Goal: Task Accomplishment & Management: Manage account settings

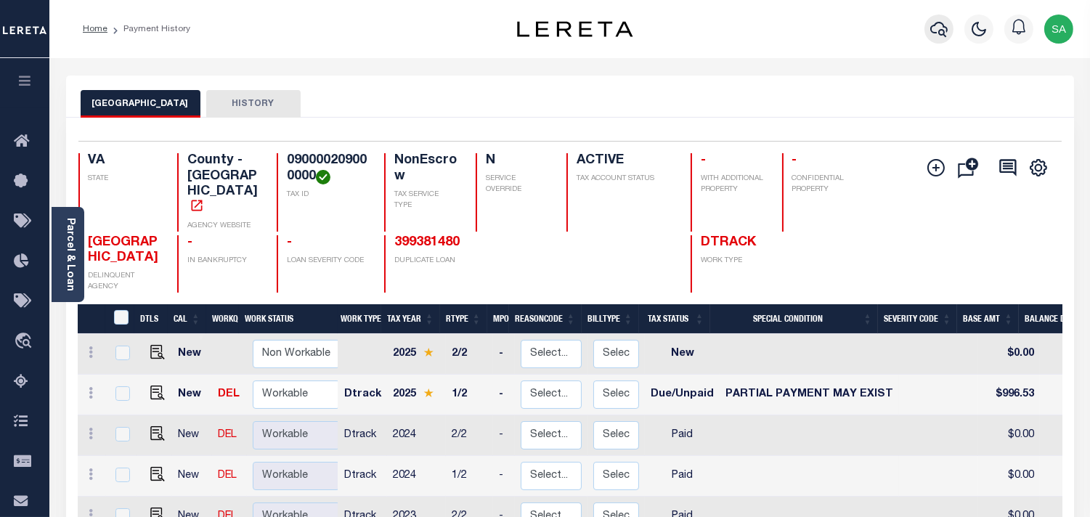
click at [937, 36] on icon "button" at bounding box center [938, 28] width 17 height 17
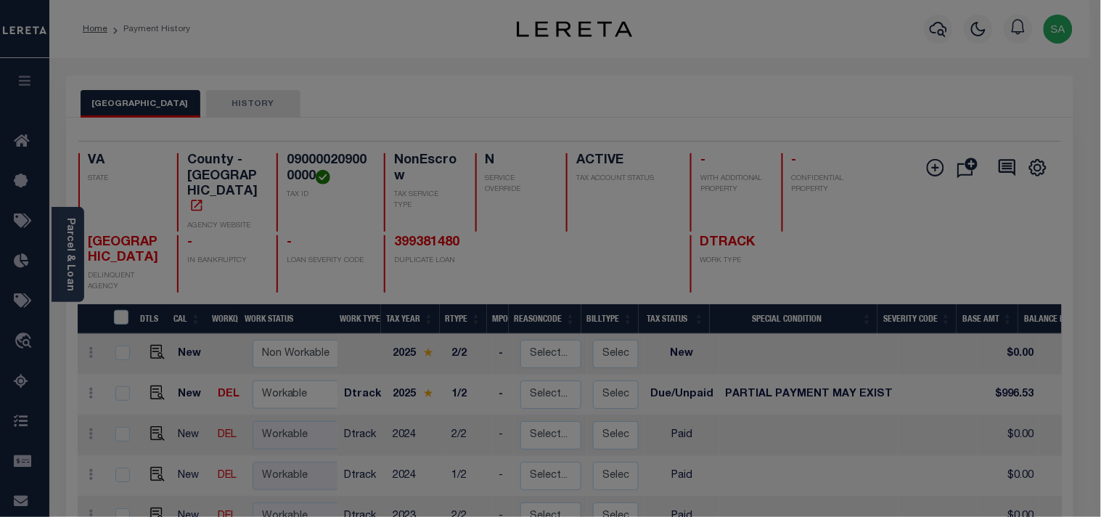
click at [0, 0] on input "text" at bounding box center [0, 0] width 0 height 0
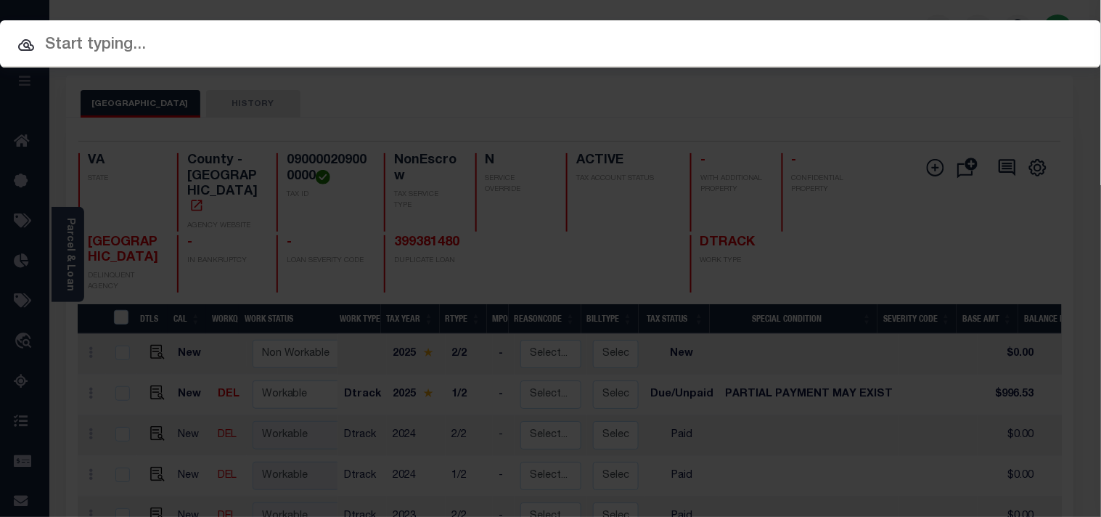
paste input "16502559"
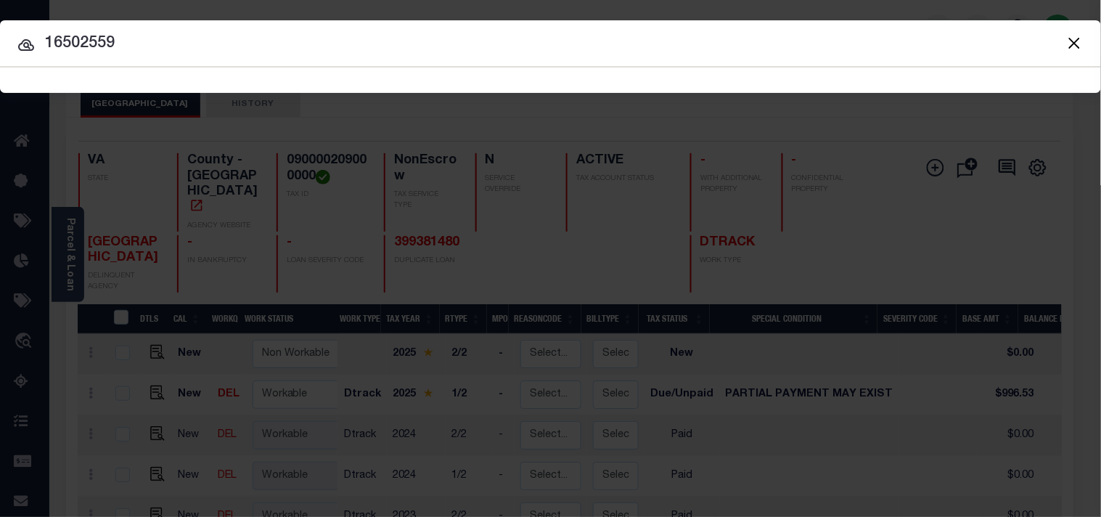
type input "16502559"
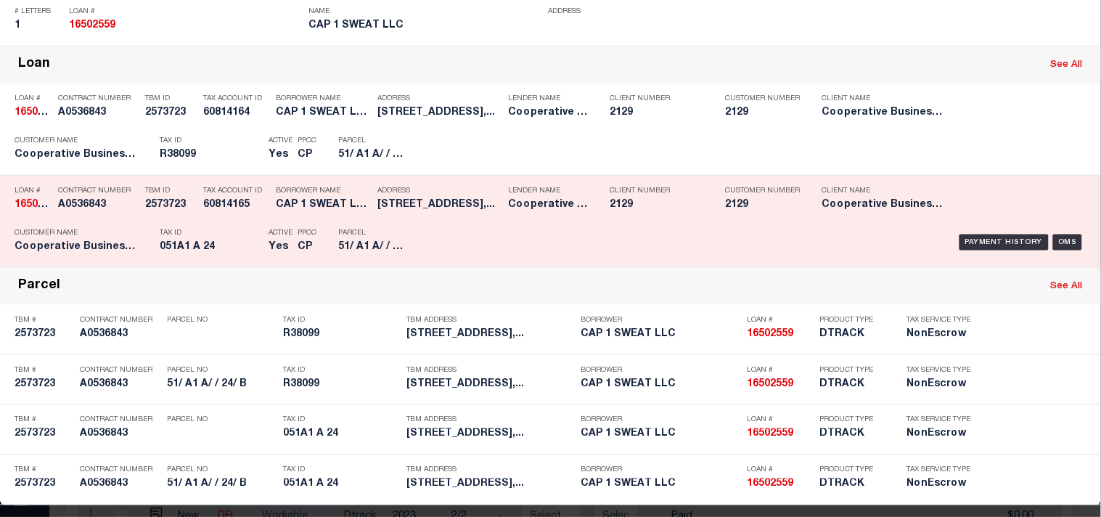
scroll to position [322, 0]
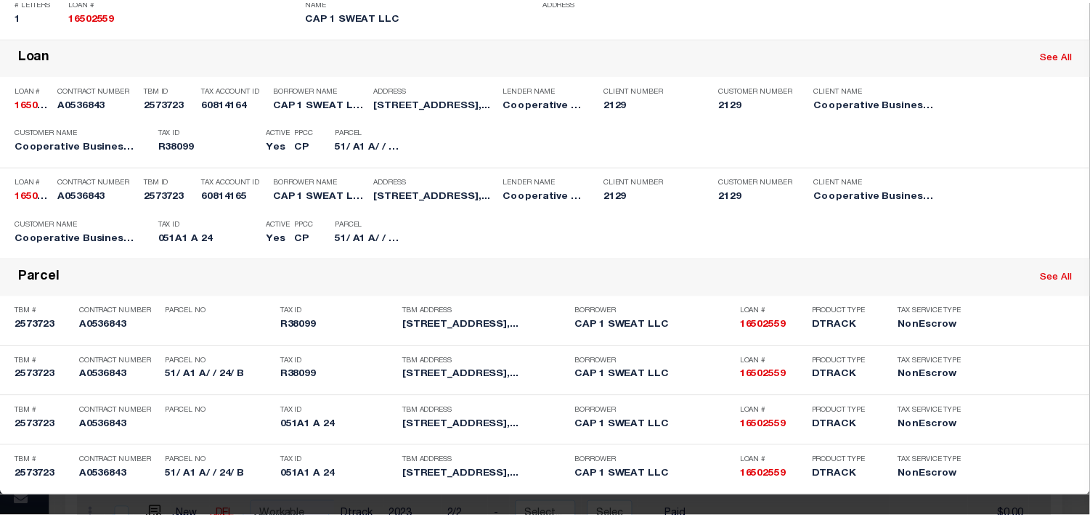
scroll to position [0, 0]
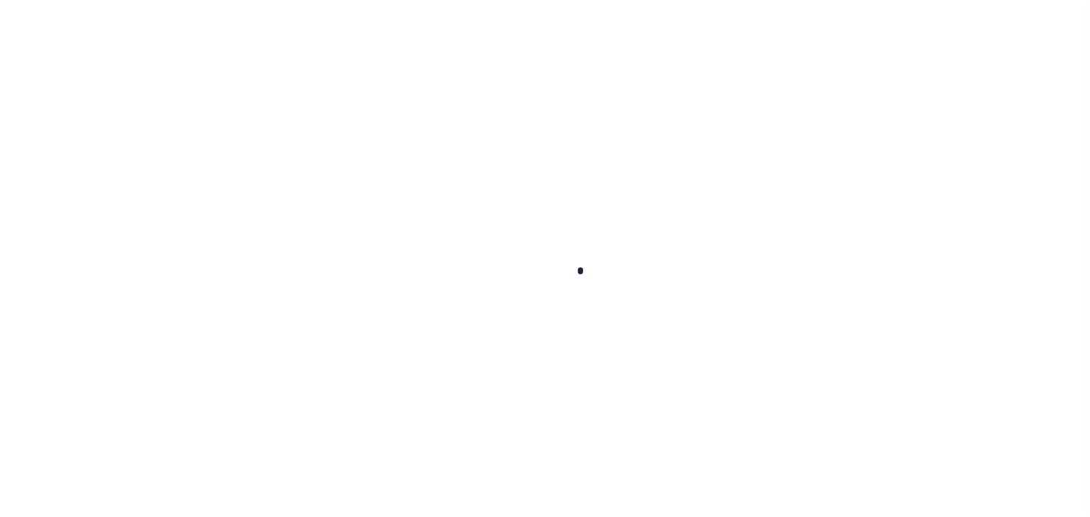
type input "16502559"
type input "CAP 1 SWEAT LLC"
select select
select select "10"
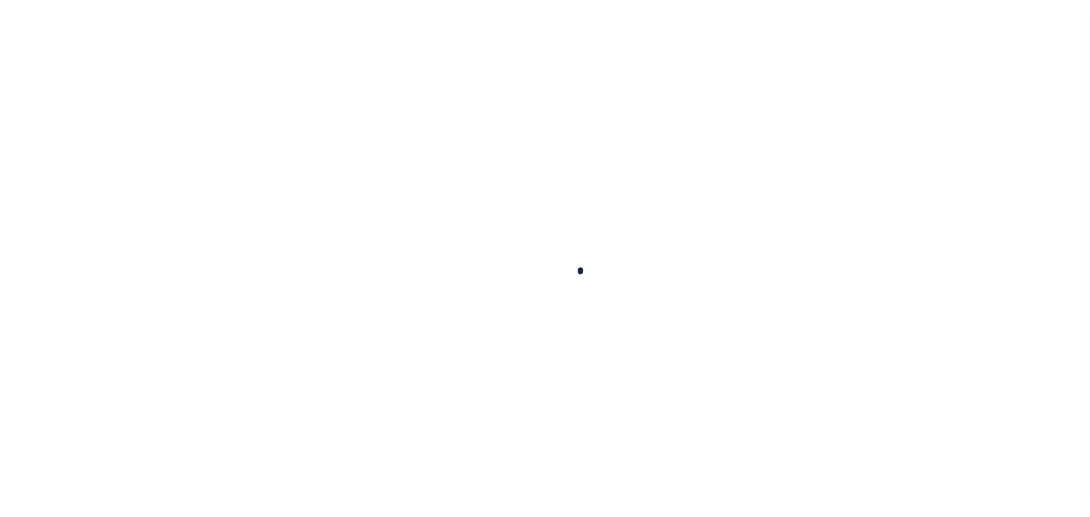
select select "NonEscrow"
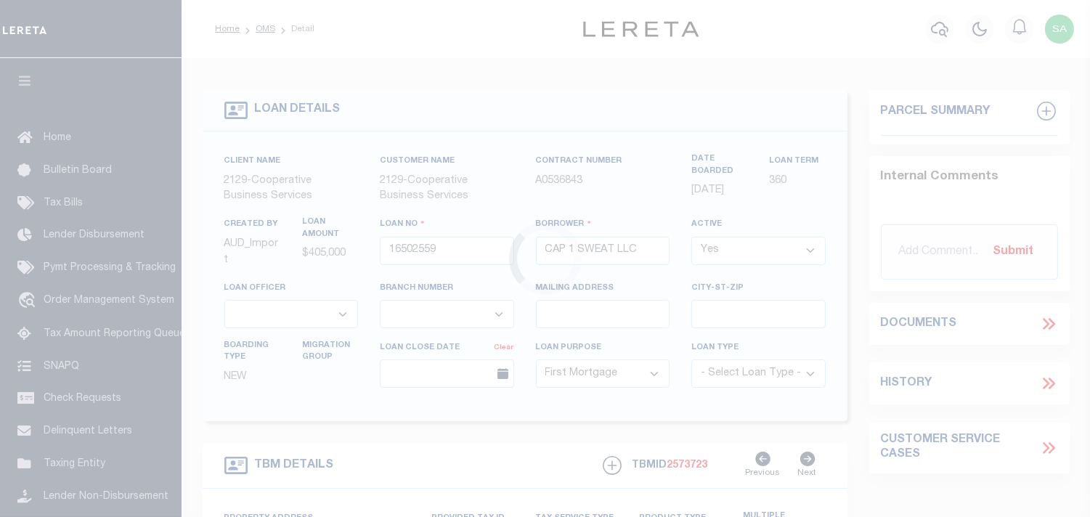
type input "[STREET_ADDRESS]"
select select
type input "BROADWAY, VA 22815"
type input "4461"
type input "VA"
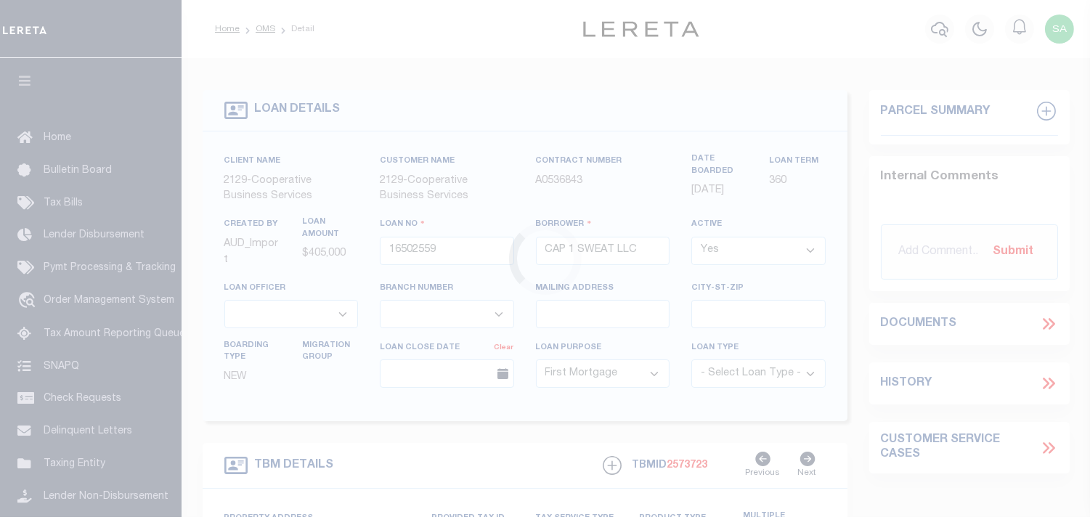
select select
select select "4848"
select select "3334"
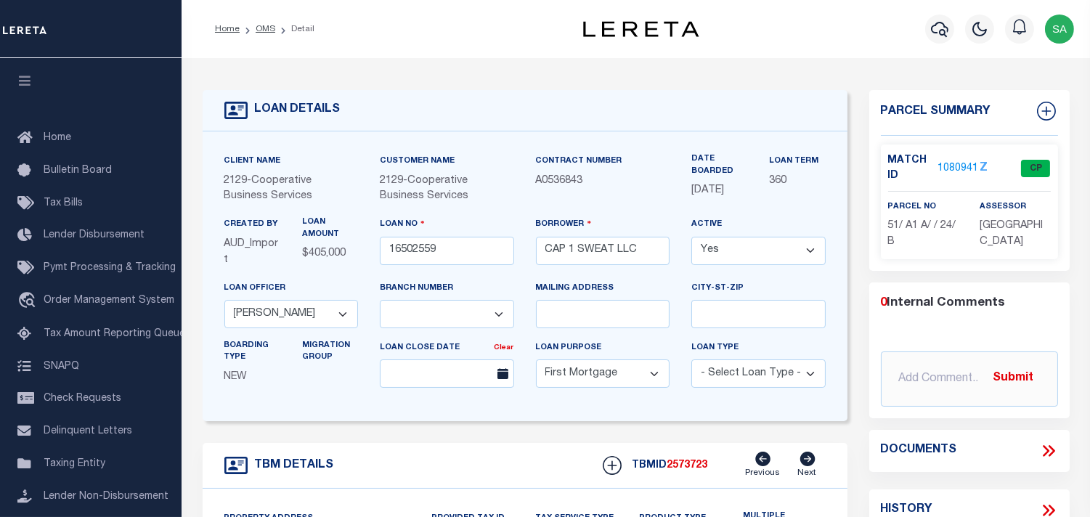
click at [921, 36] on div at bounding box center [939, 29] width 40 height 51
click at [931, 34] on icon "button" at bounding box center [939, 28] width 17 height 17
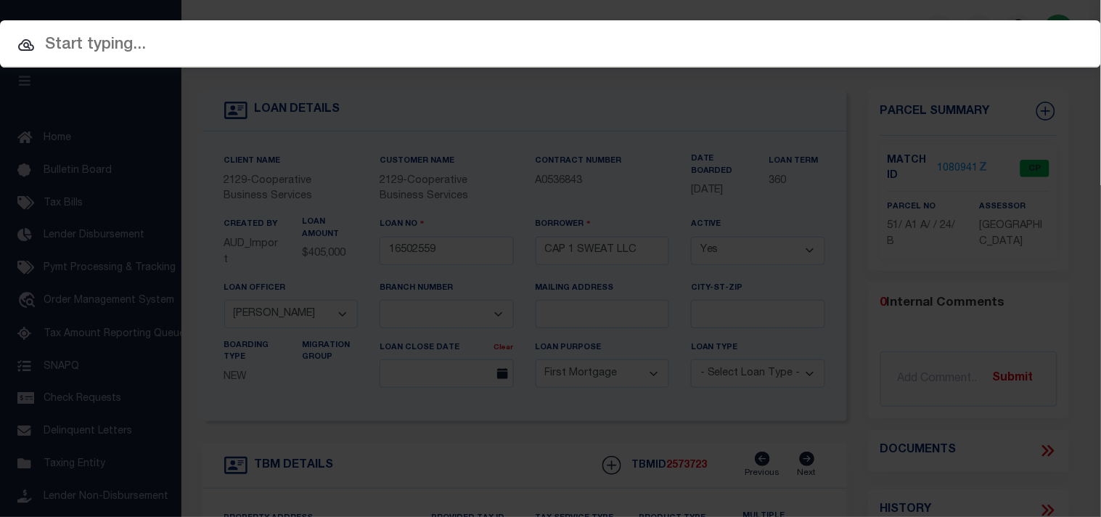
click at [882, 46] on input "text" at bounding box center [550, 45] width 1101 height 25
paste input "16502559"
type input "16502559"
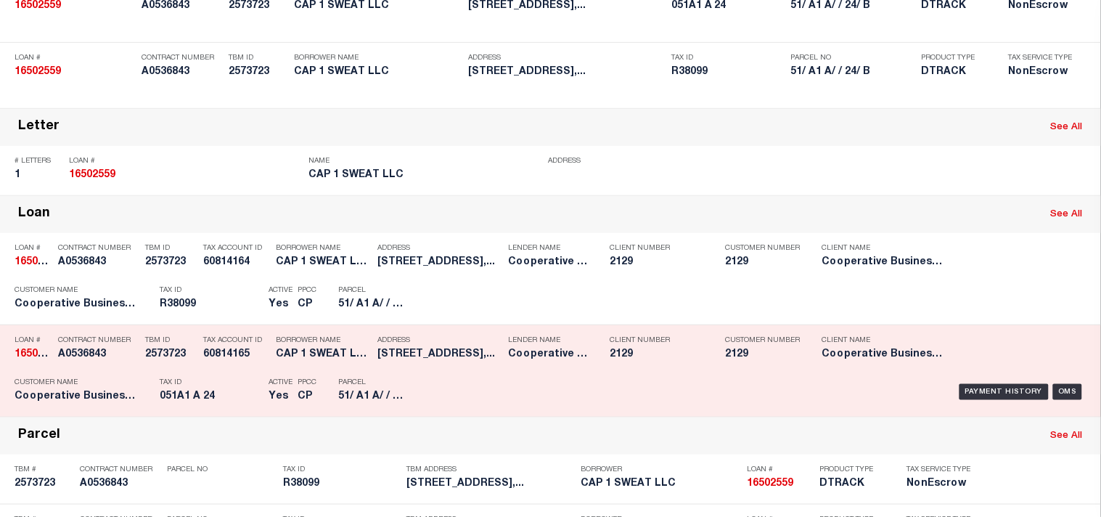
scroll to position [242, 0]
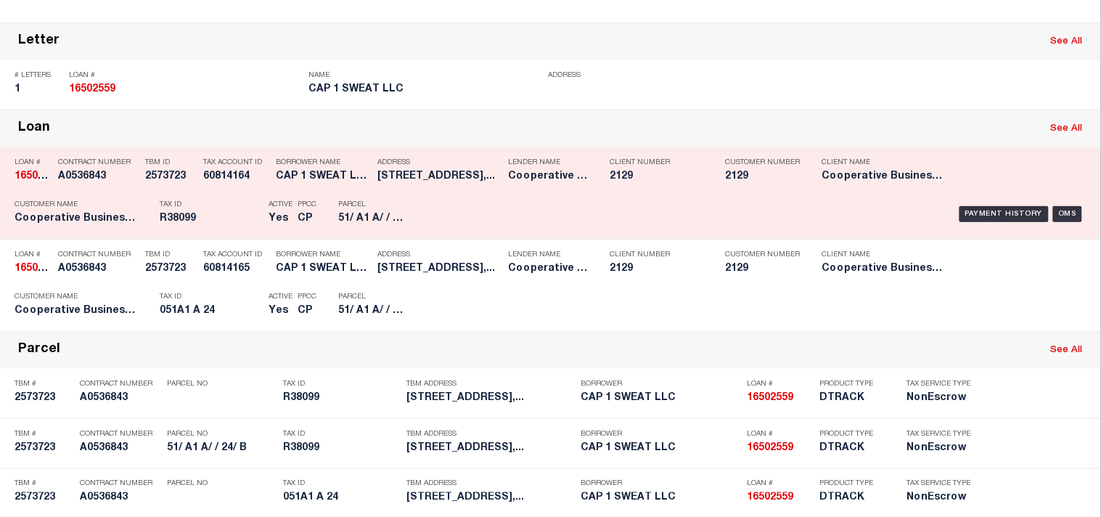
click at [230, 235] on div "Tax ID R38099" at bounding box center [211, 214] width 102 height 42
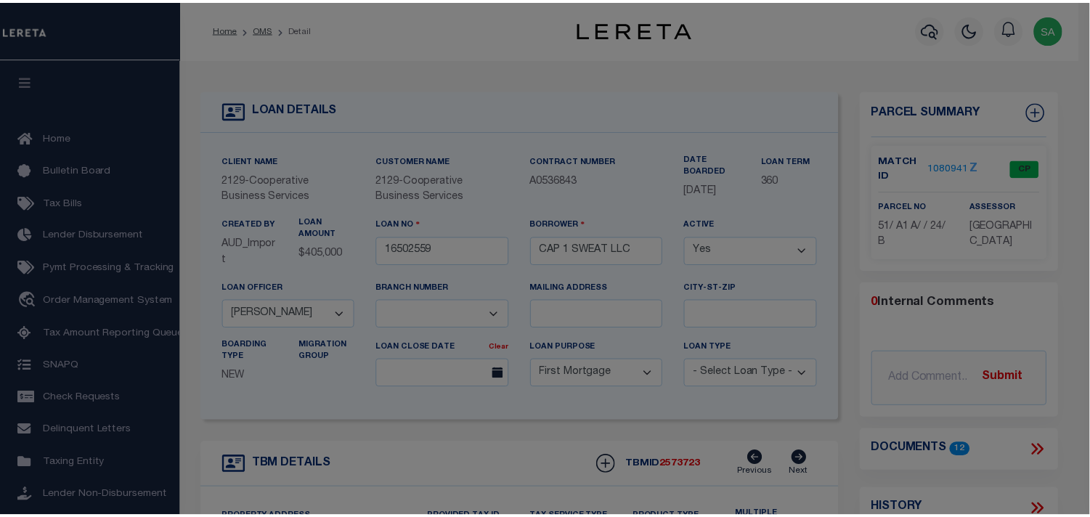
scroll to position [0, 0]
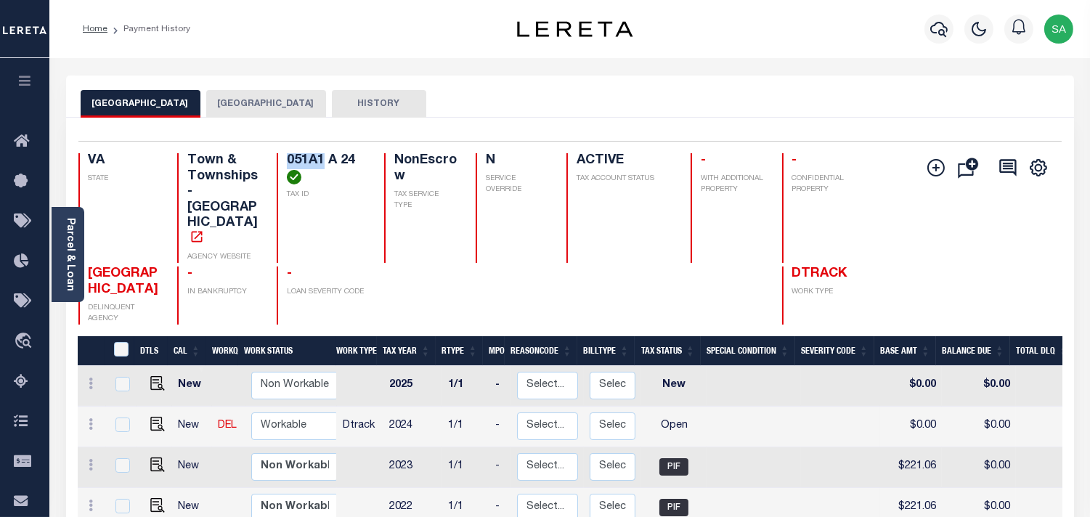
drag, startPoint x: 322, startPoint y: 158, endPoint x: 324, endPoint y: 170, distance: 11.8
click at [284, 164] on div "051A1 A 24 TAX ID" at bounding box center [322, 208] width 90 height 110
click at [330, 160] on h4 "051A1 A 24" at bounding box center [327, 168] width 80 height 31
click at [351, 160] on h4 "051A1 A 24" at bounding box center [327, 168] width 80 height 31
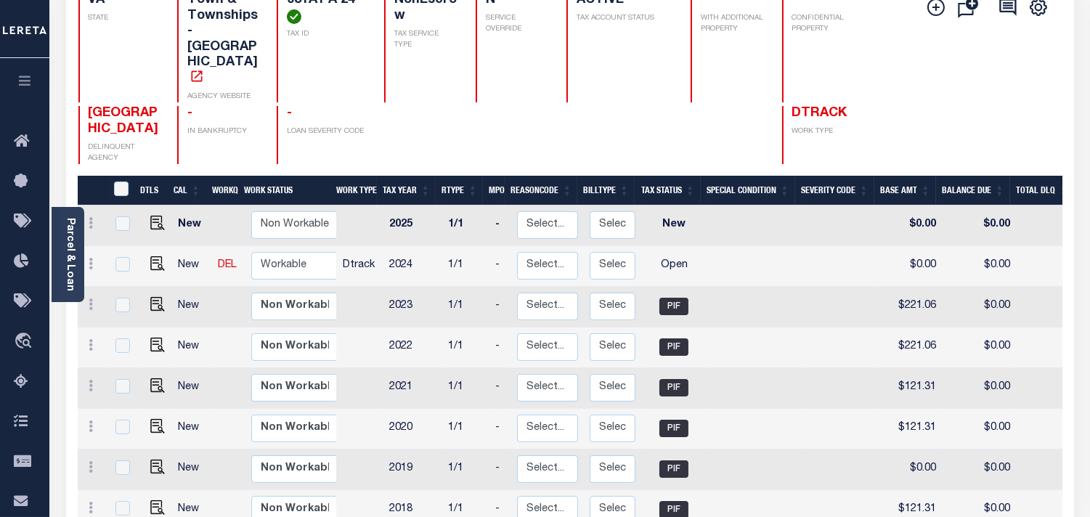
scroll to position [161, 0]
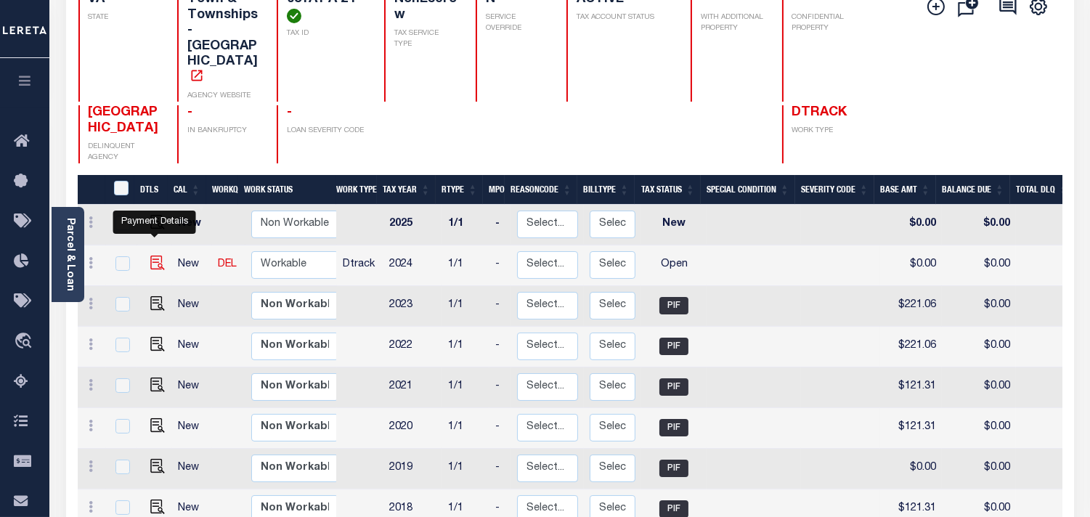
click at [156, 256] on img "" at bounding box center [157, 263] width 15 height 15
checkbox input "true"
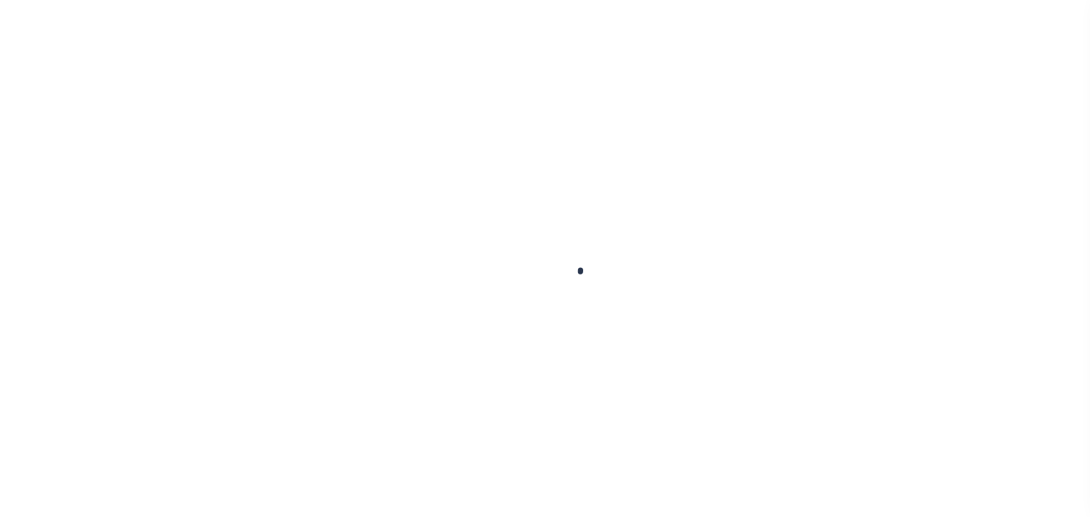
checkbox input "false"
type input "12/06/2024"
select select "OP2"
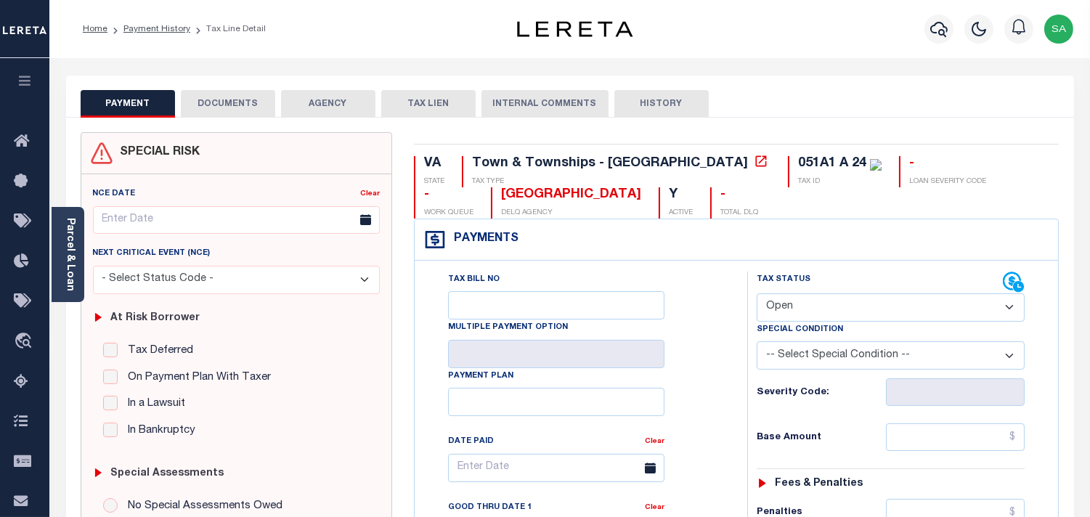
drag, startPoint x: 74, startPoint y: 270, endPoint x: 99, endPoint y: 269, distance: 24.7
click at [74, 270] on link "Parcel & Loan" at bounding box center [70, 254] width 10 height 73
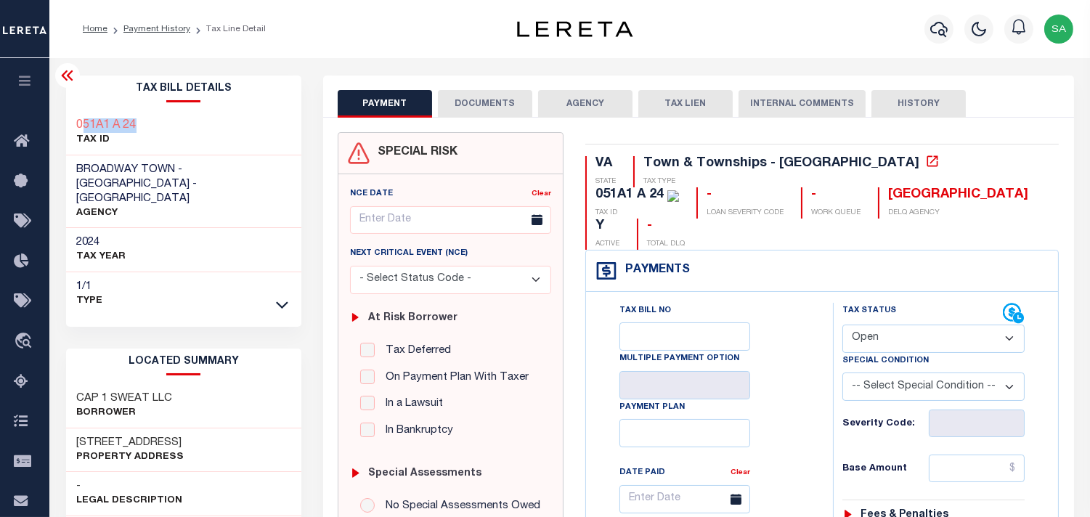
drag, startPoint x: 149, startPoint y: 122, endPoint x: 83, endPoint y: 122, distance: 65.3
click at [83, 122] on div "051A1 A 24 TAX ID" at bounding box center [184, 133] width 236 height 44
click at [784, 303] on div "Tax Bill No Multiple Payment Option Payment Plan Clear" at bounding box center [705, 506] width 211 height 407
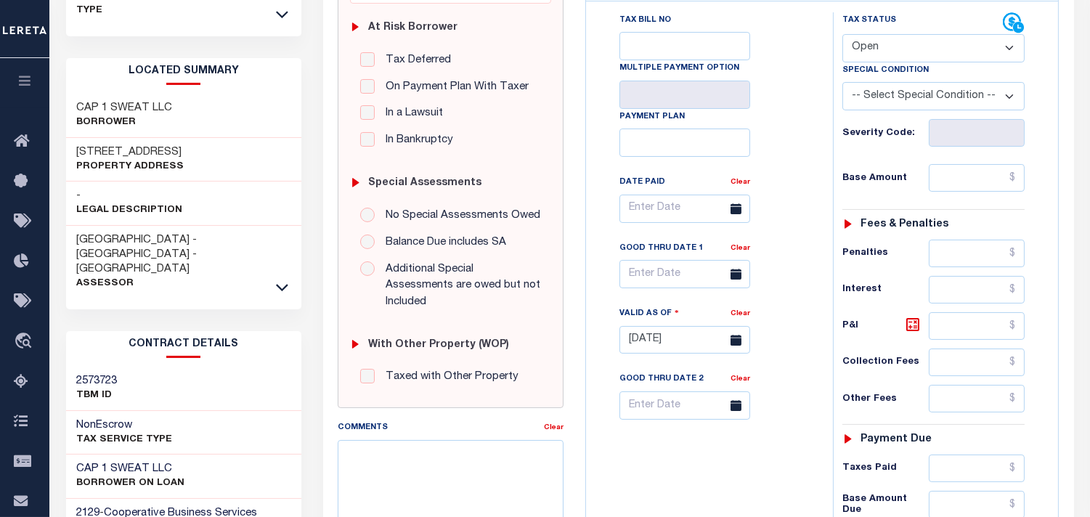
scroll to position [403, 0]
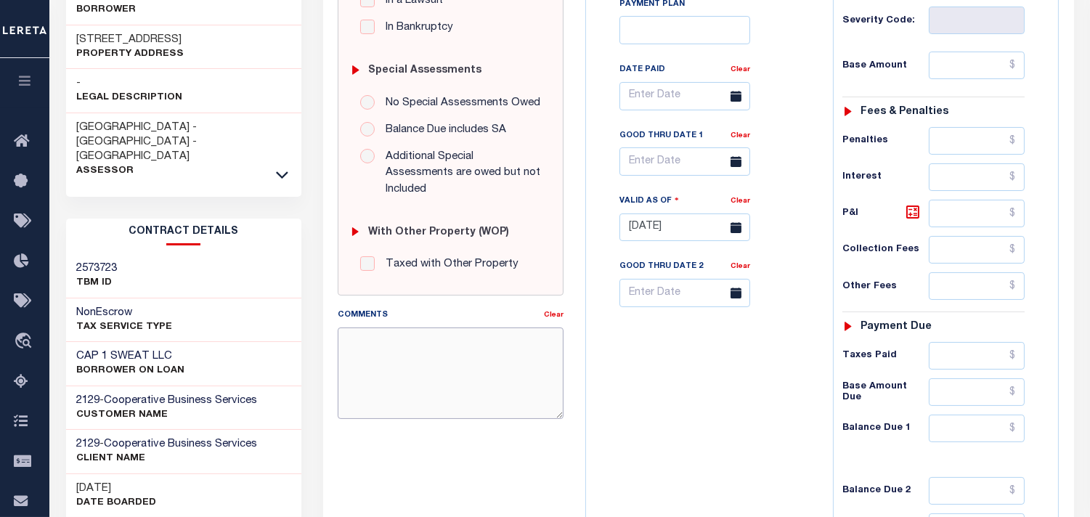
click at [460, 344] on textarea "Comments" at bounding box center [451, 372] width 226 height 91
paste textarea "Information taken verbally from Nicole."
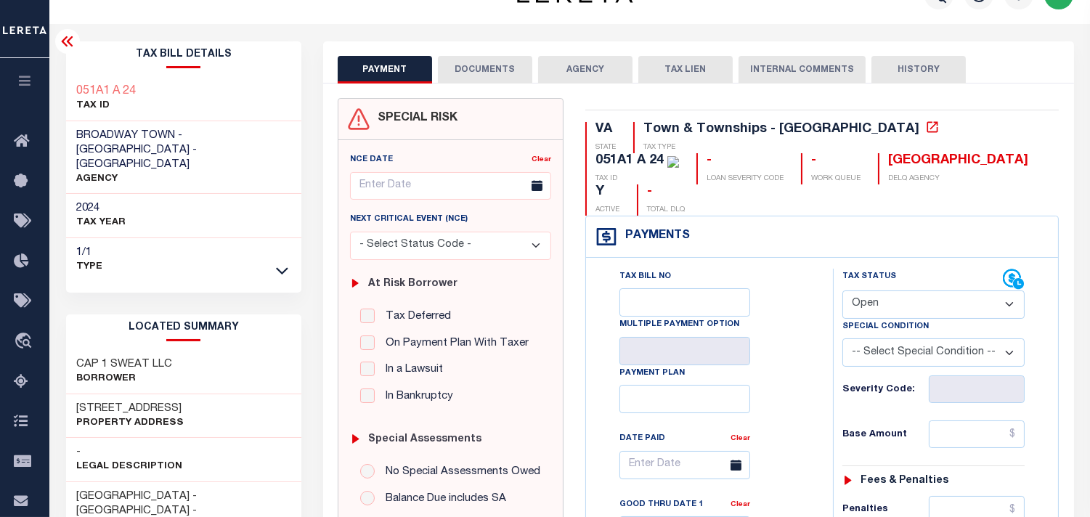
scroll to position [0, 0]
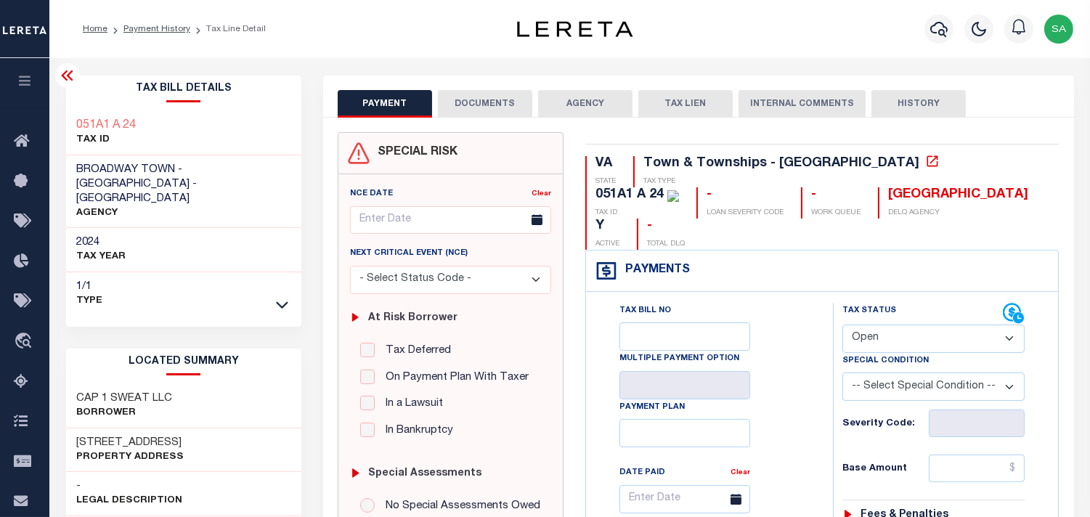
type textarea "Information taken verbally from Nicole."
type input "09/10/2025"
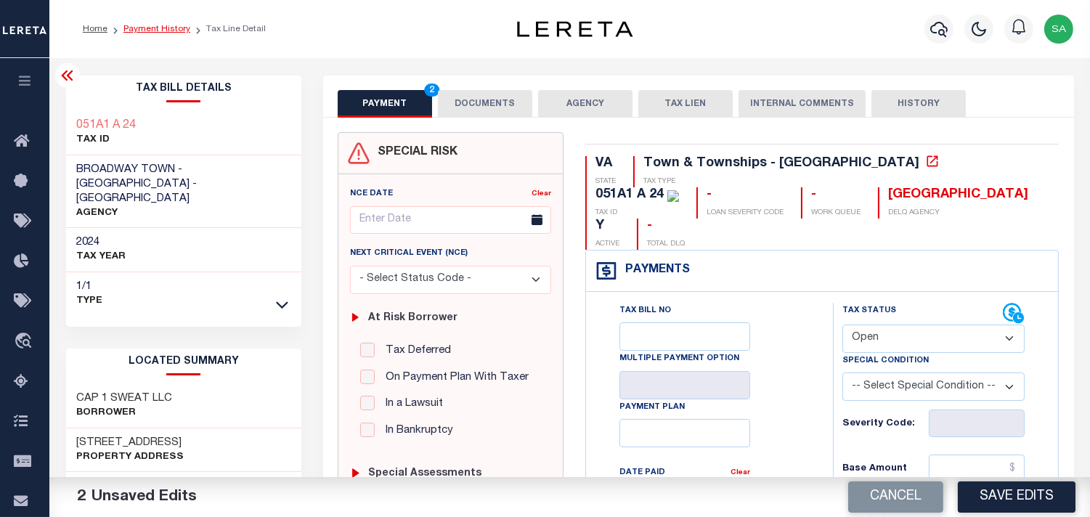
click at [160, 28] on link "Payment History" at bounding box center [156, 29] width 67 height 9
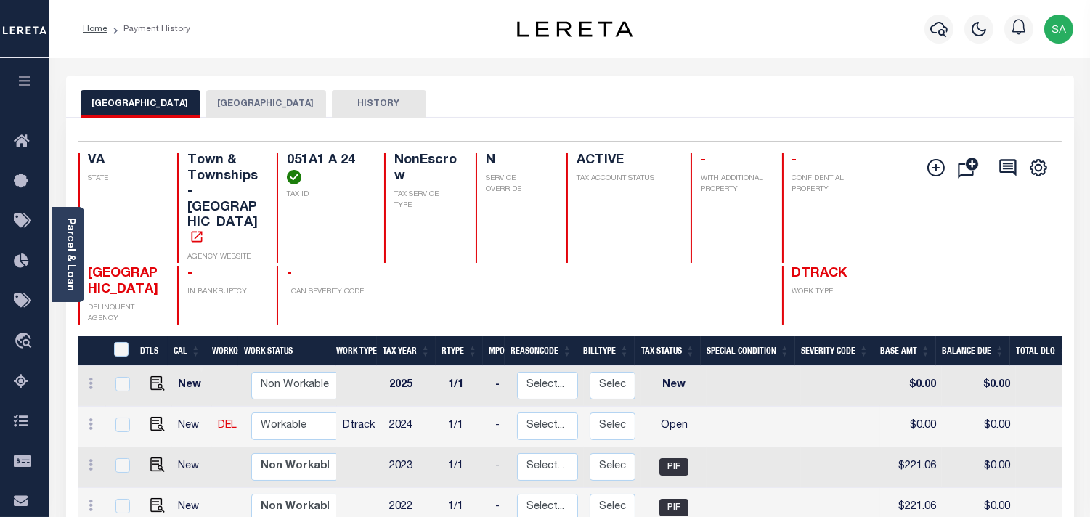
drag, startPoint x: 68, startPoint y: 283, endPoint x: 105, endPoint y: 281, distance: 37.1
click at [68, 282] on link "Parcel & Loan" at bounding box center [70, 254] width 10 height 73
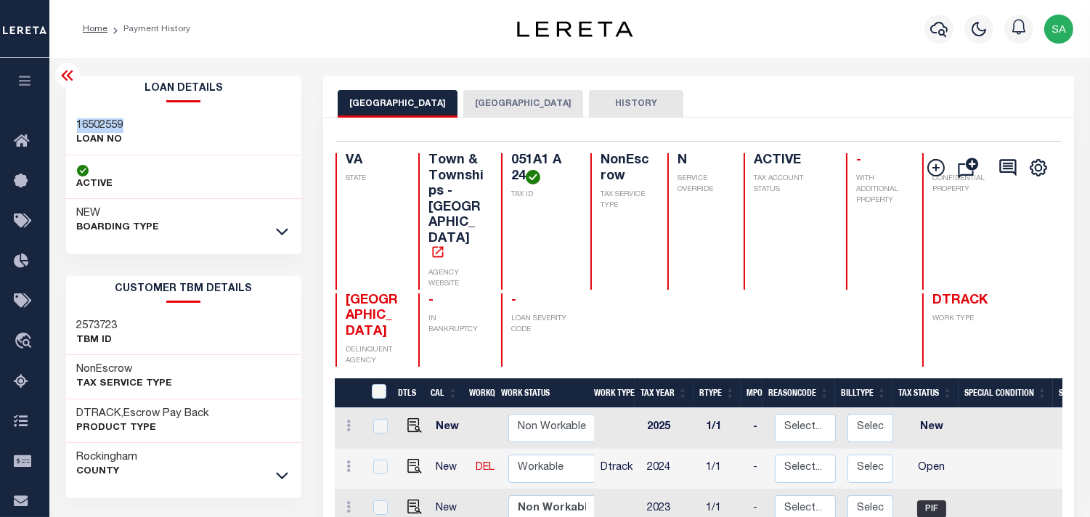
drag, startPoint x: 160, startPoint y: 114, endPoint x: 74, endPoint y: 127, distance: 86.7
click at [74, 127] on div "16502559 LOAN NO" at bounding box center [184, 133] width 236 height 44
copy h3 "16502559"
click at [935, 30] on icon "button" at bounding box center [938, 28] width 17 height 17
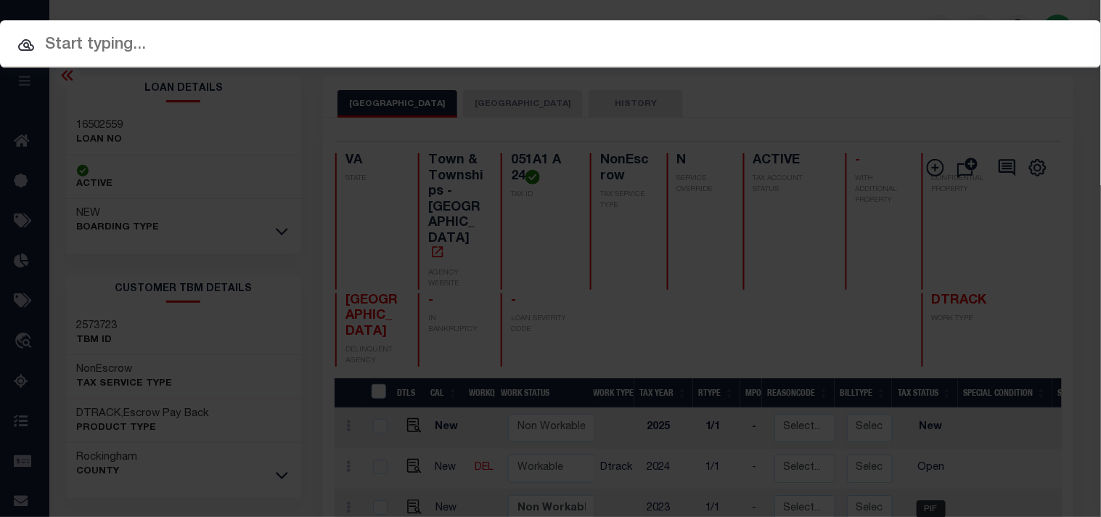
click at [364, 46] on input "text" at bounding box center [550, 45] width 1101 height 25
paste input "16502559"
type input "16502559"
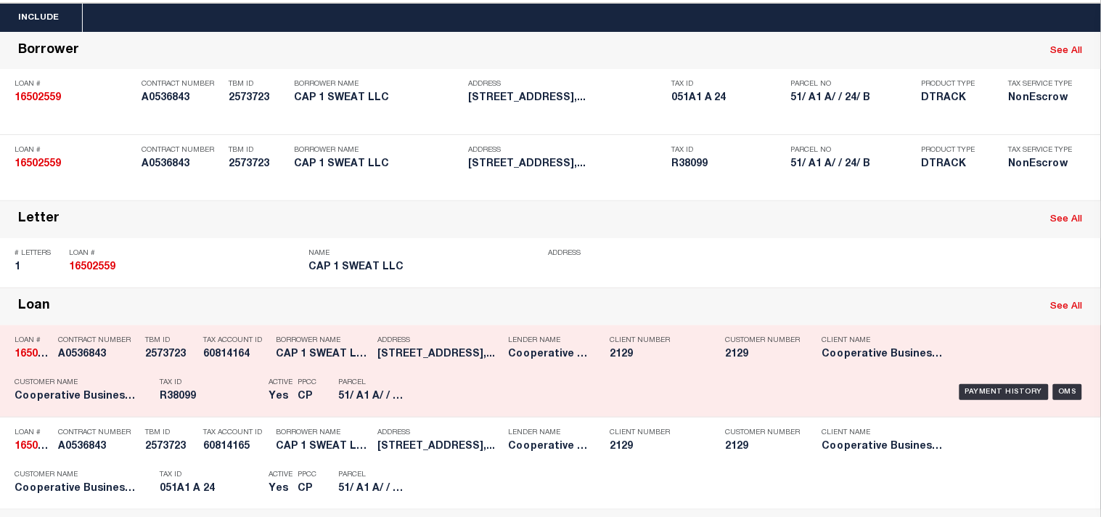
scroll to position [161, 0]
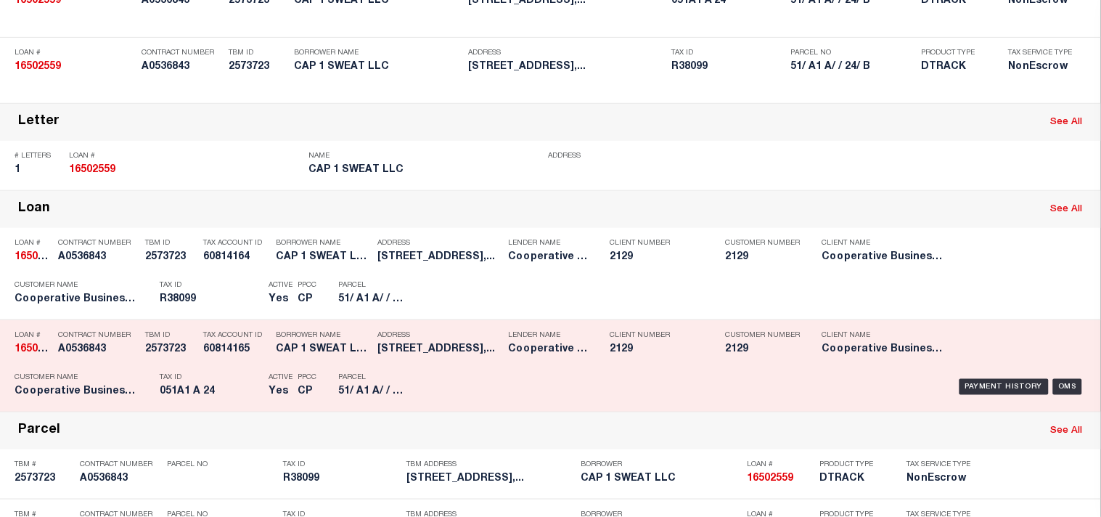
click at [207, 398] on h5 "051A1 A 24" at bounding box center [211, 392] width 102 height 12
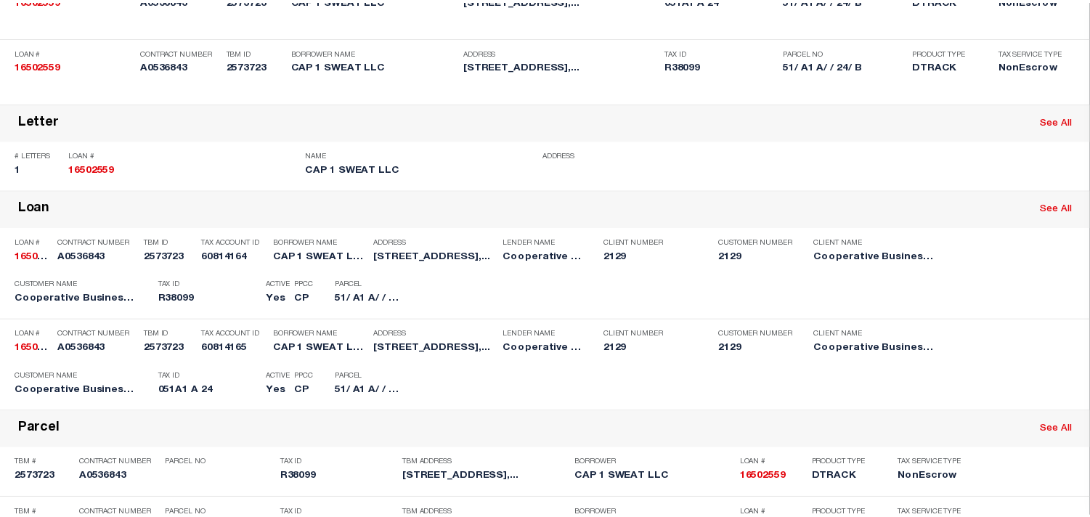
scroll to position [0, 0]
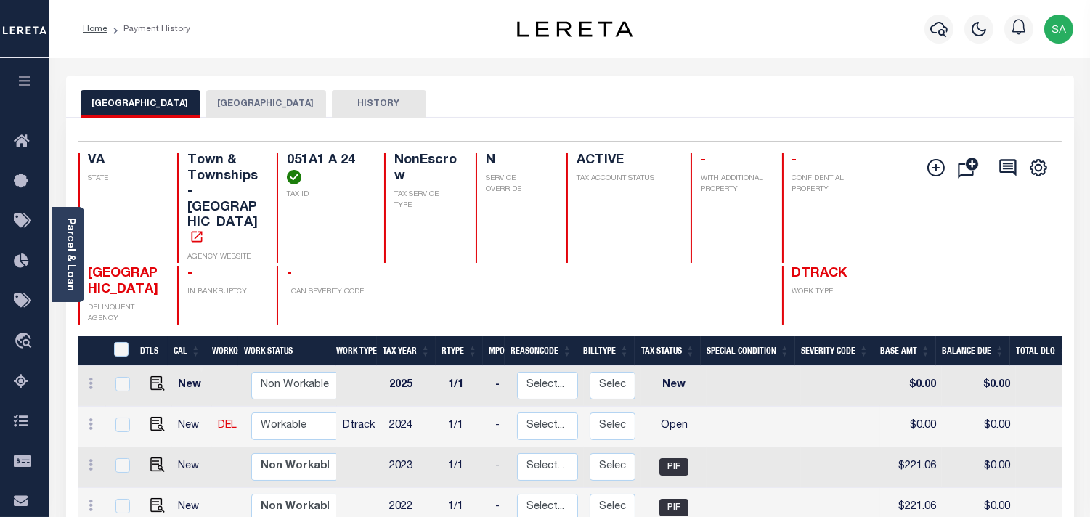
scroll to position [81, 0]
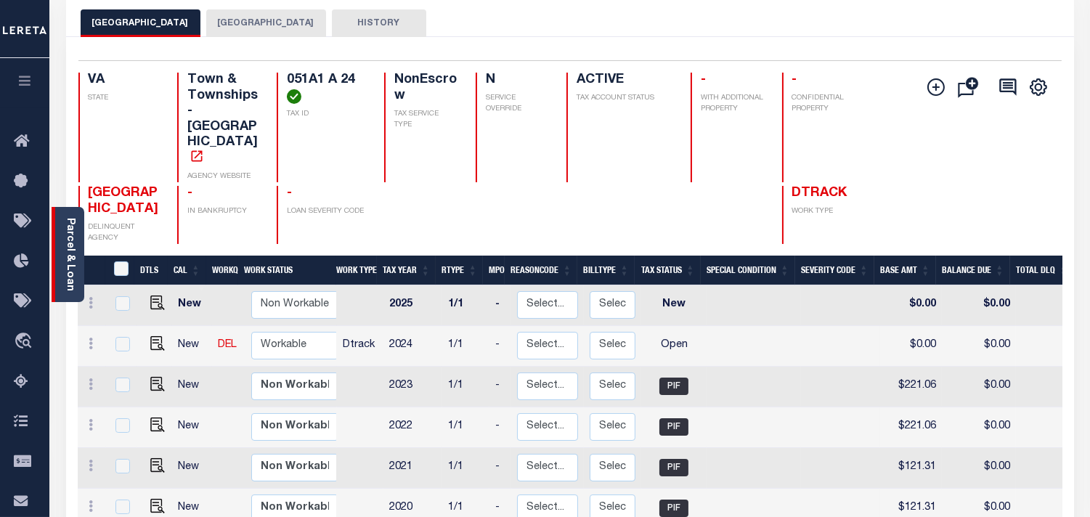
click at [67, 253] on link "Parcel & Loan" at bounding box center [70, 254] width 10 height 73
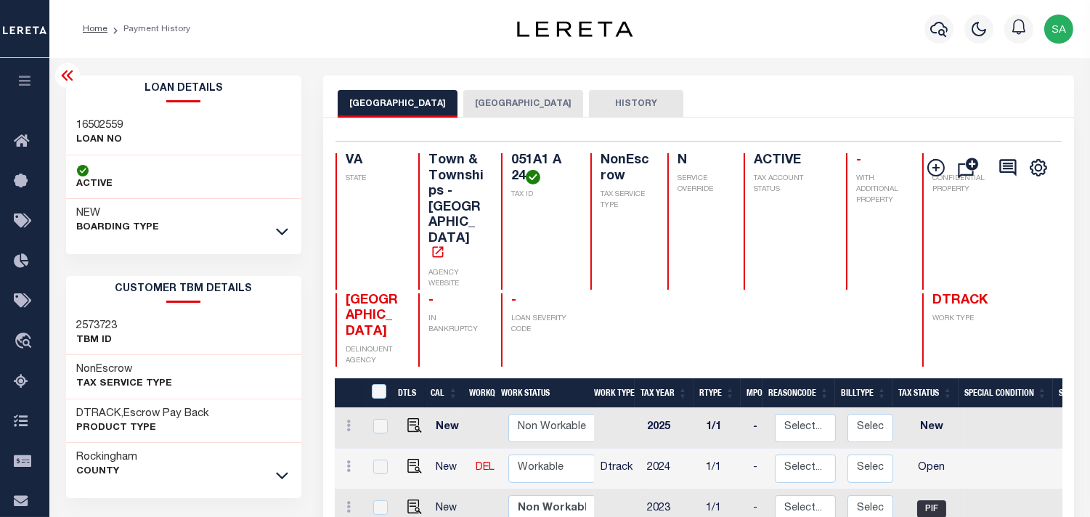
drag, startPoint x: 507, startPoint y: 161, endPoint x: 515, endPoint y: 172, distance: 13.9
click at [515, 172] on h4 "051A1 A 24" at bounding box center [542, 168] width 62 height 31
click at [412, 459] on img "" at bounding box center [414, 466] width 15 height 15
checkbox input "true"
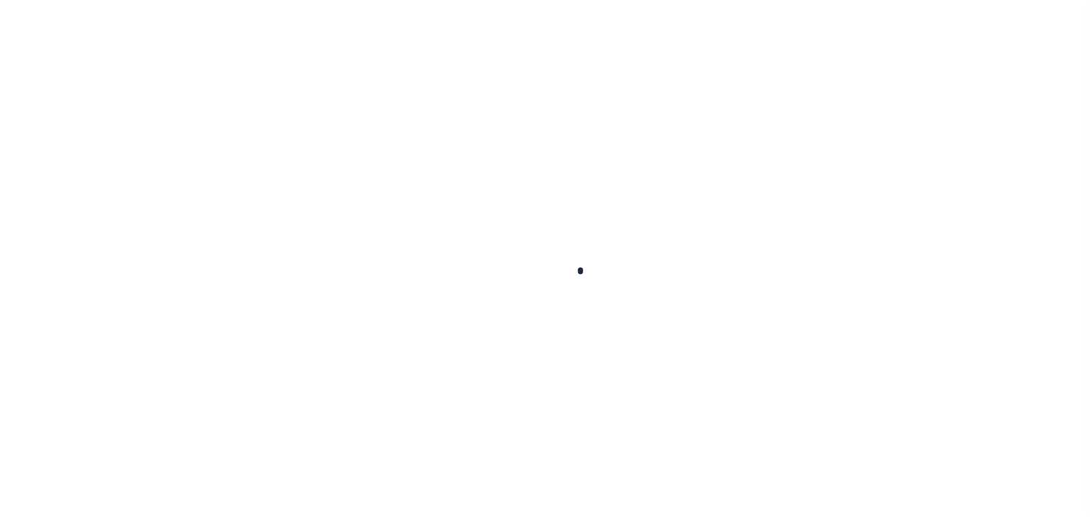
checkbox input "false"
type input "[DATE]"
select select "OP2"
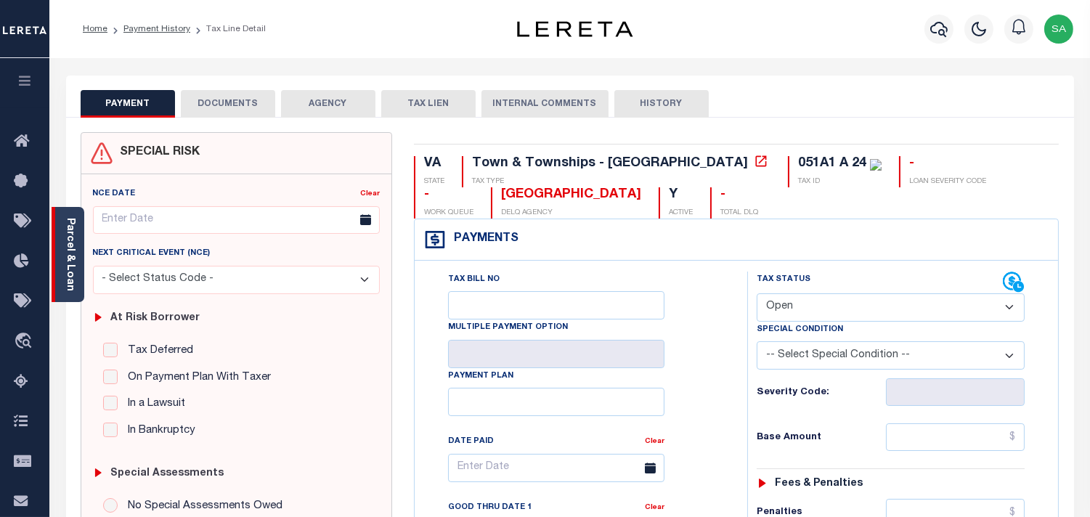
click at [70, 263] on link "Parcel & Loan" at bounding box center [70, 254] width 10 height 73
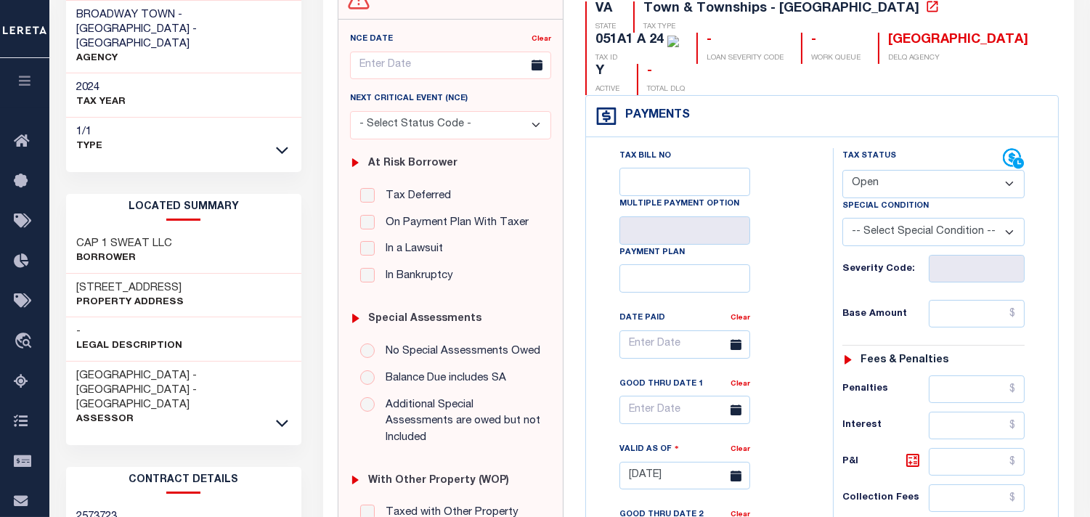
scroll to position [161, 0]
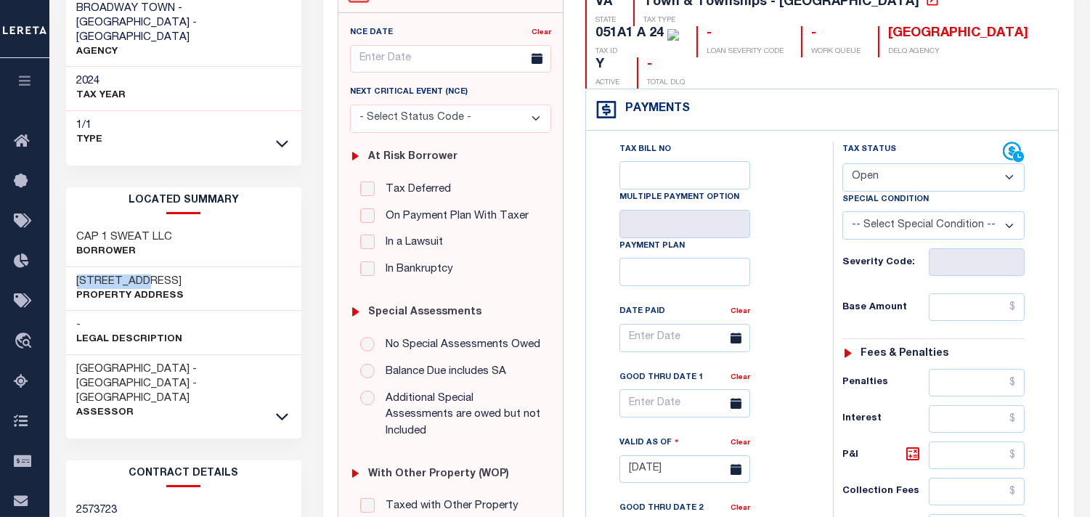
drag, startPoint x: 138, startPoint y: 261, endPoint x: 78, endPoint y: 269, distance: 60.1
click at [78, 274] on h3 "290 S MAIN ST" at bounding box center [130, 281] width 107 height 15
click at [163, 274] on h3 "290 S MAIN ST" at bounding box center [130, 281] width 107 height 15
drag, startPoint x: 149, startPoint y: 264, endPoint x: 76, endPoint y: 267, distance: 72.7
click at [77, 274] on h3 "290 S MAIN ST" at bounding box center [130, 281] width 107 height 15
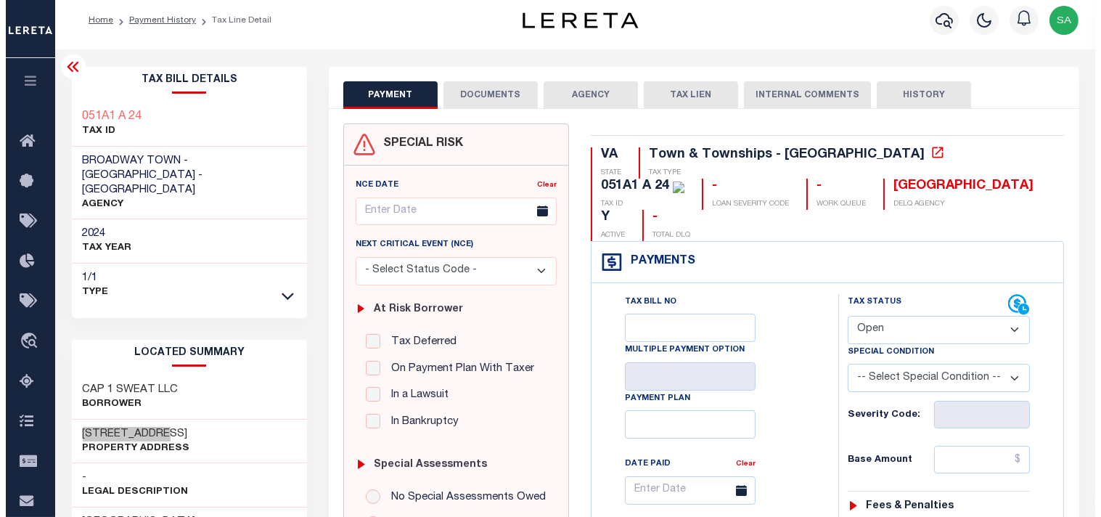
scroll to position [0, 0]
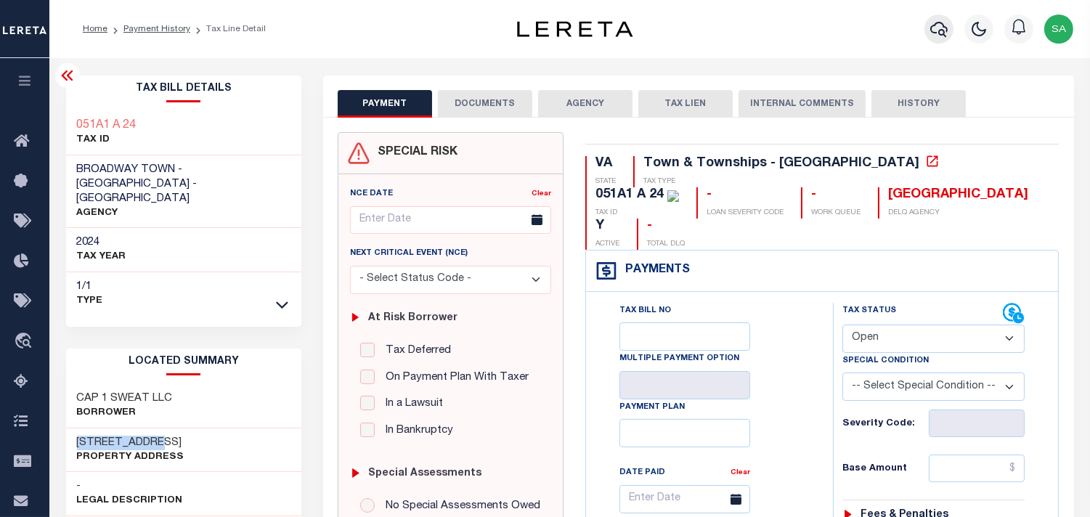
click at [935, 27] on icon "button" at bounding box center [938, 28] width 17 height 17
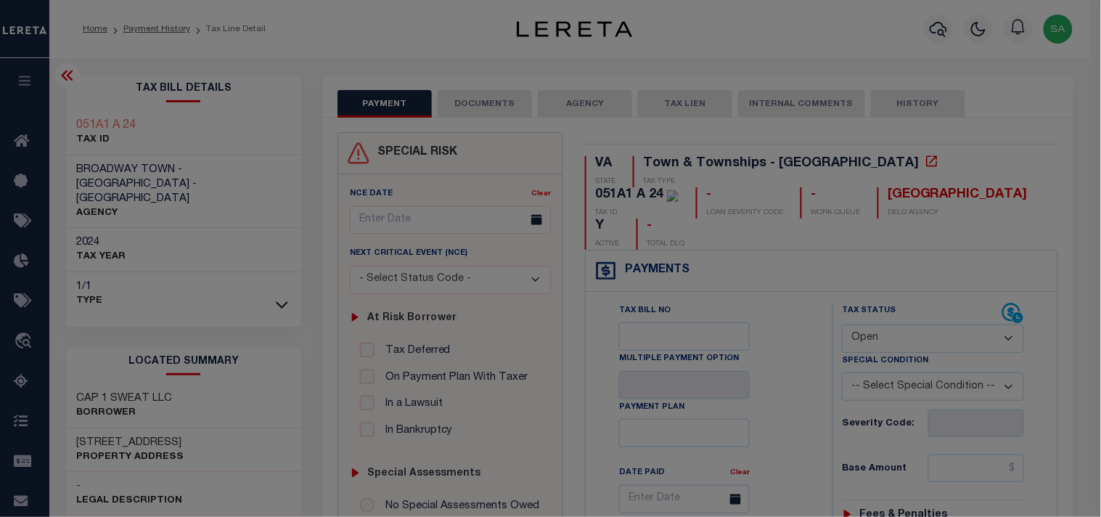
click at [0, 0] on div "Include Loans TBM Customers Borrowers Payments (Lender Non-Disb) Payments (Lend…" at bounding box center [0, 0] width 0 height 0
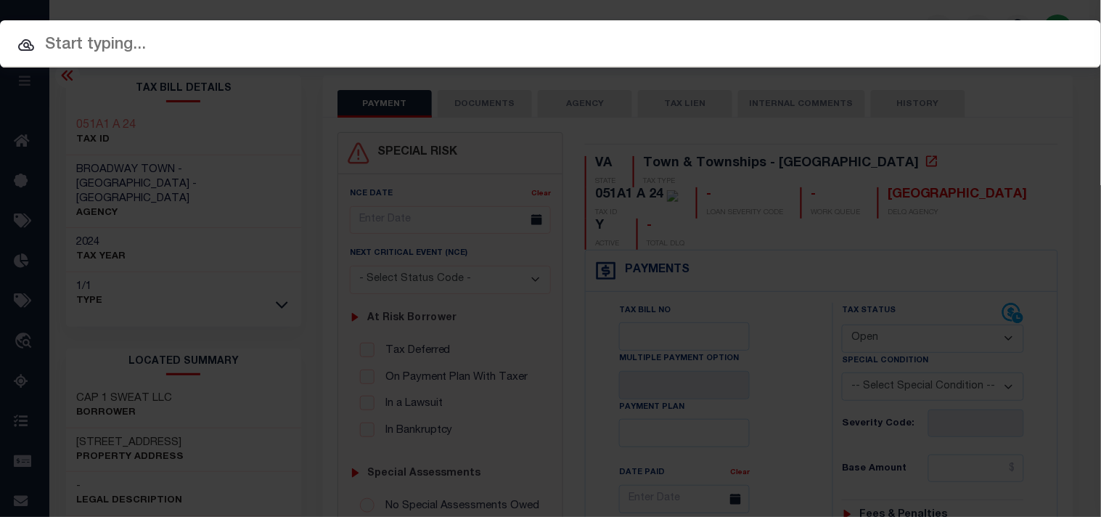
paste input "20010000498114"
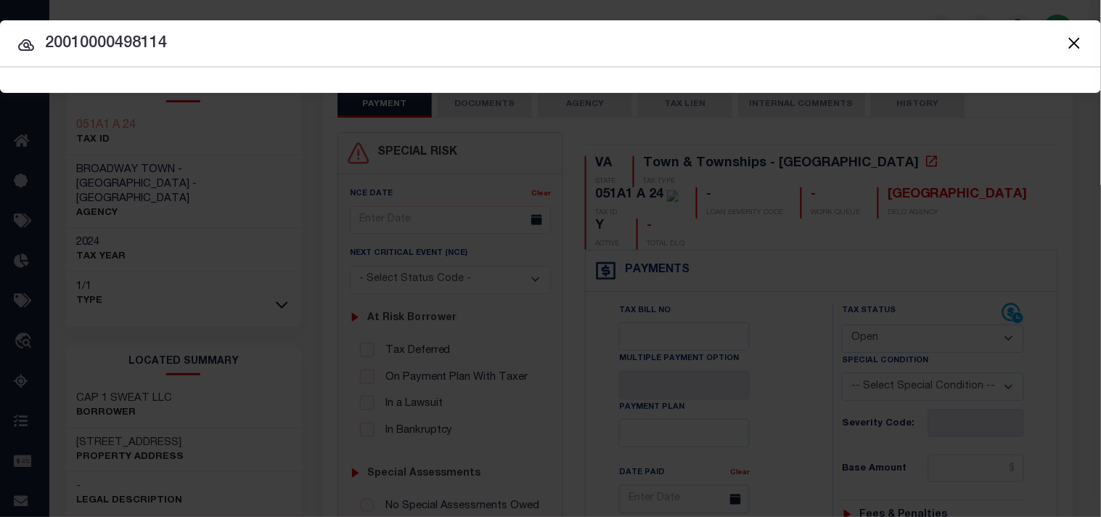
type input "20010000498114"
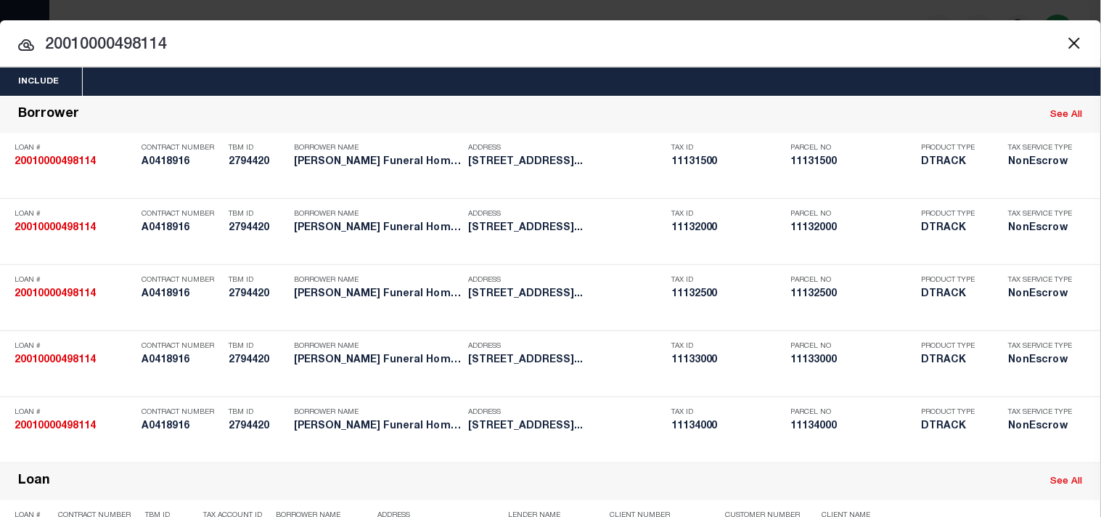
scroll to position [814, 0]
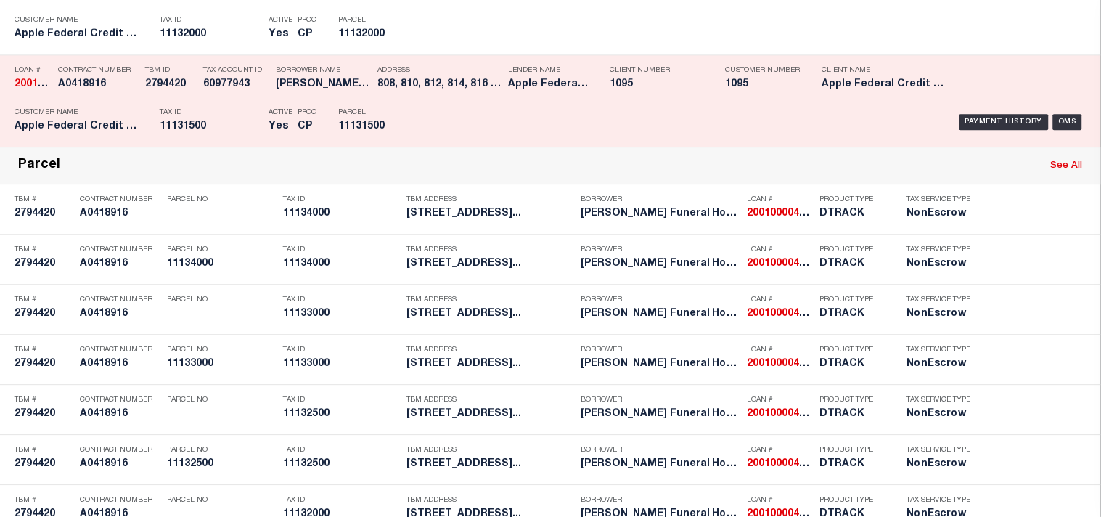
click at [405, 143] on div "Parcel 11131500" at bounding box center [370, 122] width 87 height 42
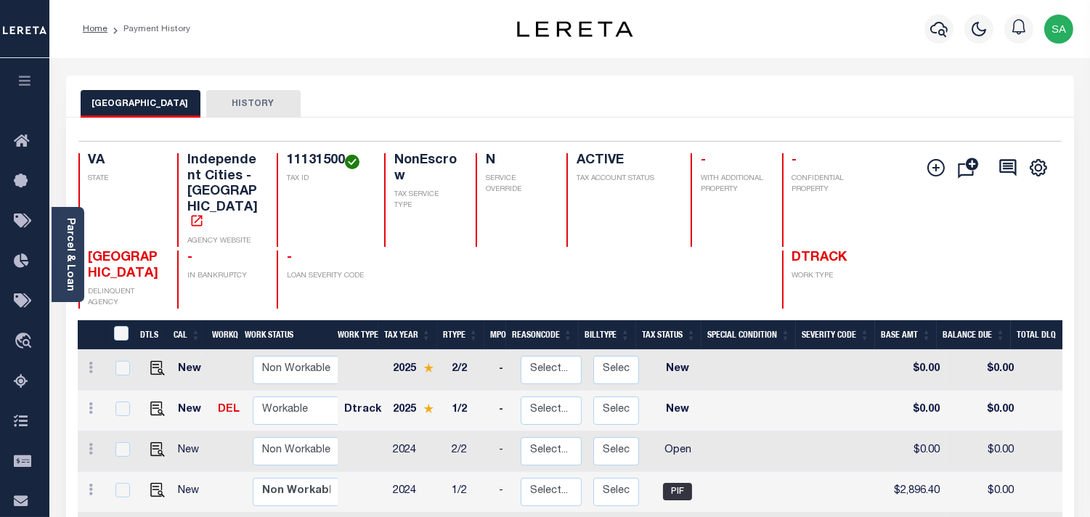
click at [325, 157] on h4 "11131500" at bounding box center [327, 161] width 80 height 16
copy h4 "11131500"
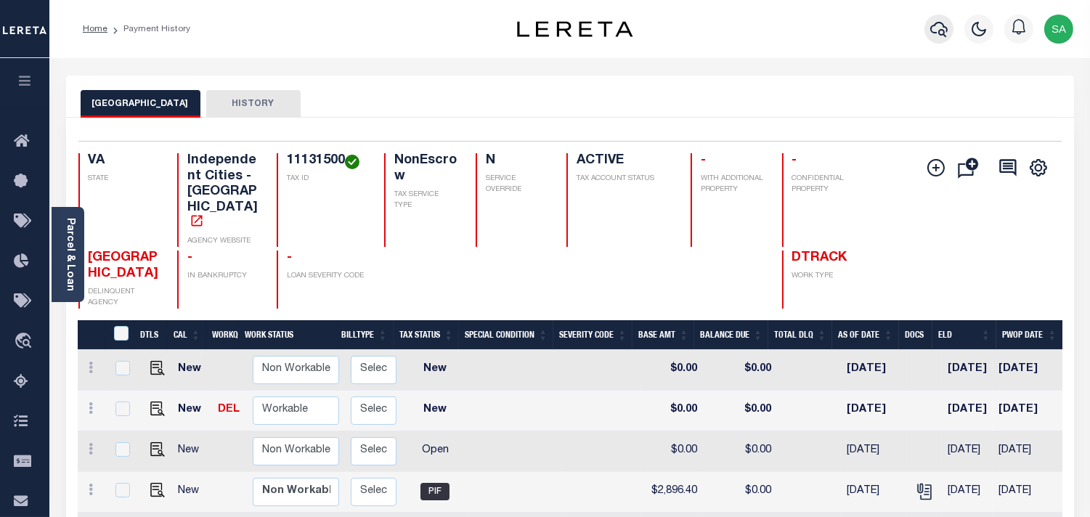
click at [937, 25] on icon "button" at bounding box center [938, 28] width 17 height 17
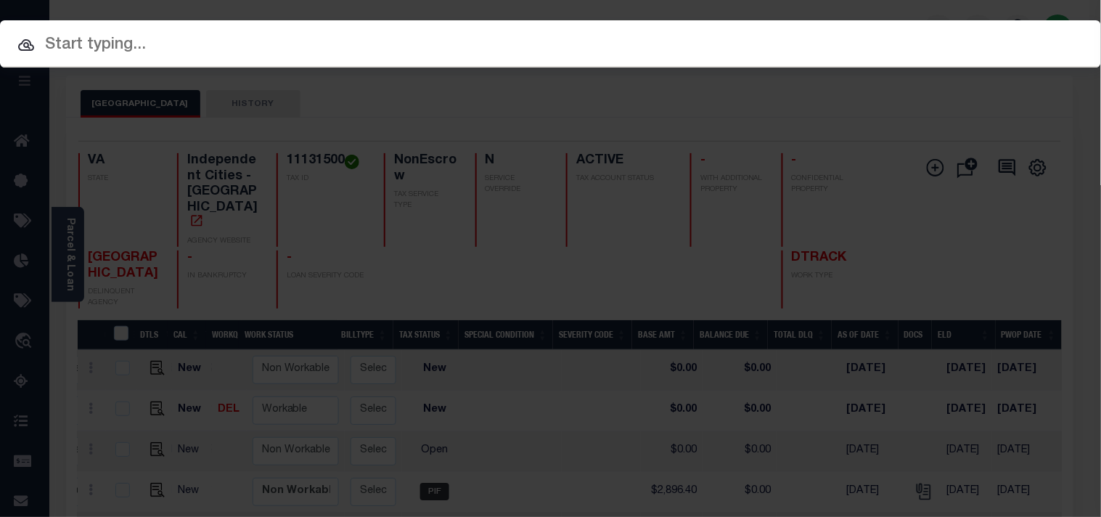
click at [867, 33] on input "text" at bounding box center [550, 45] width 1101 height 25
paste input "20010000500370"
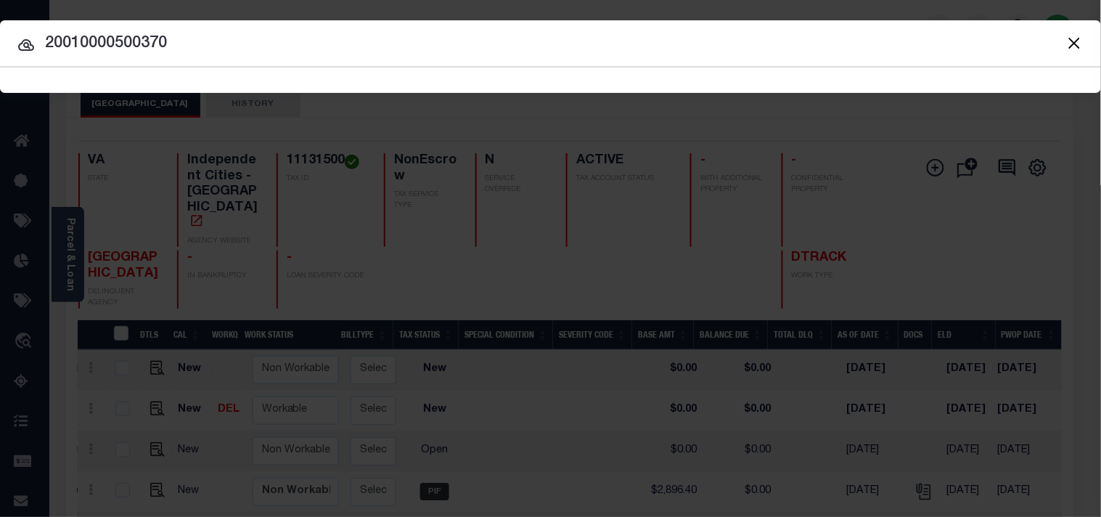
type input "20010000500370"
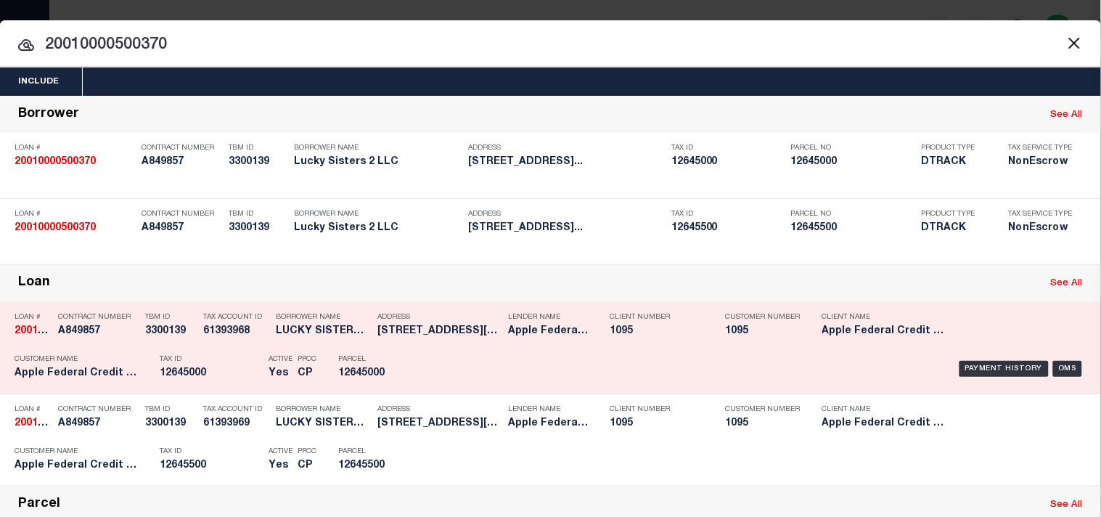
click at [460, 390] on div "Payment History OMS" at bounding box center [755, 369] width 661 height 42
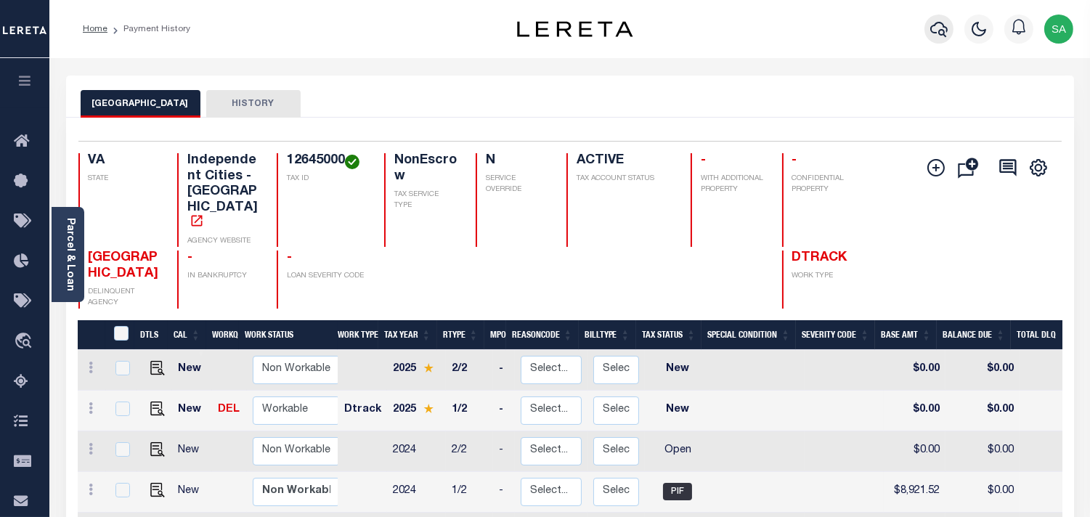
click at [931, 22] on icon "button" at bounding box center [938, 28] width 17 height 17
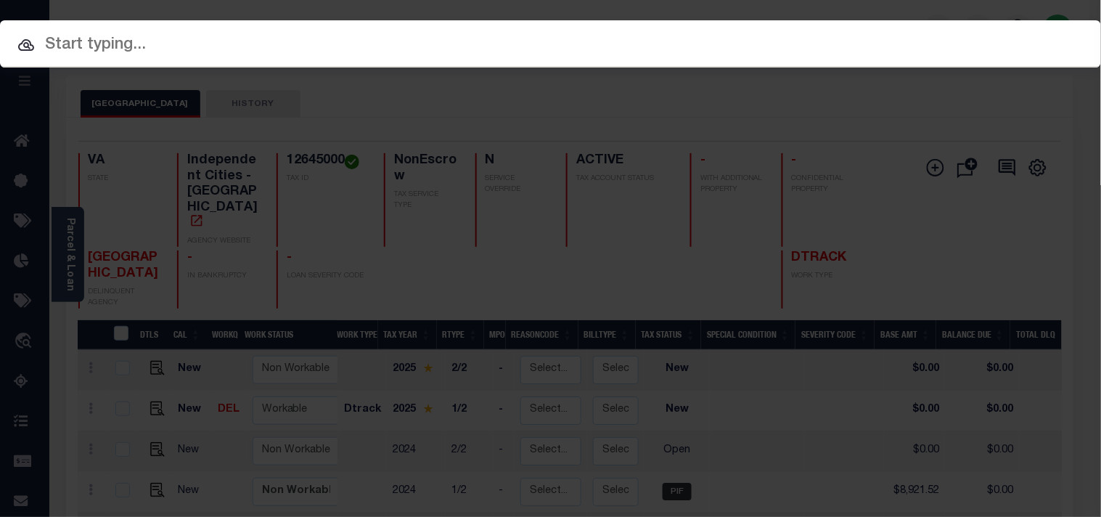
click at [879, 33] on input "text" at bounding box center [550, 45] width 1101 height 25
paste input "17231606"
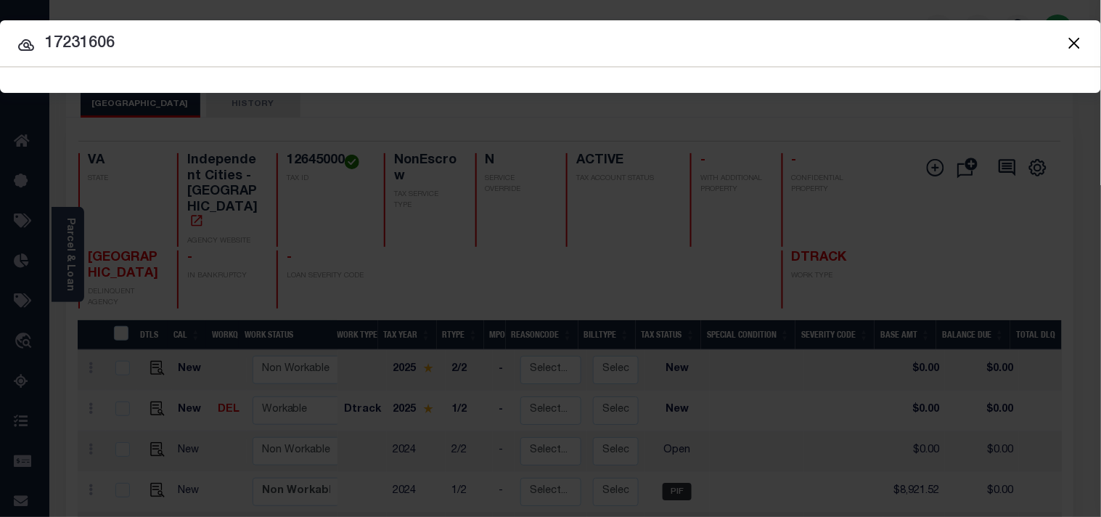
type input "17231606"
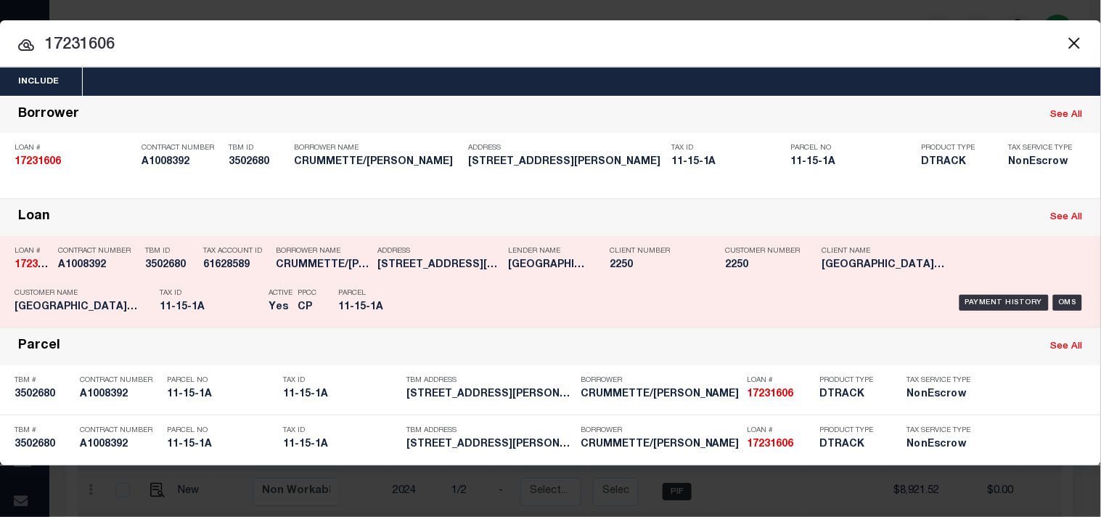
click at [434, 301] on div "Payment History OMS" at bounding box center [755, 303] width 661 height 42
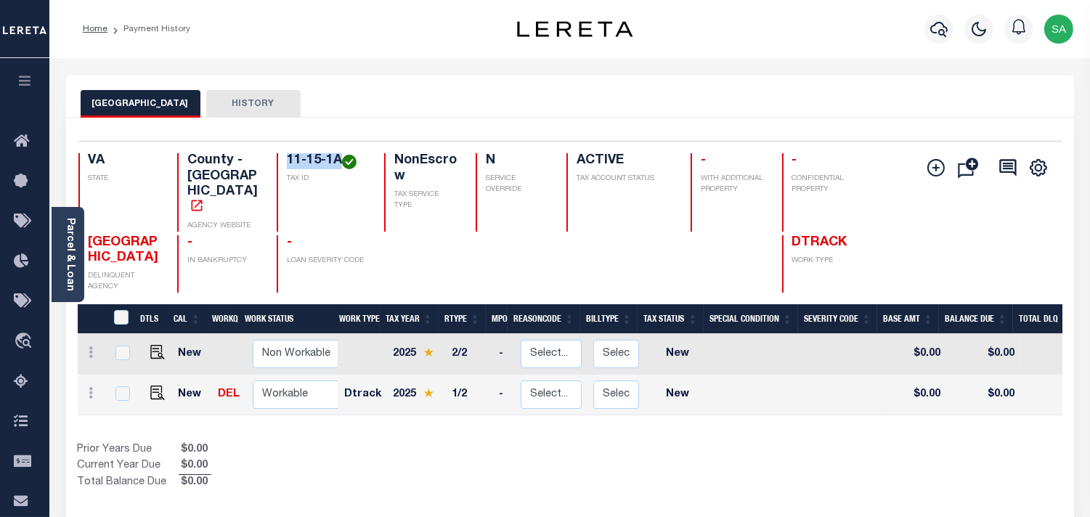
drag, startPoint x: 343, startPoint y: 158, endPoint x: 287, endPoint y: 157, distance: 55.9
click at [287, 157] on h4 "11-15-1A" at bounding box center [327, 161] width 80 height 16
drag, startPoint x: 153, startPoint y: 375, endPoint x: 632, endPoint y: 374, distance: 478.4
click at [153, 386] on img "" at bounding box center [157, 393] width 15 height 15
checkbox input "true"
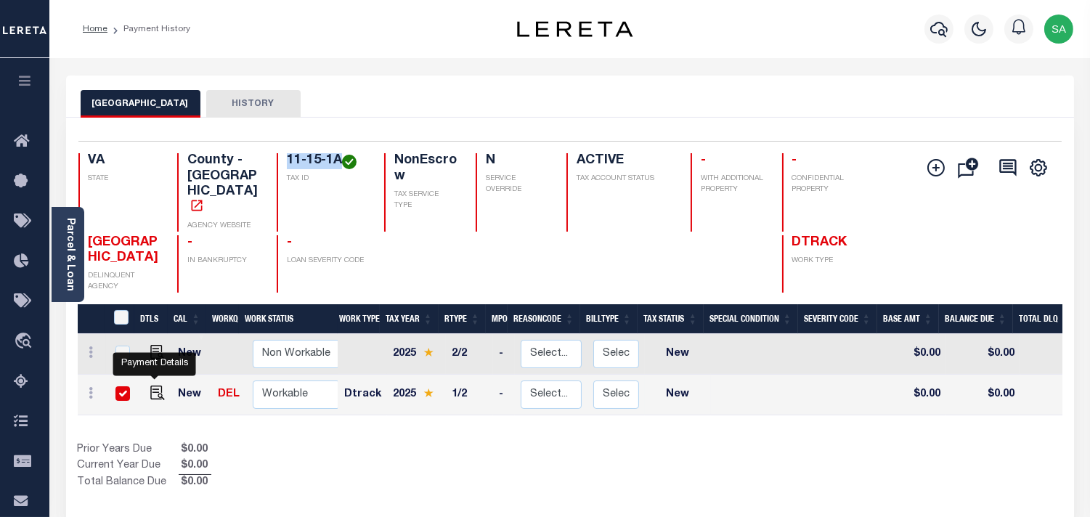
checkbox input "true"
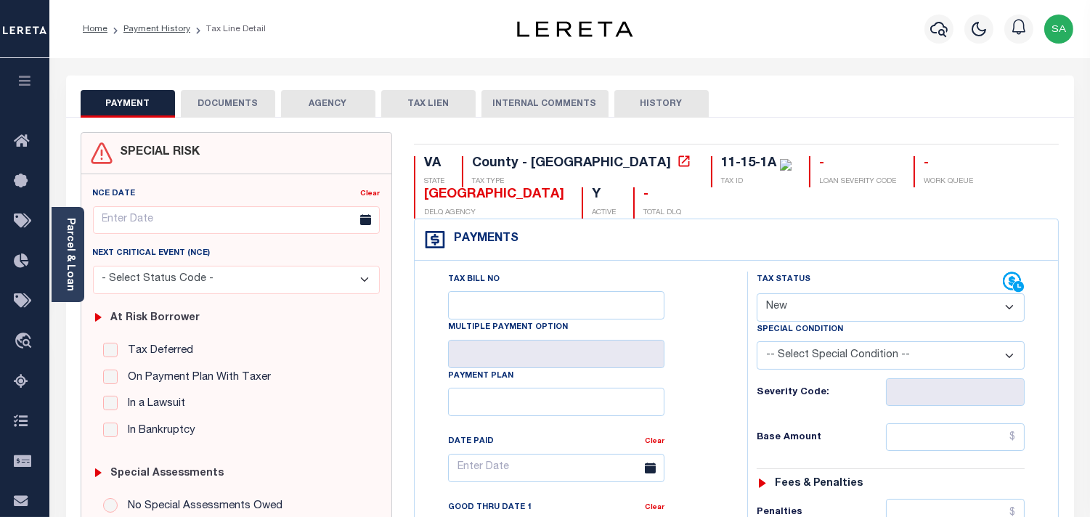
drag, startPoint x: 847, startPoint y: 301, endPoint x: 844, endPoint y: 318, distance: 16.8
click at [847, 301] on select "- Select Status Code - Open Due/Unpaid Paid Incomplete No Tax Due Internal Refu…" at bounding box center [891, 307] width 268 height 28
select select "PYD"
click at [757, 294] on select "- Select Status Code - Open Due/Unpaid Paid Incomplete No Tax Due Internal Refu…" at bounding box center [891, 307] width 268 height 28
type input "[DATE]"
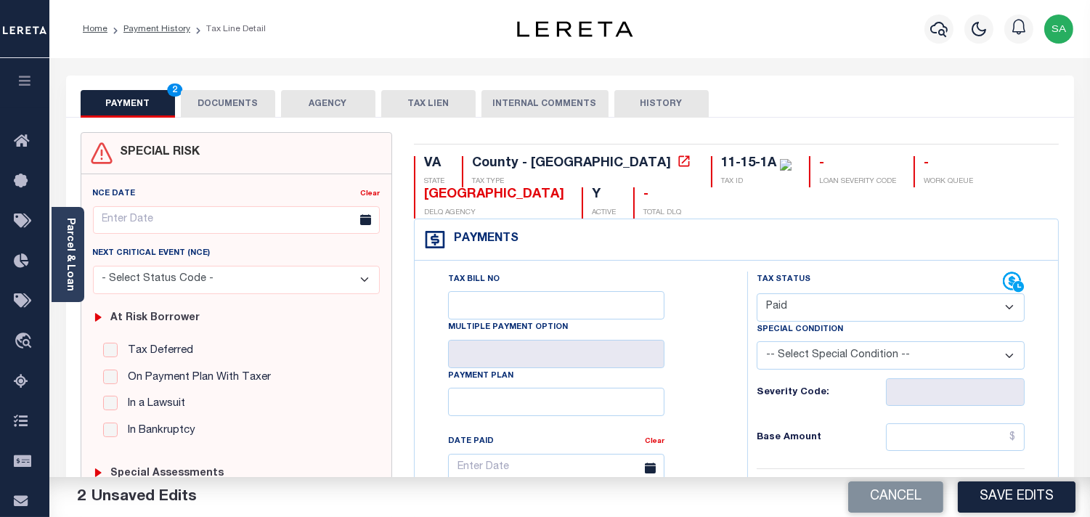
drag, startPoint x: 240, startPoint y: 107, endPoint x: 299, endPoint y: 154, distance: 75.4
click at [240, 107] on button "DOCUMENTS" at bounding box center [228, 104] width 94 height 28
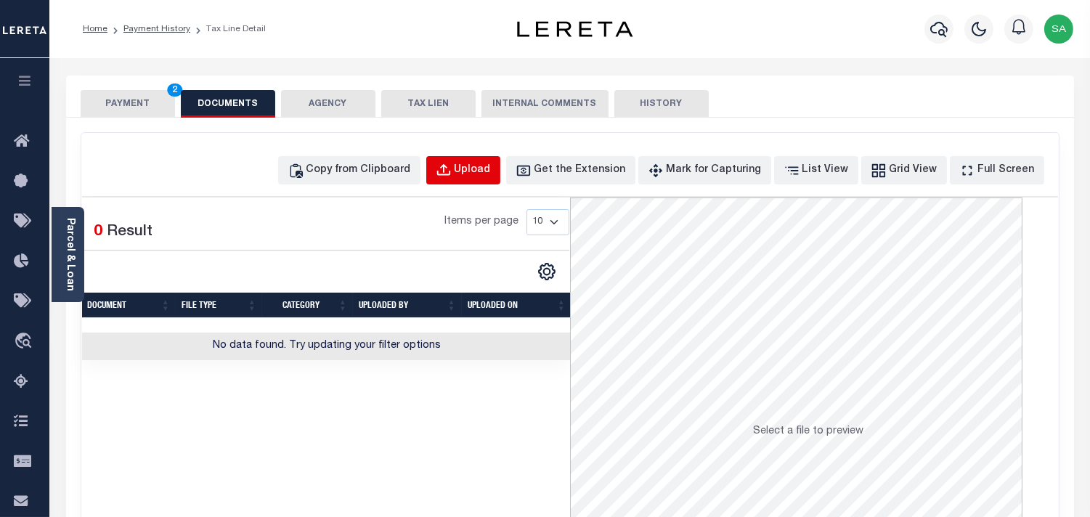
click at [491, 177] on div "Upload" at bounding box center [472, 171] width 36 height 16
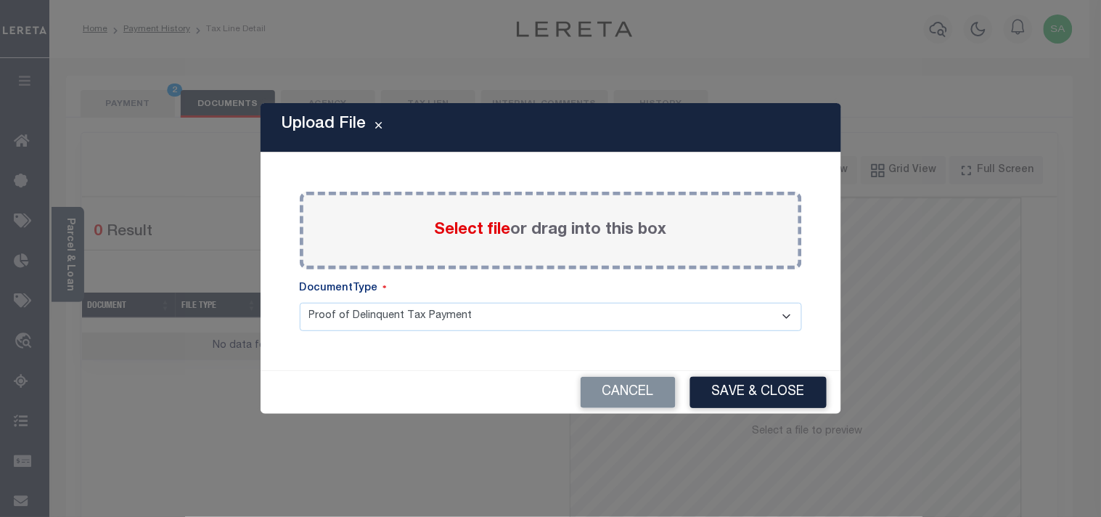
click at [469, 233] on span "Select file" at bounding box center [473, 230] width 76 height 16
click at [0, 0] on input "Select file or drag into this box" at bounding box center [0, 0] width 0 height 0
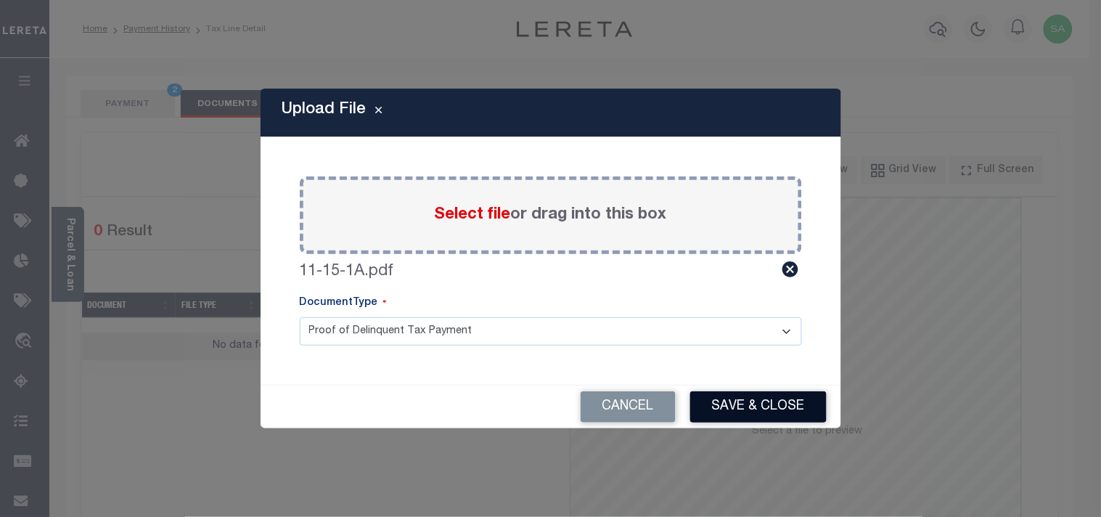
click at [738, 411] on button "Save & Close" at bounding box center [758, 406] width 136 height 31
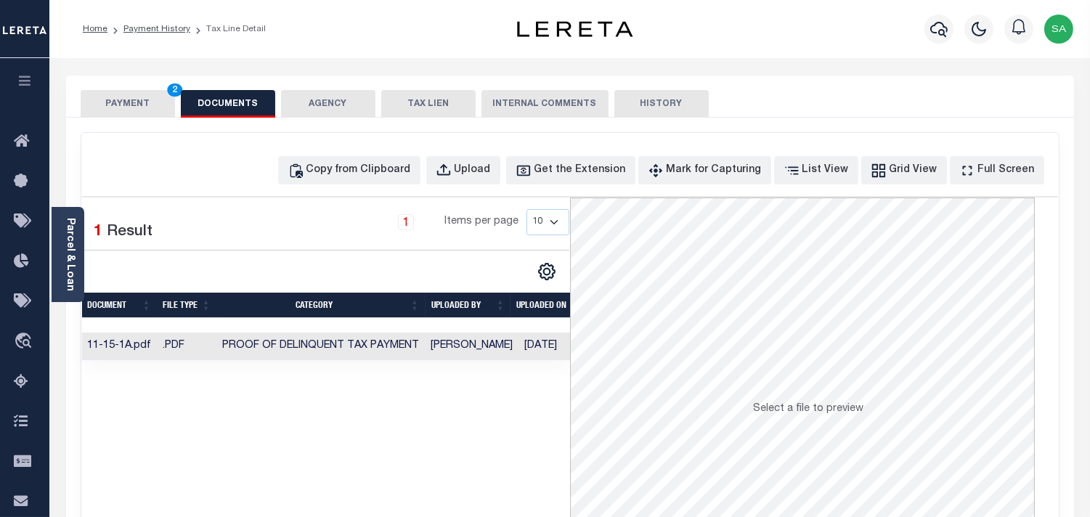
click at [151, 96] on button "PAYMENT 2" at bounding box center [128, 104] width 94 height 28
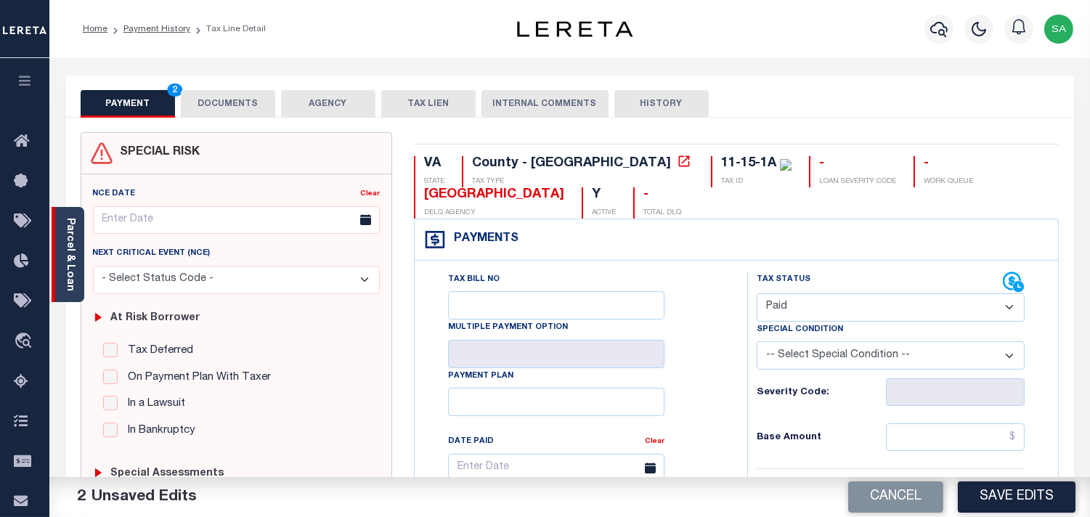
click at [70, 261] on link "Parcel & Loan" at bounding box center [70, 254] width 10 height 73
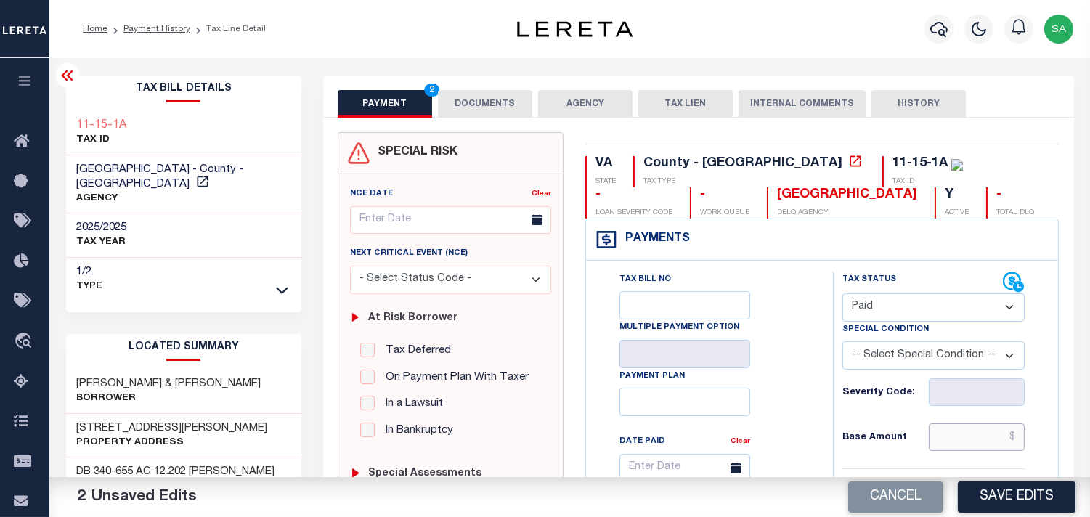
drag, startPoint x: 976, startPoint y: 441, endPoint x: 884, endPoint y: 432, distance: 92.6
click at [976, 441] on input "text" at bounding box center [977, 437] width 96 height 28
paste input "765.75"
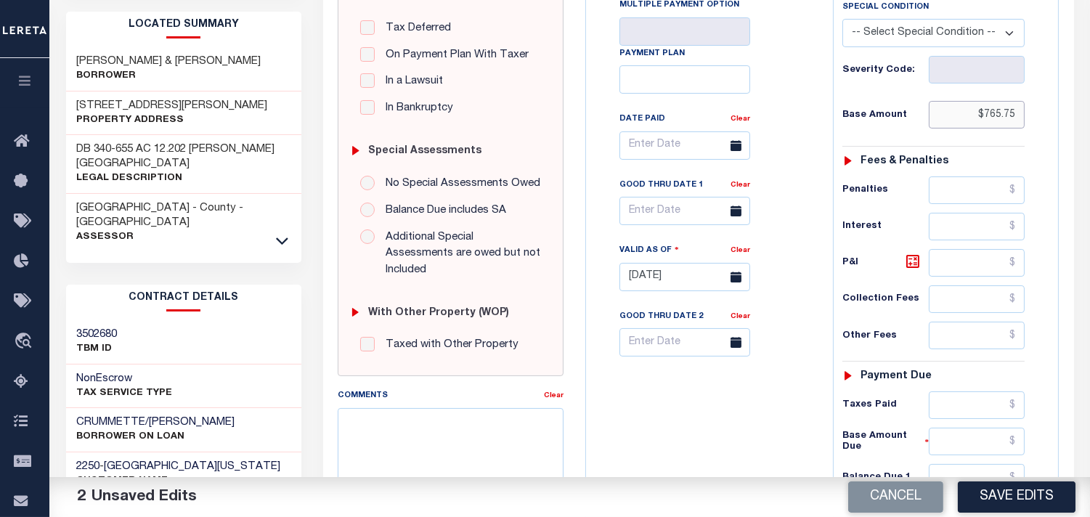
type input "$765.75"
drag, startPoint x: 974, startPoint y: 412, endPoint x: 934, endPoint y: 412, distance: 40.7
click at [974, 412] on input "text" at bounding box center [977, 405] width 96 height 28
paste input "765.75"
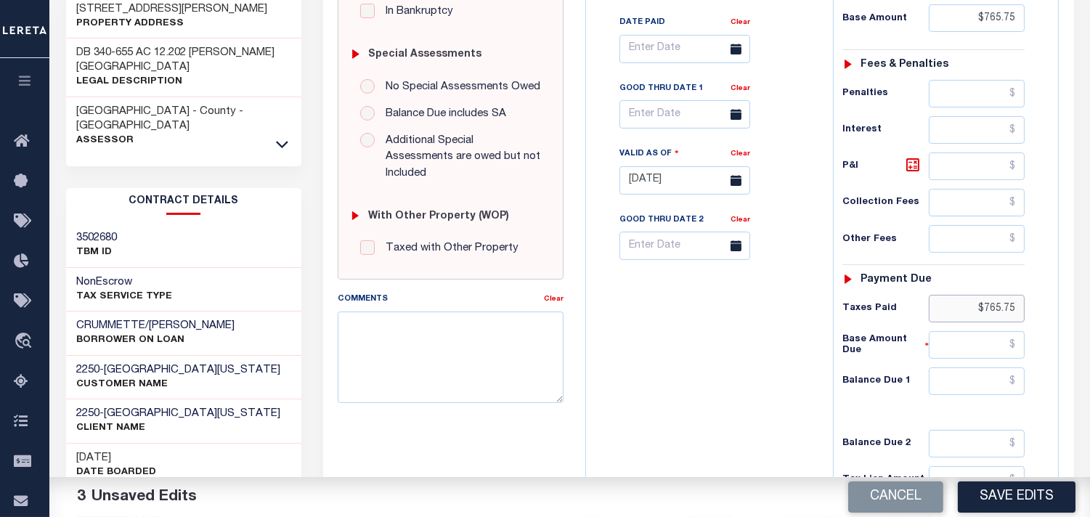
scroll to position [581, 0]
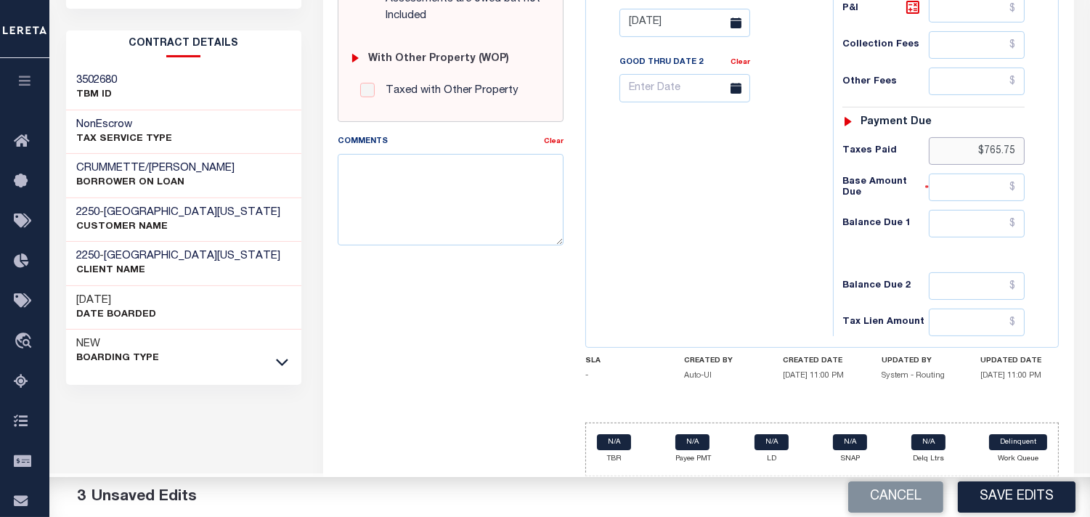
type input "$765.75"
click at [947, 234] on input "text" at bounding box center [977, 224] width 96 height 28
type input "$0.00"
click at [710, 230] on div "Tax Bill No Multiple Payment Option Payment Plan Clear" at bounding box center [706, 15] width 232 height 641
click at [1019, 490] on button "Save Edits" at bounding box center [1017, 496] width 118 height 31
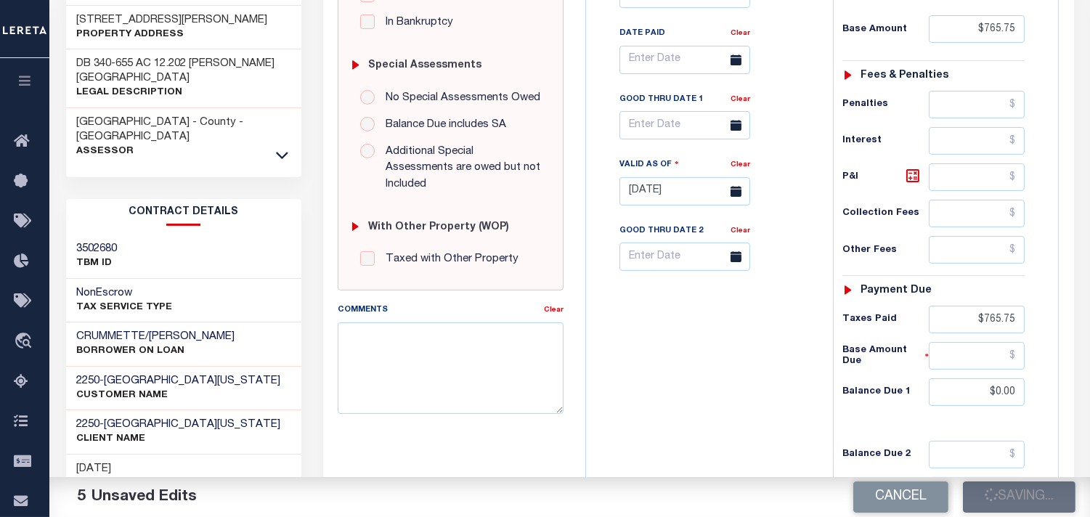
scroll to position [177, 0]
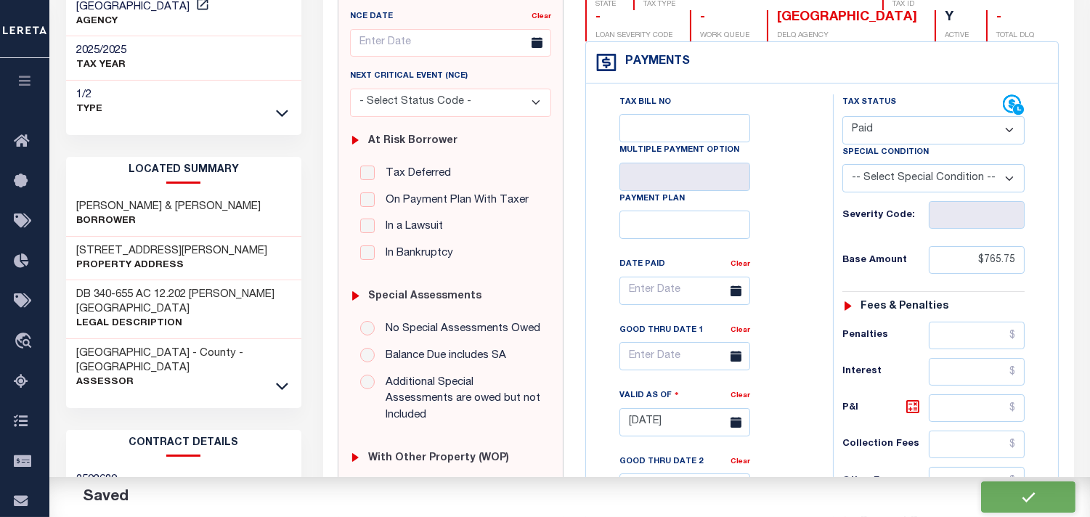
checkbox input "false"
type input "$765.75"
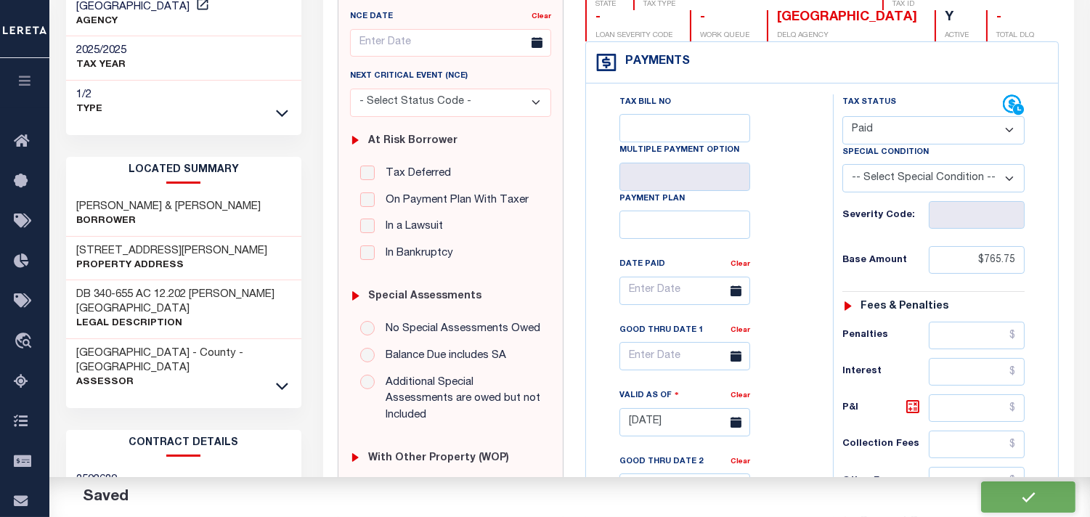
type input "$765.75"
type input "$0"
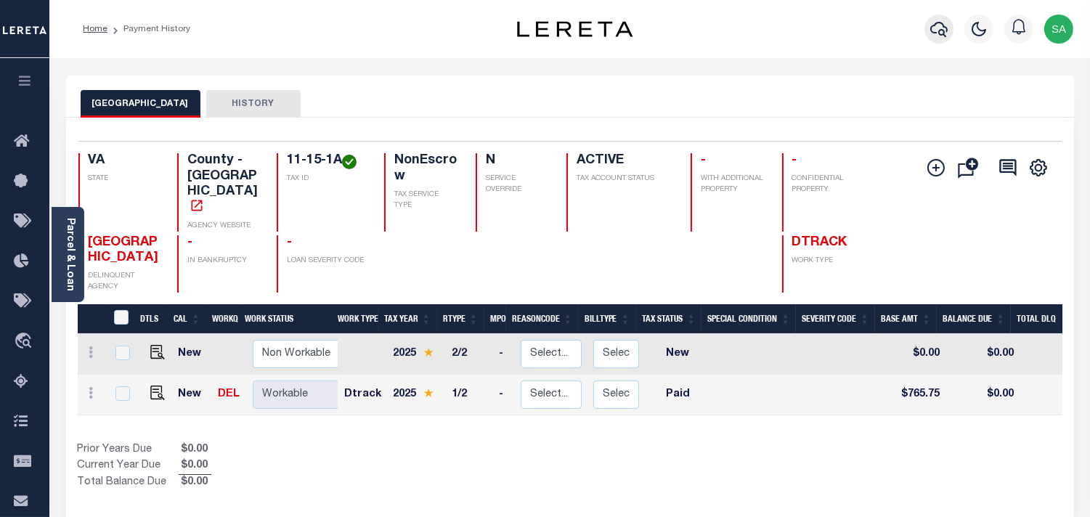
click at [926, 33] on button "button" at bounding box center [938, 29] width 29 height 29
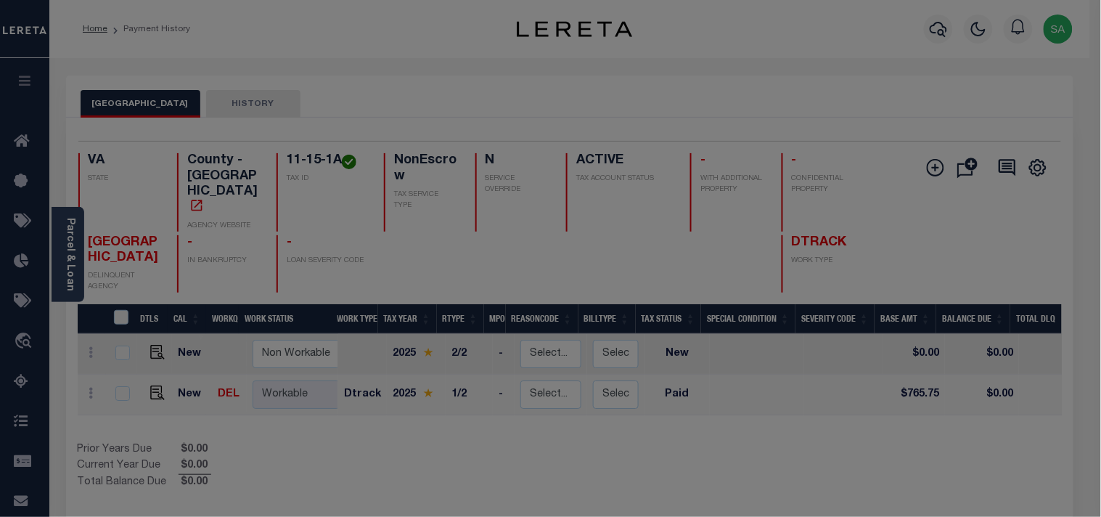
click at [0, 0] on span at bounding box center [0, 0] width 0 height 0
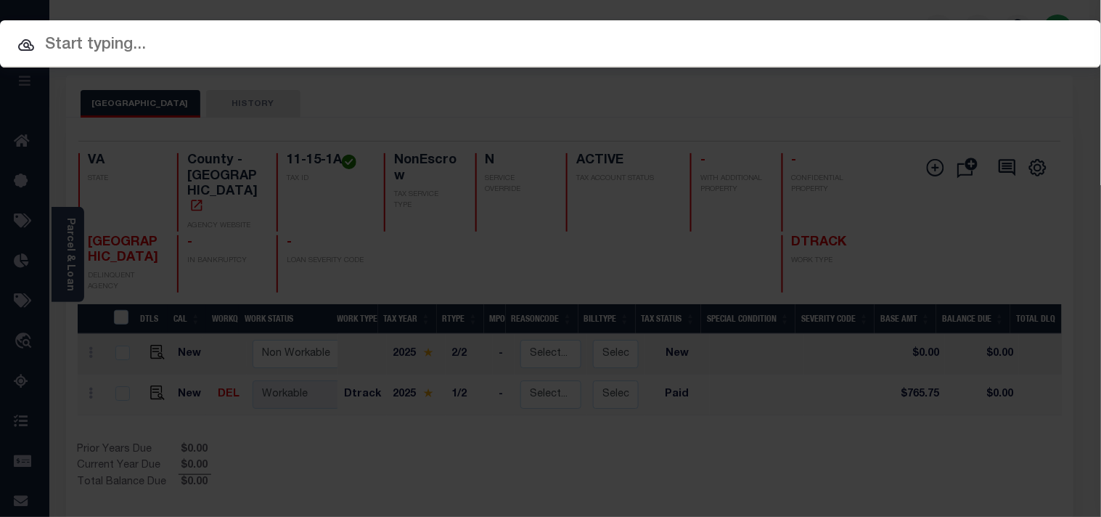
paste input "23058406"
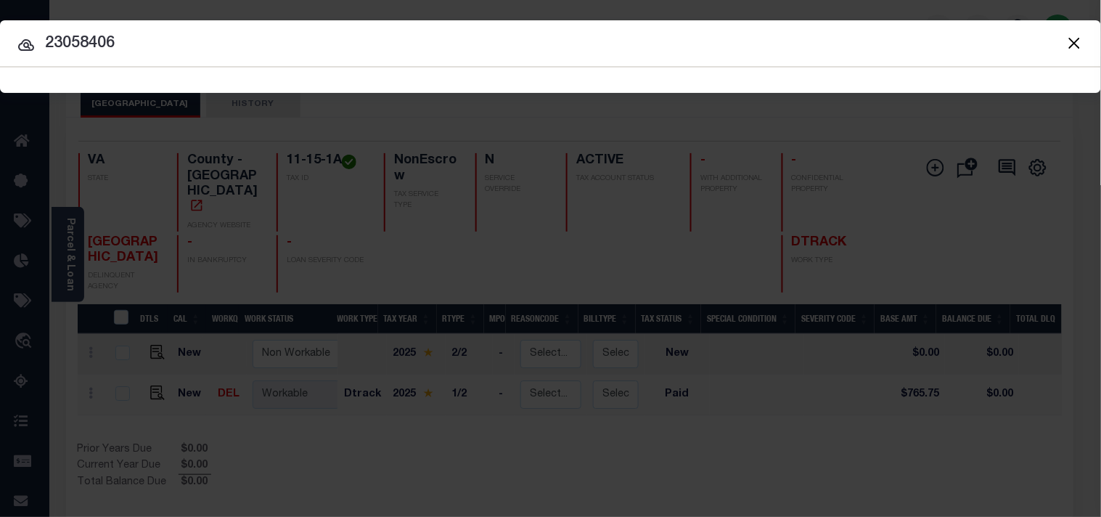
type input "23058406"
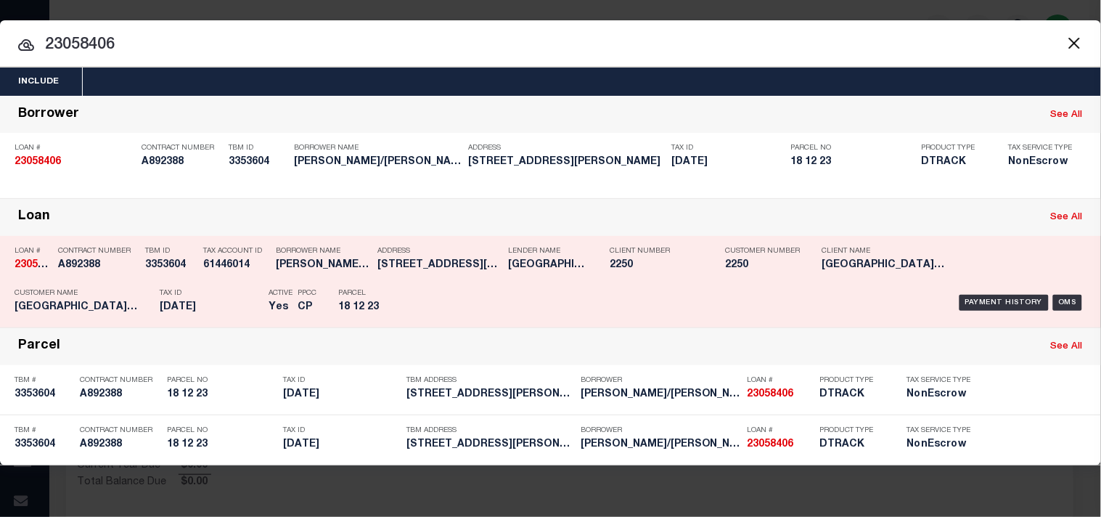
click at [410, 300] on div "Parcel 18 12 23" at bounding box center [370, 303] width 87 height 42
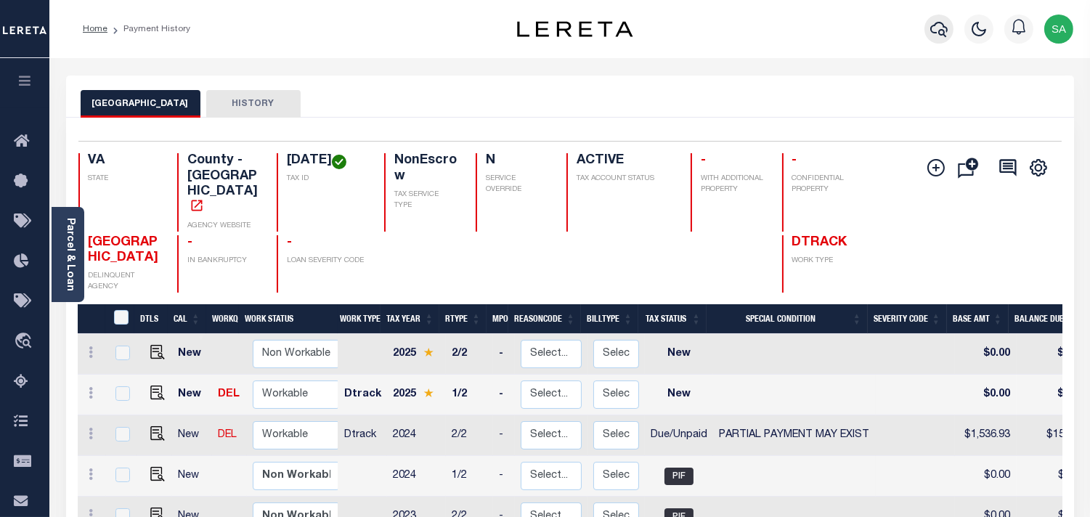
click at [950, 33] on button "button" at bounding box center [938, 29] width 29 height 29
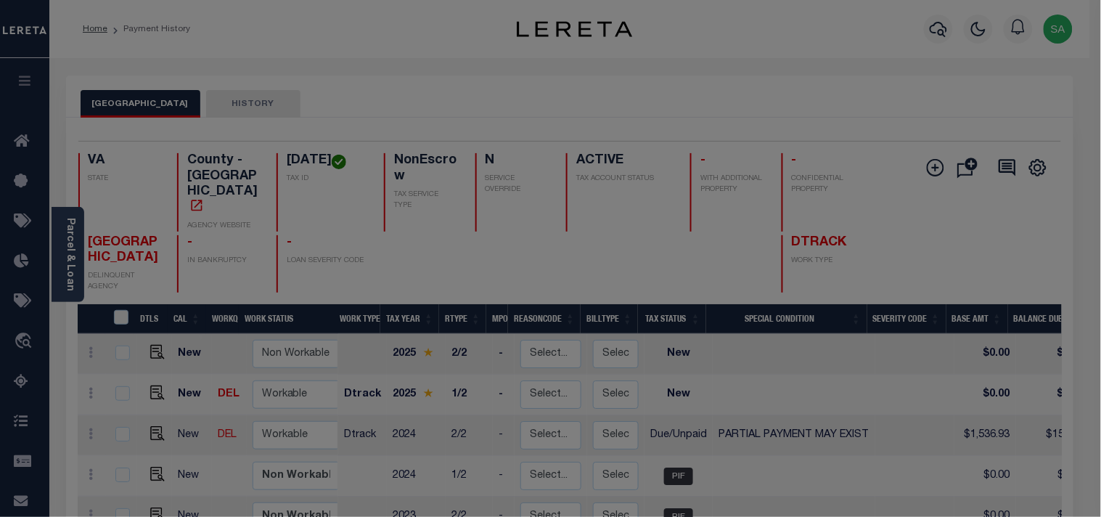
click at [0, 0] on div "Include Loans TBM Customers Borrowers Payments (Lender Non-Disb) Payments (Lend…" at bounding box center [0, 0] width 0 height 0
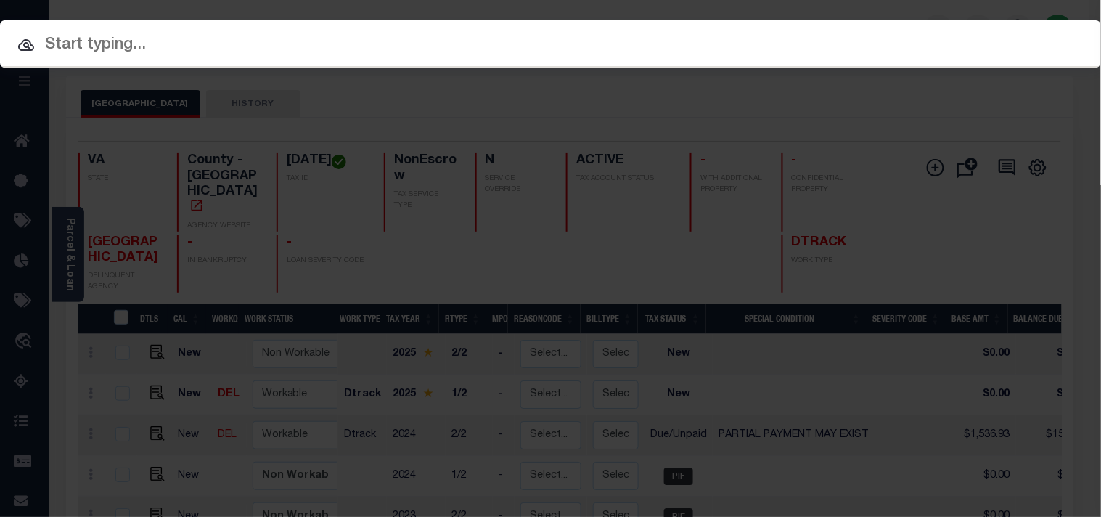
paste input "10581807"
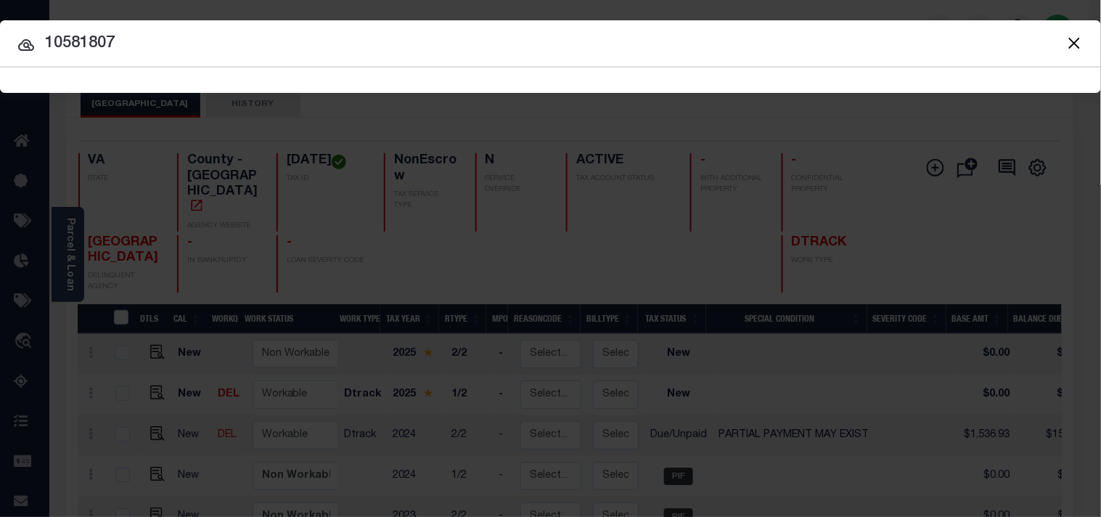
type input "10581807"
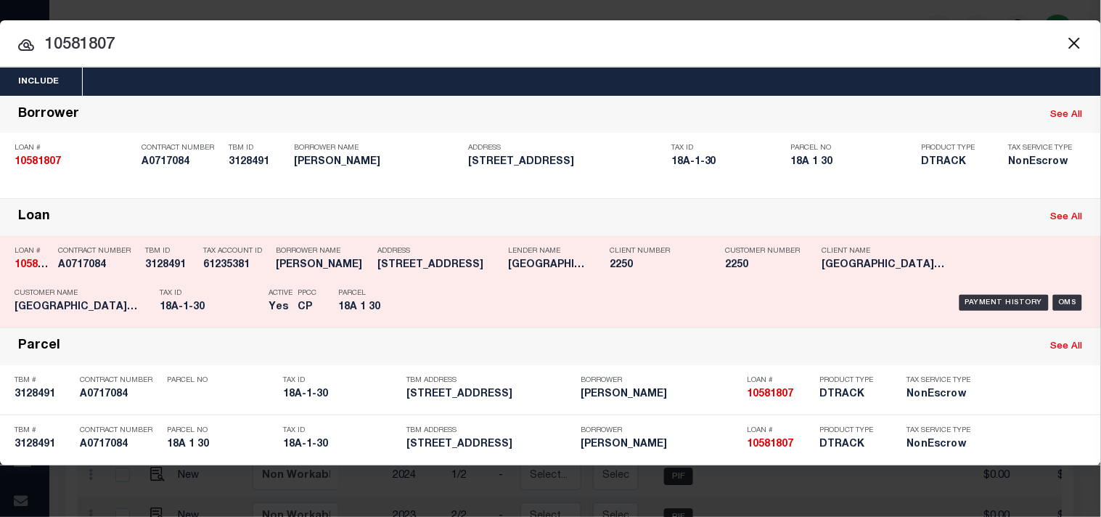
click at [466, 293] on div "Payment History OMS" at bounding box center [755, 303] width 661 height 42
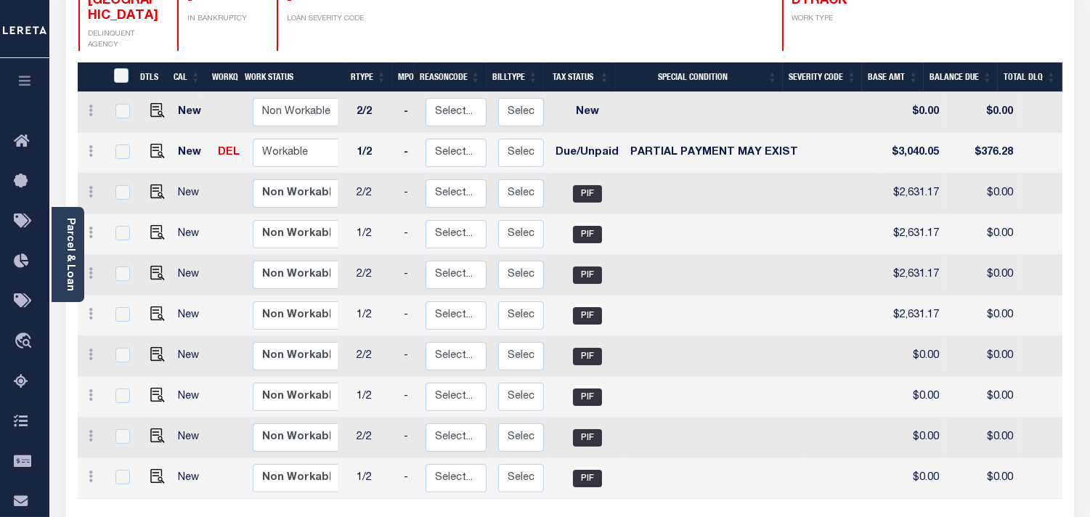
scroll to position [0, 328]
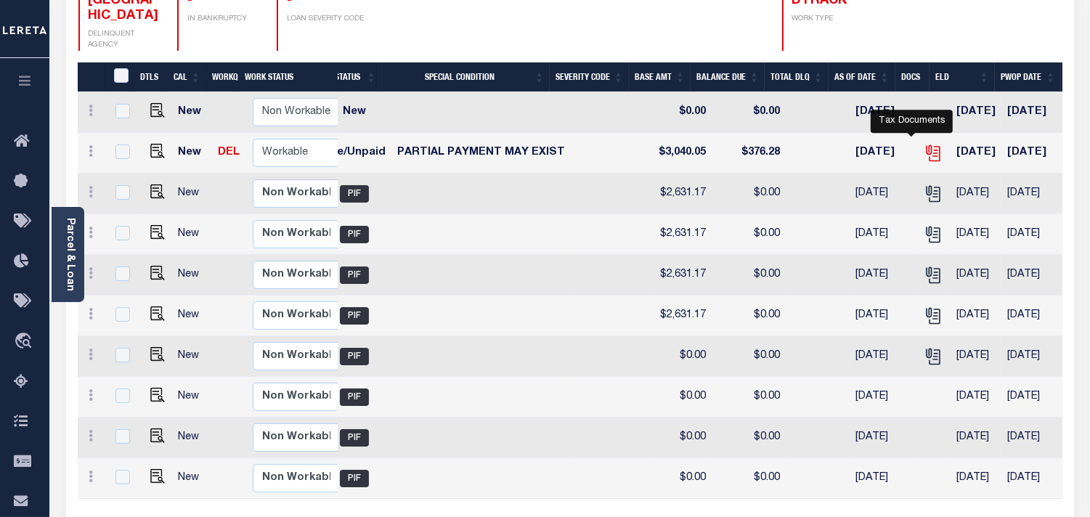
click at [923, 144] on icon "" at bounding box center [932, 153] width 19 height 19
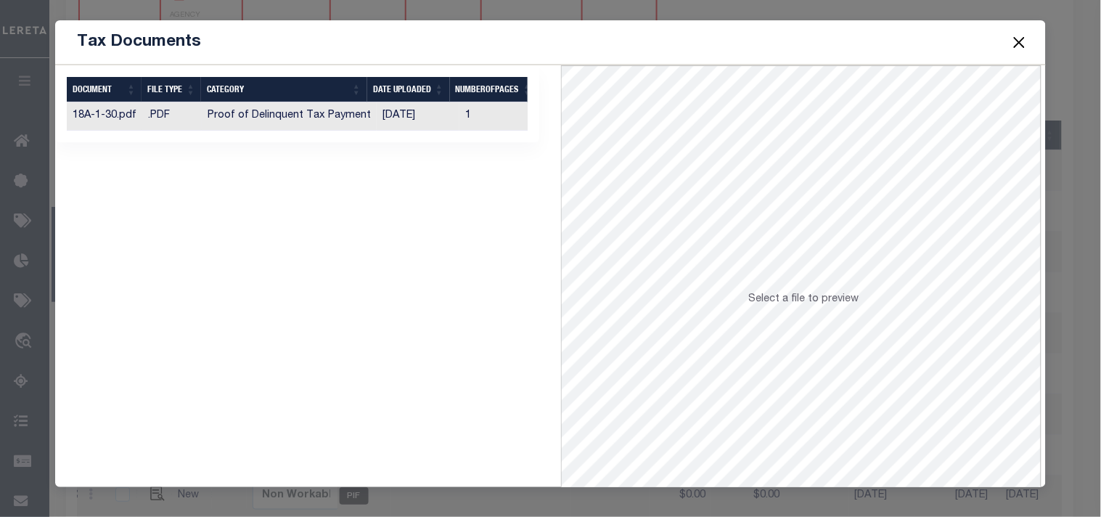
click at [409, 121] on td "[DATE]" at bounding box center [418, 116] width 83 height 28
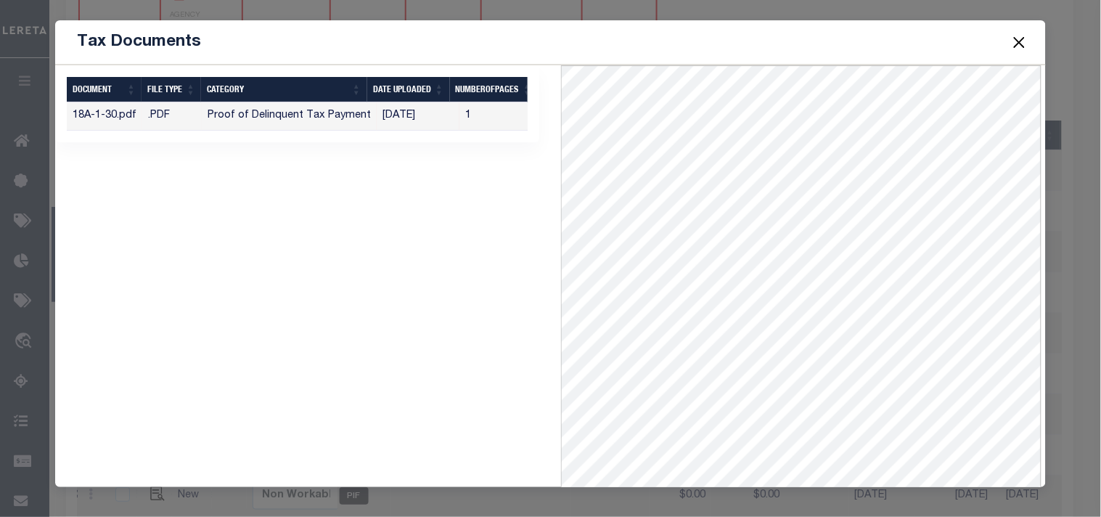
click at [1019, 44] on button "Close" at bounding box center [1019, 42] width 19 height 19
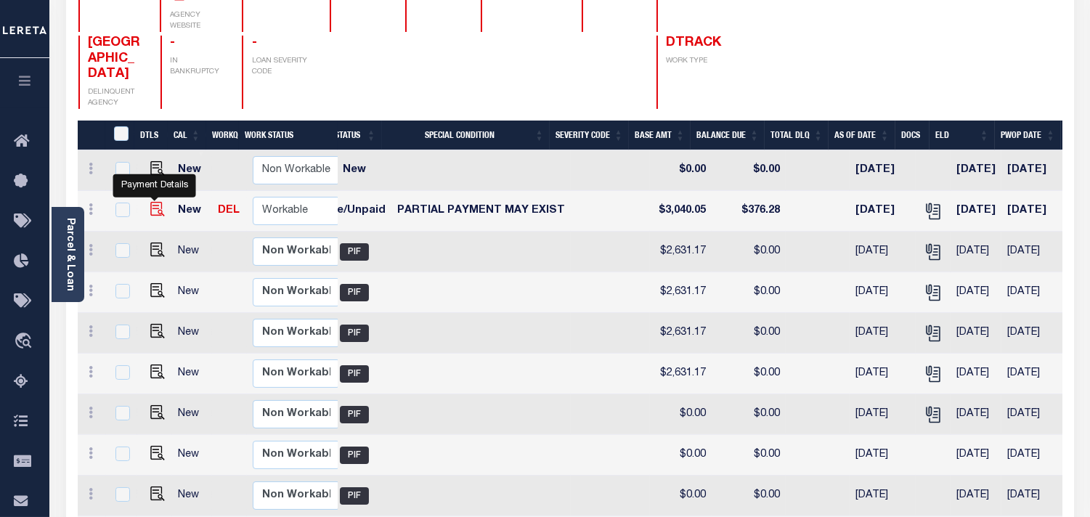
click at [153, 202] on img "" at bounding box center [157, 209] width 15 height 15
checkbox input "true"
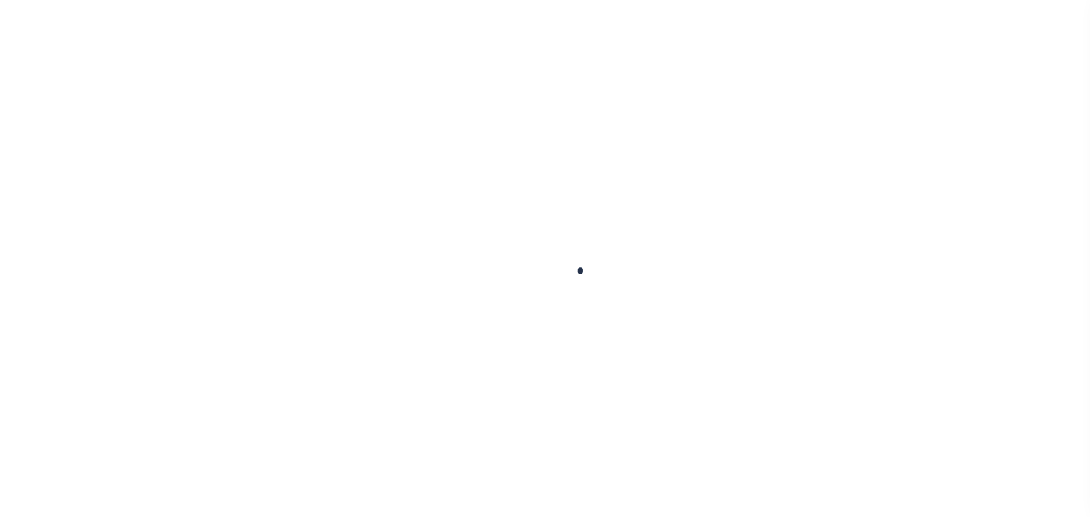
checkbox input "false"
type textarea "Information Confirmed verbally."
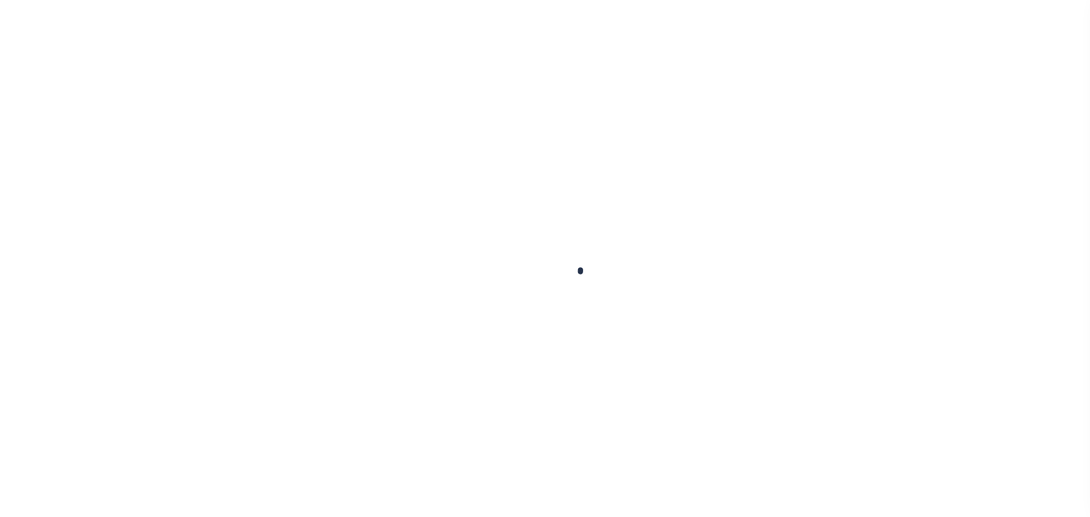
type input "[DATE]"
select select "DUE"
select select "15"
type input "$3,040.05"
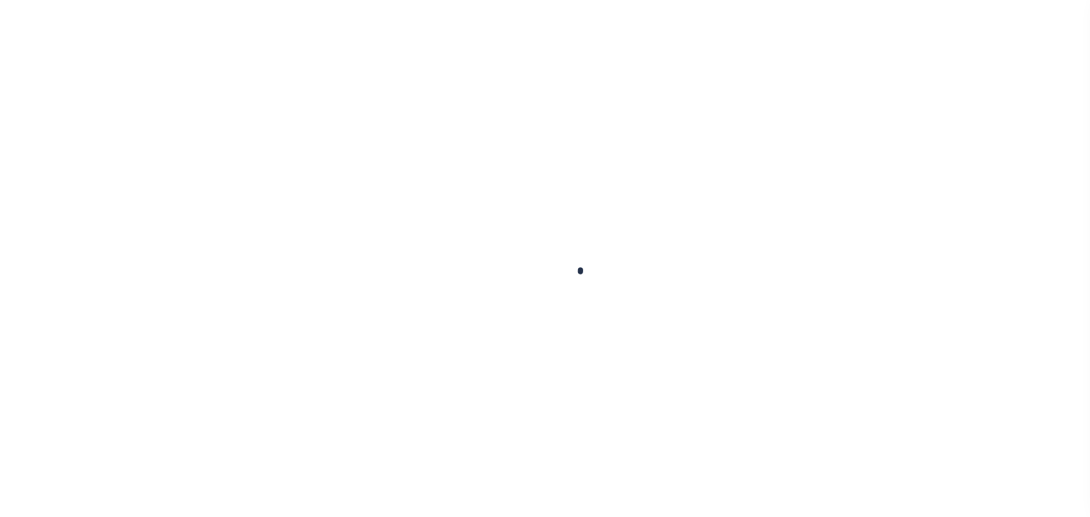
type input "$310.18"
type input "$2,973.95"
type input "$66.1"
type input "$376.28"
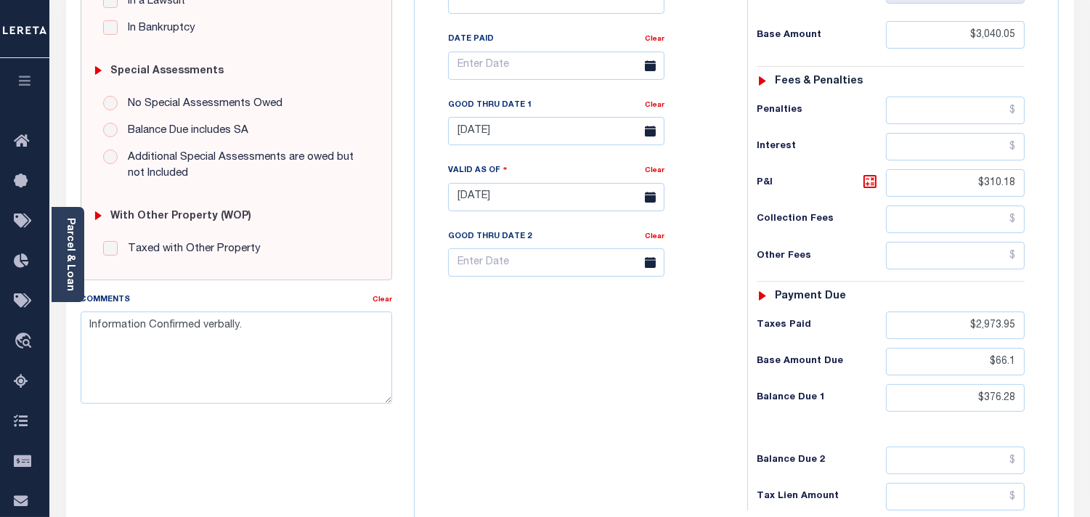
scroll to position [403, 0]
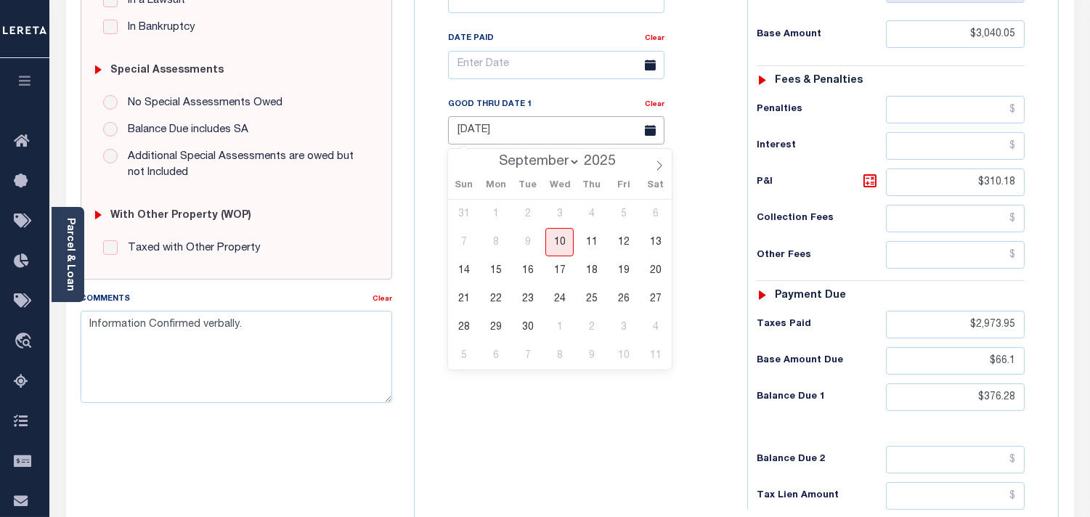
click at [535, 128] on input "[DATE]" at bounding box center [556, 130] width 216 height 28
click at [559, 250] on span "10" at bounding box center [559, 242] width 28 height 28
type input "[DATE]"
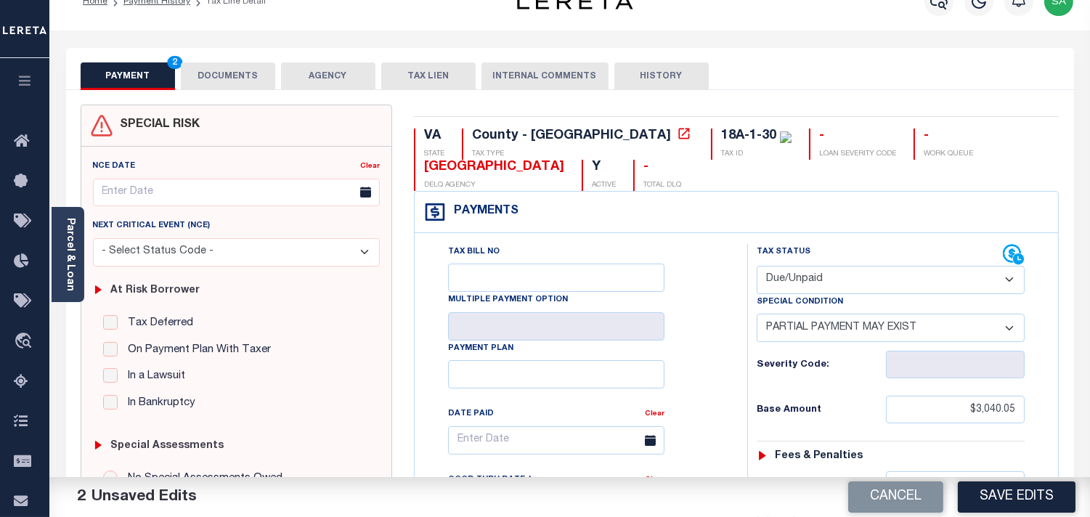
scroll to position [0, 0]
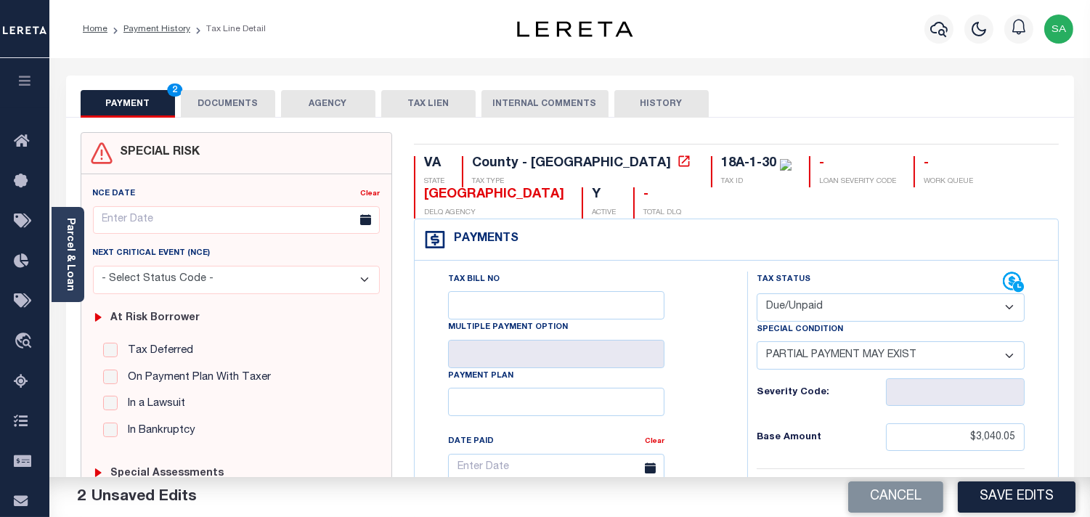
click at [227, 99] on button "DOCUMENTS" at bounding box center [228, 104] width 94 height 28
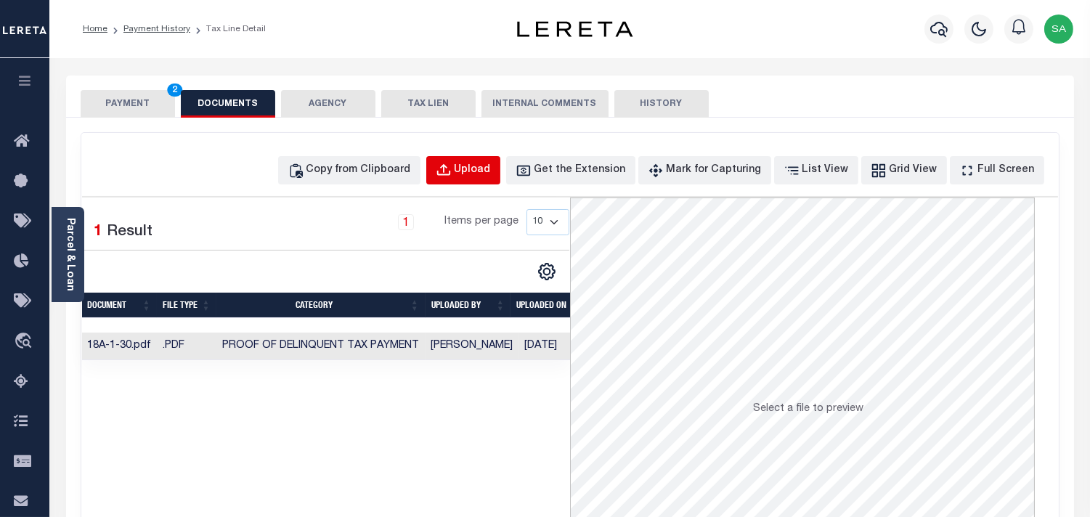
click at [491, 176] on div "Upload" at bounding box center [472, 171] width 36 height 16
select select "POP"
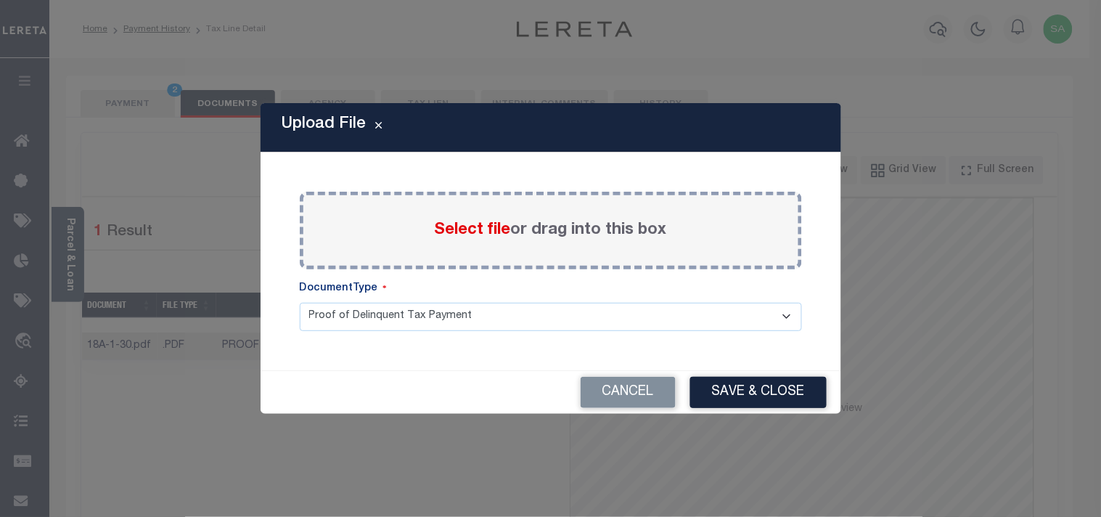
drag, startPoint x: 472, startPoint y: 237, endPoint x: 481, endPoint y: 250, distance: 15.5
click at [473, 237] on span "Select file" at bounding box center [473, 230] width 76 height 16
click at [508, 234] on span "Select file" at bounding box center [473, 230] width 76 height 16
click at [0, 0] on input "Select file or drag into this box" at bounding box center [0, 0] width 0 height 0
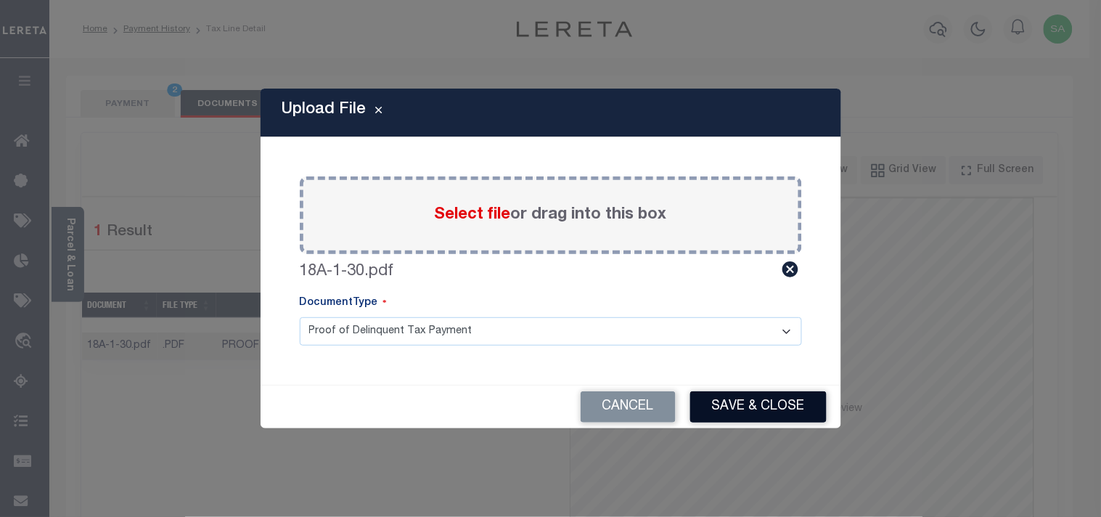
click at [766, 415] on button "Save & Close" at bounding box center [758, 406] width 136 height 31
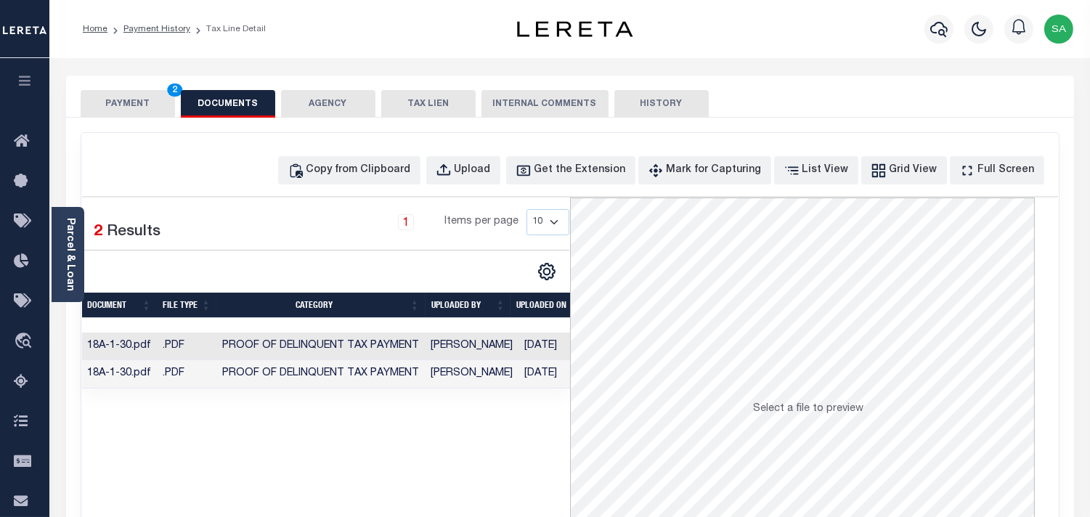
click at [166, 99] on button "PAYMENT 2" at bounding box center [128, 104] width 94 height 28
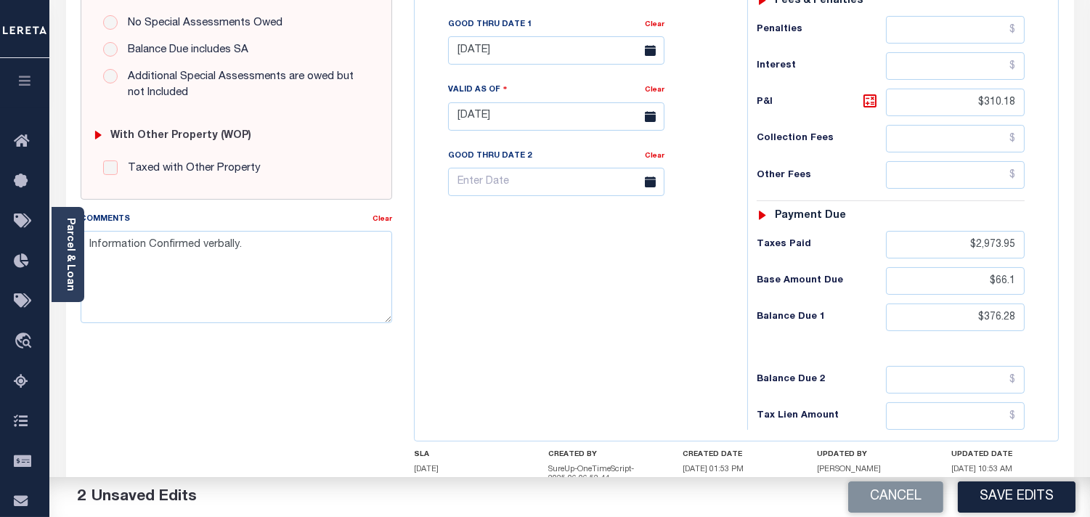
scroll to position [484, 0]
click at [1006, 317] on input "$376.28" at bounding box center [955, 317] width 139 height 28
paste input "9.36"
type input "$379.36"
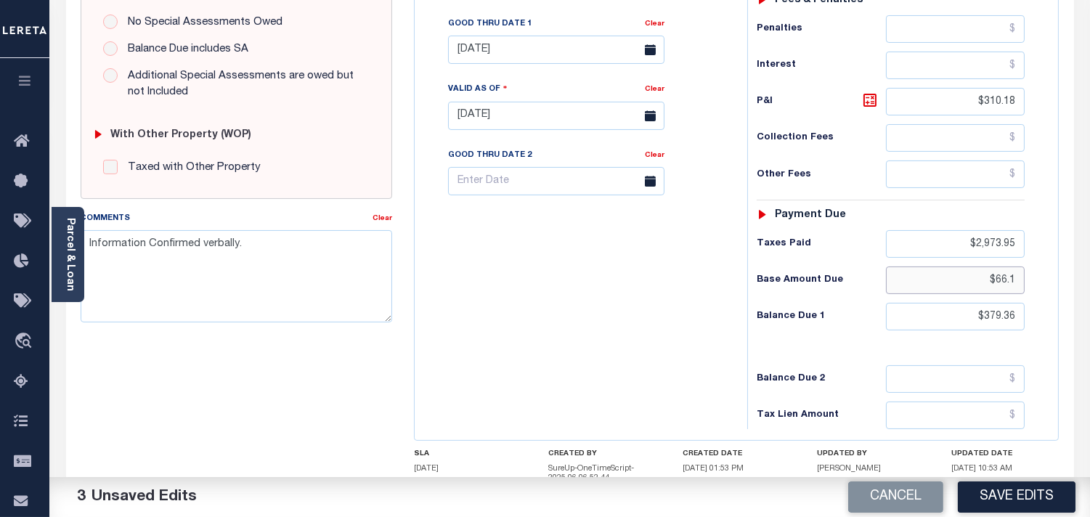
click at [1007, 280] on input "$66.1" at bounding box center [955, 280] width 139 height 28
type input "$66.10"
click at [997, 102] on input "$310.18" at bounding box center [955, 102] width 139 height 28
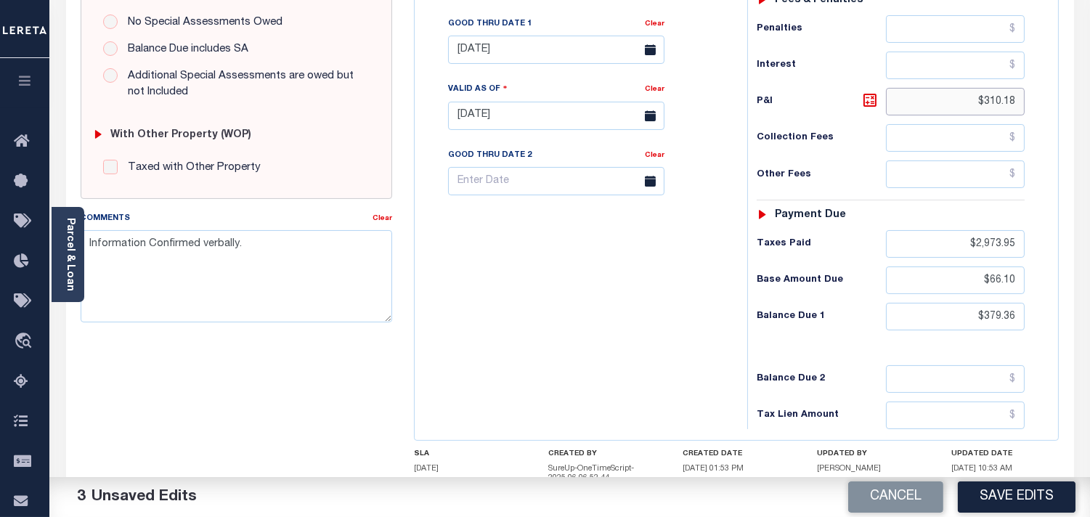
paste input "3.26"
type input "$313.26"
click at [738, 290] on div "Tax Status Status" at bounding box center [895, 108] width 318 height 641
click at [598, 289] on div "Tax Bill No Multiple Payment Option Payment Plan Clear" at bounding box center [577, 108] width 318 height 641
click at [1013, 496] on button "Save Edits" at bounding box center [1017, 496] width 118 height 31
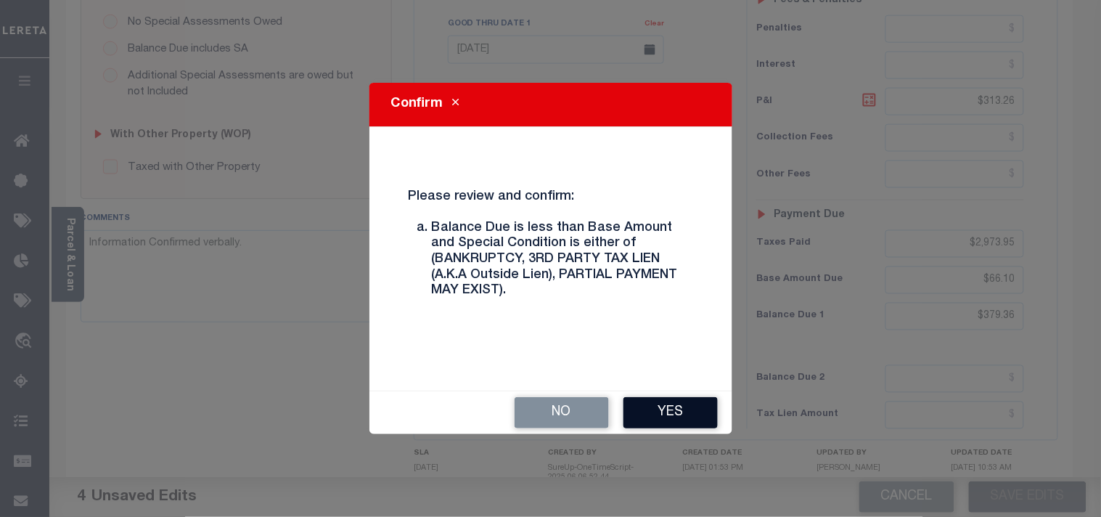
click at [685, 404] on button "Yes" at bounding box center [671, 412] width 94 height 31
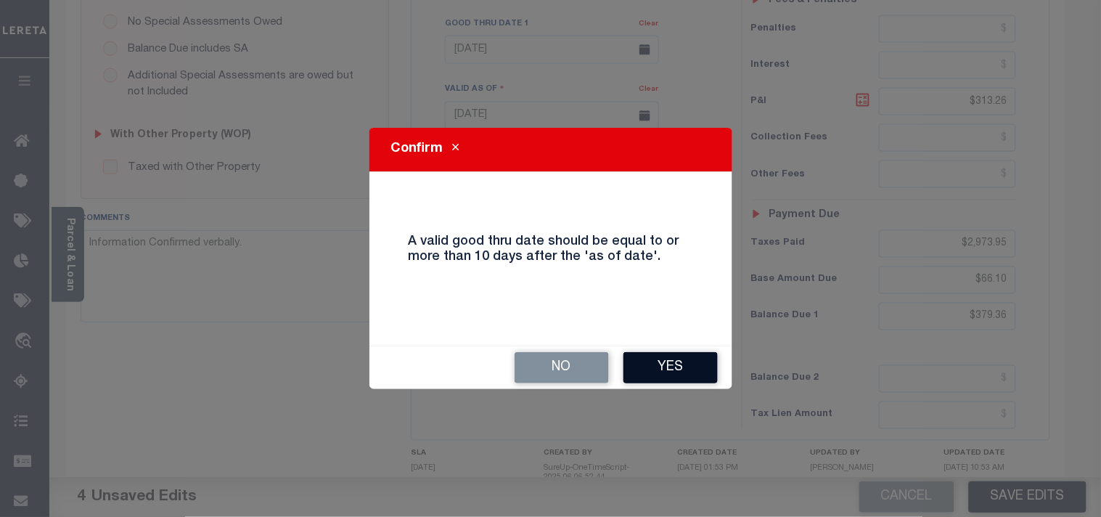
click at [672, 367] on button "Yes" at bounding box center [671, 367] width 94 height 31
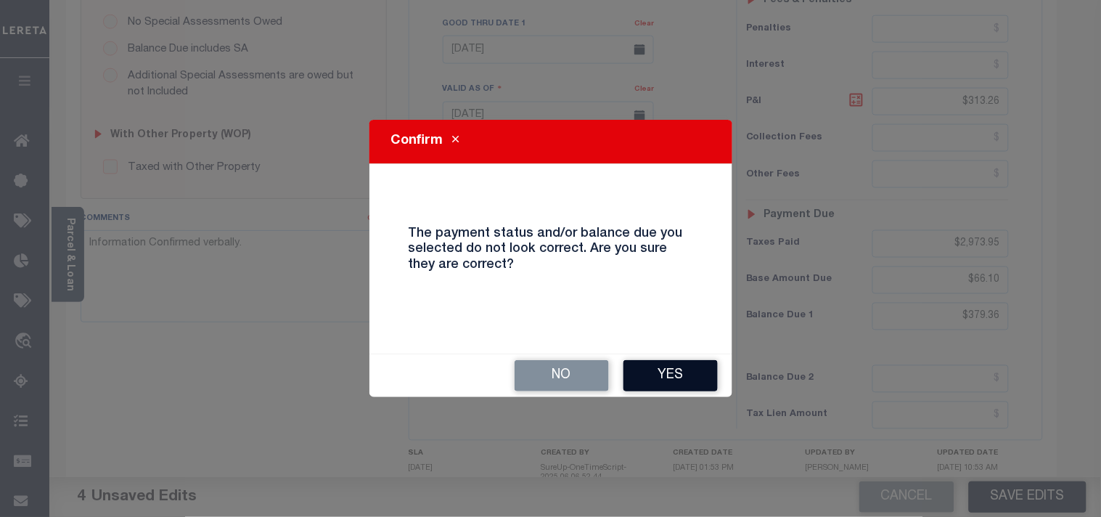
click at [651, 364] on button "Yes" at bounding box center [671, 375] width 94 height 31
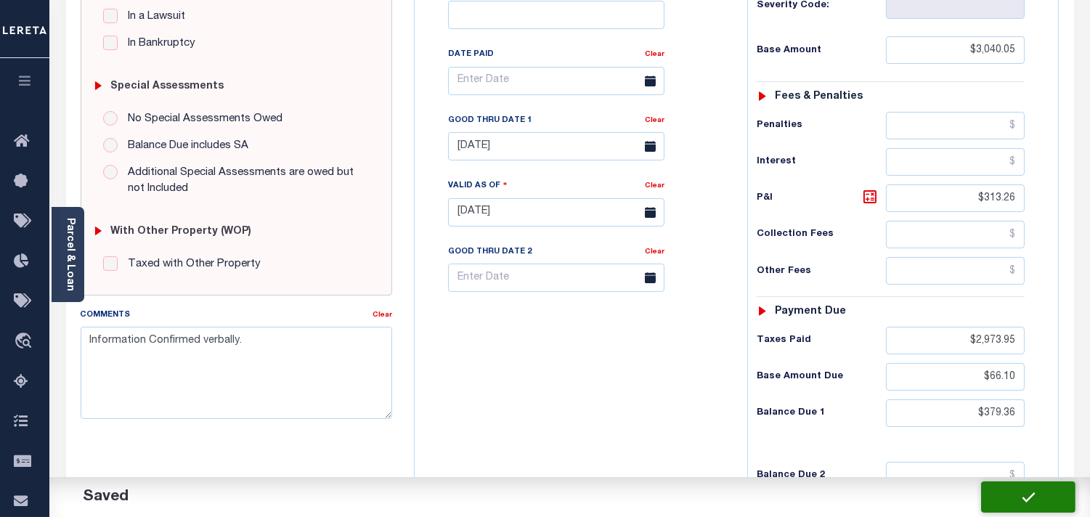
scroll to position [242, 0]
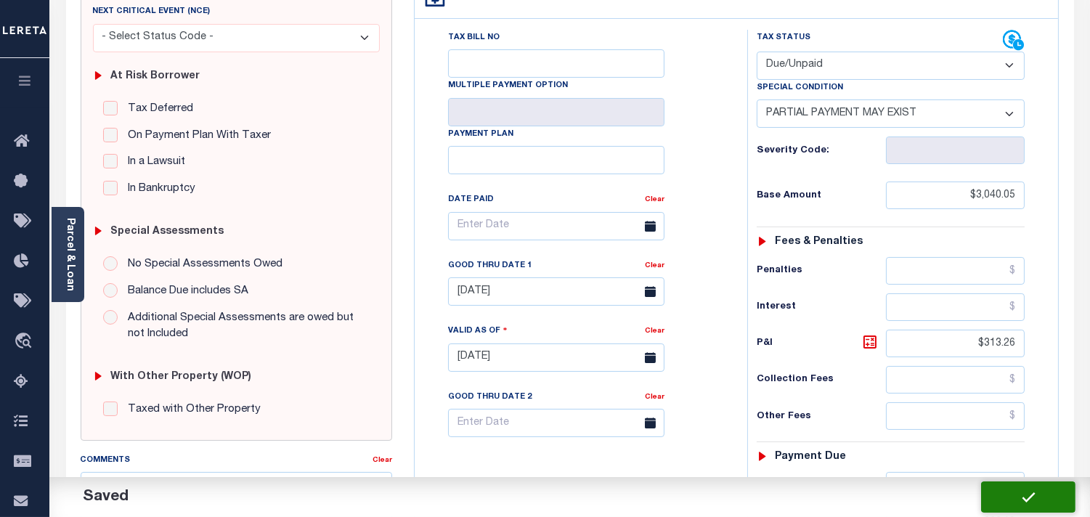
checkbox input "false"
type textarea "Information Confirmed verbally."
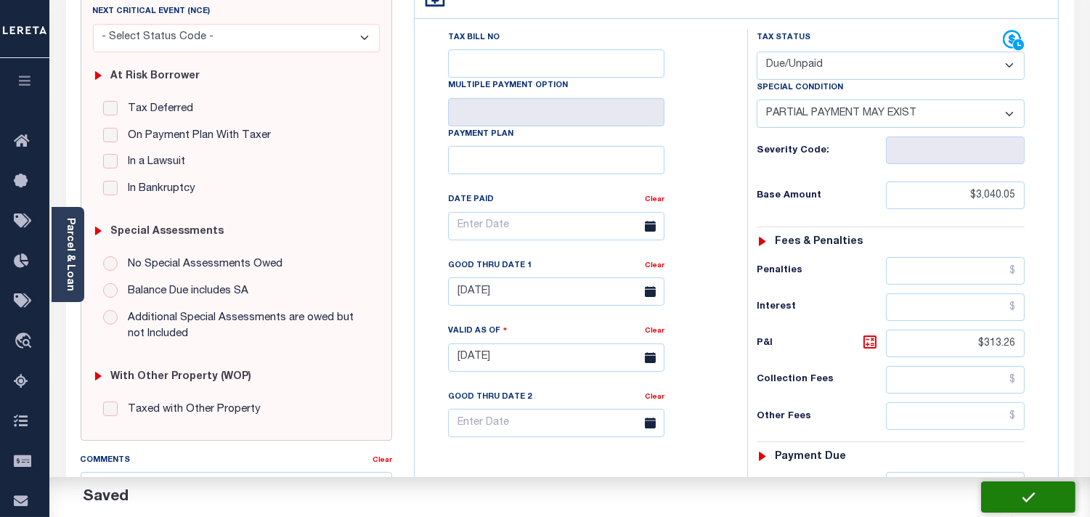
type input "$3,040.05"
type input "$313.26"
type input "$2,973.95"
type input "$66.1"
type input "$379.36"
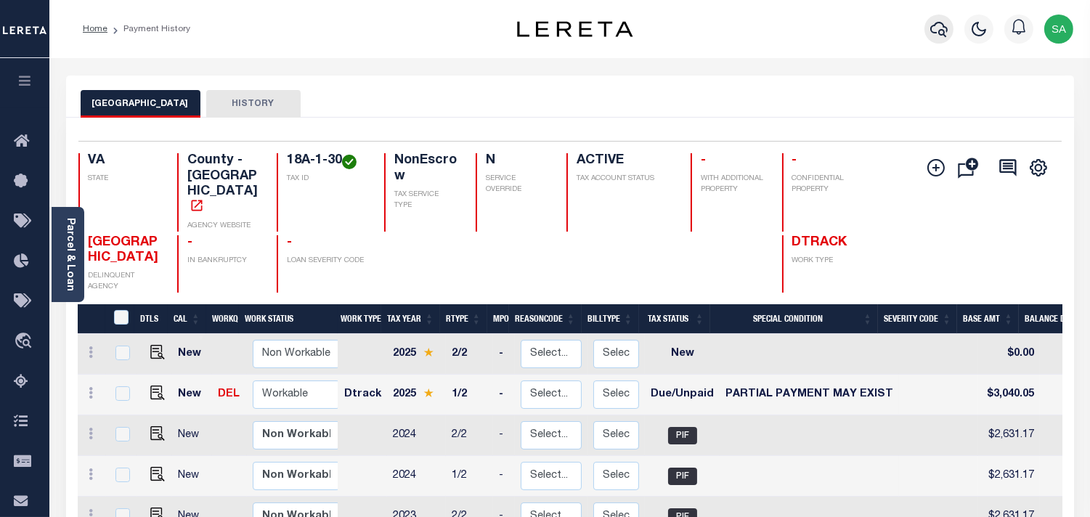
click at [930, 31] on icon "button" at bounding box center [938, 28] width 17 height 17
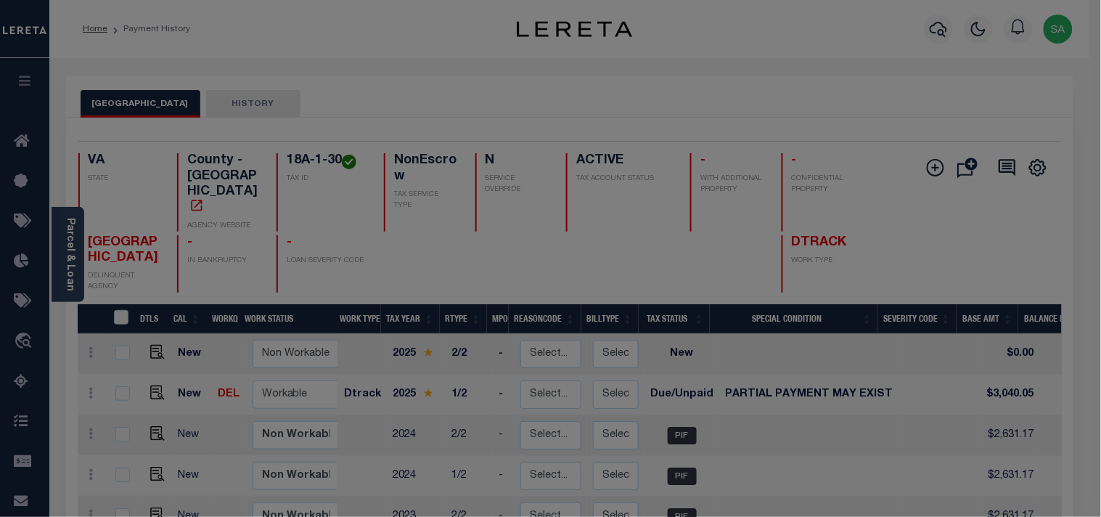
click at [0, 0] on div "Include Loans TBM Customers Borrowers Payments (Lender Non-Disb) Payments (Lend…" at bounding box center [0, 0] width 0 height 0
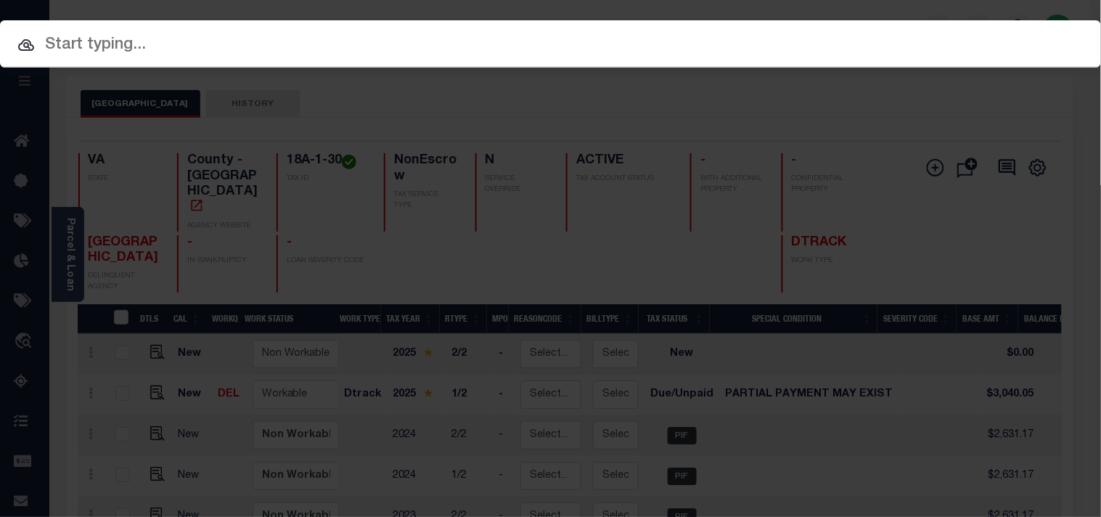
click at [814, 59] on div at bounding box center [550, 43] width 1101 height 46
click at [836, 46] on input "text" at bounding box center [550, 45] width 1101 height 25
paste input "19670906"
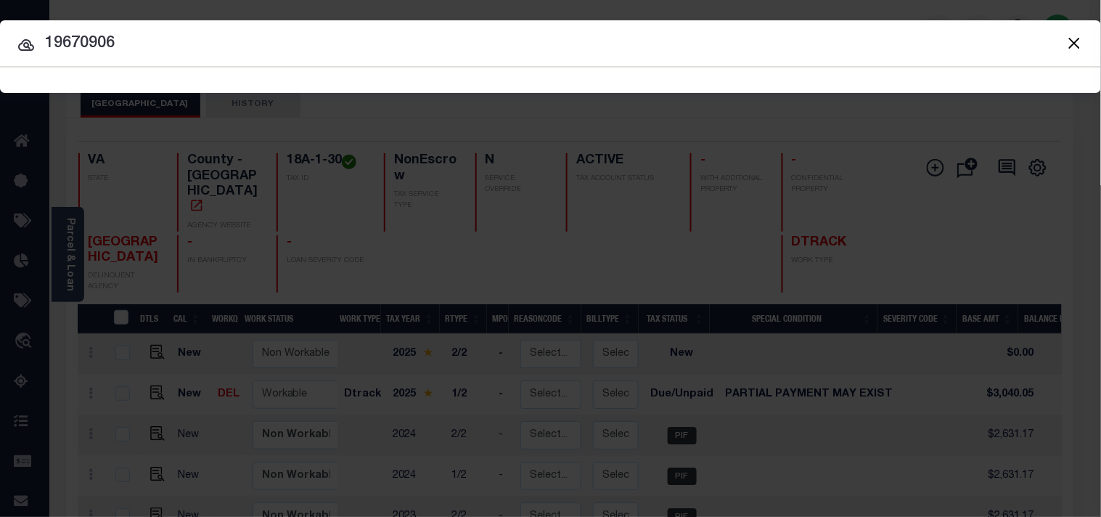
type input "19670906"
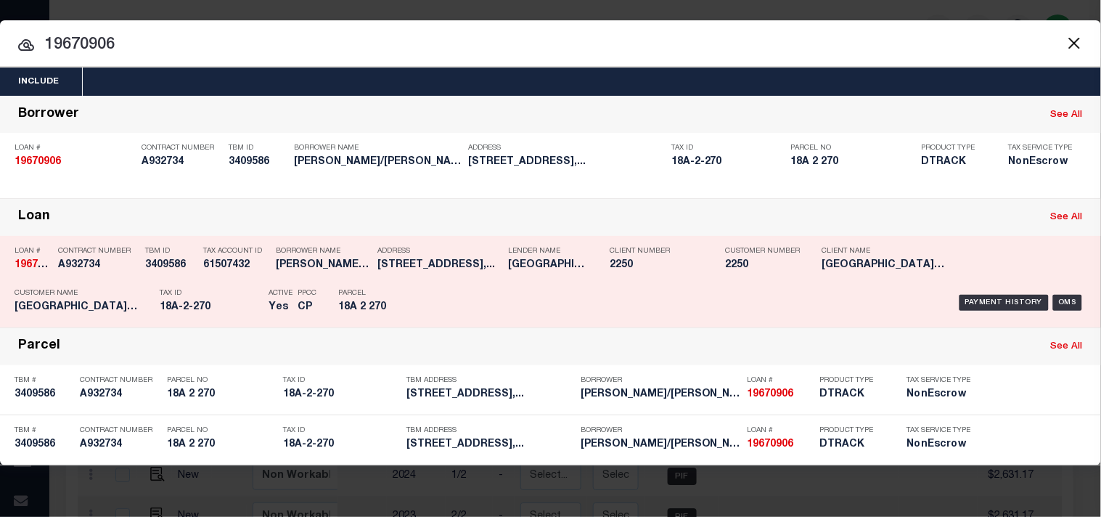
drag, startPoint x: 409, startPoint y: 305, endPoint x: 423, endPoint y: 299, distance: 15.6
click at [410, 305] on div "Parcel 18A 2 270" at bounding box center [370, 303] width 87 height 42
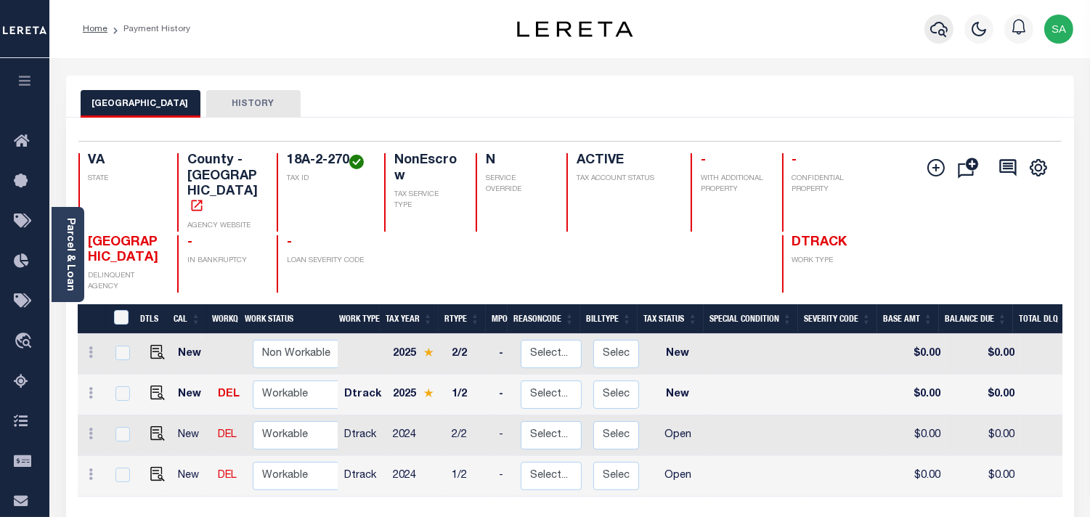
click at [934, 31] on icon "button" at bounding box center [938, 28] width 17 height 17
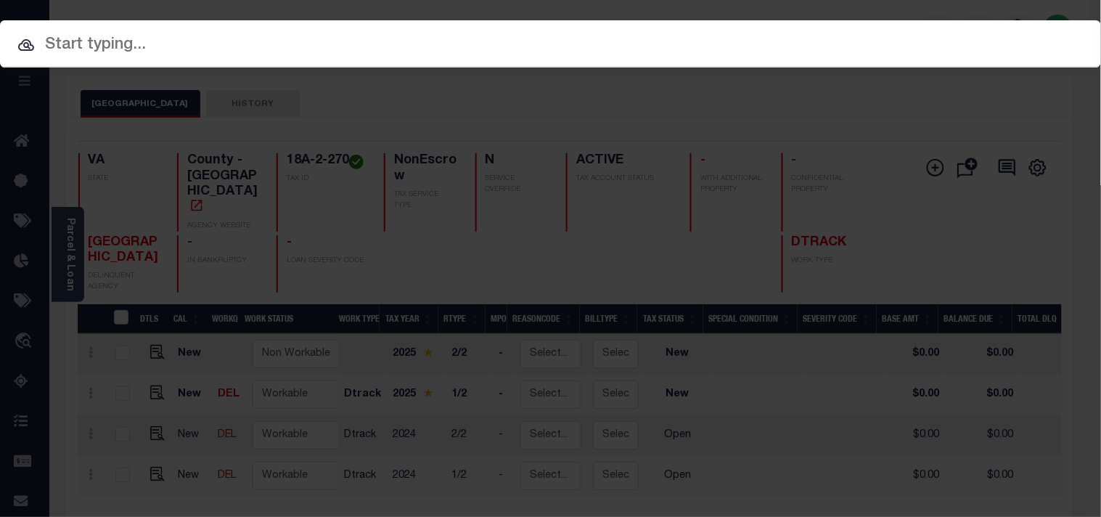
click at [886, 33] on input "text" at bounding box center [550, 45] width 1101 height 25
paste input "15882606"
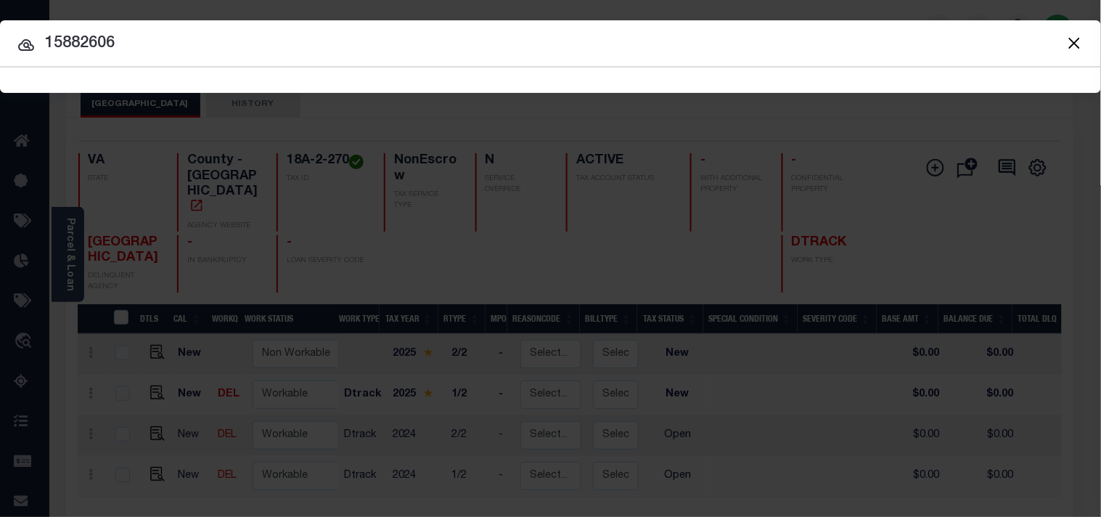
type input "15882606"
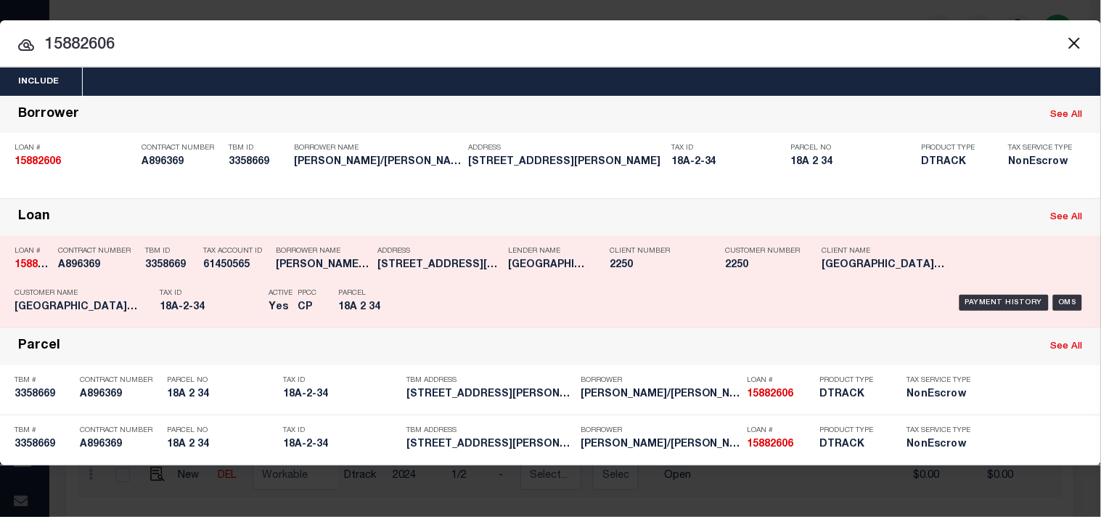
click at [370, 300] on div "Parcel 18A 2 34" at bounding box center [370, 303] width 65 height 42
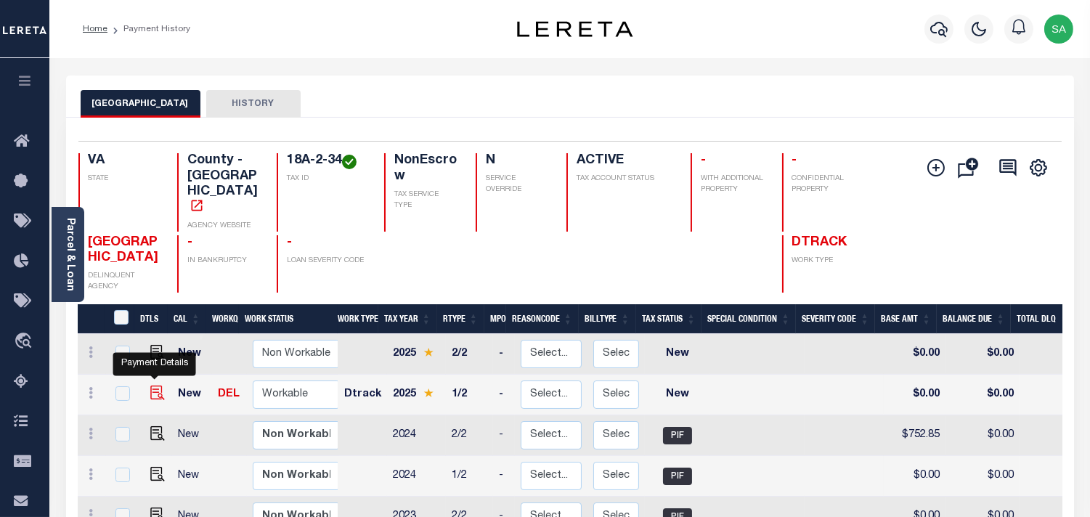
click at [157, 386] on img "" at bounding box center [157, 393] width 15 height 15
checkbox input "true"
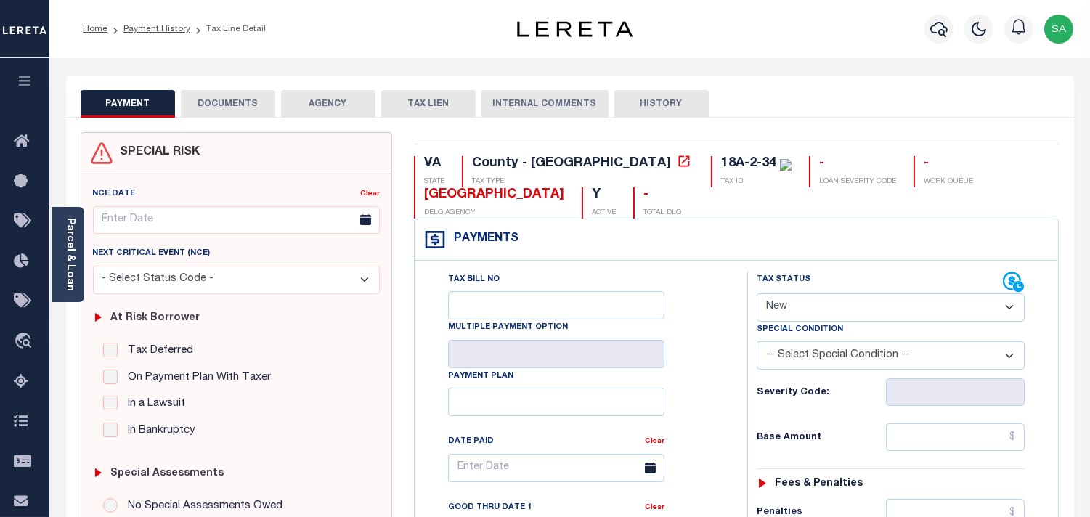
drag, startPoint x: 837, startPoint y: 309, endPoint x: 835, endPoint y: 322, distance: 12.5
click at [837, 309] on select "- Select Status Code - Open Due/Unpaid Paid Incomplete No Tax Due Internal Refu…" at bounding box center [891, 307] width 268 height 28
select select "PYD"
click at [757, 294] on select "- Select Status Code - Open Due/Unpaid Paid Incomplete No Tax Due Internal Refu…" at bounding box center [891, 307] width 268 height 28
type input "[DATE]"
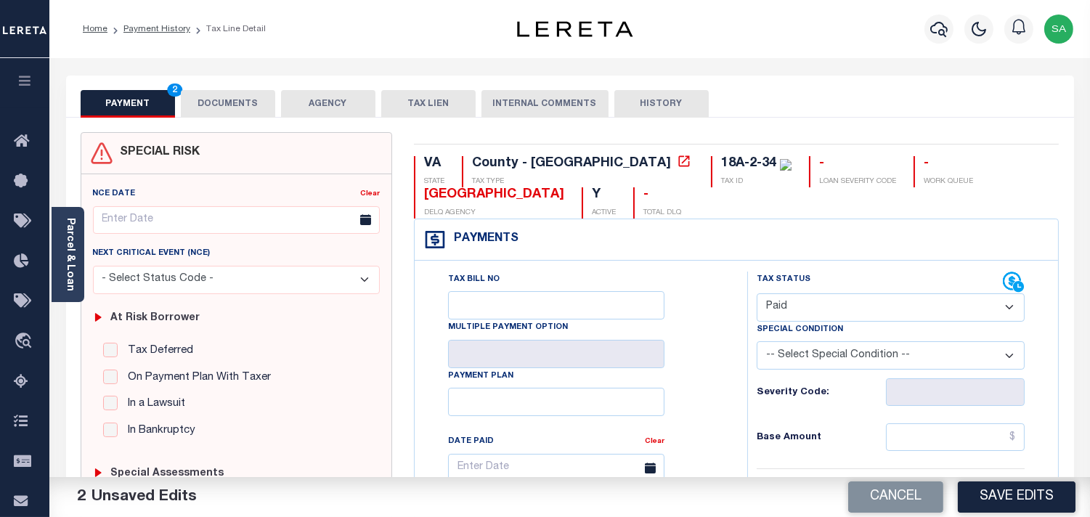
click at [229, 104] on button "DOCUMENTS" at bounding box center [228, 104] width 94 height 28
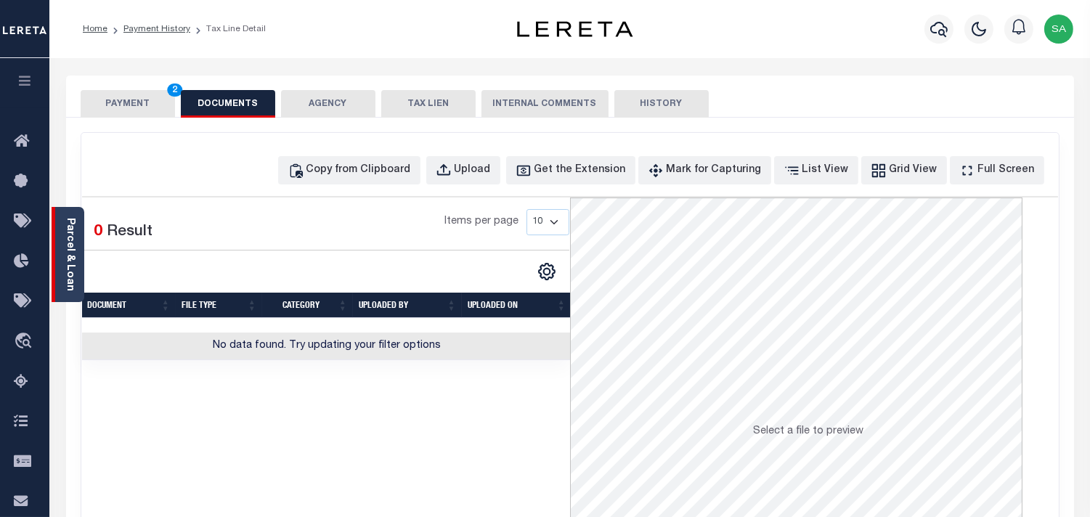
click at [62, 278] on div "Parcel & Loan" at bounding box center [68, 254] width 33 height 95
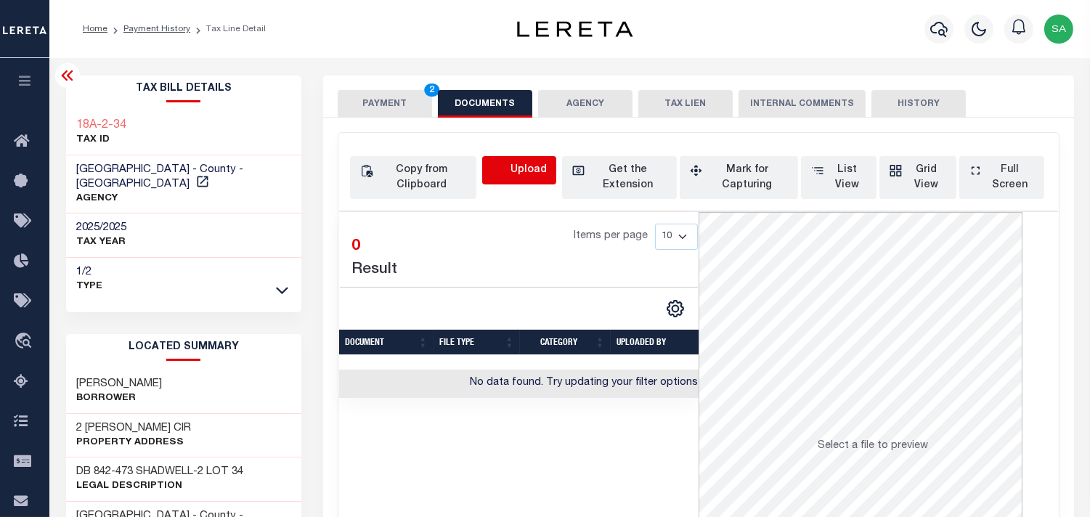
click at [504, 169] on icon "button" at bounding box center [500, 171] width 16 height 16
select select "POP"
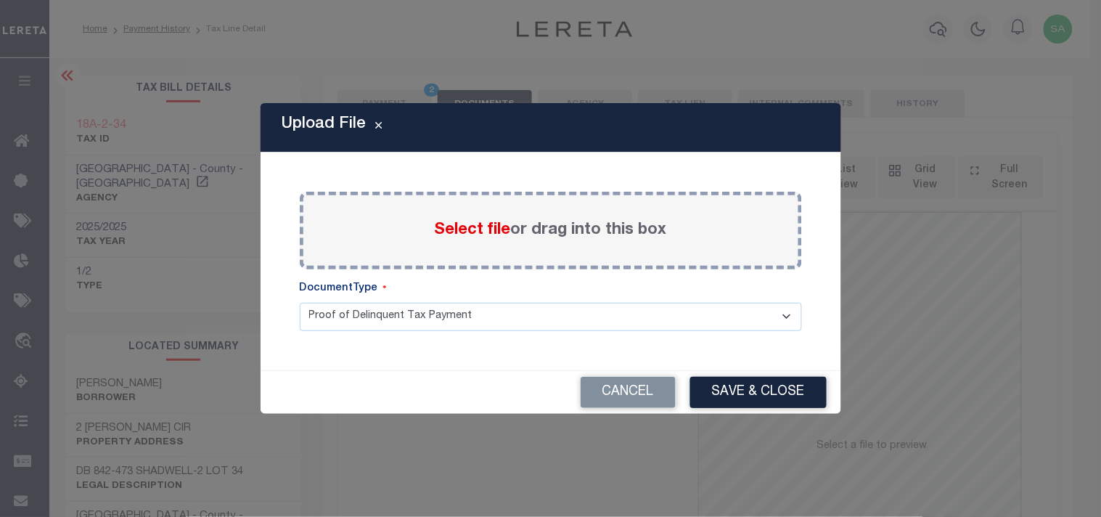
click at [484, 229] on span "Select file" at bounding box center [473, 230] width 76 height 16
click at [0, 0] on input "Select file or drag into this box" at bounding box center [0, 0] width 0 height 0
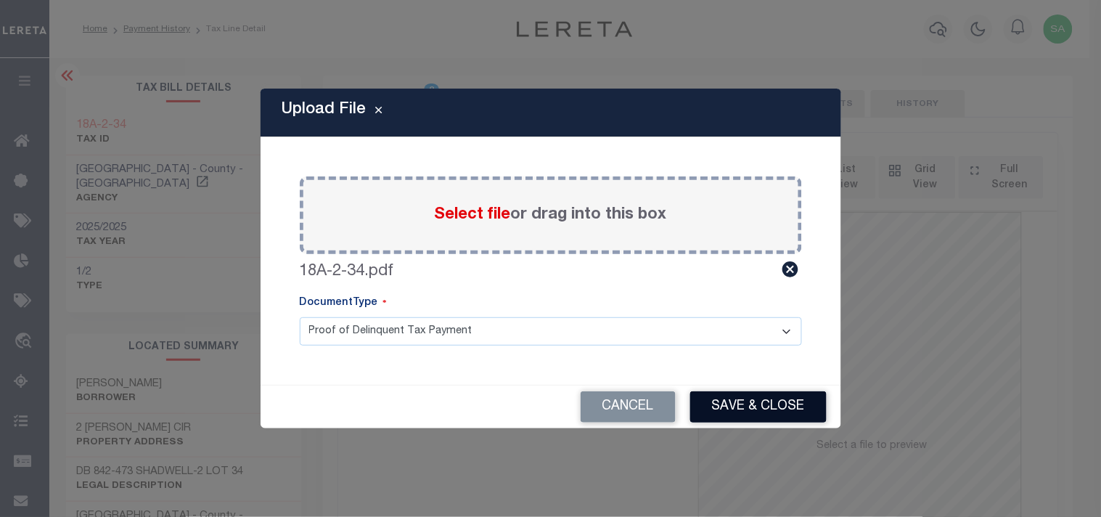
click at [767, 412] on button "Save & Close" at bounding box center [758, 406] width 136 height 31
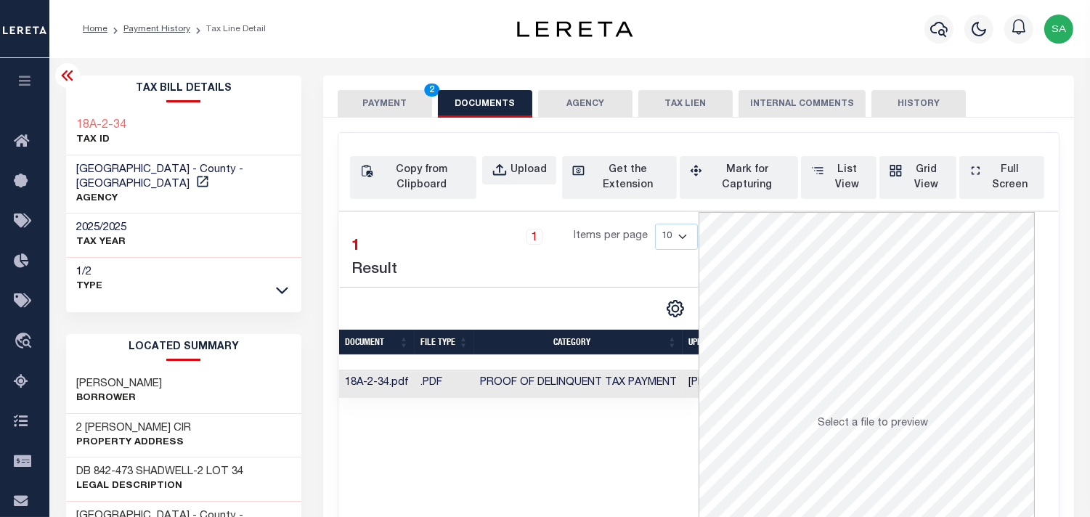
click at [380, 107] on button "PAYMENT 2" at bounding box center [385, 104] width 94 height 28
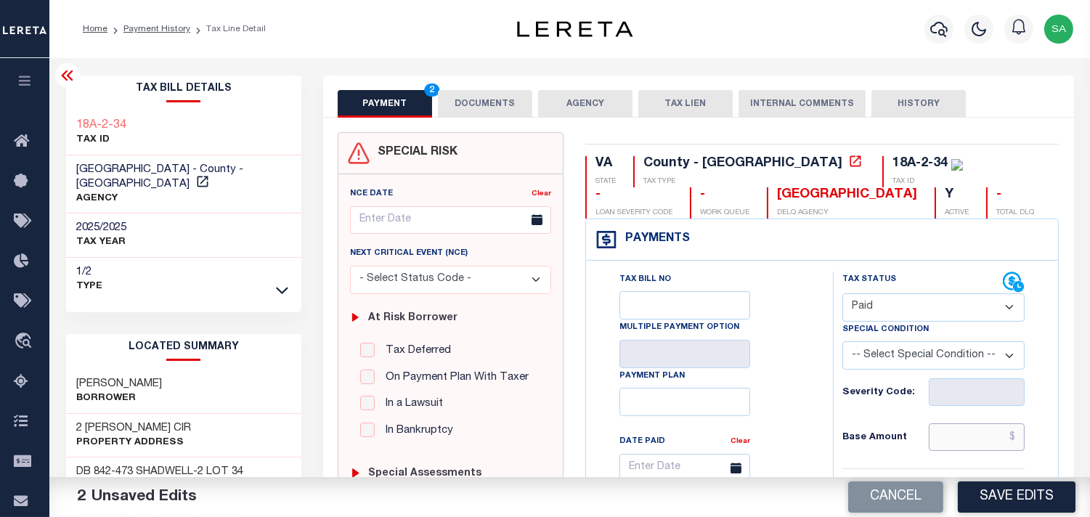
click at [966, 438] on input "text" at bounding box center [977, 437] width 96 height 28
paste input "839.25"
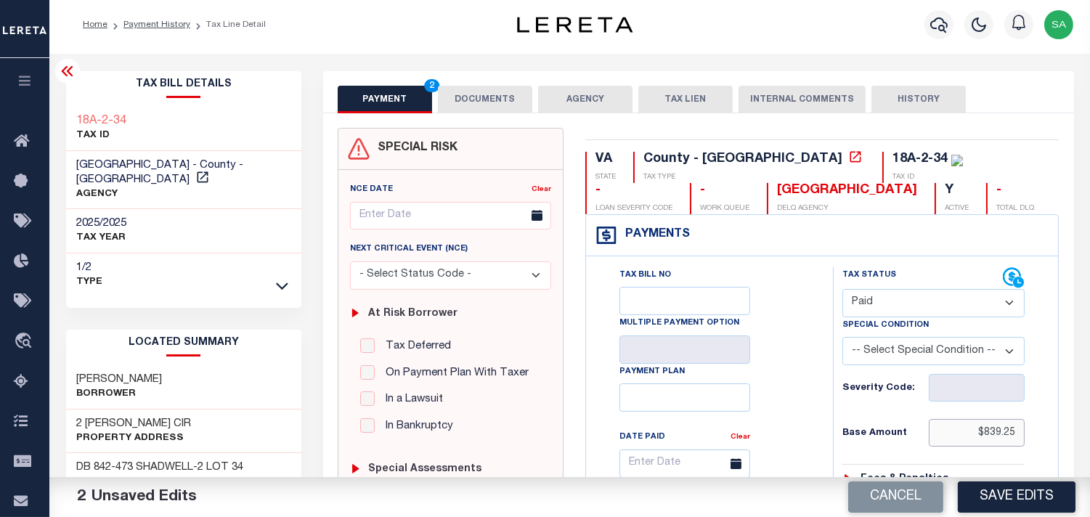
scroll to position [484, 0]
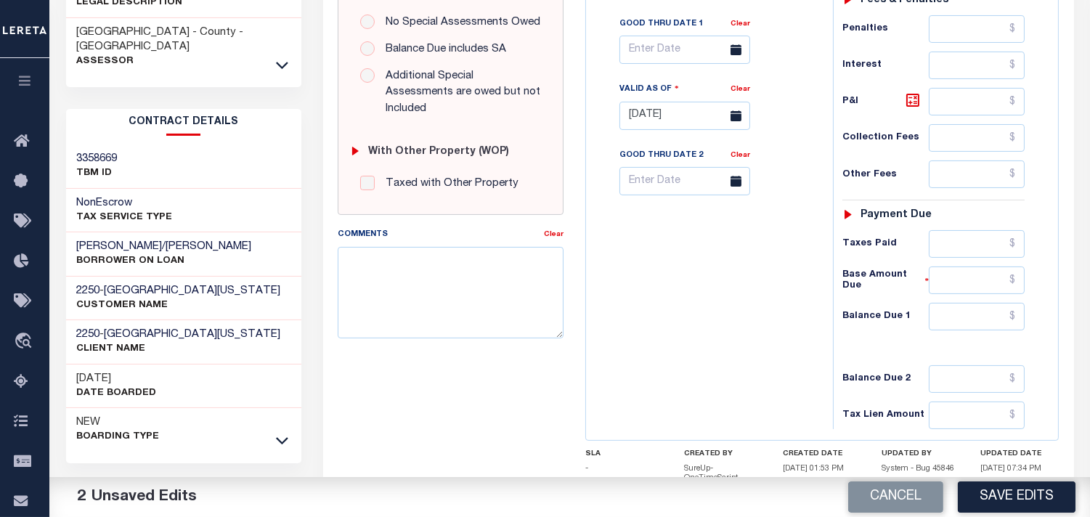
type input "$839.25"
click at [976, 327] on input "text" at bounding box center [977, 317] width 96 height 28
type input "$0.00"
click at [744, 315] on div "Tax Bill No Multiple Payment Option Payment Plan Clear" at bounding box center [706, 108] width 232 height 641
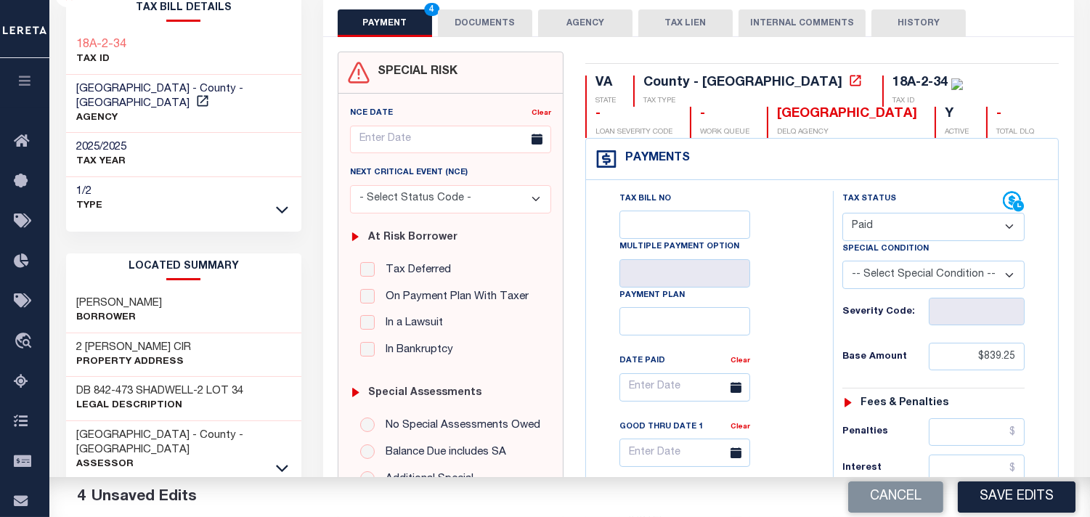
scroll to position [0, 0]
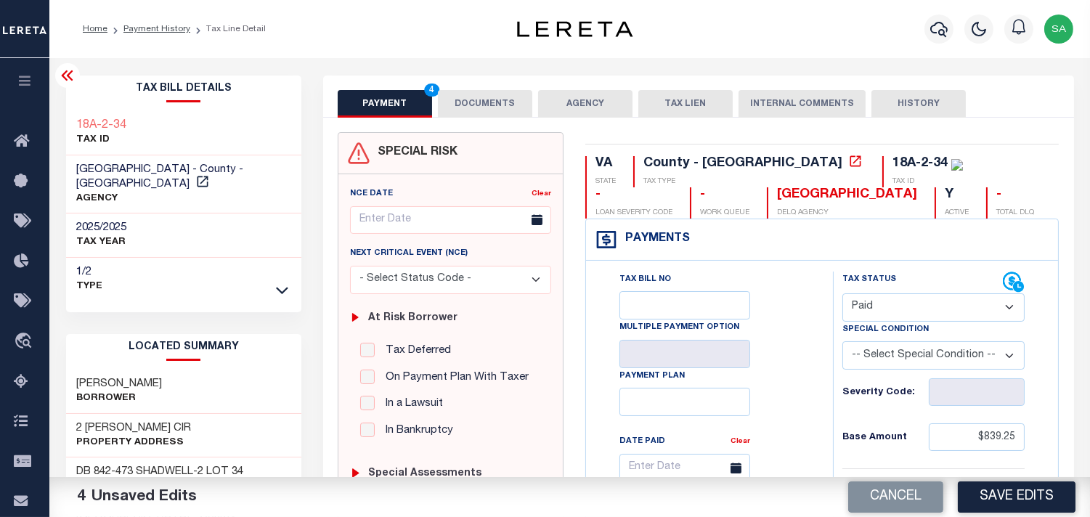
click at [492, 107] on button "DOCUMENTS" at bounding box center [485, 104] width 94 height 28
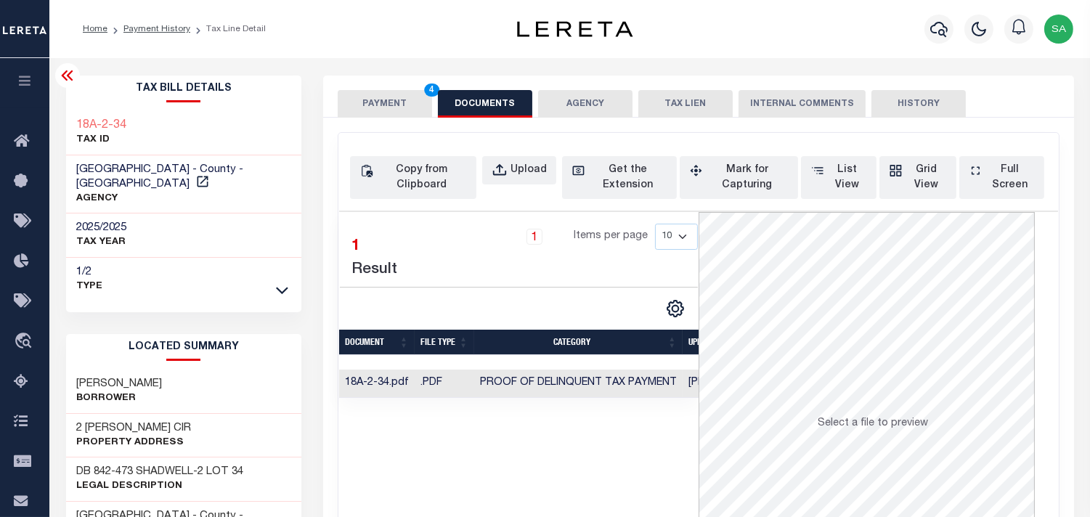
click at [407, 107] on button "PAYMENT 4" at bounding box center [385, 104] width 94 height 28
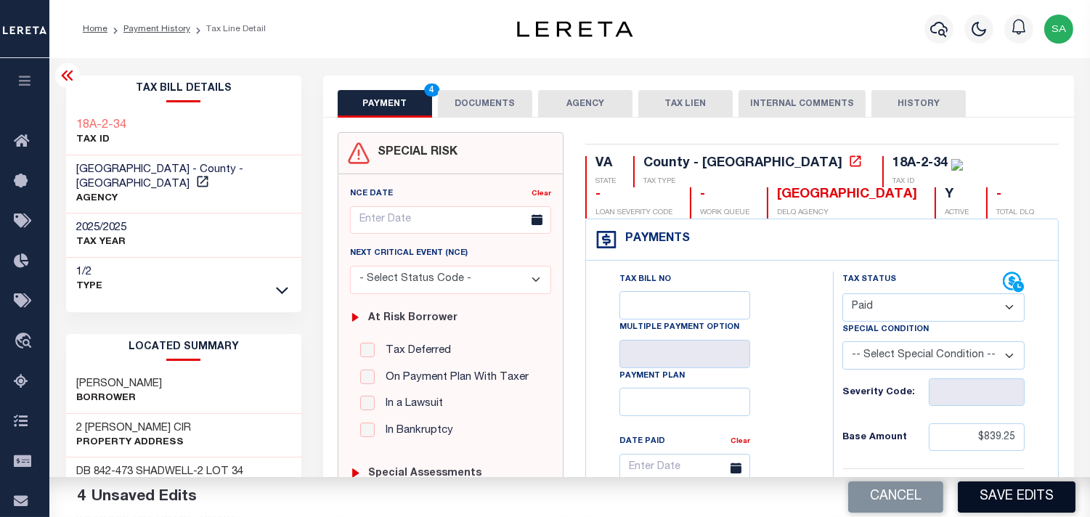
click at [1003, 494] on button "Save Edits" at bounding box center [1017, 496] width 118 height 31
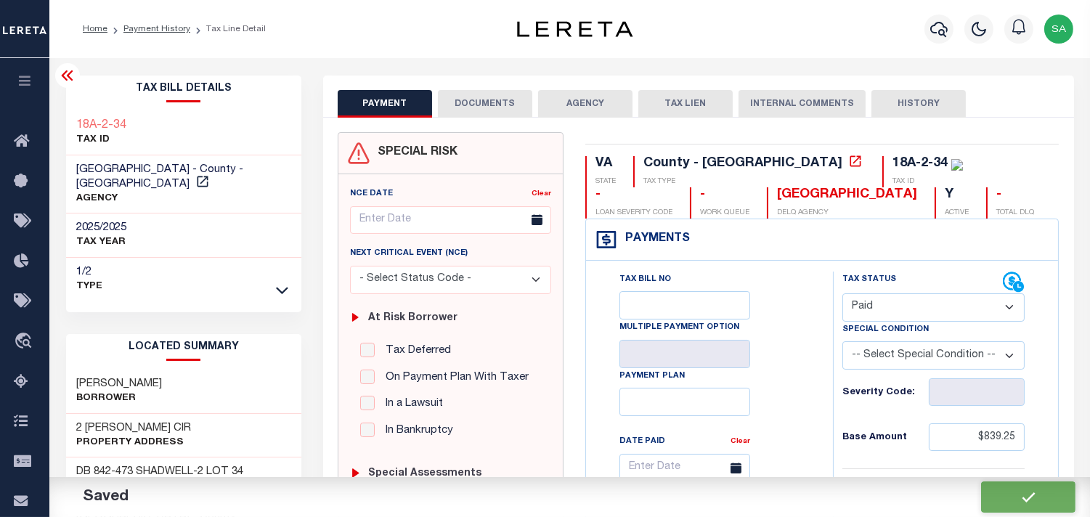
checkbox input "false"
type input "$839.25"
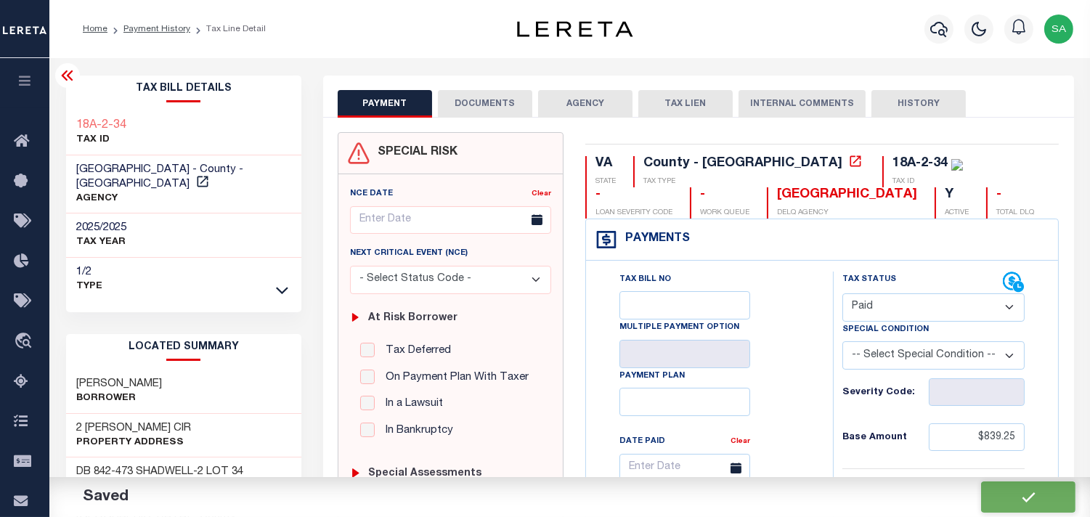
type input "$0"
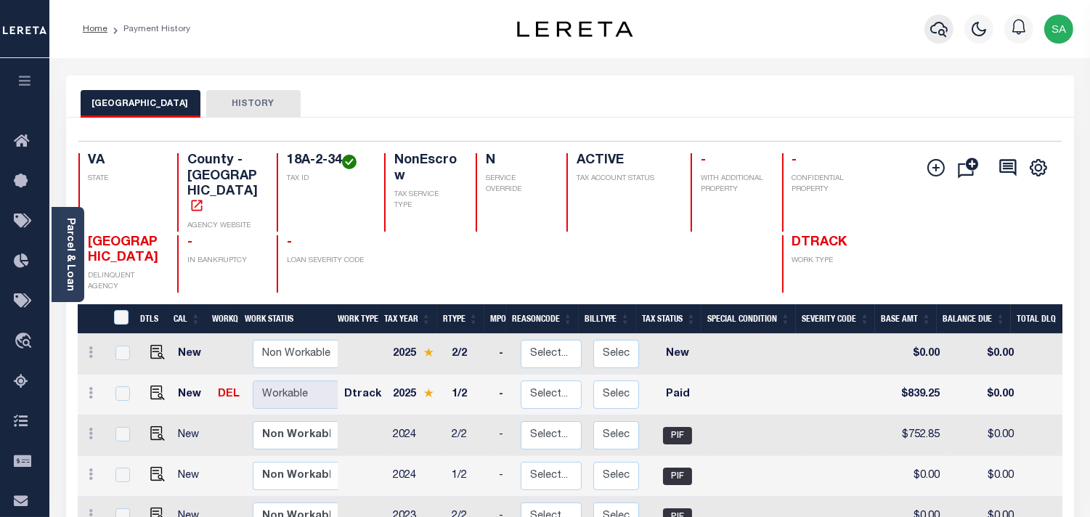
click at [948, 30] on button "button" at bounding box center [938, 29] width 29 height 29
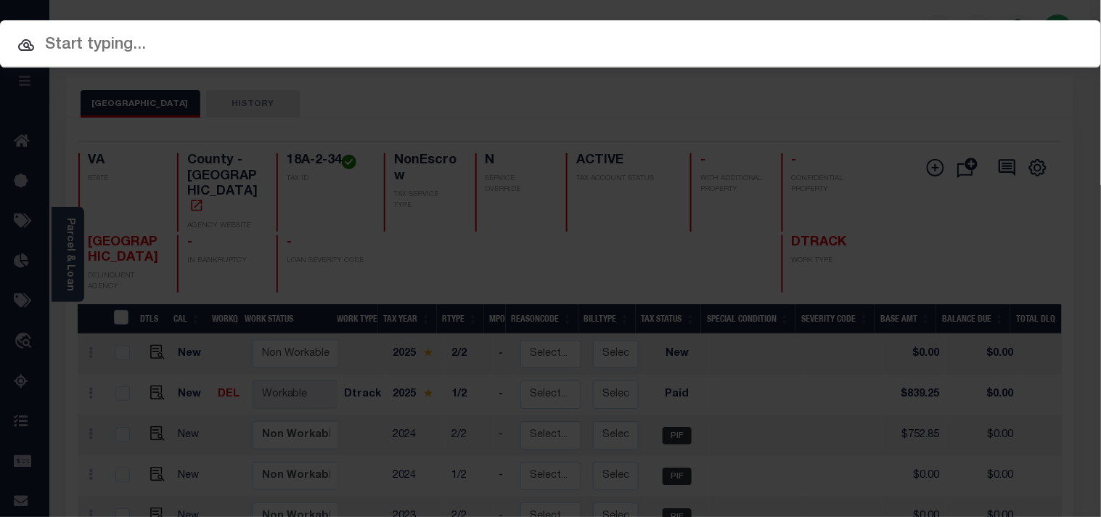
click at [883, 33] on input "text" at bounding box center [550, 45] width 1101 height 25
paste input "15319308"
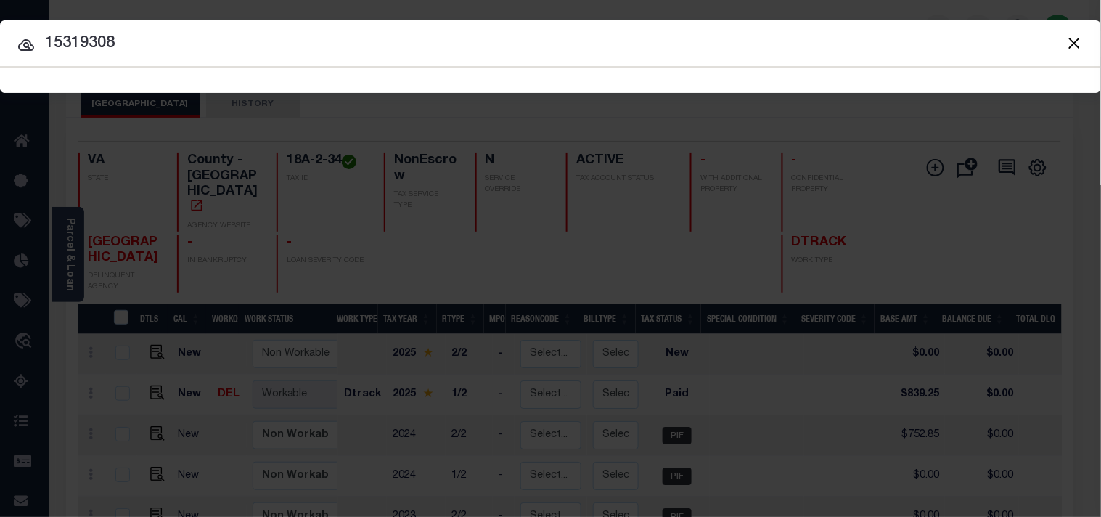
type input "15319308"
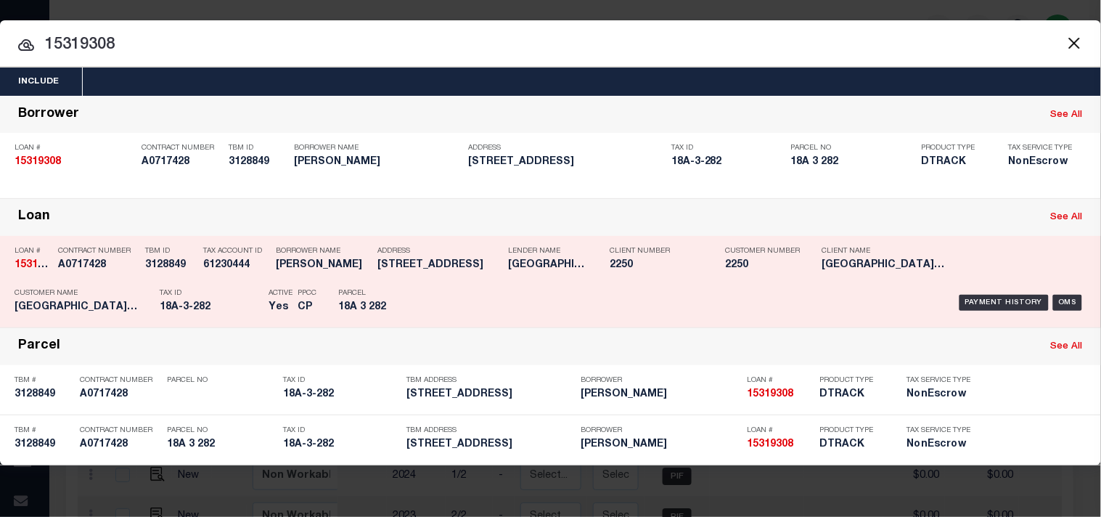
click at [438, 286] on div "Payment History OMS" at bounding box center [755, 303] width 661 height 42
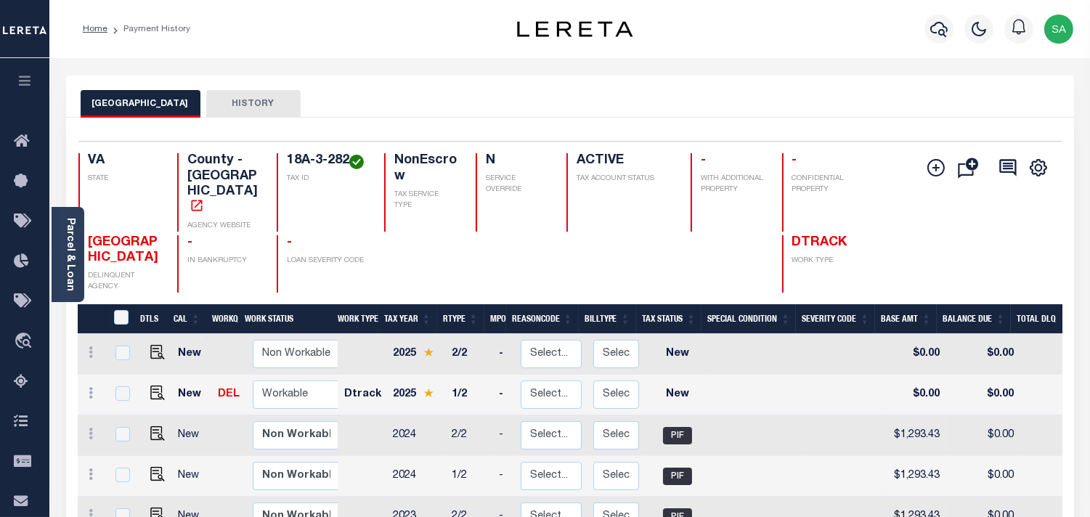
scroll to position [81, 0]
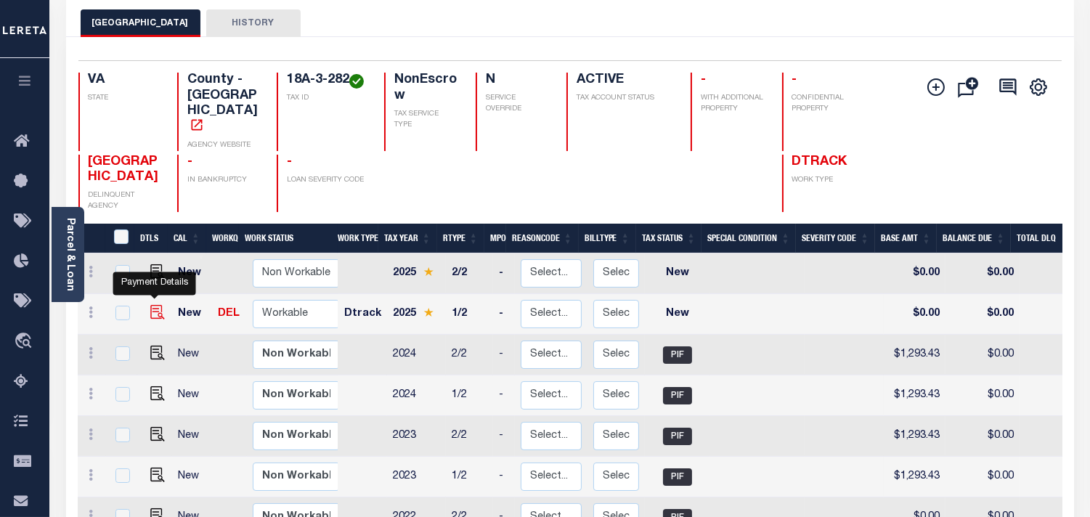
click at [155, 305] on img "" at bounding box center [157, 312] width 15 height 15
checkbox input "true"
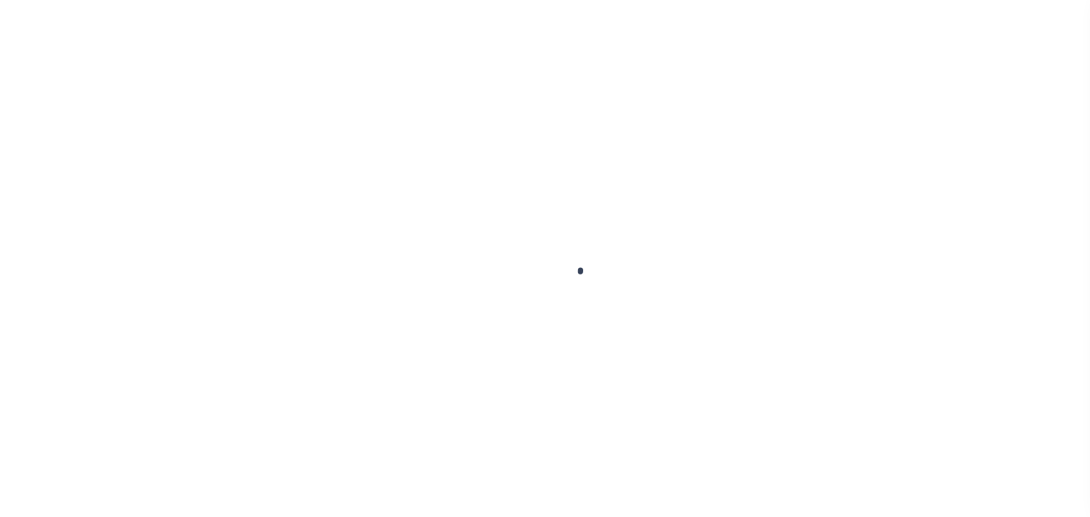
checkbox input "false"
type input "[DATE]"
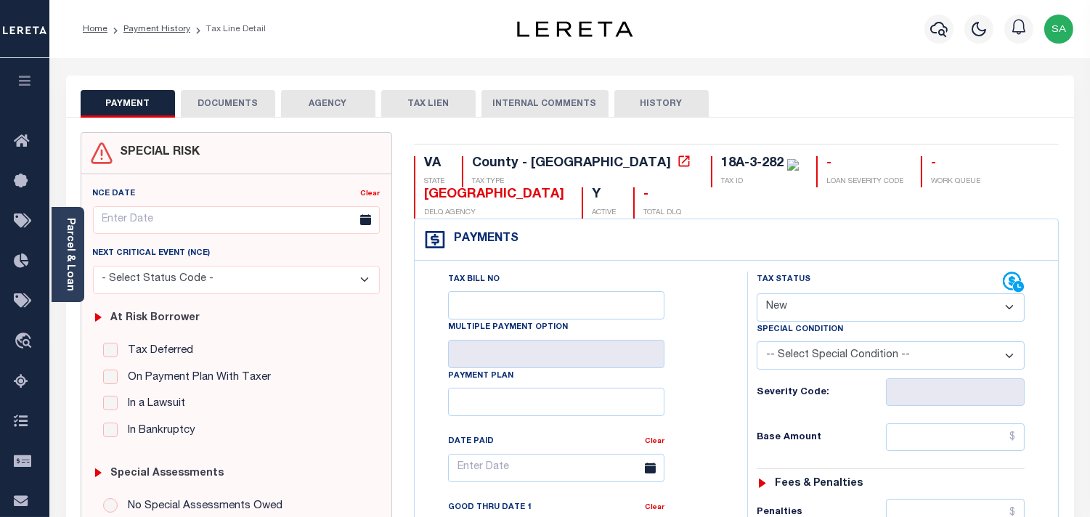
drag, startPoint x: 815, startPoint y: 303, endPoint x: 812, endPoint y: 317, distance: 14.3
click at [815, 303] on select "- Select Status Code - Open Due/Unpaid Paid Incomplete No Tax Due Internal Refu…" at bounding box center [891, 307] width 268 height 28
select select "PYD"
click at [757, 294] on select "- Select Status Code - Open Due/Unpaid Paid Incomplete No Tax Due Internal Refu…" at bounding box center [891, 307] width 268 height 28
type input "[DATE]"
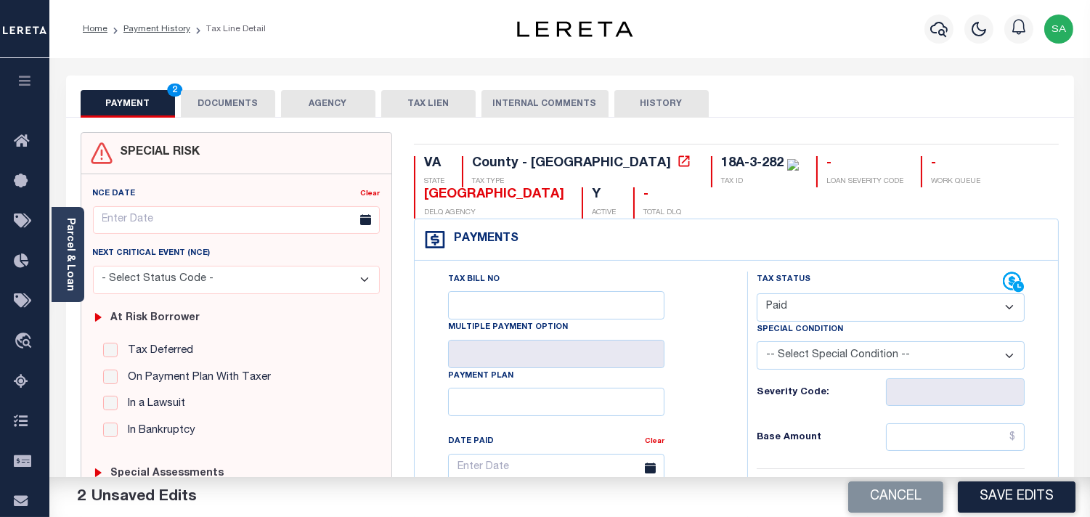
click at [227, 112] on button "DOCUMENTS" at bounding box center [228, 104] width 94 height 28
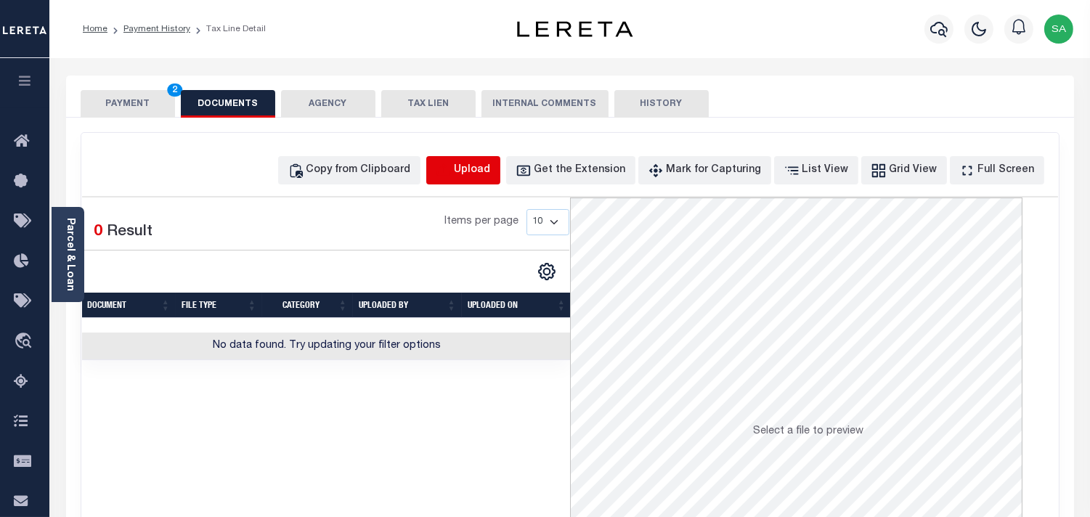
click at [449, 164] on icon "button" at bounding box center [442, 169] width 13 height 12
select select "POP"
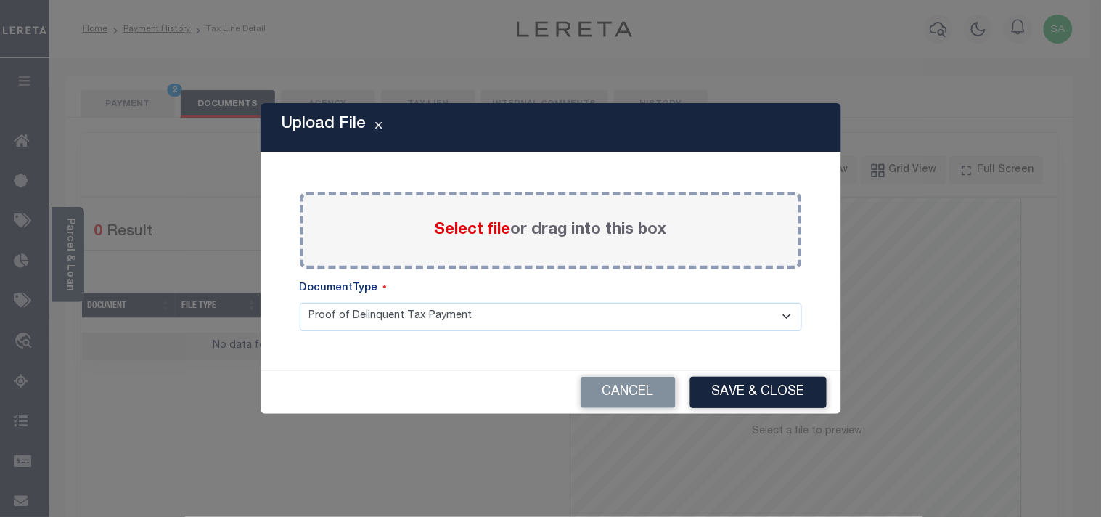
click at [460, 238] on span "Select file" at bounding box center [473, 230] width 76 height 16
click at [0, 0] on input "Select file or drag into this box" at bounding box center [0, 0] width 0 height 0
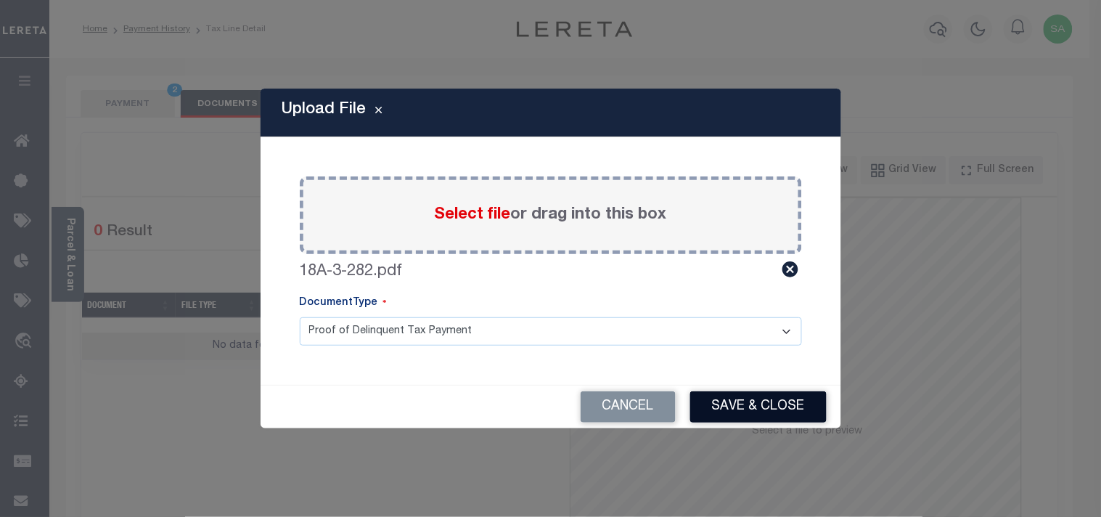
click at [745, 404] on button "Save & Close" at bounding box center [758, 406] width 136 height 31
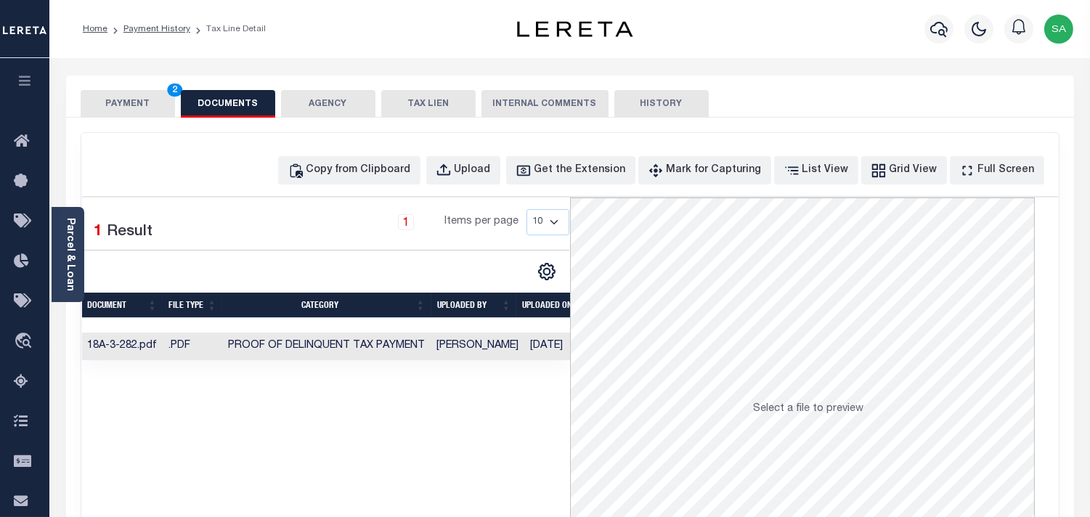
click at [118, 94] on button "PAYMENT 2" at bounding box center [128, 104] width 94 height 28
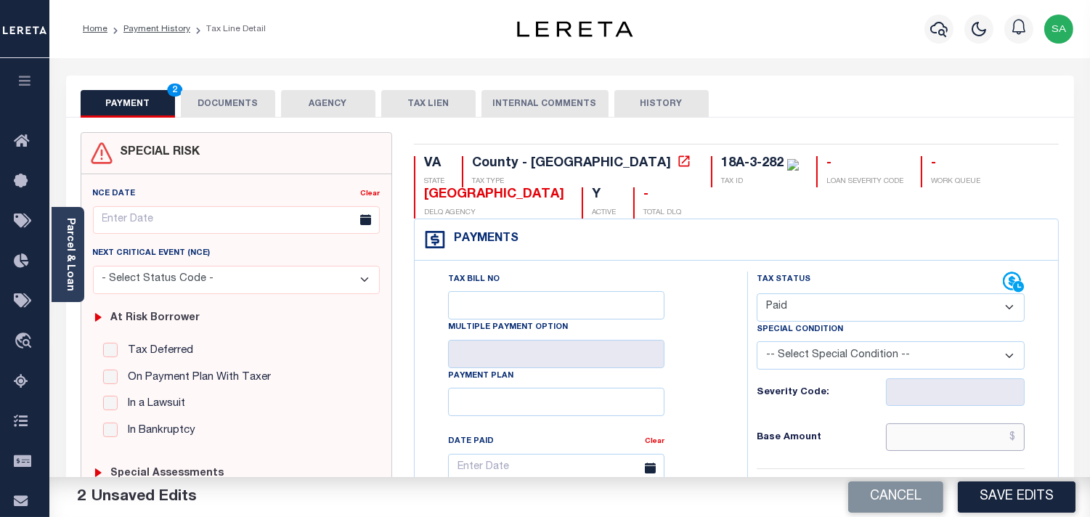
drag, startPoint x: 941, startPoint y: 431, endPoint x: 810, endPoint y: 402, distance: 133.9
click at [941, 432] on input "text" at bounding box center [955, 437] width 139 height 28
paste input "1,455.38"
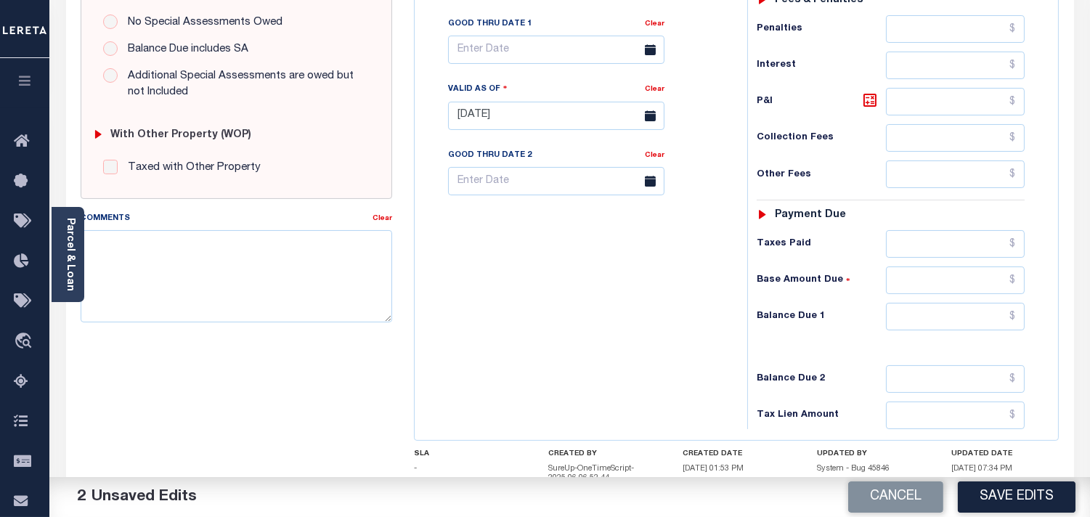
type input "$1,455.38"
drag, startPoint x: 973, startPoint y: 248, endPoint x: 757, endPoint y: 279, distance: 217.9
click at [973, 248] on input "text" at bounding box center [955, 244] width 139 height 28
paste input "1,455.38"
type input "$1,455.38"
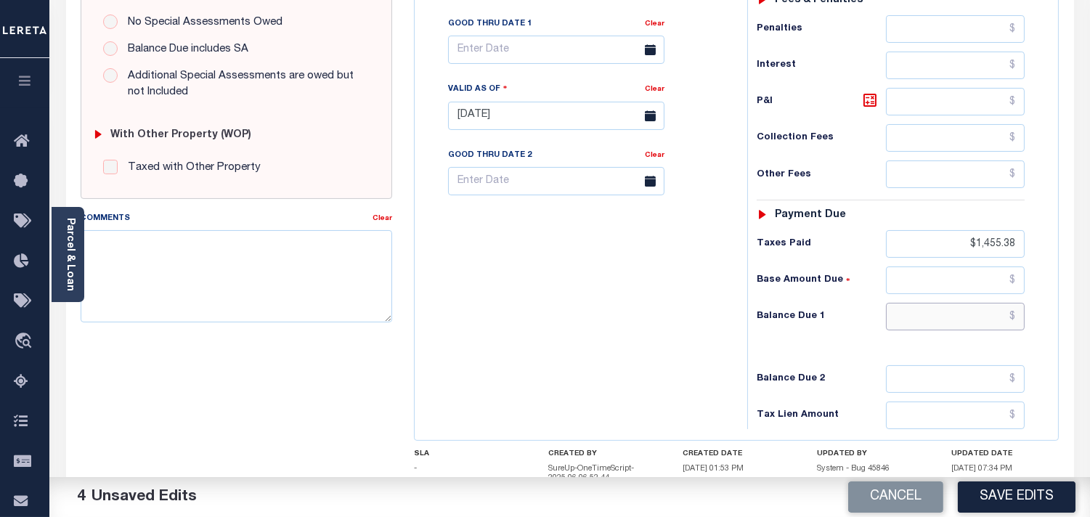
click at [1016, 327] on input "text" at bounding box center [955, 317] width 139 height 28
type input "$0.00"
click at [651, 298] on div "Tax Bill No Multiple Payment Option Payment Plan Clear" at bounding box center [577, 108] width 318 height 641
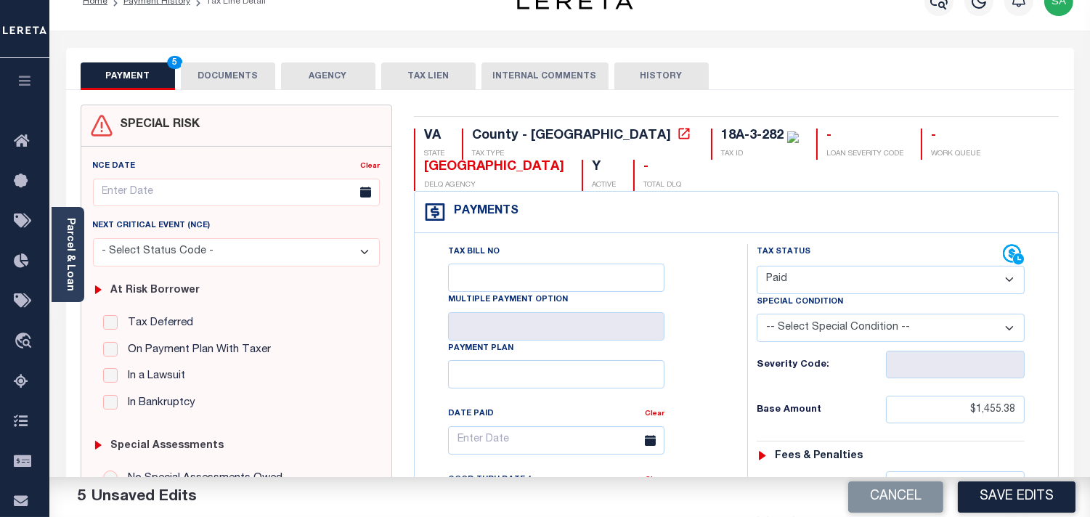
scroll to position [0, 0]
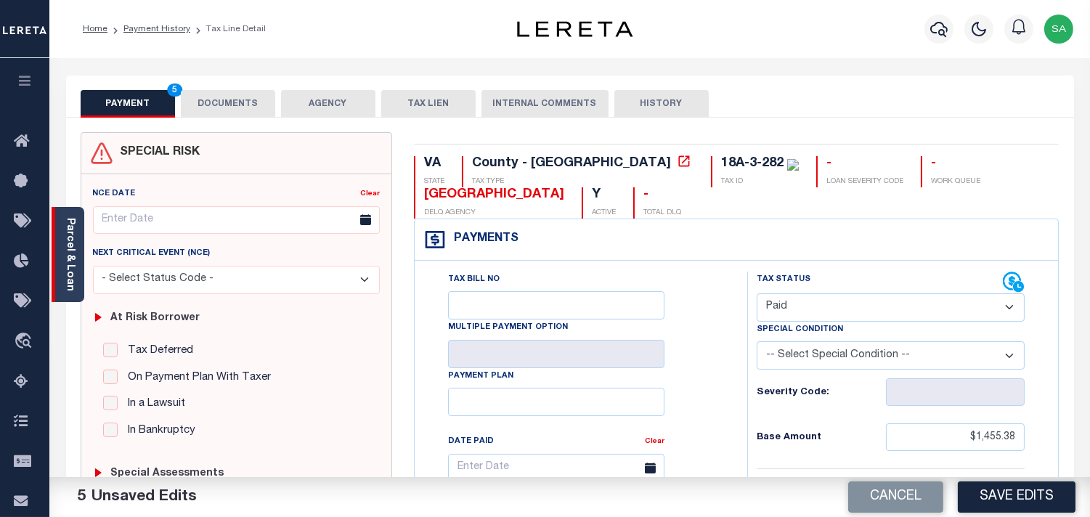
click at [74, 265] on link "Parcel & Loan" at bounding box center [70, 254] width 10 height 73
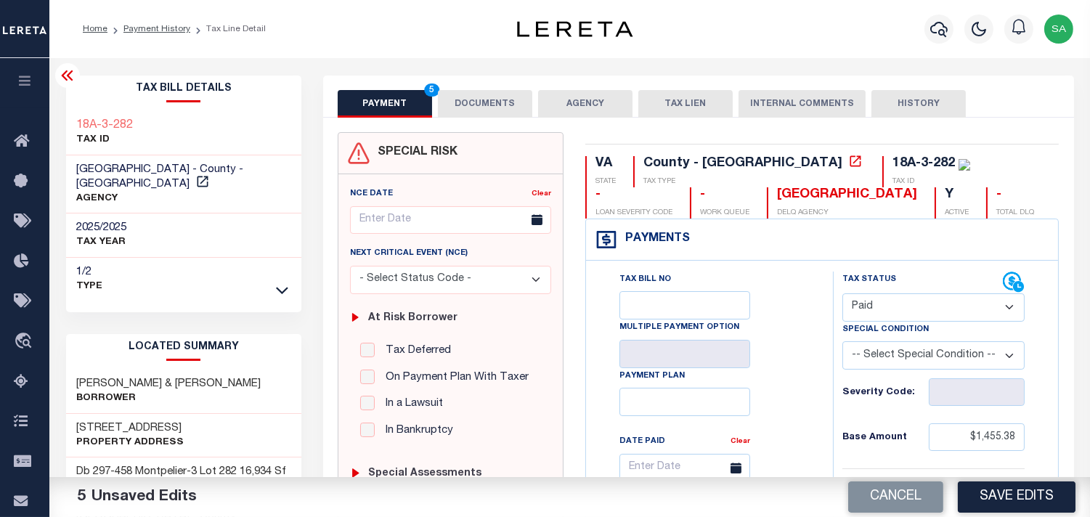
click at [491, 97] on button "DOCUMENTS" at bounding box center [485, 104] width 94 height 28
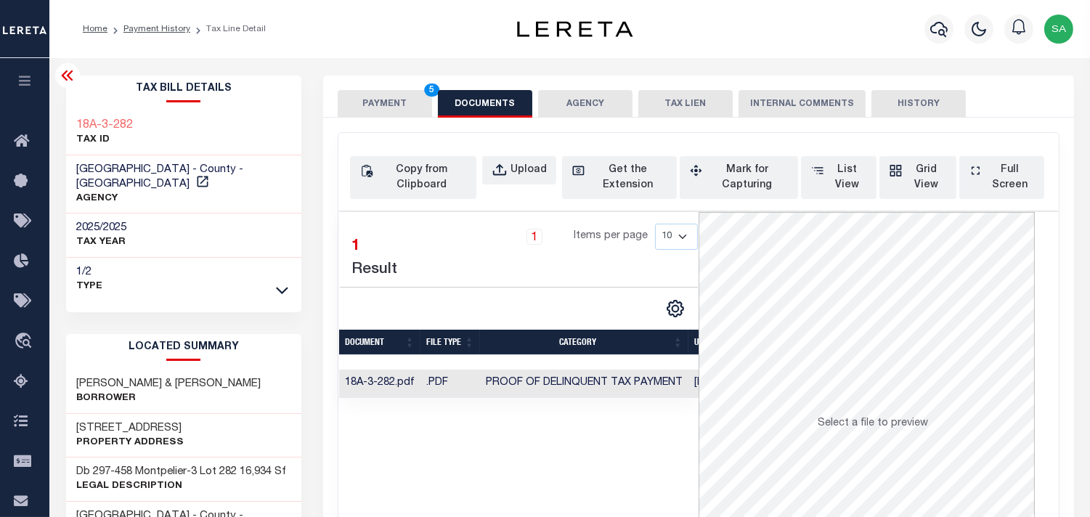
click at [404, 103] on button "PAYMENT 5" at bounding box center [385, 104] width 94 height 28
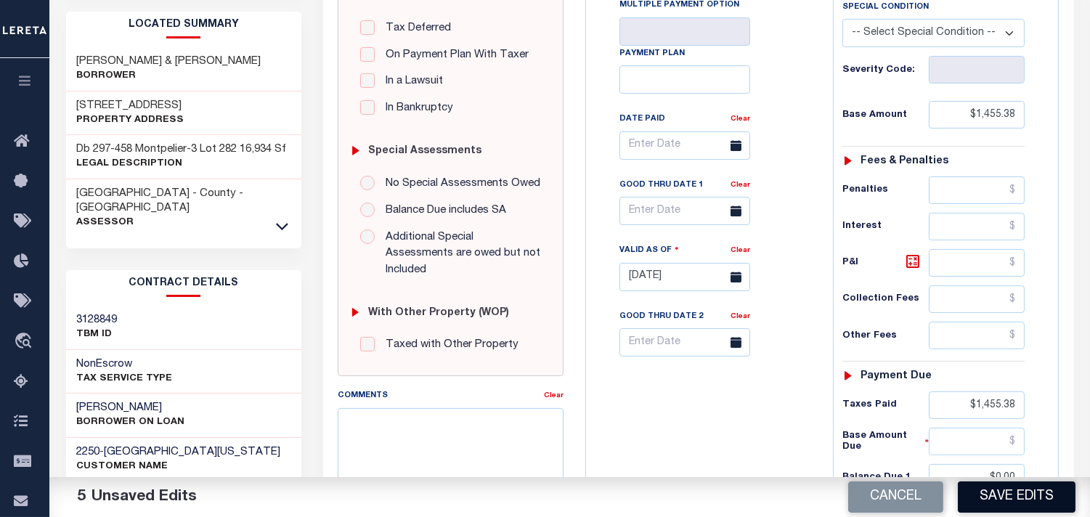
click at [1014, 484] on button "Save Edits" at bounding box center [1017, 496] width 118 height 31
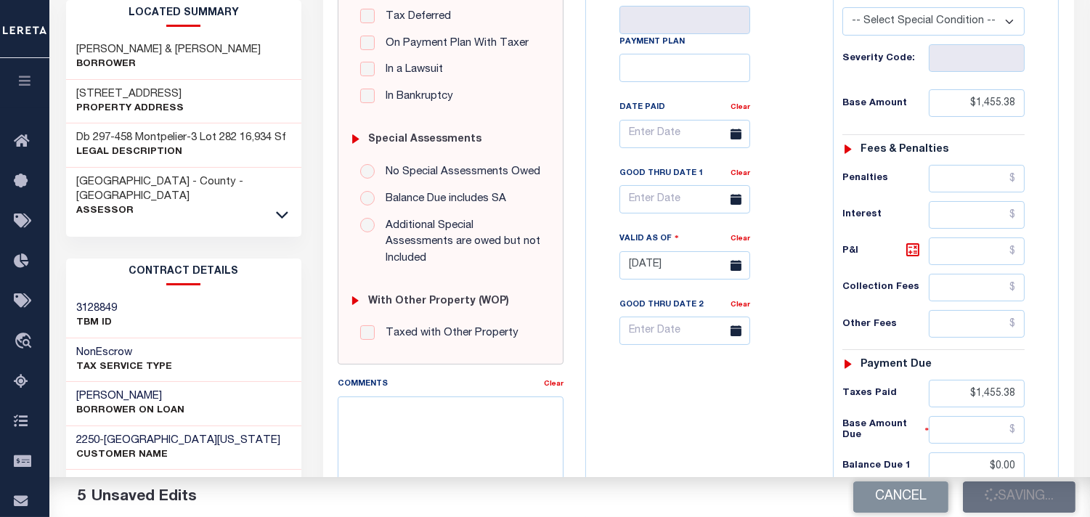
scroll to position [564, 0]
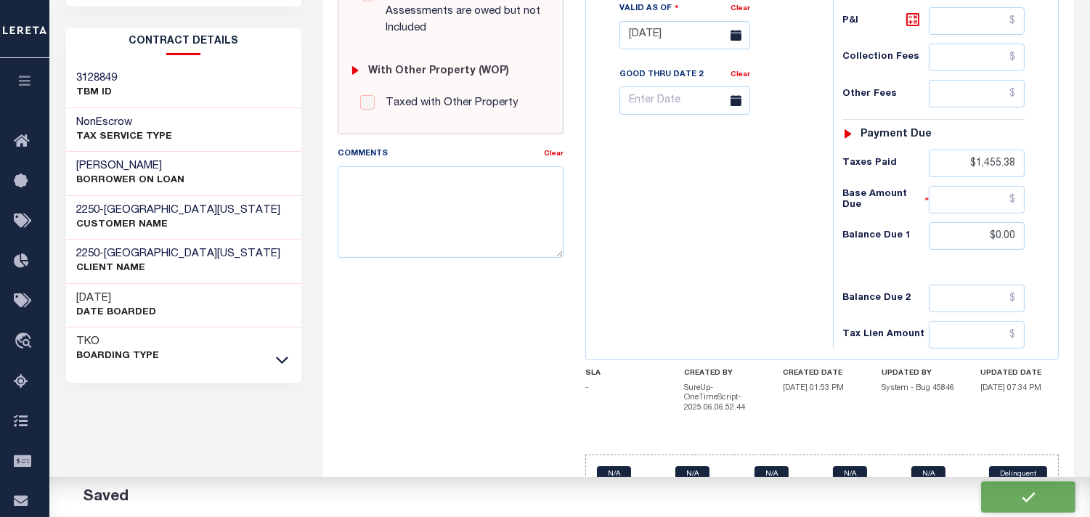
checkbox input "false"
type input "$1,455.38"
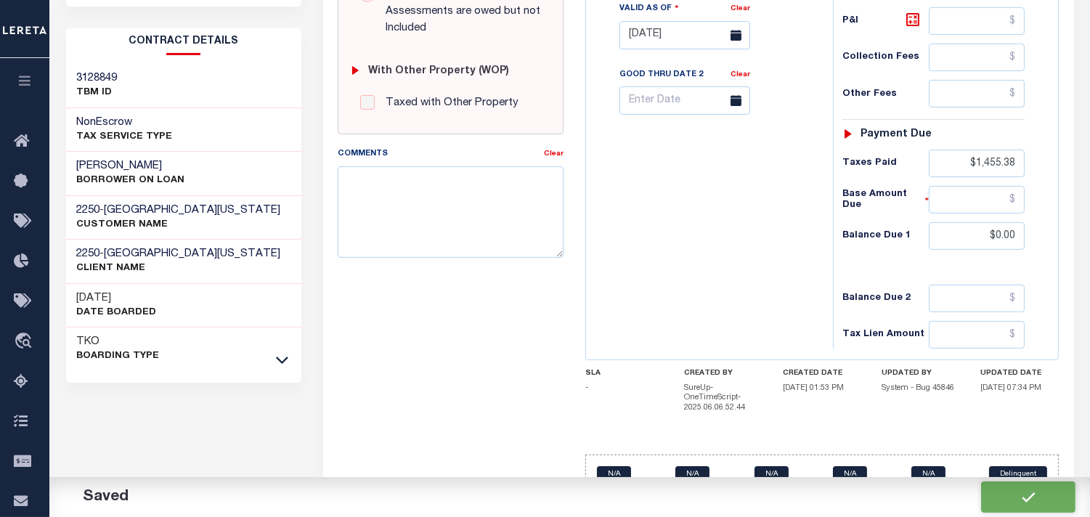
type input "$1,455.38"
type input "$0"
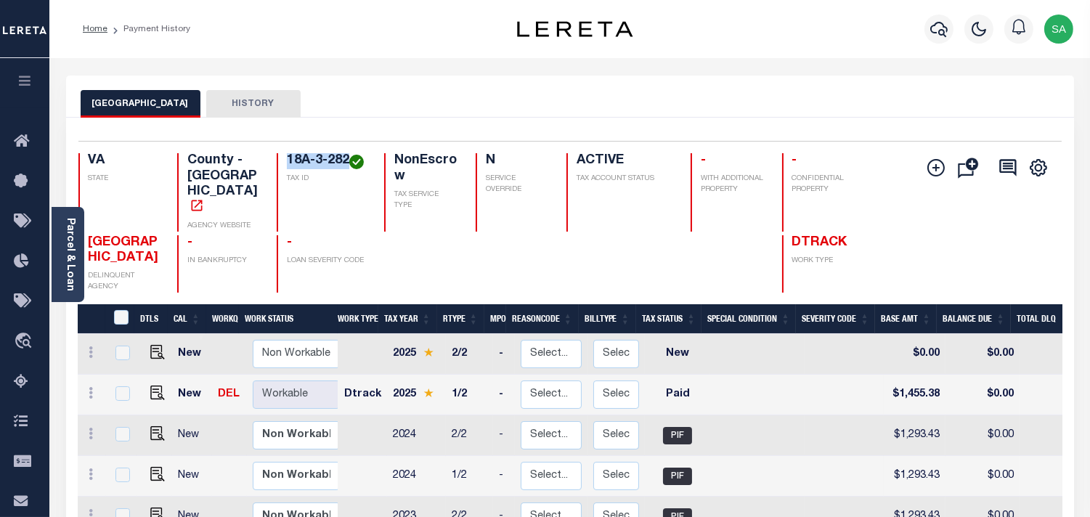
drag, startPoint x: 351, startPoint y: 162, endPoint x: 285, endPoint y: 165, distance: 66.1
click at [287, 165] on h4 "18A-3-282" at bounding box center [327, 161] width 80 height 16
copy h4 "18A-3-282"
click at [930, 36] on icon "button" at bounding box center [938, 28] width 17 height 17
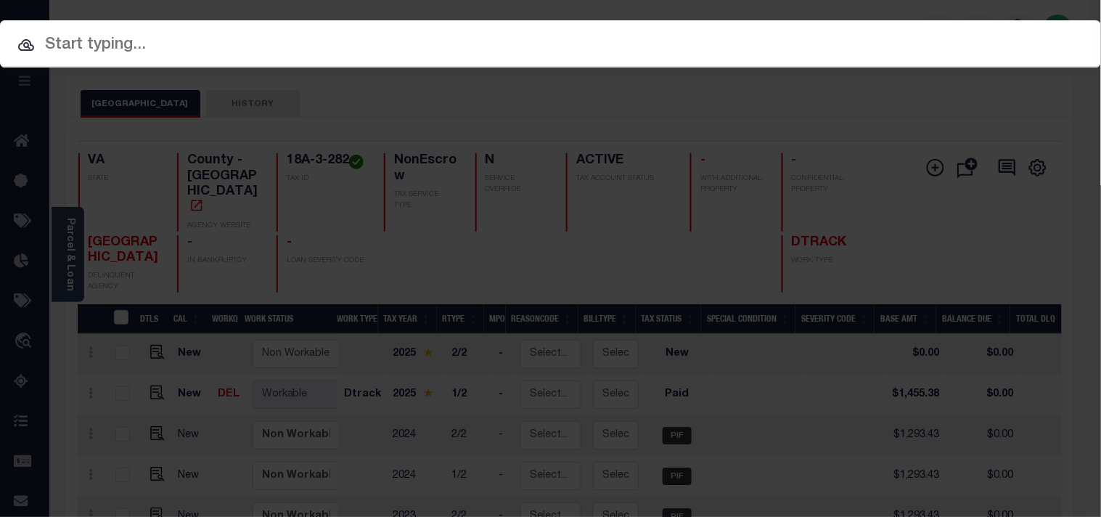
click at [857, 38] on div "Include Loans TBM Customers Borrowers Payments (Lender Non-Disb) Payments (Lend…" at bounding box center [550, 43] width 1101 height 47
paste input "19411506"
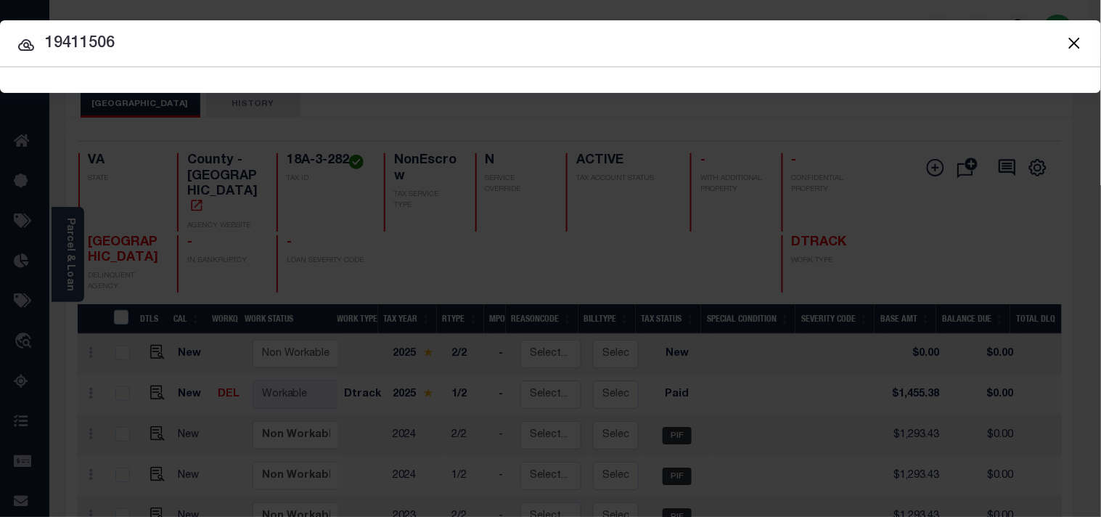
type input "19411506"
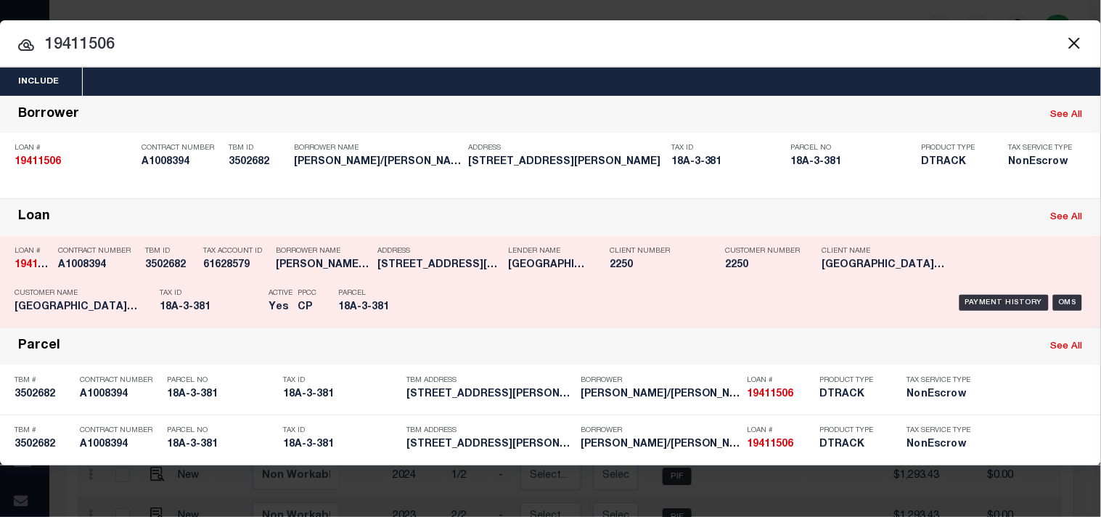
click at [400, 295] on p "Parcel" at bounding box center [370, 293] width 65 height 9
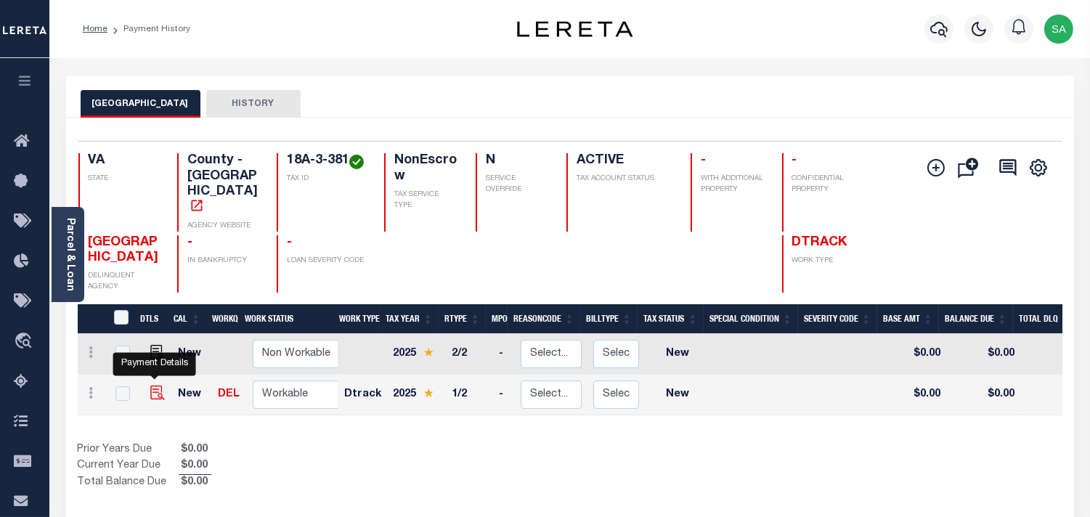
click at [150, 386] on img "" at bounding box center [157, 393] width 15 height 15
checkbox input "true"
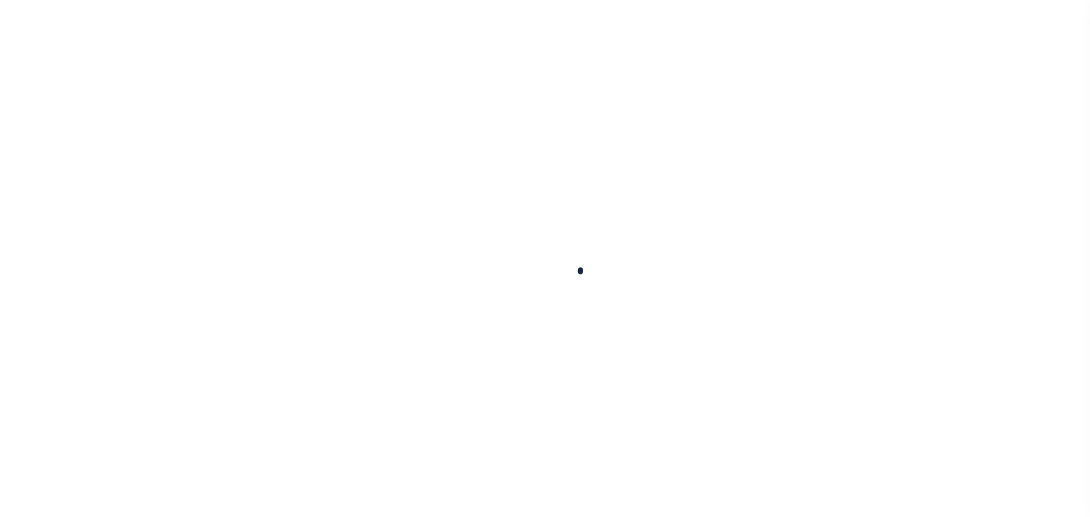
checkbox input "false"
type input "[DATE]"
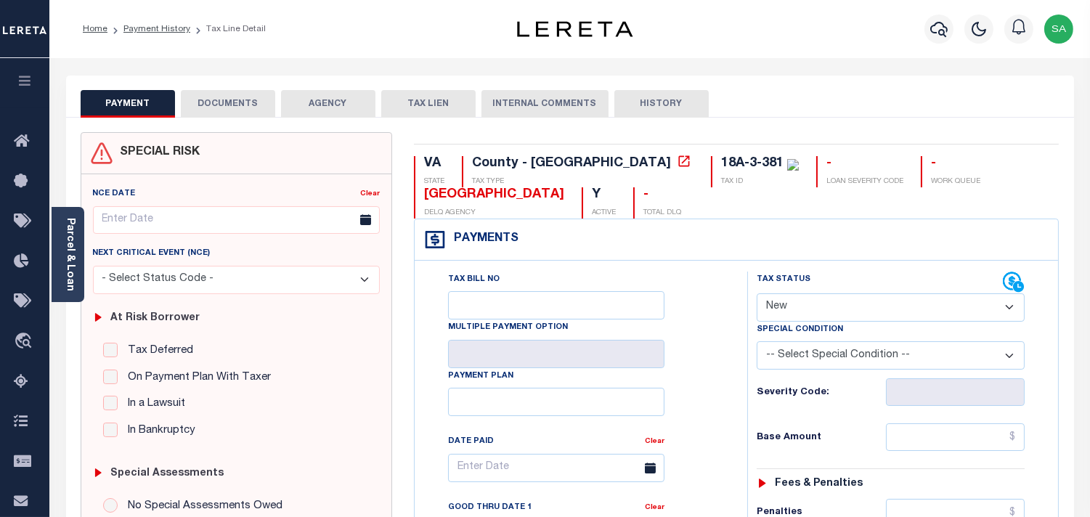
drag, startPoint x: 821, startPoint y: 308, endPoint x: 819, endPoint y: 321, distance: 13.2
click at [821, 309] on select "- Select Status Code - Open Due/Unpaid Paid Incomplete No Tax Due Internal Refu…" at bounding box center [891, 307] width 268 height 28
select select "PYD"
click at [757, 294] on select "- Select Status Code - Open Due/Unpaid Paid Incomplete No Tax Due Internal Refu…" at bounding box center [891, 307] width 268 height 28
type input "[DATE]"
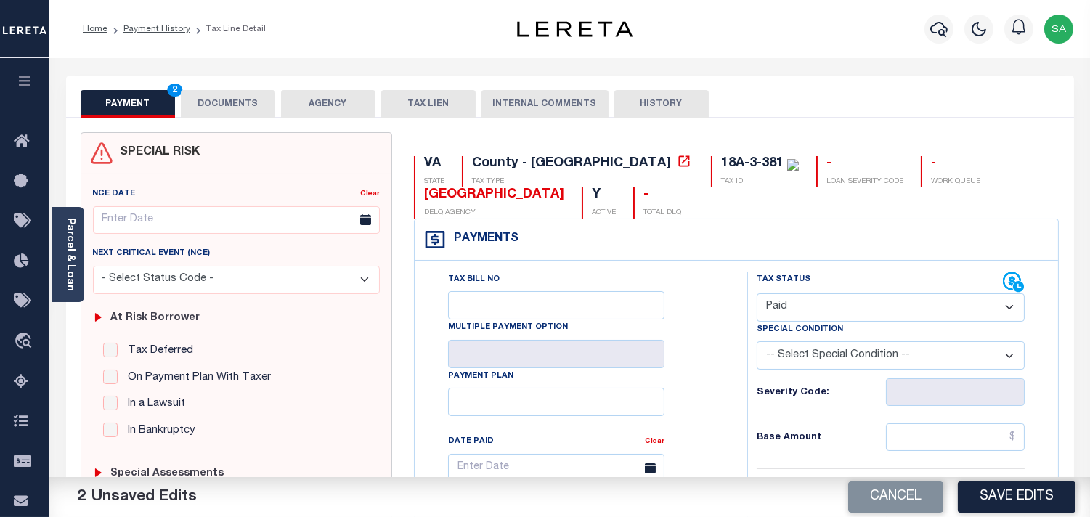
click at [242, 111] on button "DOCUMENTS" at bounding box center [228, 104] width 94 height 28
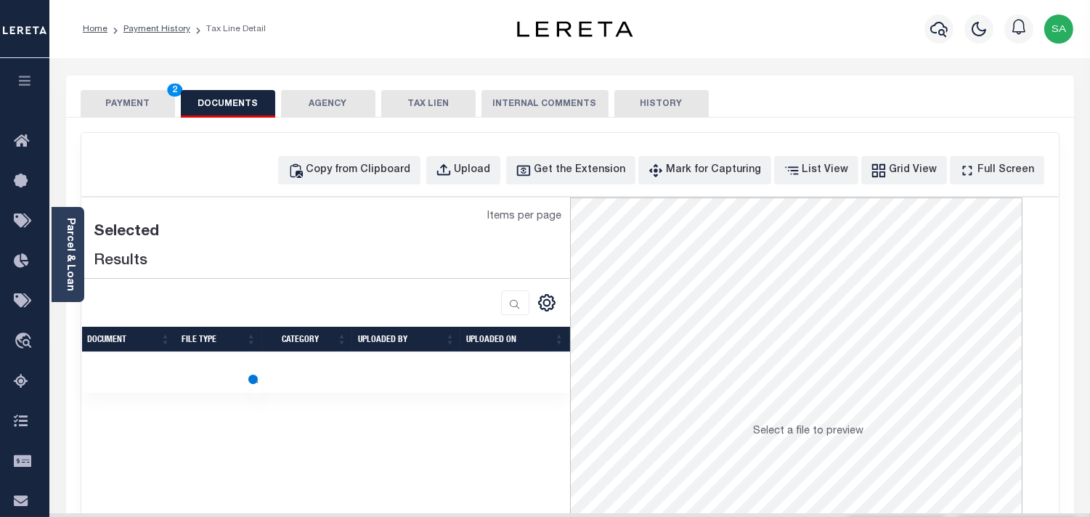
click at [67, 279] on link "Parcel & Loan" at bounding box center [70, 254] width 10 height 73
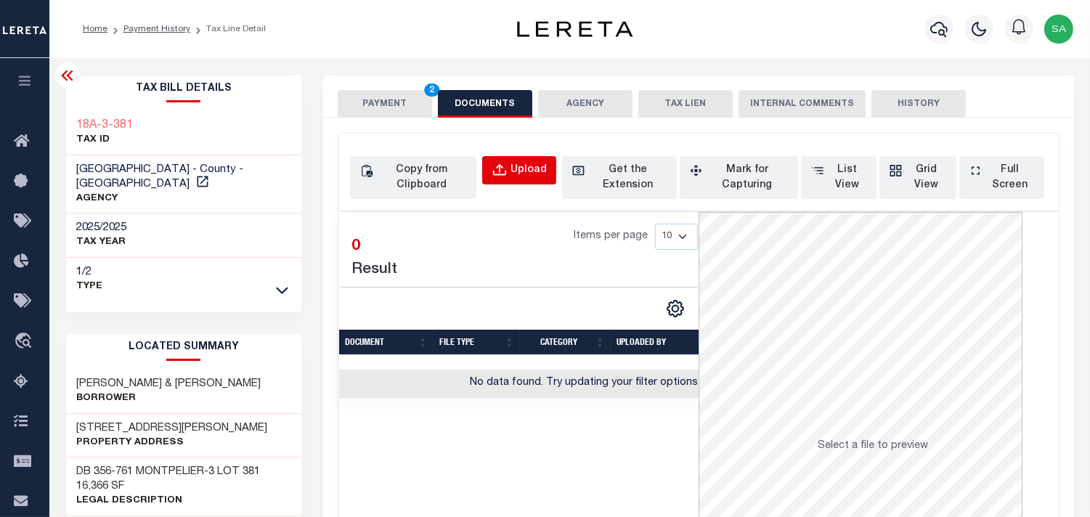
click at [534, 171] on div "Upload" at bounding box center [528, 171] width 36 height 16
select select "POP"
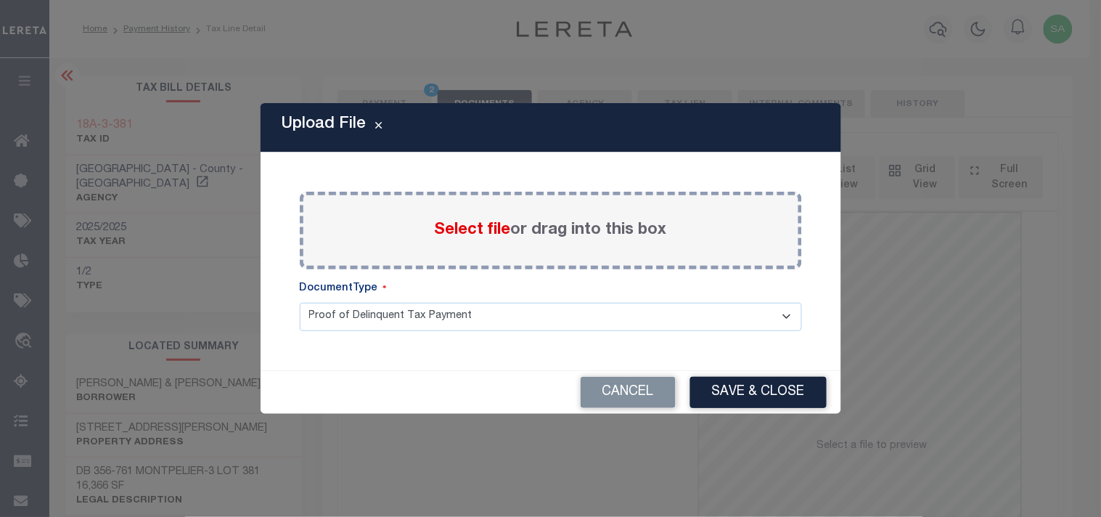
click at [497, 227] on span "Select file" at bounding box center [473, 230] width 76 height 16
click at [0, 0] on input "Select file or drag into this box" at bounding box center [0, 0] width 0 height 0
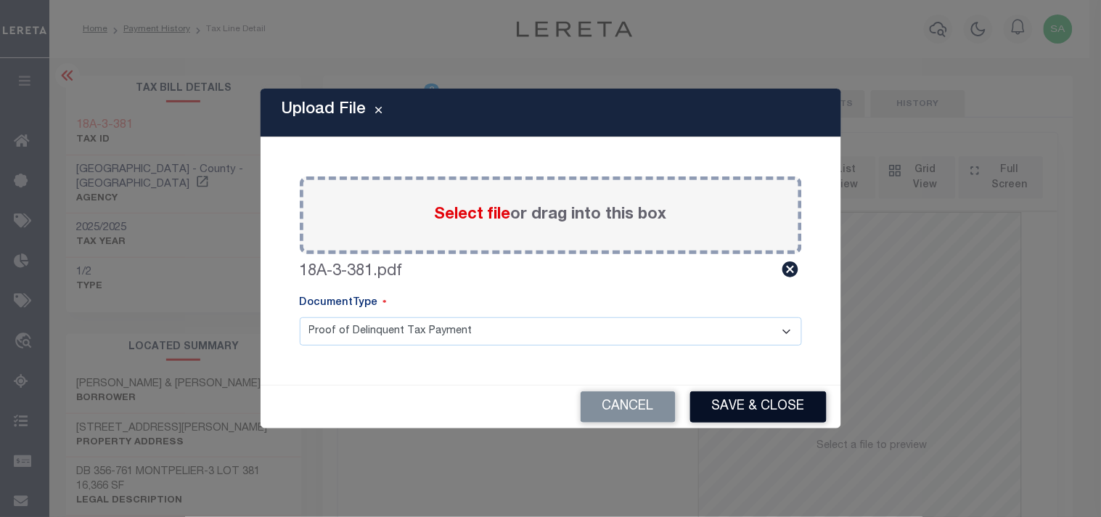
click at [748, 415] on button "Save & Close" at bounding box center [758, 406] width 136 height 31
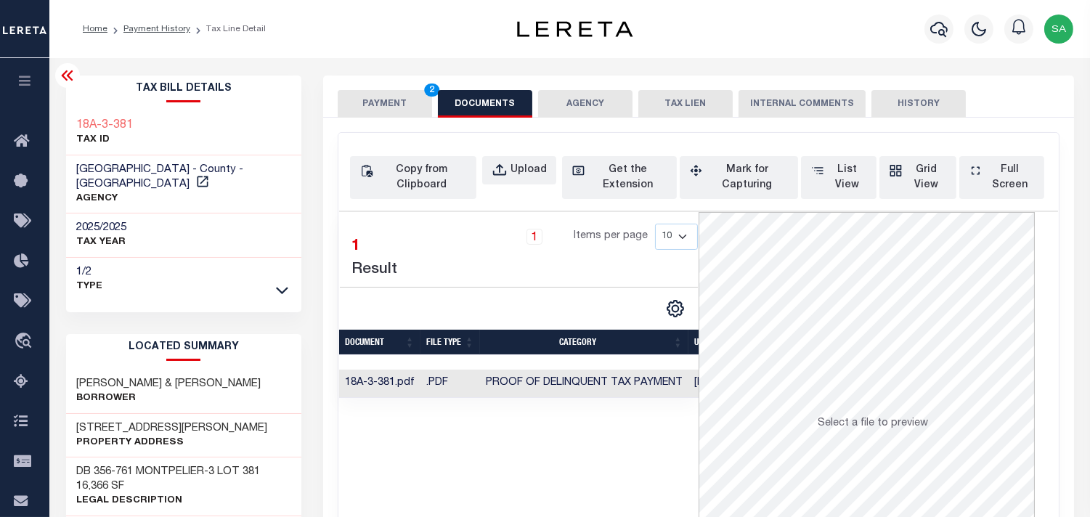
click at [370, 110] on button "PAYMENT 2" at bounding box center [385, 104] width 94 height 28
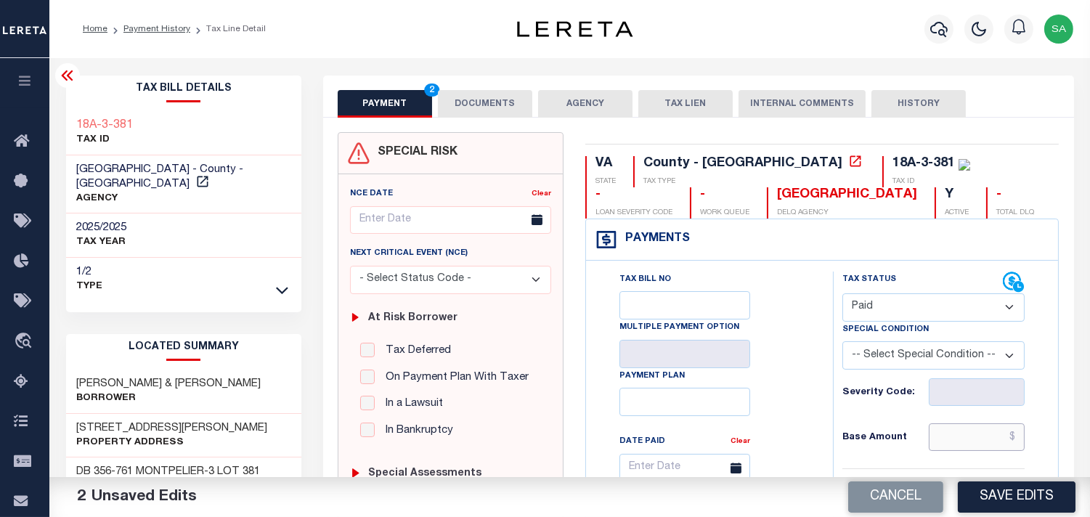
drag, startPoint x: 946, startPoint y: 444, endPoint x: 904, endPoint y: 444, distance: 42.1
click at [946, 444] on input "text" at bounding box center [977, 437] width 96 height 28
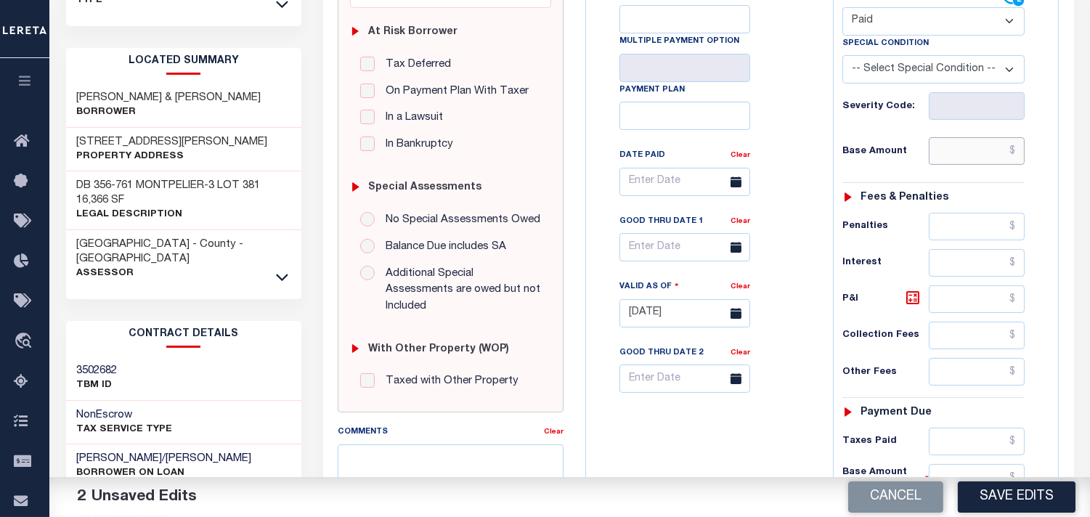
scroll to position [242, 0]
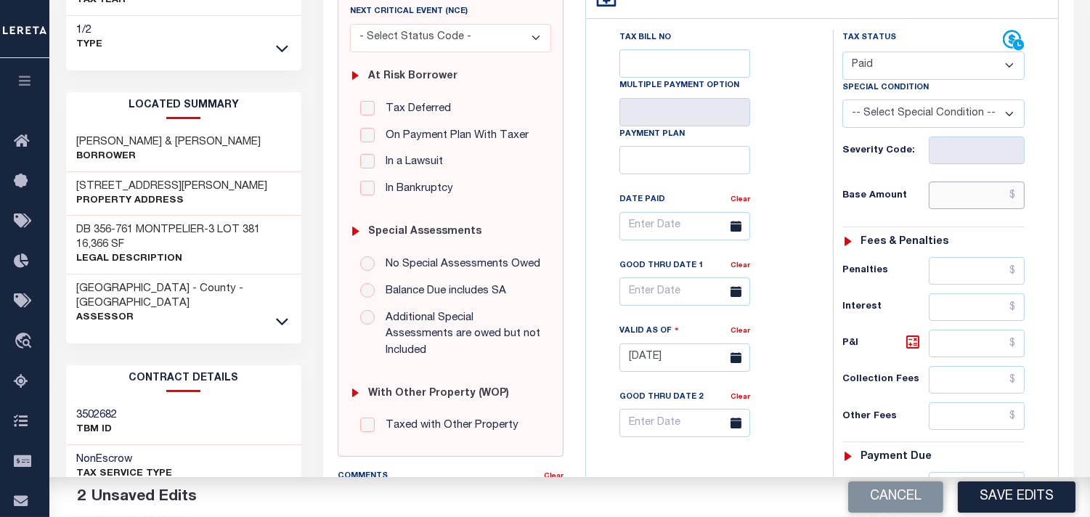
click at [970, 205] on input "text" at bounding box center [977, 196] width 96 height 28
click at [956, 189] on input "text" at bounding box center [977, 196] width 96 height 28
paste input "1,788.00"
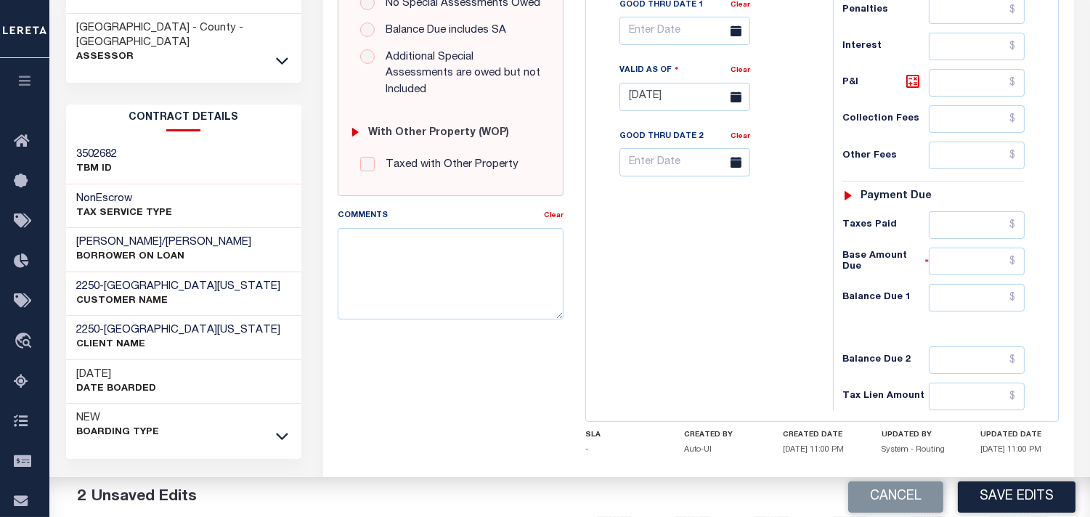
scroll to position [581, 0]
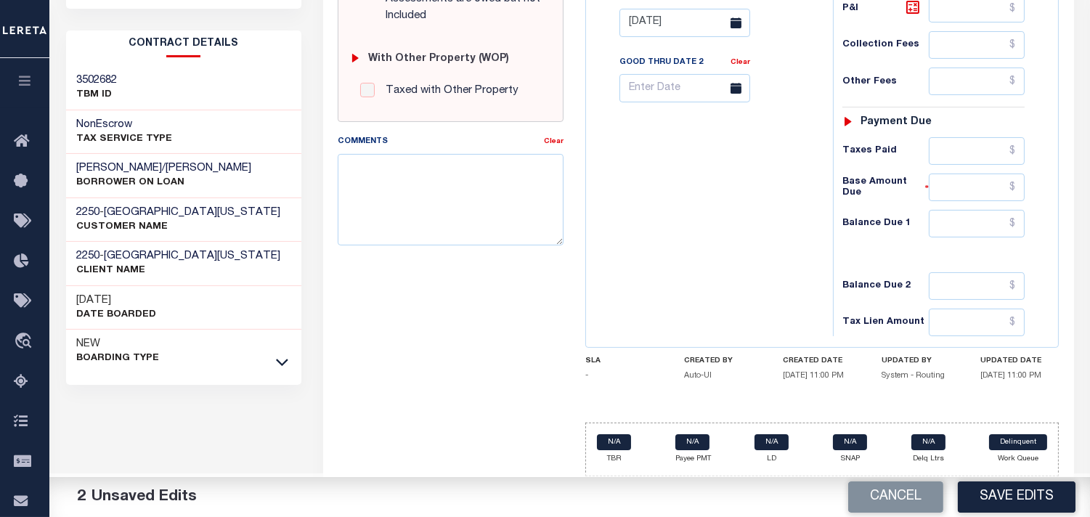
type input "$1,788.00"
click at [985, 229] on input "text" at bounding box center [977, 224] width 96 height 28
type input "$0.00"
click at [738, 245] on div "Tax Bill No Multiple Payment Option Payment Plan Clear" at bounding box center [706, 15] width 232 height 641
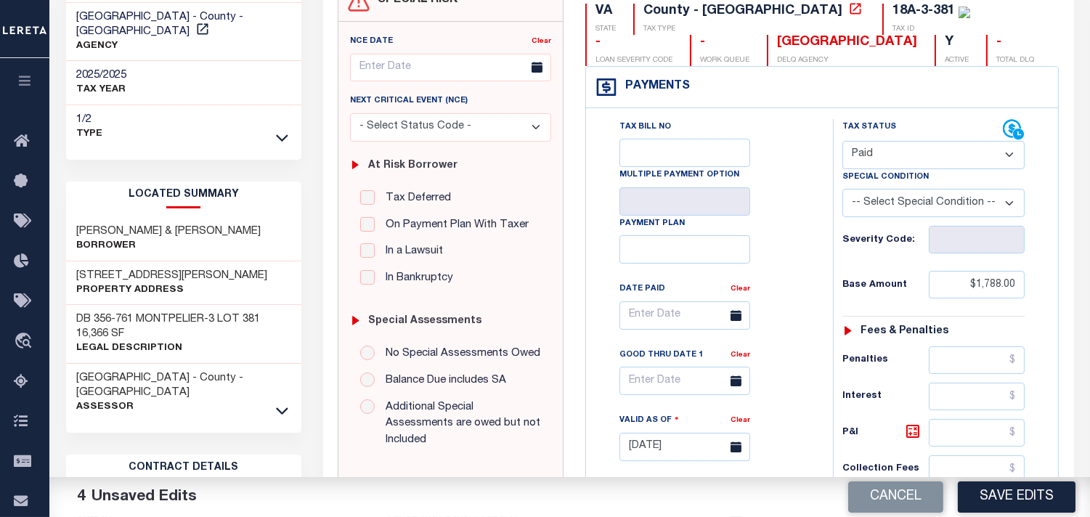
scroll to position [0, 0]
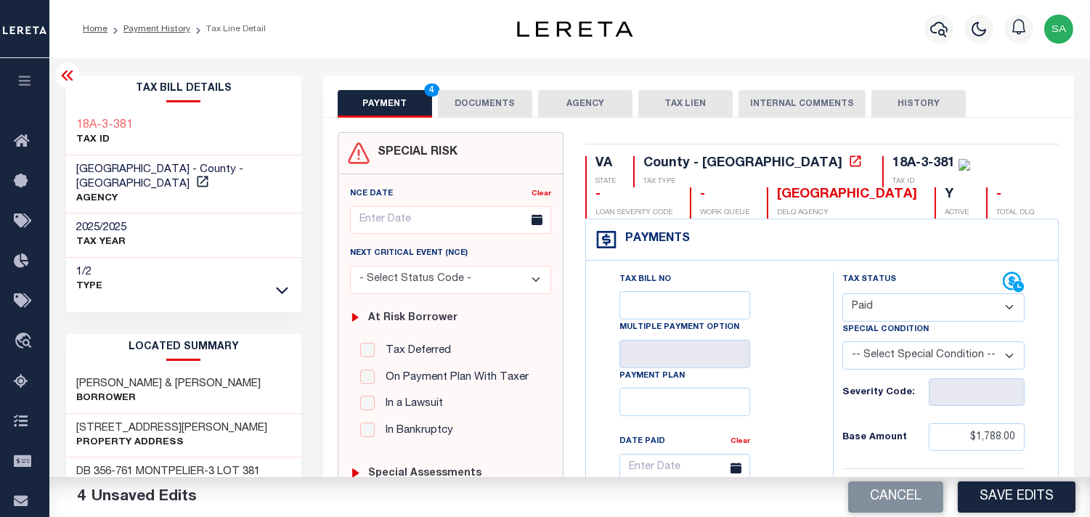
click at [472, 105] on button "DOCUMENTS" at bounding box center [485, 104] width 94 height 28
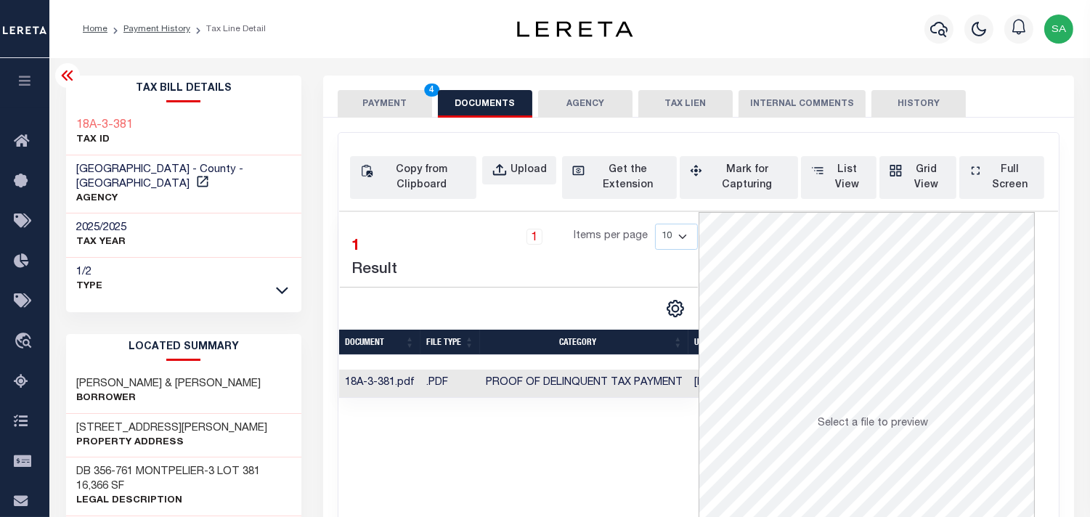
click at [404, 99] on button "PAYMENT 4" at bounding box center [385, 104] width 94 height 28
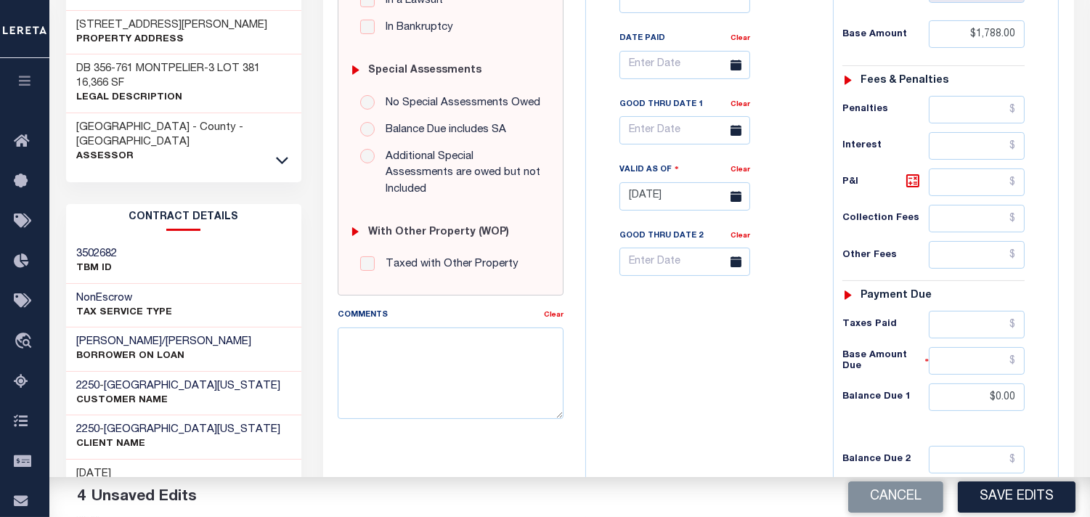
scroll to position [581, 0]
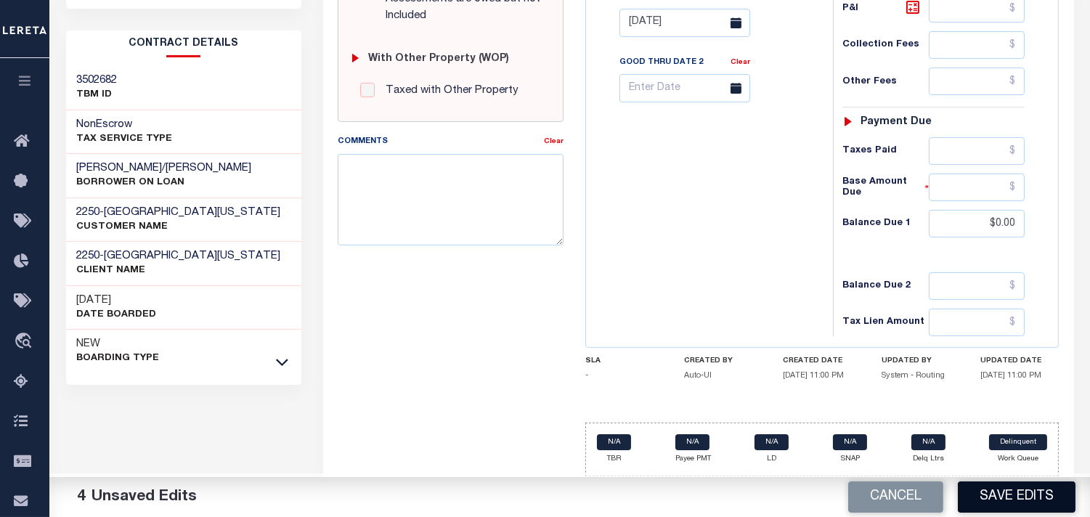
click at [1017, 504] on button "Save Edits" at bounding box center [1017, 496] width 118 height 31
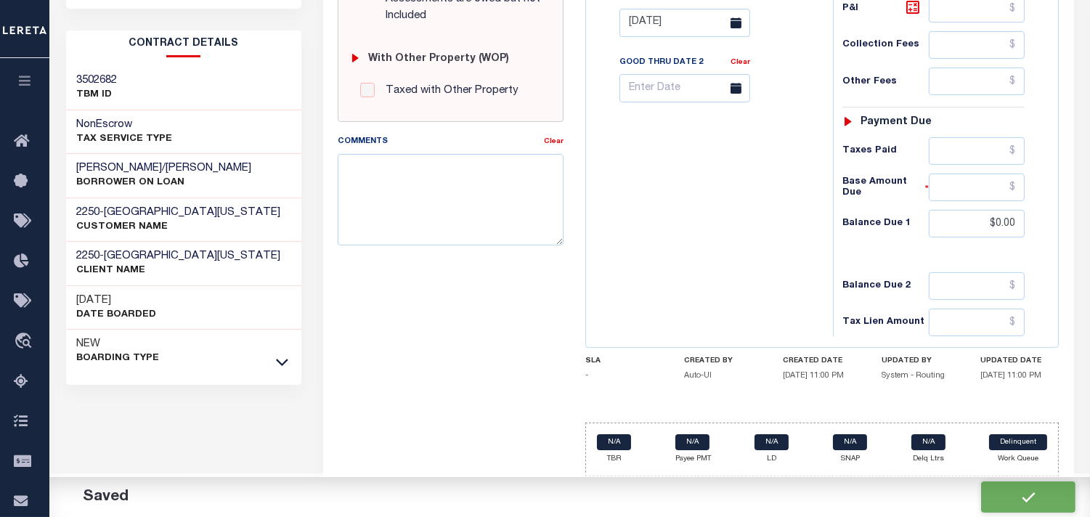
checkbox input "false"
type input "$1,788"
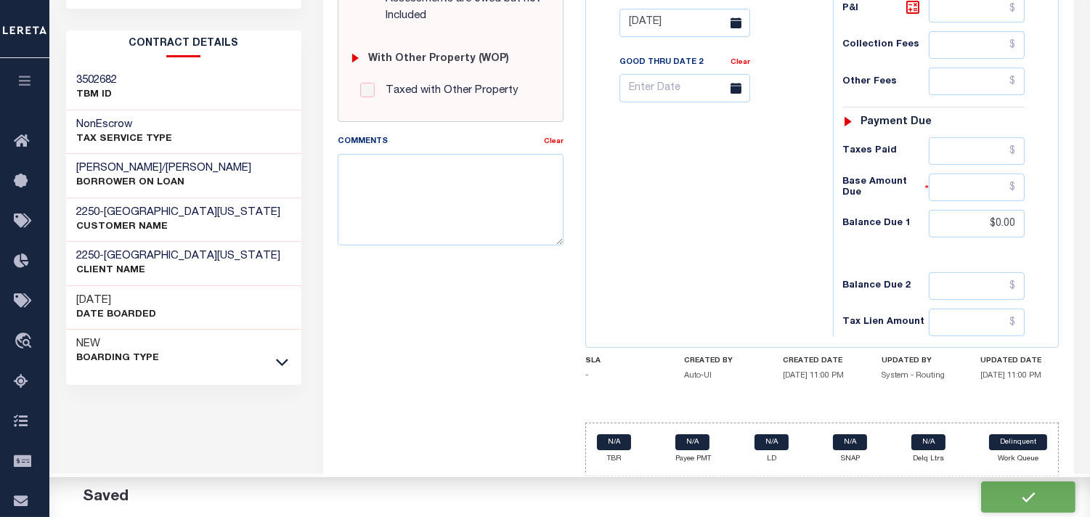
type input "$0"
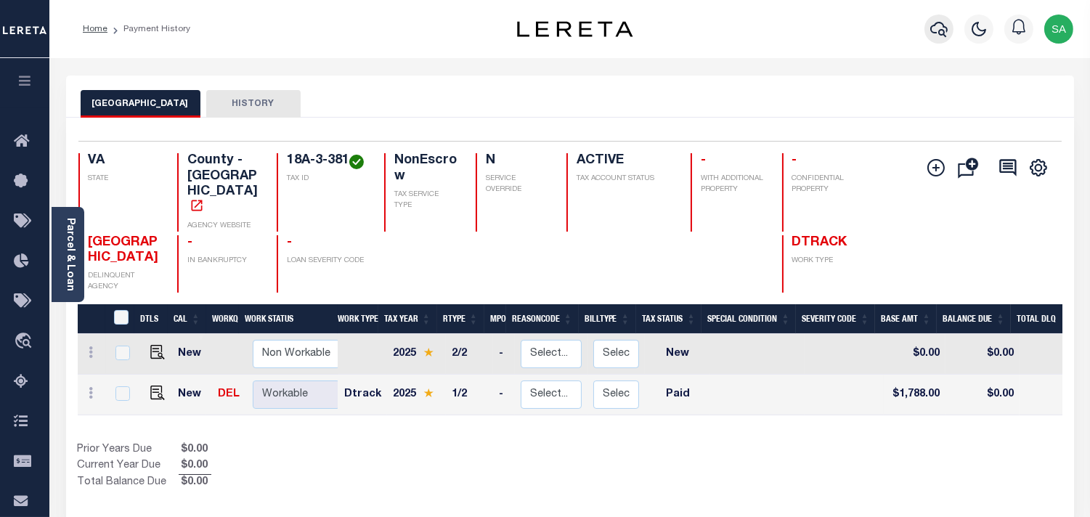
click at [933, 33] on icon "button" at bounding box center [938, 29] width 17 height 15
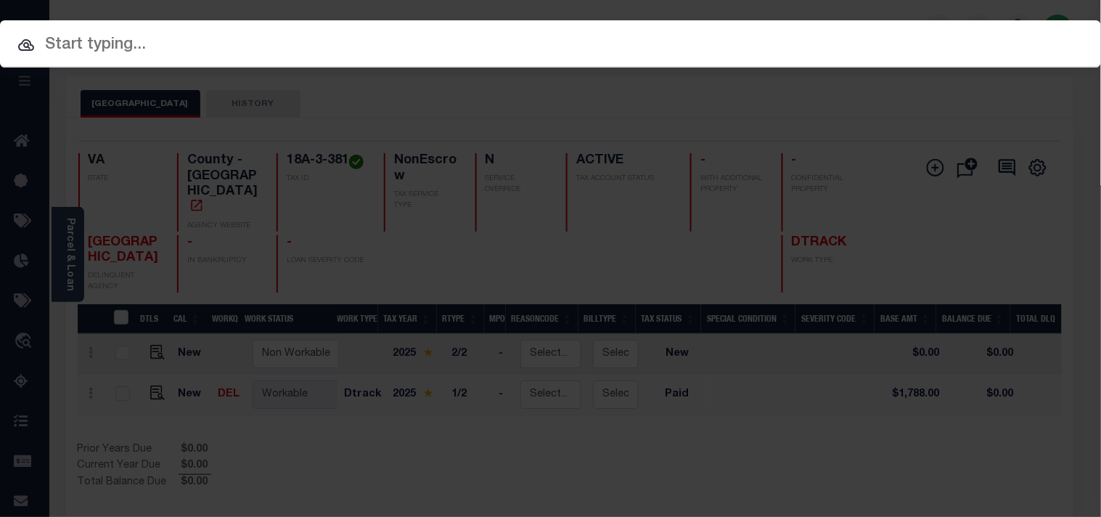
click at [861, 41] on input "text" at bounding box center [550, 45] width 1101 height 25
paste input "16971907"
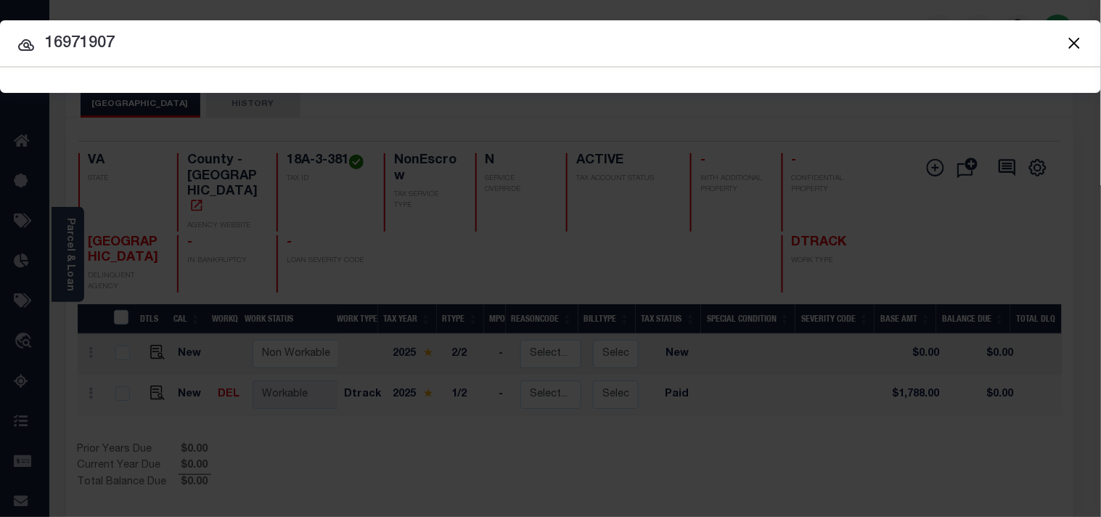
type input "16971907"
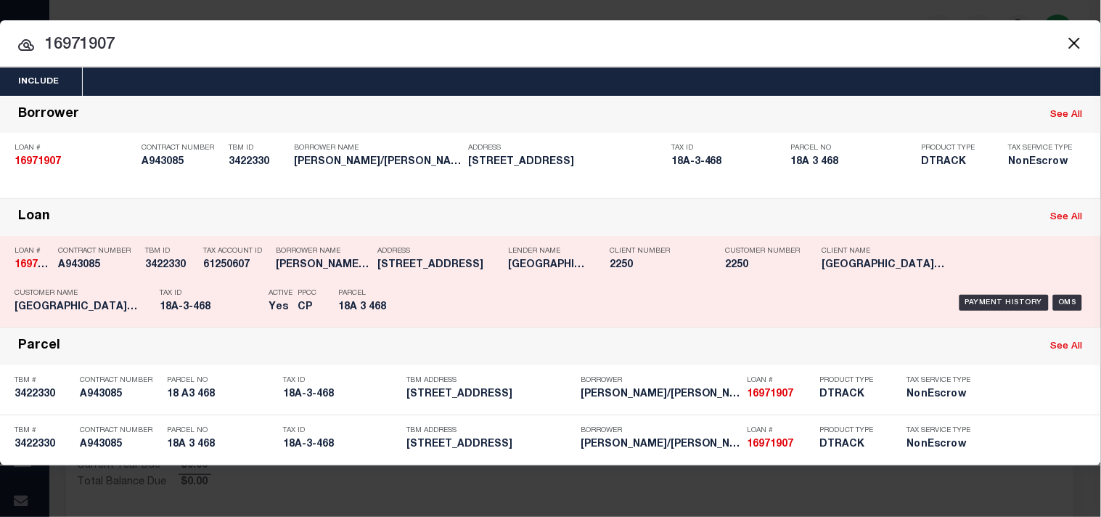
click at [415, 274] on div "Address 48 WILDWOOD DRIVE PALMYRA,VA,22963" at bounding box center [439, 261] width 123 height 42
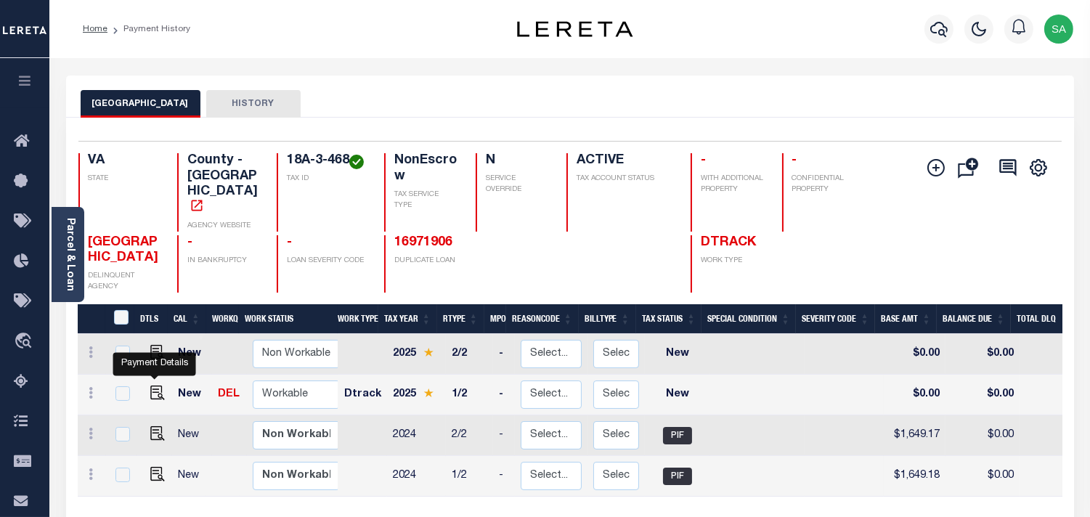
drag, startPoint x: 154, startPoint y: 372, endPoint x: 211, endPoint y: 373, distance: 56.6
click at [154, 386] on img "" at bounding box center [157, 393] width 15 height 15
checkbox input "true"
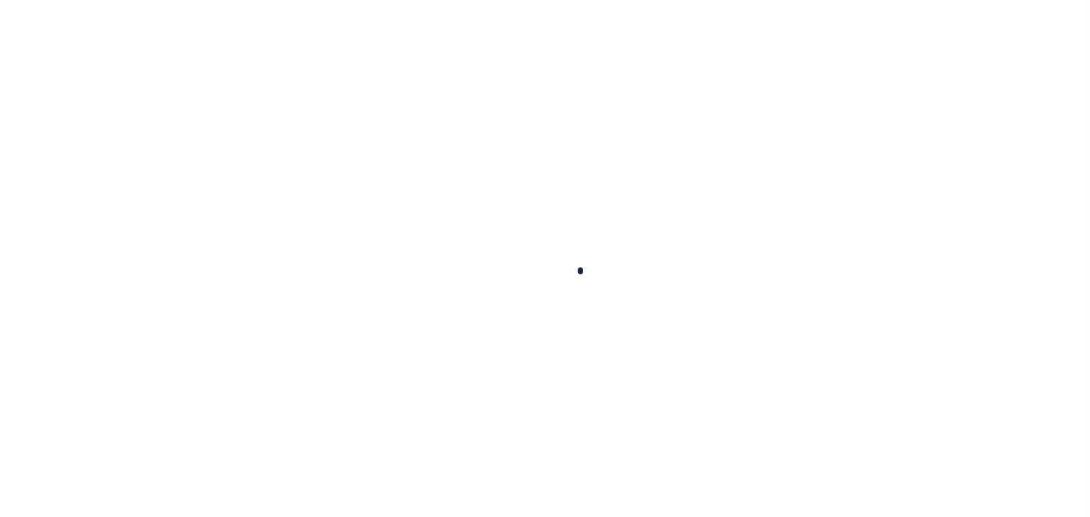
checkbox input "false"
type input "[DATE]"
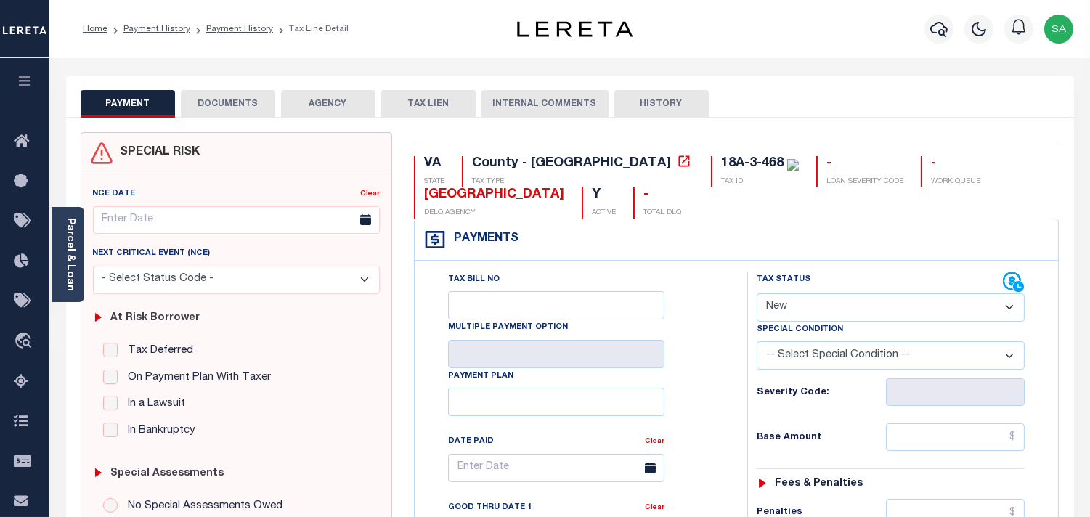
drag, startPoint x: 844, startPoint y: 301, endPoint x: 840, endPoint y: 313, distance: 12.2
click at [843, 302] on select "- Select Status Code - Open Due/Unpaid Paid Incomplete No Tax Due Internal Refu…" at bounding box center [891, 307] width 268 height 28
select select "PYD"
click at [757, 294] on select "- Select Status Code - Open Due/Unpaid Paid Incomplete No Tax Due Internal Refu…" at bounding box center [891, 307] width 268 height 28
type input "[DATE]"
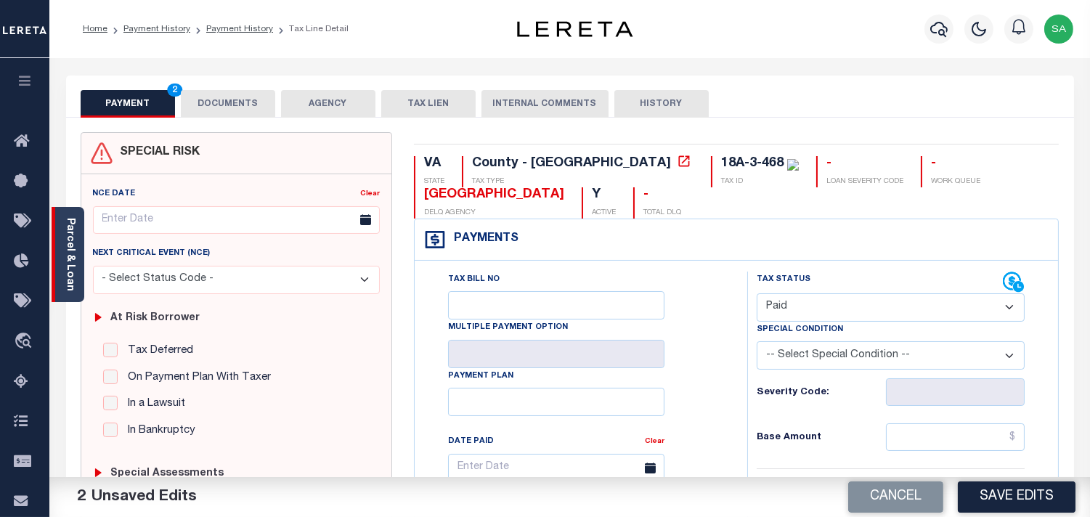
click at [65, 265] on link "Parcel & Loan" at bounding box center [70, 254] width 10 height 73
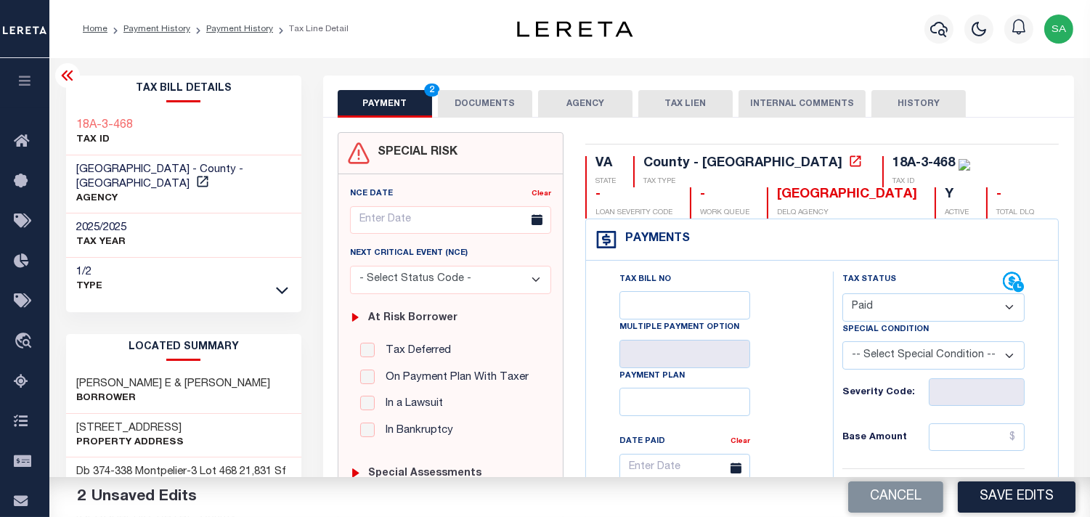
click at [497, 107] on button "DOCUMENTS" at bounding box center [485, 104] width 94 height 28
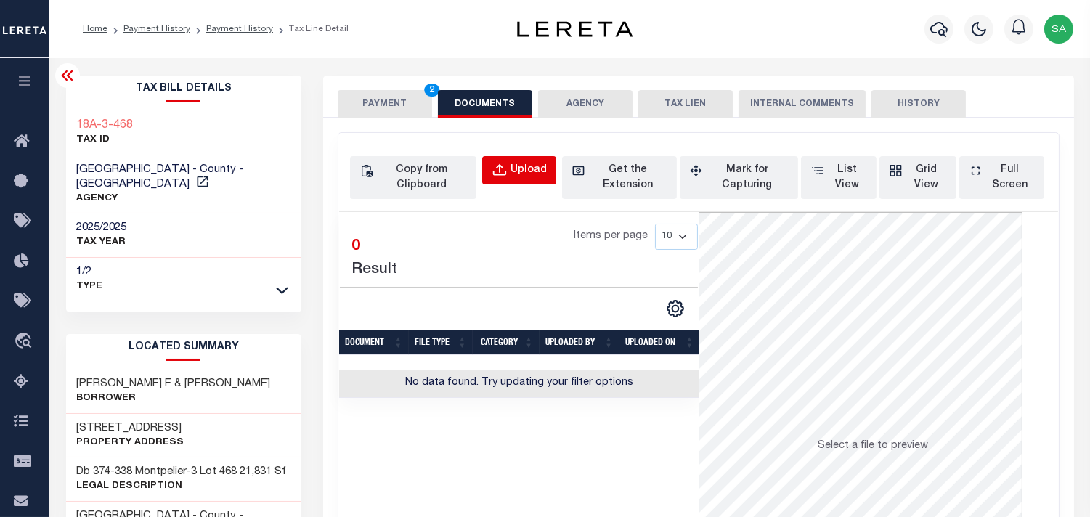
click at [526, 169] on div "Upload" at bounding box center [528, 171] width 36 height 16
select select "POP"
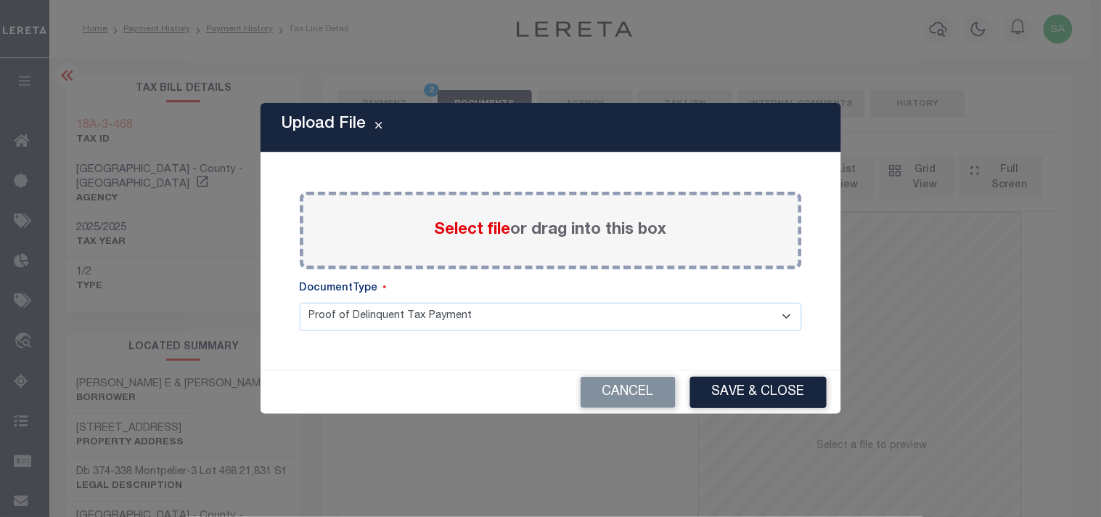
click at [480, 227] on span "Select file" at bounding box center [473, 230] width 76 height 16
click at [0, 0] on input "Select file or drag into this box" at bounding box center [0, 0] width 0 height 0
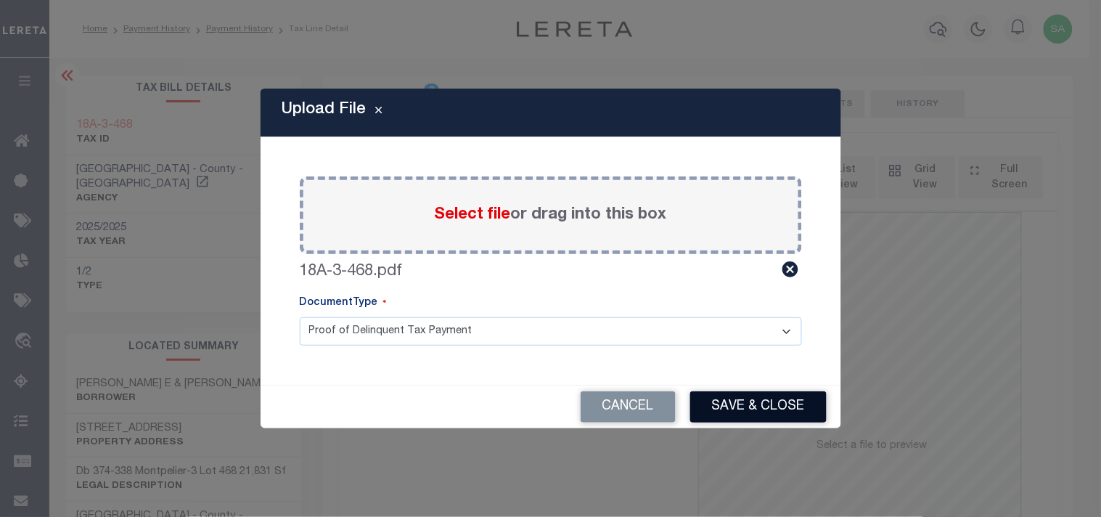
click at [778, 399] on button "Save & Close" at bounding box center [758, 406] width 136 height 31
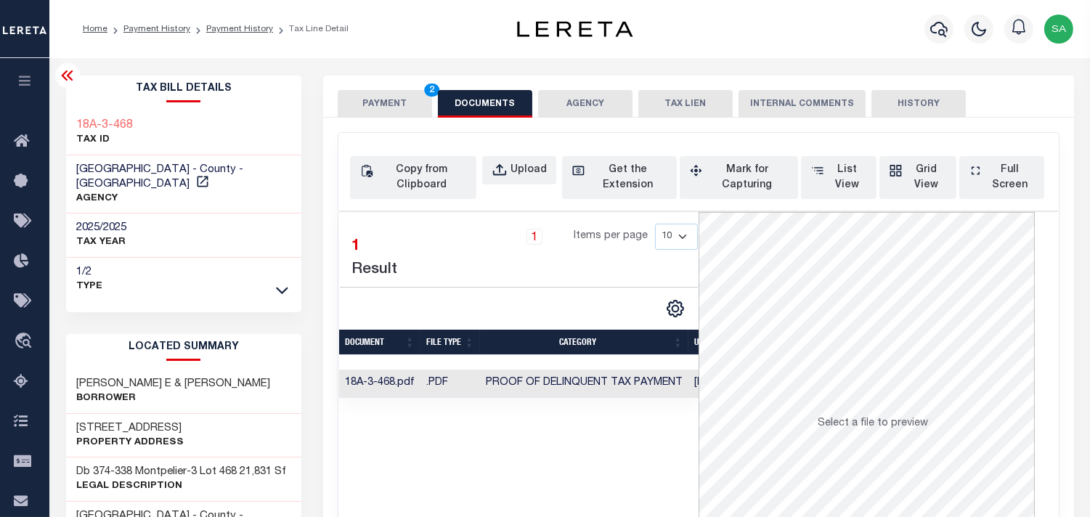
click at [401, 103] on button "PAYMENT 2" at bounding box center [385, 104] width 94 height 28
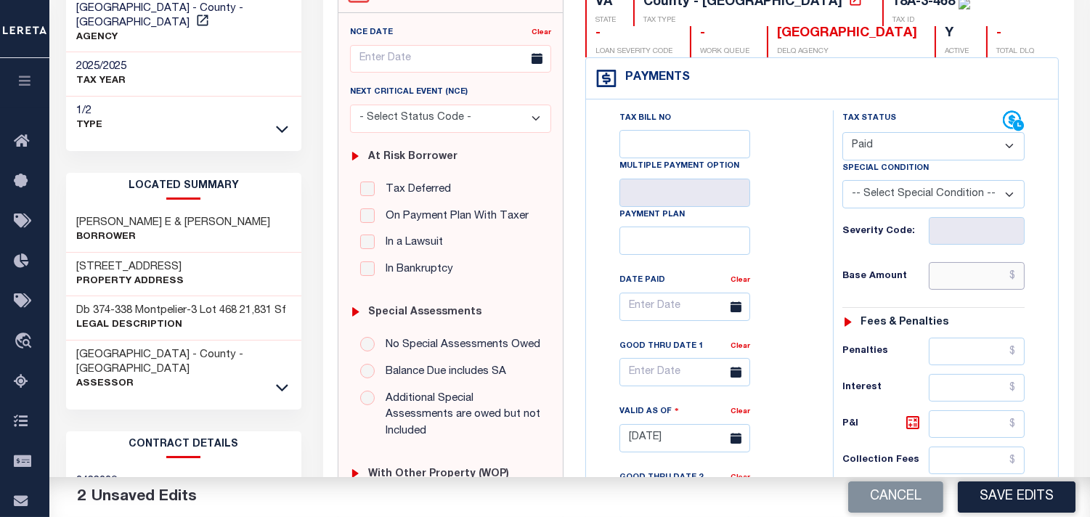
drag, startPoint x: 950, startPoint y: 282, endPoint x: 901, endPoint y: 288, distance: 49.0
click at [950, 282] on input "text" at bounding box center [977, 276] width 96 height 28
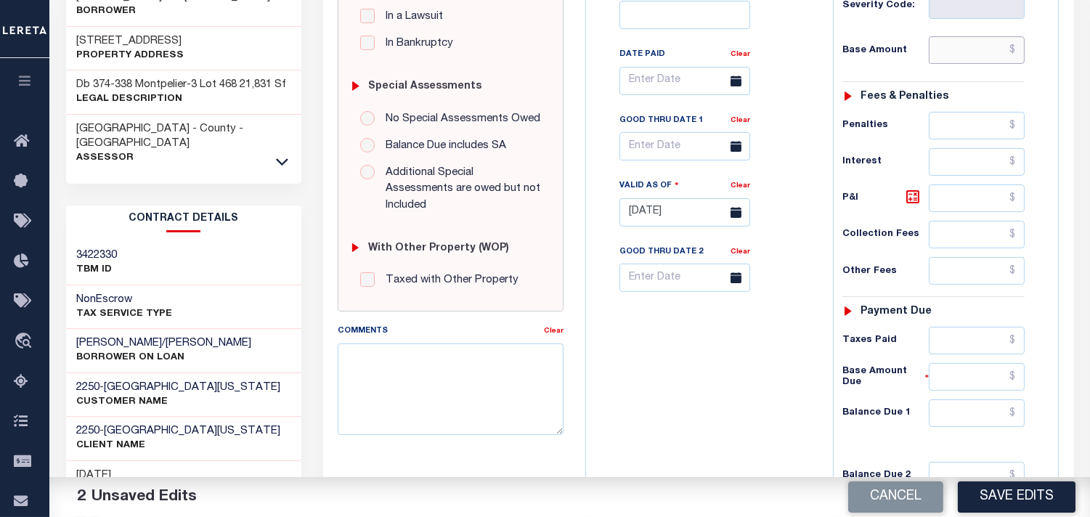
scroll to position [161, 0]
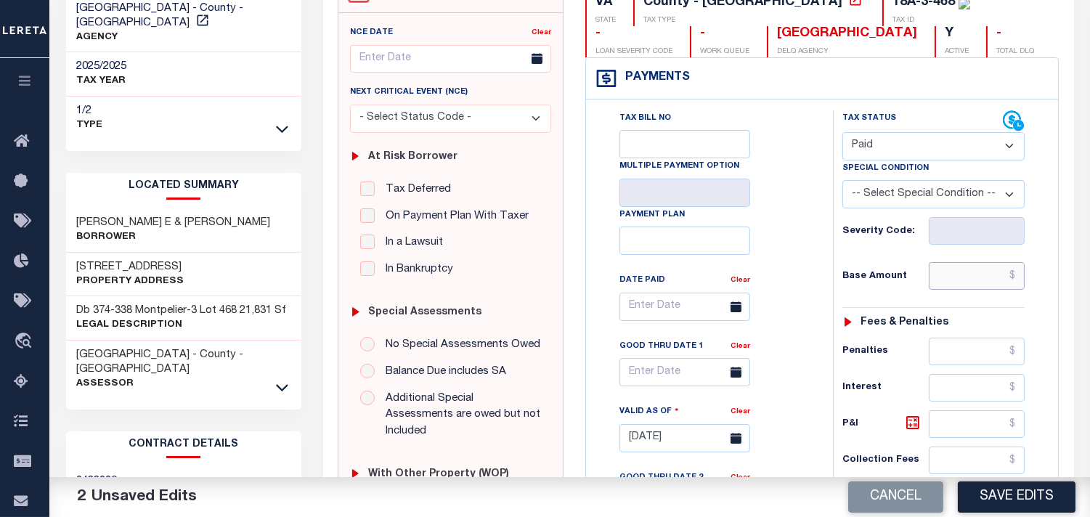
click at [960, 278] on input "text" at bounding box center [977, 276] width 96 height 28
paste input "2,073.75"
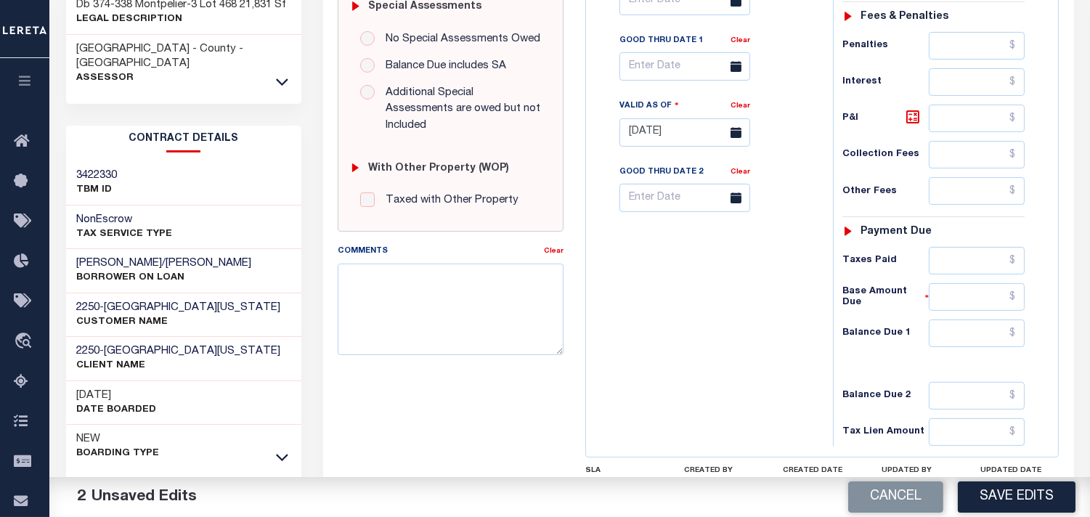
scroll to position [564, 0]
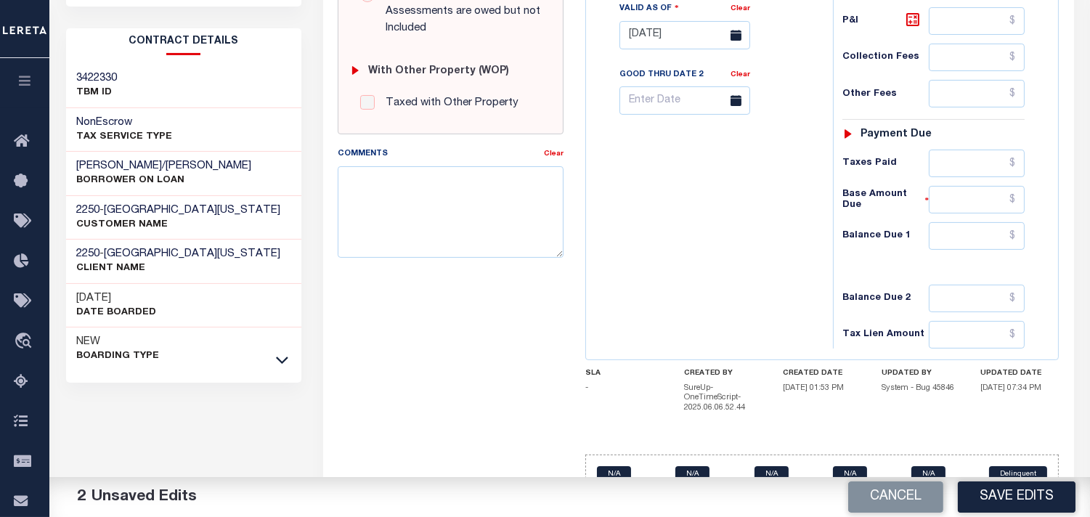
type input "$2,073.75"
click at [988, 250] on input "text" at bounding box center [977, 236] width 96 height 28
type input "$0.00"
click at [754, 256] on div "Tax Bill No Multiple Payment Option Payment Plan Clear" at bounding box center [706, 27] width 232 height 641
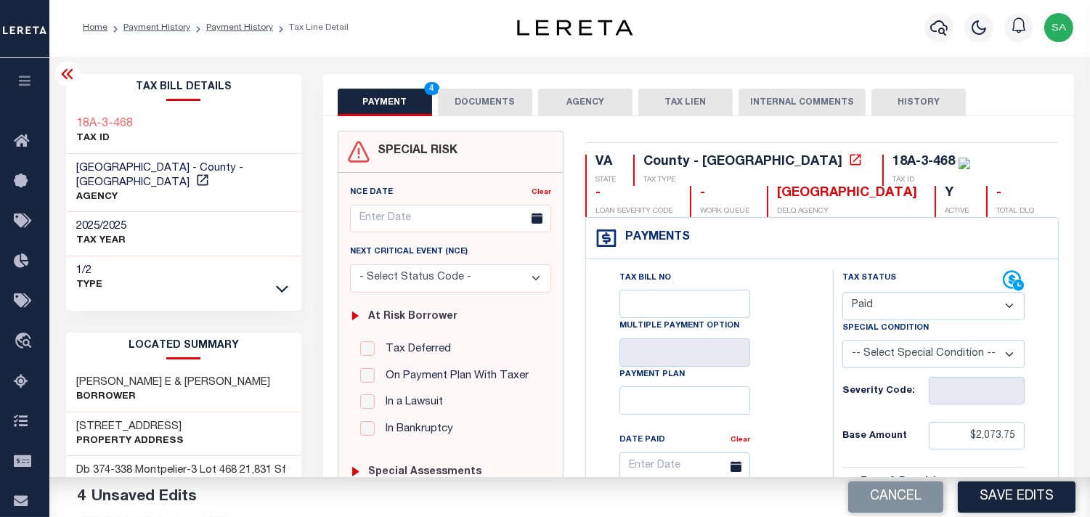
scroll to position [0, 0]
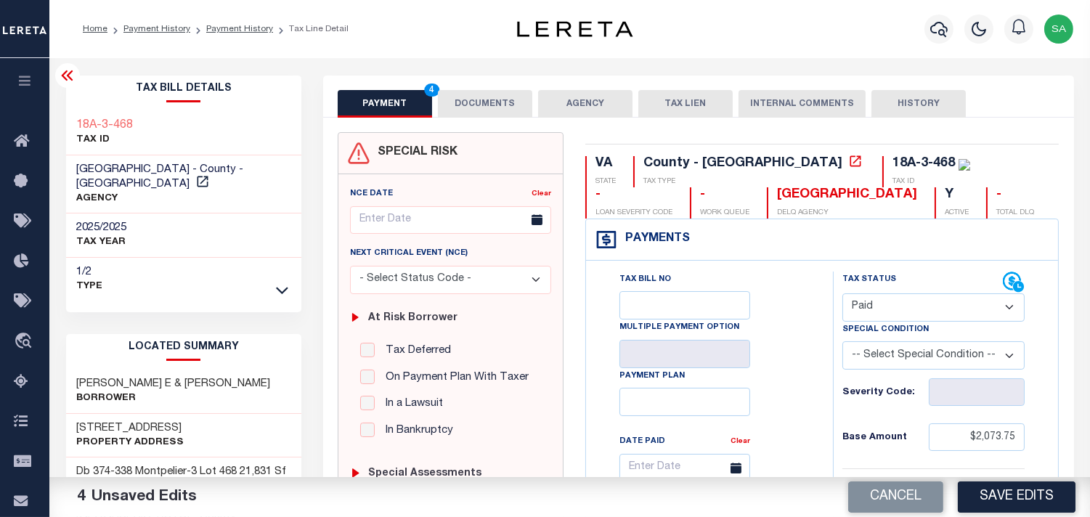
click at [488, 113] on button "DOCUMENTS" at bounding box center [485, 104] width 94 height 28
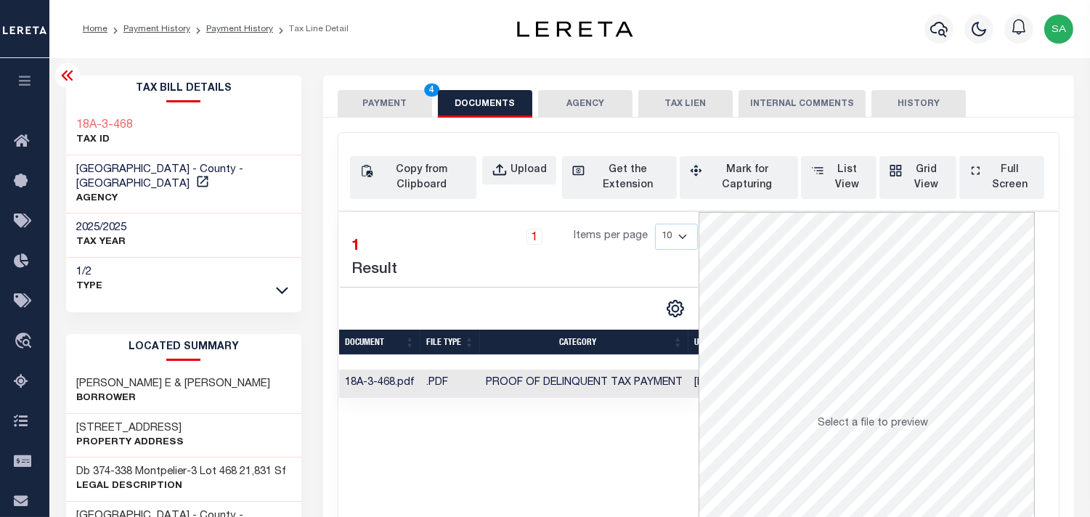
click at [388, 106] on button "PAYMENT 4" at bounding box center [385, 104] width 94 height 28
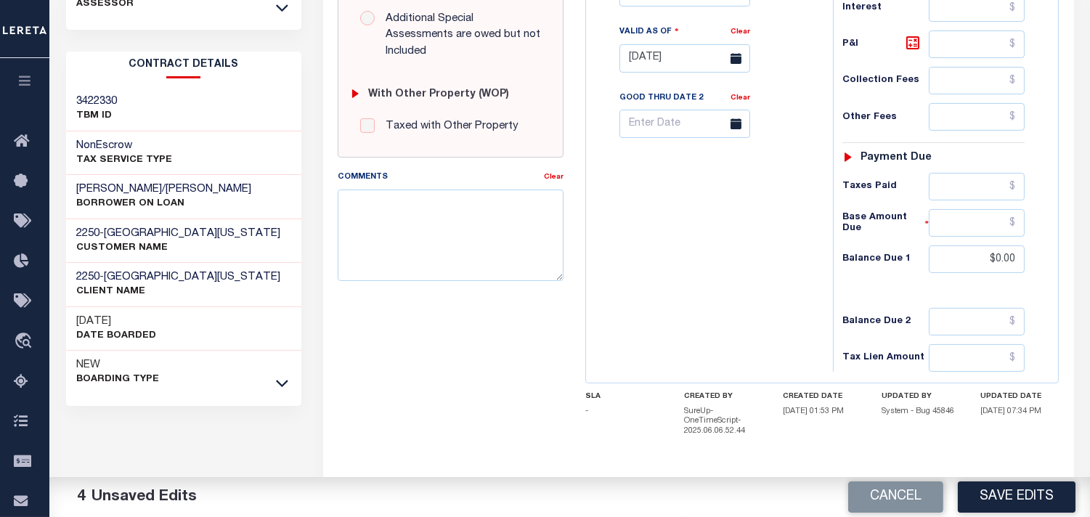
scroll to position [564, 0]
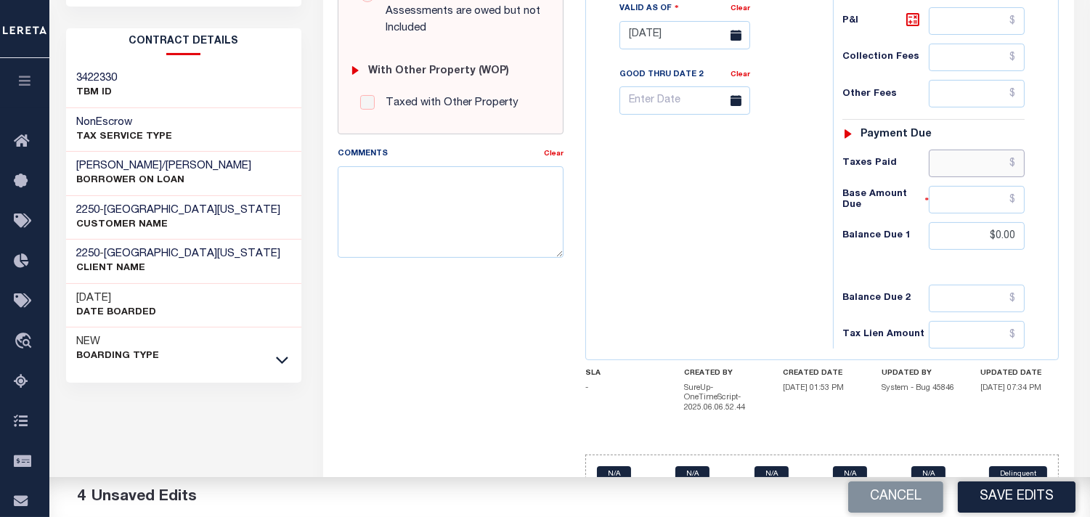
click at [969, 176] on input "text" at bounding box center [977, 164] width 96 height 28
paste input "2,073.75"
type input "$2,073.75"
click at [757, 225] on div "Tax Bill No Multiple Payment Option Payment Plan Clear" at bounding box center [706, 27] width 232 height 641
click at [1011, 497] on button "Save Edits" at bounding box center [1017, 496] width 118 height 31
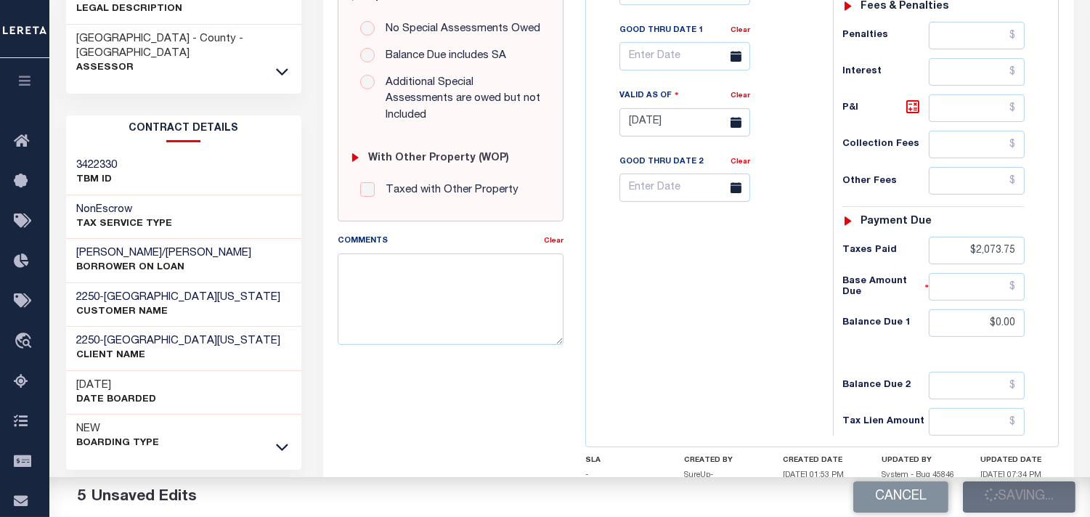
scroll to position [161, 0]
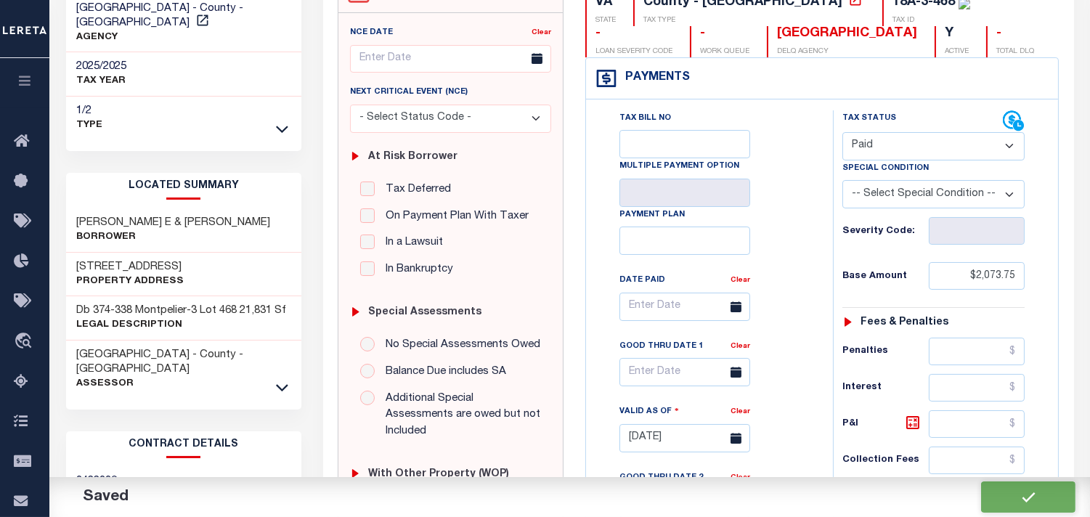
checkbox input "false"
type input "$2,073.75"
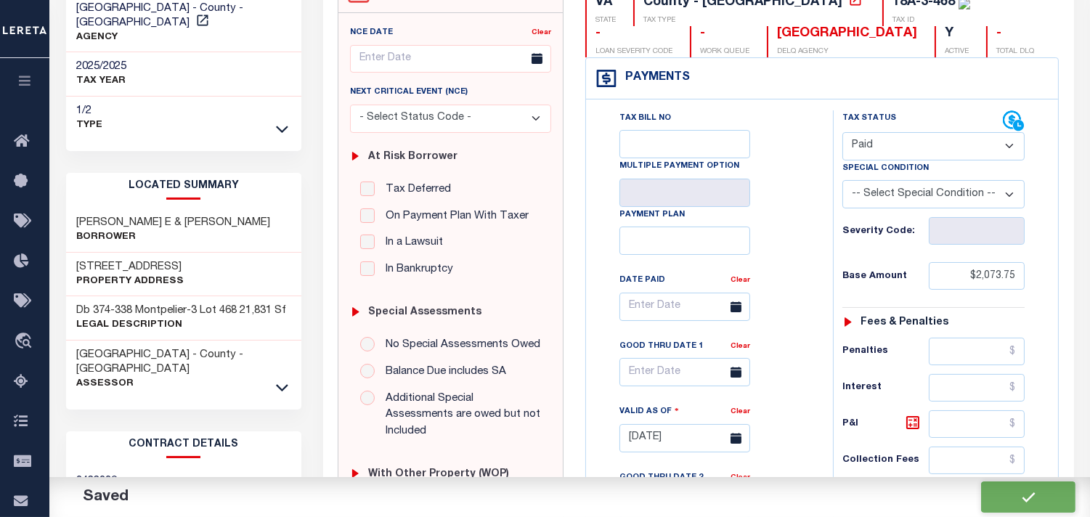
type input "$2,073.75"
type input "$0"
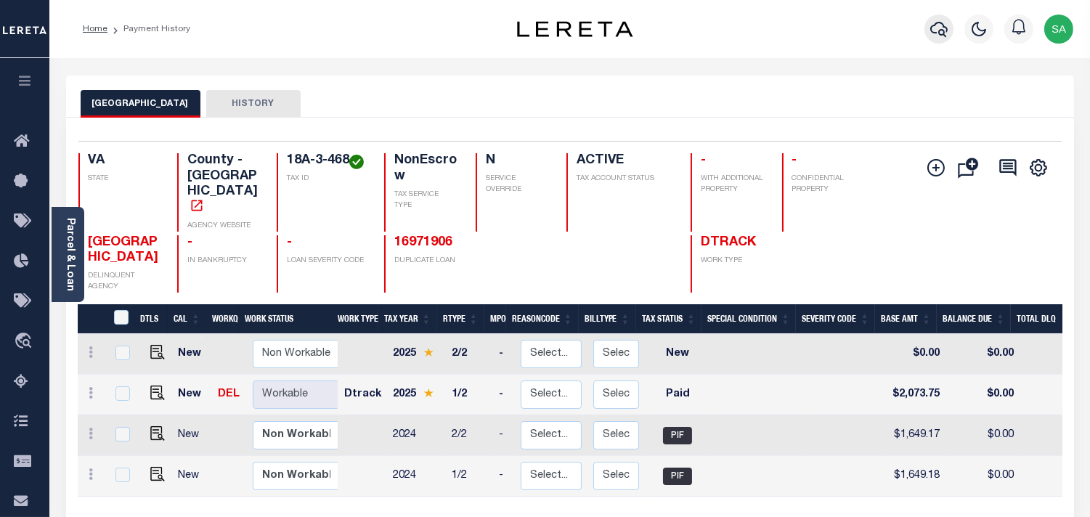
click at [935, 31] on icon "button" at bounding box center [938, 28] width 17 height 17
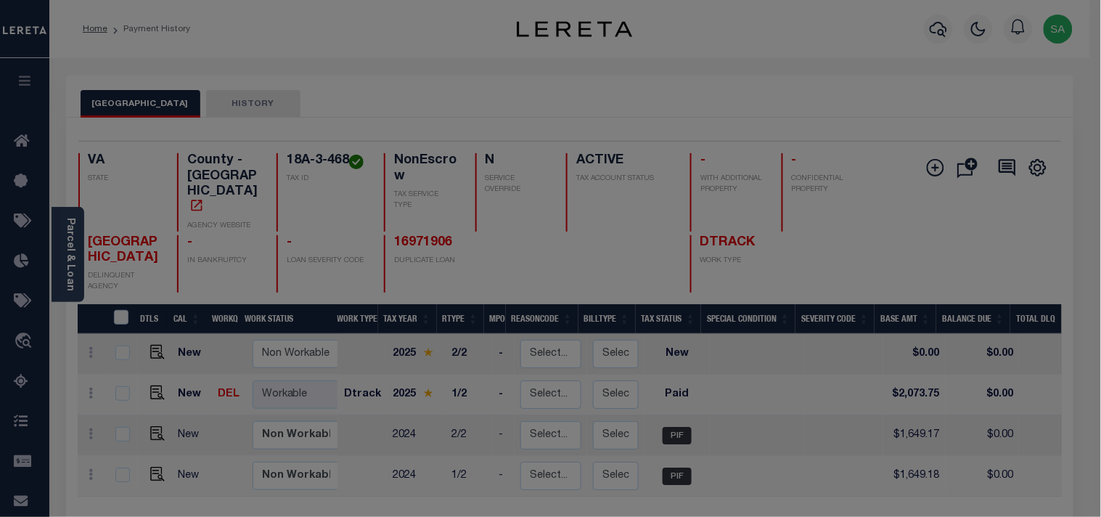
click at [0, 0] on div "Include Loans TBM Customers Borrowers Payments (Lender Non-Disb) Payments (Lend…" at bounding box center [0, 0] width 0 height 0
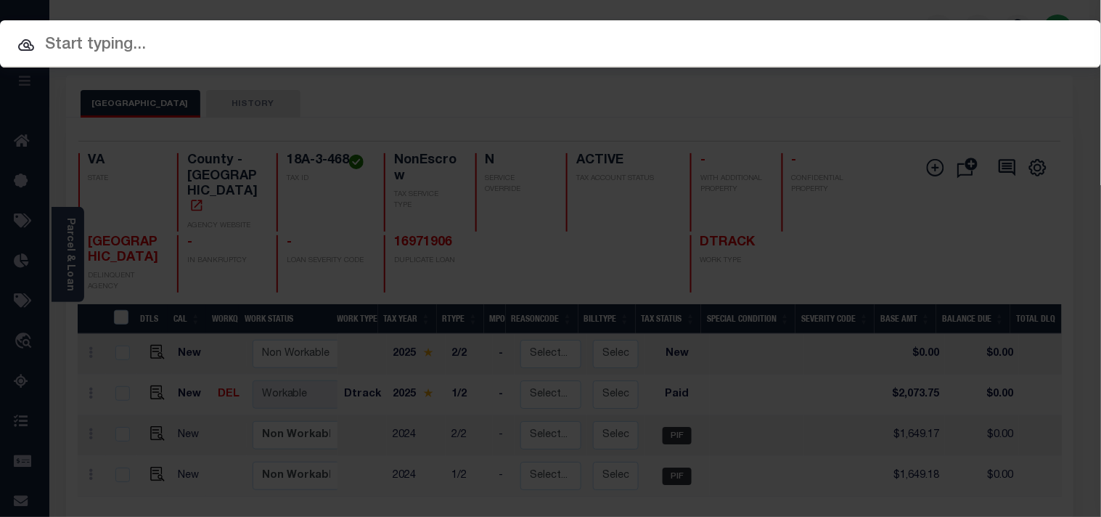
paste input "26264106"
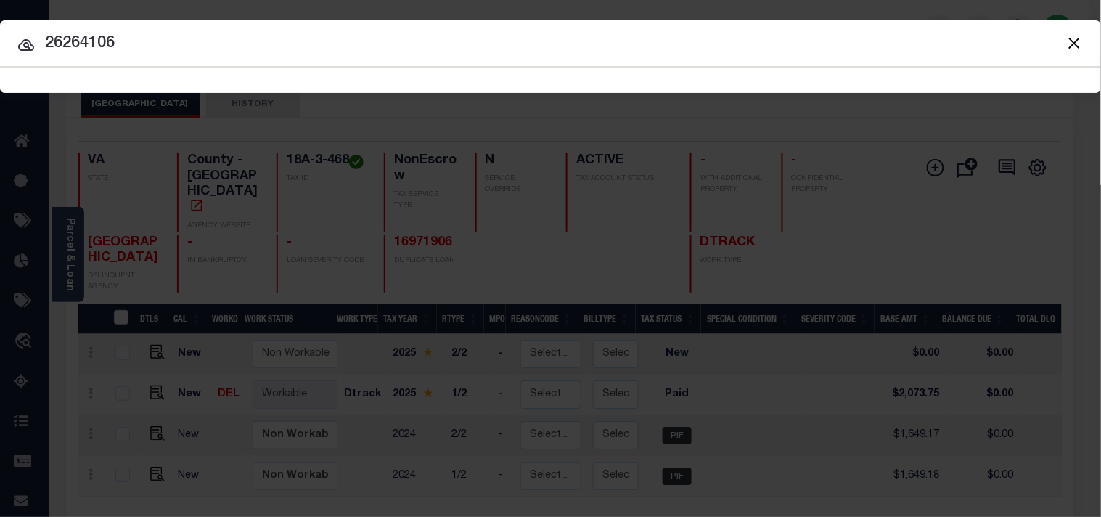
type input "26264106"
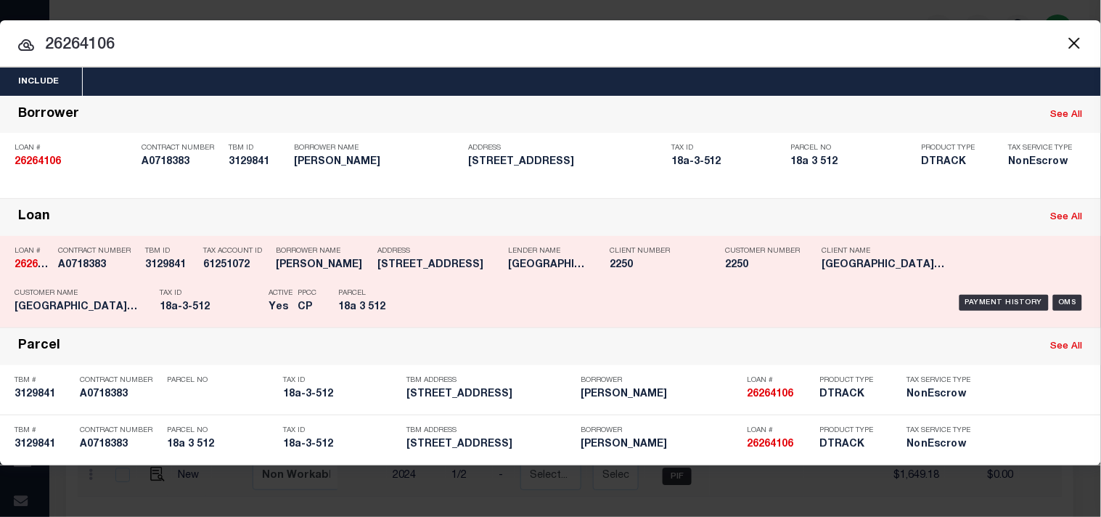
click at [227, 289] on p "Tax ID" at bounding box center [211, 293] width 102 height 9
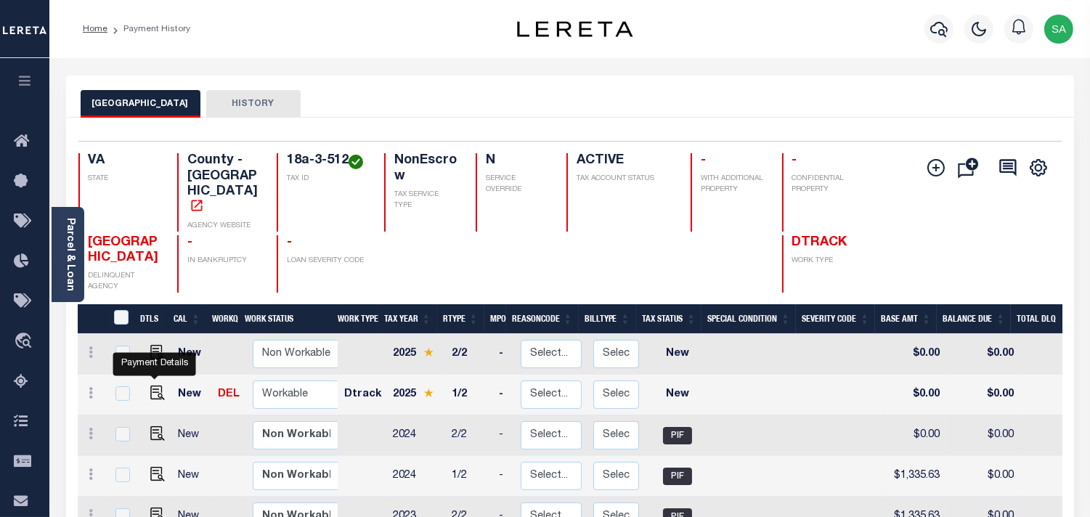
drag, startPoint x: 156, startPoint y: 370, endPoint x: 433, endPoint y: 334, distance: 279.0
click at [156, 386] on img "" at bounding box center [157, 393] width 15 height 15
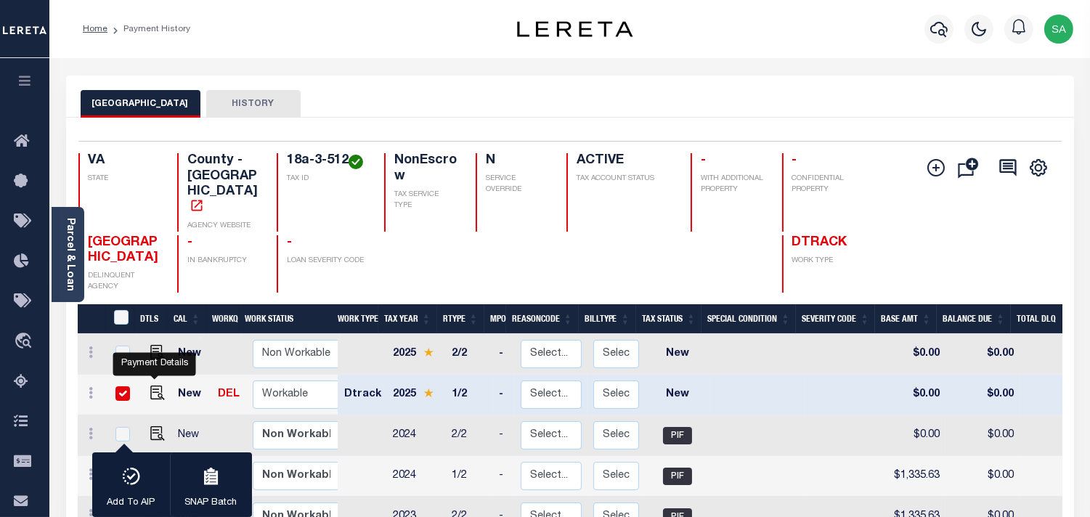
checkbox input "true"
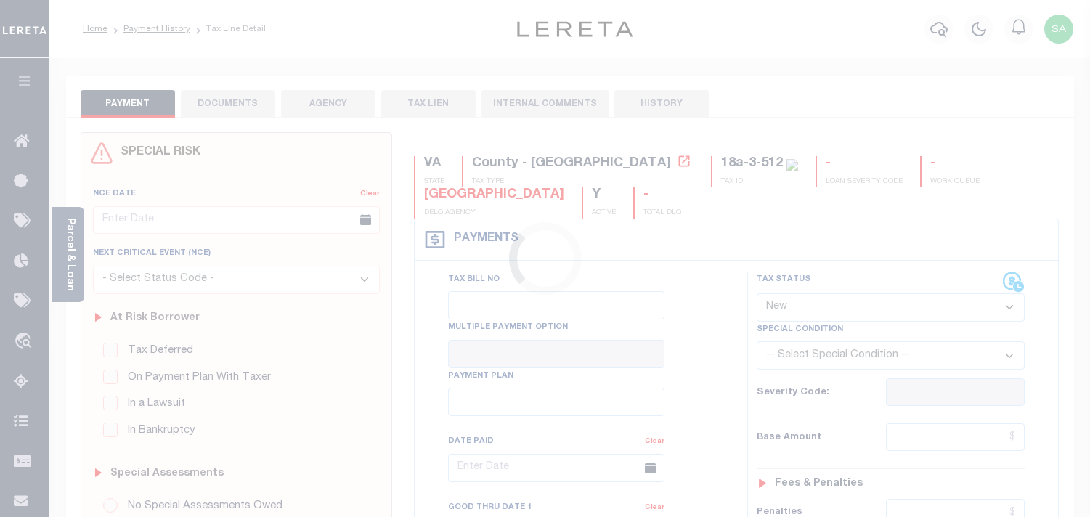
select select "NW2"
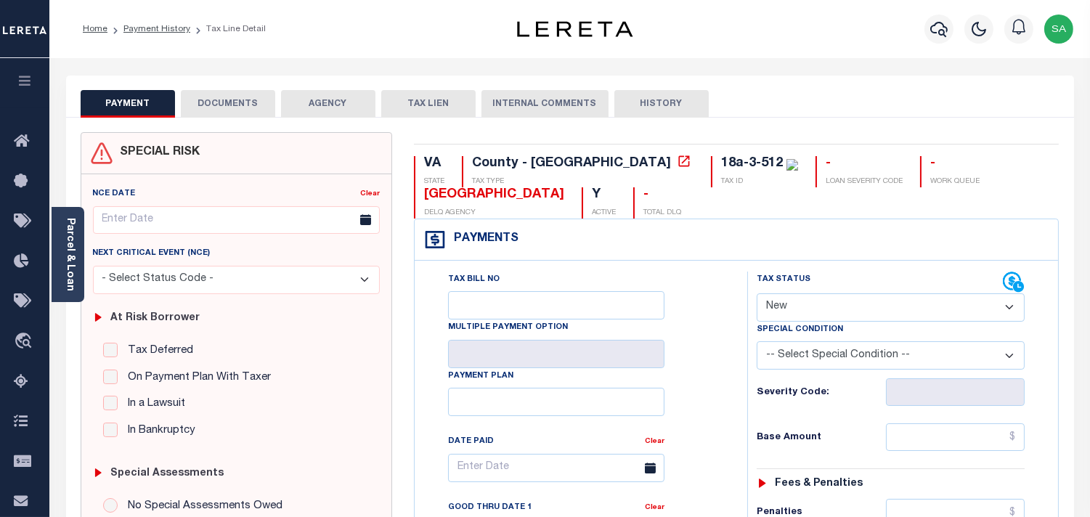
drag, startPoint x: 60, startPoint y: 258, endPoint x: 184, endPoint y: 209, distance: 132.9
click at [60, 258] on div "Parcel & Loan" at bounding box center [68, 254] width 33 height 95
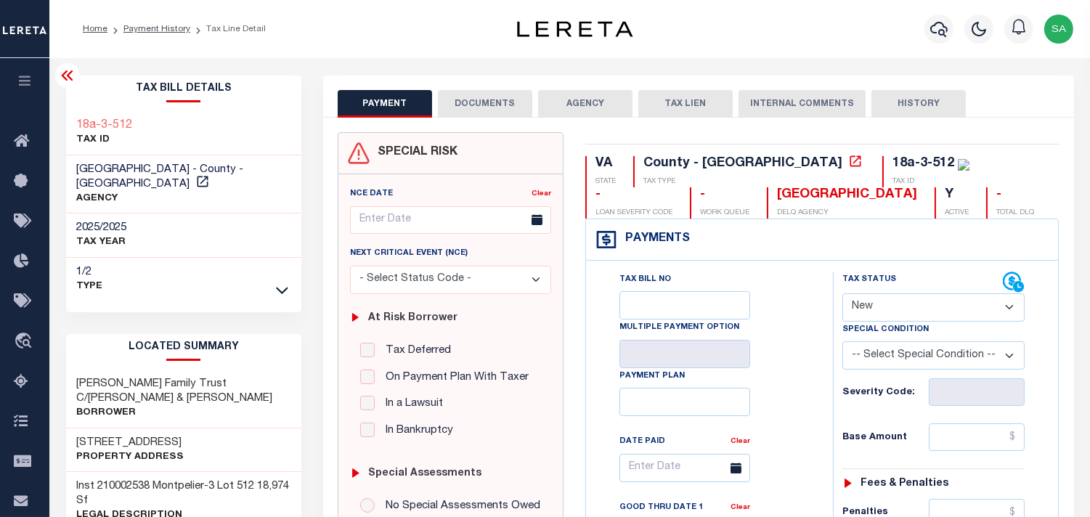
click at [516, 100] on button "DOCUMENTS" at bounding box center [485, 104] width 94 height 28
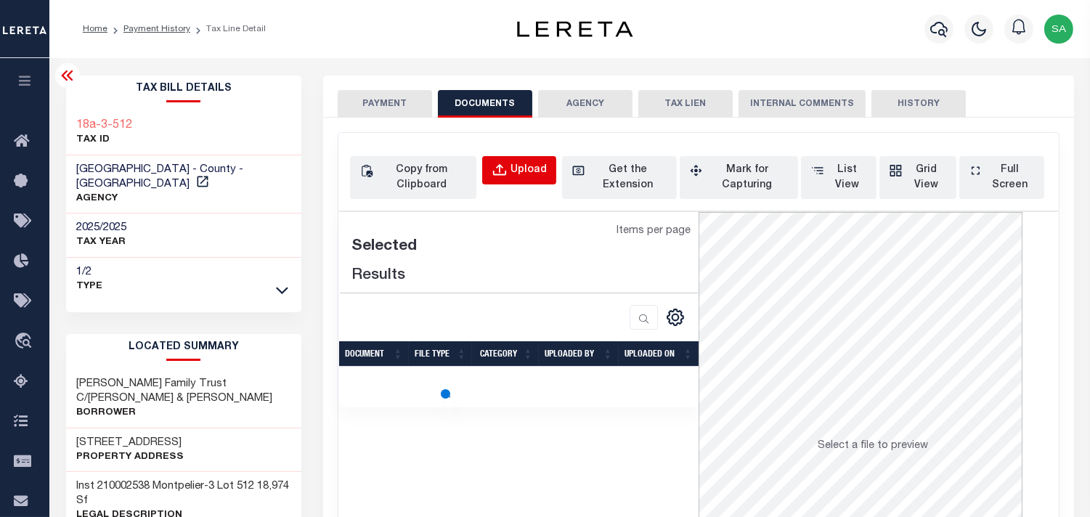
click at [521, 170] on div "Upload" at bounding box center [528, 171] width 36 height 16
select select "POP"
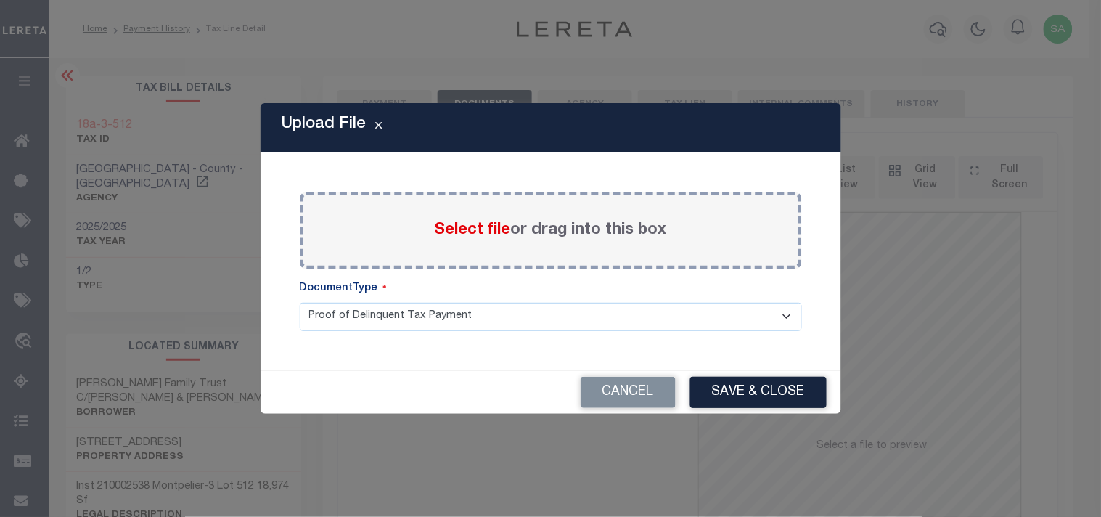
click at [457, 219] on label "Select file or drag into this box" at bounding box center [551, 231] width 232 height 24
click at [0, 0] on input "Select file or drag into this box" at bounding box center [0, 0] width 0 height 0
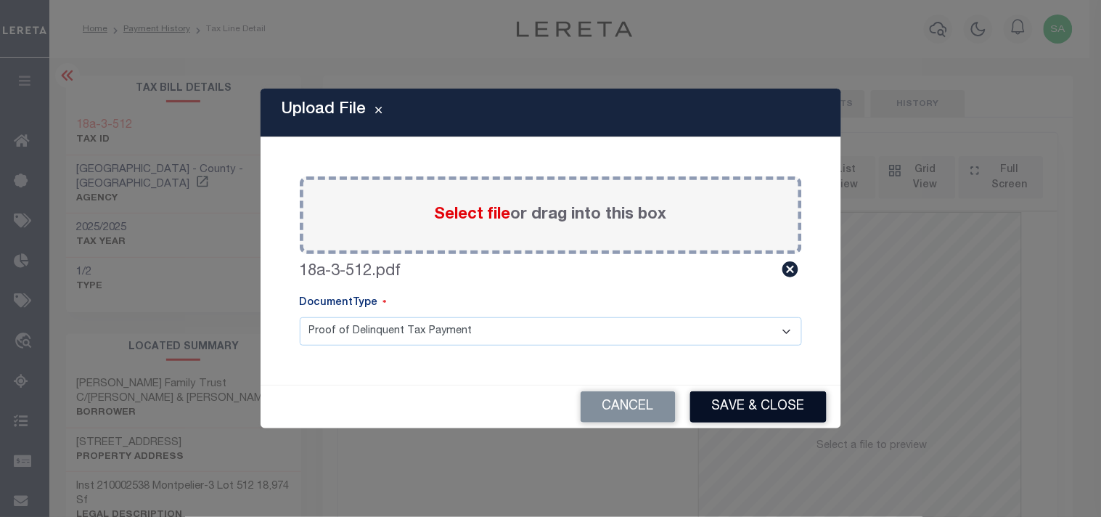
click at [761, 404] on button "Save & Close" at bounding box center [758, 406] width 136 height 31
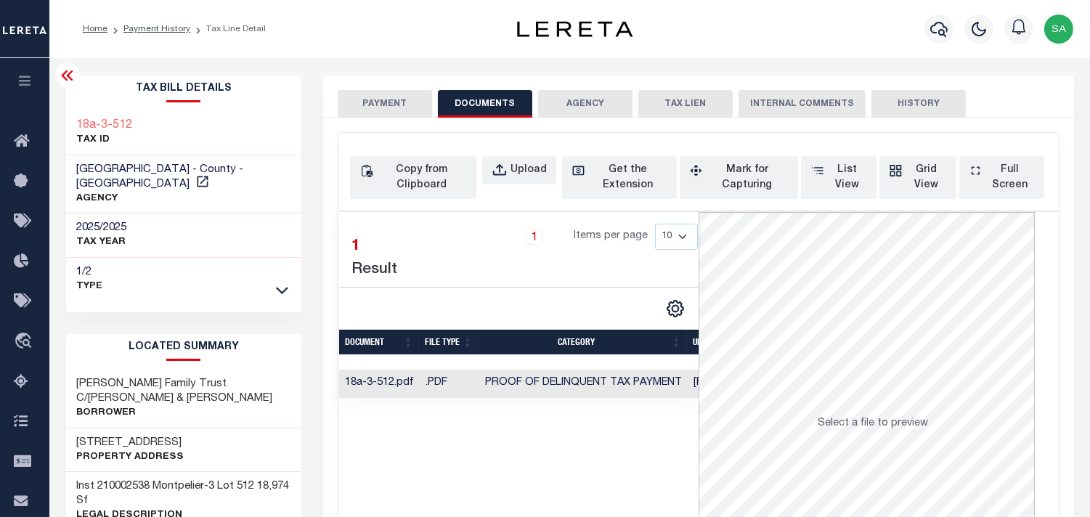
drag, startPoint x: 392, startPoint y: 102, endPoint x: 404, endPoint y: 114, distance: 16.4
click at [392, 102] on button "PAYMENT" at bounding box center [385, 104] width 94 height 28
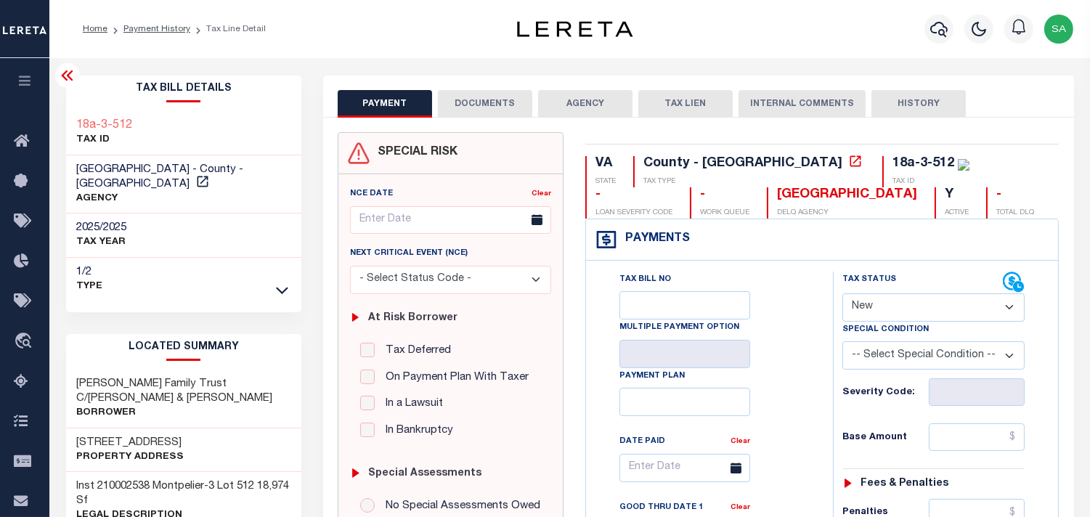
click at [900, 314] on select "- Select Status Code - Open Due/Unpaid Paid Incomplete No Tax Due Internal Refu…" at bounding box center [933, 307] width 182 height 28
select select "PYD"
click at [842, 294] on select "- Select Status Code - Open Due/Unpaid Paid Incomplete No Tax Due Internal Refu…" at bounding box center [933, 307] width 182 height 28
type input "09/10/2025"
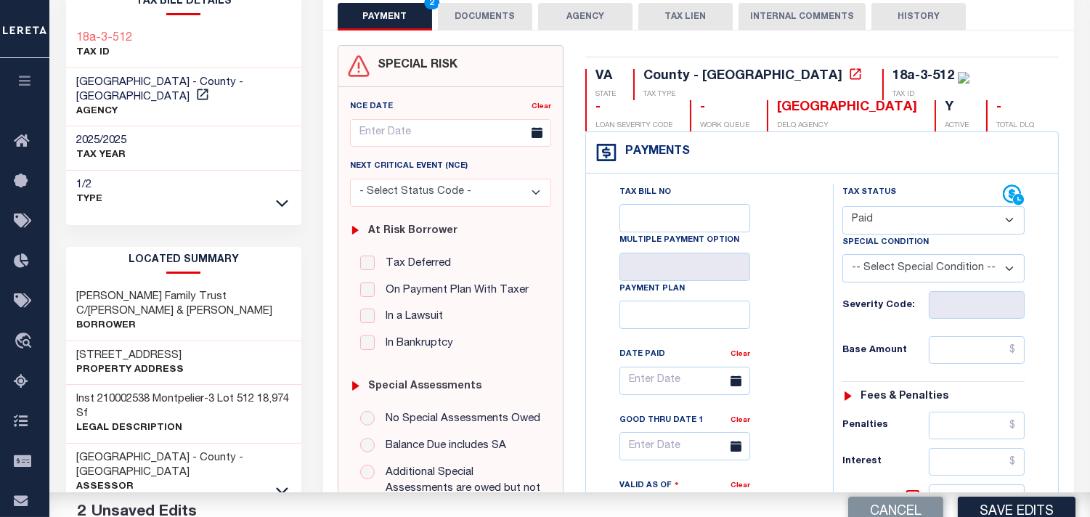
scroll to position [242, 0]
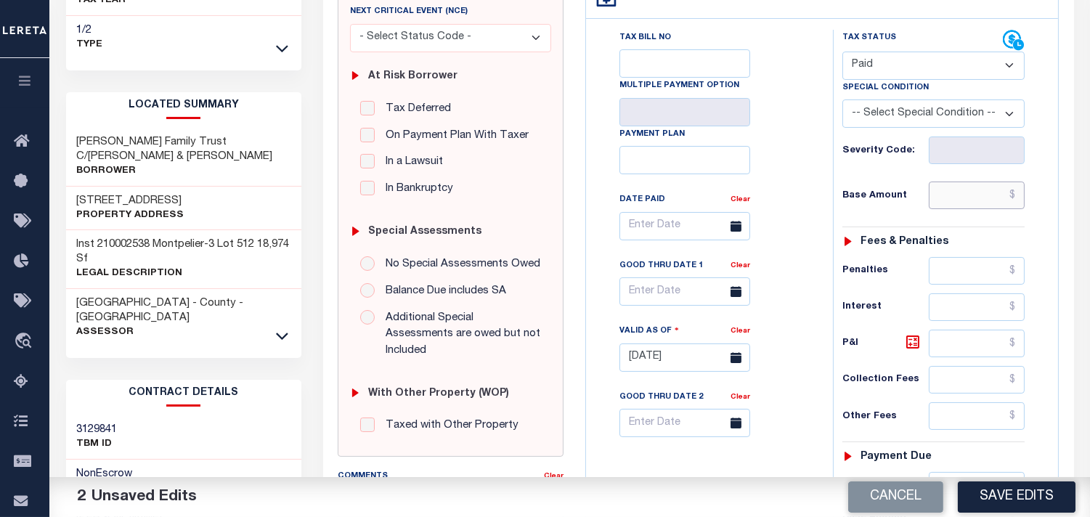
drag, startPoint x: 962, startPoint y: 192, endPoint x: 915, endPoint y: 208, distance: 49.6
click at [962, 193] on input "text" at bounding box center [977, 196] width 96 height 28
paste input "1,409.25"
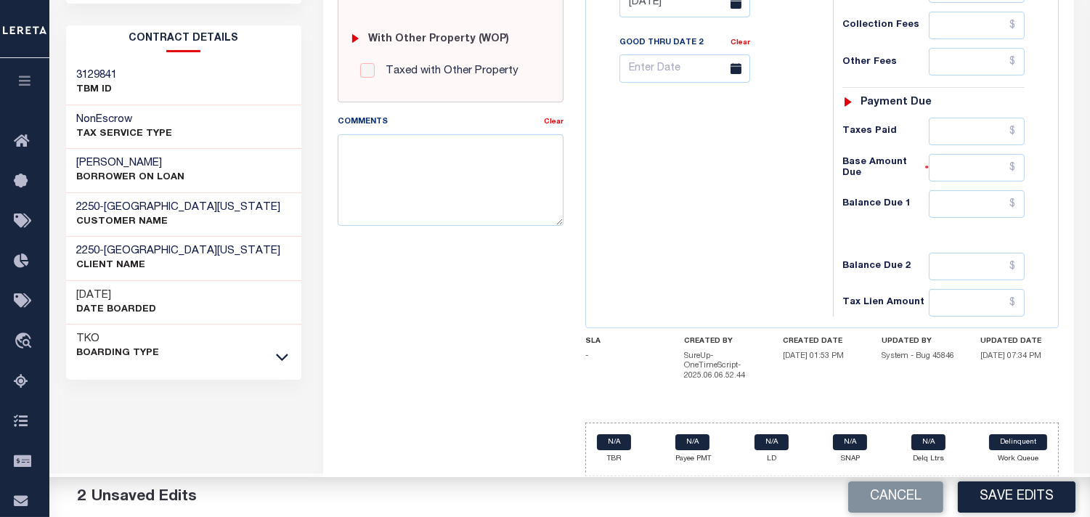
type input "$1,409.25"
click at [971, 203] on input "text" at bounding box center [977, 204] width 96 height 28
click at [993, 200] on input "text" at bounding box center [977, 204] width 96 height 28
type input "$0.00"
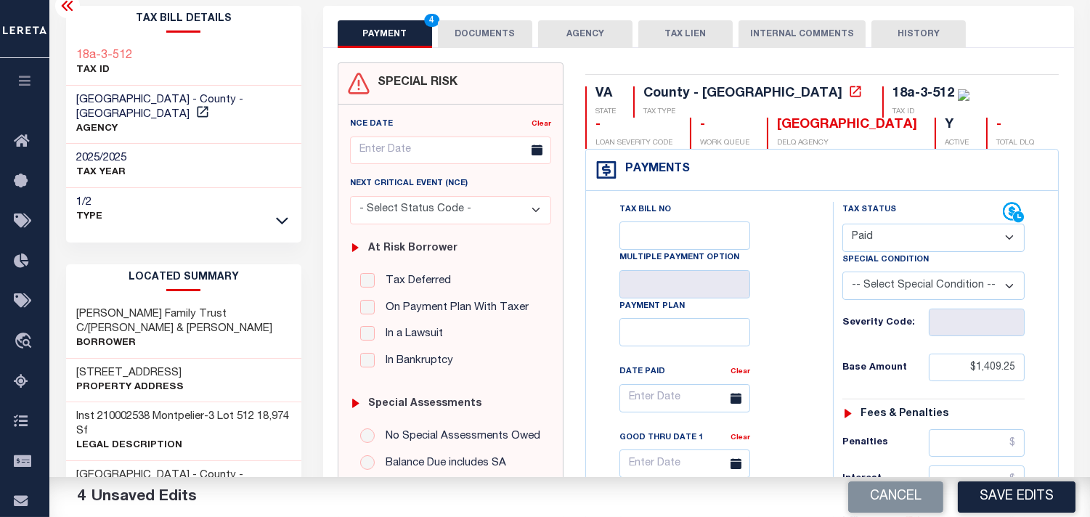
scroll to position [34, 0]
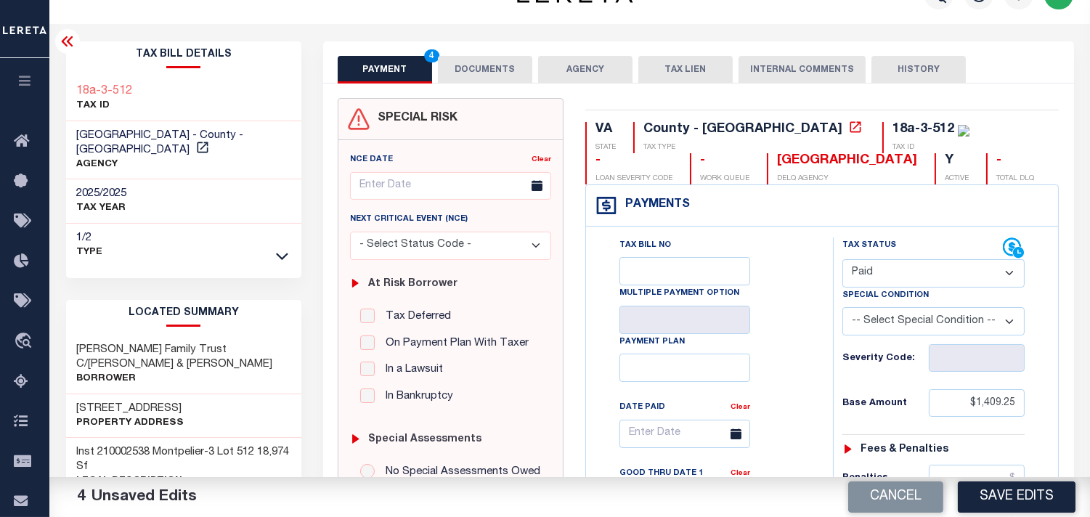
click at [497, 78] on button "DOCUMENTS" at bounding box center [485, 70] width 94 height 28
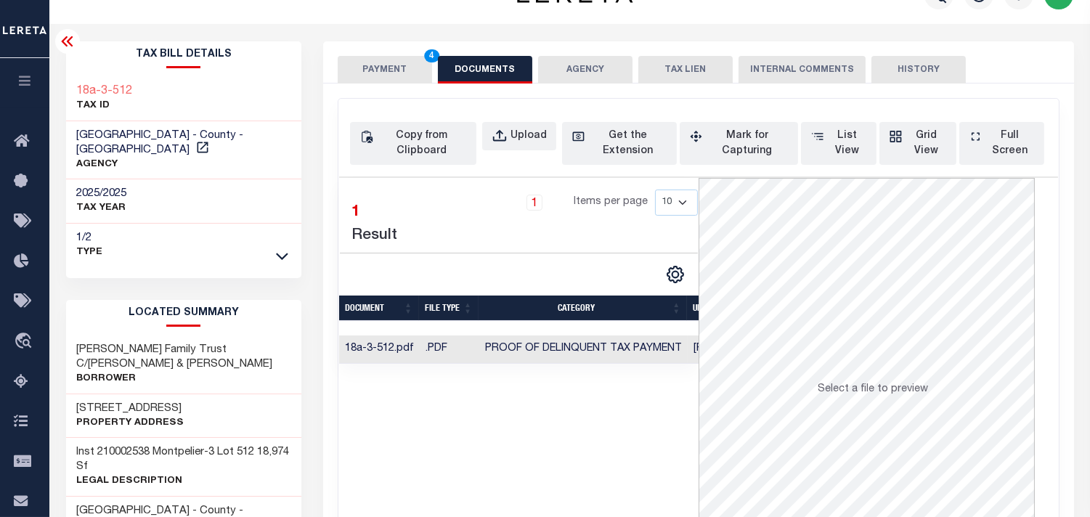
click at [388, 78] on button "PAYMENT 4" at bounding box center [385, 70] width 94 height 28
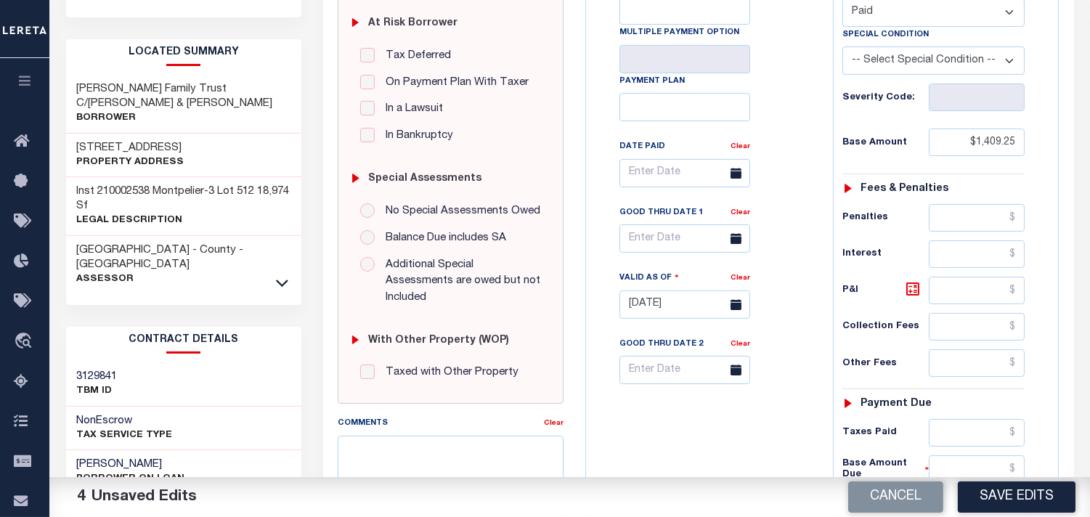
scroll to position [357, 0]
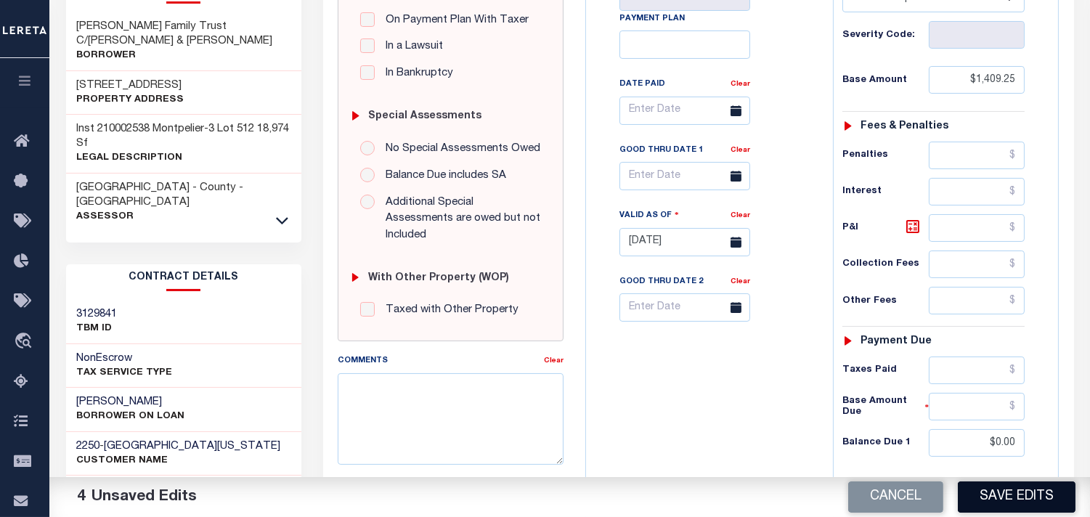
click at [1006, 488] on button "Save Edits" at bounding box center [1017, 496] width 118 height 31
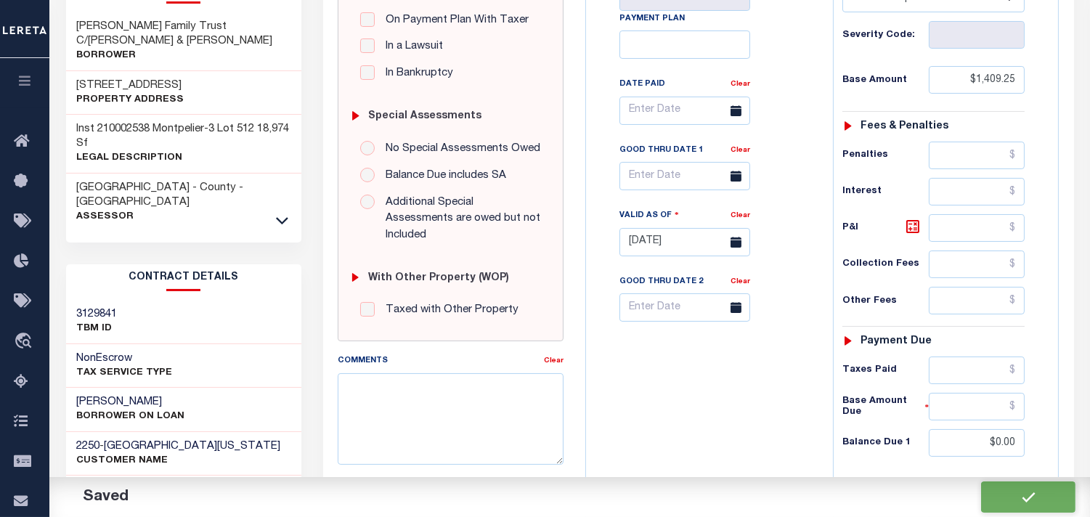
checkbox input "false"
type input "$1,409.25"
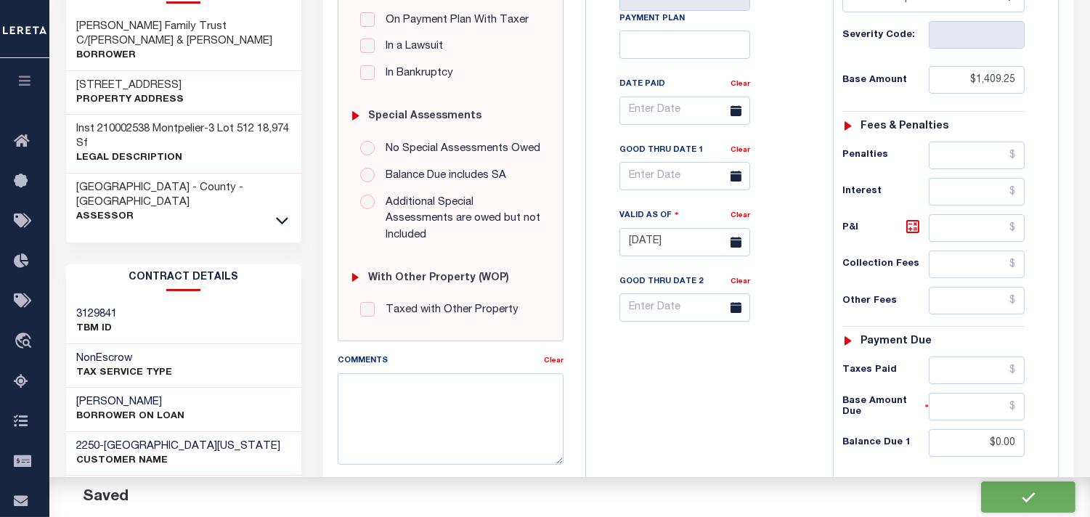
type input "$0"
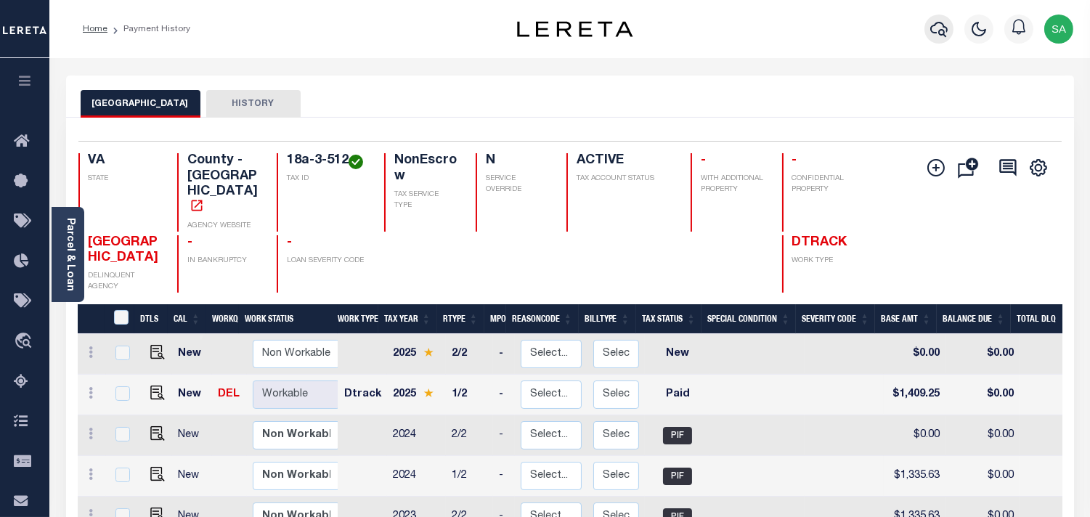
click at [939, 32] on icon "button" at bounding box center [938, 29] width 17 height 15
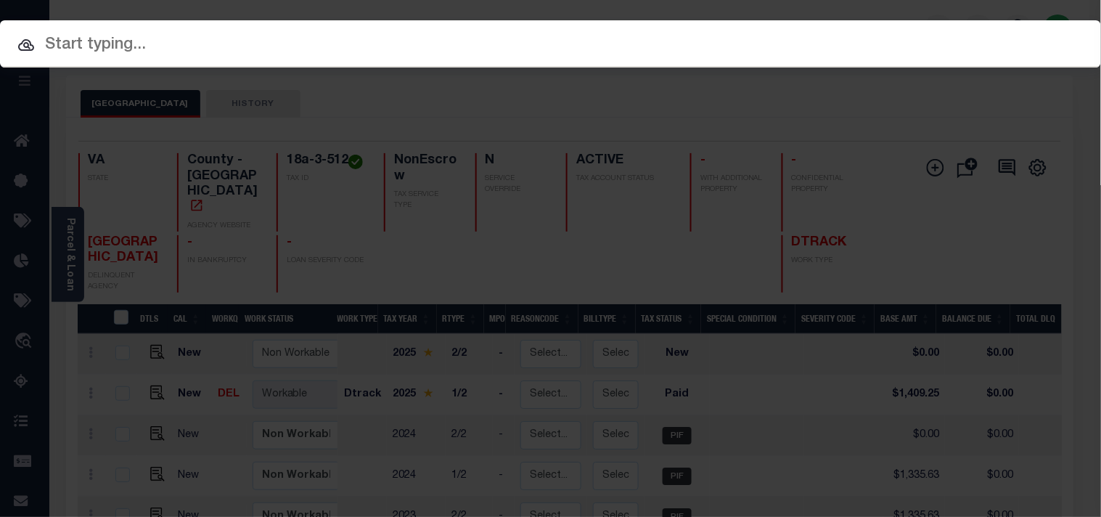
click at [886, 36] on input "text" at bounding box center [550, 45] width 1101 height 25
paste input "28541006"
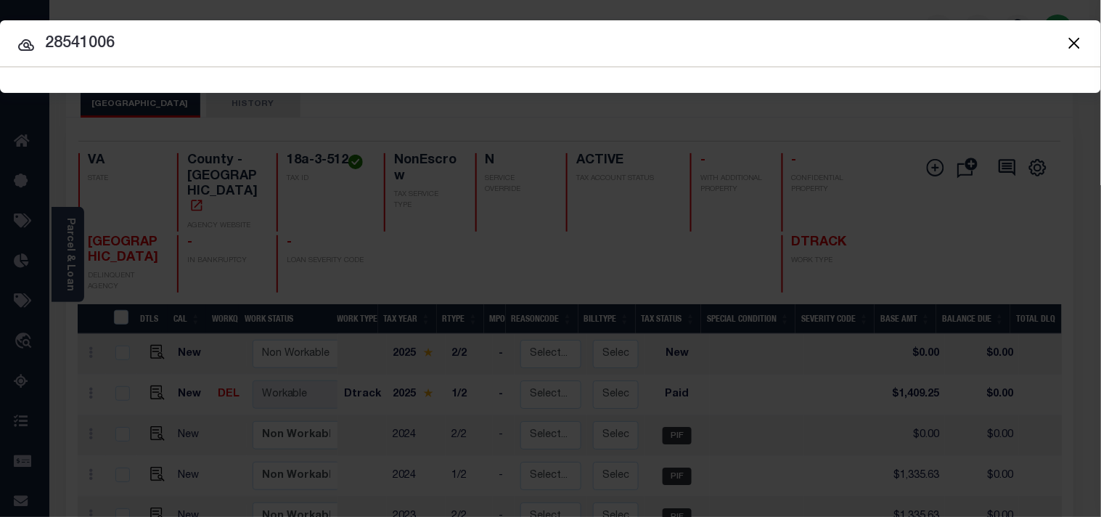
type input "28541006"
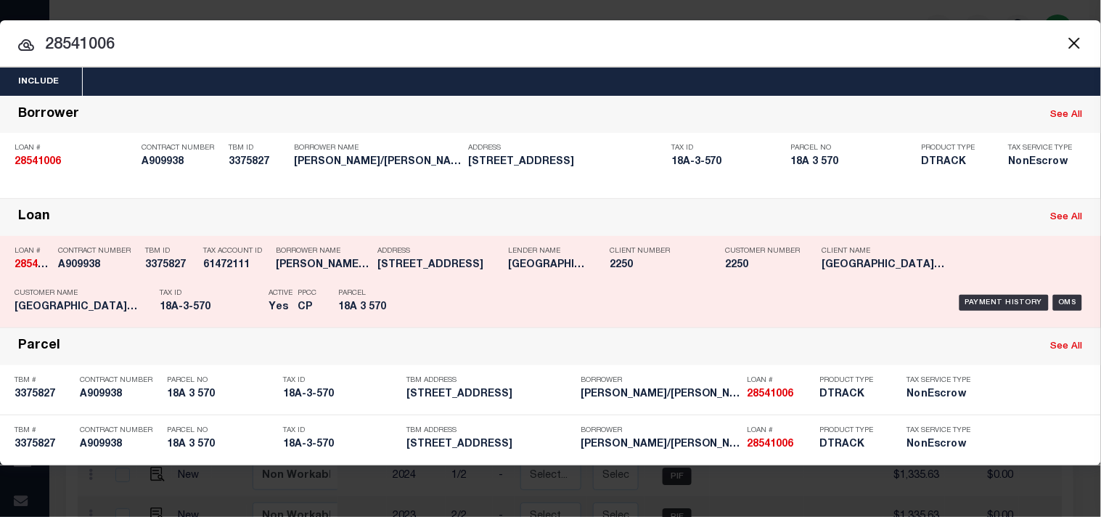
click at [438, 295] on div "Payment History OMS" at bounding box center [755, 303] width 661 height 42
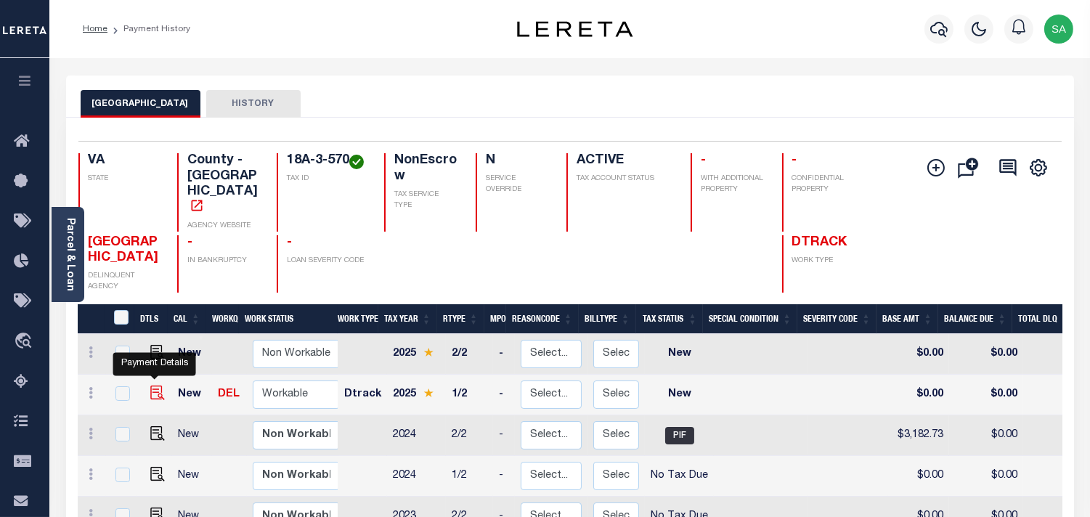
click at [156, 386] on img "" at bounding box center [157, 393] width 15 height 15
checkbox input "true"
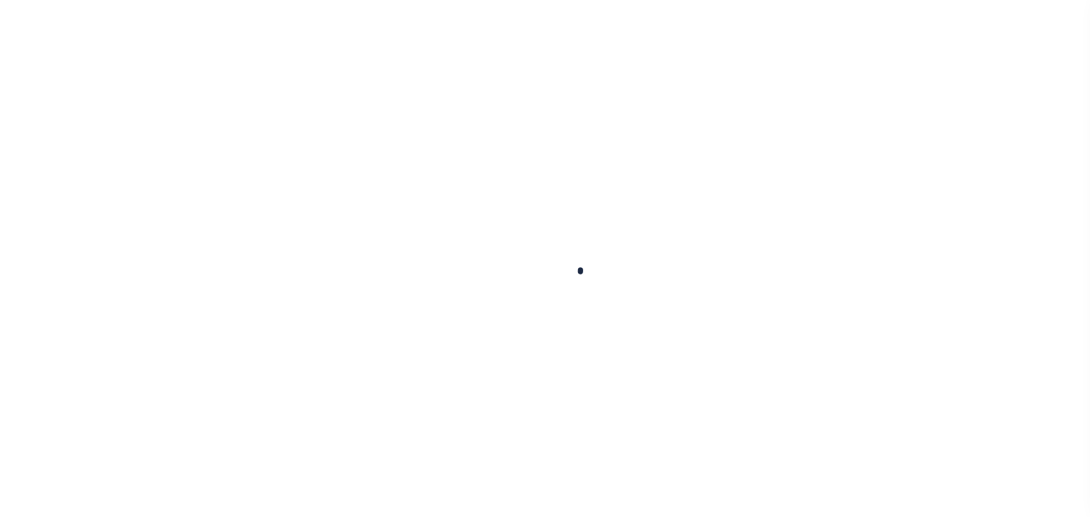
checkbox input "false"
type input "[DATE]"
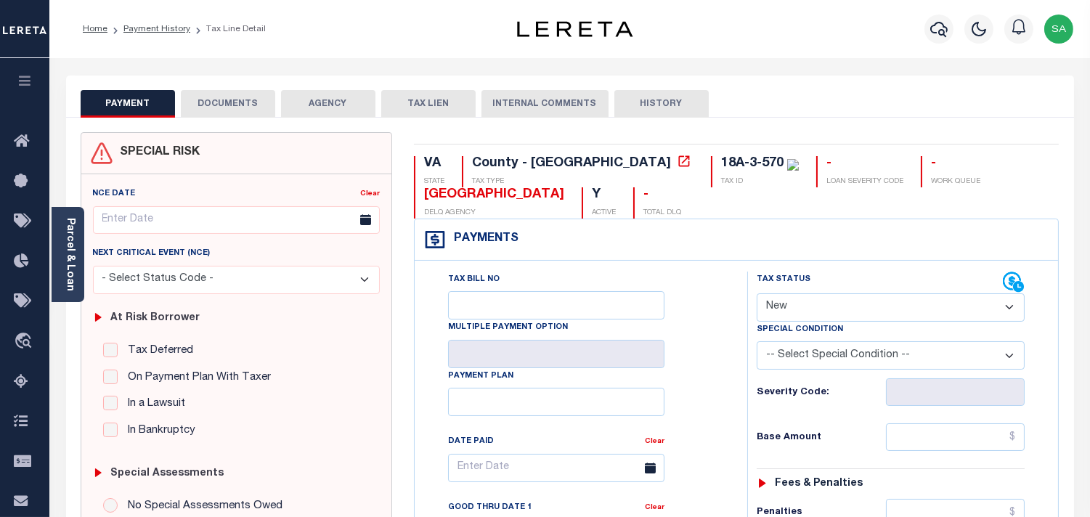
drag, startPoint x: 807, startPoint y: 309, endPoint x: 806, endPoint y: 317, distance: 8.0
click at [807, 309] on select "- Select Status Code - Open Due/Unpaid Paid Incomplete No Tax Due Internal Refu…" at bounding box center [891, 307] width 268 height 28
select select "PYD"
click at [757, 294] on select "- Select Status Code - Open Due/Unpaid Paid Incomplete No Tax Due Internal Refu…" at bounding box center [891, 307] width 268 height 28
type input "[DATE]"
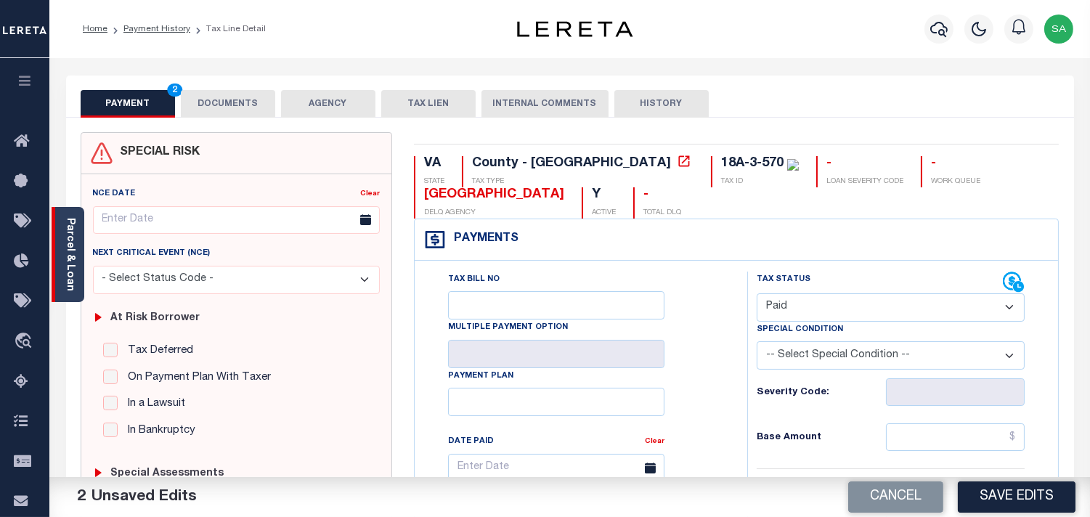
click at [66, 266] on link "Parcel & Loan" at bounding box center [70, 254] width 10 height 73
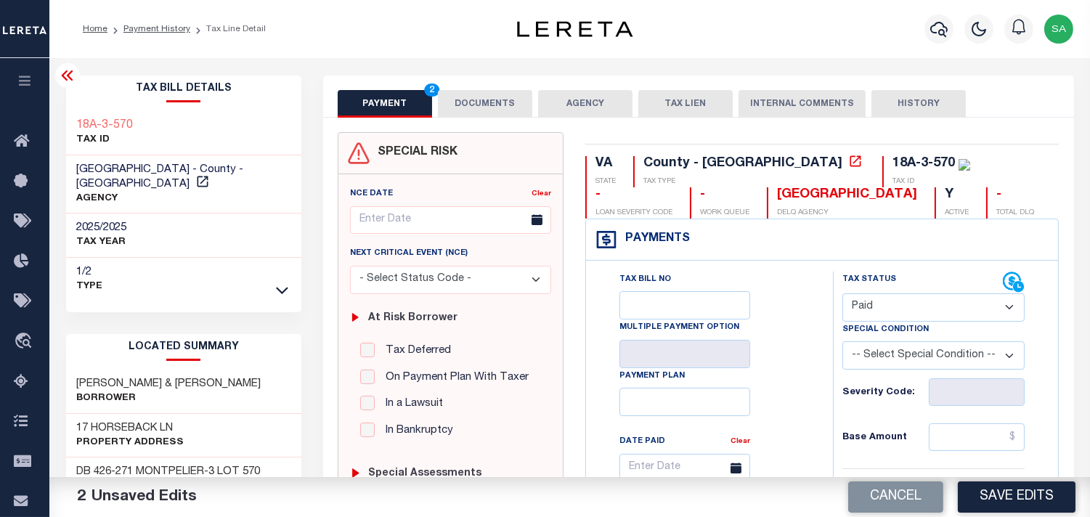
click at [494, 113] on button "DOCUMENTS" at bounding box center [485, 104] width 94 height 28
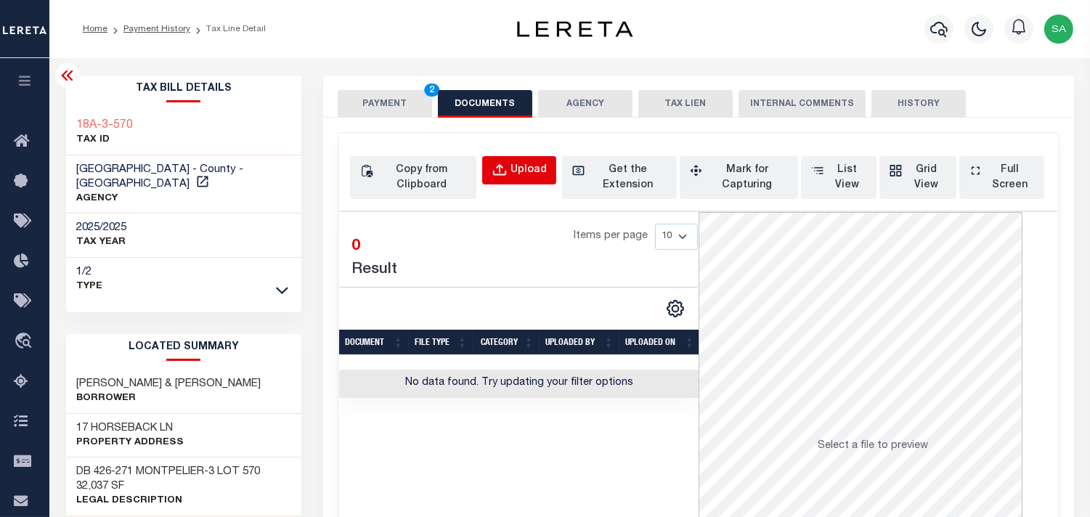
click at [534, 163] on div "Upload" at bounding box center [528, 171] width 36 height 16
select select "POP"
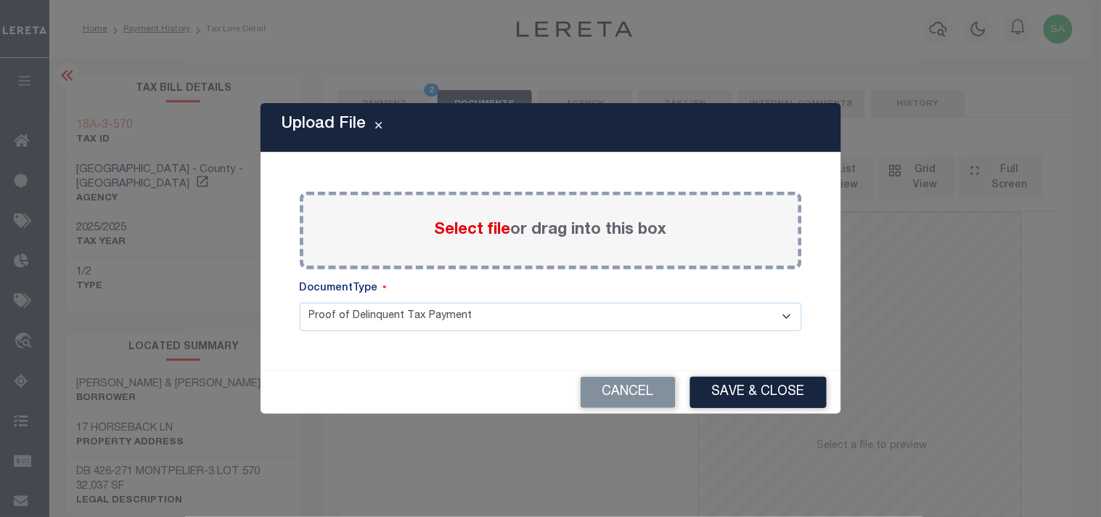
click at [467, 233] on span "Select file" at bounding box center [473, 230] width 76 height 16
click at [0, 0] on input "Select file or drag into this box" at bounding box center [0, 0] width 0 height 0
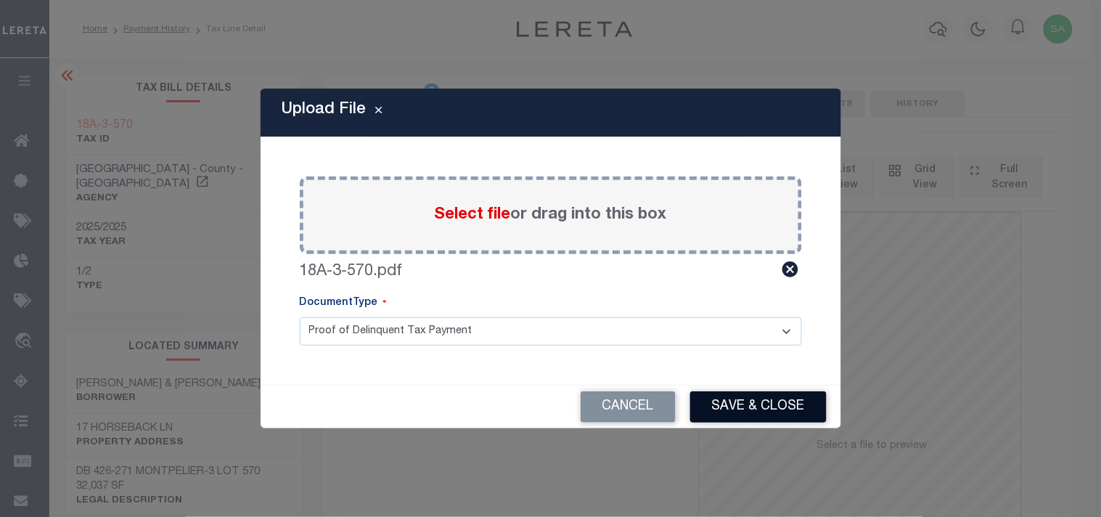
click at [719, 411] on button "Save & Close" at bounding box center [758, 406] width 136 height 31
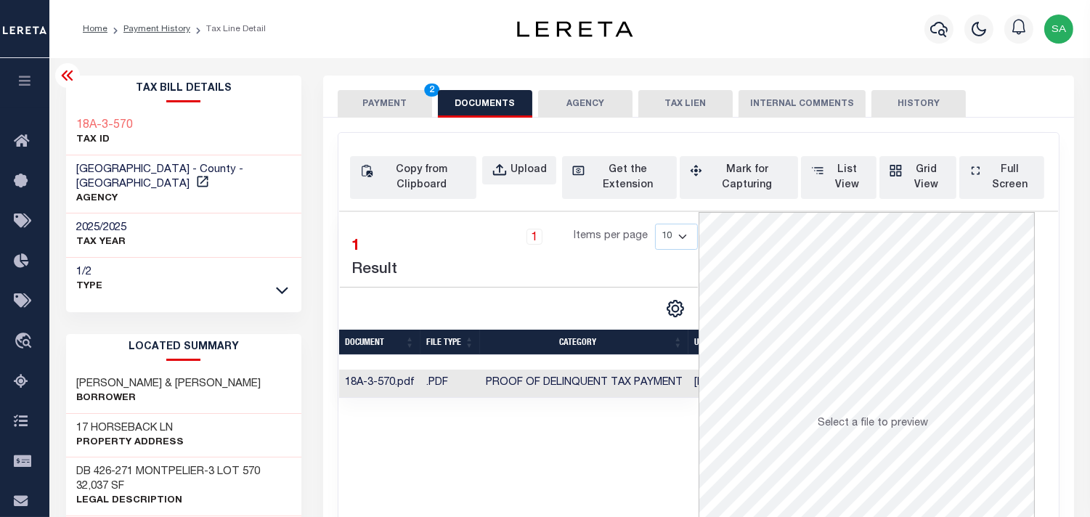
click at [354, 93] on button "PAYMENT 2" at bounding box center [385, 104] width 94 height 28
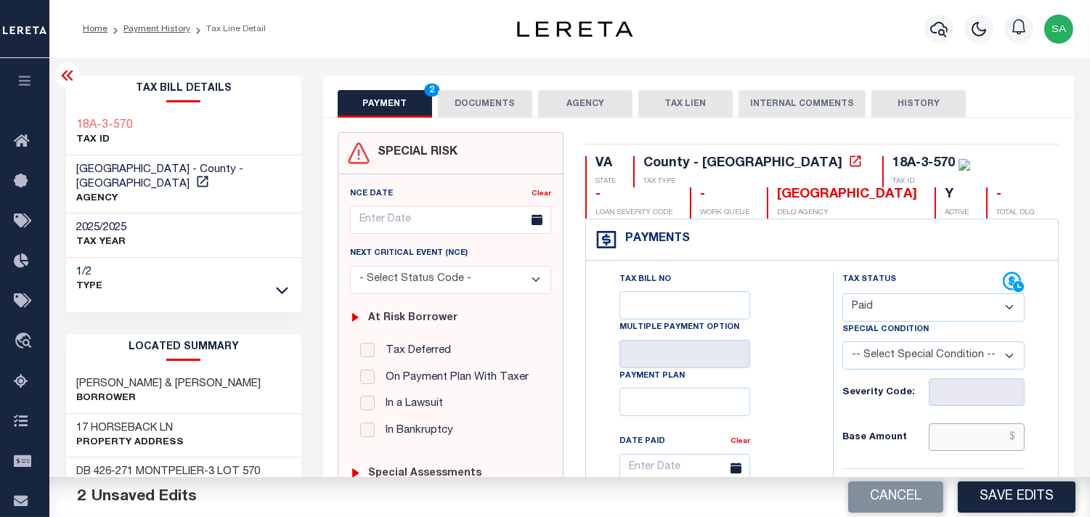
click at [967, 439] on input "text" at bounding box center [977, 437] width 96 height 28
paste input "3,575.85"
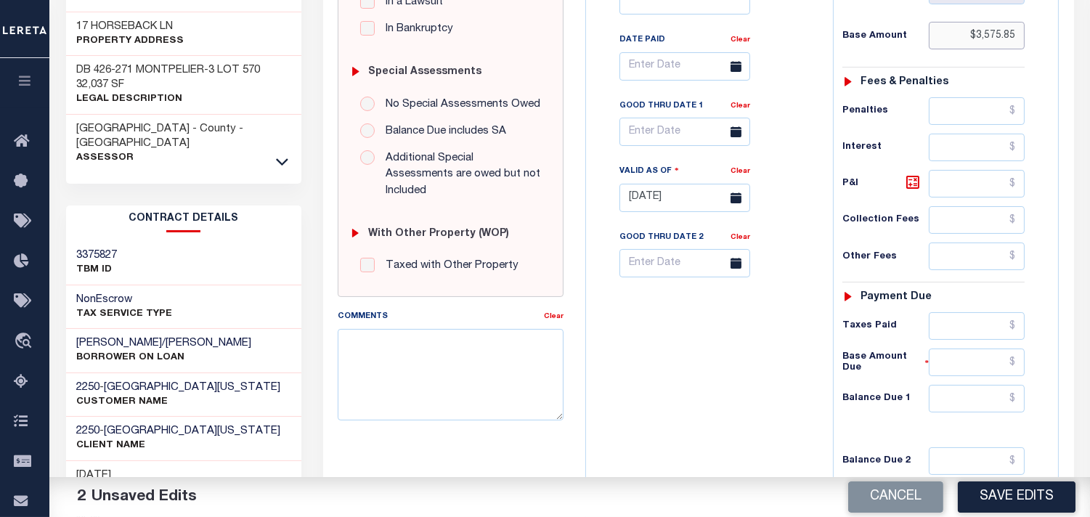
scroll to position [484, 0]
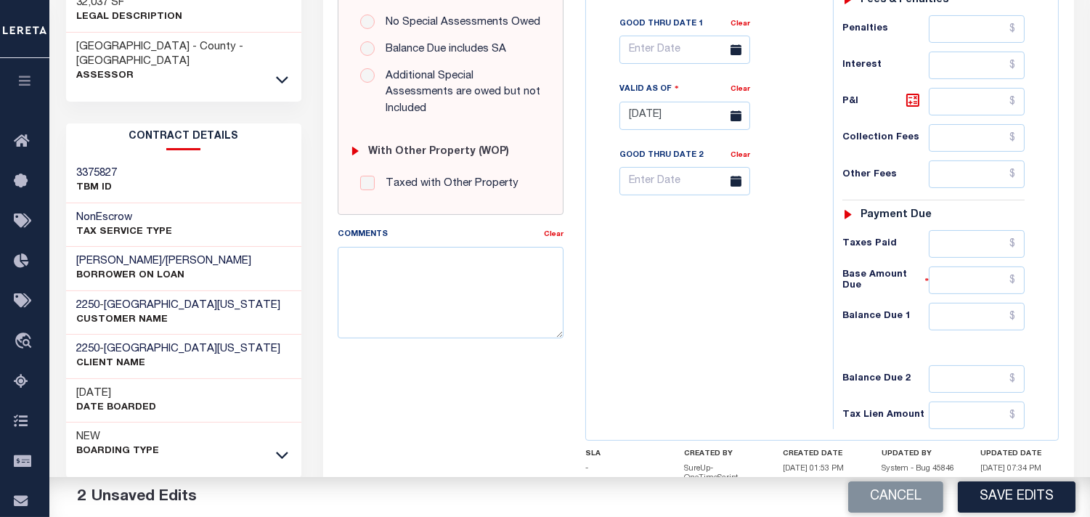
type input "$3,575.85"
drag, startPoint x: 991, startPoint y: 314, endPoint x: 955, endPoint y: 318, distance: 36.5
click at [991, 314] on input "text" at bounding box center [977, 317] width 96 height 28
type input "$0.00"
click at [730, 322] on div "Tax Bill No Multiple Payment Option Payment Plan Clear" at bounding box center [706, 108] width 232 height 641
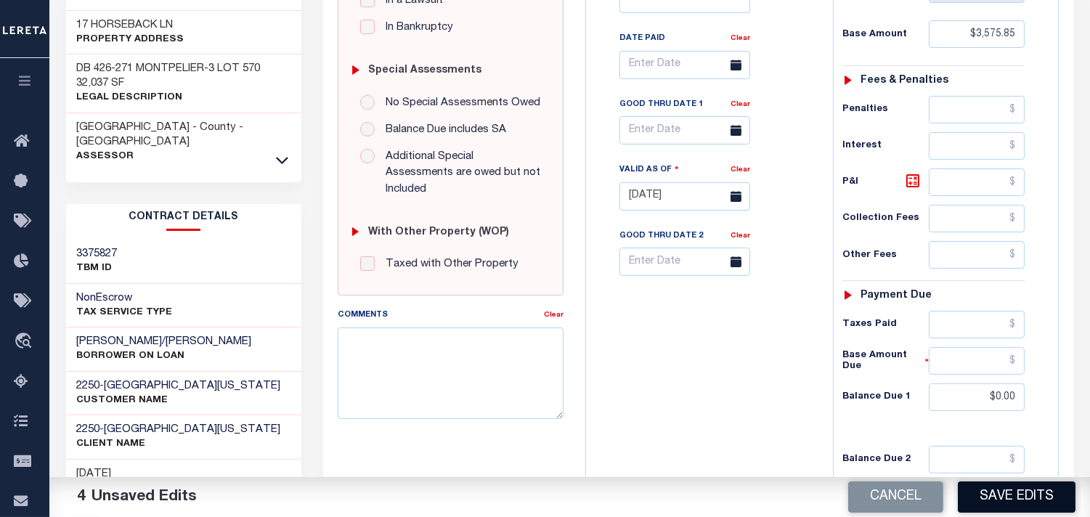
click at [1021, 499] on button "Save Edits" at bounding box center [1017, 496] width 118 height 31
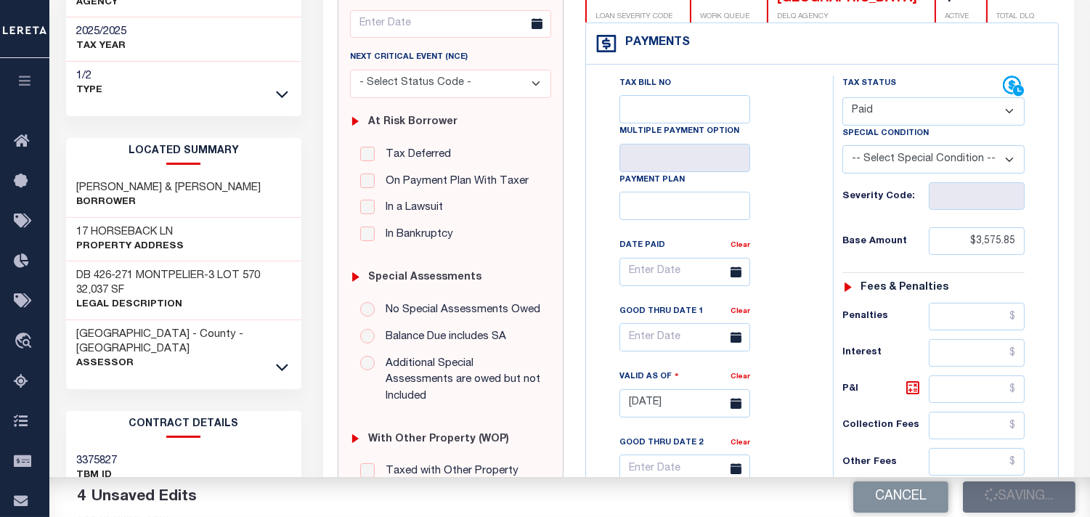
scroll to position [0, 0]
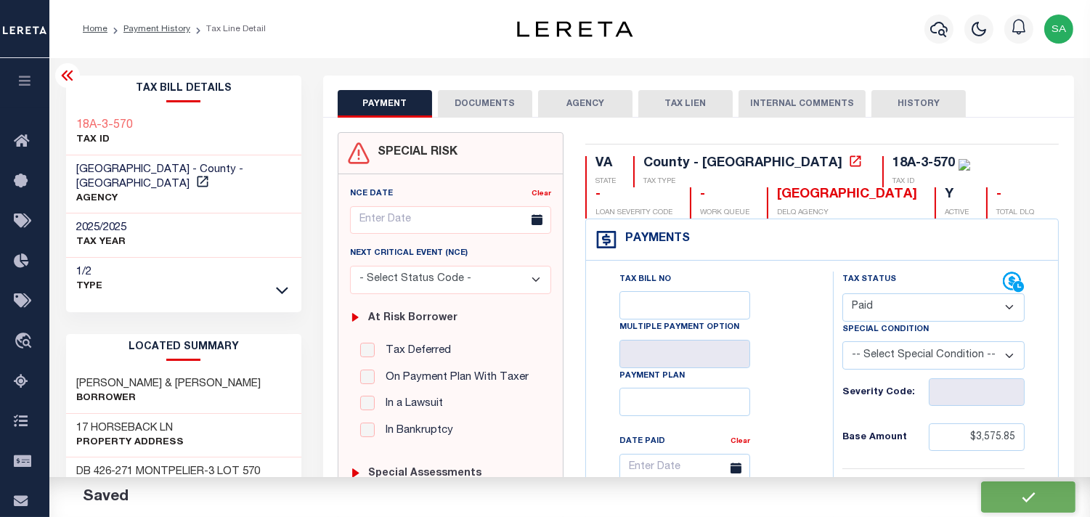
checkbox input "false"
type input "$3,575.85"
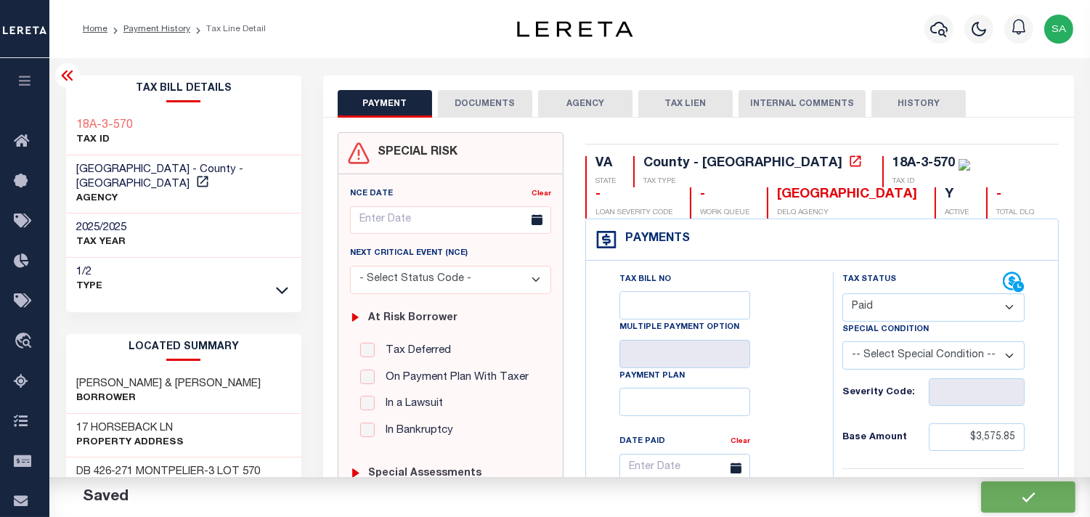
type input "$0"
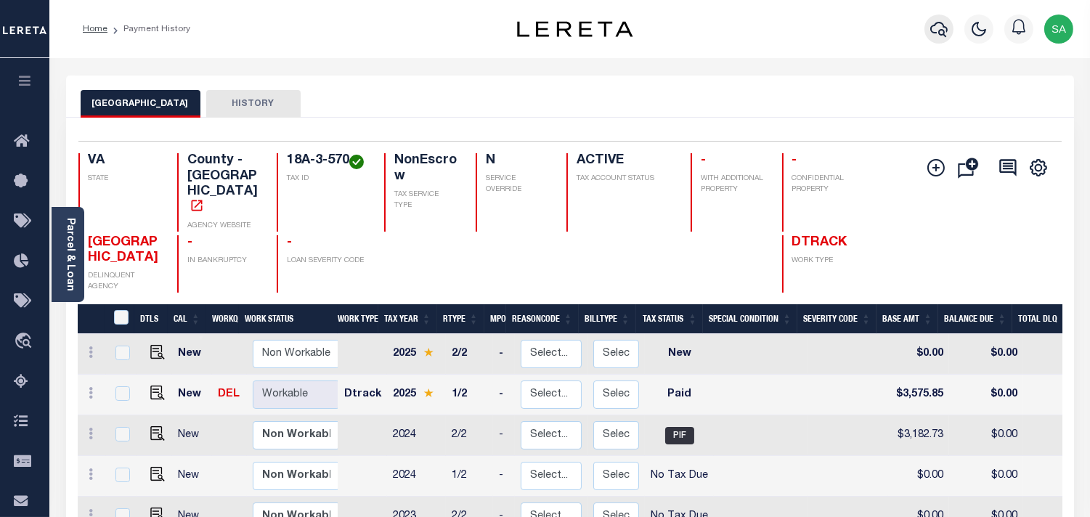
click at [938, 27] on icon "button" at bounding box center [938, 28] width 17 height 17
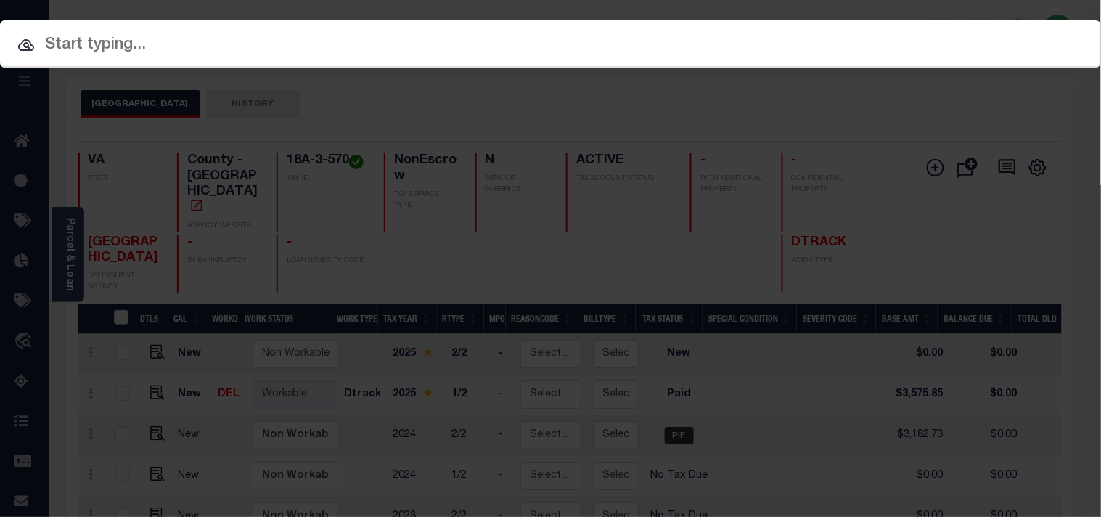
click at [832, 39] on div "Include Loans TBM Customers Borrowers Payments (Lender Non-Disb) Payments (Lend…" at bounding box center [550, 43] width 1101 height 47
paste input "15698606"
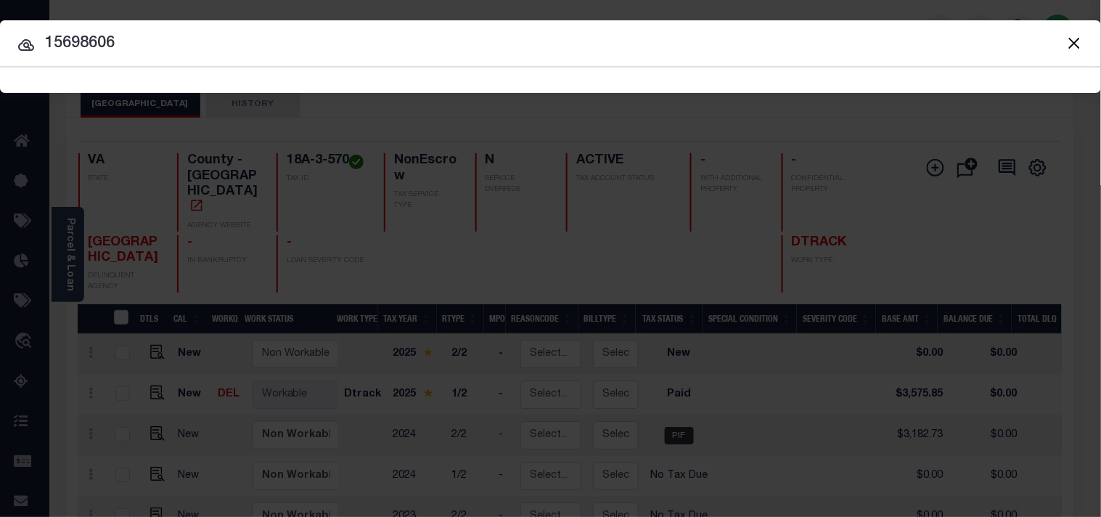
type input "15698606"
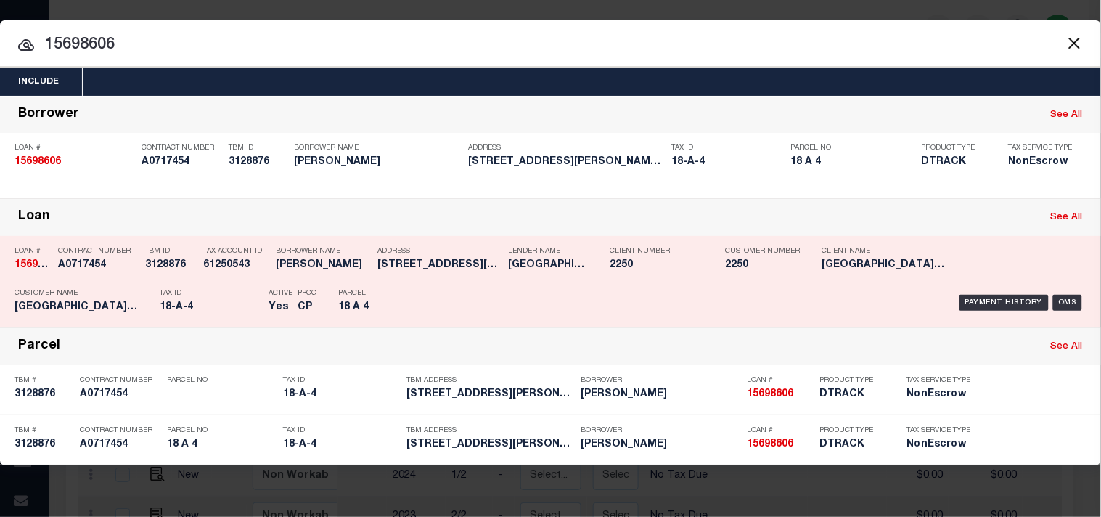
click at [410, 303] on div "Parcel 18 A 4" at bounding box center [370, 303] width 87 height 42
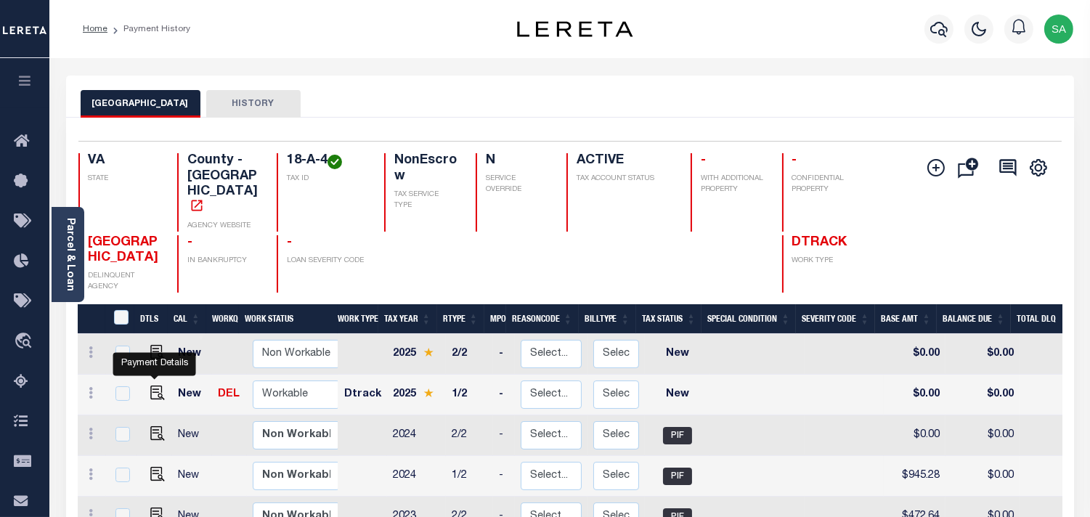
drag, startPoint x: 153, startPoint y: 375, endPoint x: 257, endPoint y: 368, distance: 104.0
click at [153, 386] on img "" at bounding box center [157, 393] width 15 height 15
checkbox input "true"
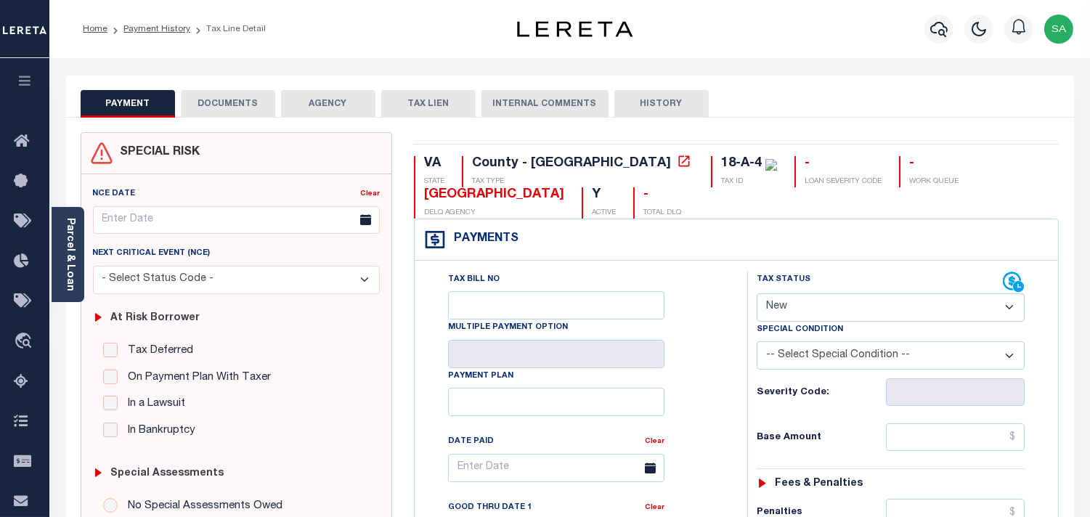
drag, startPoint x: 825, startPoint y: 309, endPoint x: 824, endPoint y: 318, distance: 9.5
click at [825, 309] on select "- Select Status Code - Open Due/Unpaid Paid Incomplete No Tax Due Internal Refu…" at bounding box center [891, 307] width 268 height 28
select select "PYD"
click at [757, 294] on select "- Select Status Code - Open Due/Unpaid Paid Incomplete No Tax Due Internal Refu…" at bounding box center [891, 307] width 268 height 28
type input "[DATE]"
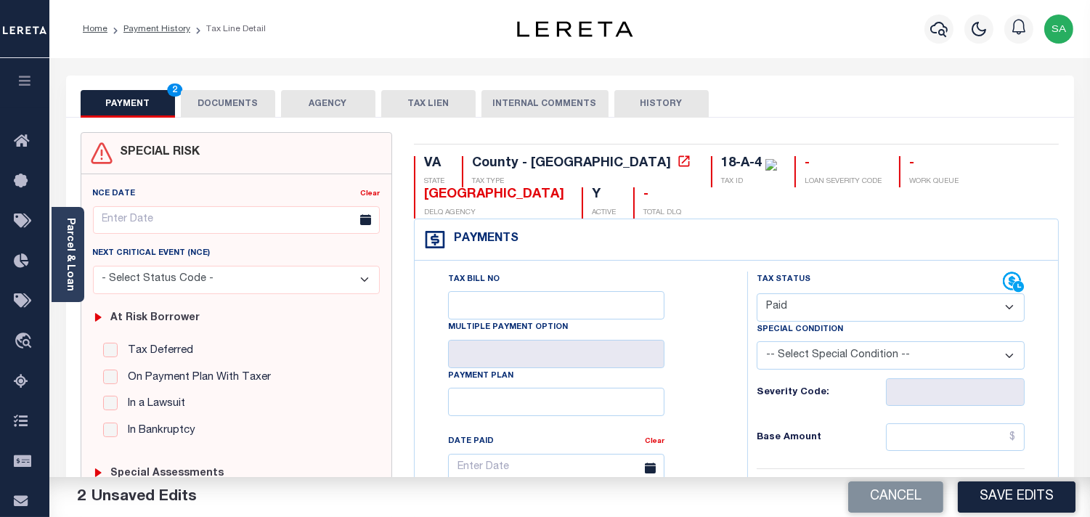
click at [209, 98] on button "DOCUMENTS" at bounding box center [228, 104] width 94 height 28
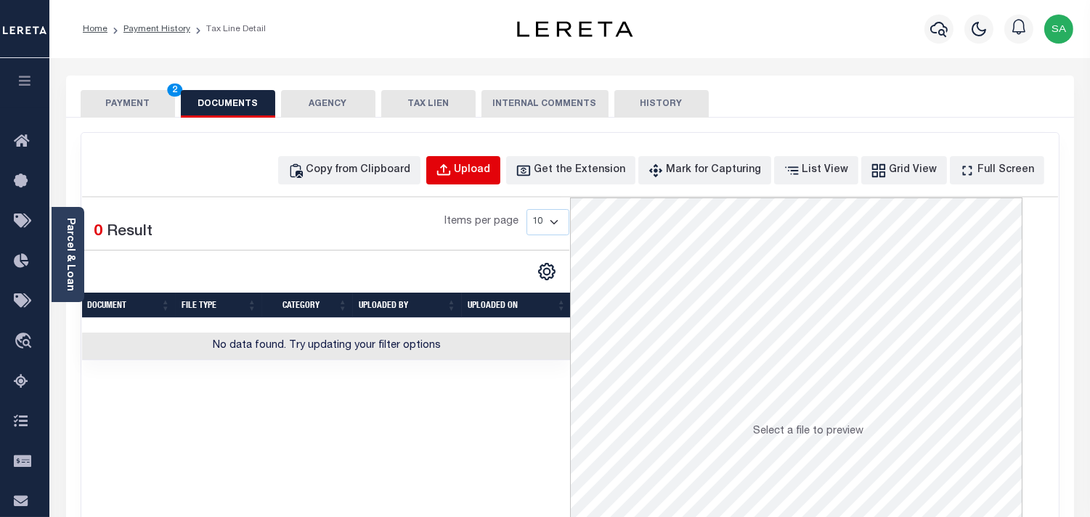
click at [491, 163] on div "Upload" at bounding box center [472, 171] width 36 height 16
select select "POP"
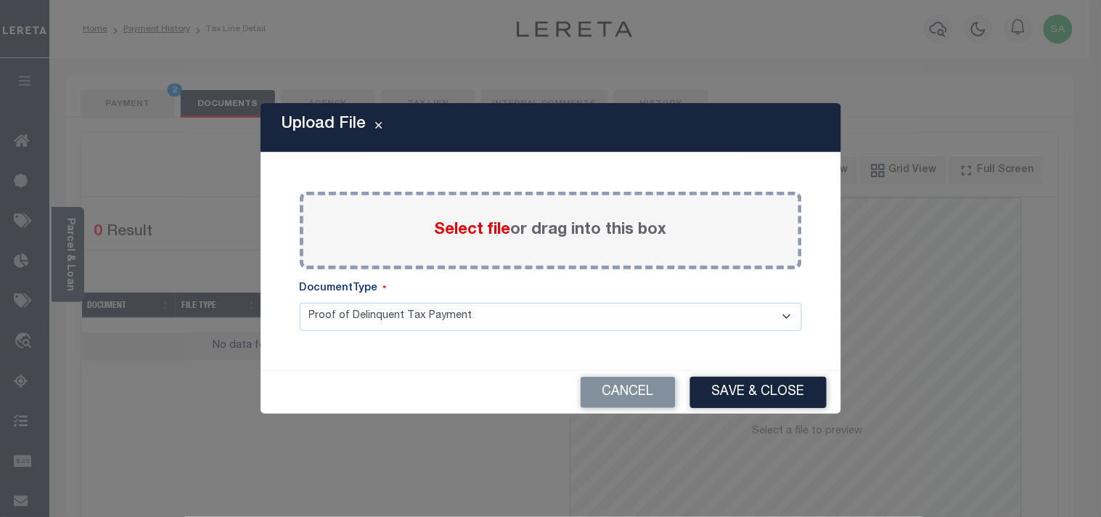
click at [486, 236] on span "Select file" at bounding box center [473, 230] width 76 height 16
click at [0, 0] on input "Select file or drag into this box" at bounding box center [0, 0] width 0 height 0
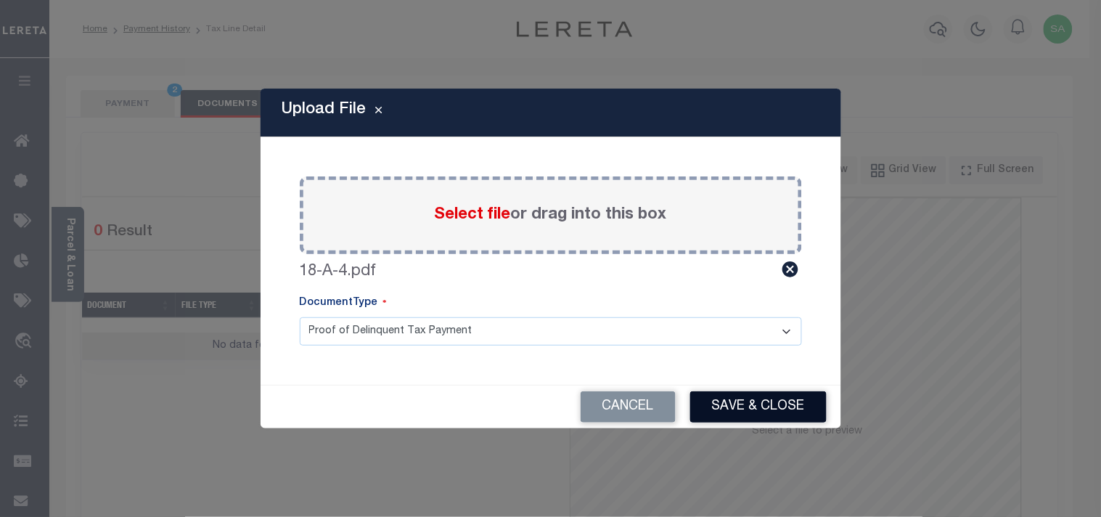
click at [793, 405] on button "Save & Close" at bounding box center [758, 406] width 136 height 31
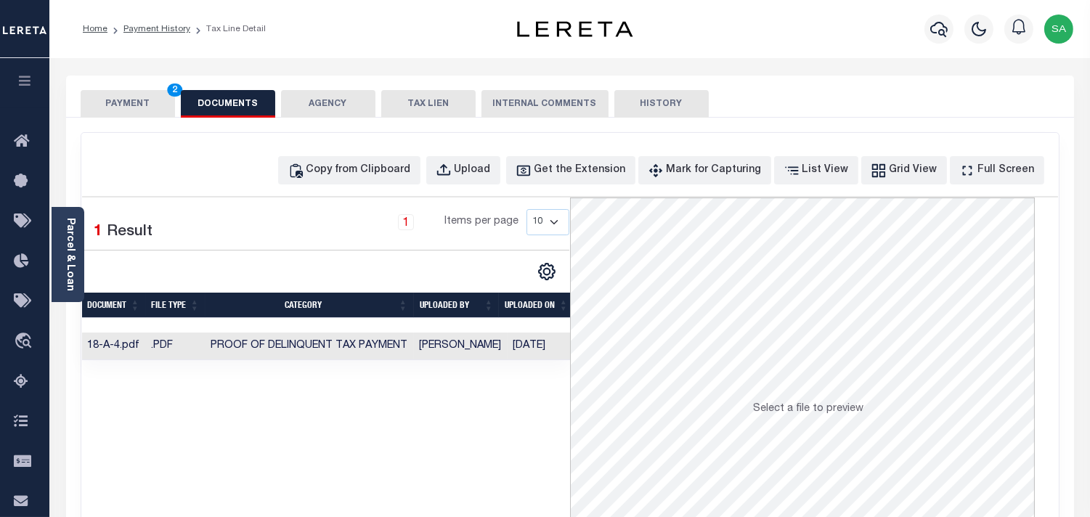
click at [131, 116] on button "PAYMENT 2" at bounding box center [128, 104] width 94 height 28
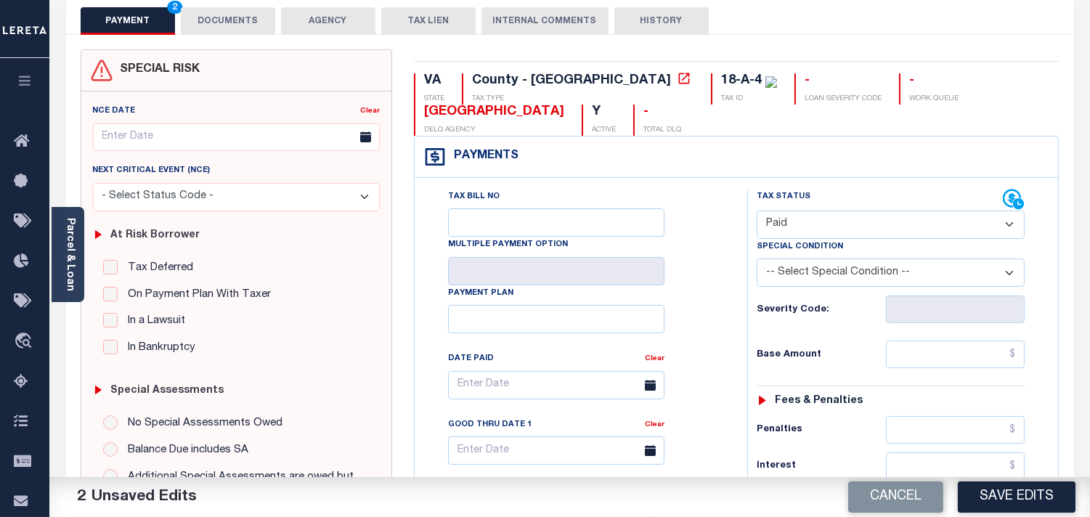
scroll to position [161, 0]
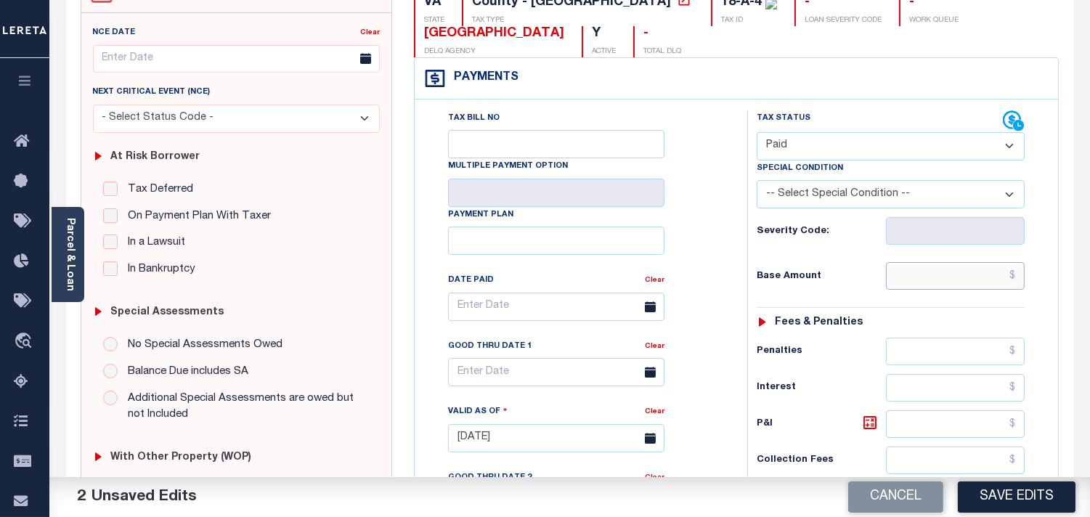
click at [951, 288] on input "text" at bounding box center [955, 276] width 139 height 28
paste input "516.00"
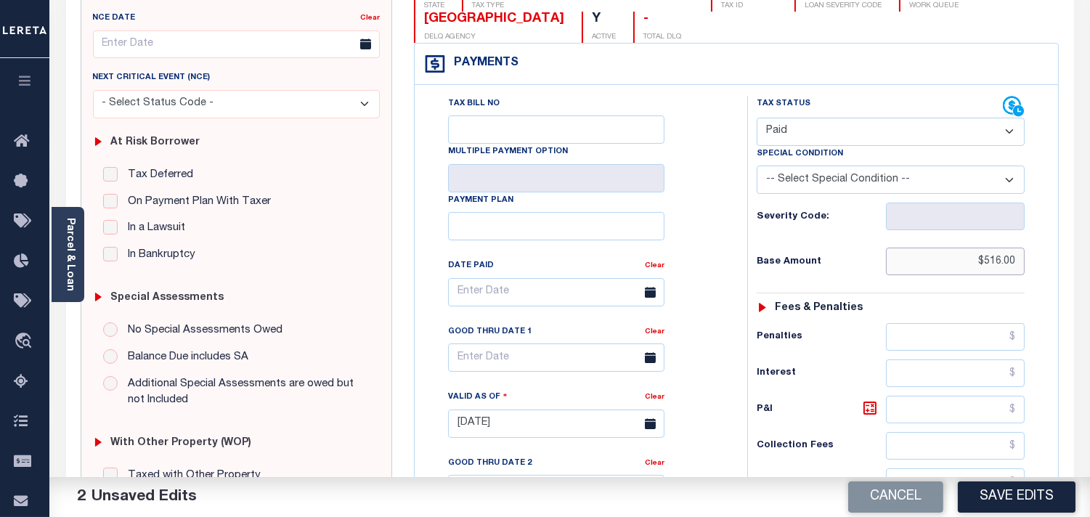
scroll to position [403, 0]
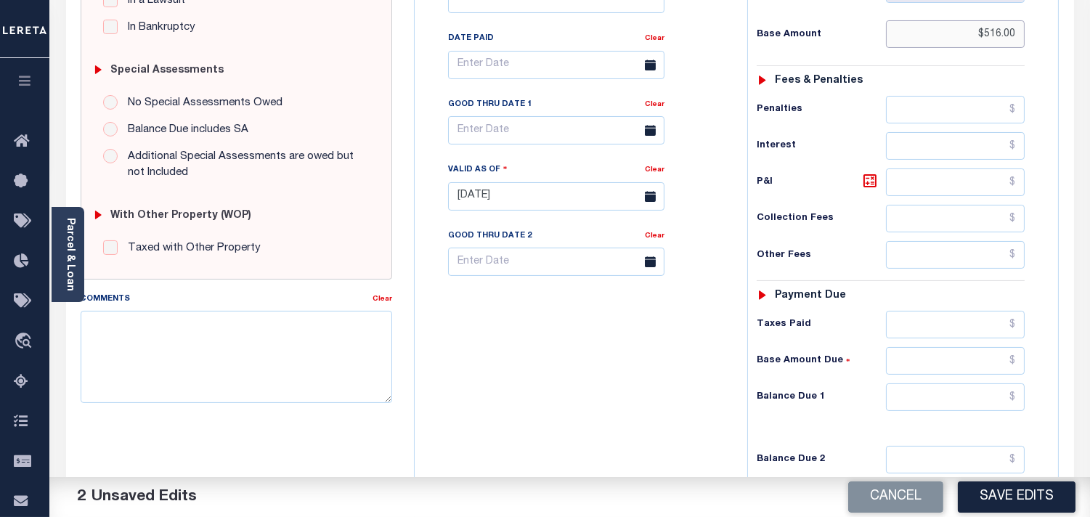
type input "$516.00"
click at [991, 399] on input "text" at bounding box center [955, 397] width 139 height 28
type input "$0.00"
click at [727, 380] on div "Tax Bill No Multiple Payment Option Payment Plan Clear" at bounding box center [577, 189] width 318 height 641
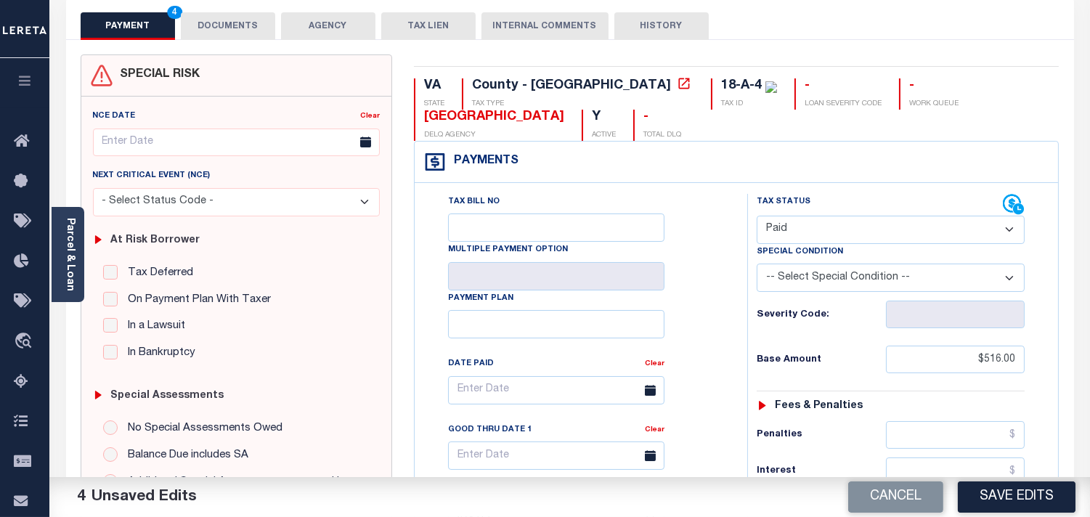
scroll to position [0, 0]
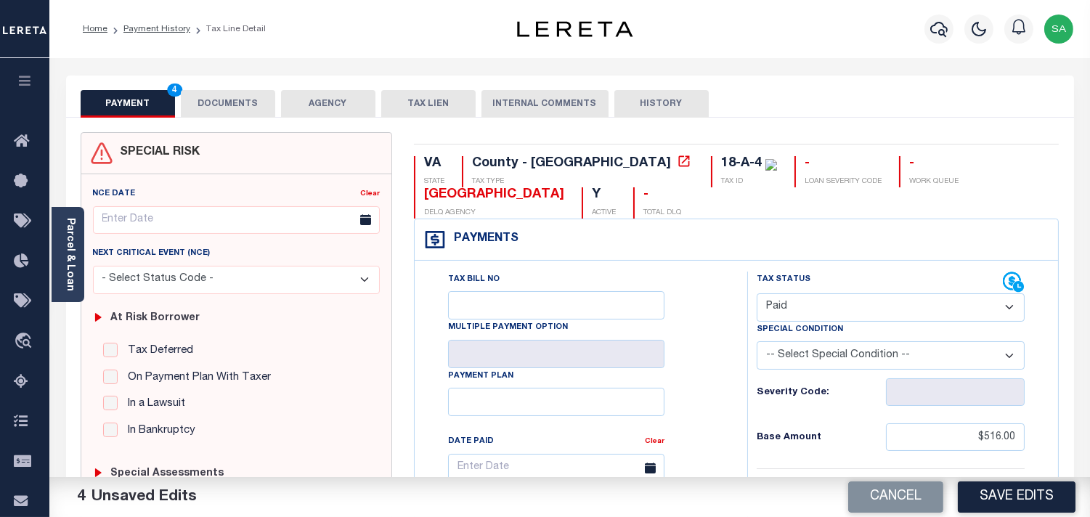
click at [256, 110] on button "DOCUMENTS" at bounding box center [228, 104] width 94 height 28
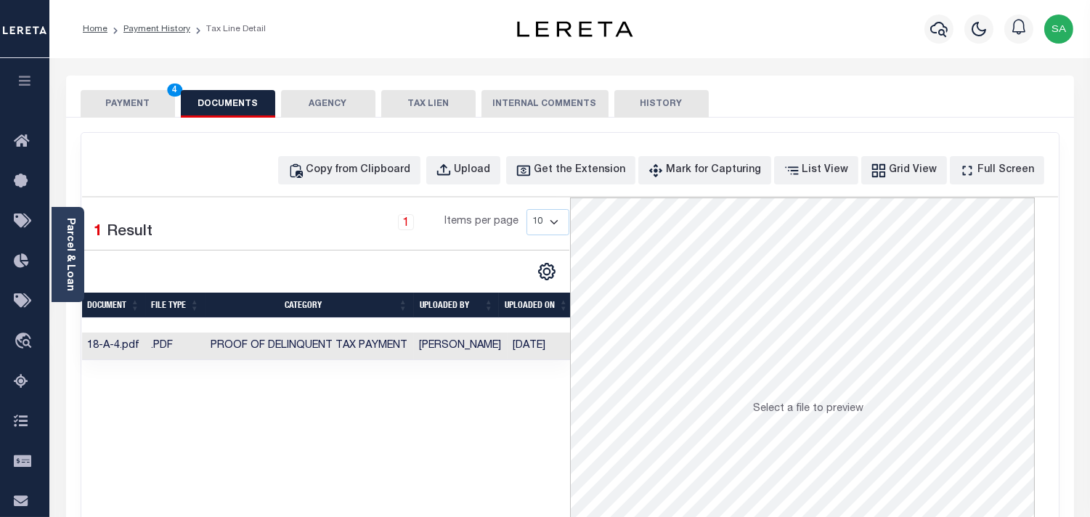
click at [142, 105] on button "PAYMENT 4" at bounding box center [128, 104] width 94 height 28
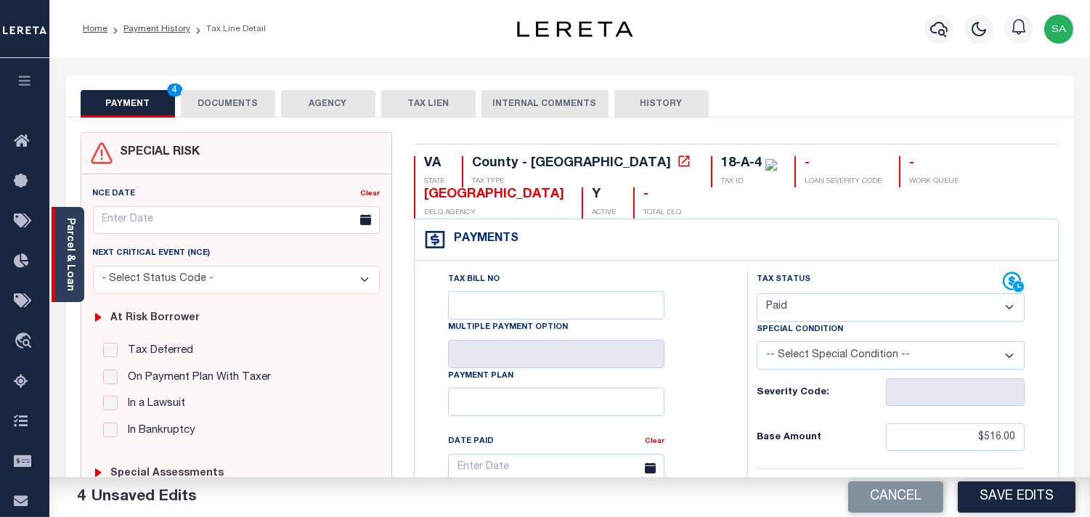
click at [70, 266] on link "Parcel & Loan" at bounding box center [70, 254] width 10 height 73
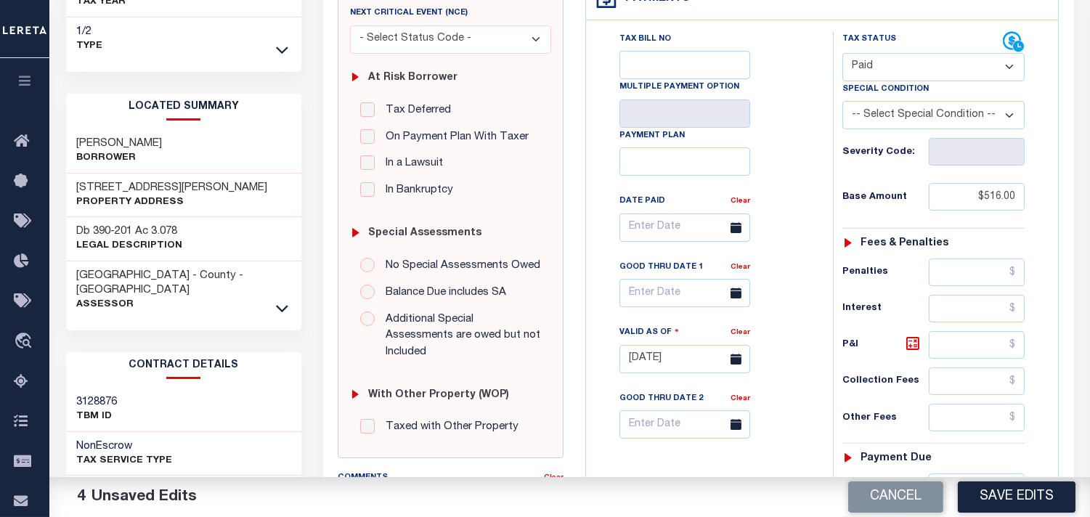
scroll to position [403, 0]
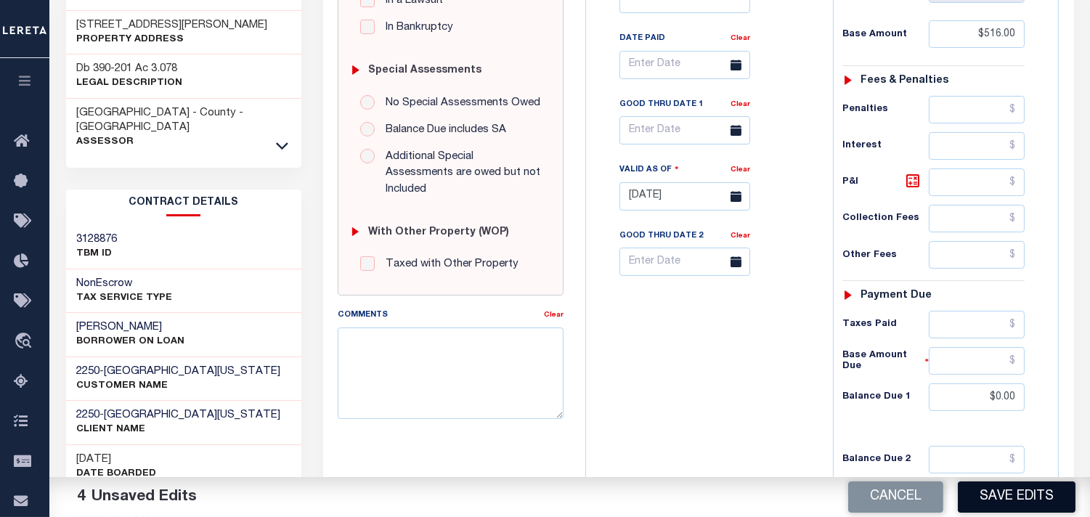
click at [1017, 492] on button "Save Edits" at bounding box center [1017, 496] width 118 height 31
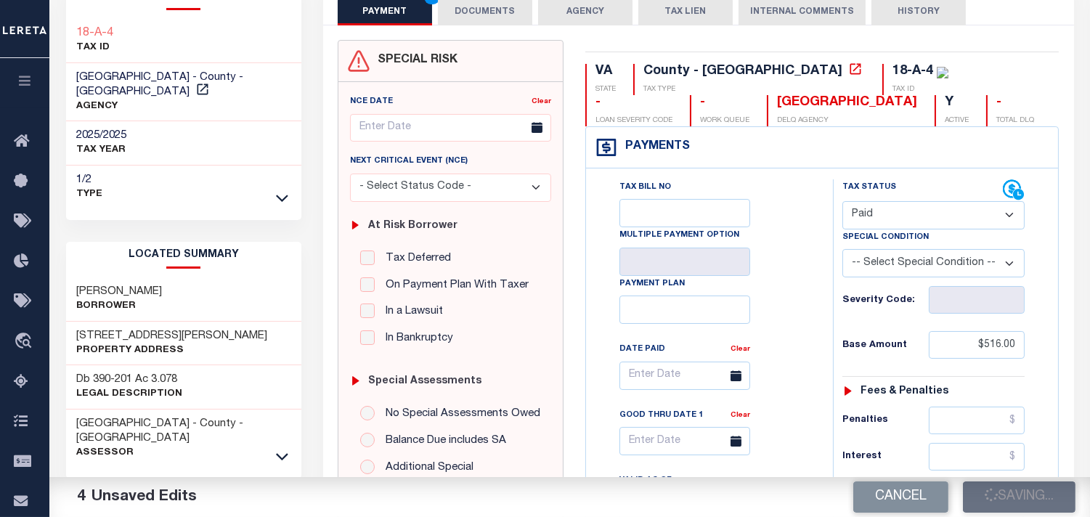
scroll to position [81, 0]
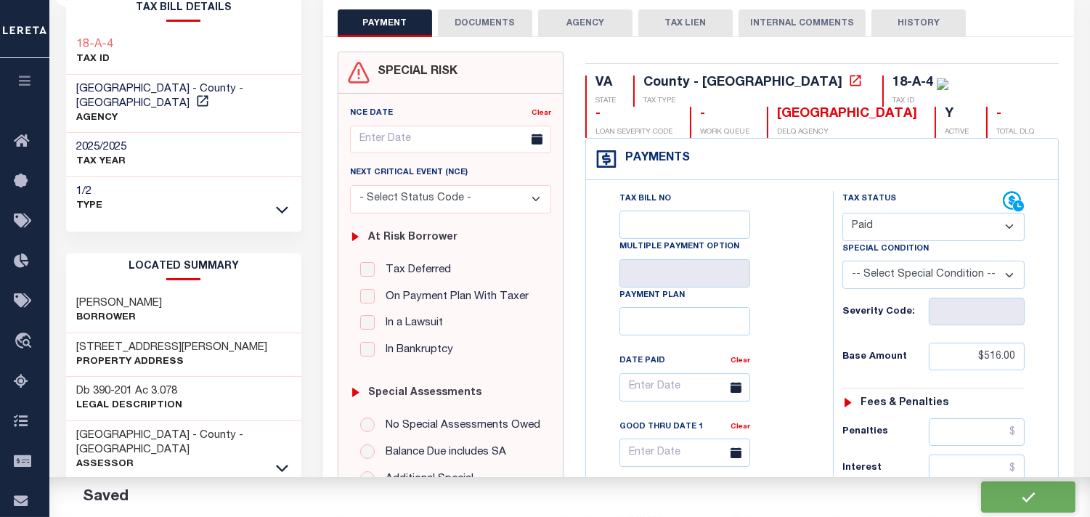
checkbox input "false"
type input "$516"
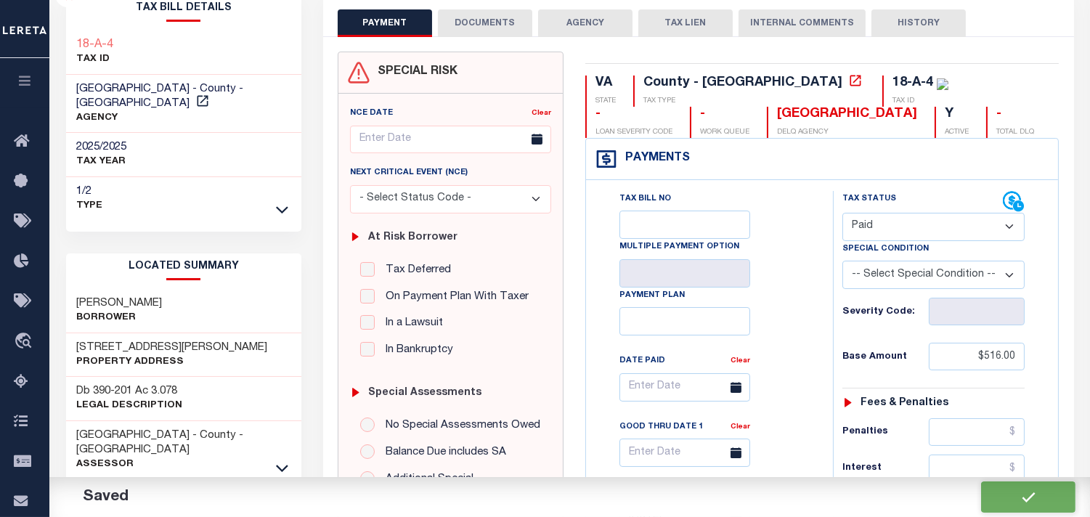
type input "$0"
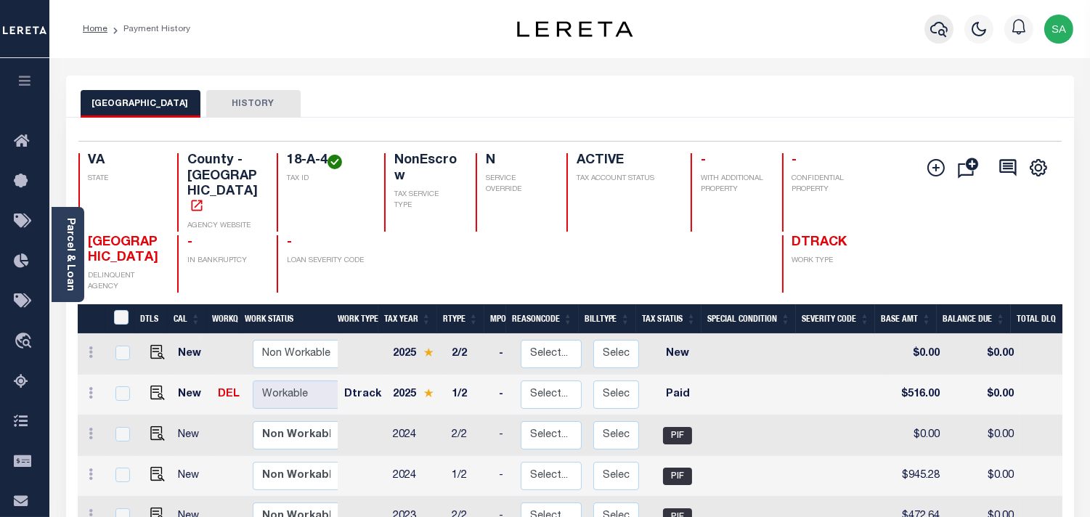
click at [939, 37] on icon "button" at bounding box center [938, 28] width 17 height 17
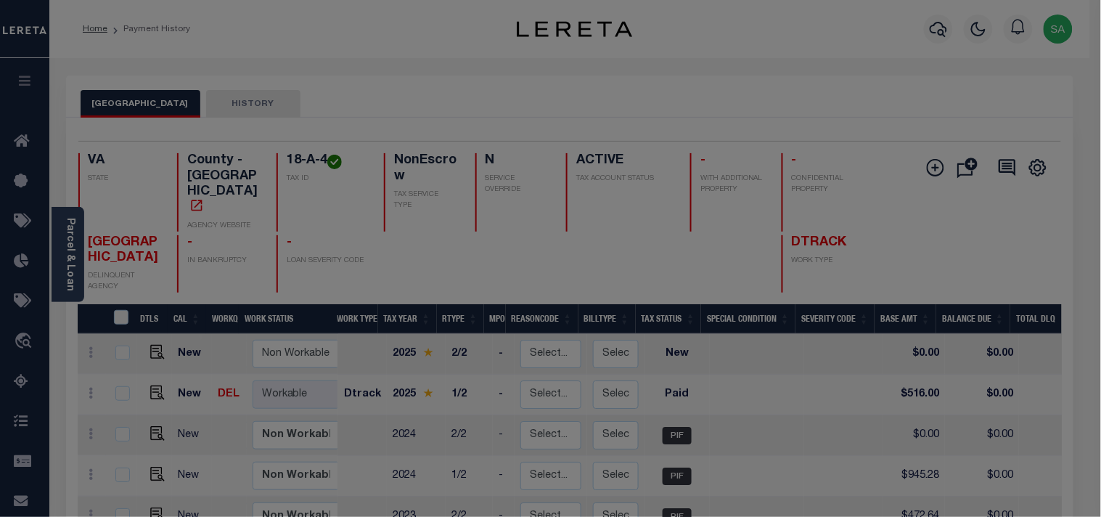
click at [0, 0] on div "Include Loans TBM Customers Borrowers Payments (Lender Non-Disb) Payments (Lend…" at bounding box center [0, 0] width 0 height 0
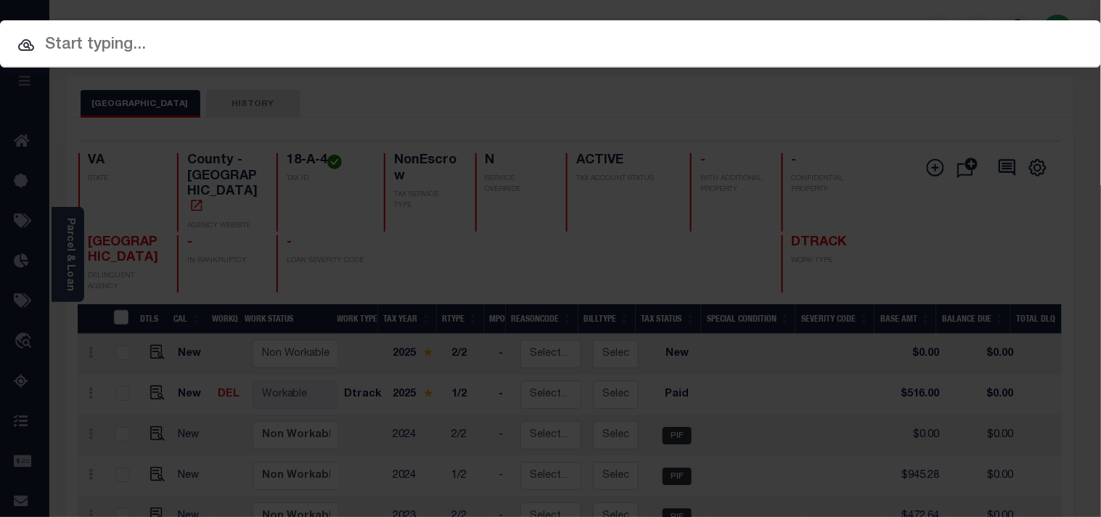
paste input "20466307"
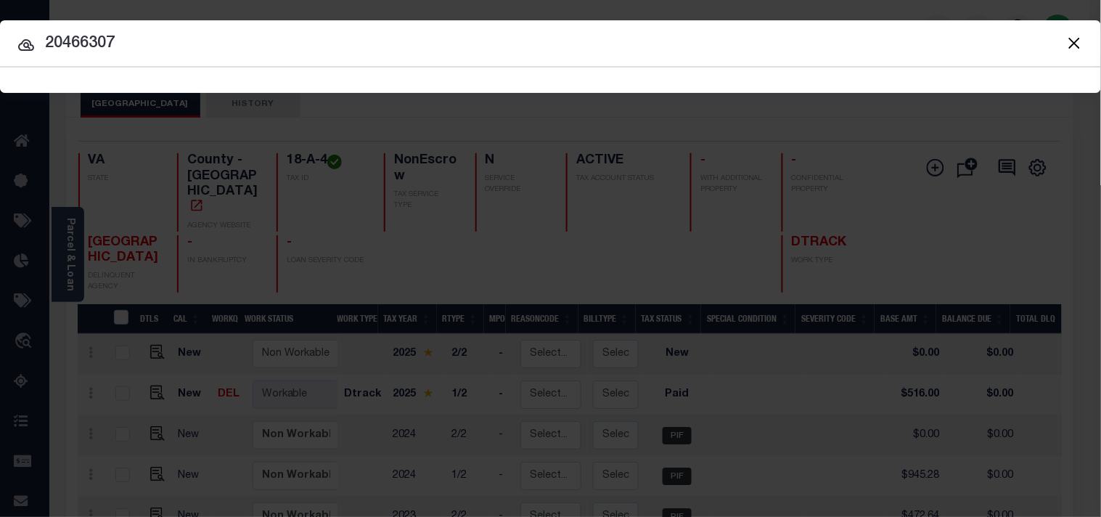
type input "20466307"
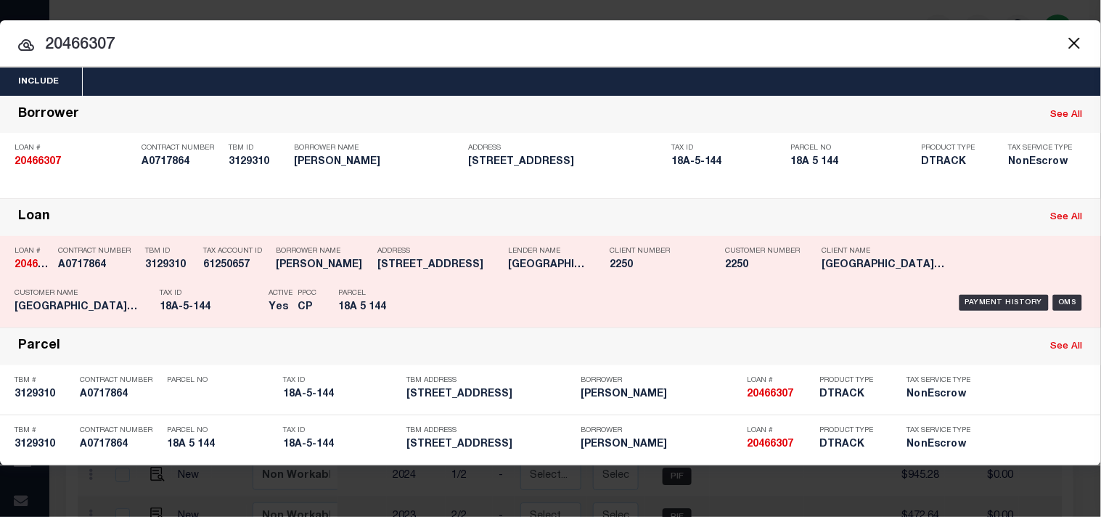
click at [441, 299] on div "Payment History OMS" at bounding box center [755, 303] width 661 height 42
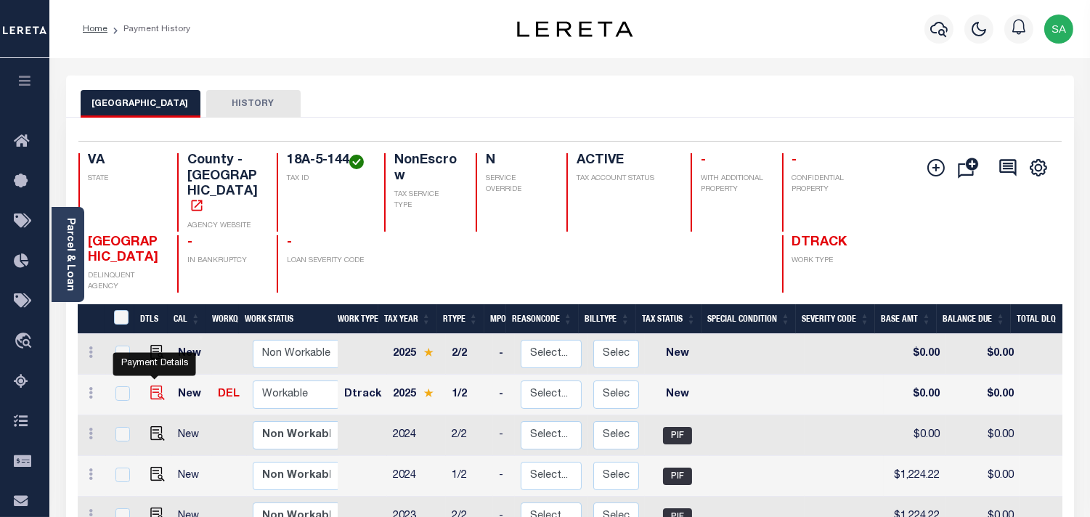
click at [150, 386] on img "" at bounding box center [157, 393] width 15 height 15
checkbox input "true"
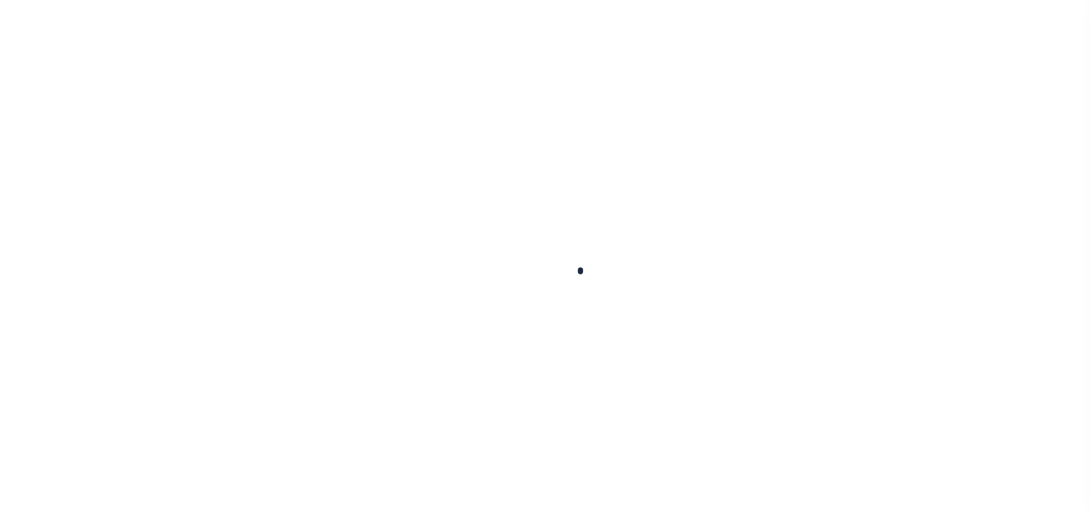
checkbox input "false"
type input "[DATE]"
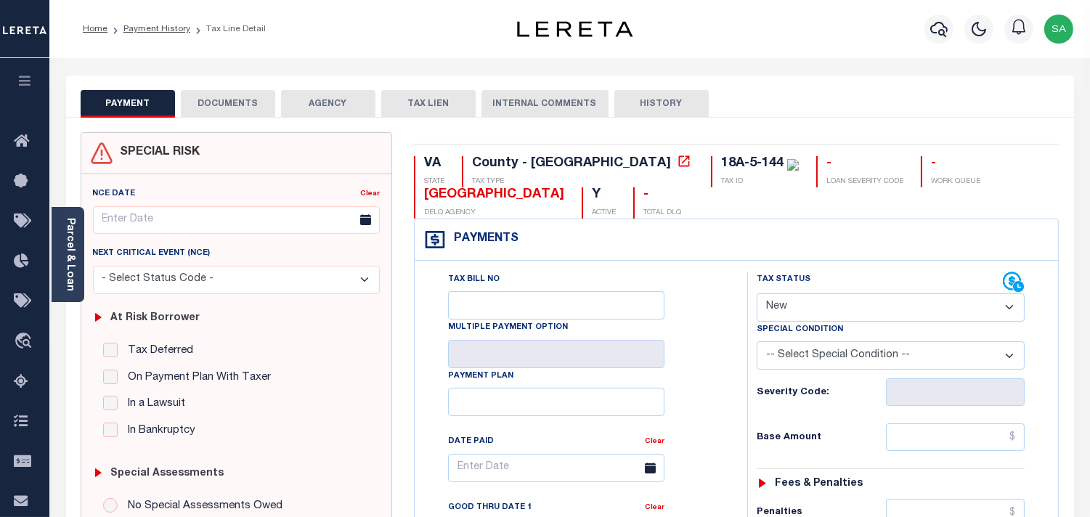
drag, startPoint x: 790, startPoint y: 301, endPoint x: 790, endPoint y: 311, distance: 9.4
click at [790, 301] on select "- Select Status Code - Open Due/Unpaid Paid Incomplete No Tax Due Internal Refu…" at bounding box center [891, 307] width 268 height 28
select select "PYD"
click at [757, 294] on select "- Select Status Code - Open Due/Unpaid Paid Incomplete No Tax Due Internal Refu…" at bounding box center [891, 307] width 268 height 28
type input "[DATE]"
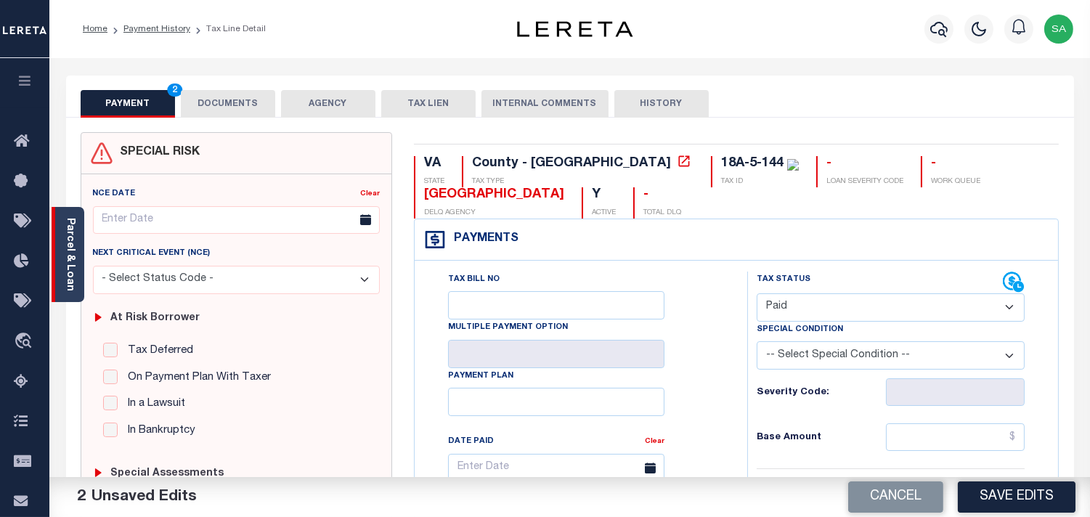
click at [71, 288] on div "Parcel & Loan" at bounding box center [68, 254] width 33 height 95
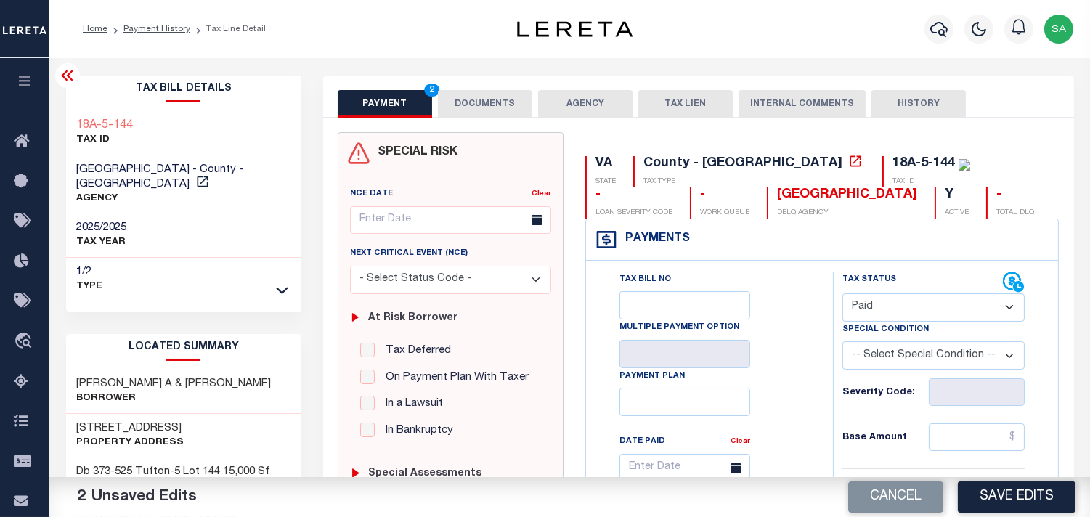
click at [466, 107] on button "DOCUMENTS" at bounding box center [485, 104] width 94 height 28
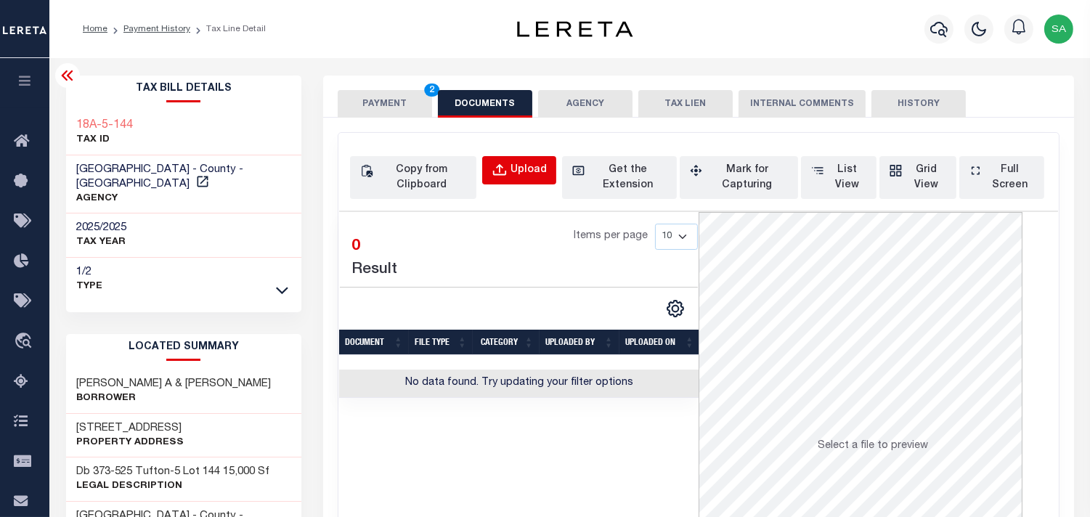
click at [535, 174] on div "Upload" at bounding box center [528, 171] width 36 height 16
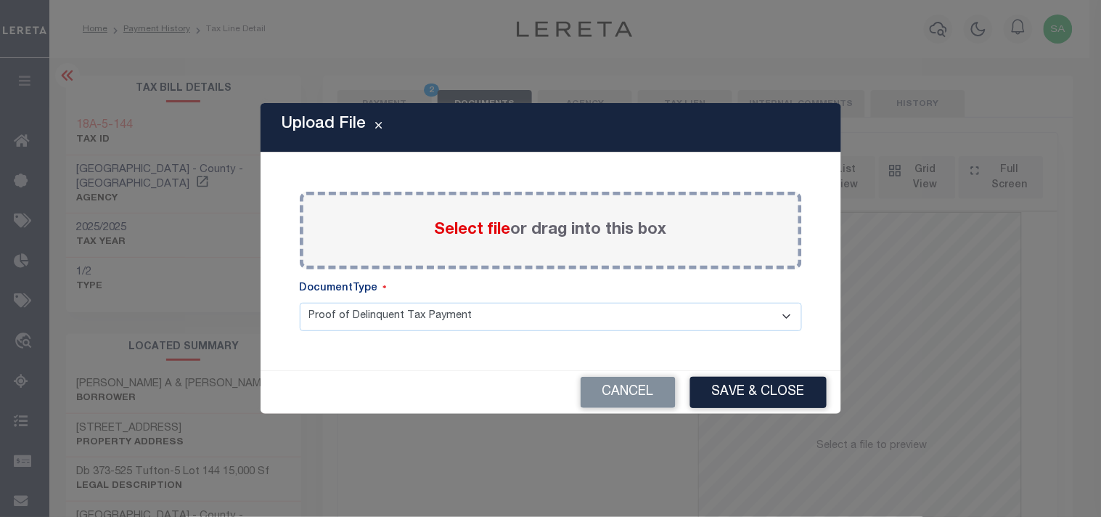
click at [473, 234] on span "Select file" at bounding box center [473, 230] width 76 height 16
click at [0, 0] on input "Select file or drag into this box" at bounding box center [0, 0] width 0 height 0
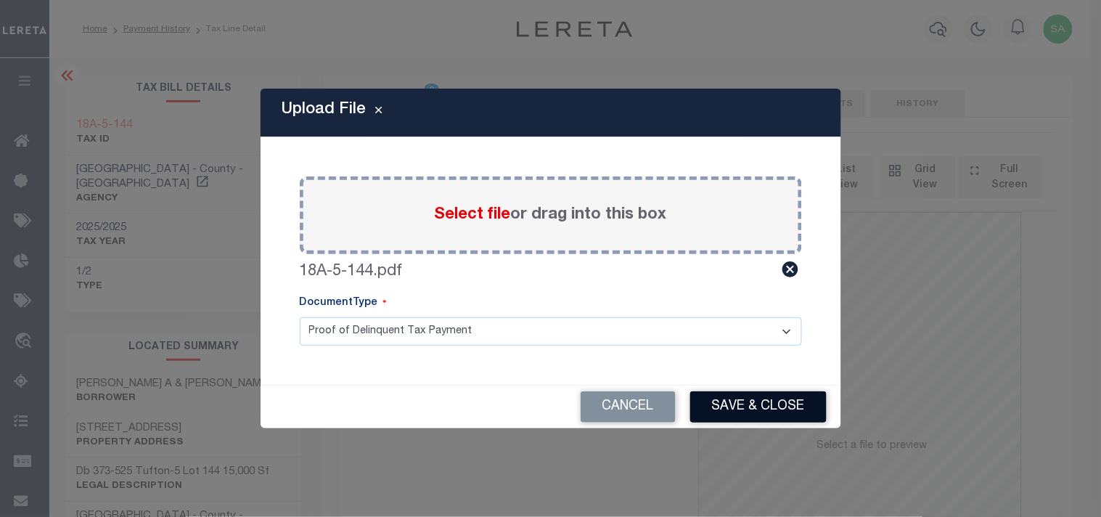
click at [744, 394] on button "Save & Close" at bounding box center [758, 406] width 136 height 31
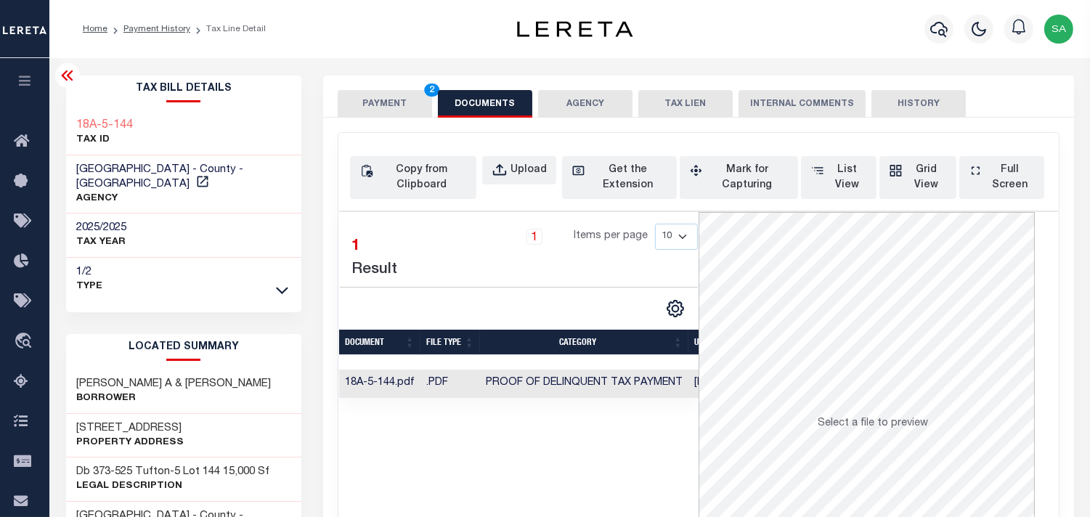
click at [407, 93] on button "PAYMENT 2" at bounding box center [385, 104] width 94 height 28
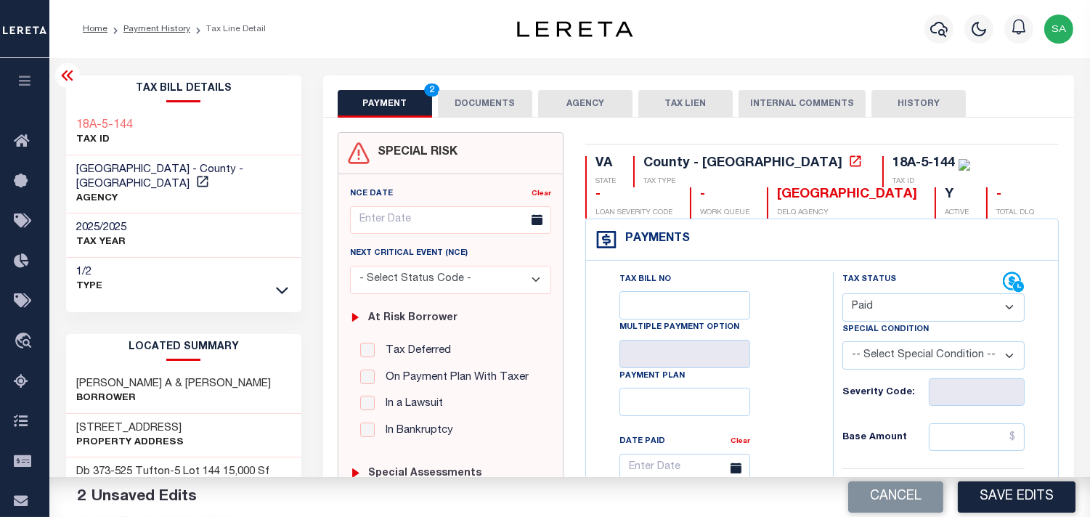
drag, startPoint x: 984, startPoint y: 457, endPoint x: 983, endPoint y: 449, distance: 8.7
drag, startPoint x: 983, startPoint y: 437, endPoint x: 940, endPoint y: 438, distance: 42.8
click at [983, 437] on input "text" at bounding box center [977, 437] width 96 height 28
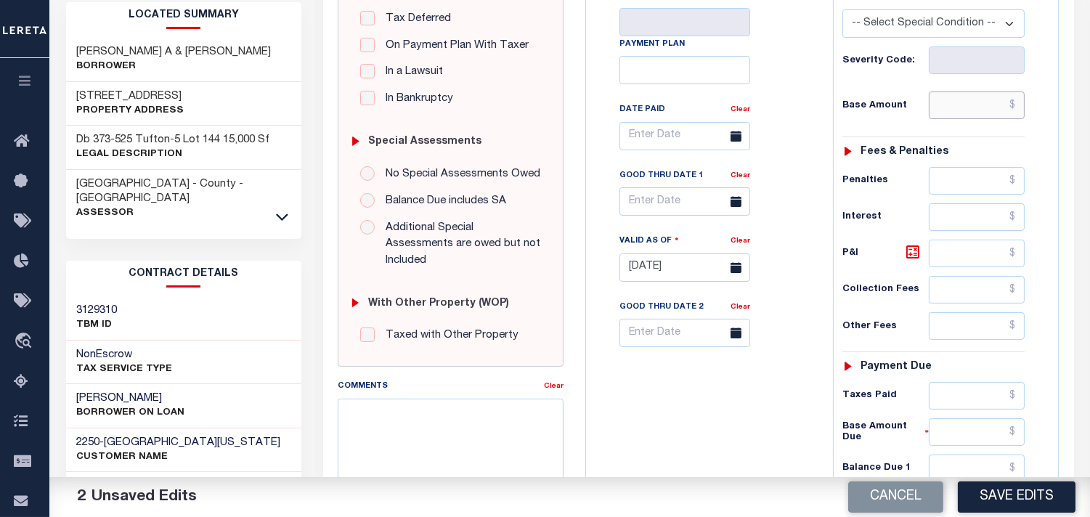
scroll to position [403, 0]
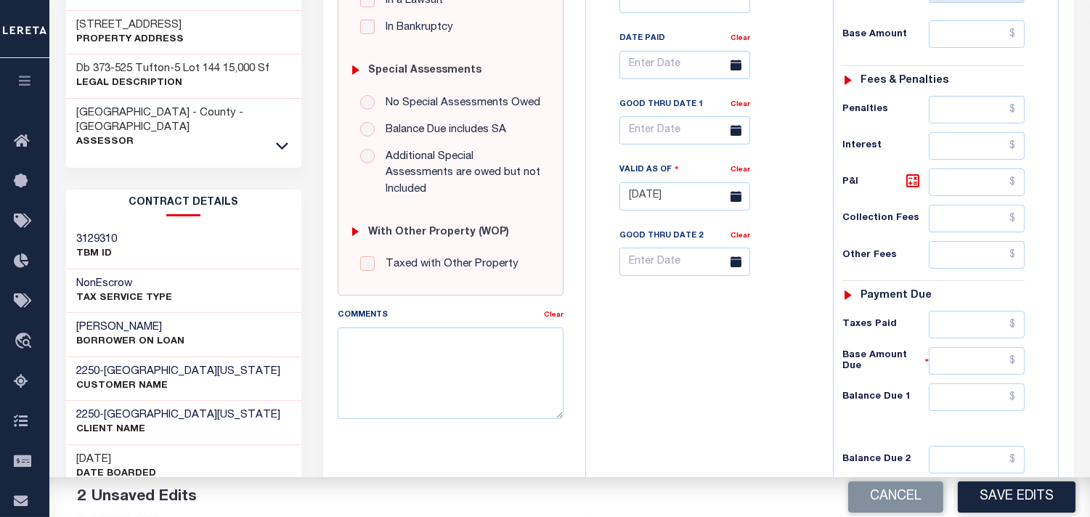
click at [974, 49] on div "Tax Status Status - Select Status Code -" at bounding box center [938, 189] width 211 height 641
click at [971, 40] on input "text" at bounding box center [977, 34] width 96 height 28
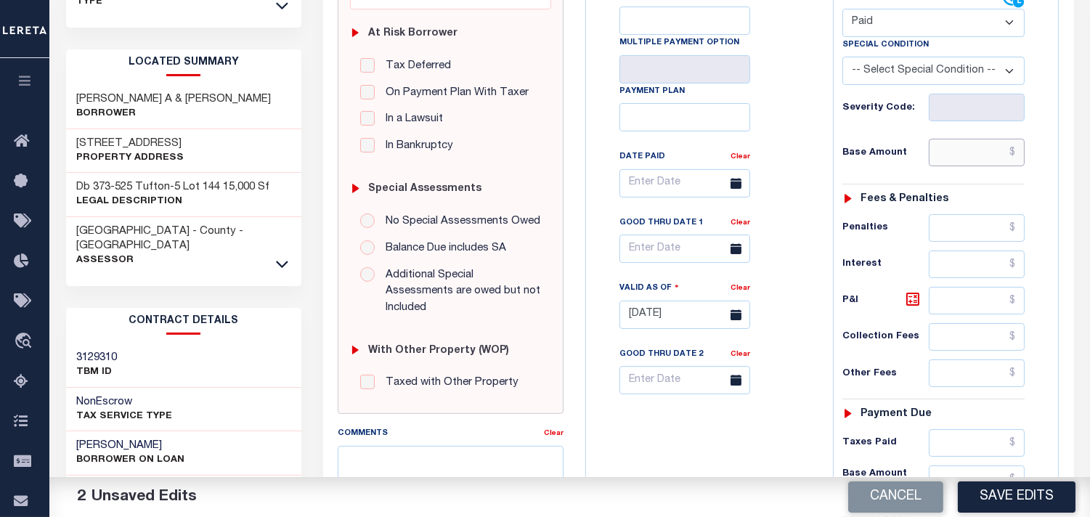
scroll to position [277, 0]
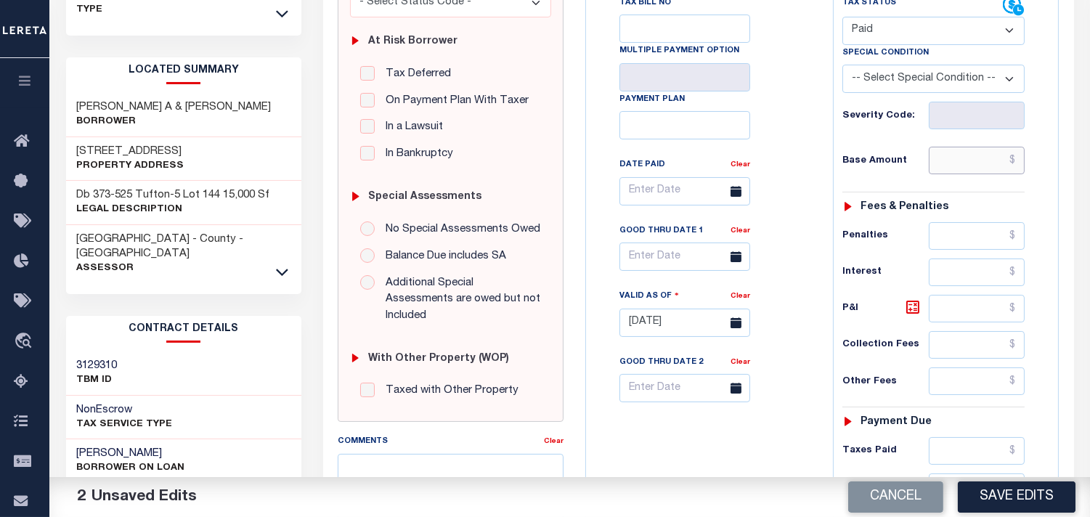
click at [973, 154] on input "text" at bounding box center [977, 161] width 96 height 28
drag, startPoint x: 946, startPoint y: 158, endPoint x: 919, endPoint y: 162, distance: 27.2
click at [946, 158] on input "text" at bounding box center [977, 161] width 96 height 28
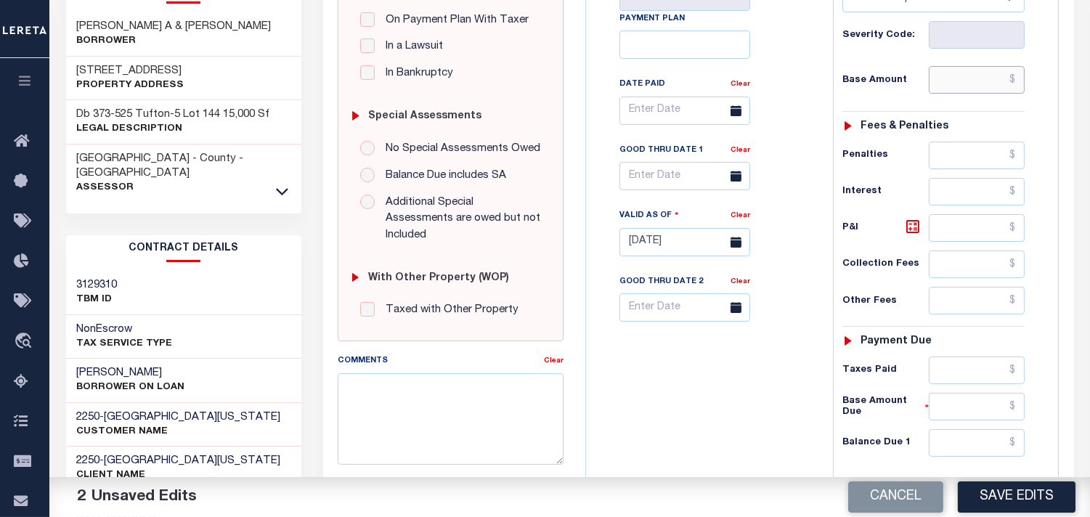
scroll to position [34, 0]
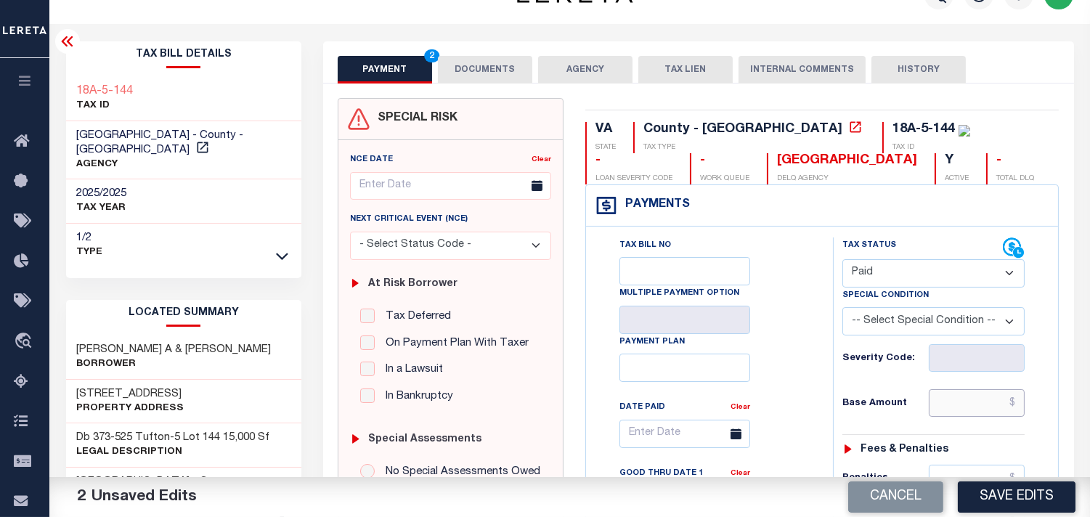
drag, startPoint x: 966, startPoint y: 417, endPoint x: 969, endPoint y: 404, distance: 13.4
click at [966, 414] on input "text" at bounding box center [977, 403] width 96 height 28
paste input "1,328.25"
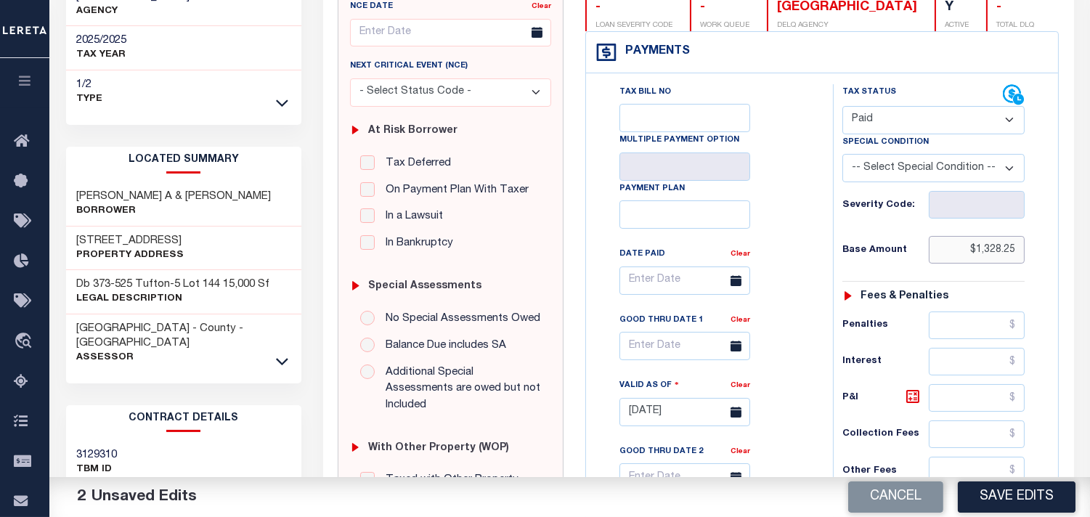
scroll to position [357, 0]
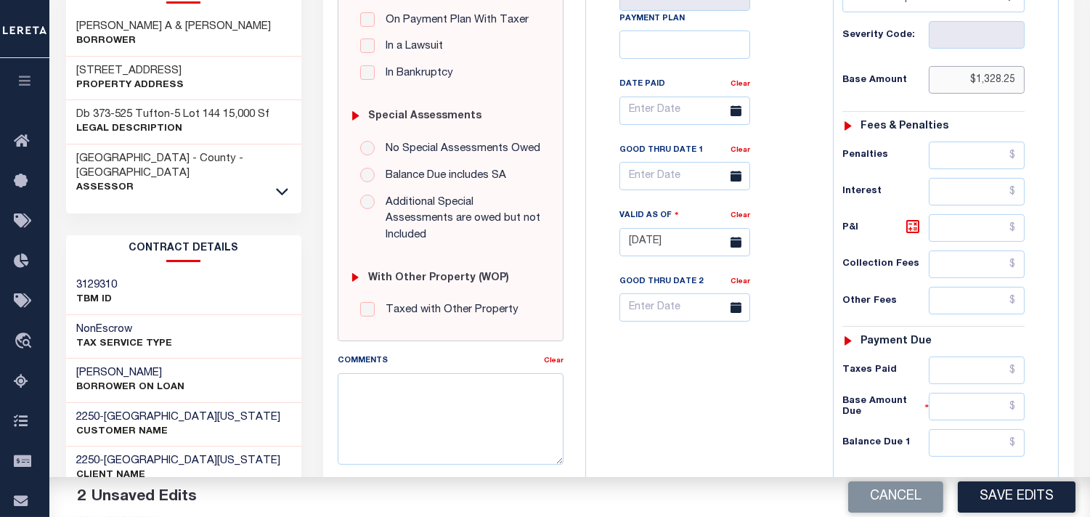
type input "$1,328.25"
click at [981, 439] on input "text" at bounding box center [977, 443] width 96 height 28
type input "$0.00"
drag, startPoint x: 963, startPoint y: 378, endPoint x: 942, endPoint y: 375, distance: 21.4
click at [963, 378] on input "text" at bounding box center [977, 370] width 96 height 28
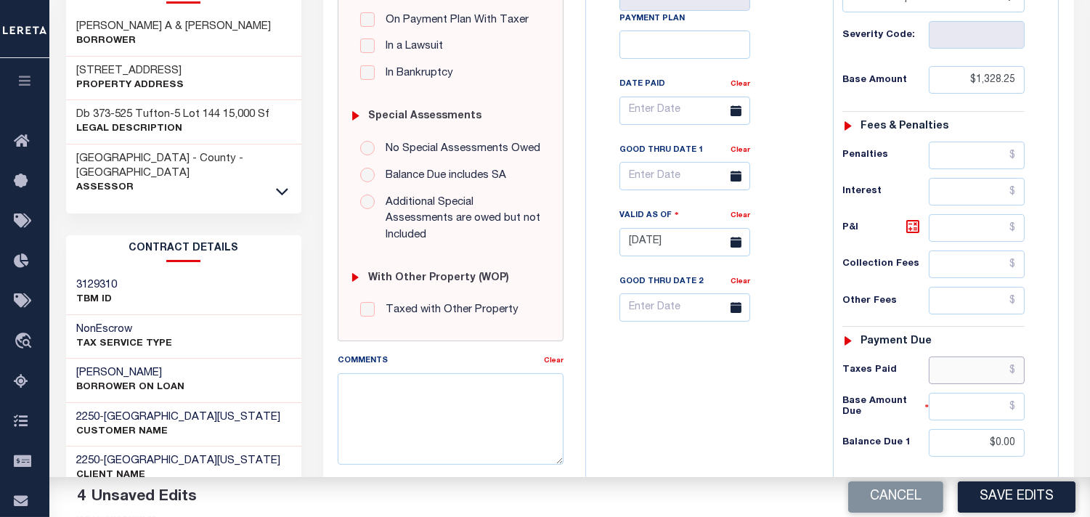
paste input "1,328.25"
type input "$1,328.25"
drag, startPoint x: 714, startPoint y: 419, endPoint x: 719, endPoint y: 408, distance: 12.0
click at [715, 419] on div "Tax Bill No Multiple Payment Option Payment Plan Clear" at bounding box center [706, 234] width 232 height 641
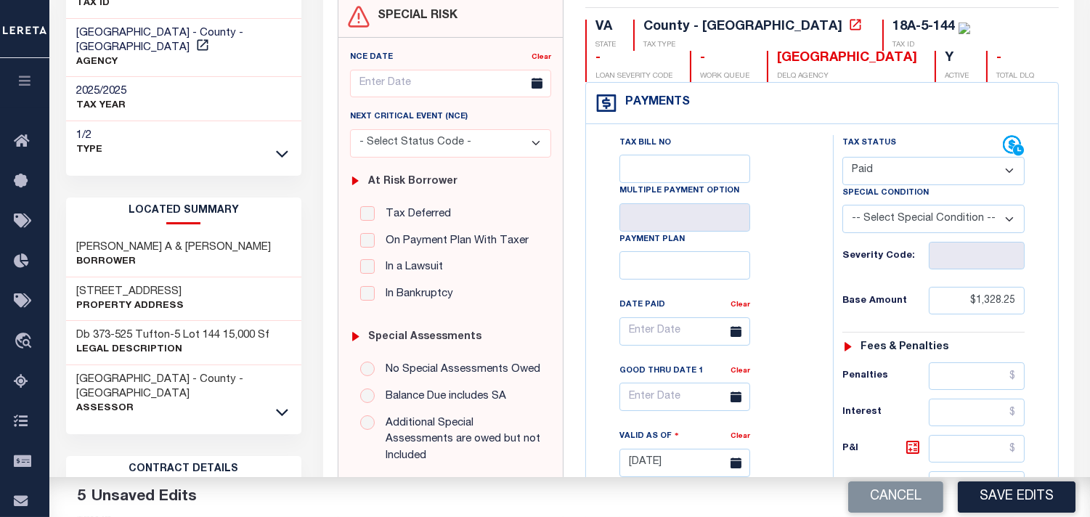
scroll to position [0, 0]
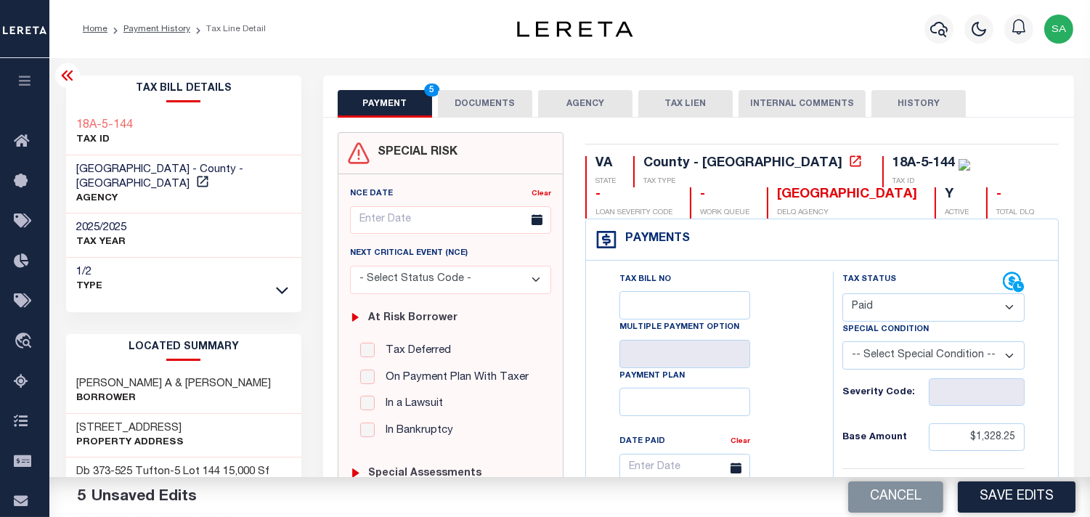
click at [495, 117] on button "DOCUMENTS" at bounding box center [485, 104] width 94 height 28
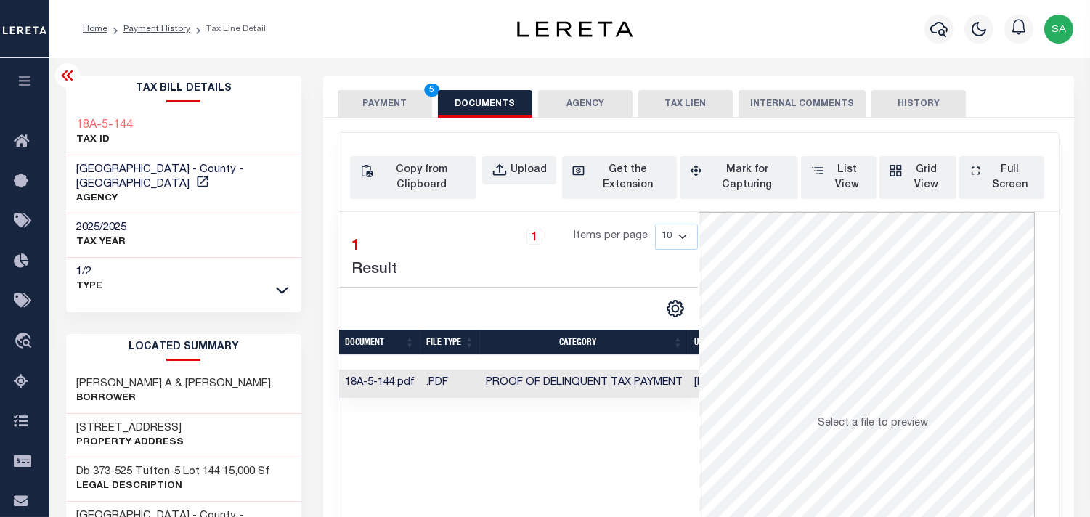
click at [382, 99] on button "PAYMENT 5" at bounding box center [385, 104] width 94 height 28
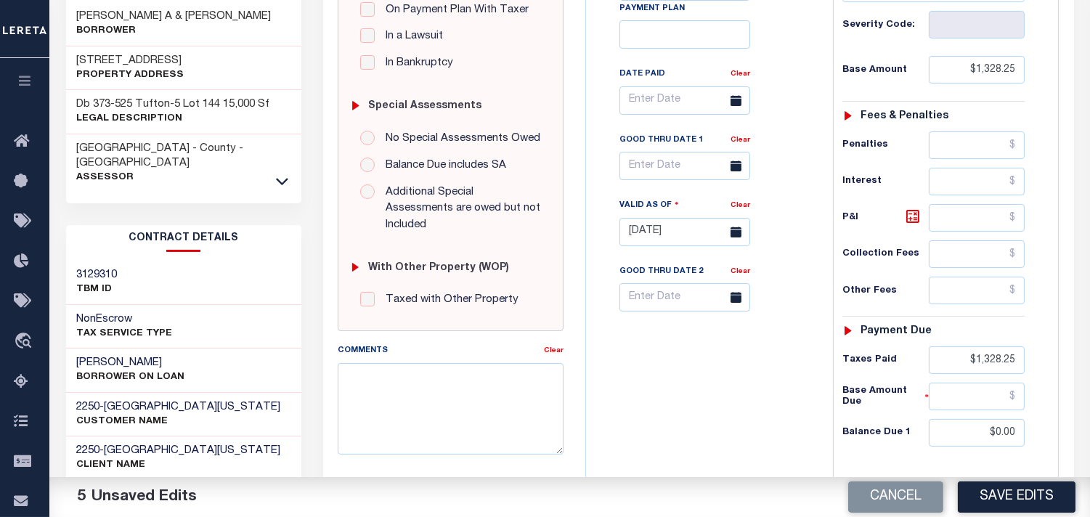
scroll to position [484, 0]
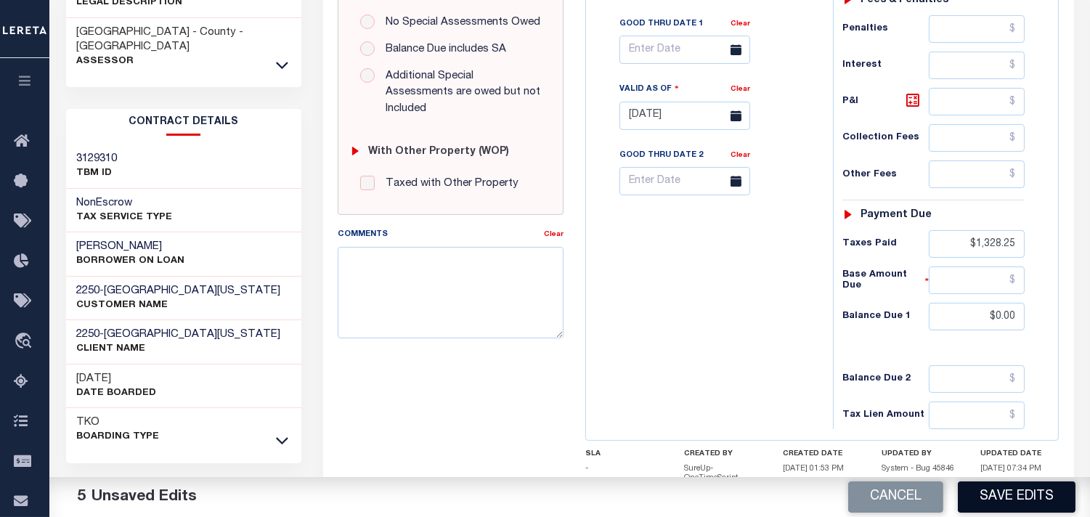
click at [998, 492] on button "Save Edits" at bounding box center [1017, 496] width 118 height 31
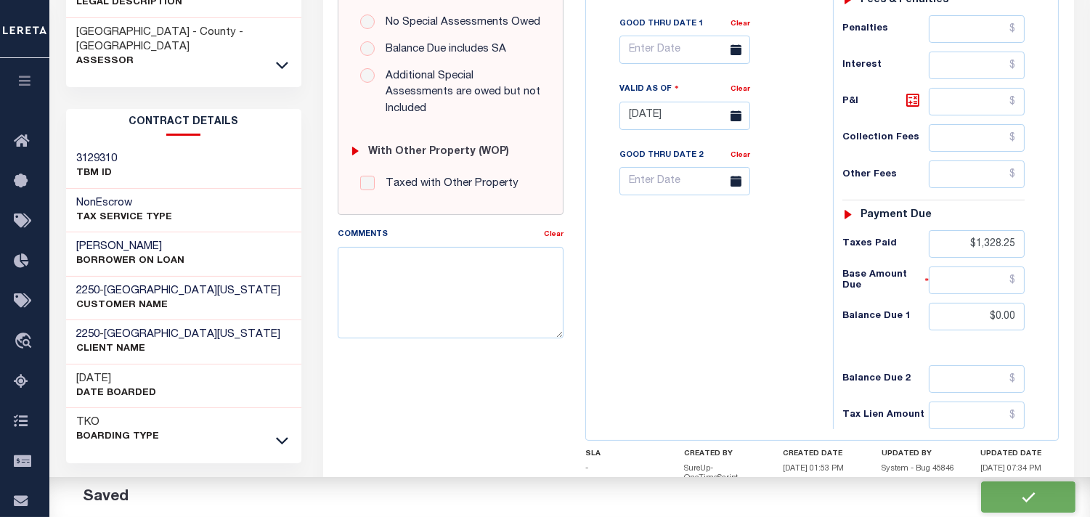
checkbox input "false"
type input "$1,328.25"
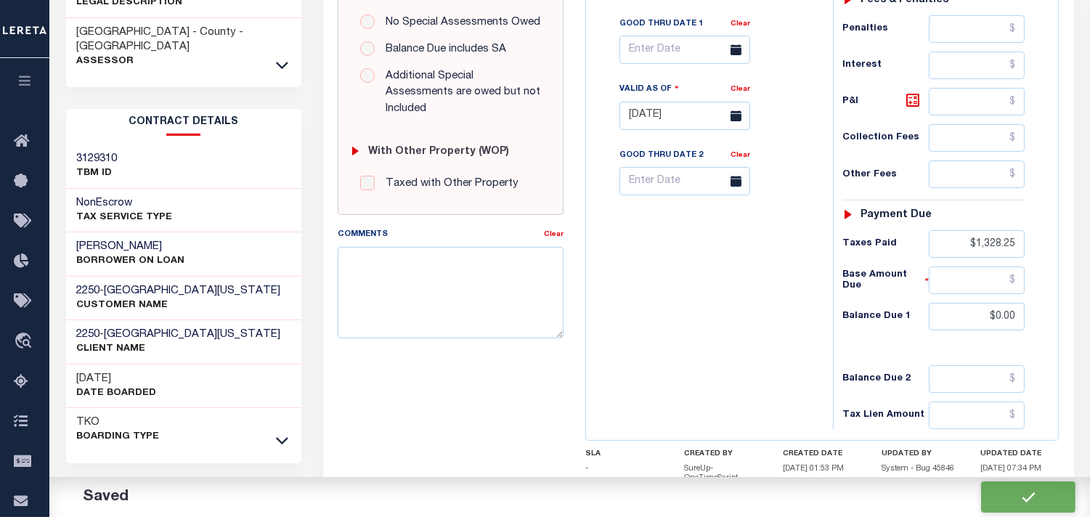
type input "$1,328.25"
type input "$0"
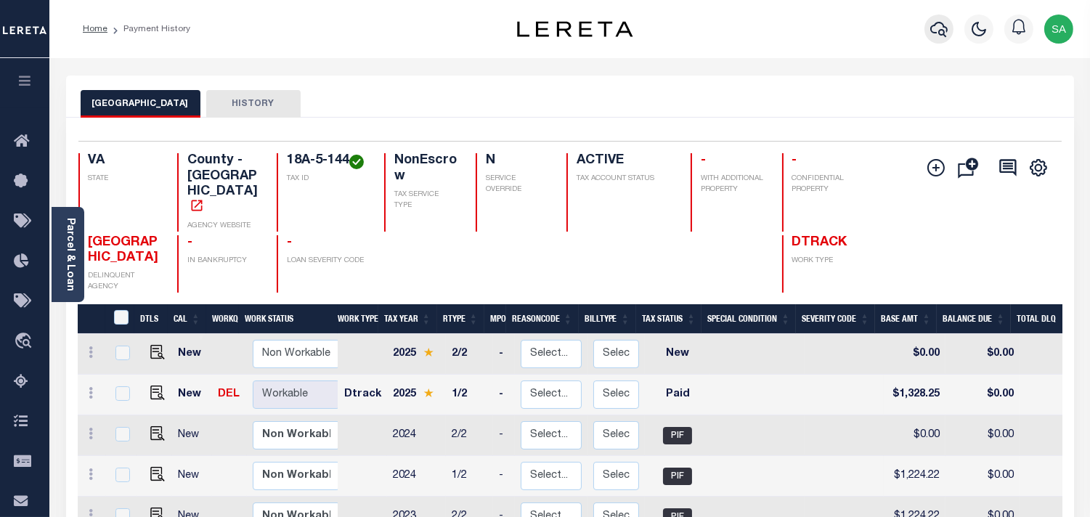
click at [937, 33] on icon "button" at bounding box center [938, 28] width 17 height 17
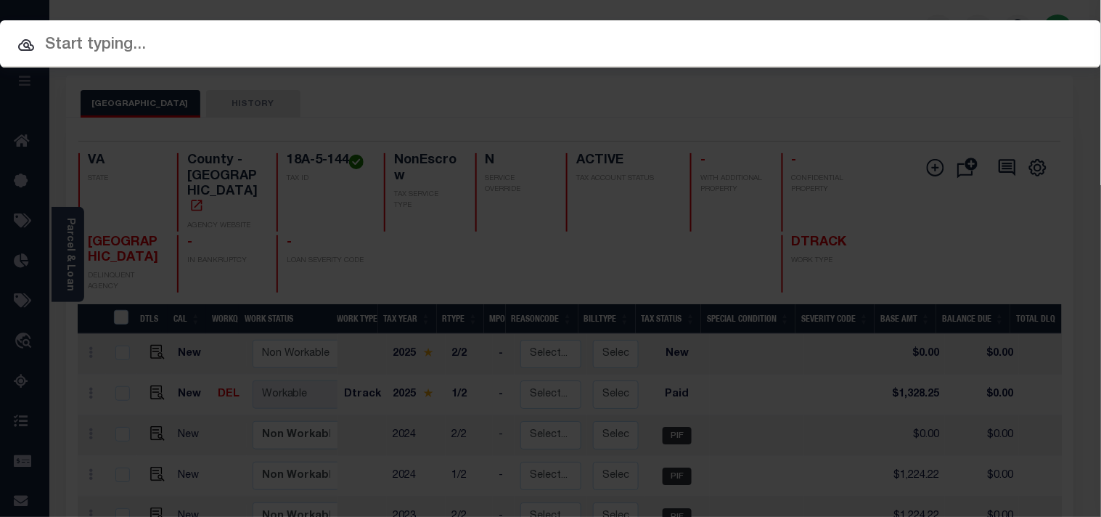
click at [833, 33] on div "Include Loans TBM Customers Borrowers Payments (Lender Non-Disb) Payments (Lend…" at bounding box center [550, 43] width 1101 height 47
paste input "11534108"
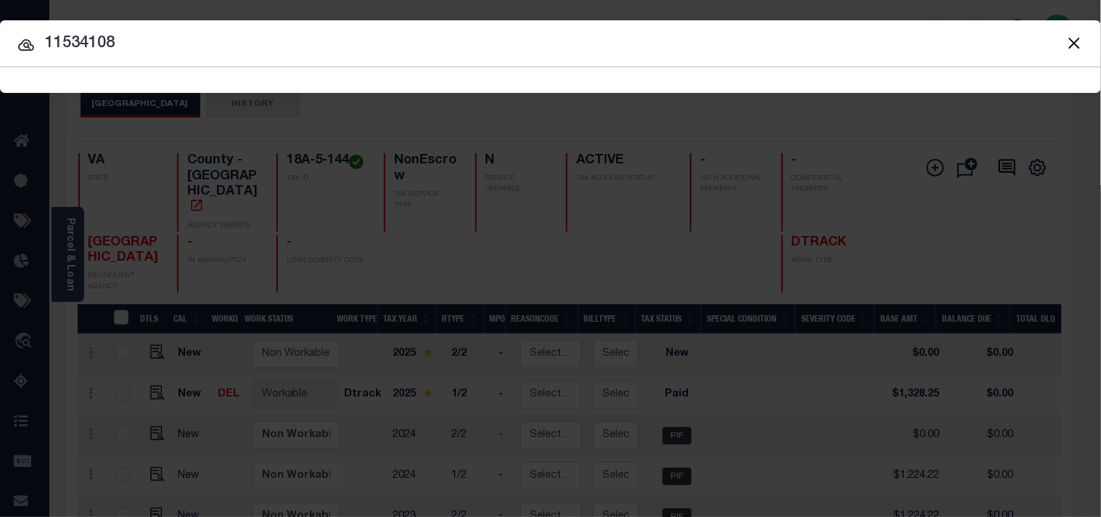
type input "11534108"
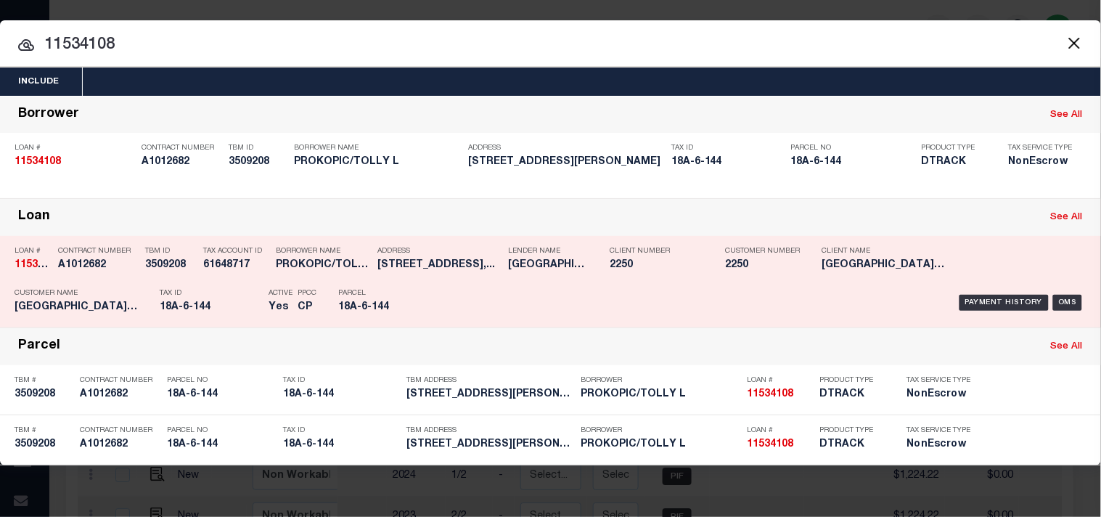
click at [468, 302] on div "Payment History OMS" at bounding box center [755, 303] width 661 height 42
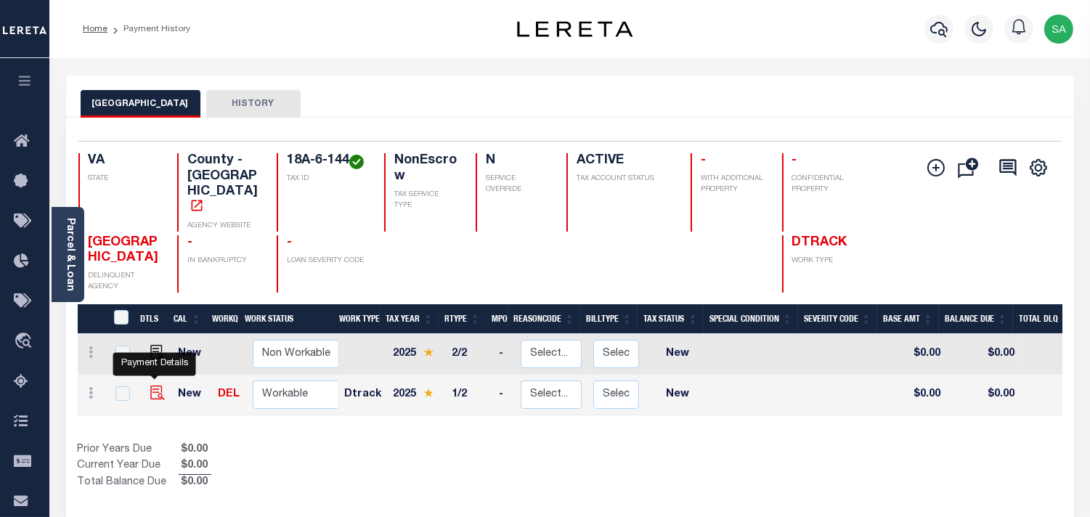
click at [161, 386] on img "" at bounding box center [157, 393] width 15 height 15
checkbox input "true"
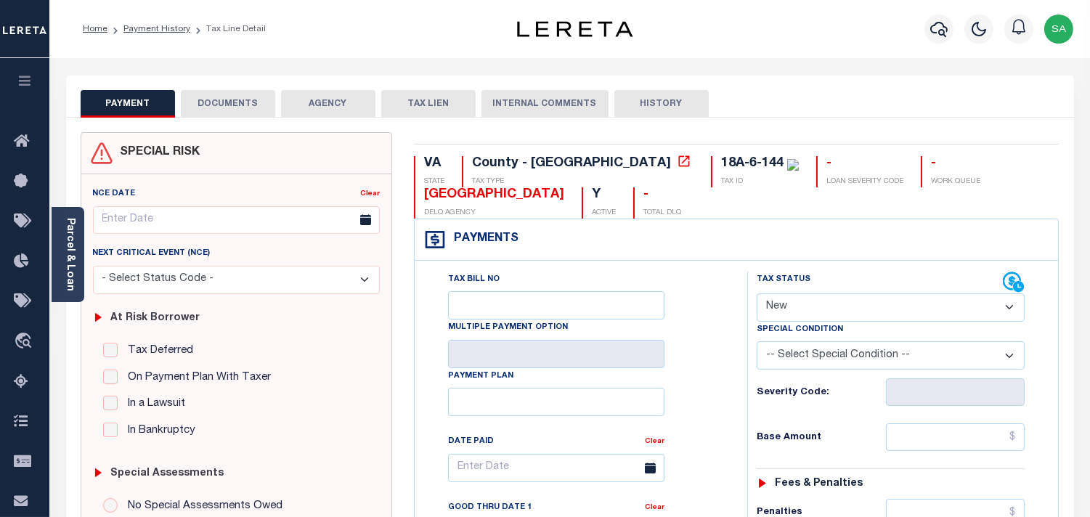
drag, startPoint x: 845, startPoint y: 311, endPoint x: 843, endPoint y: 320, distance: 9.7
click at [845, 311] on select "- Select Status Code - Open Due/Unpaid Paid Incomplete No Tax Due Internal Refu…" at bounding box center [891, 307] width 268 height 28
select select "PYD"
click at [757, 294] on select "- Select Status Code - Open Due/Unpaid Paid Incomplete No Tax Due Internal Refu…" at bounding box center [891, 307] width 268 height 28
type input "[DATE]"
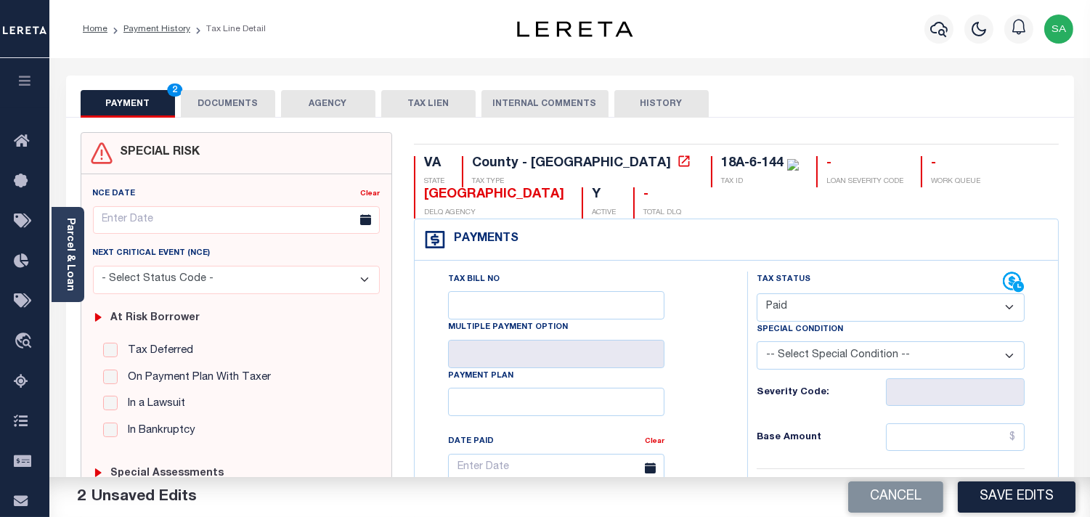
click at [233, 112] on button "DOCUMENTS" at bounding box center [228, 104] width 94 height 28
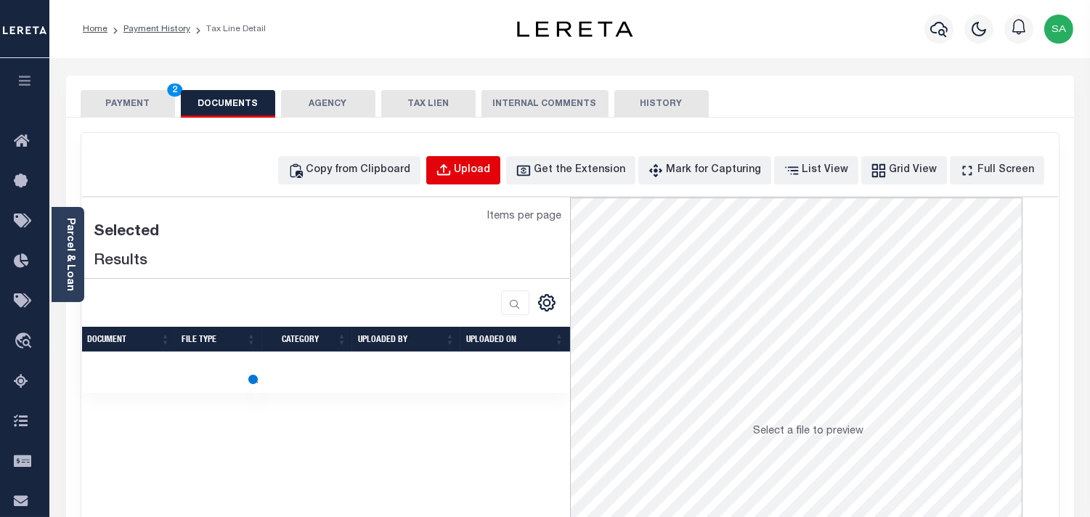
click at [481, 175] on div "Upload" at bounding box center [472, 171] width 36 height 16
select select "POP"
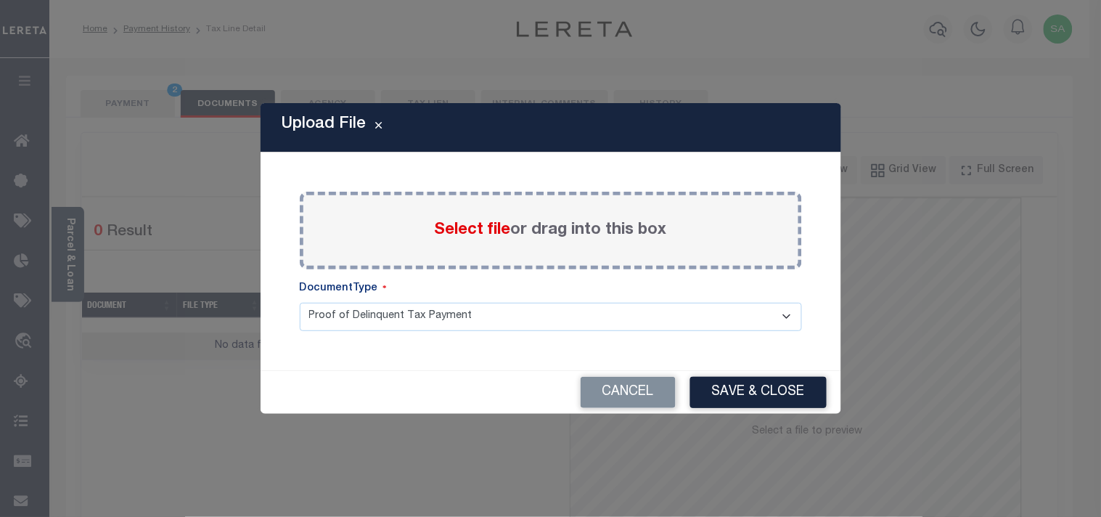
click at [476, 240] on label "Select file or drag into this box" at bounding box center [551, 231] width 232 height 24
click at [0, 0] on input "Select file or drag into this box" at bounding box center [0, 0] width 0 height 0
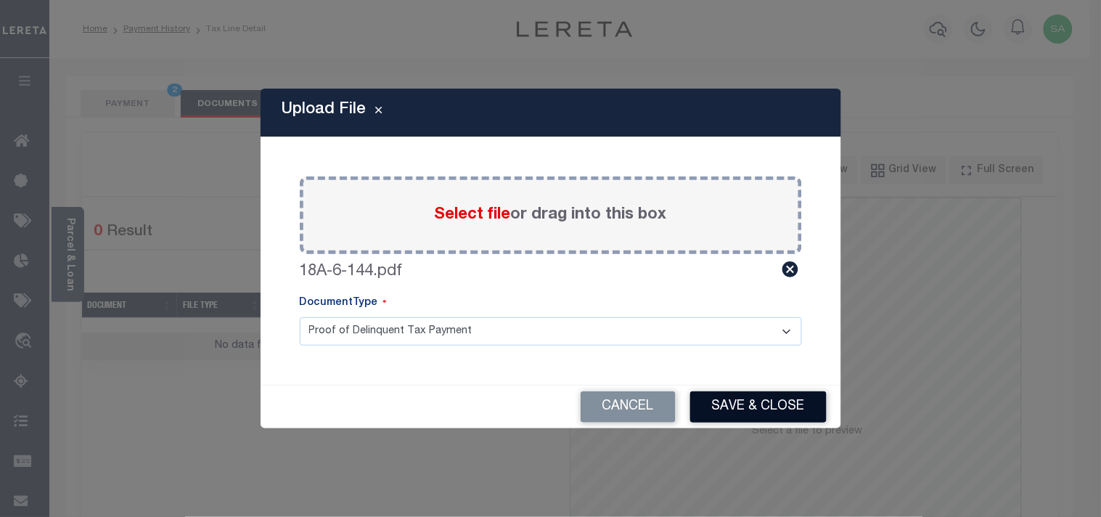
click at [792, 398] on button "Save & Close" at bounding box center [758, 406] width 136 height 31
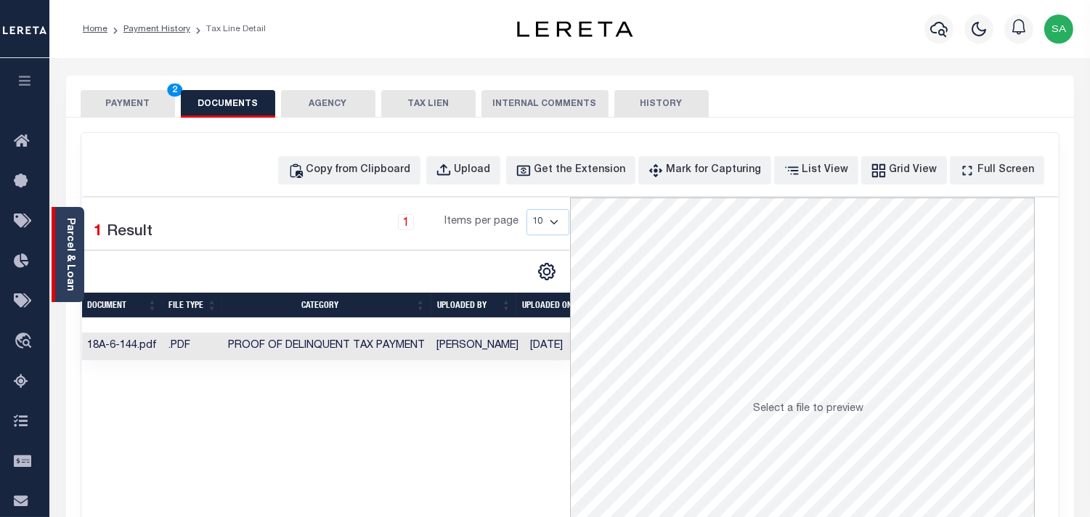
click at [70, 267] on link "Parcel & Loan" at bounding box center [70, 254] width 10 height 73
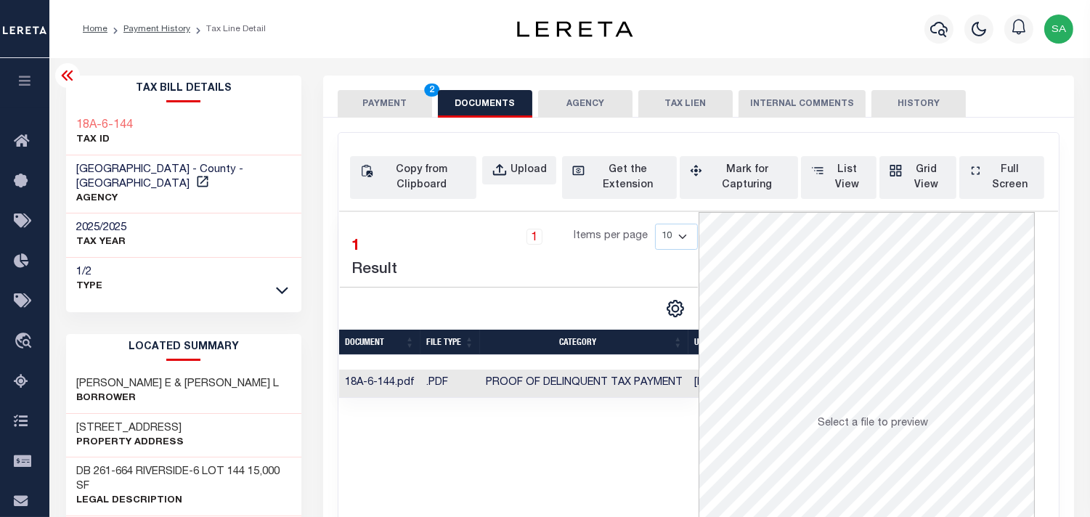
click at [385, 110] on button "PAYMENT 2" at bounding box center [385, 104] width 94 height 28
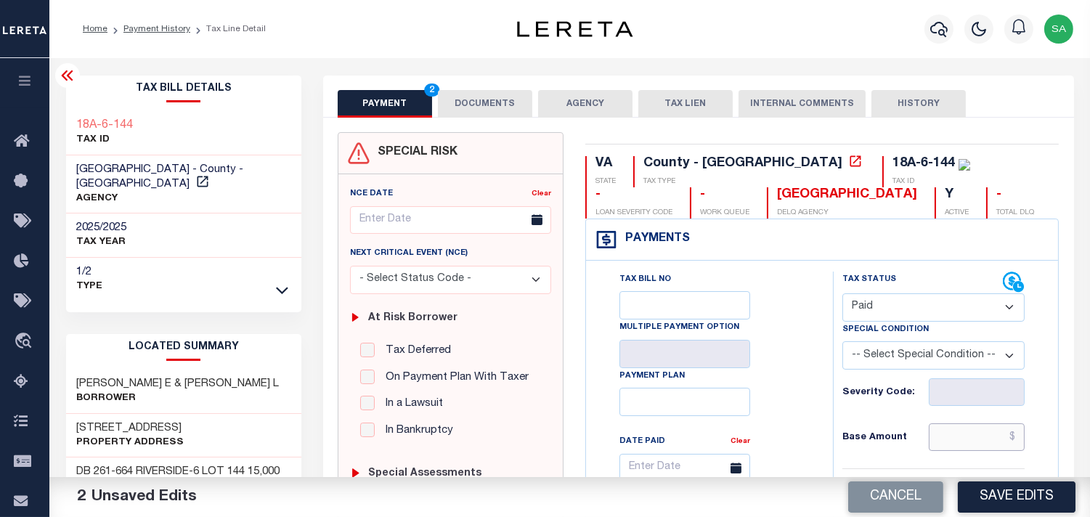
drag, startPoint x: 966, startPoint y: 432, endPoint x: 926, endPoint y: 433, distance: 40.0
click at [966, 433] on input "text" at bounding box center [977, 437] width 96 height 28
paste input "1,200.75"
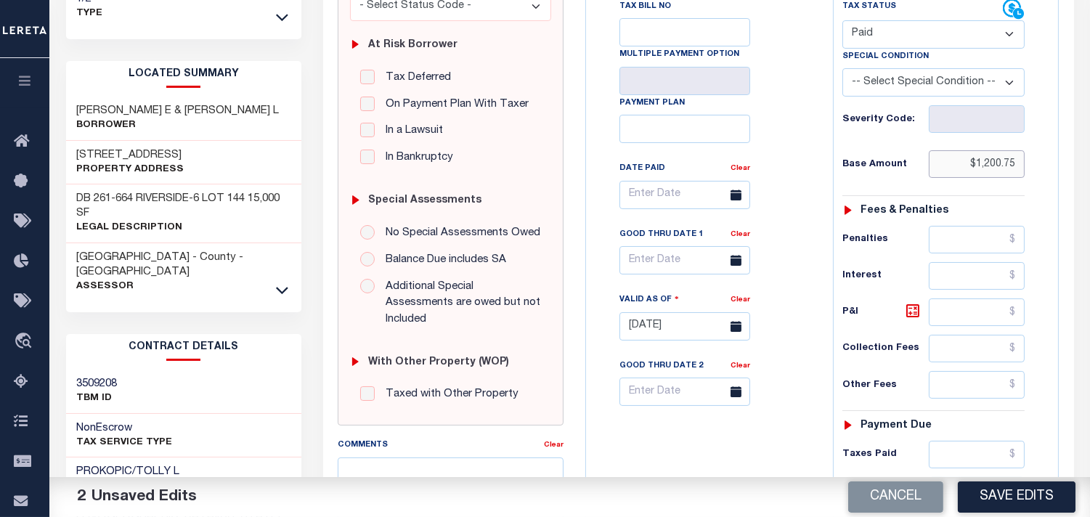
scroll to position [403, 0]
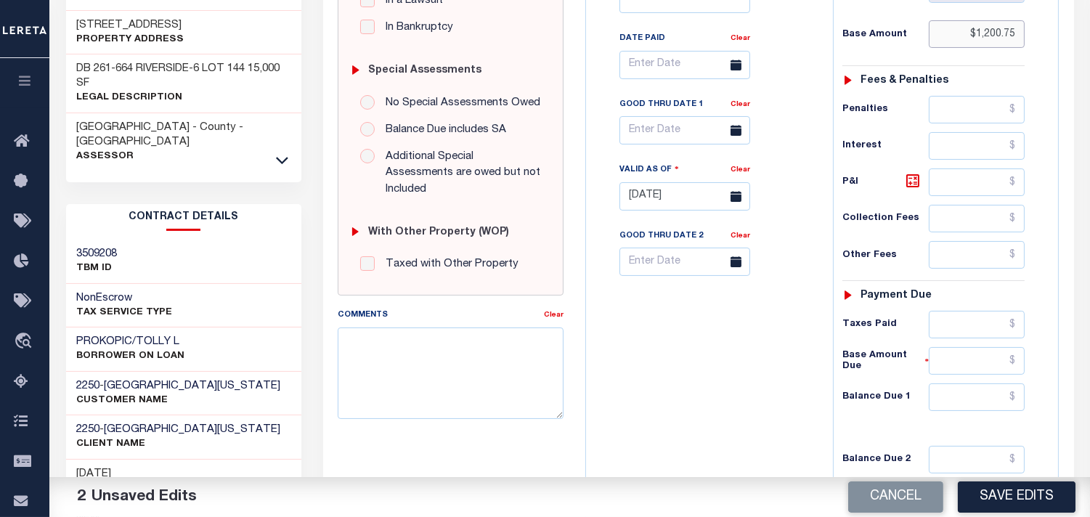
type input "$1,200.75"
click at [969, 330] on input "text" at bounding box center [977, 325] width 96 height 28
paste input "1,200.75"
type input "$1,200.75"
drag, startPoint x: 783, startPoint y: 335, endPoint x: 941, endPoint y: 394, distance: 168.8
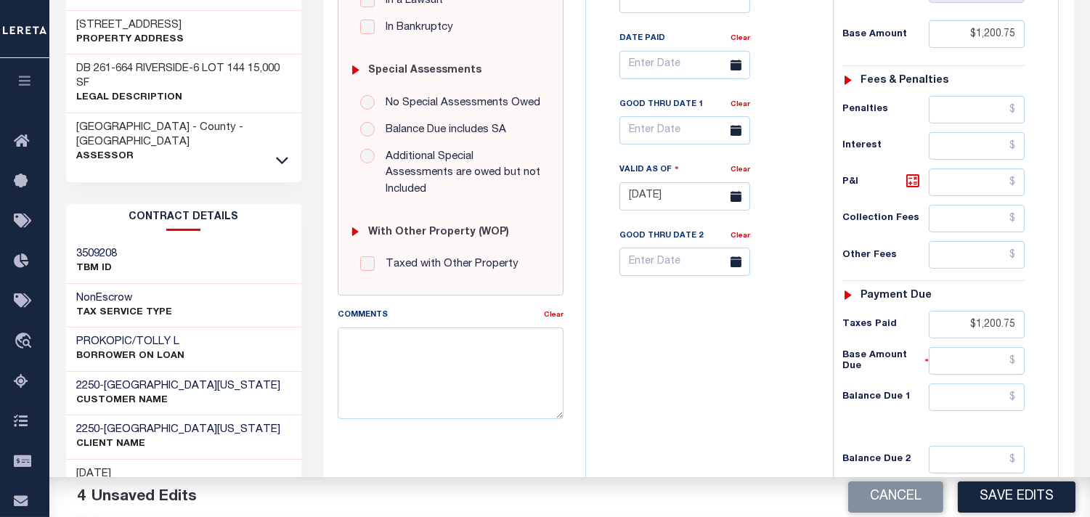
click at [786, 341] on div "Tax Bill No Multiple Payment Option Payment Plan Clear" at bounding box center [706, 189] width 232 height 641
click at [956, 399] on input "text" at bounding box center [977, 397] width 96 height 28
type input "$0.00"
click at [704, 401] on div "Tax Bill No Multiple Payment Option Payment Plan Clear" at bounding box center [706, 189] width 232 height 641
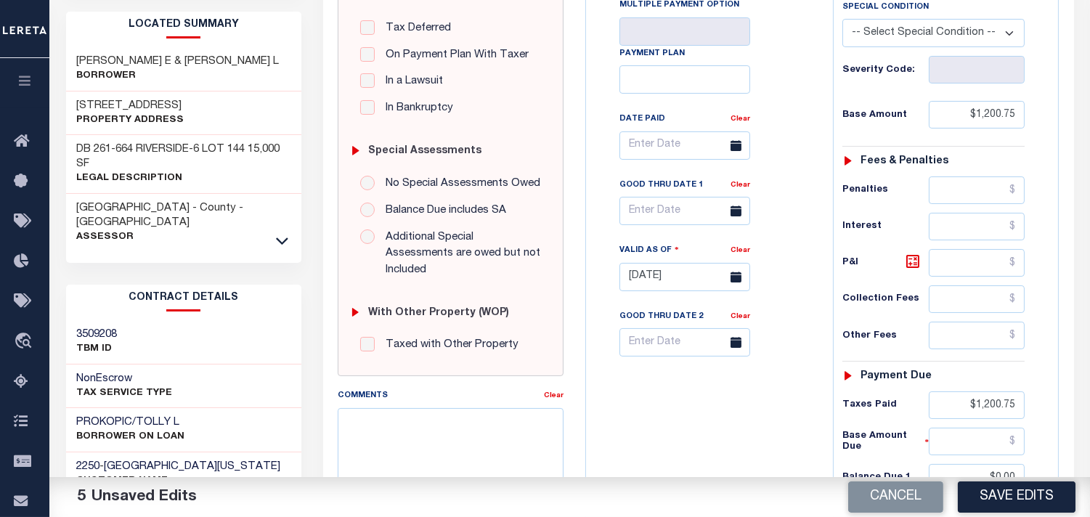
scroll to position [0, 0]
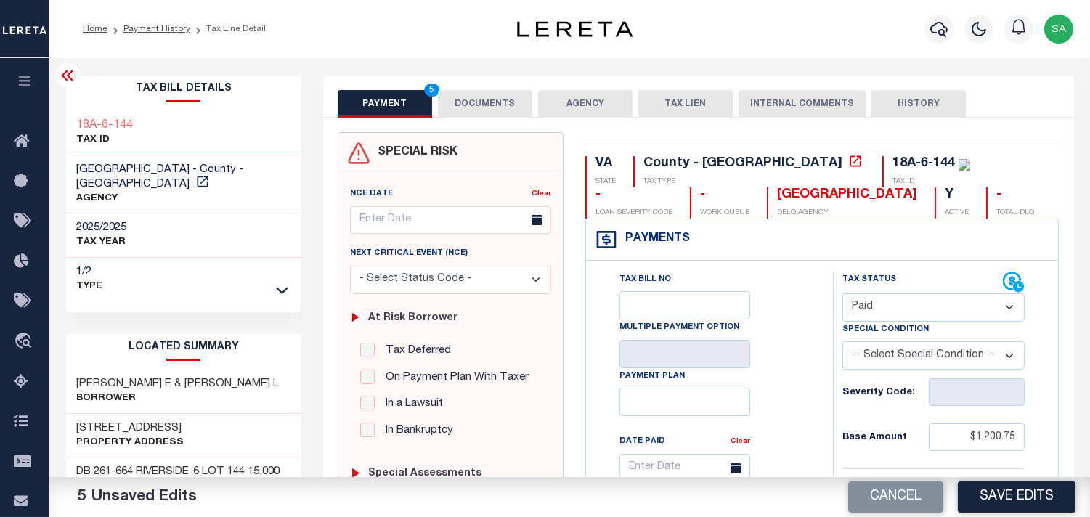
click at [501, 110] on button "DOCUMENTS" at bounding box center [485, 104] width 94 height 28
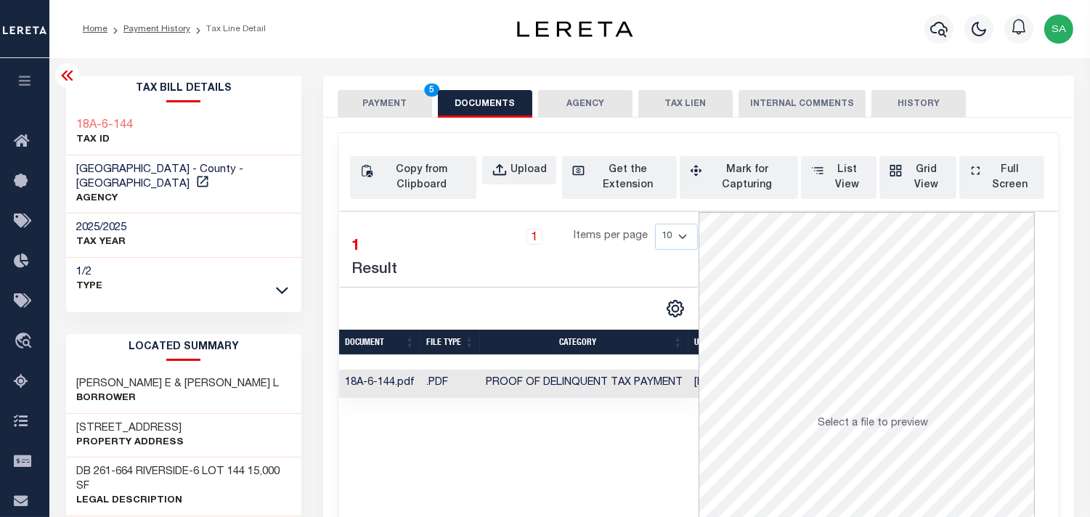
click at [383, 99] on button "PAYMENT 5" at bounding box center [385, 104] width 94 height 28
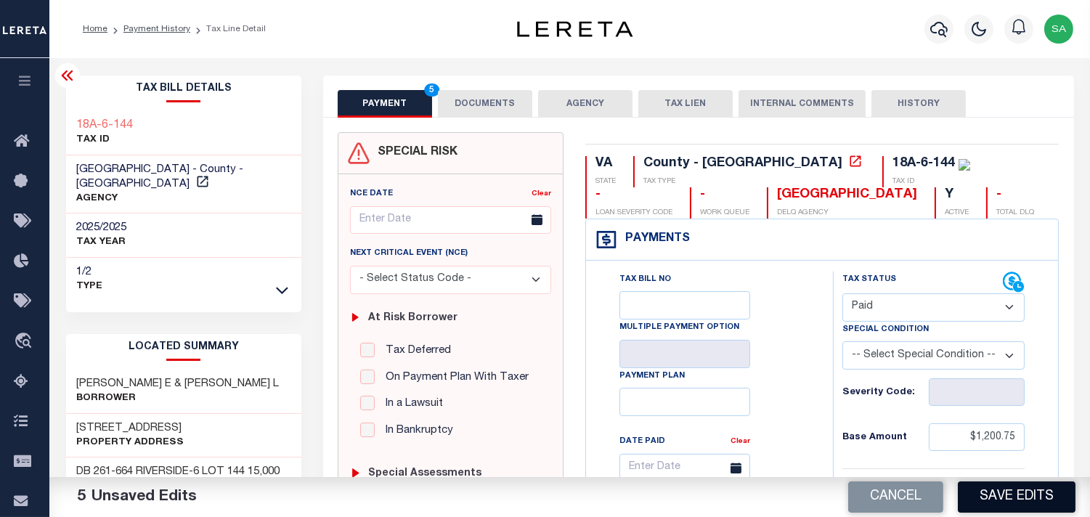
click at [980, 489] on button "Save Edits" at bounding box center [1017, 496] width 118 height 31
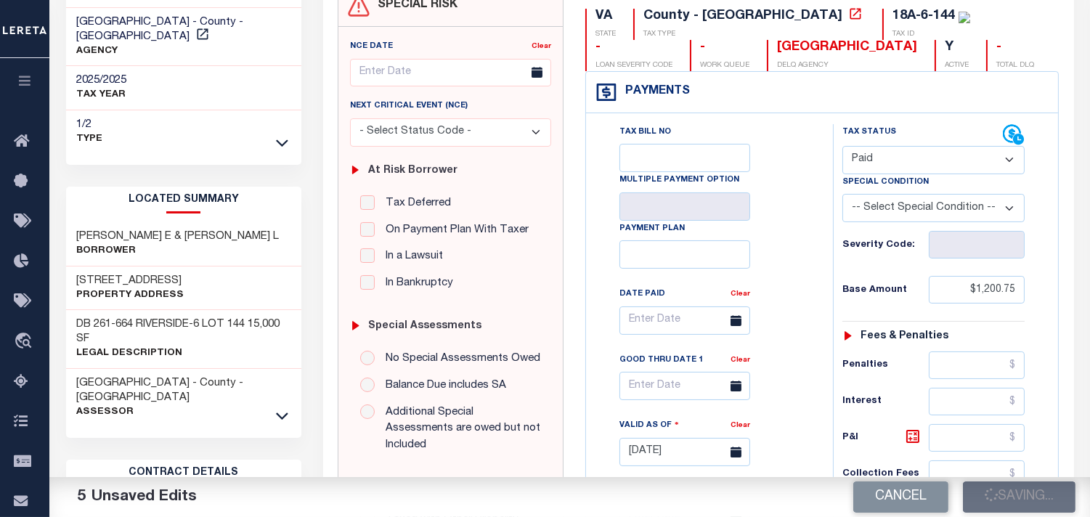
scroll to position [322, 0]
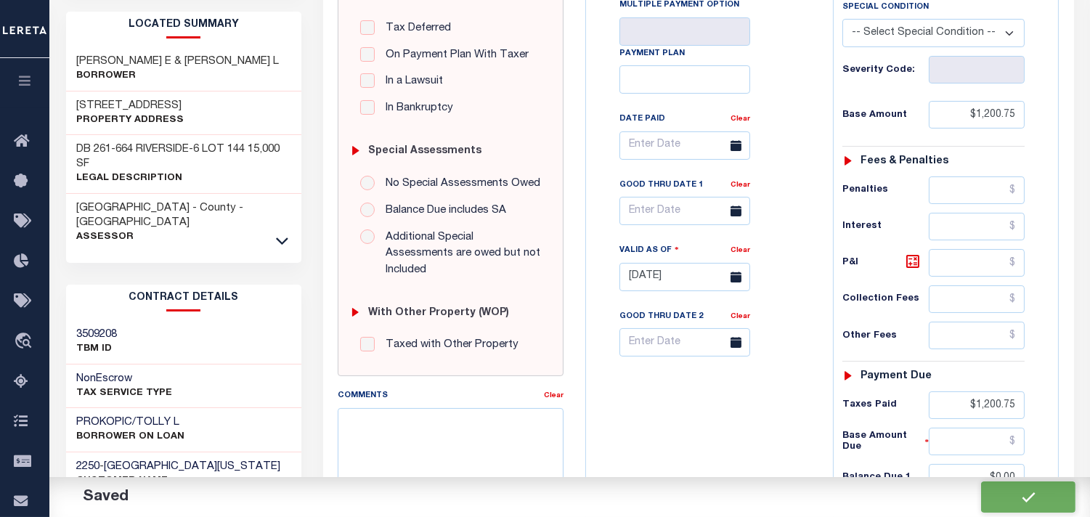
checkbox input "false"
type input "$1,200.75"
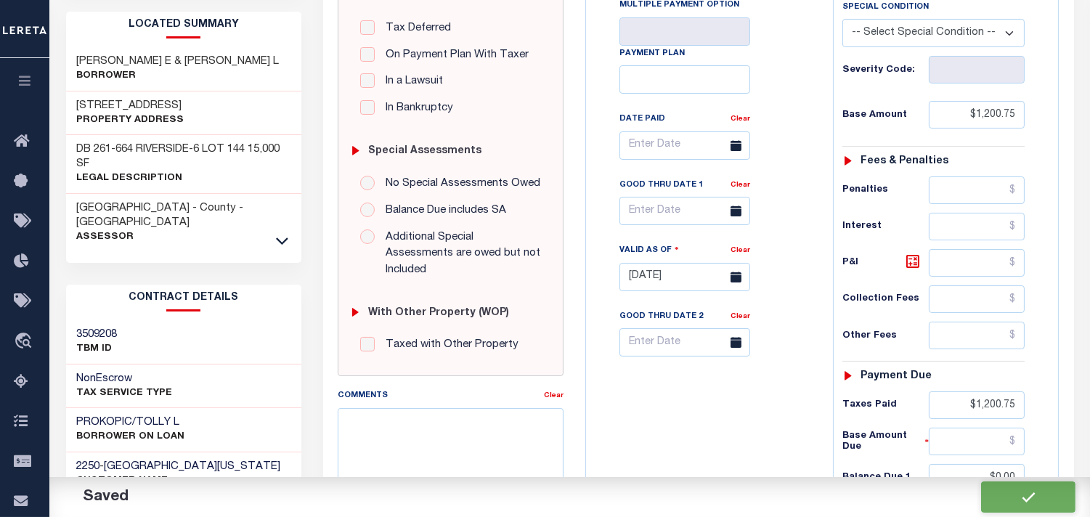
type input "$1,200.75"
type input "$0"
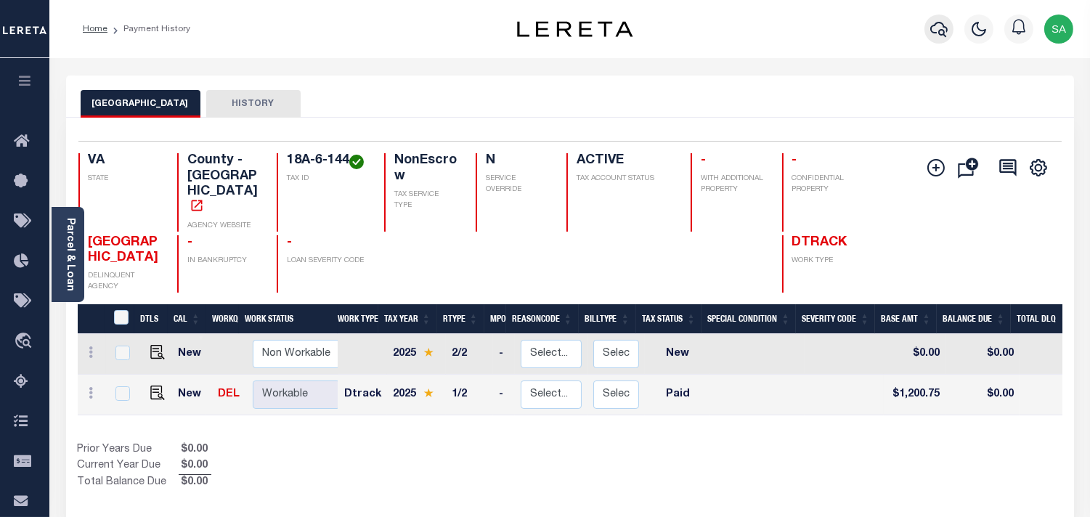
click at [942, 29] on icon "button" at bounding box center [938, 28] width 17 height 17
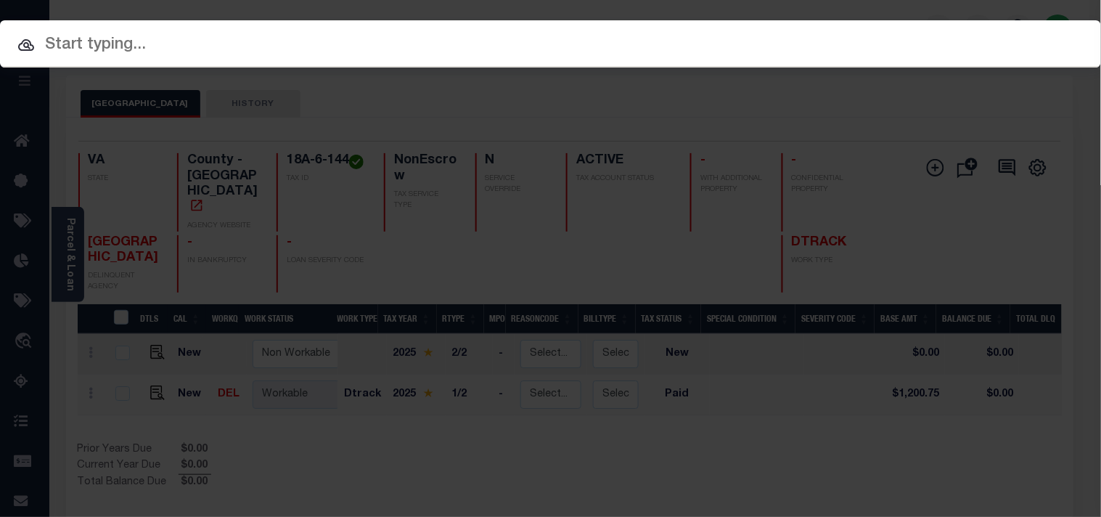
click at [865, 38] on input "text" at bounding box center [550, 45] width 1101 height 25
paste input "13109706"
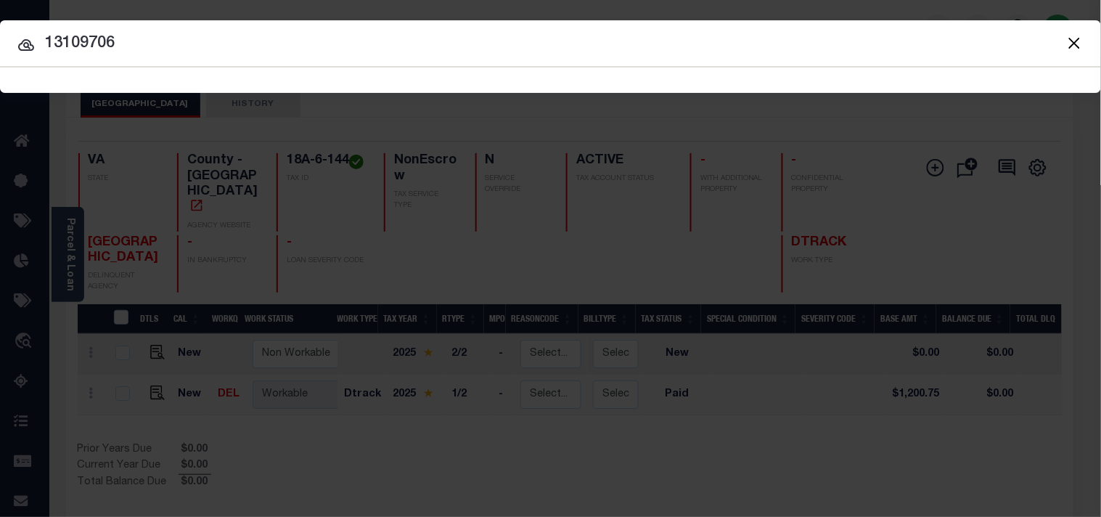
type input "13109706"
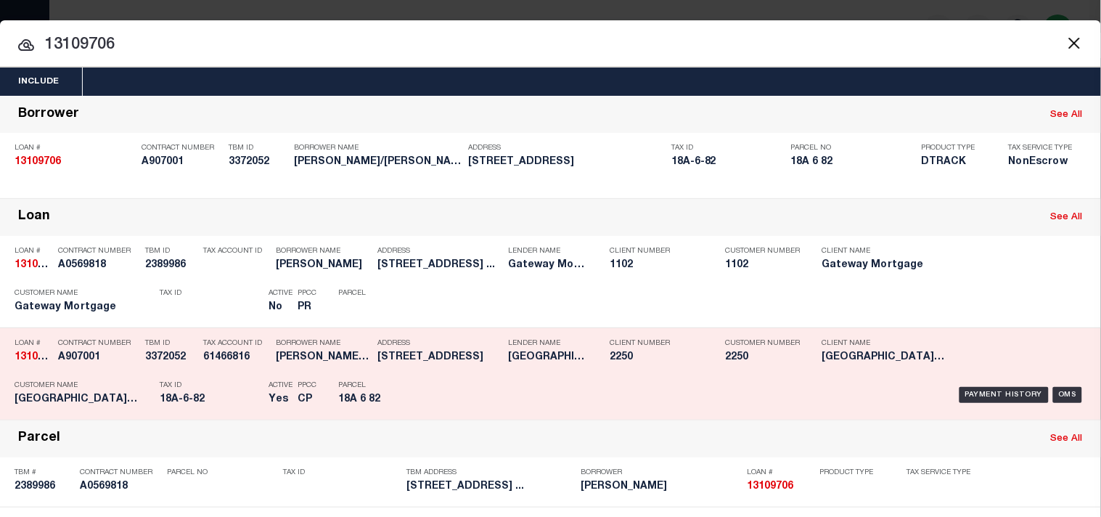
click at [429, 409] on div "Payment History OMS" at bounding box center [755, 395] width 661 height 42
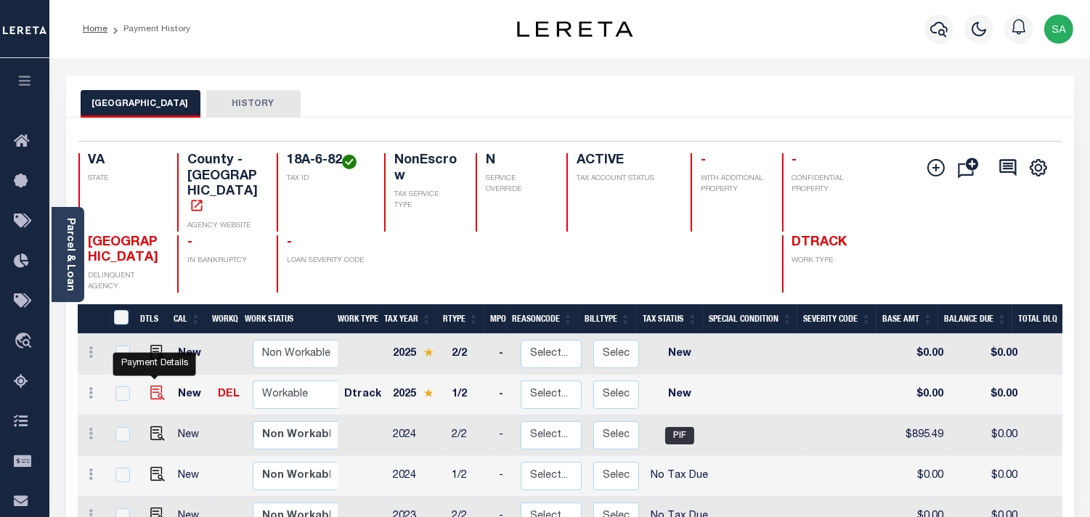
click at [158, 386] on img "" at bounding box center [157, 393] width 15 height 15
checkbox input "true"
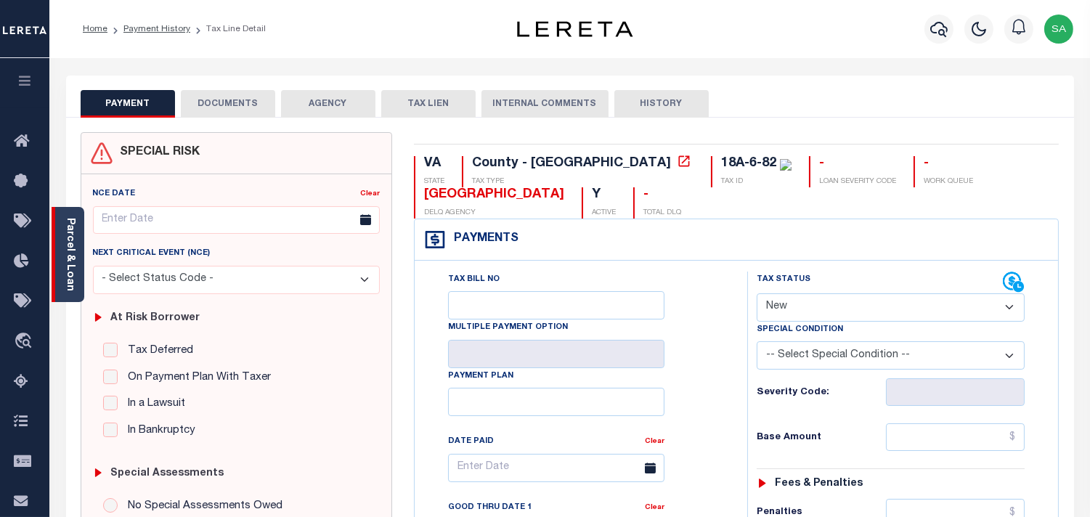
click at [70, 269] on link "Parcel & Loan" at bounding box center [70, 254] width 10 height 73
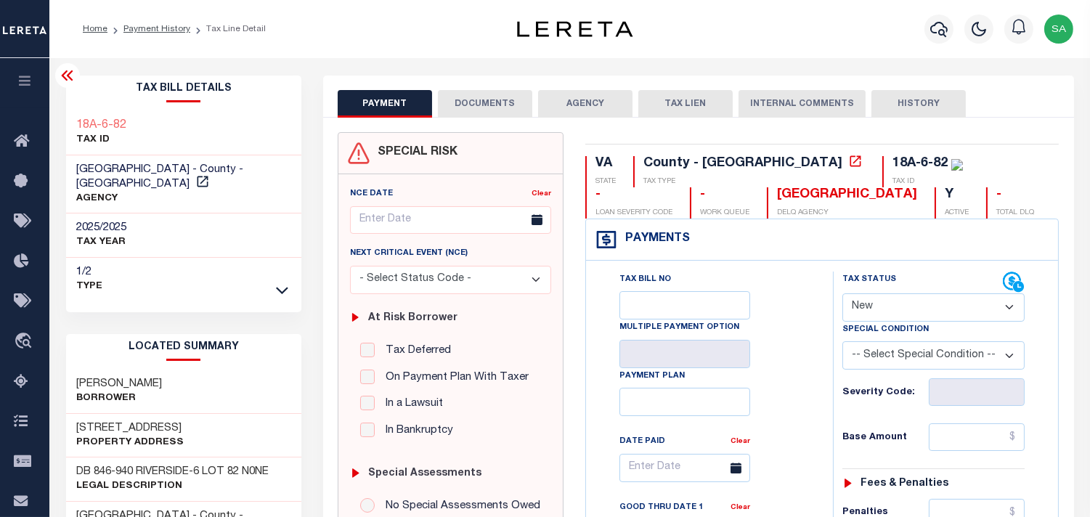
click at [868, 313] on select "- Select Status Code - Open Due/Unpaid Paid Incomplete No Tax Due Internal Refu…" at bounding box center [933, 307] width 182 height 28
select select "PYD"
click at [842, 294] on select "- Select Status Code - Open Due/Unpaid Paid Incomplete No Tax Due Internal Refu…" at bounding box center [933, 307] width 182 height 28
type input "[DATE]"
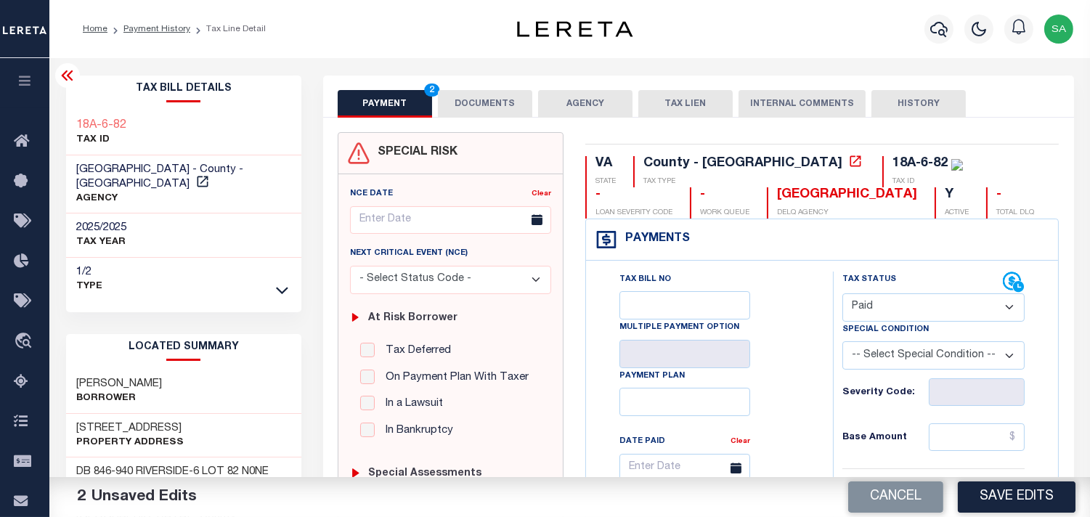
click at [459, 96] on button "DOCUMENTS" at bounding box center [485, 104] width 94 height 28
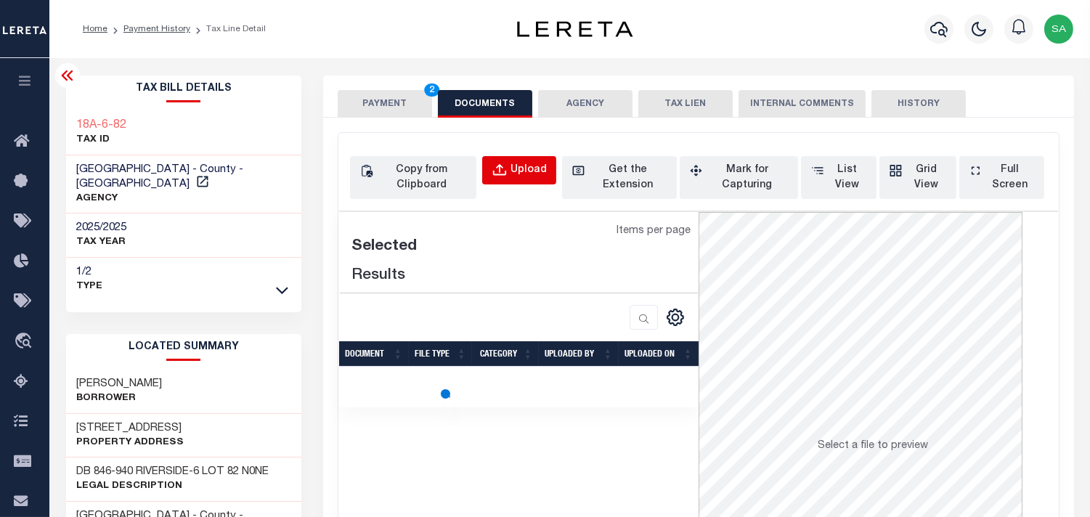
click at [517, 168] on div "Upload" at bounding box center [528, 171] width 36 height 16
select select "POP"
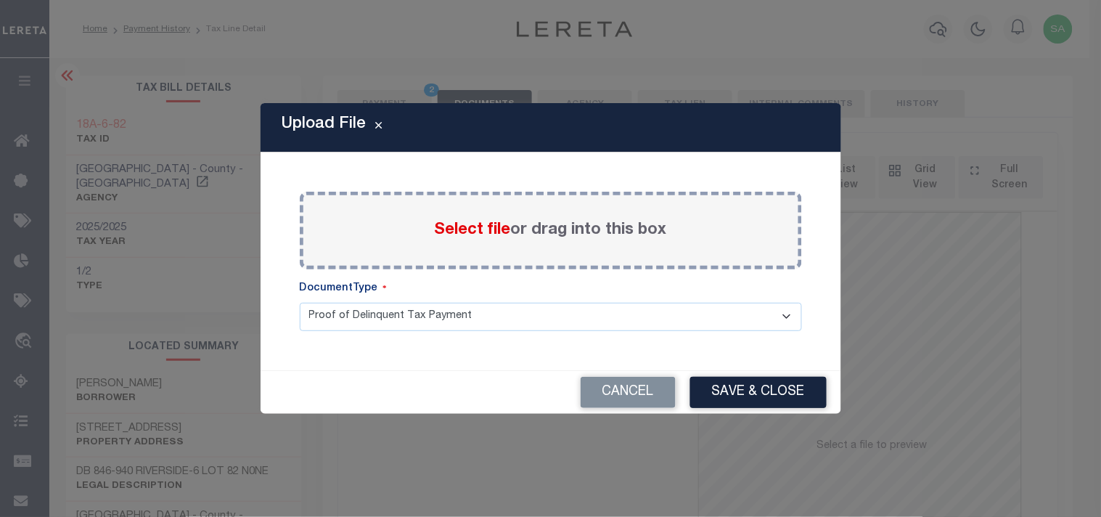
click at [499, 238] on span "Select file" at bounding box center [473, 230] width 76 height 16
click at [0, 0] on input "Select file or drag into this box" at bounding box center [0, 0] width 0 height 0
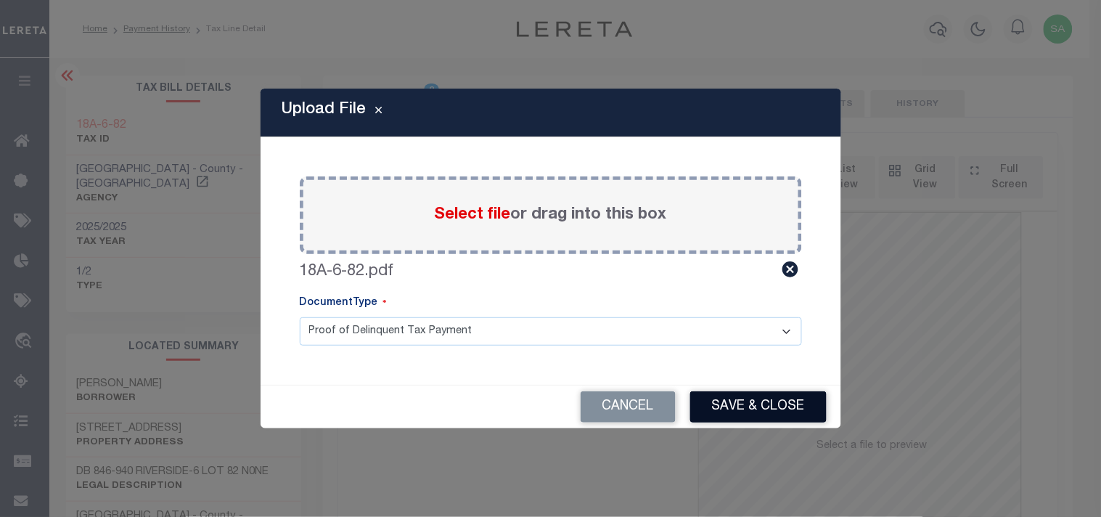
click at [737, 411] on button "Save & Close" at bounding box center [758, 406] width 136 height 31
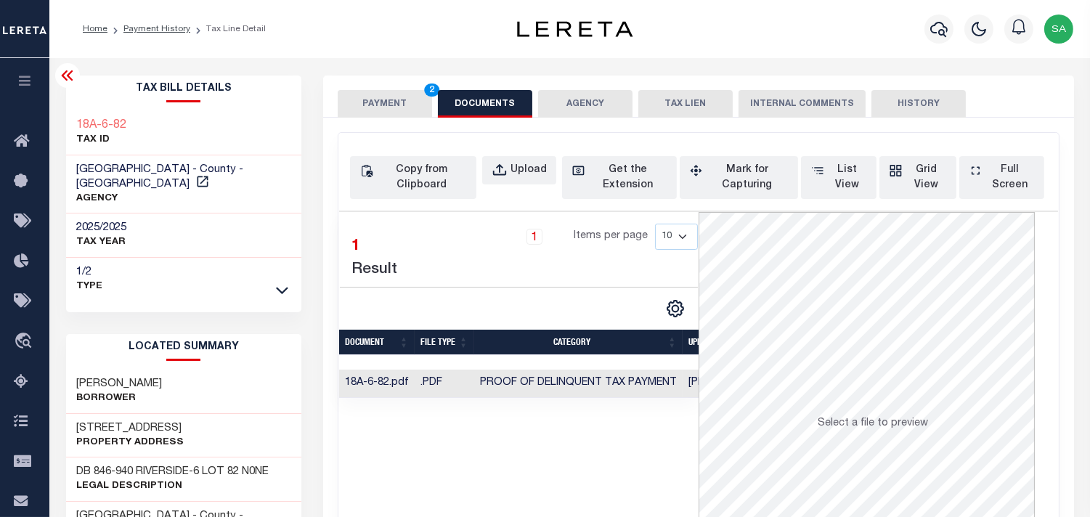
click at [403, 112] on button "PAYMENT 2" at bounding box center [385, 104] width 94 height 28
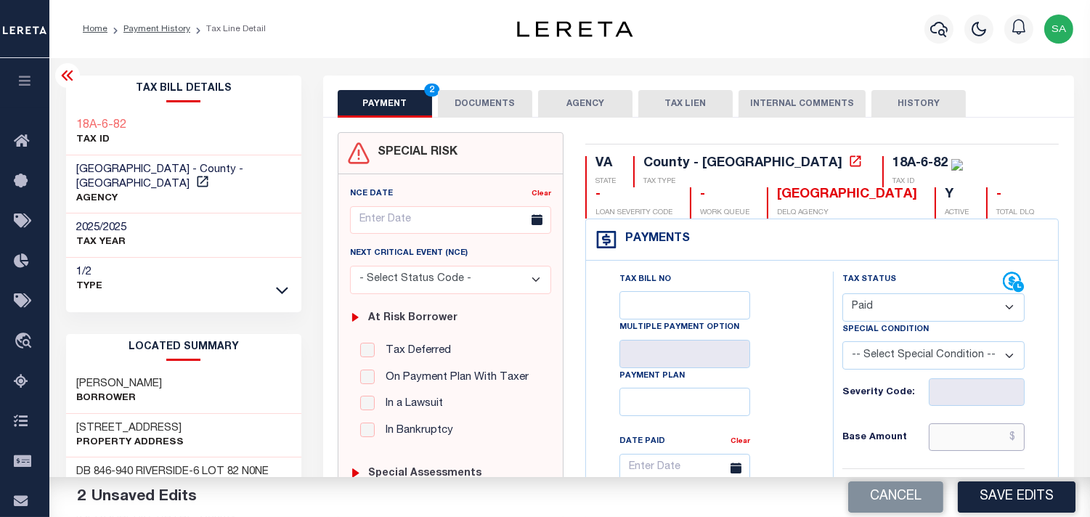
click at [970, 444] on input "text" at bounding box center [977, 437] width 96 height 28
paste input "1,003.13"
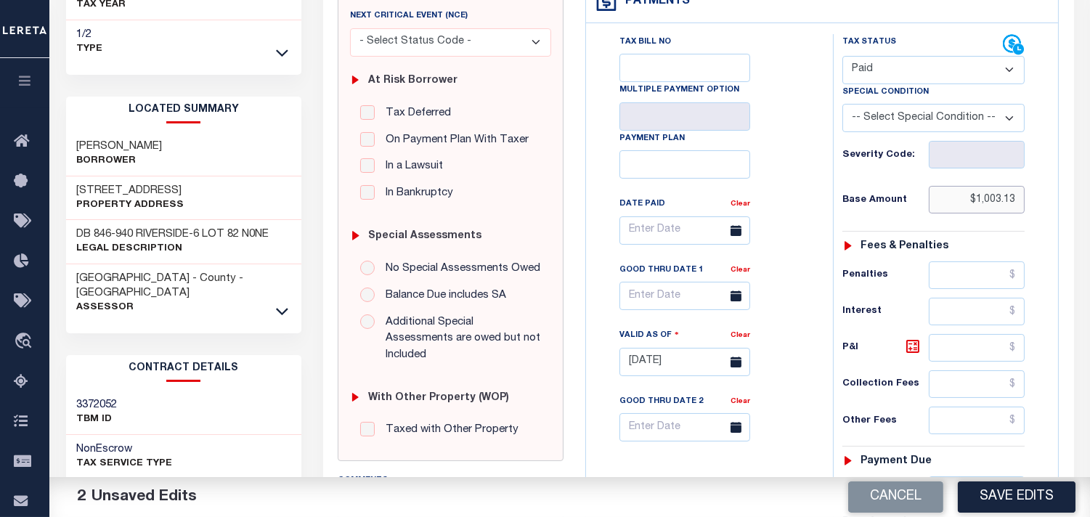
scroll to position [403, 0]
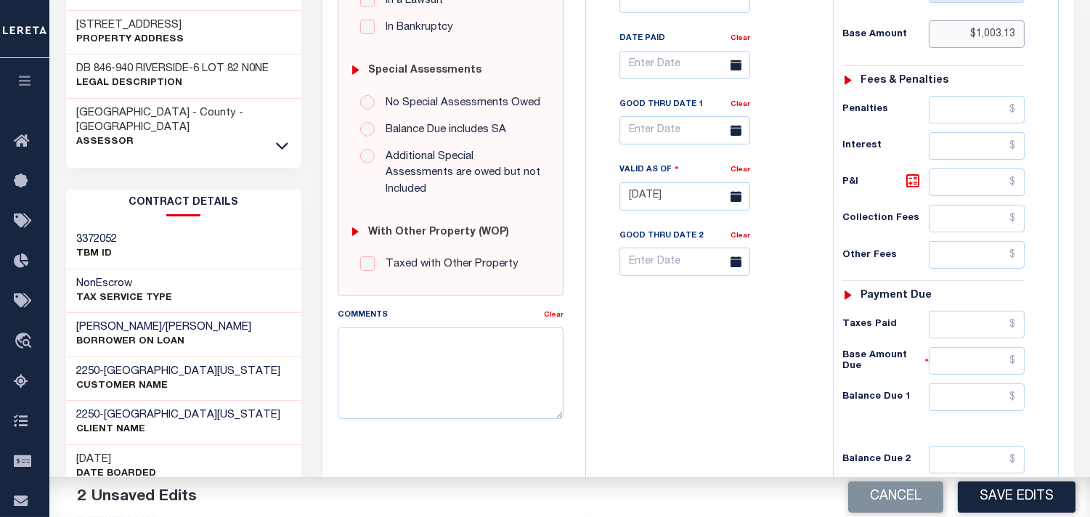
type input "$1,003.13"
click at [974, 338] on input "text" at bounding box center [977, 325] width 96 height 28
paste input "1,003.13"
type input "$1,003.13"
click at [802, 338] on div "Tax Bill No Multiple Payment Option Payment Plan Clear" at bounding box center [706, 189] width 232 height 641
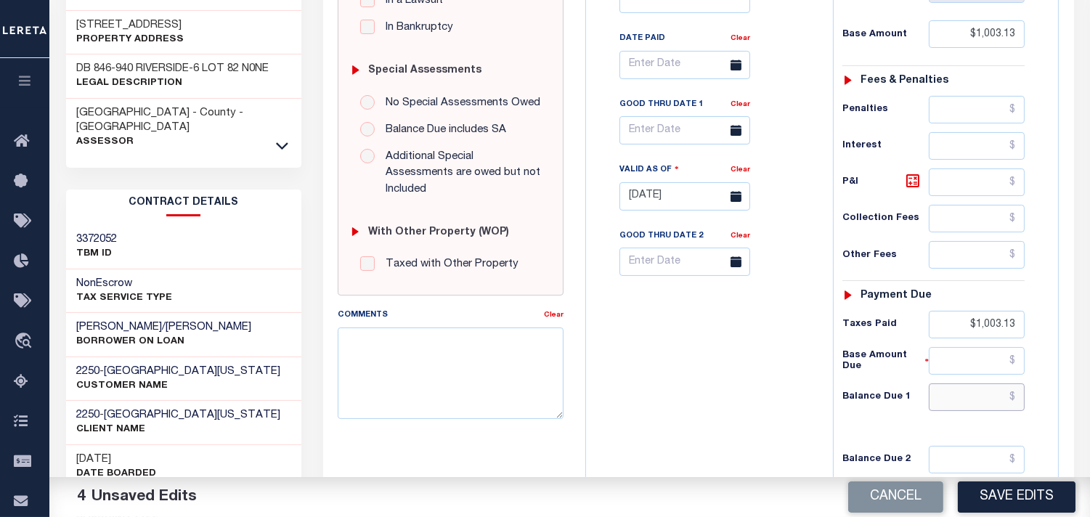
click at [982, 402] on input "text" at bounding box center [977, 397] width 96 height 28
type input "$0.00"
drag, startPoint x: 709, startPoint y: 403, endPoint x: 735, endPoint y: 414, distance: 27.6
click at [709, 403] on div "Tax Bill No Multiple Payment Option Payment Plan Clear" at bounding box center [706, 189] width 232 height 641
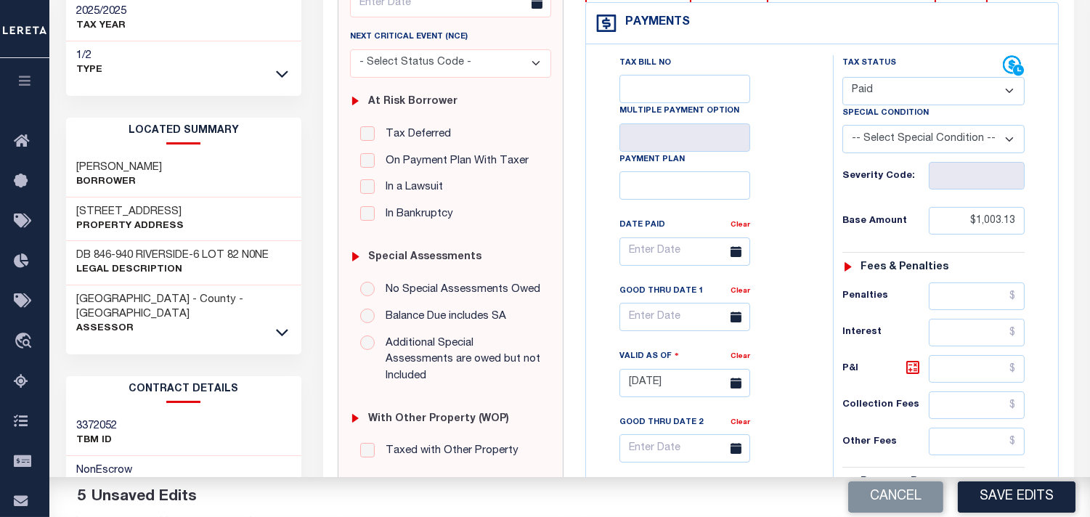
scroll to position [0, 0]
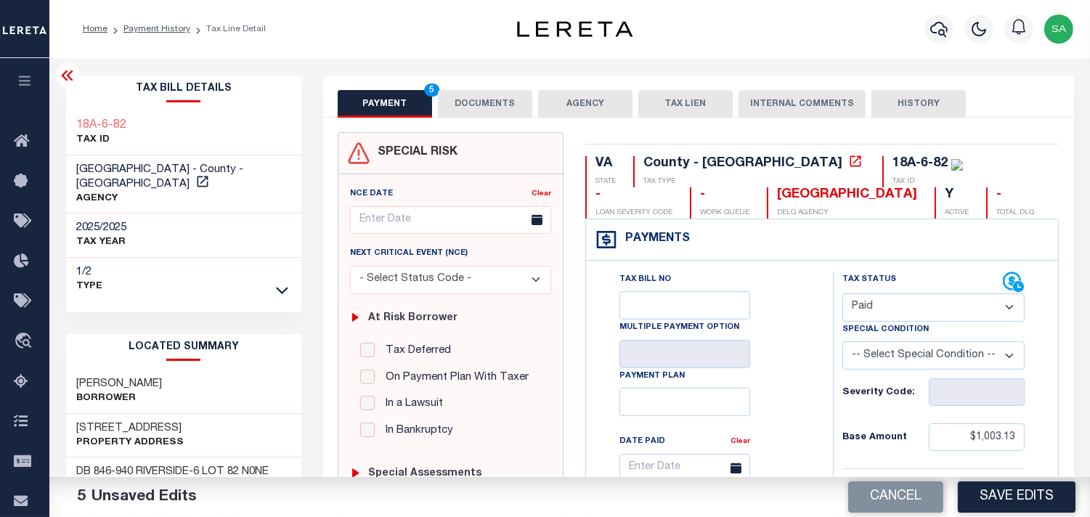
click at [491, 107] on button "DOCUMENTS" at bounding box center [485, 104] width 94 height 28
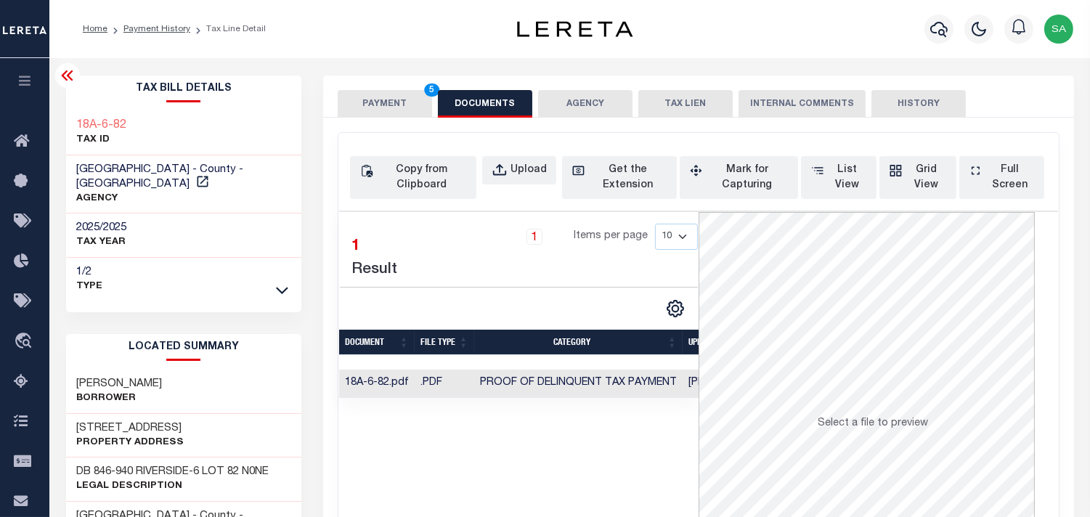
click at [391, 105] on button "PAYMENT 5" at bounding box center [385, 104] width 94 height 28
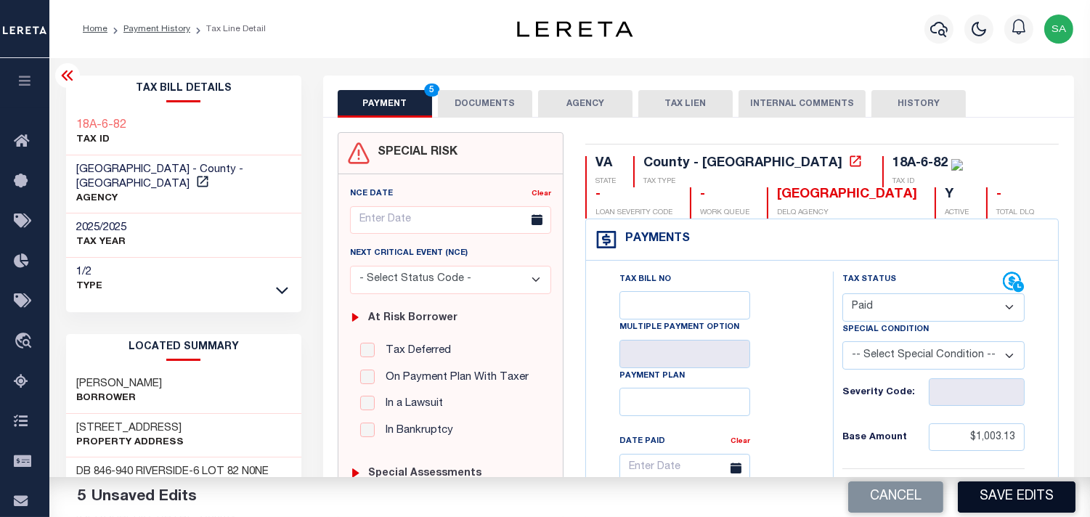
click at [998, 481] on button "Save Edits" at bounding box center [1017, 496] width 118 height 31
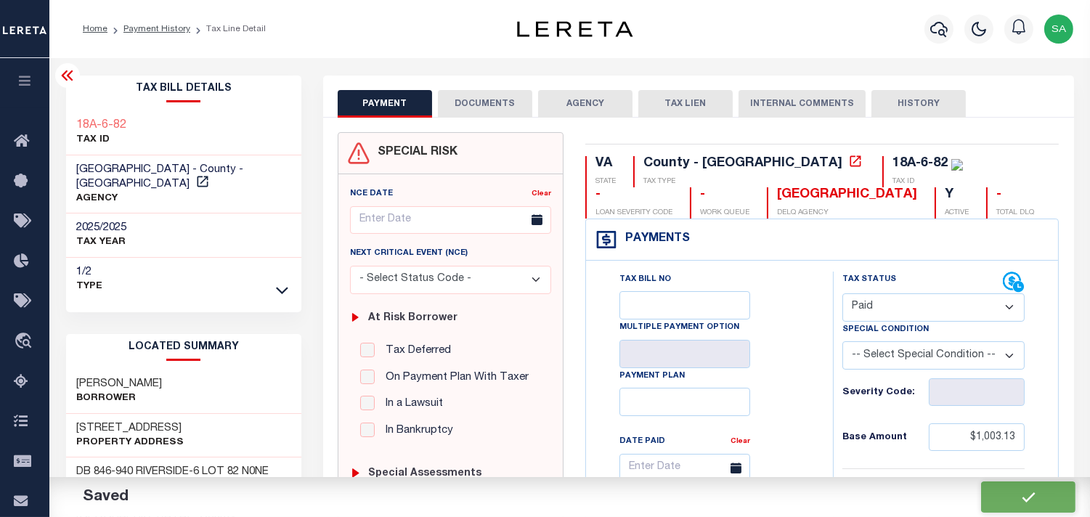
checkbox input "false"
type input "$1,003.13"
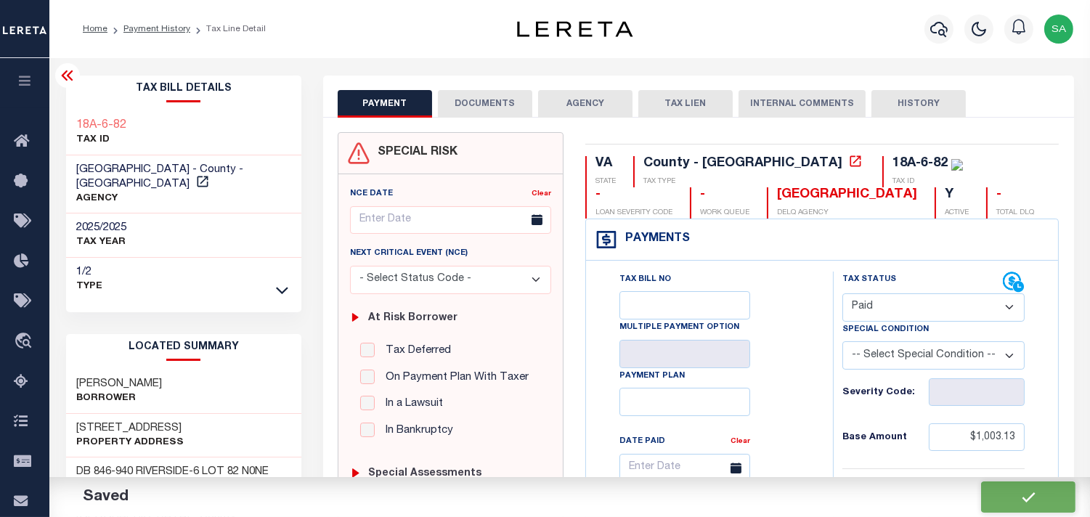
type input "$1,003.13"
type input "$0"
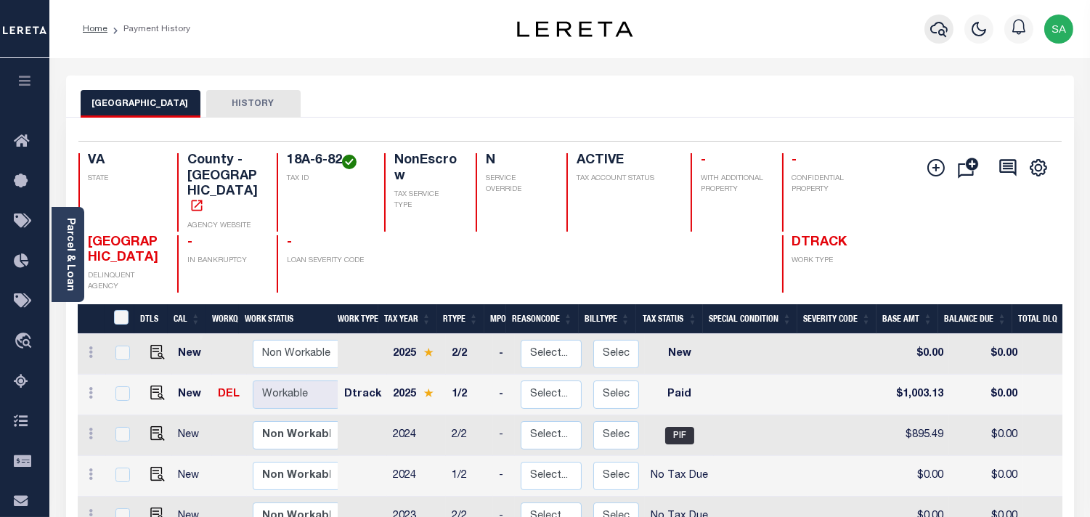
click at [940, 33] on icon "button" at bounding box center [938, 28] width 17 height 17
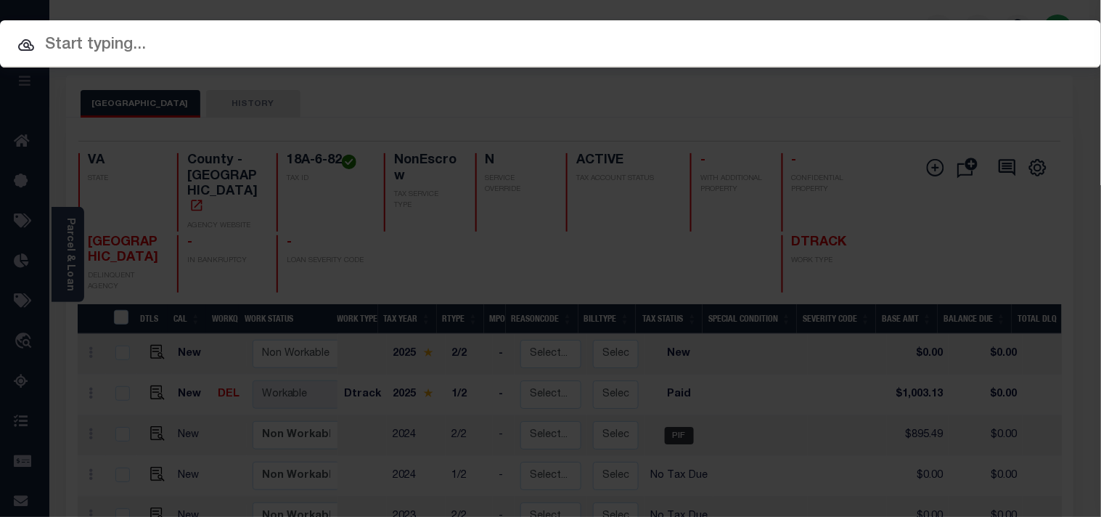
click at [855, 36] on div "Include Loans TBM Customers Borrowers Payments (Lender Non-Disb) Payments (Lend…" at bounding box center [550, 43] width 1101 height 47
paste input "20312707"
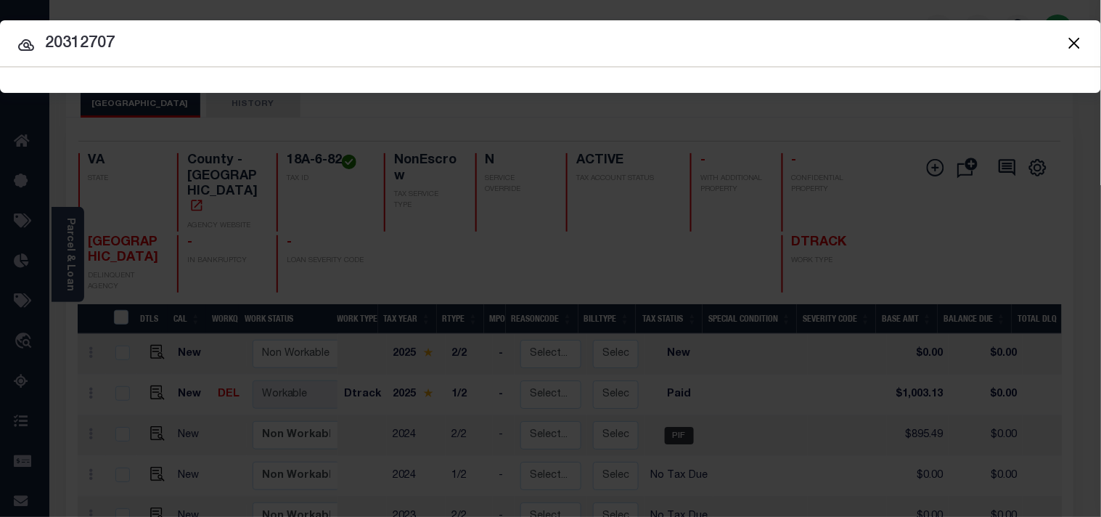
type input "20312707"
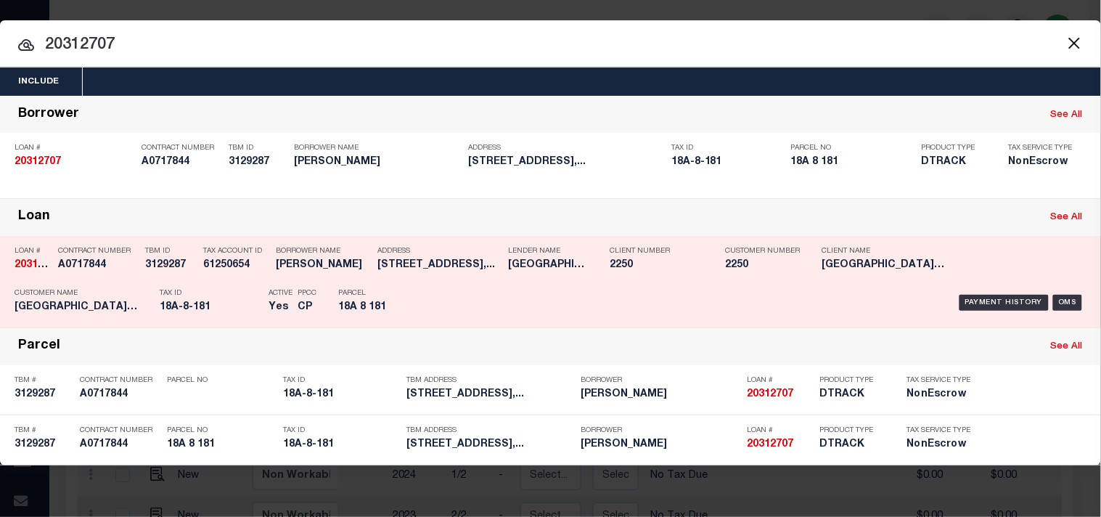
click at [433, 288] on div "Payment History OMS" at bounding box center [755, 303] width 661 height 42
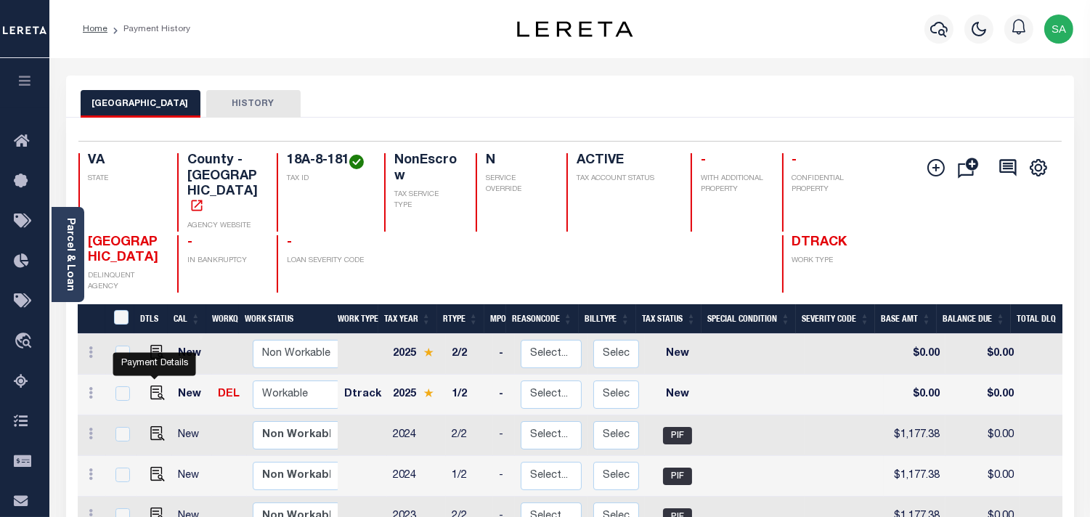
drag, startPoint x: 155, startPoint y: 372, endPoint x: 184, endPoint y: 367, distance: 29.4
click at [155, 386] on img "" at bounding box center [157, 393] width 15 height 15
checkbox input "true"
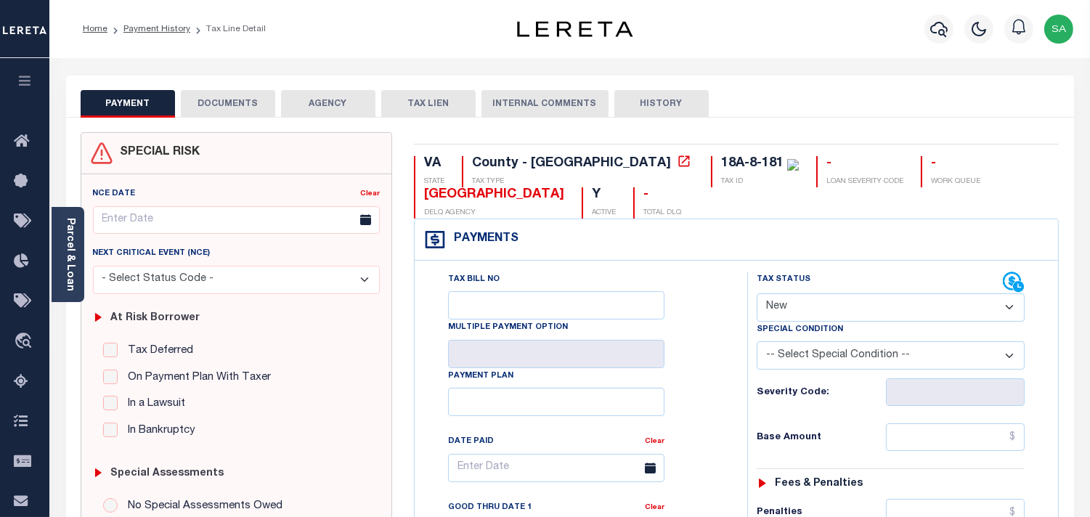
drag, startPoint x: 803, startPoint y: 309, endPoint x: 803, endPoint y: 321, distance: 12.3
click at [803, 309] on select "- Select Status Code - Open Due/Unpaid Paid Incomplete No Tax Due Internal Refu…" at bounding box center [891, 307] width 268 height 28
select select "PYD"
click at [757, 294] on select "- Select Status Code - Open Due/Unpaid Paid Incomplete No Tax Due Internal Refu…" at bounding box center [891, 307] width 268 height 28
type input "09/10/2025"
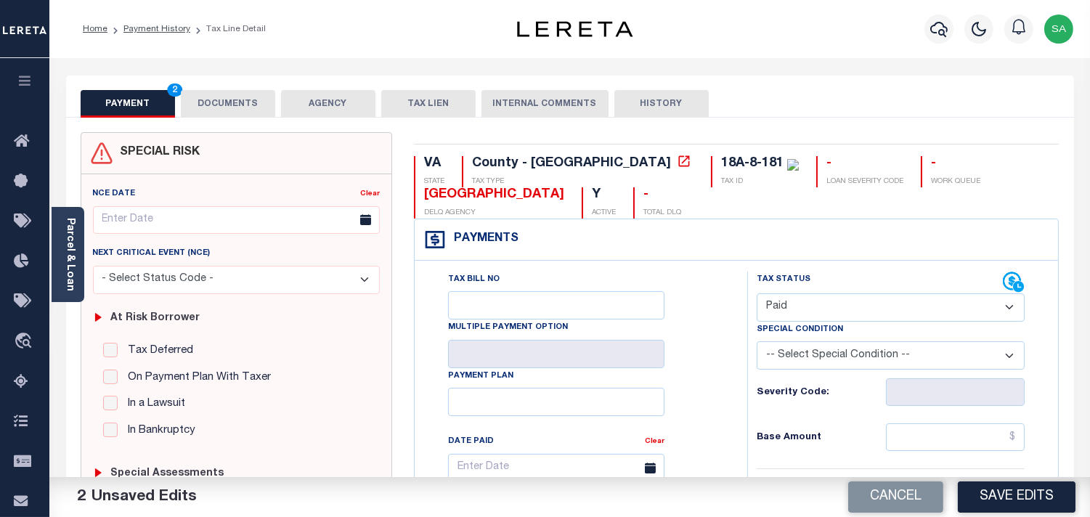
click at [259, 92] on button "DOCUMENTS" at bounding box center [228, 104] width 94 height 28
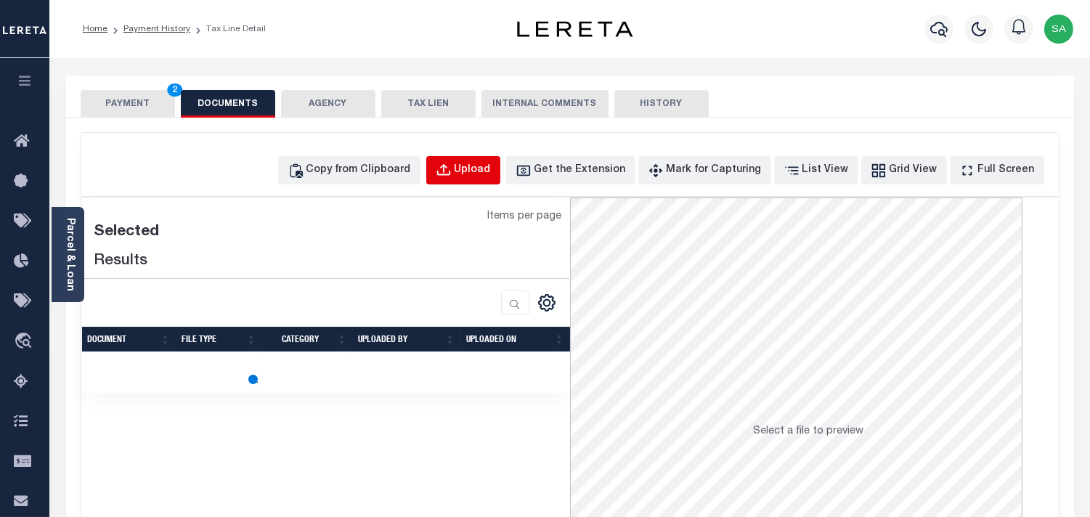
click at [459, 163] on button "Upload" at bounding box center [463, 170] width 74 height 28
select select "POP"
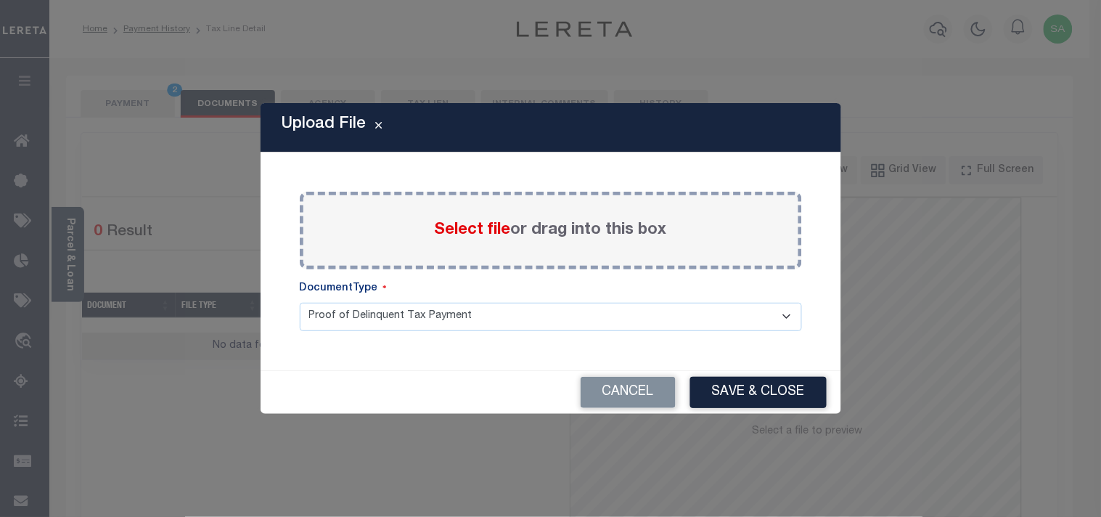
click at [437, 225] on span "Select file" at bounding box center [473, 230] width 76 height 16
click at [0, 0] on input "Select file or drag into this box" at bounding box center [0, 0] width 0 height 0
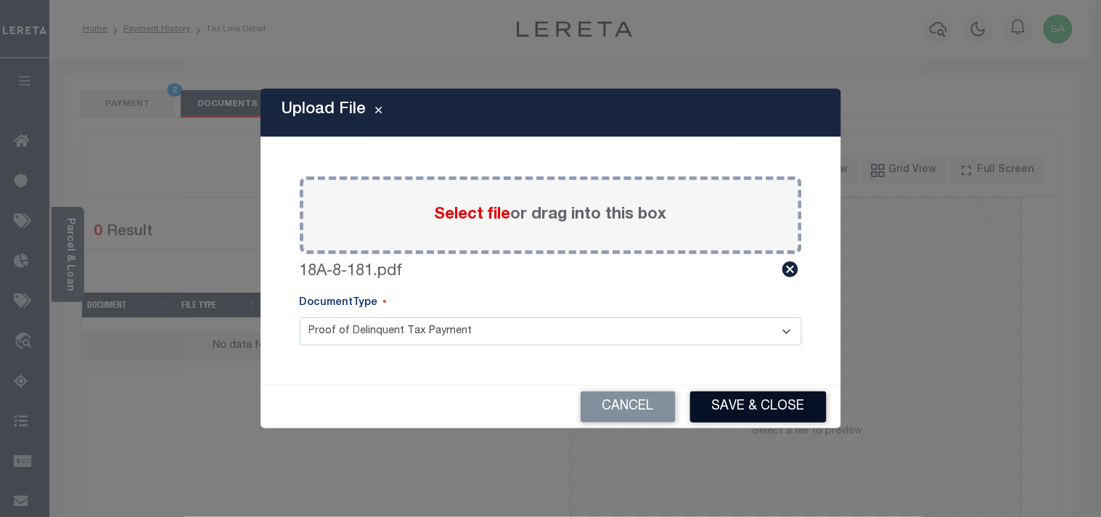
click at [786, 412] on button "Save & Close" at bounding box center [758, 406] width 136 height 31
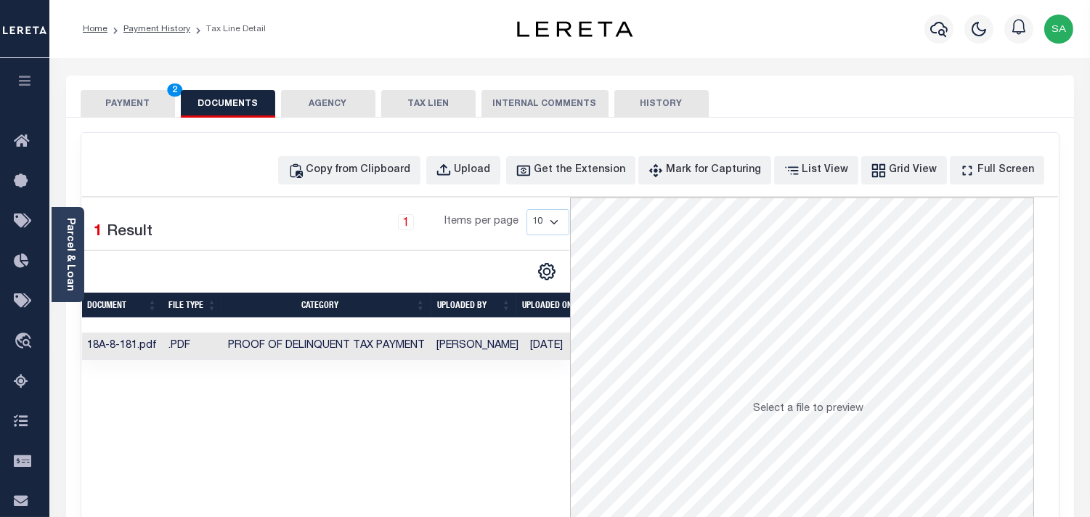
click at [144, 110] on button "PAYMENT 2" at bounding box center [128, 104] width 94 height 28
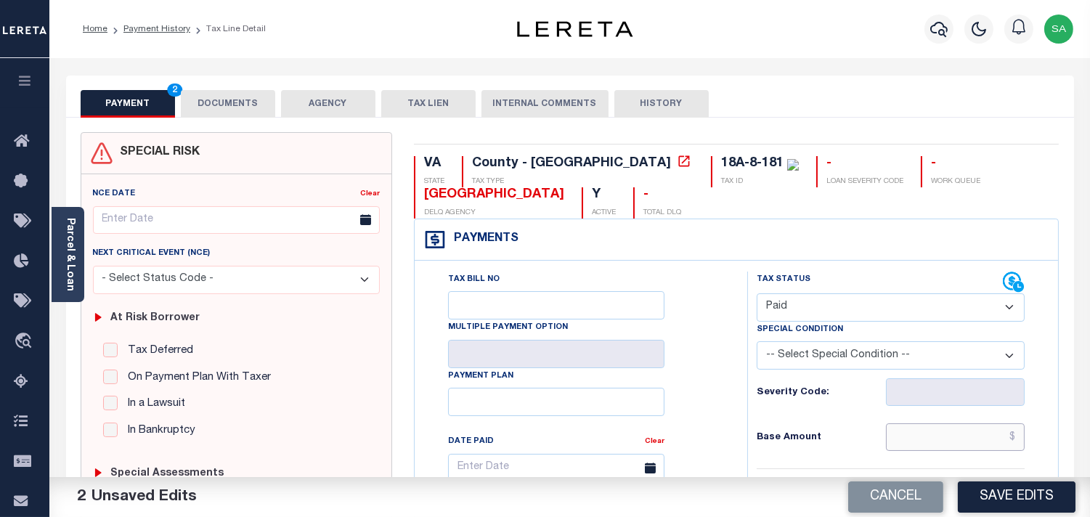
click at [915, 429] on input "text" at bounding box center [955, 437] width 139 height 28
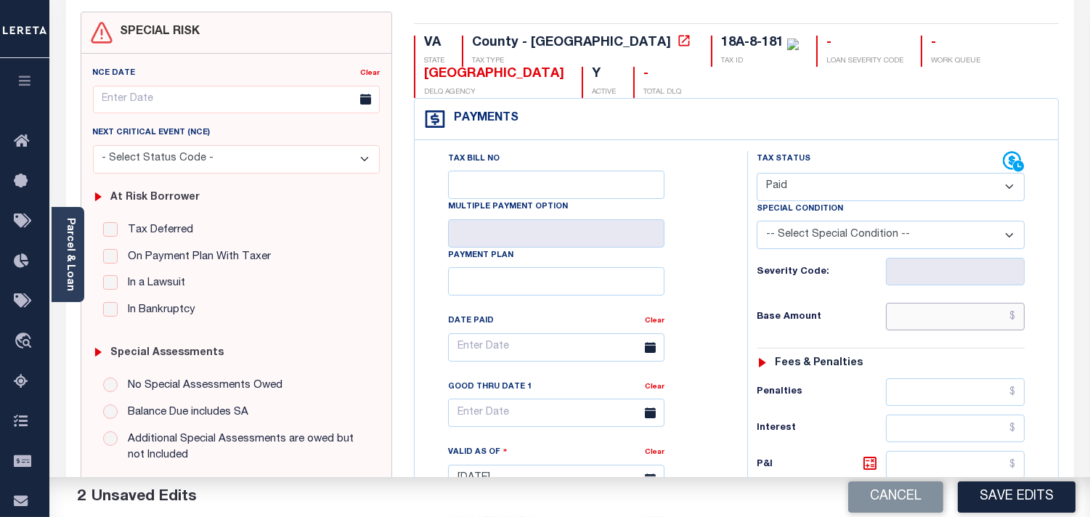
scroll to position [322, 0]
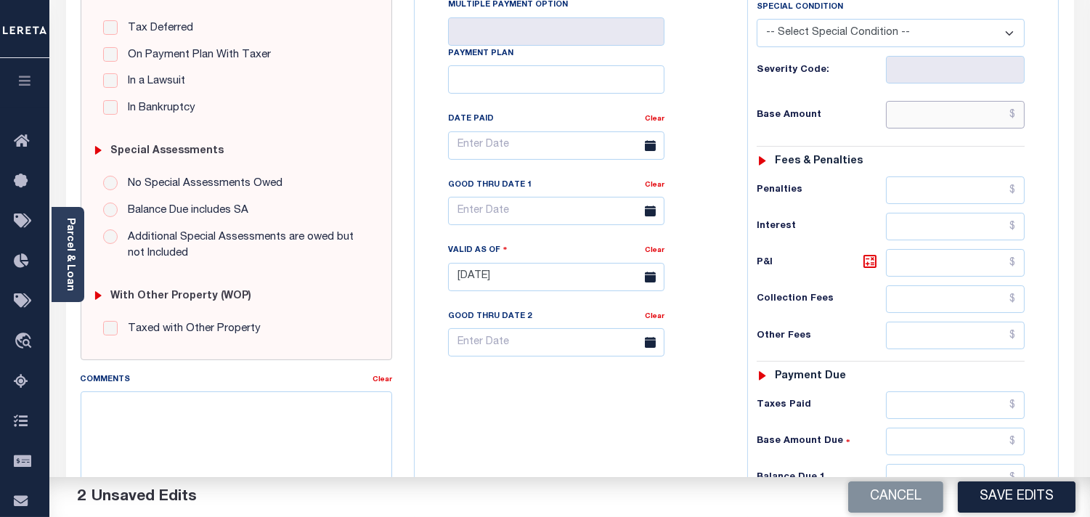
drag, startPoint x: 931, startPoint y: 120, endPoint x: 908, endPoint y: 122, distance: 23.3
click at [931, 120] on input "text" at bounding box center [955, 115] width 139 height 28
paste input "1,298.25"
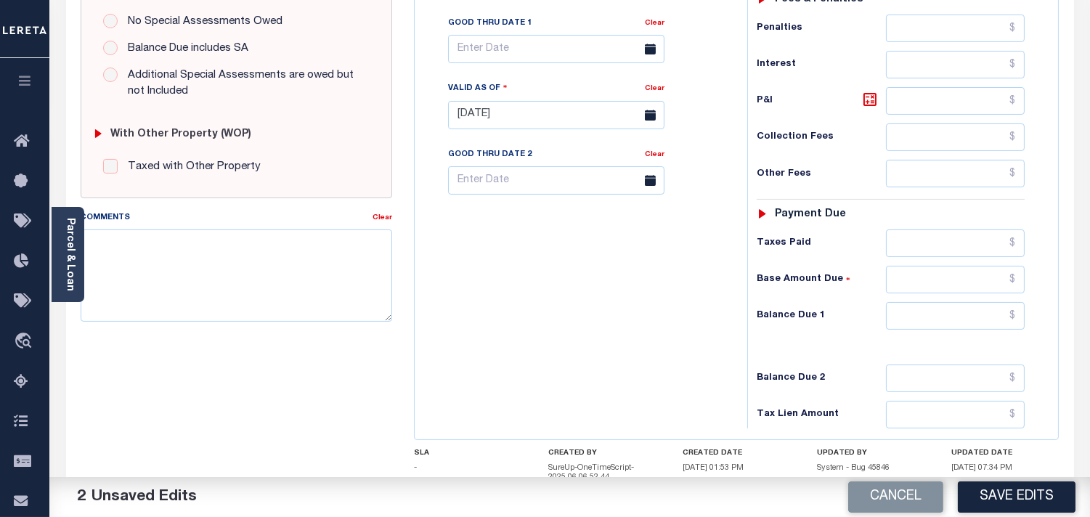
scroll to position [590, 0]
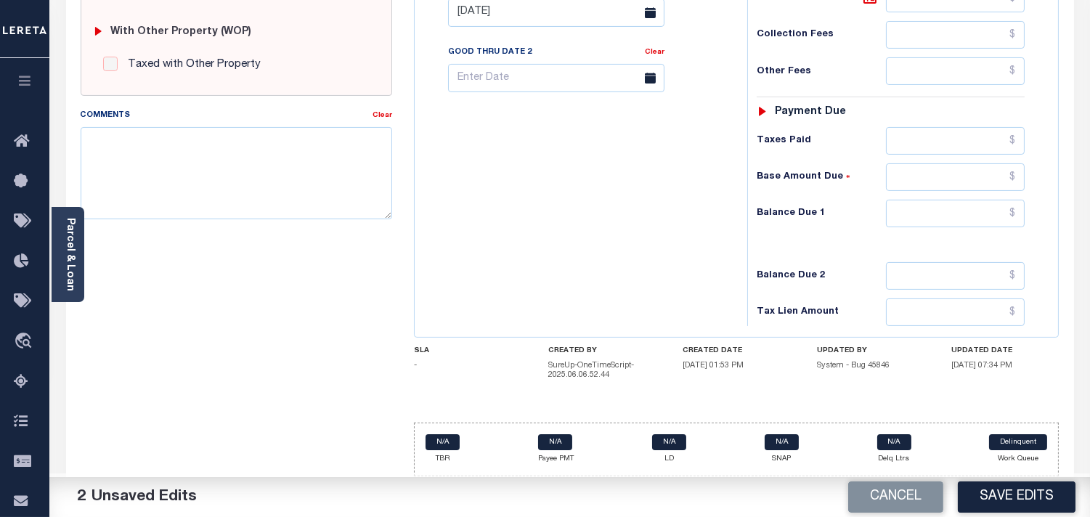
type input "$1,298.25"
click at [962, 206] on input "text" at bounding box center [955, 214] width 139 height 28
type input "$0.00"
click at [953, 135] on input "text" at bounding box center [955, 141] width 139 height 28
paste input "1,298.25"
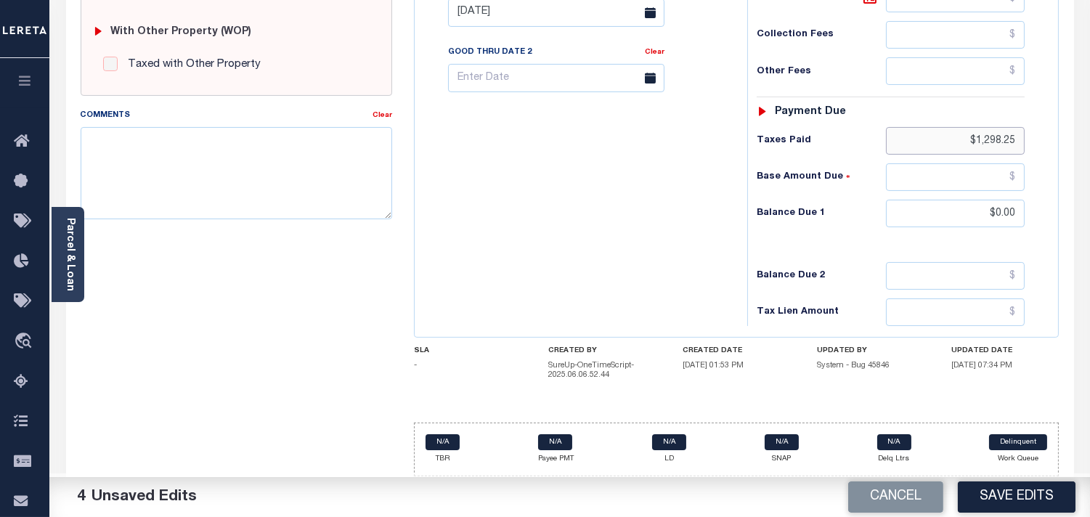
type input "$1,298.25"
click at [691, 221] on div "Tax Bill No Multiple Payment Option Payment Plan Clear" at bounding box center [577, 5] width 318 height 641
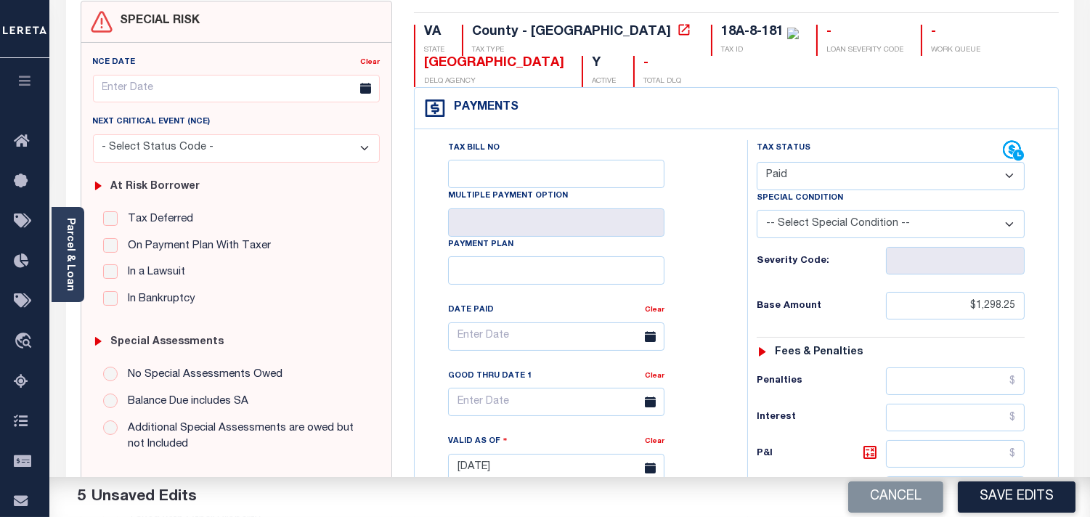
scroll to position [105, 0]
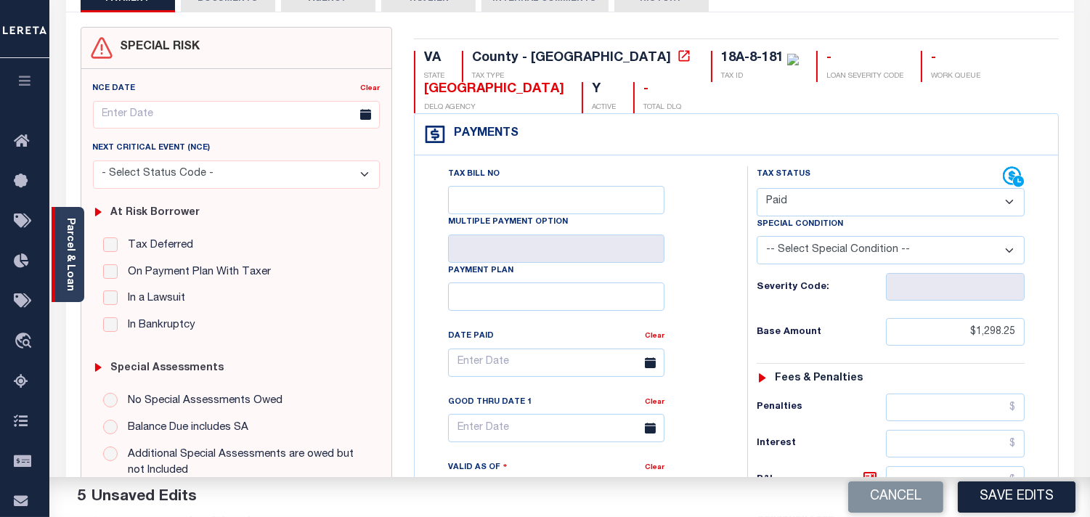
click at [68, 270] on link "Parcel & Loan" at bounding box center [70, 254] width 10 height 73
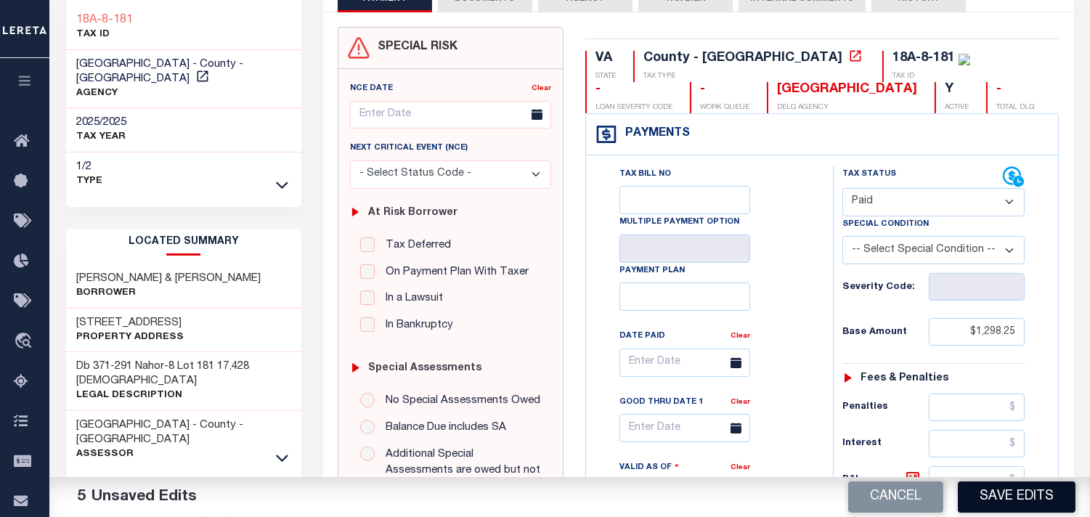
click at [1010, 500] on button "Save Edits" at bounding box center [1017, 496] width 118 height 31
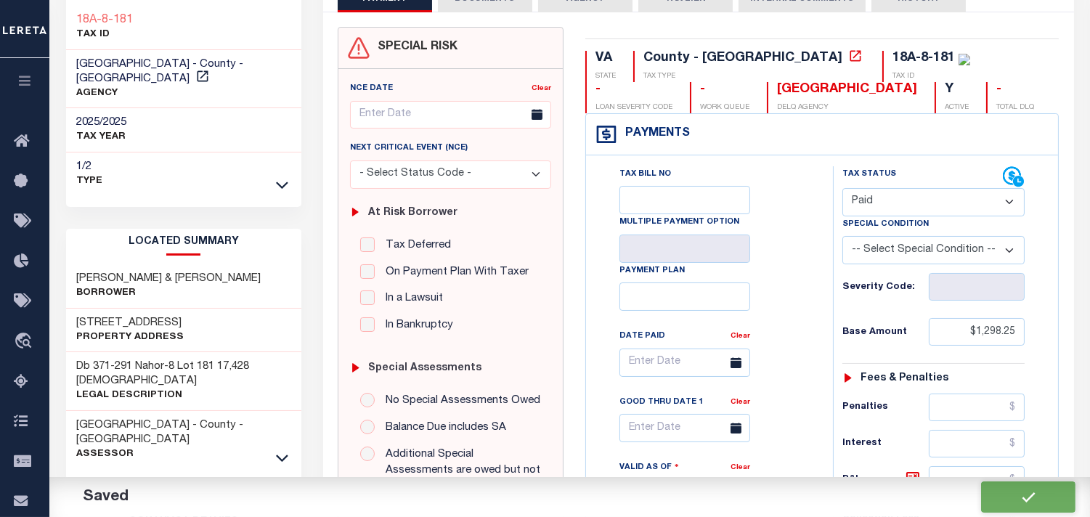
checkbox input "false"
type input "$1,298.25"
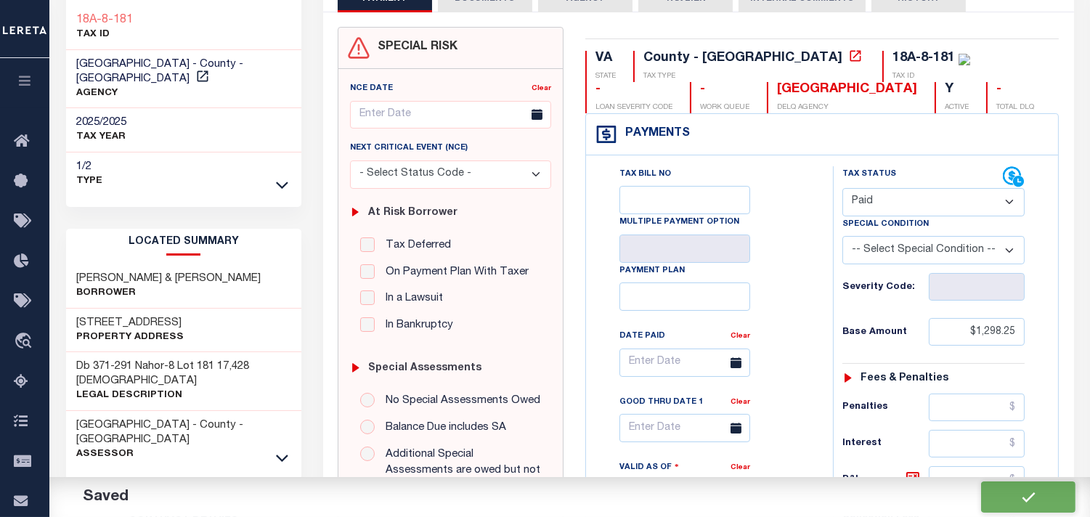
type input "$1,298.25"
type input "$0"
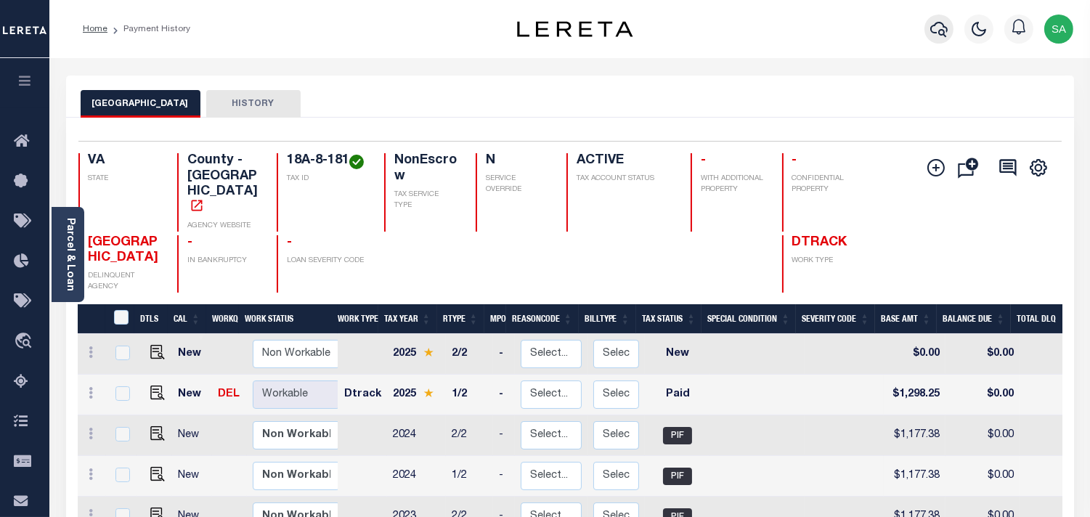
click at [937, 29] on icon "button" at bounding box center [938, 28] width 17 height 17
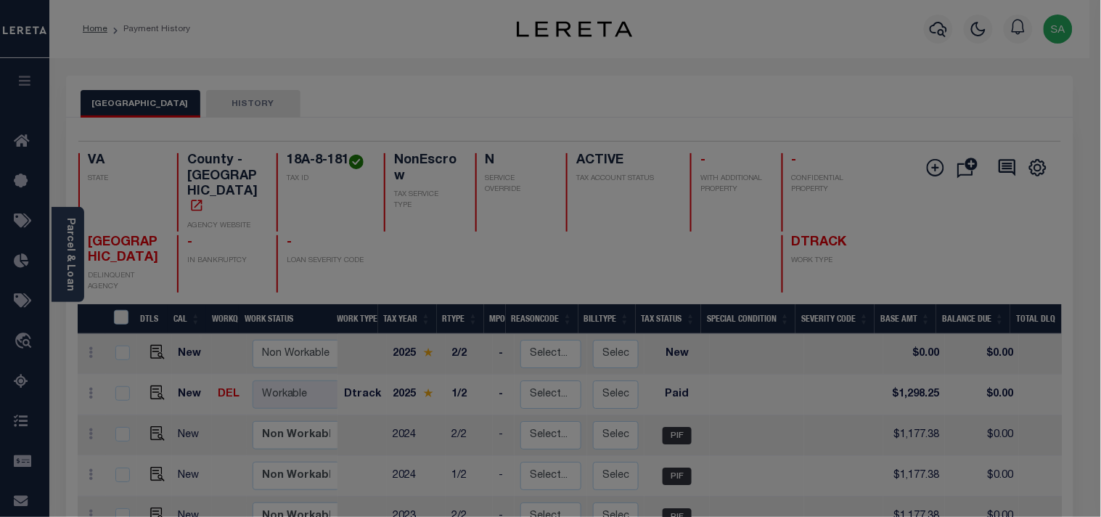
click at [0, 0] on div "Include Loans TBM Customers Borrowers Payments (Lender Non-Disb) Payments (Lend…" at bounding box center [0, 0] width 0 height 0
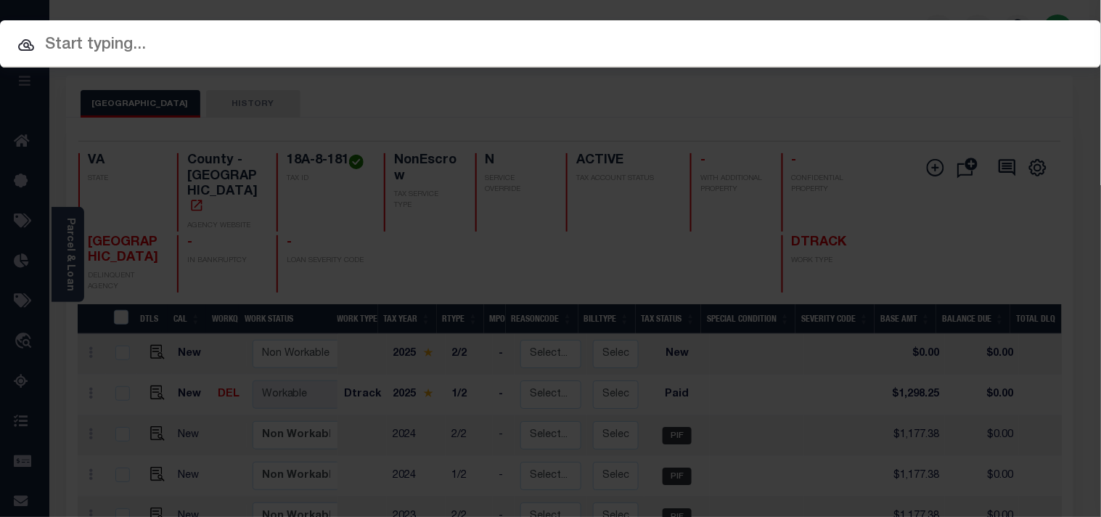
click at [796, 46] on input "text" at bounding box center [550, 45] width 1101 height 25
paste input "15820408"
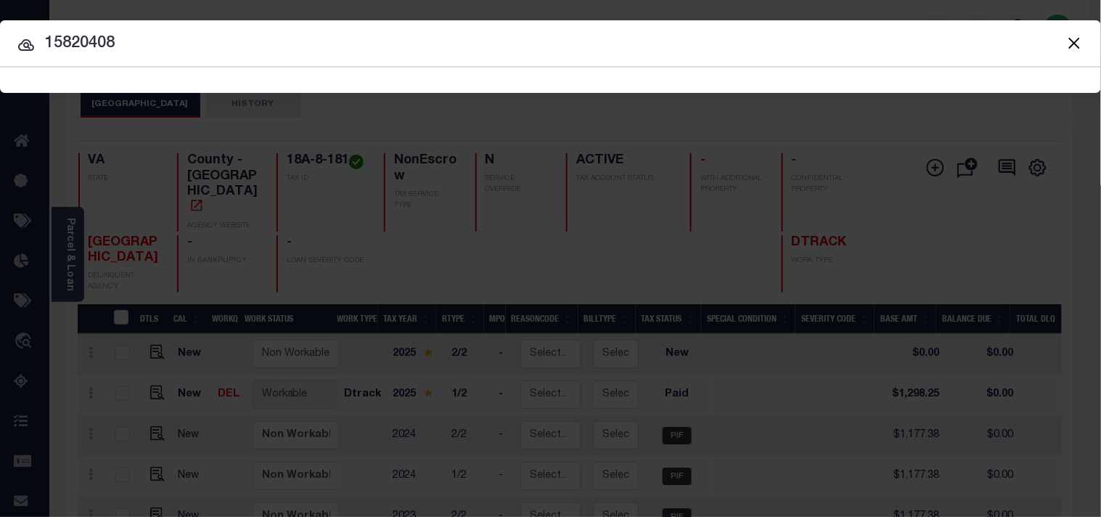
type input "15820408"
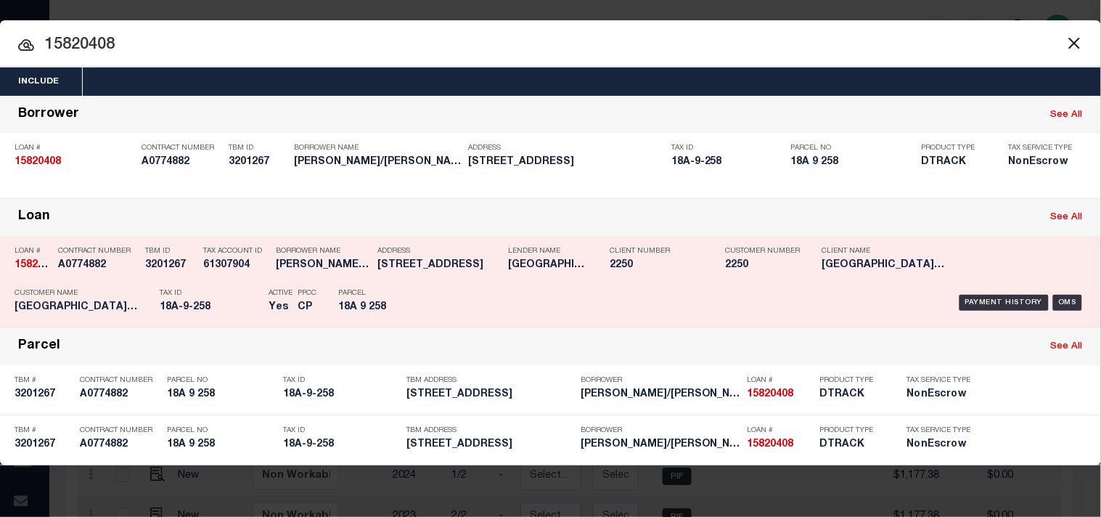
click at [434, 287] on div "Payment History OMS" at bounding box center [755, 303] width 661 height 42
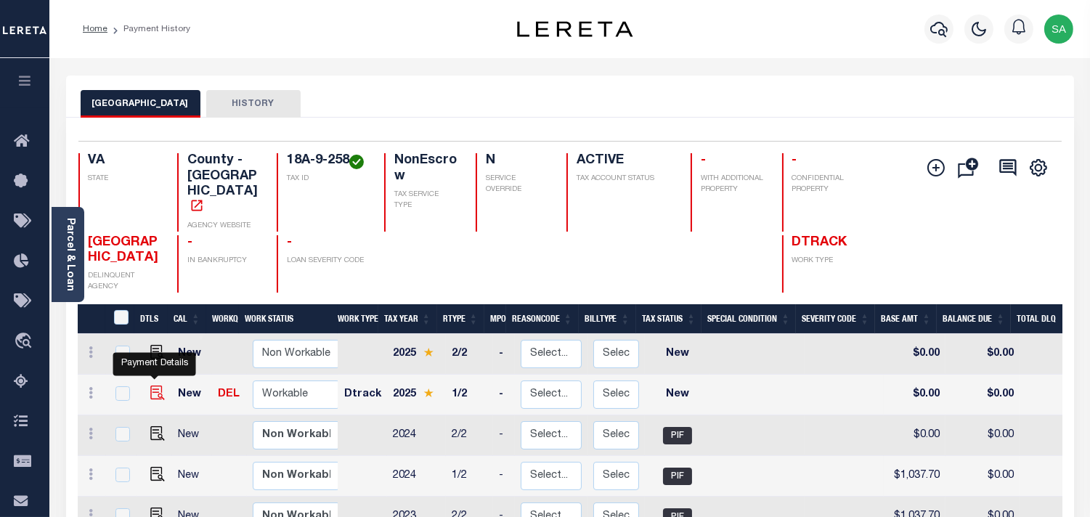
click at [153, 386] on img "" at bounding box center [157, 393] width 15 height 15
checkbox input "true"
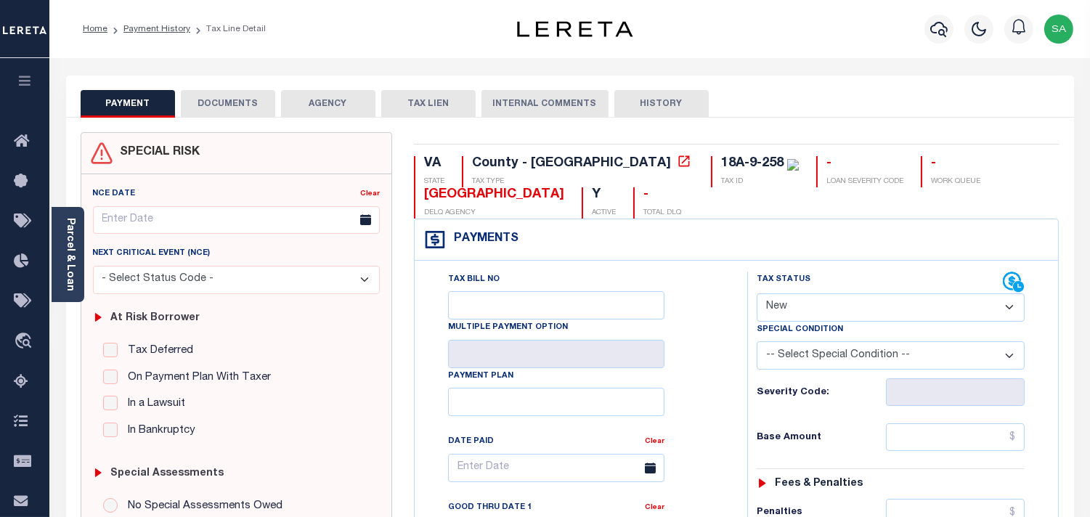
click at [796, 306] on select "- Select Status Code - Open Due/Unpaid Paid Incomplete No Tax Due Internal Refu…" at bounding box center [891, 307] width 268 height 28
select select "PYD"
click at [757, 294] on select "- Select Status Code - Open Due/Unpaid Paid Incomplete No Tax Due Internal Refu…" at bounding box center [891, 307] width 268 height 28
type input "[DATE]"
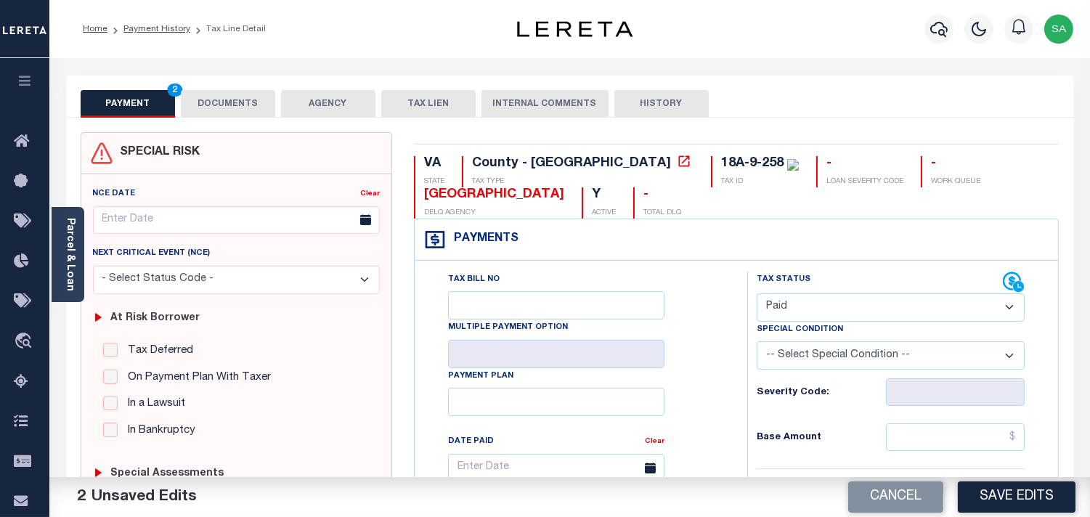
click at [241, 100] on button "DOCUMENTS" at bounding box center [228, 104] width 94 height 28
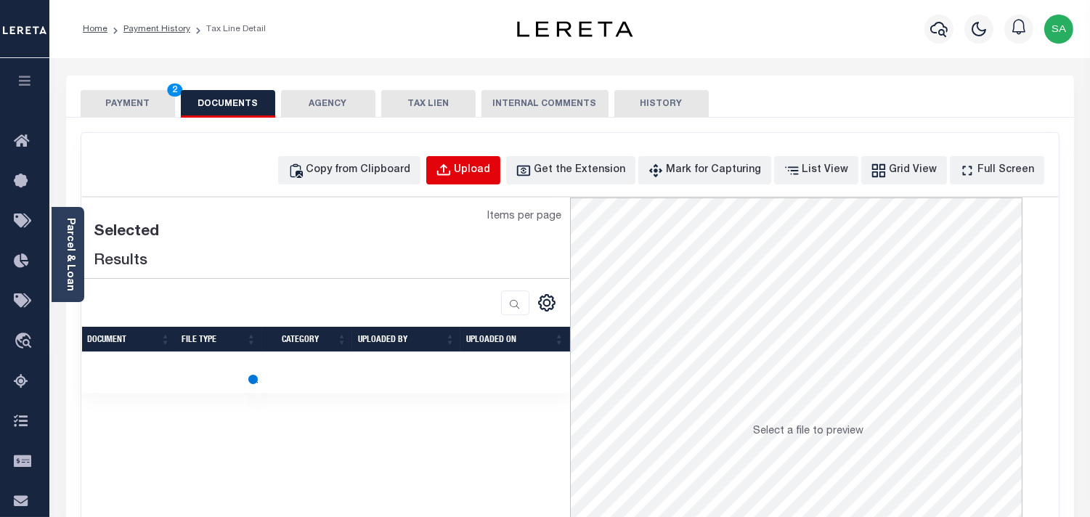
click at [491, 178] on div "Upload" at bounding box center [472, 171] width 36 height 16
select select "POP"
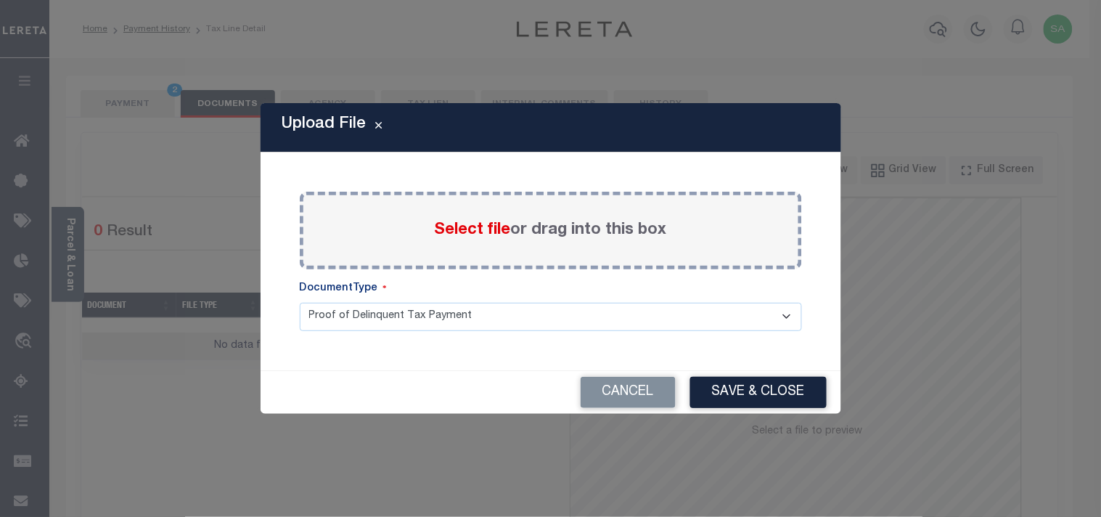
click at [447, 237] on span "Select file" at bounding box center [473, 230] width 76 height 16
click at [0, 0] on input "Select file or drag into this box" at bounding box center [0, 0] width 0 height 0
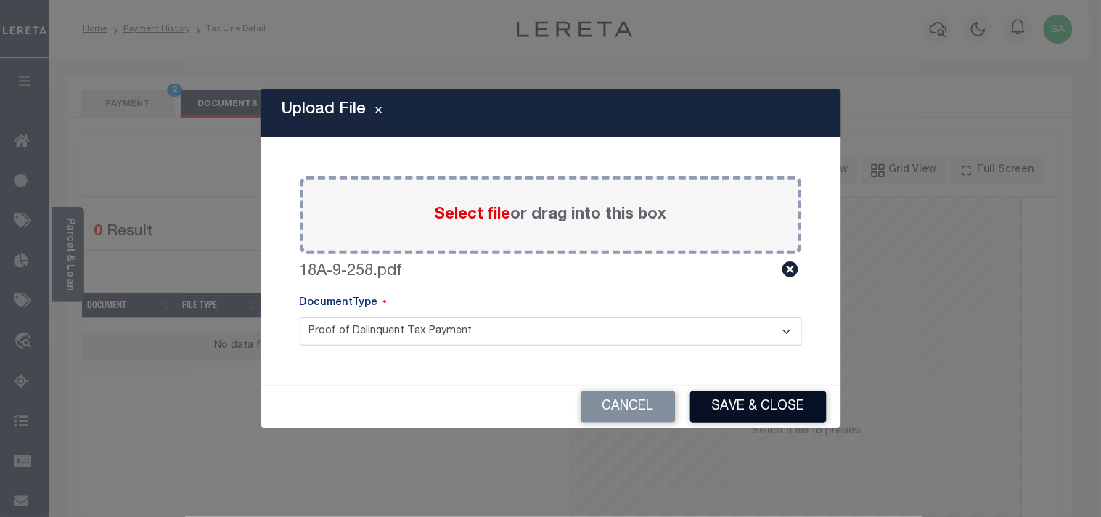
click at [724, 408] on button "Save & Close" at bounding box center [758, 406] width 136 height 31
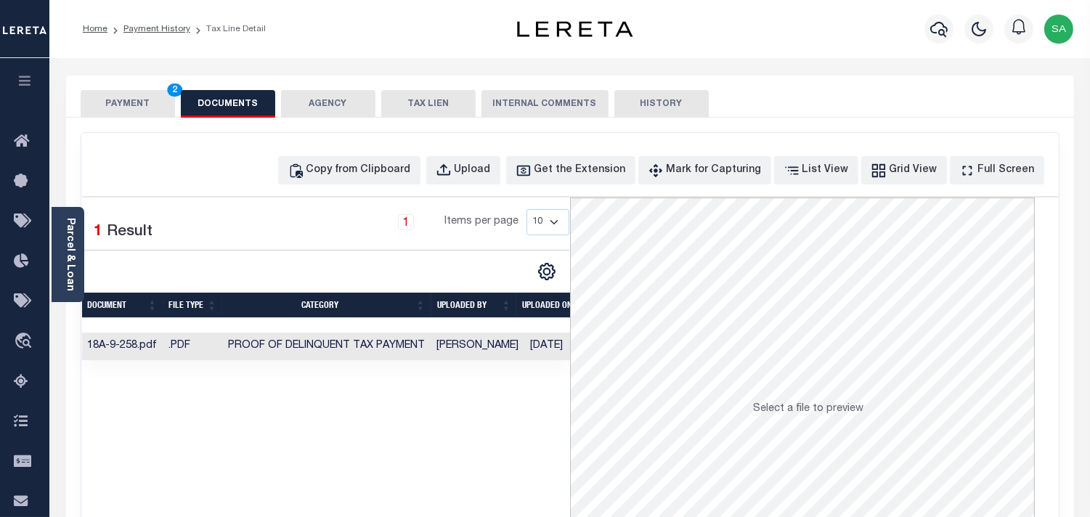
drag, startPoint x: 126, startPoint y: 113, endPoint x: 152, endPoint y: 123, distance: 28.3
click at [126, 113] on button "PAYMENT 2" at bounding box center [128, 104] width 94 height 28
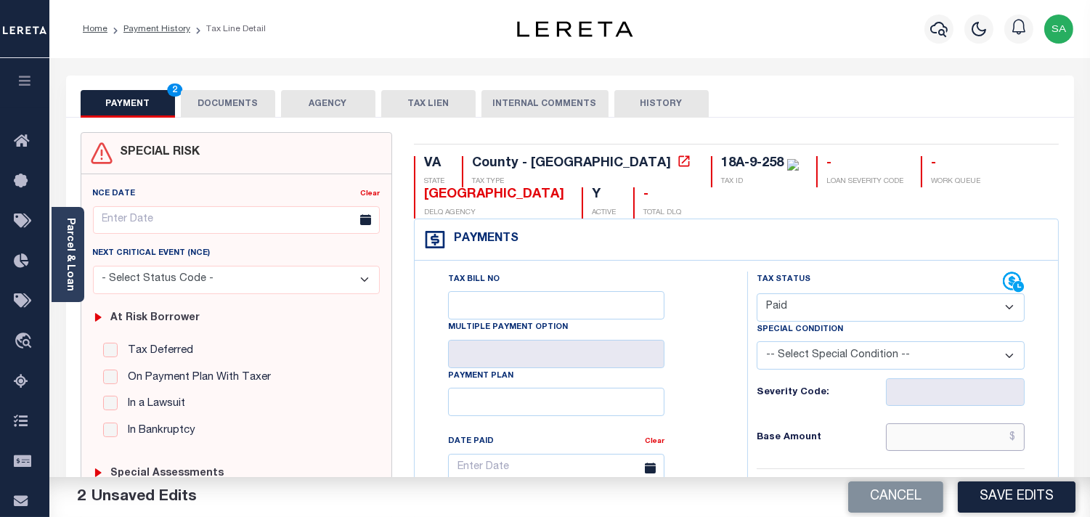
click at [910, 436] on input "text" at bounding box center [955, 437] width 139 height 28
click at [75, 229] on link "Parcel & Loan" at bounding box center [70, 254] width 10 height 73
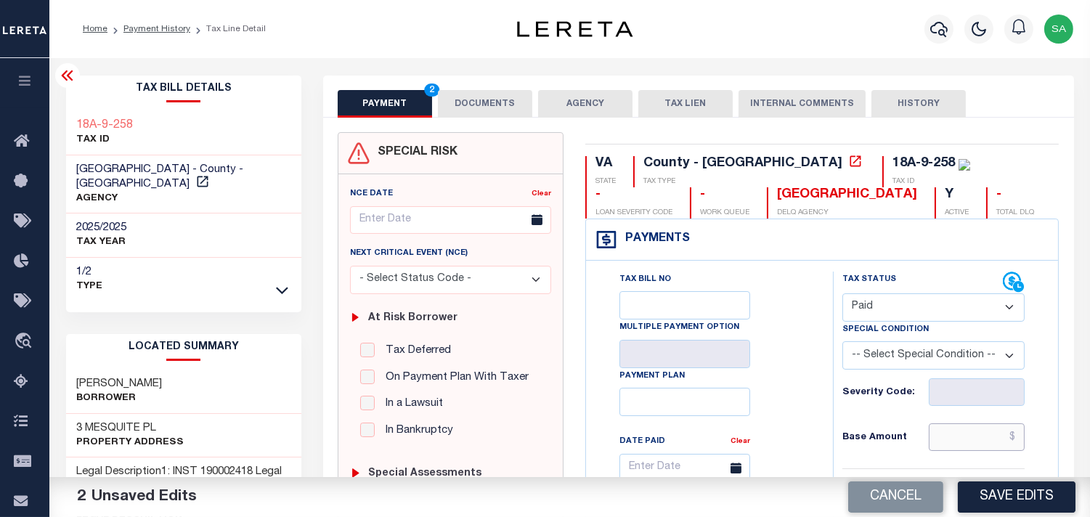
click at [954, 428] on input "text" at bounding box center [977, 437] width 96 height 28
drag, startPoint x: 960, startPoint y: 433, endPoint x: 923, endPoint y: 428, distance: 36.7
click at [960, 433] on input "text" at bounding box center [977, 437] width 96 height 28
paste input "1,147.13"
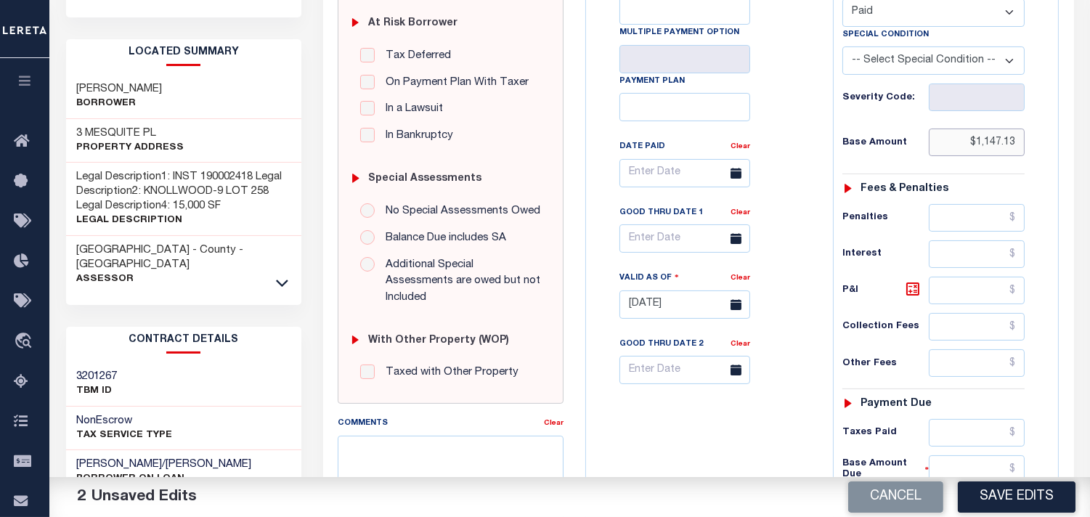
scroll to position [484, 0]
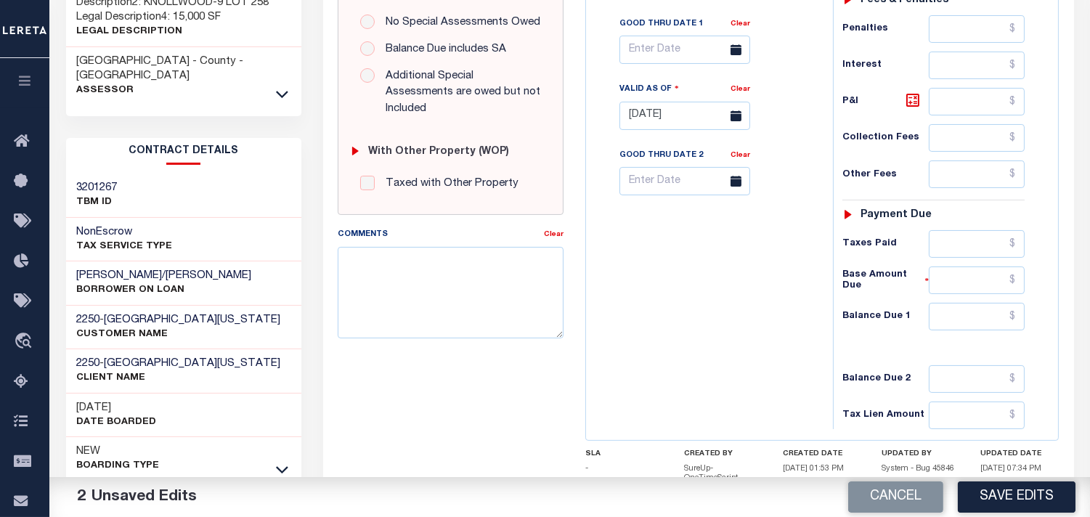
type input "$1,147.13"
click at [990, 321] on input "text" at bounding box center [977, 317] width 96 height 28
type input "$0.00"
click at [717, 332] on div "Tax Bill No Multiple Payment Option Payment Plan Clear" at bounding box center [706, 108] width 232 height 641
drag, startPoint x: 1011, startPoint y: 235, endPoint x: 1005, endPoint y: 240, distance: 7.9
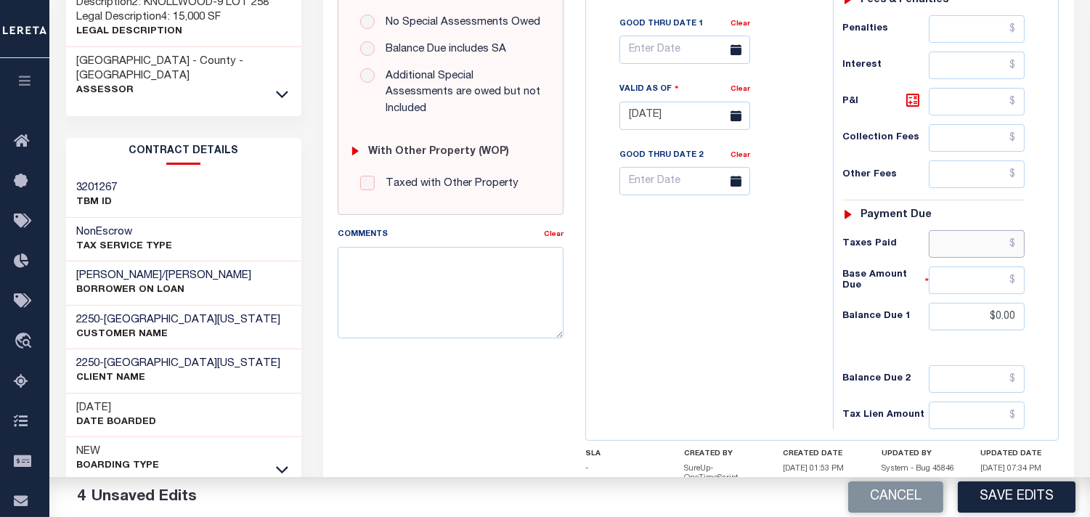
click at [1011, 235] on input "text" at bounding box center [977, 244] width 96 height 28
paste input "1,147.13"
type input "$1,147.13"
click at [750, 285] on div "Tax Bill No Multiple Payment Option Payment Plan Clear" at bounding box center [706, 108] width 232 height 641
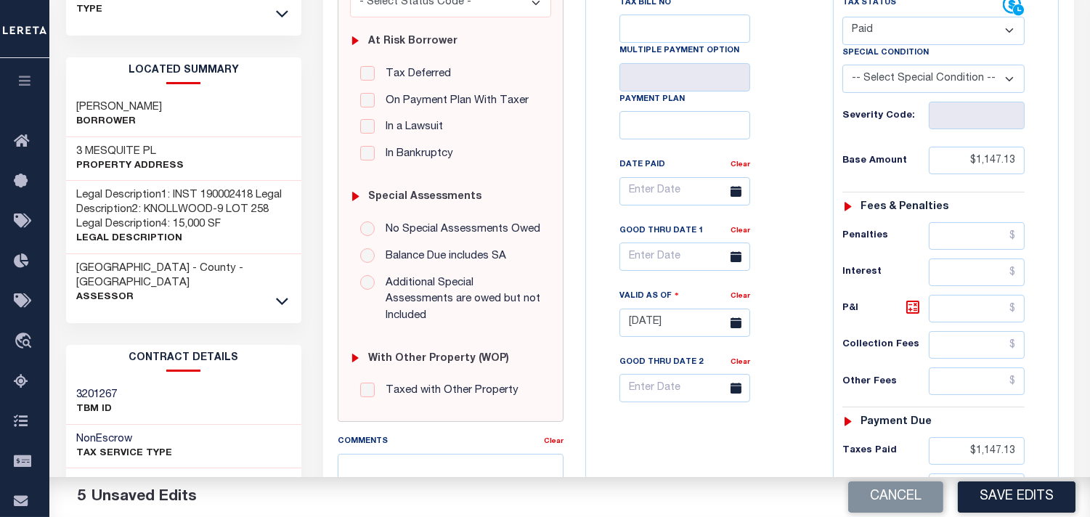
scroll to position [161, 0]
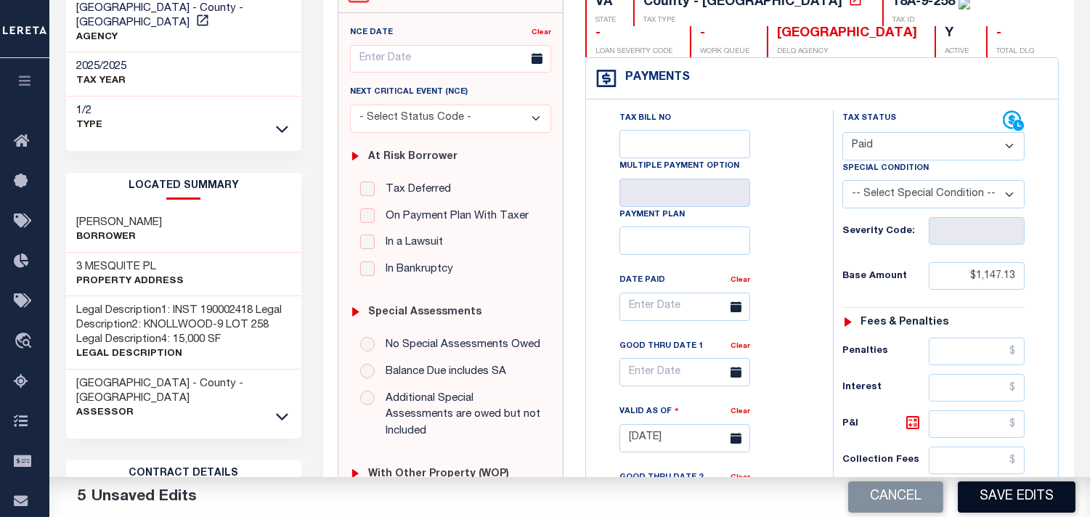
click at [1016, 496] on button "Save Edits" at bounding box center [1017, 496] width 118 height 31
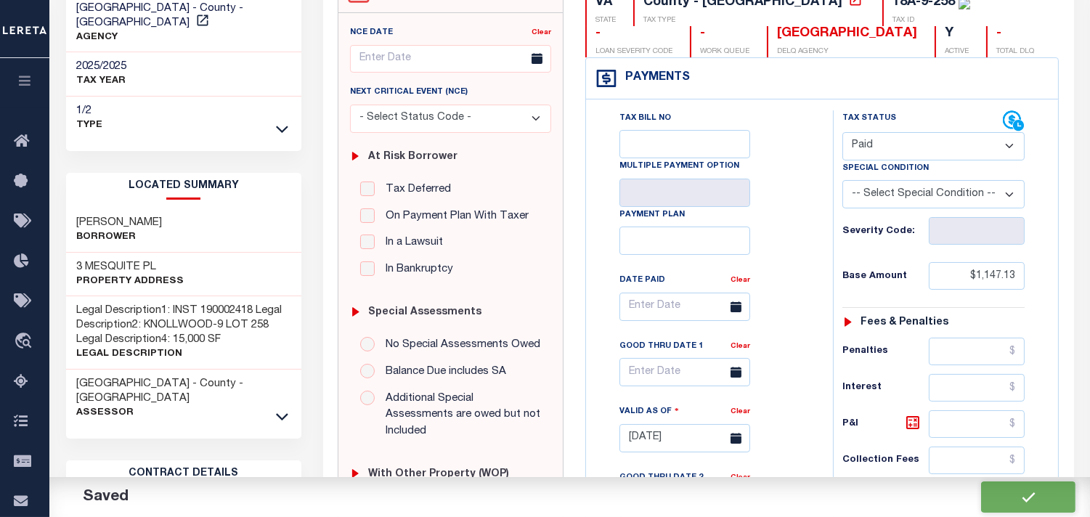
checkbox input "false"
type input "$1,147.13"
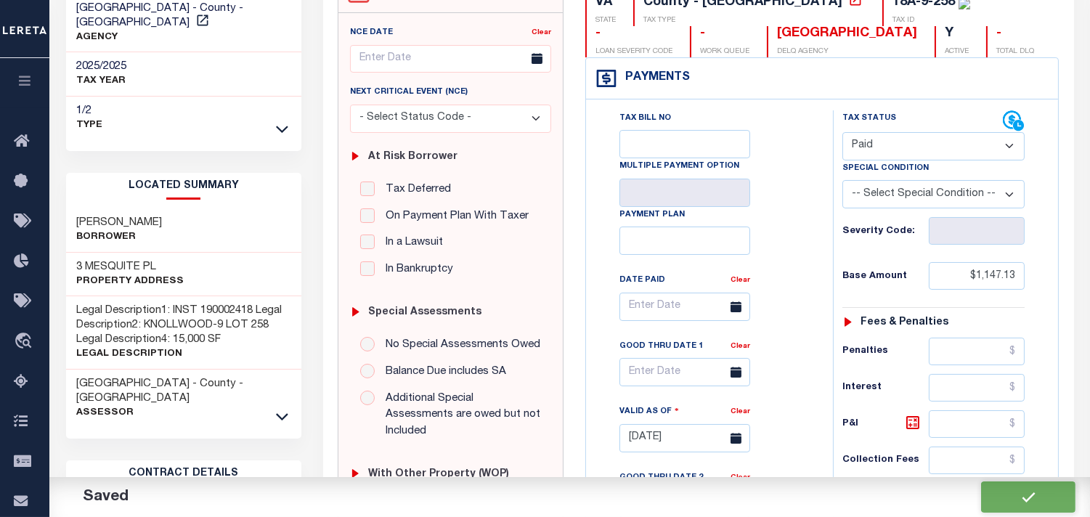
type input "$1,147.13"
type input "$0"
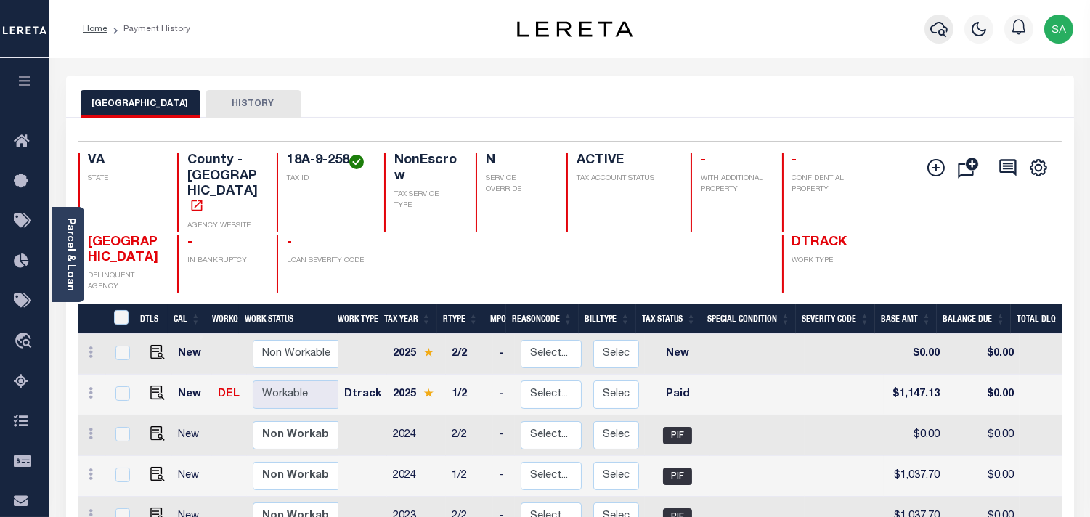
click at [937, 24] on icon "button" at bounding box center [938, 29] width 17 height 15
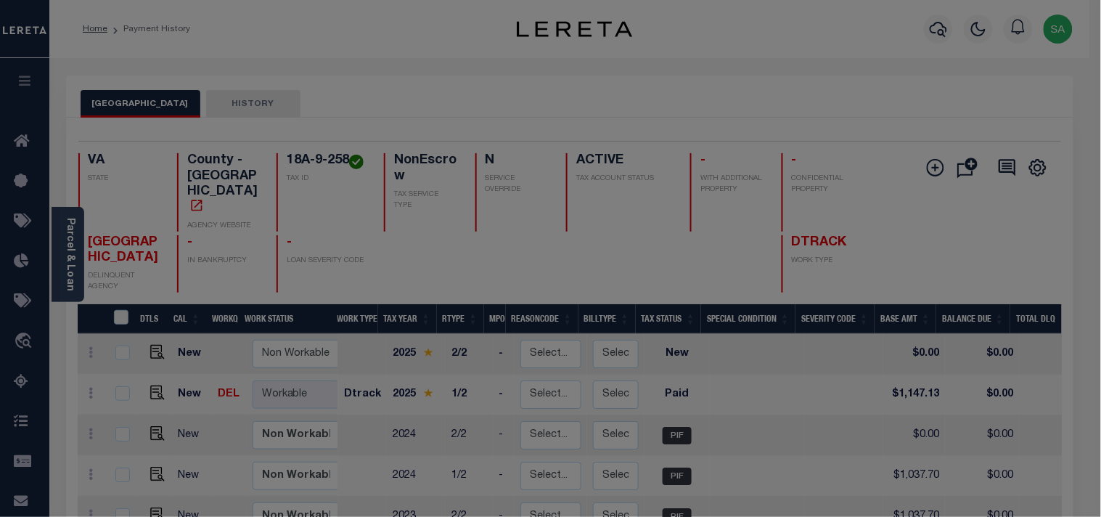
click at [0, 0] on div "Include Loans TBM Customers Borrowers Payments (Lender Non-Disb) Payments (Lend…" at bounding box center [0, 0] width 0 height 0
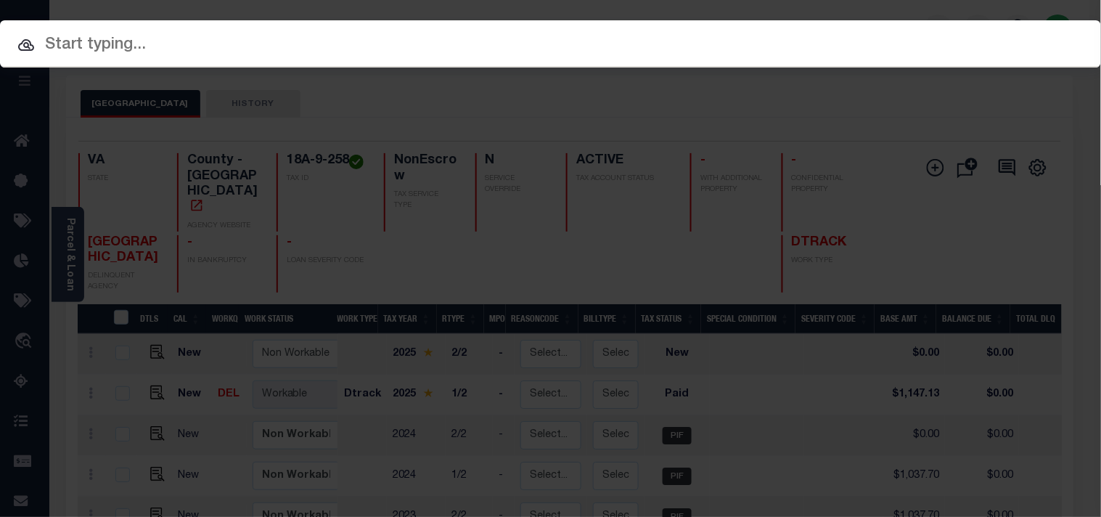
paste input "21920406"
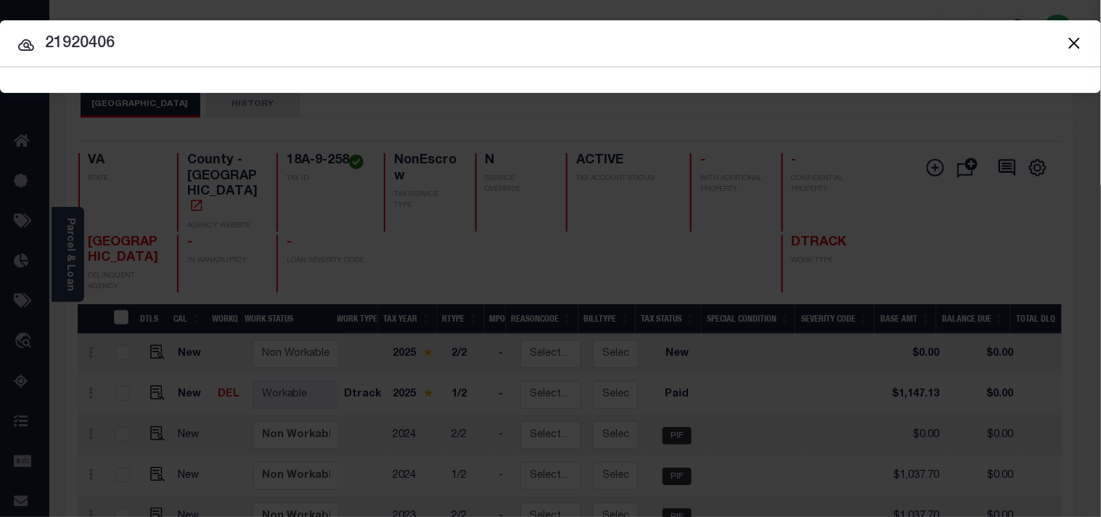
type input "21920406"
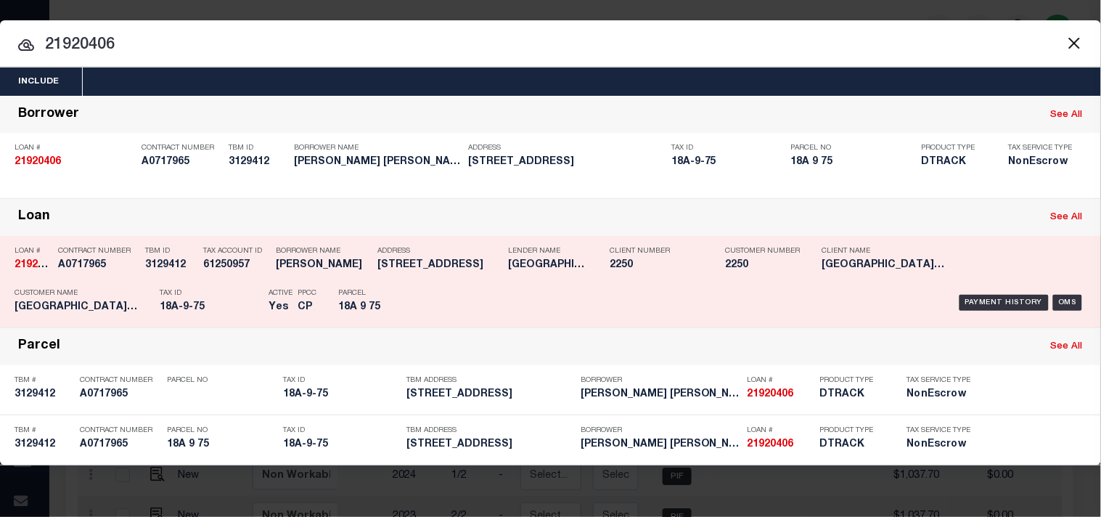
click at [420, 274] on div "Address [STREET_ADDRESS]" at bounding box center [439, 261] width 123 height 42
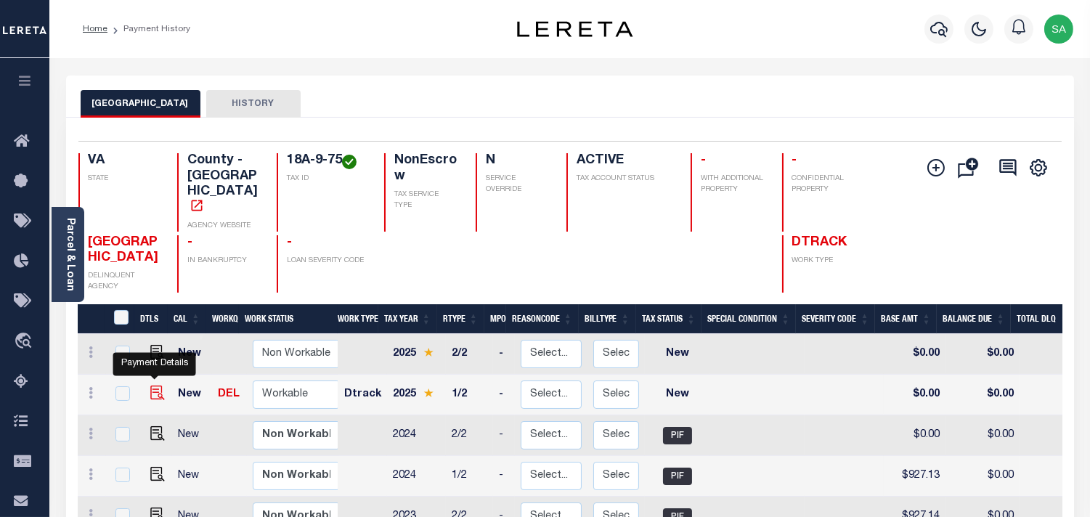
click at [154, 386] on img "" at bounding box center [157, 393] width 15 height 15
checkbox input "true"
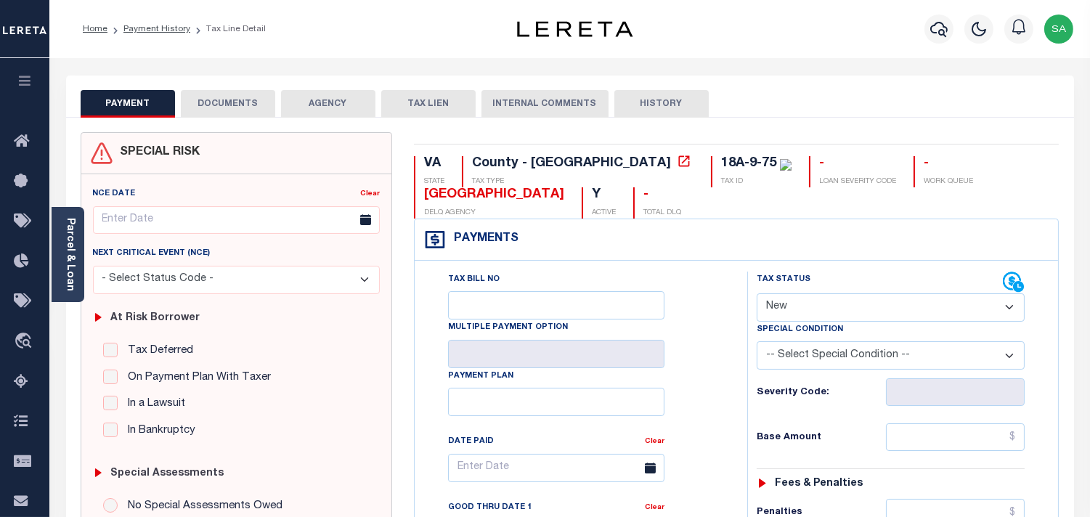
click at [780, 291] on div "Tax Status Status" at bounding box center [880, 283] width 246 height 22
click at [796, 318] on select "- Select Status Code - Open Due/Unpaid Paid Incomplete No Tax Due Internal Refu…" at bounding box center [891, 307] width 268 height 28
select select "PYD"
click at [757, 294] on select "- Select Status Code - Open Due/Unpaid Paid Incomplete No Tax Due Internal Refu…" at bounding box center [891, 307] width 268 height 28
type input "09/10/2025"
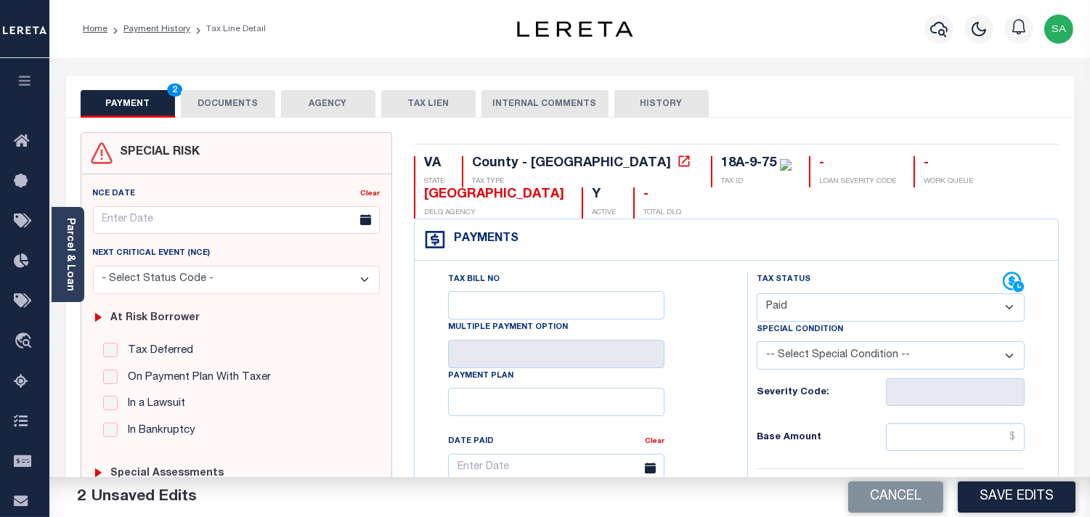
click at [231, 106] on button "DOCUMENTS" at bounding box center [228, 104] width 94 height 28
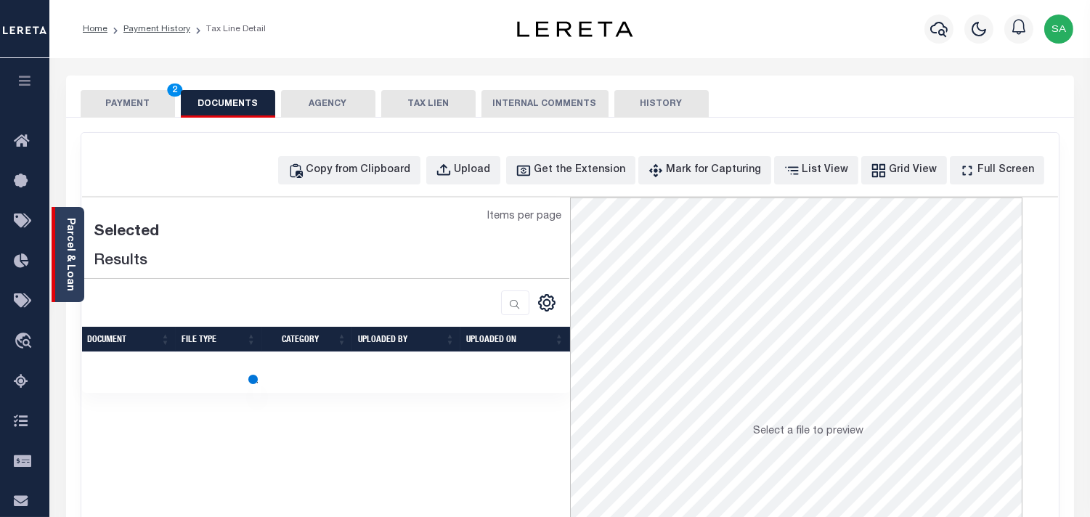
click at [65, 256] on link "Parcel & Loan" at bounding box center [70, 254] width 10 height 73
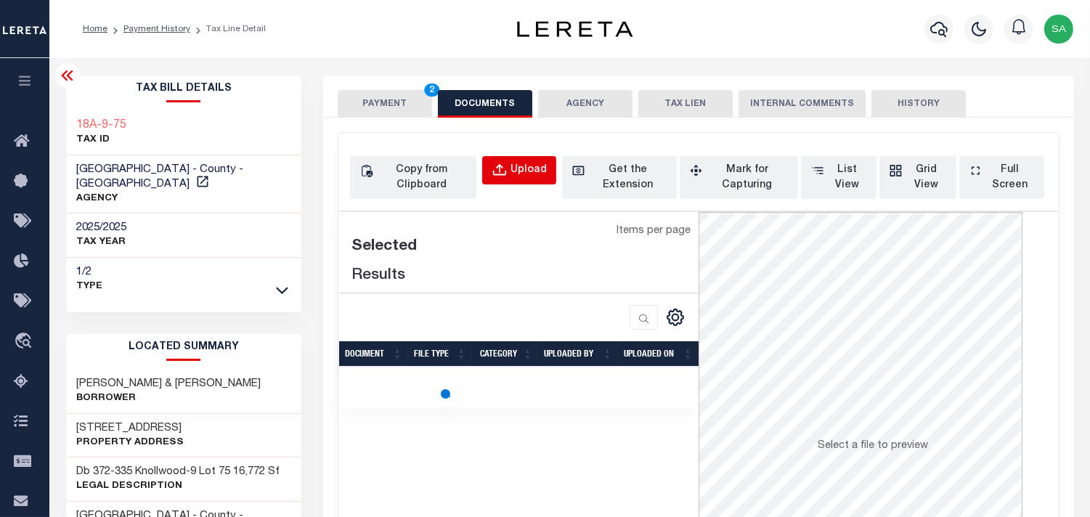
click at [525, 163] on div "Upload" at bounding box center [528, 171] width 36 height 16
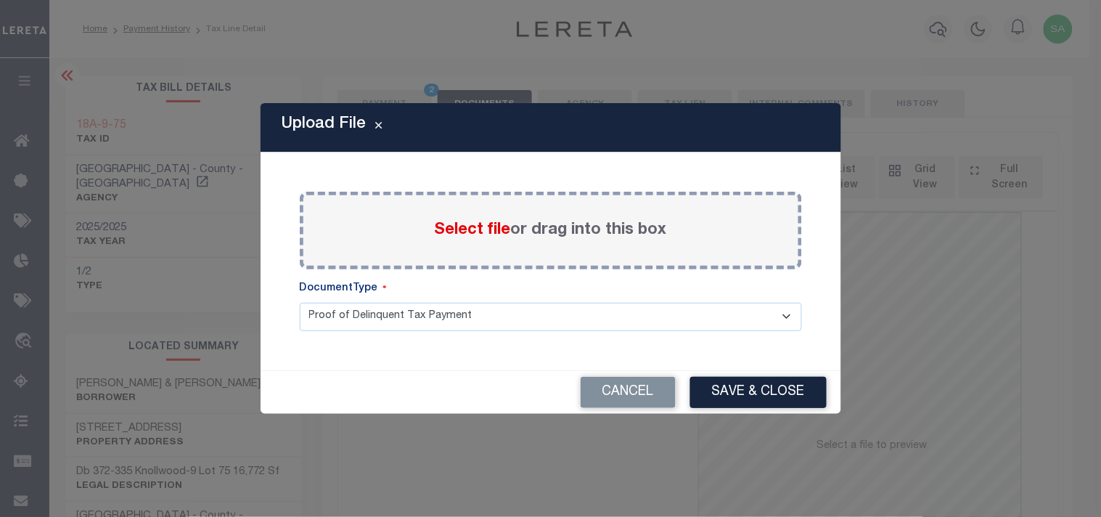
click at [485, 235] on span "Select file" at bounding box center [473, 230] width 76 height 16
click at [0, 0] on input "Select file or drag into this box" at bounding box center [0, 0] width 0 height 0
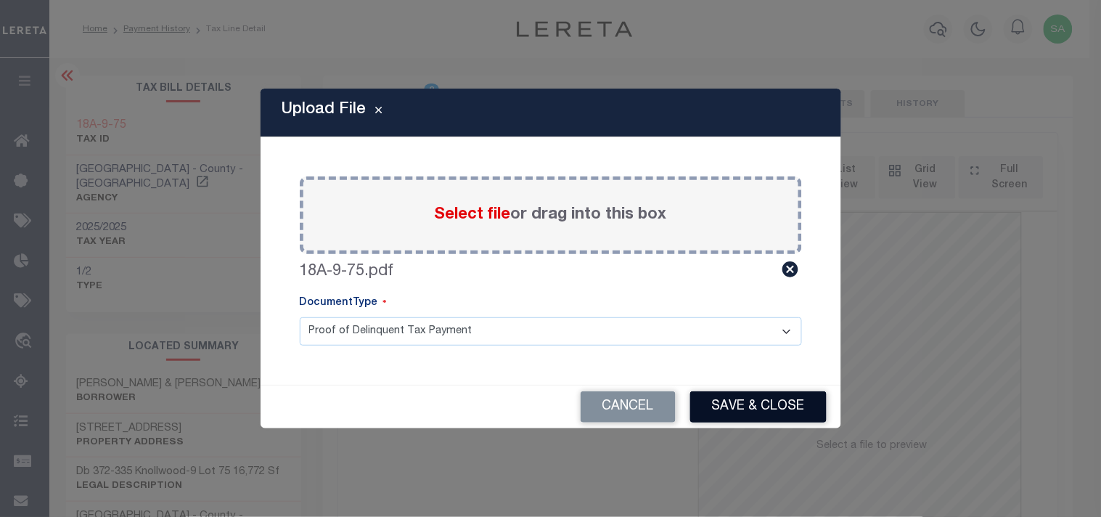
click at [751, 403] on button "Save & Close" at bounding box center [758, 406] width 136 height 31
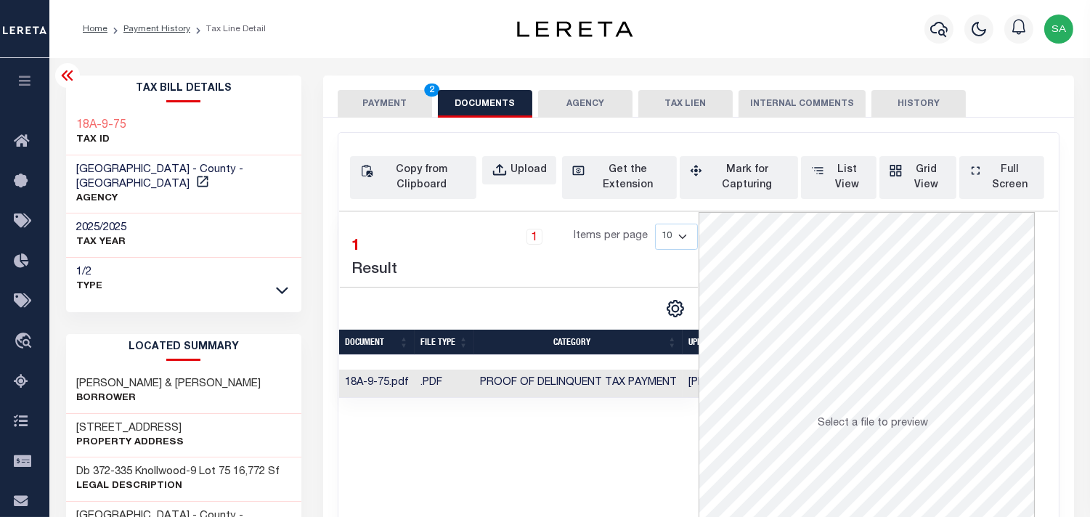
click at [362, 97] on button "PAYMENT 2" at bounding box center [385, 104] width 94 height 28
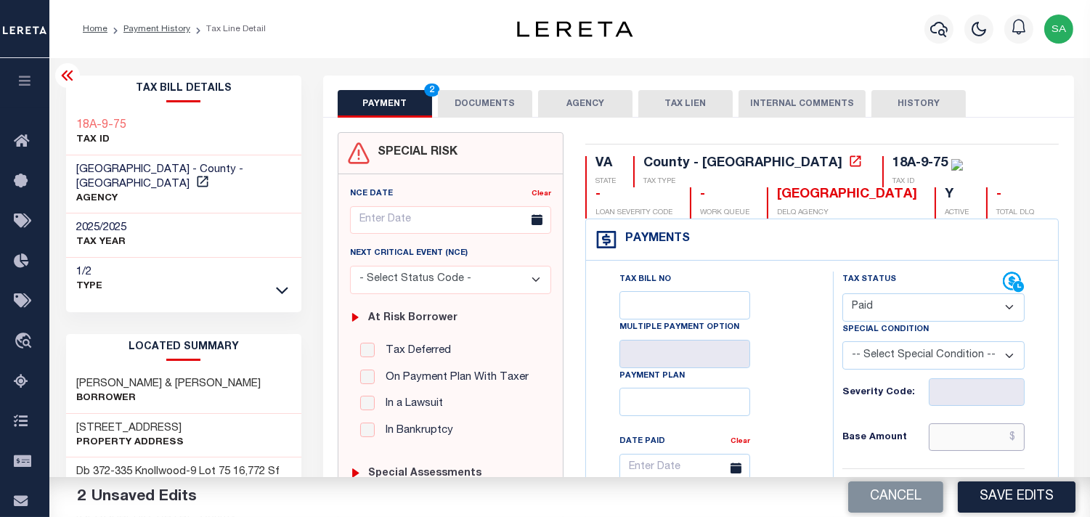
drag, startPoint x: 974, startPoint y: 439, endPoint x: 813, endPoint y: 409, distance: 163.9
click at [974, 439] on input "text" at bounding box center [977, 437] width 96 height 28
paste input "1,242.00"
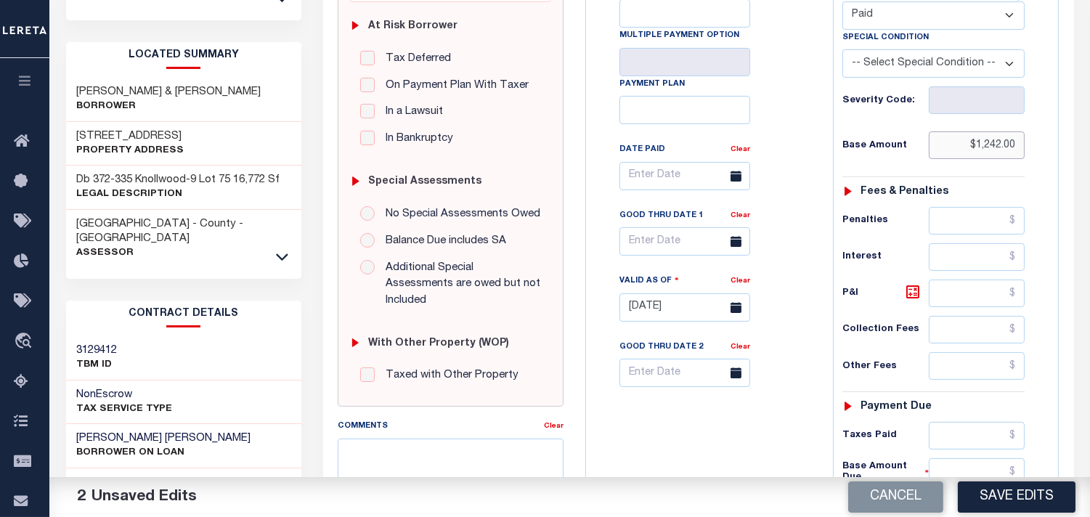
scroll to position [403, 0]
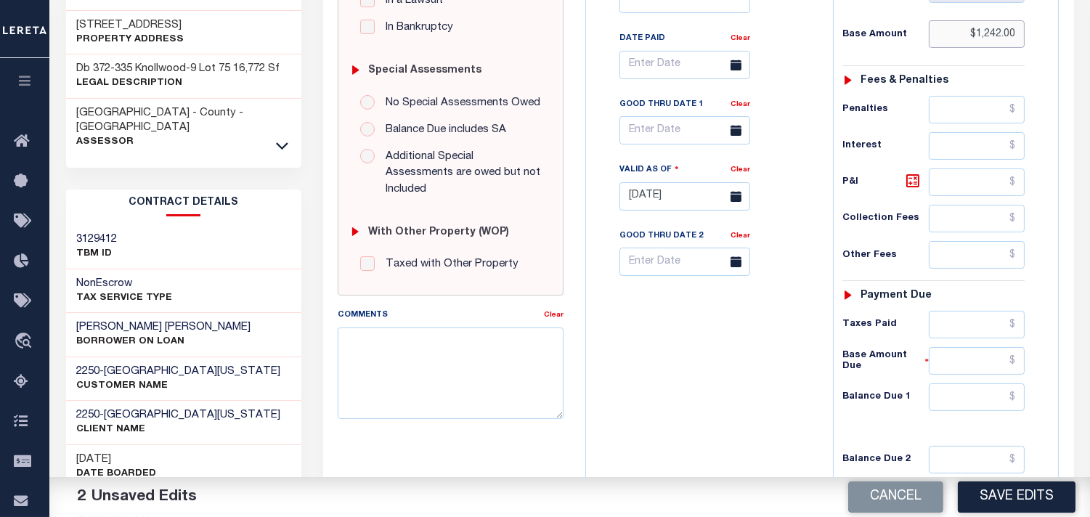
type input "$1,242.00"
drag, startPoint x: 963, startPoint y: 316, endPoint x: 839, endPoint y: 344, distance: 128.0
click at [963, 316] on input "text" at bounding box center [977, 325] width 96 height 28
paste input "1,242.00"
type input "$1,242.00"
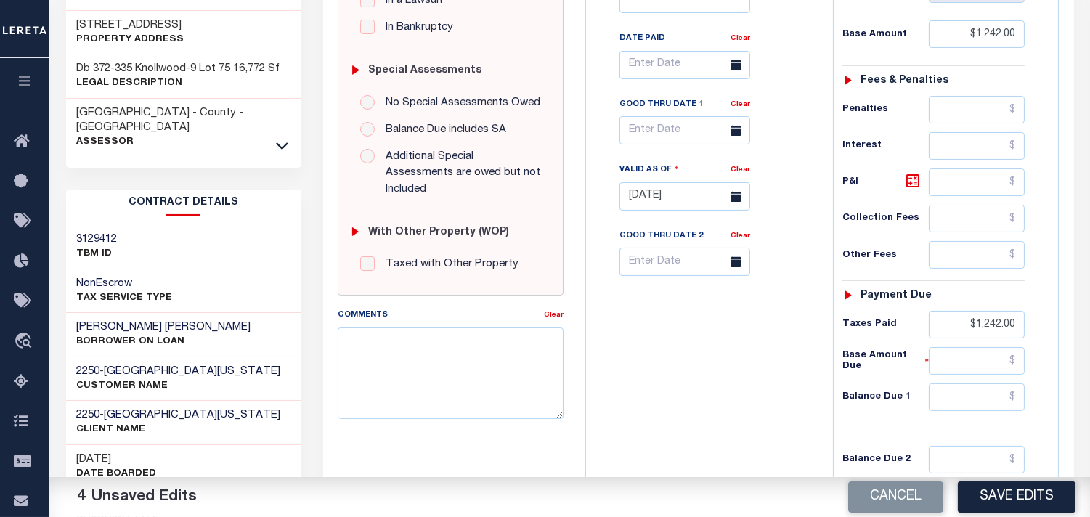
drag, startPoint x: 766, startPoint y: 365, endPoint x: 842, endPoint y: 386, distance: 79.1
click at [766, 366] on div "Tax Bill No Multiple Payment Option Payment Plan Clear" at bounding box center [706, 189] width 232 height 641
click at [971, 402] on input "text" at bounding box center [977, 397] width 96 height 28
type input "$0.00"
click at [727, 401] on div "Tax Bill No Multiple Payment Option Payment Plan Clear" at bounding box center [706, 189] width 232 height 641
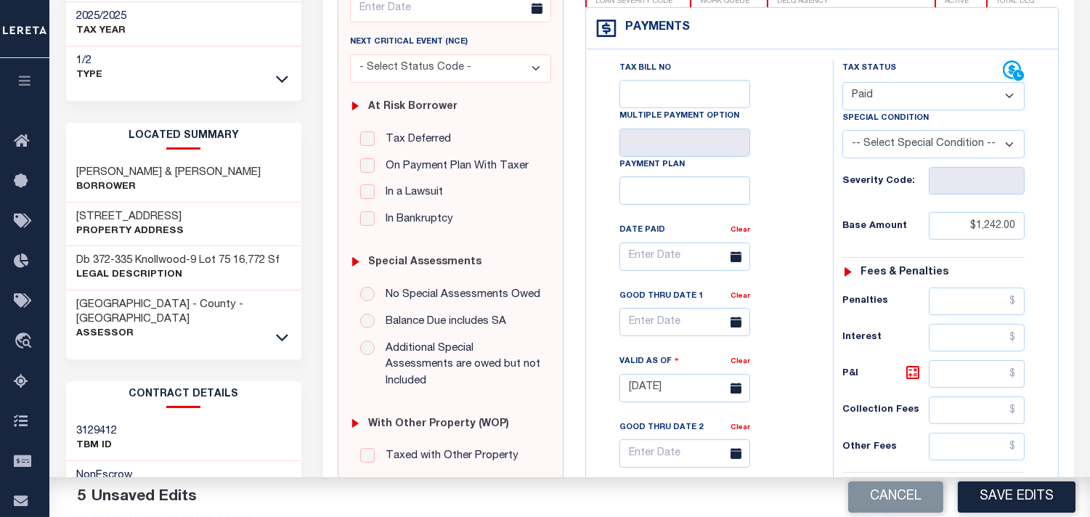
scroll to position [0, 0]
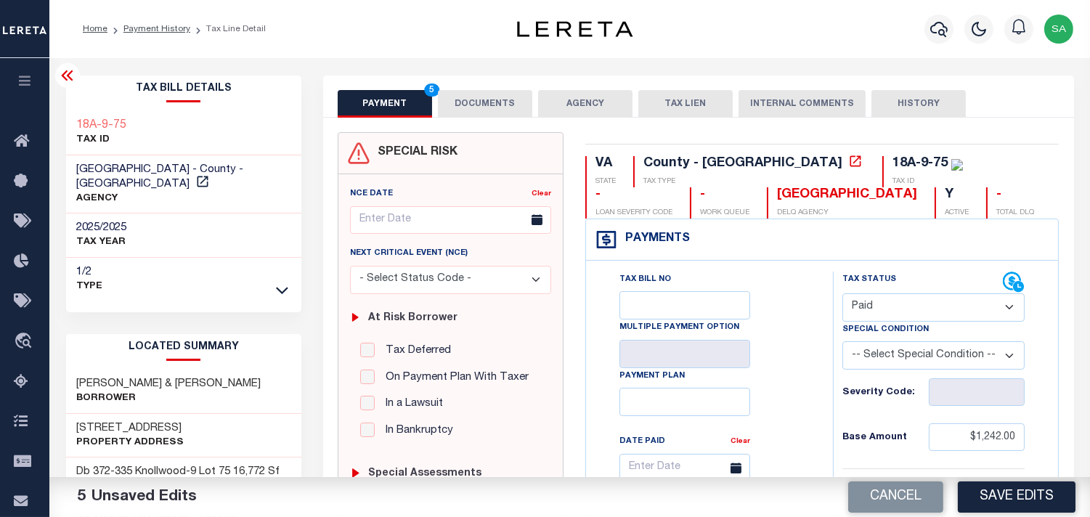
click at [518, 112] on button "DOCUMENTS" at bounding box center [485, 104] width 94 height 28
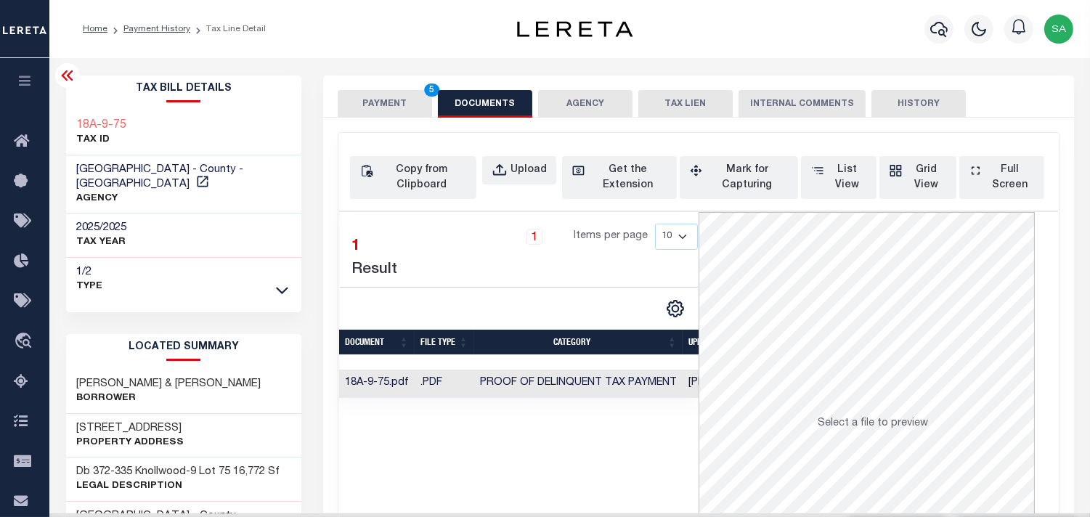
click at [422, 112] on button "PAYMENT 5" at bounding box center [385, 104] width 94 height 28
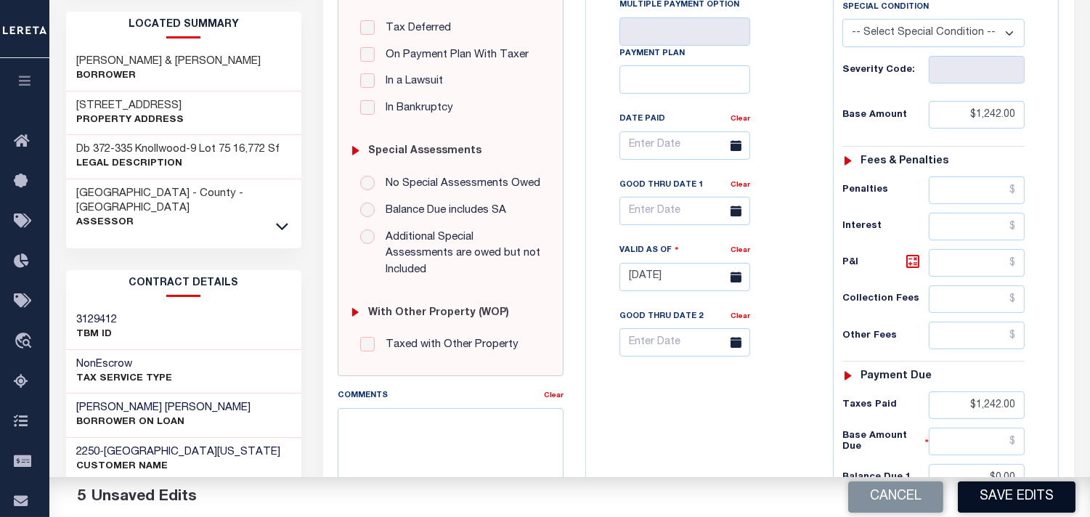
click at [999, 496] on button "Save Edits" at bounding box center [1017, 496] width 118 height 31
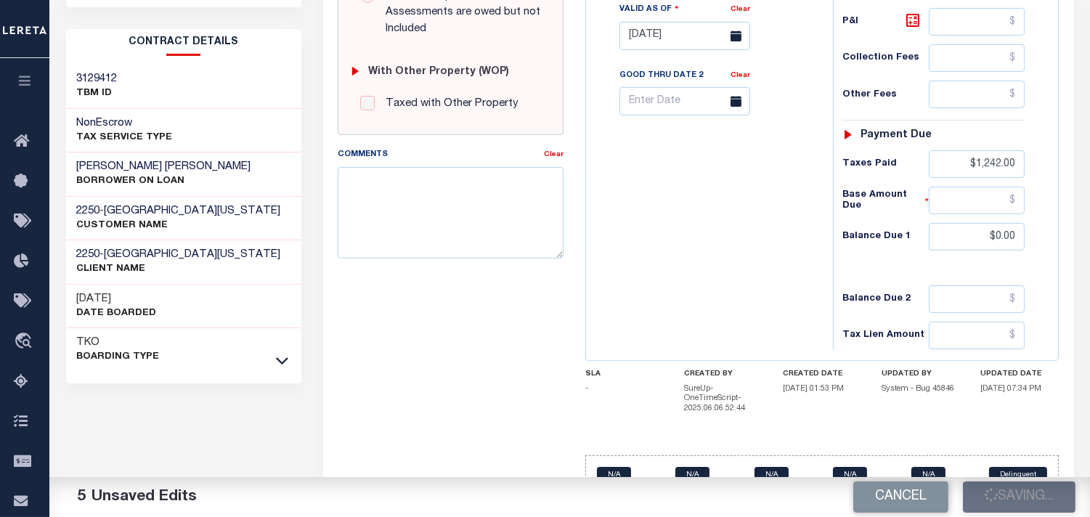
scroll to position [564, 0]
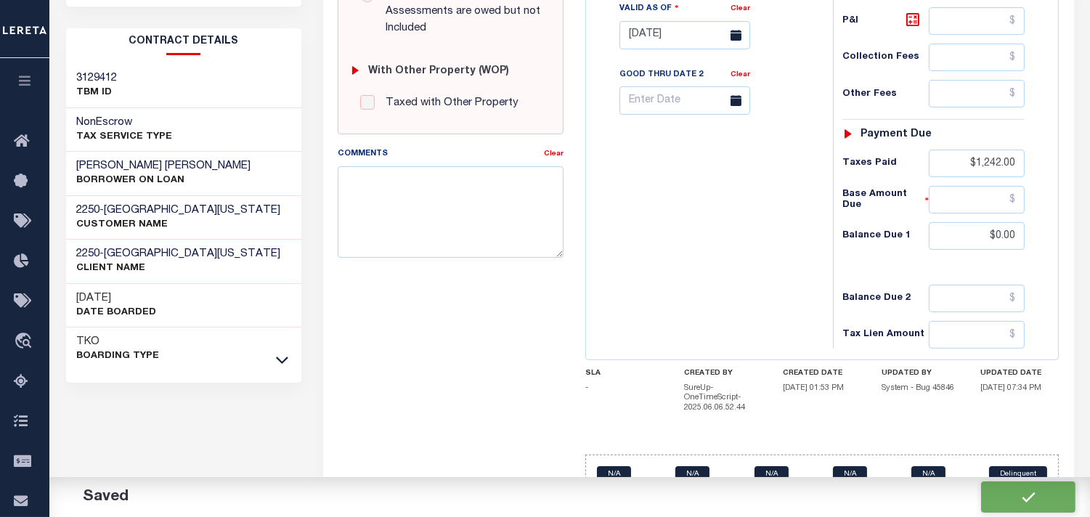
checkbox input "false"
type input "$1,242"
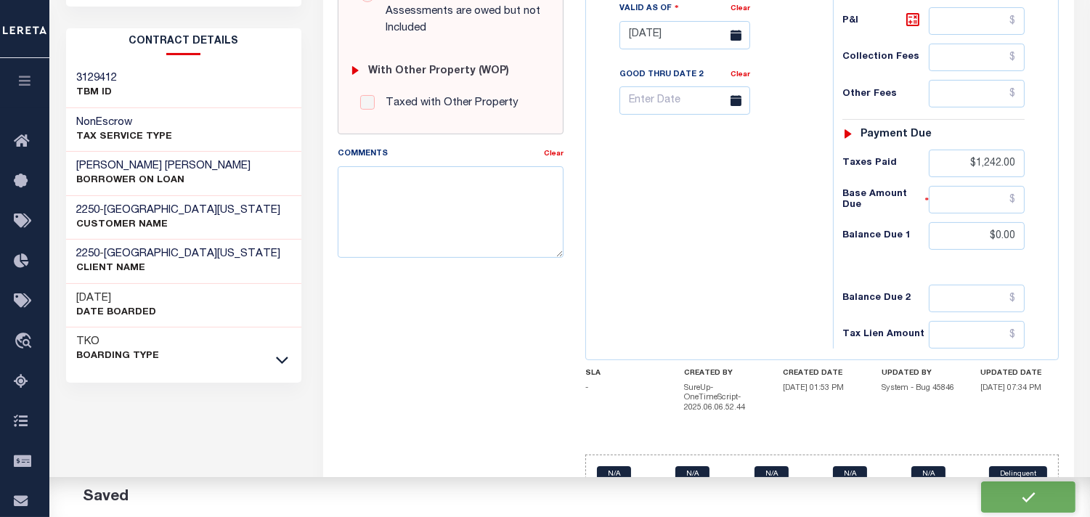
type input "$1,242"
type input "$0"
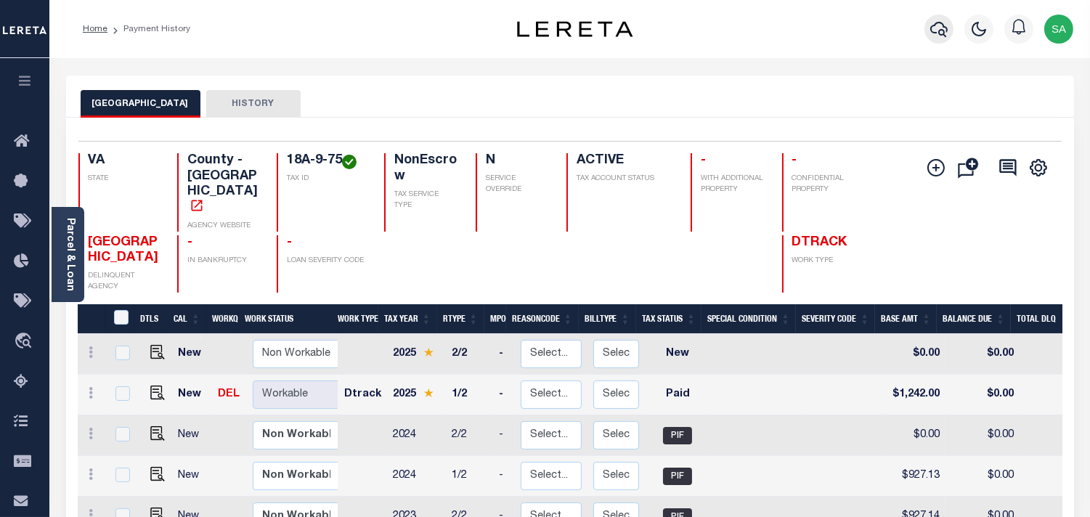
click at [935, 29] on icon "button" at bounding box center [938, 28] width 17 height 17
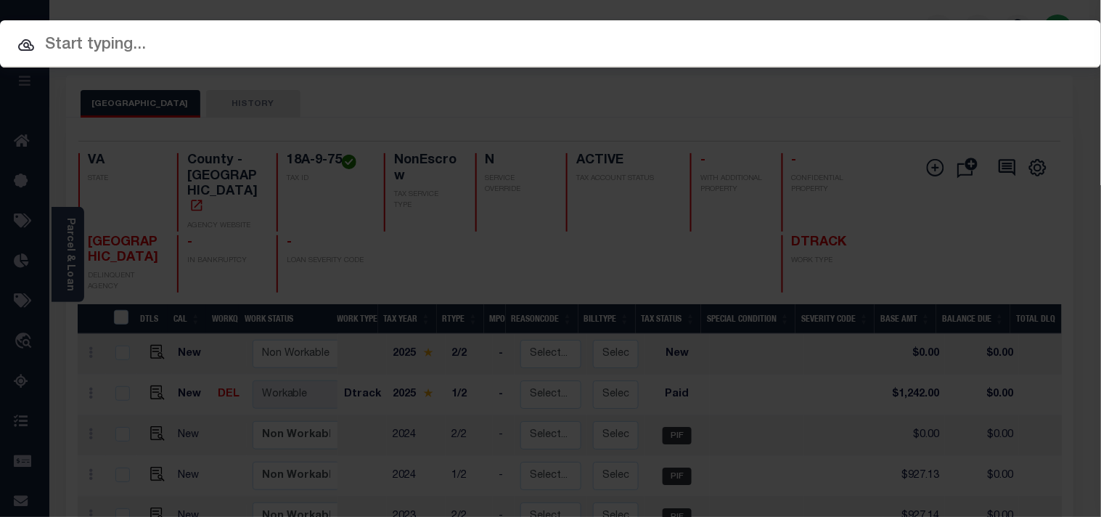
click at [817, 44] on div "Include Loans TBM Customers Borrowers Payments (Lender Non-Disb) Payments (Lend…" at bounding box center [550, 43] width 1101 height 47
paste input "25326806"
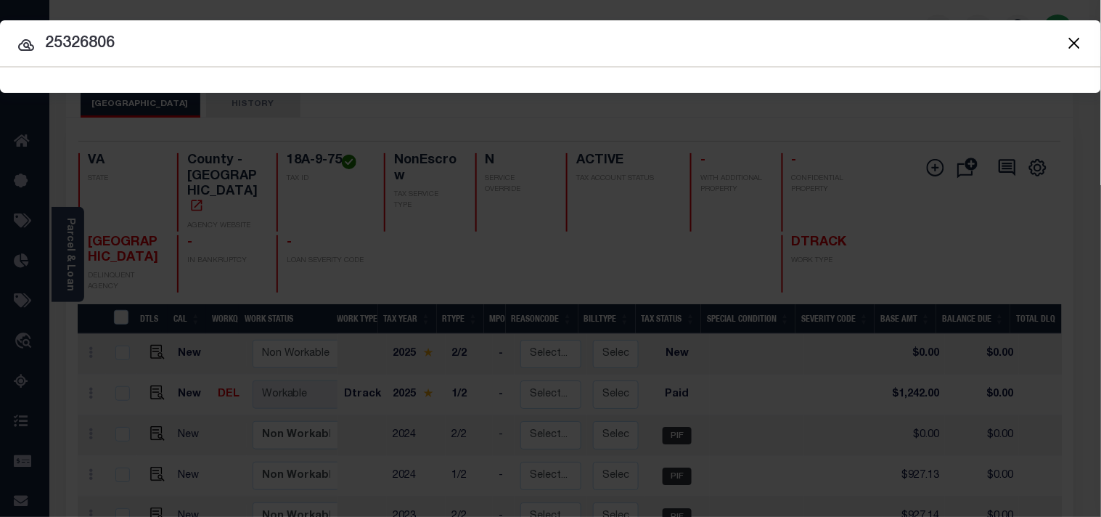
type input "25326806"
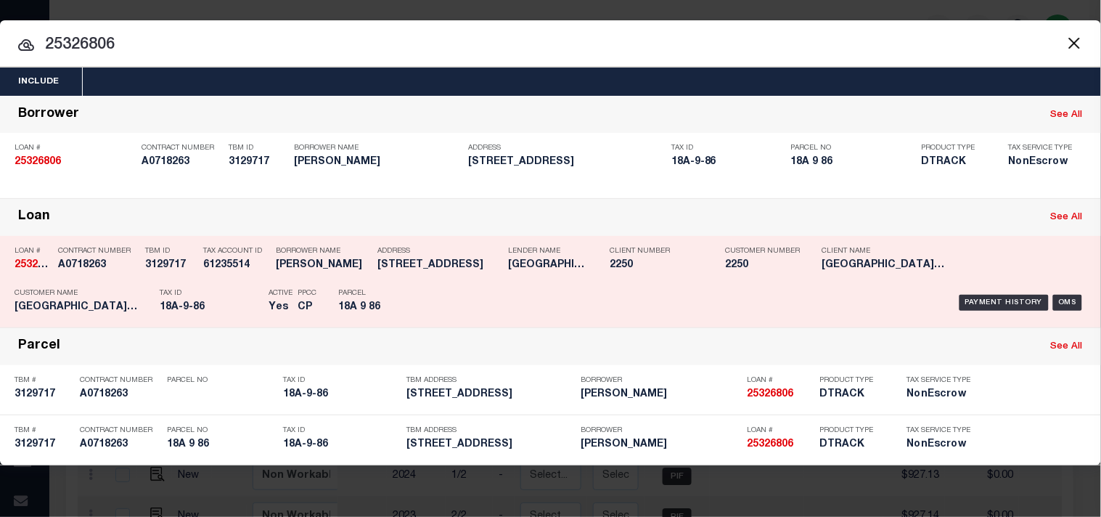
click at [429, 290] on div "Payment History OMS" at bounding box center [755, 303] width 661 height 42
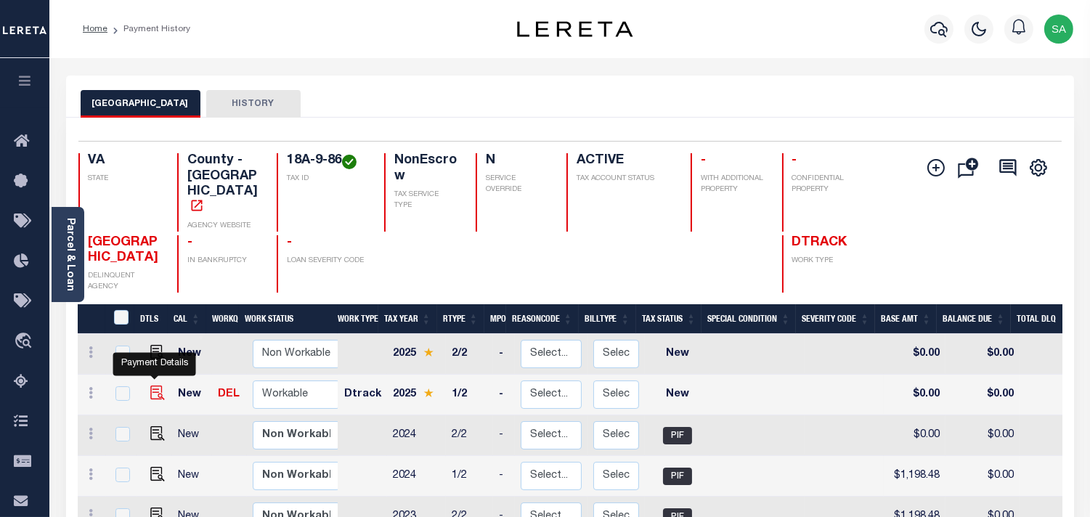
click at [154, 386] on img "" at bounding box center [157, 393] width 15 height 15
checkbox input "true"
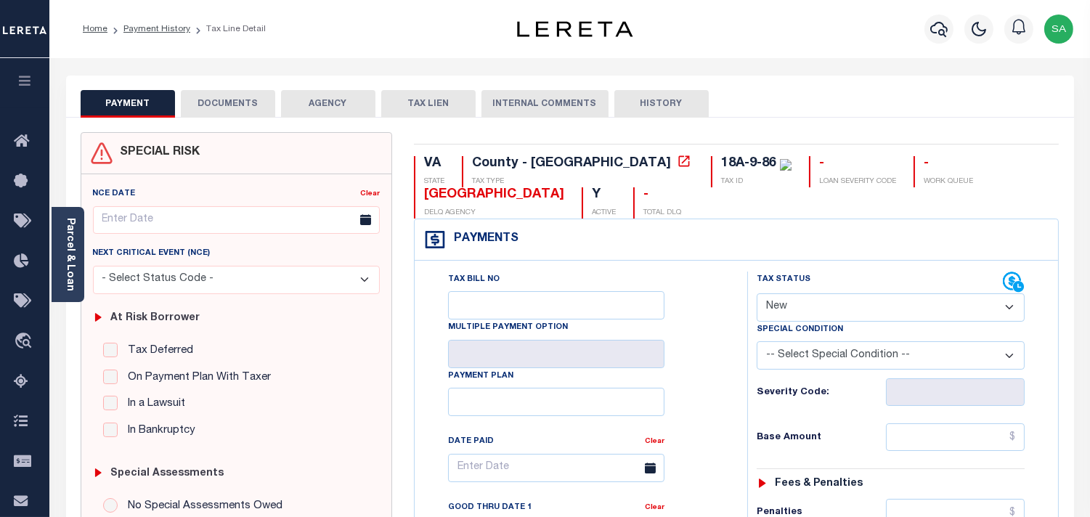
click at [811, 309] on select "- Select Status Code - Open Due/Unpaid Paid Incomplete No Tax Due Internal Refu…" at bounding box center [891, 307] width 268 height 28
select select "PYD"
click at [757, 294] on select "- Select Status Code - Open Due/Unpaid Paid Incomplete No Tax Due Internal Refu…" at bounding box center [891, 307] width 268 height 28
type input "[DATE]"
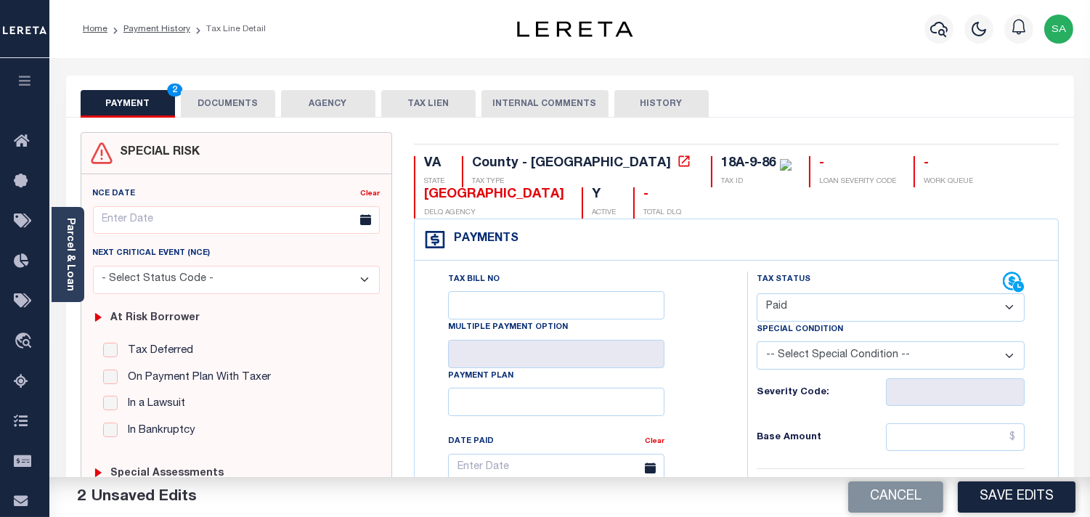
click at [255, 115] on button "DOCUMENTS" at bounding box center [228, 104] width 94 height 28
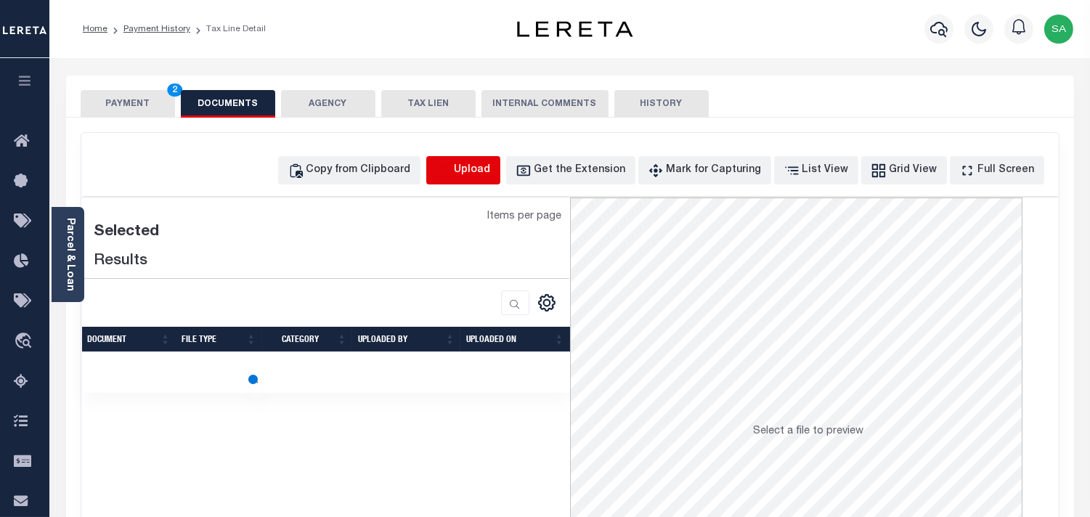
click at [452, 176] on icon "button" at bounding box center [444, 171] width 16 height 16
select select "POP"
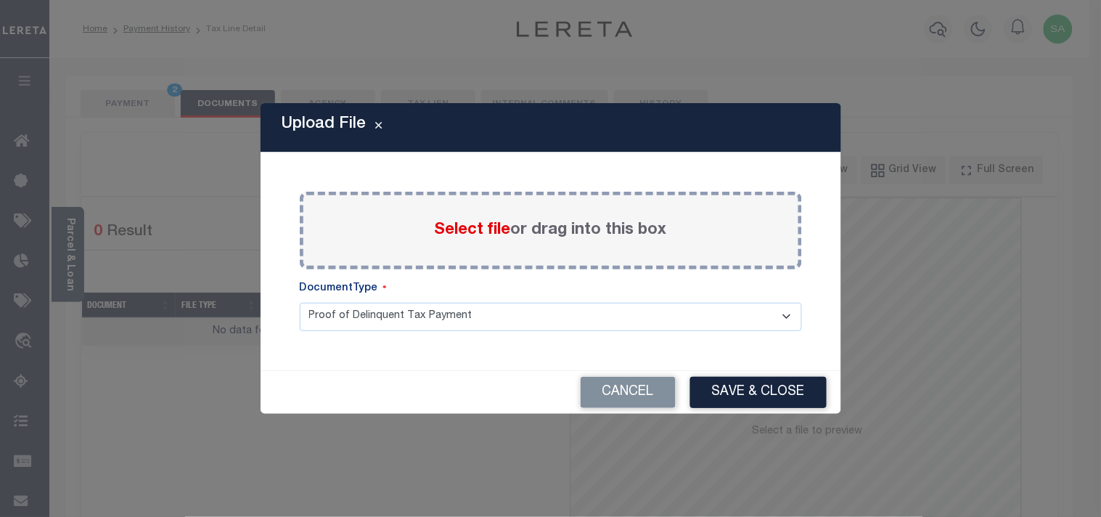
click at [450, 227] on span "Select file" at bounding box center [473, 230] width 76 height 16
click at [0, 0] on input "Select file or drag into this box" at bounding box center [0, 0] width 0 height 0
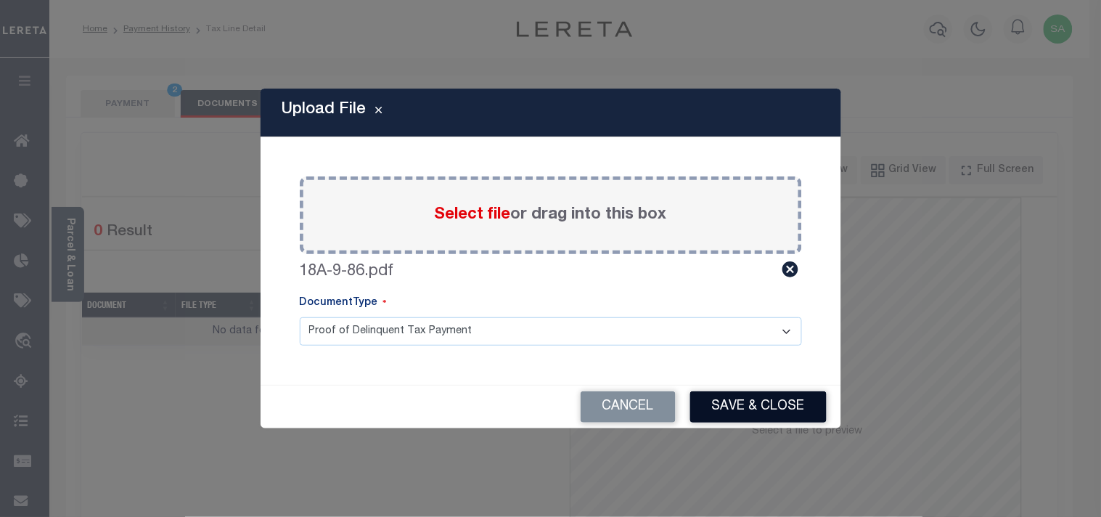
click at [784, 409] on button "Save & Close" at bounding box center [758, 406] width 136 height 31
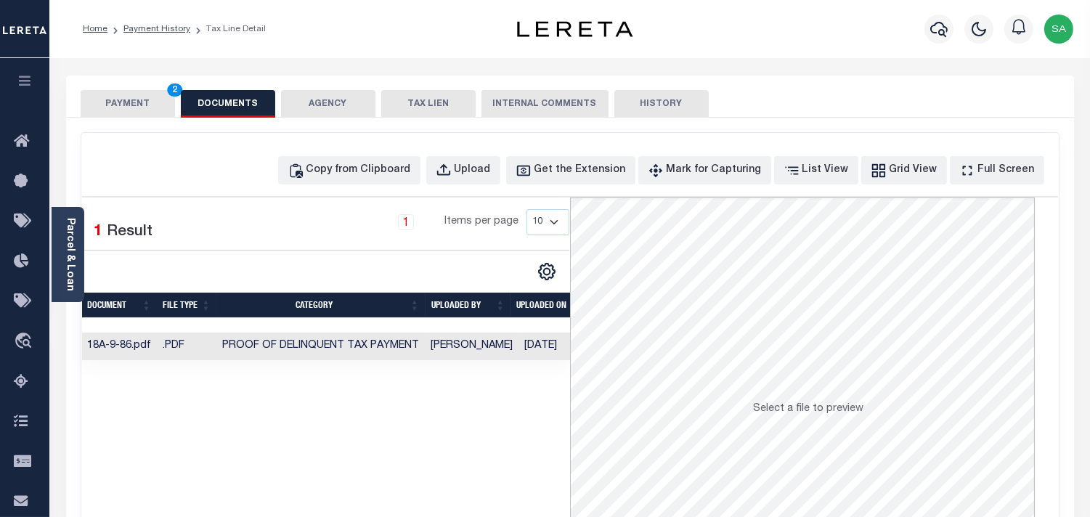
click at [129, 106] on button "PAYMENT 2" at bounding box center [128, 104] width 94 height 28
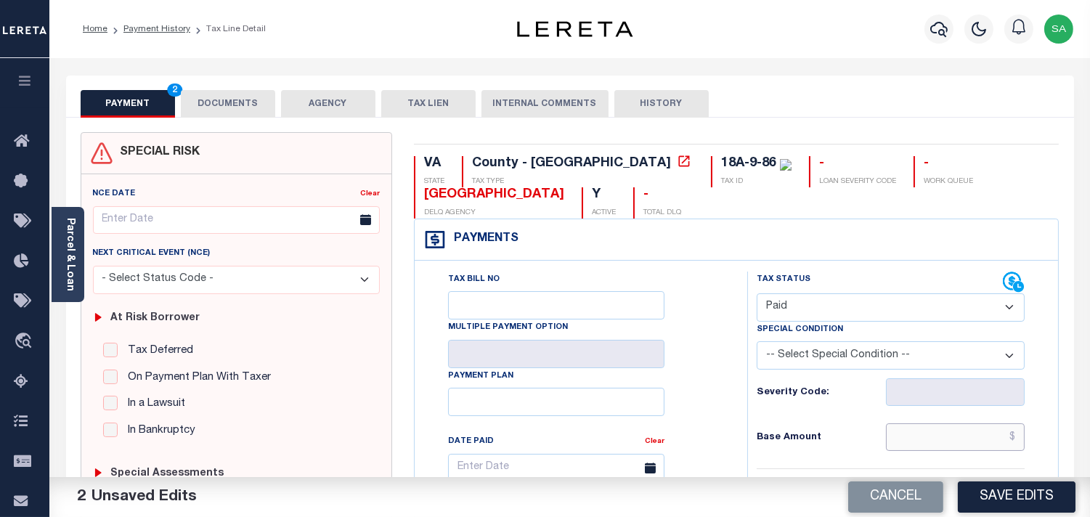
click at [951, 441] on input "text" at bounding box center [955, 437] width 139 height 28
paste input "1,439.63"
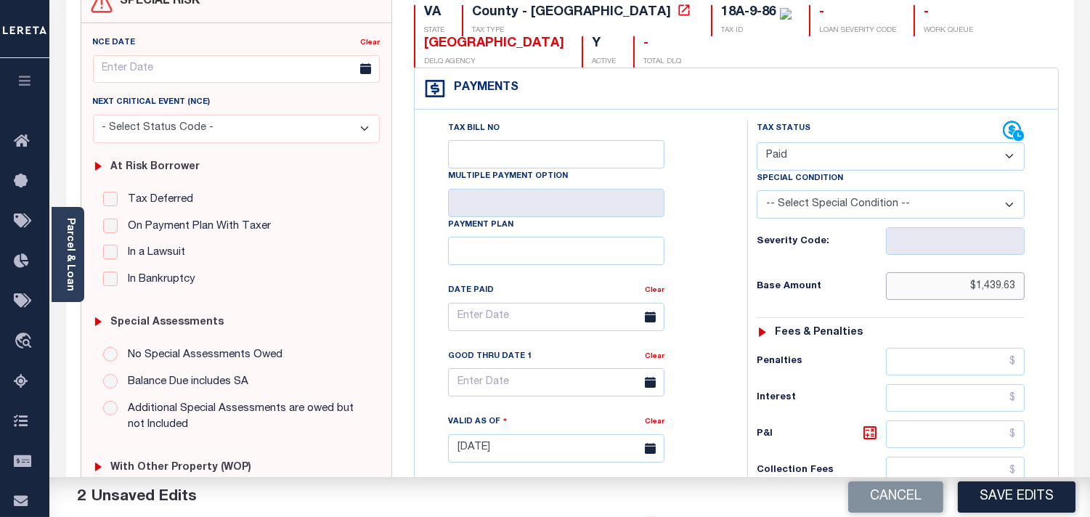
scroll to position [403, 0]
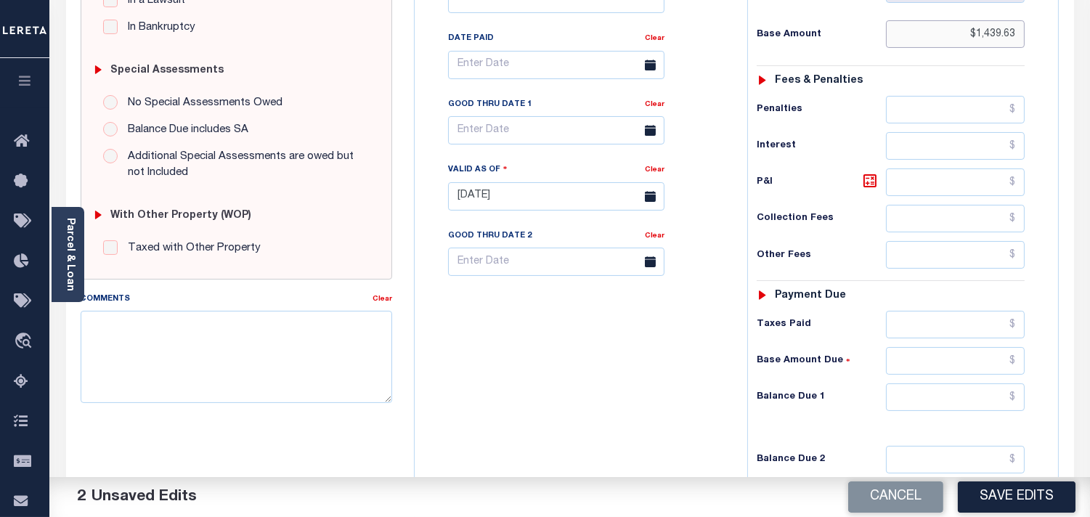
type input "$1,439.63"
drag, startPoint x: 945, startPoint y: 337, endPoint x: 855, endPoint y: 337, distance: 90.8
click at [945, 337] on input "text" at bounding box center [955, 325] width 139 height 28
paste input "1,439.63"
type input "$1,439.63"
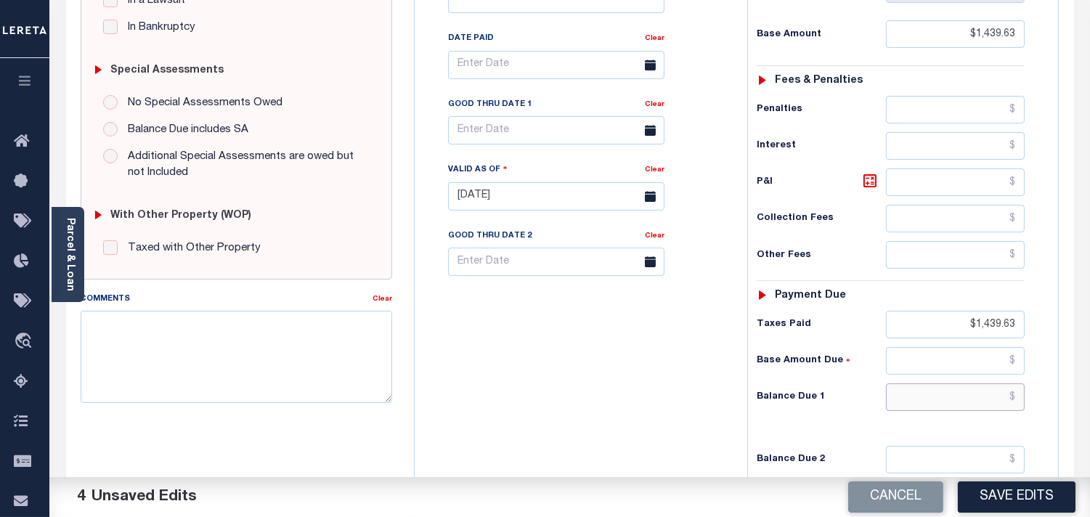
click at [1012, 390] on input "text" at bounding box center [955, 397] width 139 height 28
type input "$0.00"
click at [731, 379] on div "Tax Bill No Multiple Payment Option Payment Plan Clear" at bounding box center [577, 189] width 318 height 641
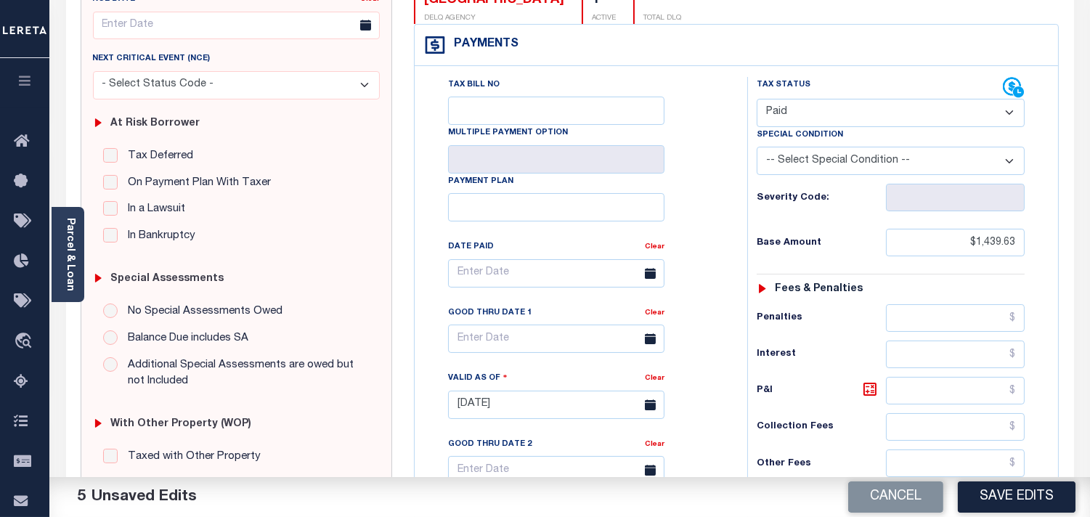
scroll to position [81, 0]
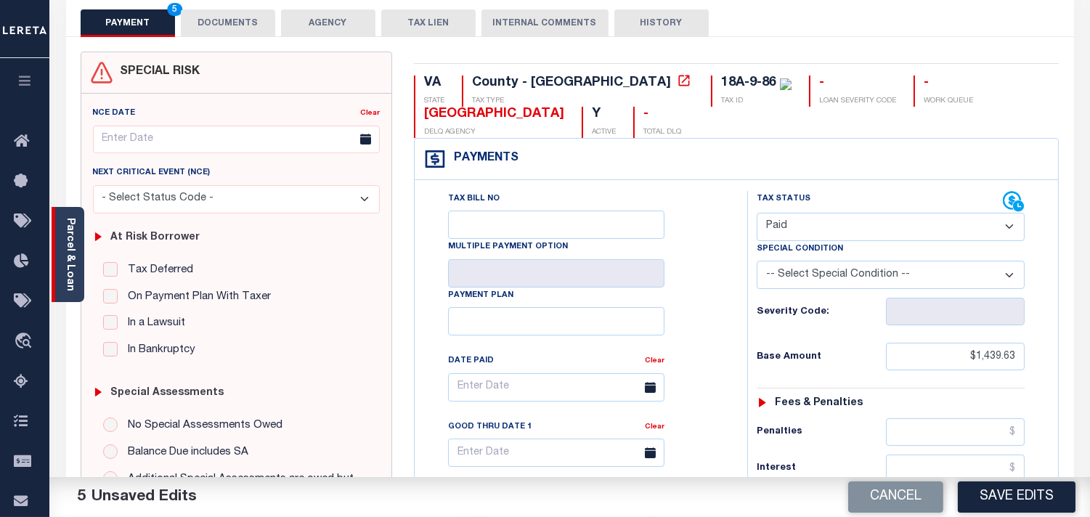
click at [69, 251] on link "Parcel & Loan" at bounding box center [70, 254] width 10 height 73
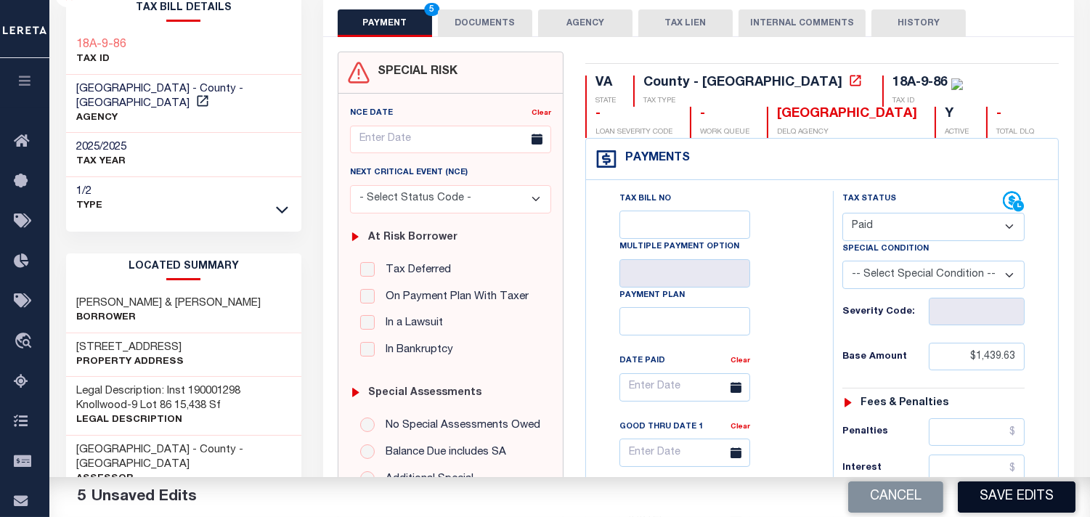
click at [1039, 502] on button "Save Edits" at bounding box center [1017, 496] width 118 height 31
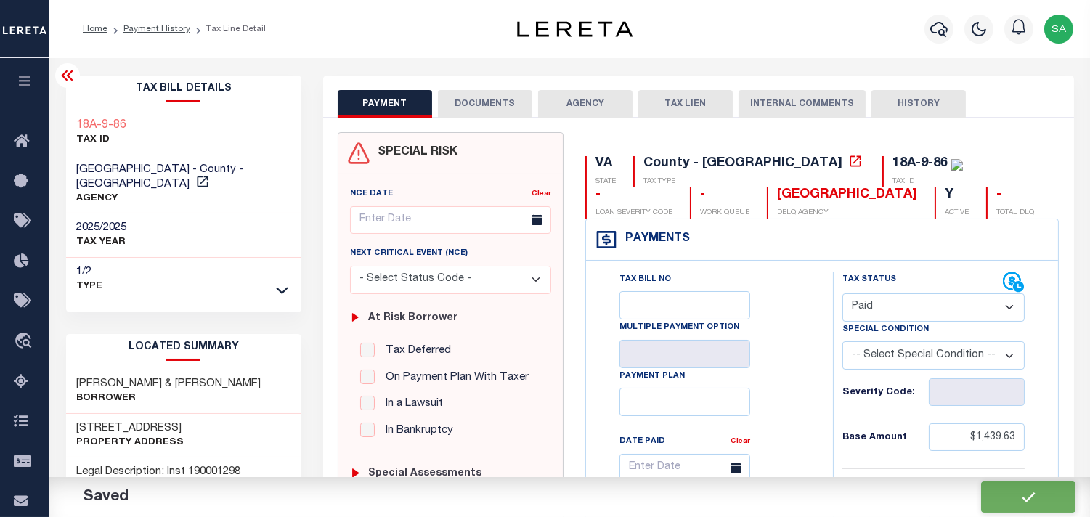
checkbox input "false"
type input "$1,439.63"
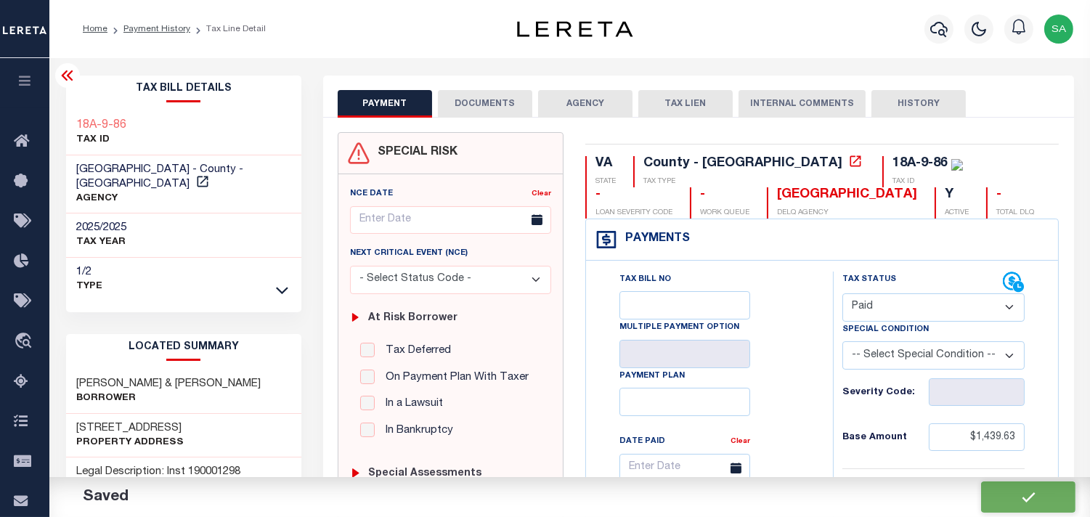
type input "$1,439.63"
type input "$0"
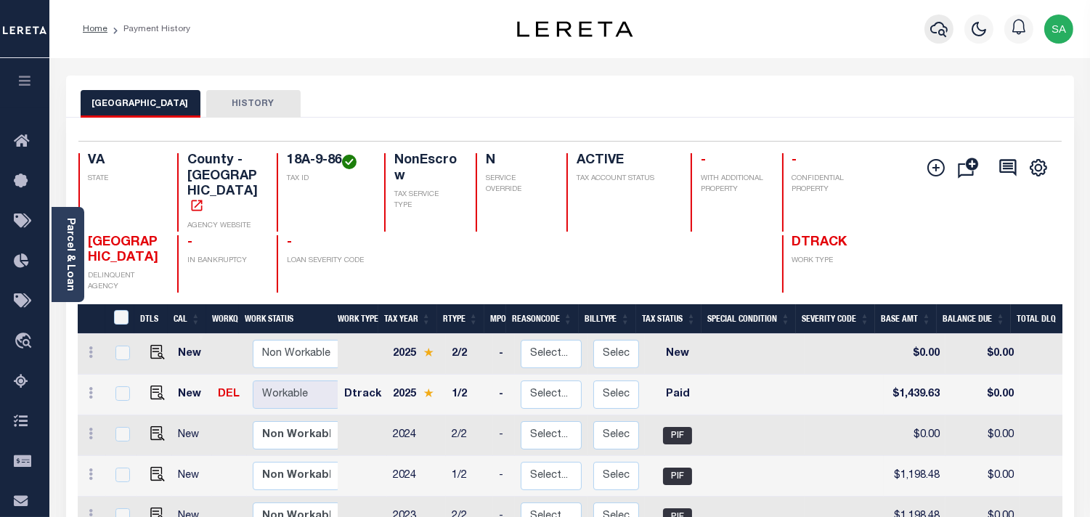
click at [933, 31] on icon "button" at bounding box center [938, 28] width 17 height 17
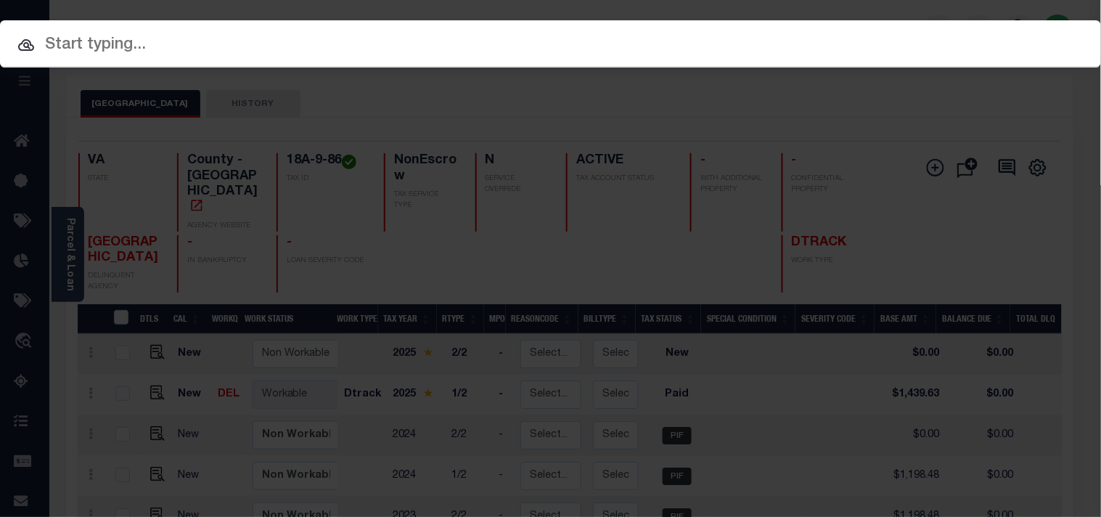
click at [842, 33] on input "text" at bounding box center [550, 45] width 1101 height 25
paste input "12181109"
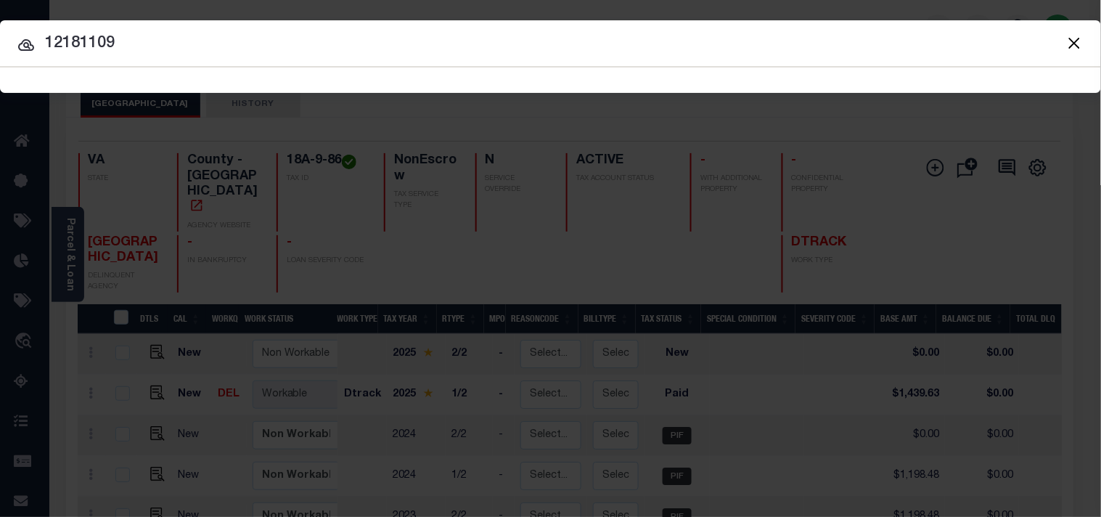
type input "12181109"
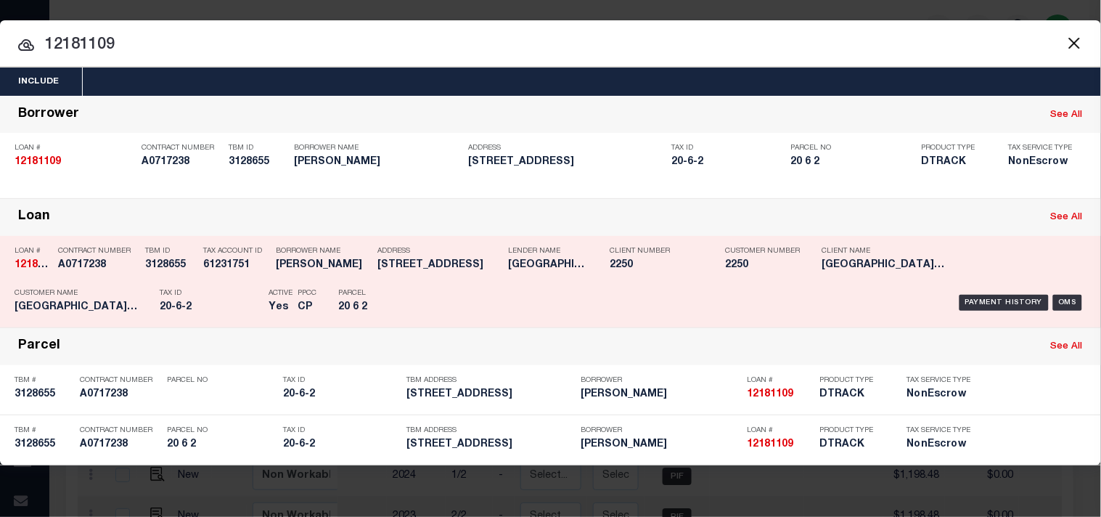
click at [397, 298] on p "Parcel" at bounding box center [370, 293] width 65 height 9
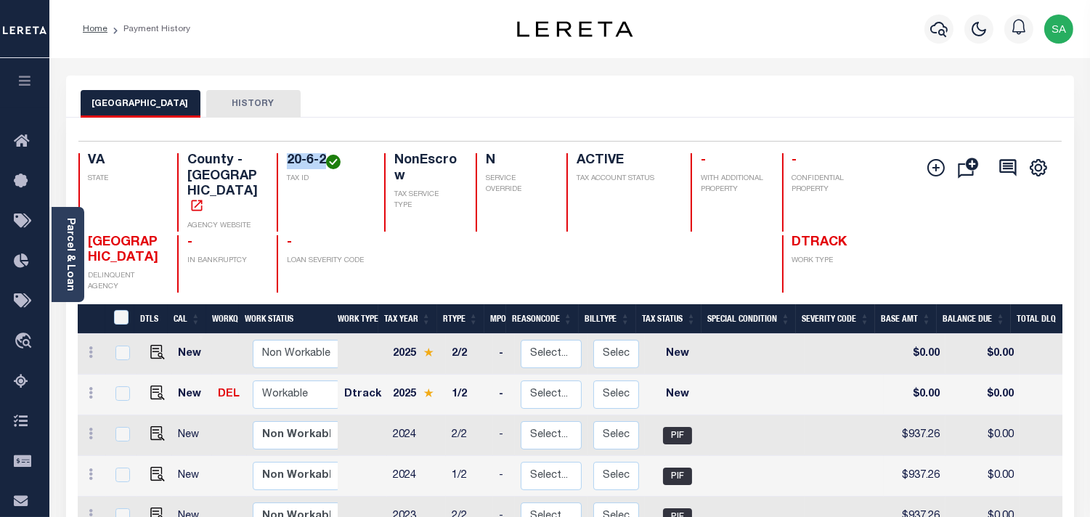
drag, startPoint x: 327, startPoint y: 158, endPoint x: 283, endPoint y: 158, distance: 43.6
click at [283, 158] on div "20-6-2 TAX ID" at bounding box center [322, 192] width 90 height 78
click at [157, 386] on img "" at bounding box center [157, 393] width 15 height 15
checkbox input "true"
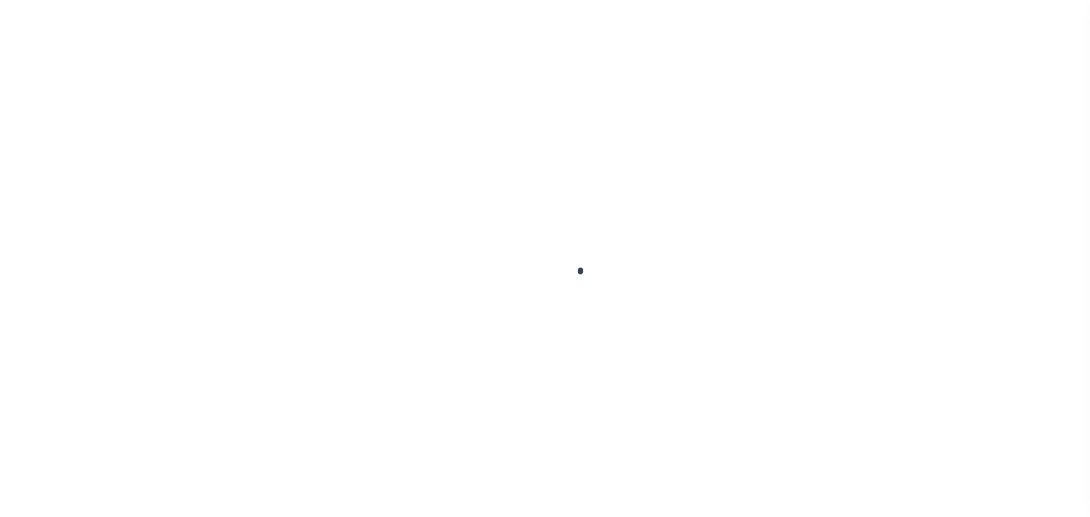
checkbox input "false"
type input "[DATE]"
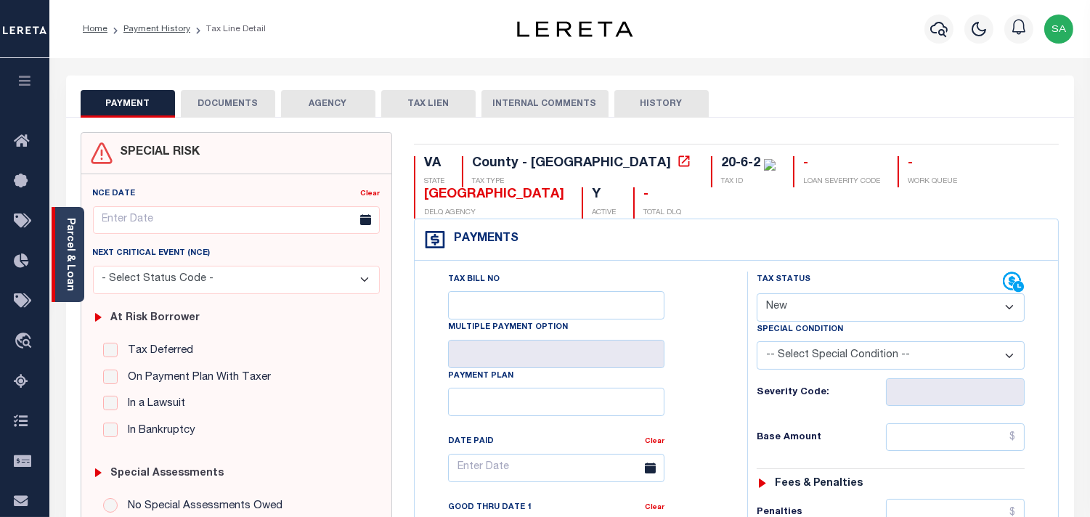
click at [81, 253] on div "Parcel & Loan" at bounding box center [68, 254] width 33 height 95
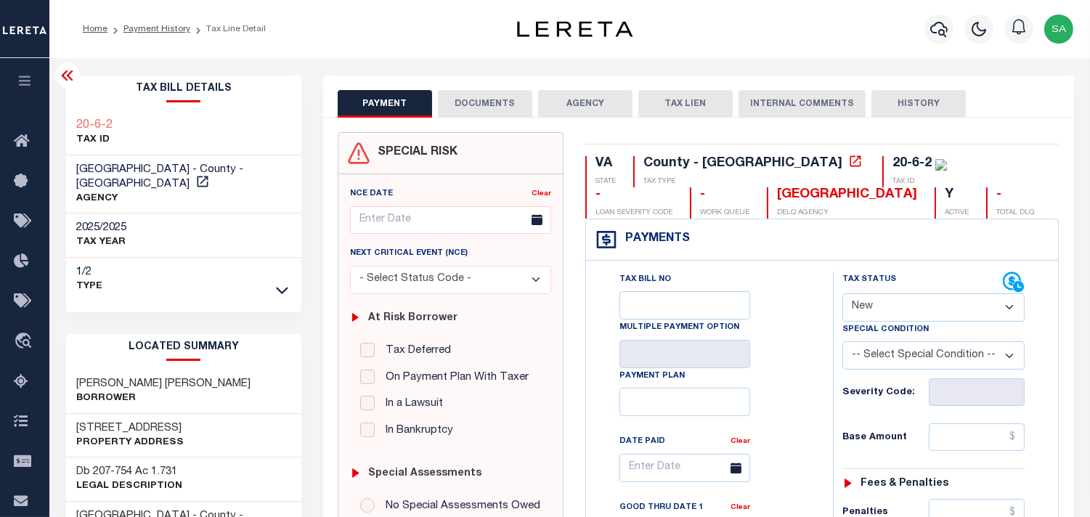
drag, startPoint x: 880, startPoint y: 309, endPoint x: 880, endPoint y: 322, distance: 13.1
click at [880, 309] on select "- Select Status Code - Open Due/Unpaid Paid Incomplete No Tax Due Internal Refu…" at bounding box center [933, 307] width 182 height 28
select select "PYD"
click at [842, 294] on select "- Select Status Code - Open Due/Unpaid Paid Incomplete No Tax Due Internal Refu…" at bounding box center [933, 307] width 182 height 28
type input "[DATE]"
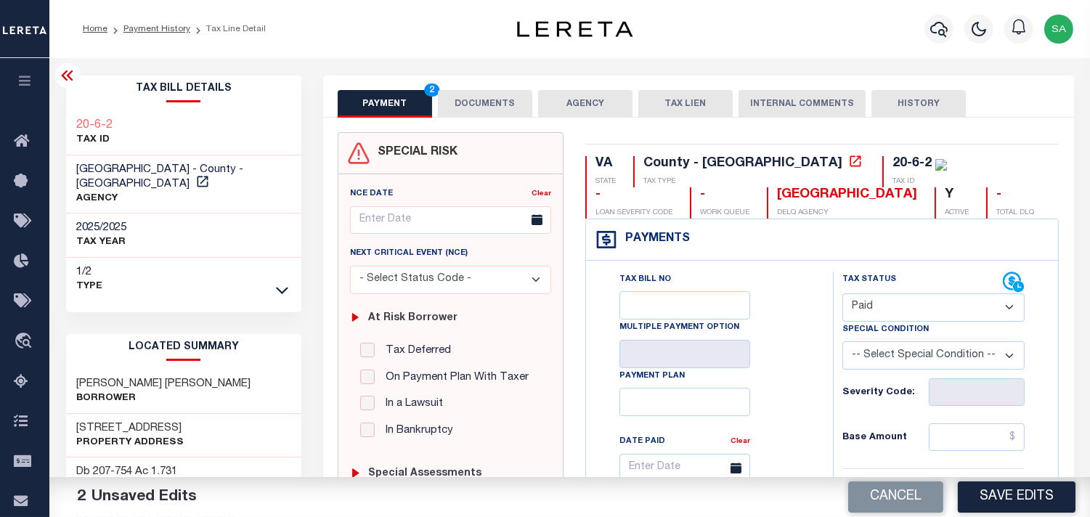
click at [501, 113] on button "DOCUMENTS" at bounding box center [485, 104] width 94 height 28
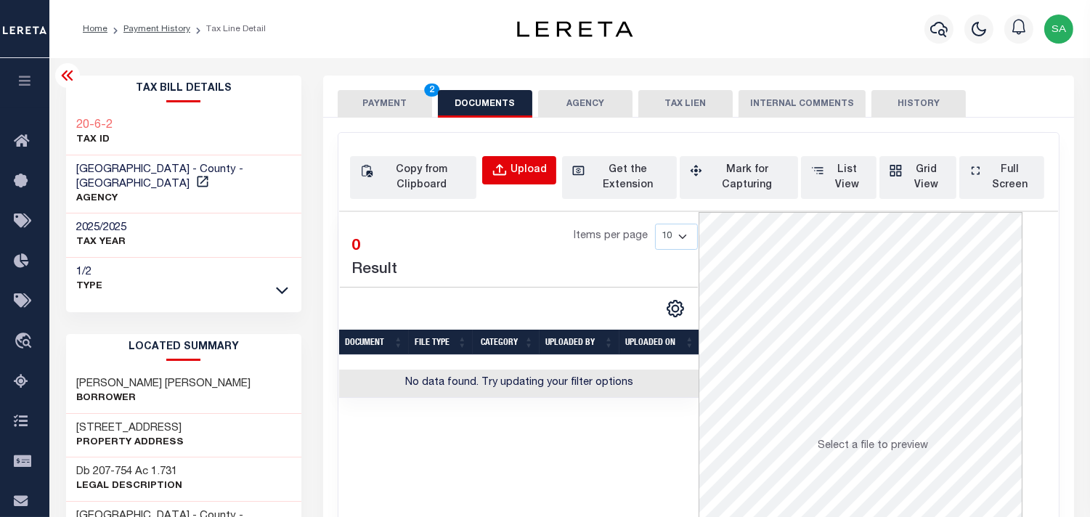
click at [525, 171] on div "Upload" at bounding box center [528, 171] width 36 height 16
select select "POP"
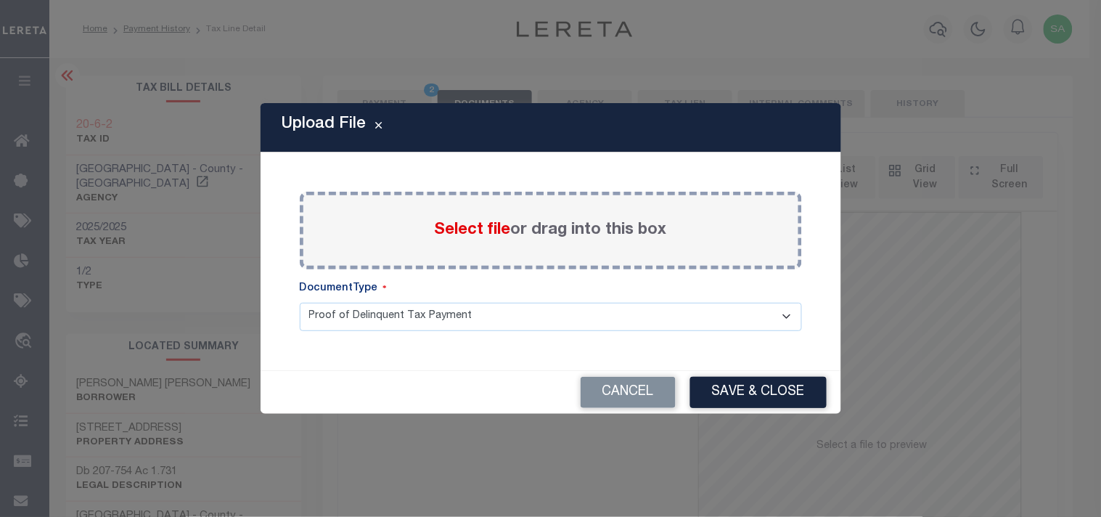
click at [502, 227] on span "Select file" at bounding box center [473, 230] width 76 height 16
click at [0, 0] on input "Select file or drag into this box" at bounding box center [0, 0] width 0 height 0
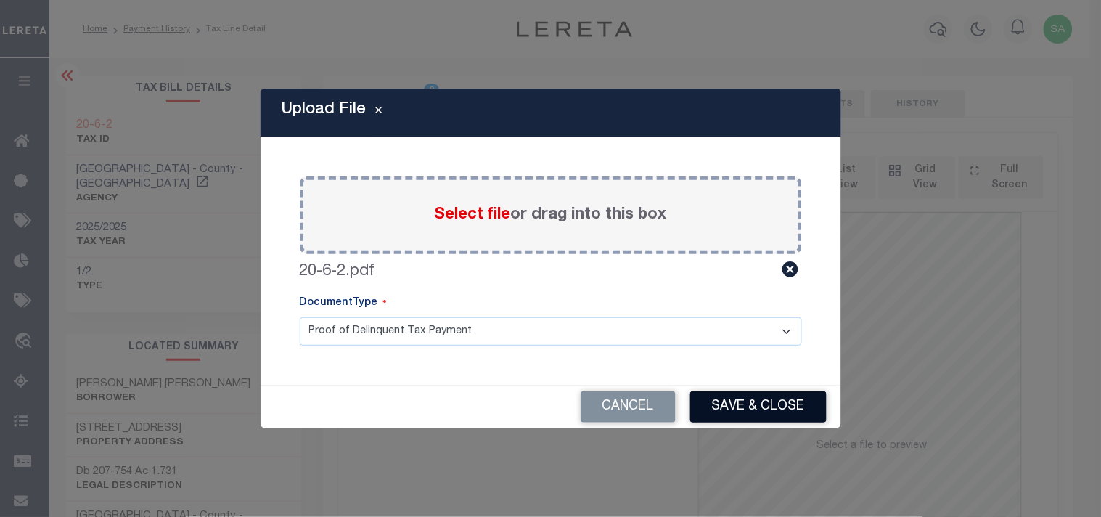
click at [756, 404] on button "Save & Close" at bounding box center [758, 406] width 136 height 31
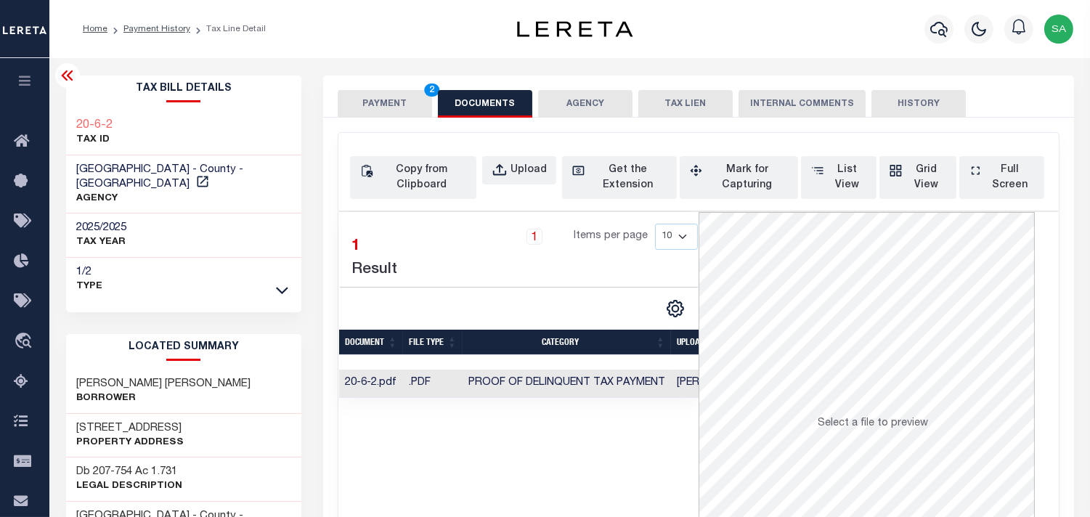
click at [376, 107] on button "PAYMENT 2" at bounding box center [385, 104] width 94 height 28
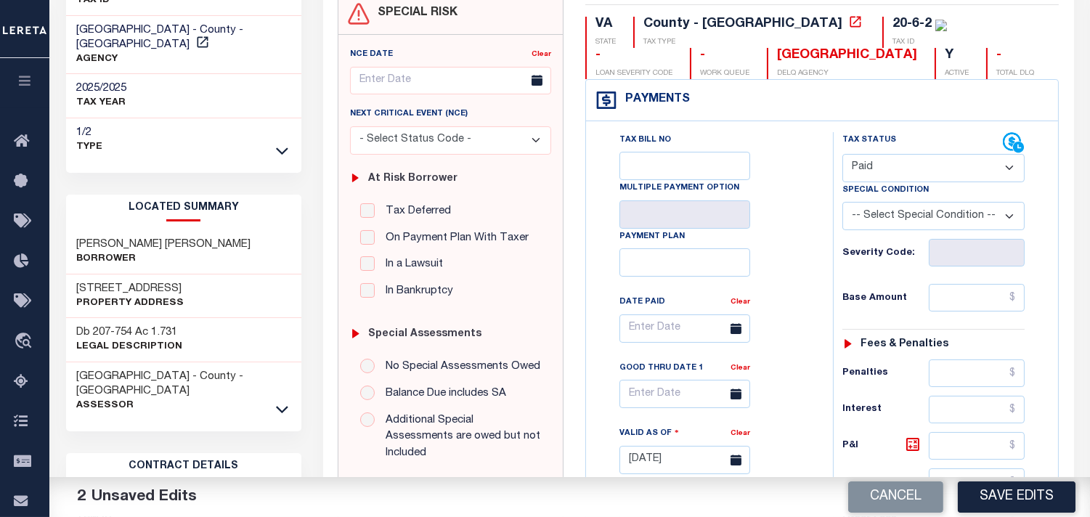
scroll to position [322, 0]
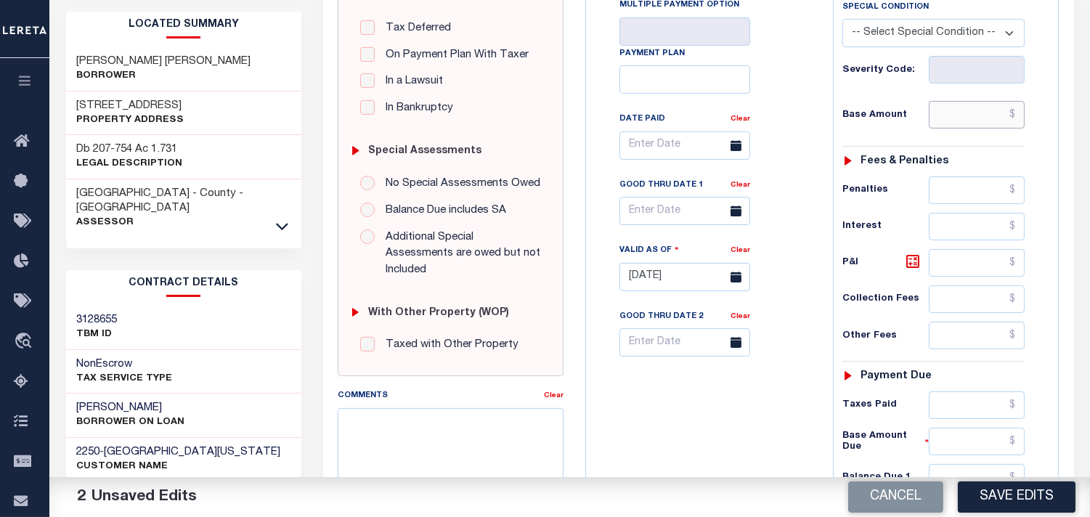
drag, startPoint x: 969, startPoint y: 115, endPoint x: 868, endPoint y: 121, distance: 101.1
click at [969, 115] on input "text" at bounding box center [977, 115] width 96 height 28
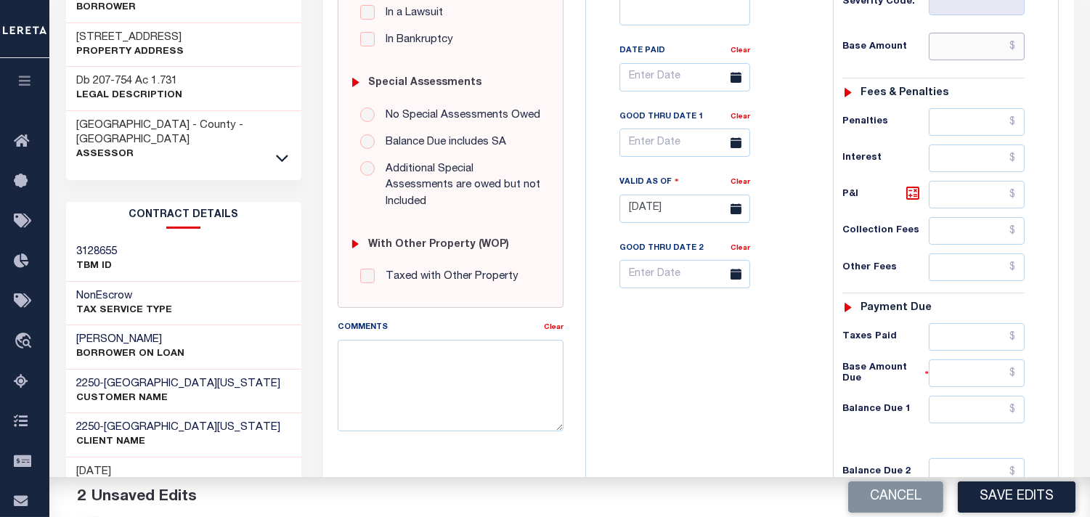
scroll to position [196, 0]
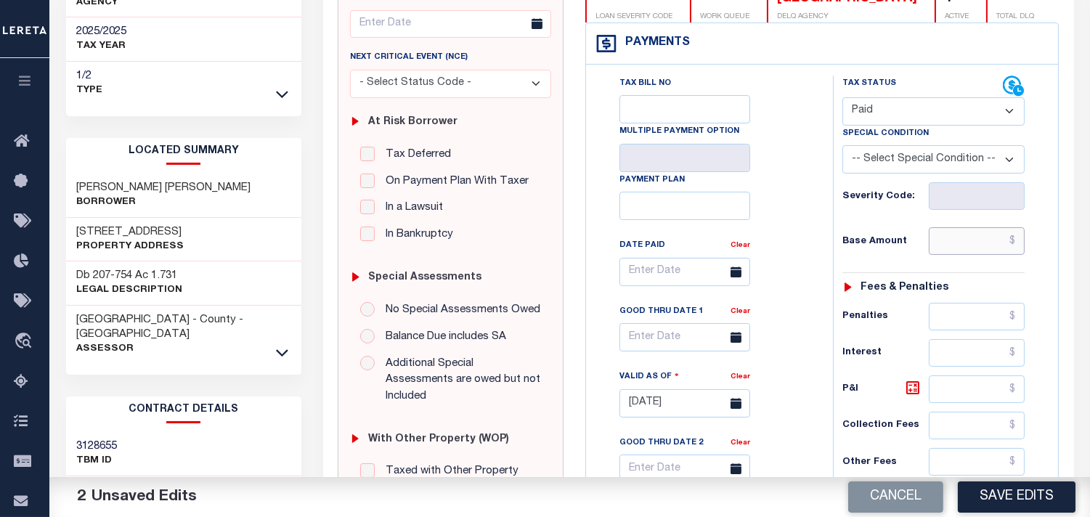
drag, startPoint x: 984, startPoint y: 237, endPoint x: 920, endPoint y: 240, distance: 64.0
click at [984, 237] on input "text" at bounding box center [977, 241] width 96 height 28
paste input "1,200.75"
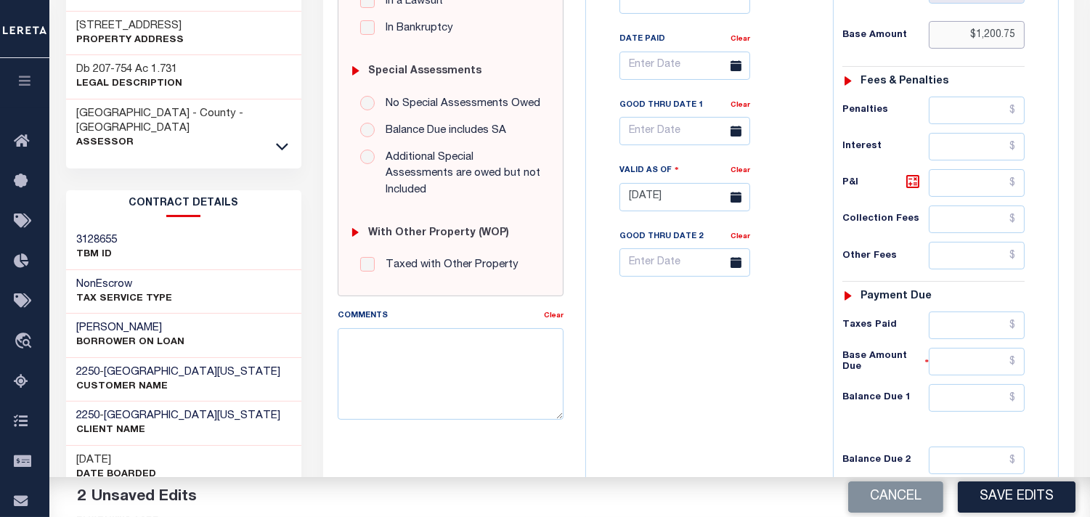
scroll to position [518, 0]
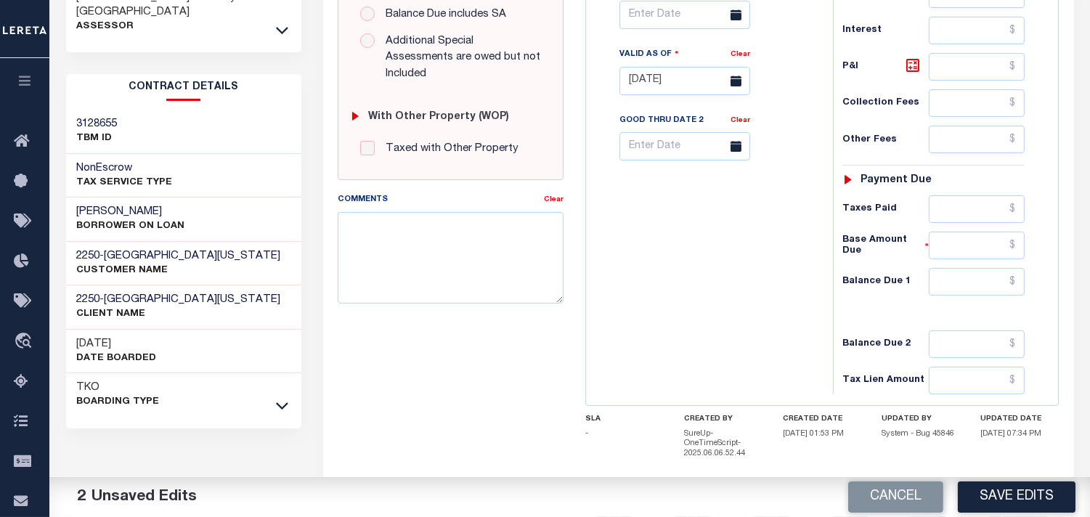
type input "$1,200.75"
click at [1005, 288] on input "text" at bounding box center [977, 282] width 96 height 28
type input "$0.00"
click at [677, 272] on div "Tax Bill No Multiple Payment Option Payment Plan Clear" at bounding box center [706, 73] width 232 height 641
click at [985, 218] on input "text" at bounding box center [977, 209] width 96 height 28
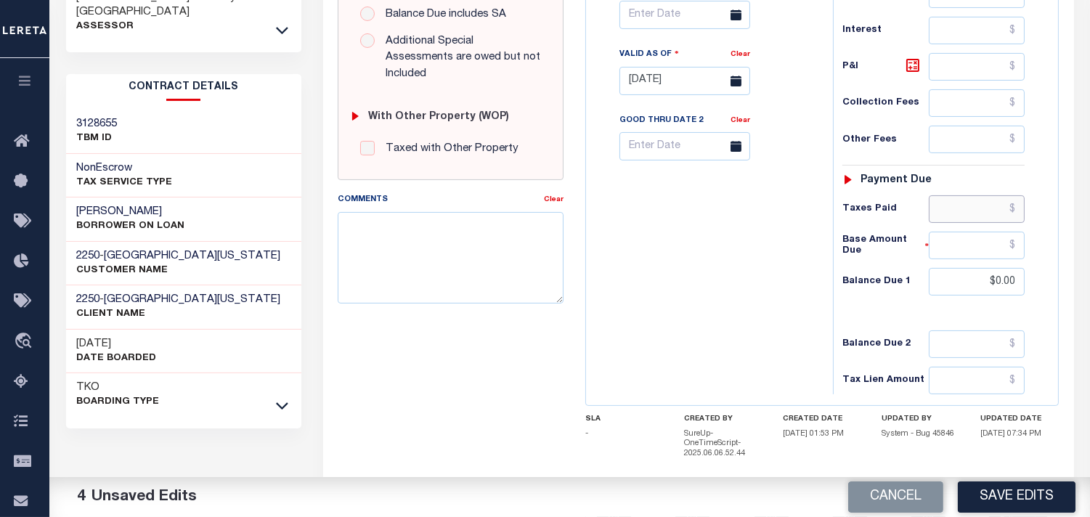
paste input "1,200.75"
type input "$1,200.75"
click at [749, 273] on div "Tax Bill No Multiple Payment Option Payment Plan Clear" at bounding box center [706, 73] width 232 height 641
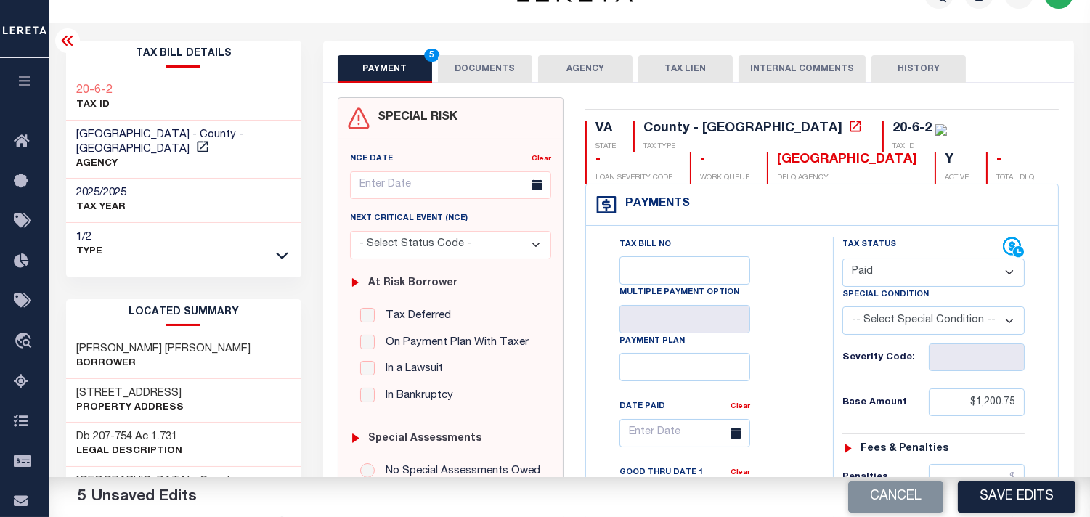
scroll to position [34, 0]
click at [467, 68] on button "DOCUMENTS" at bounding box center [485, 70] width 94 height 28
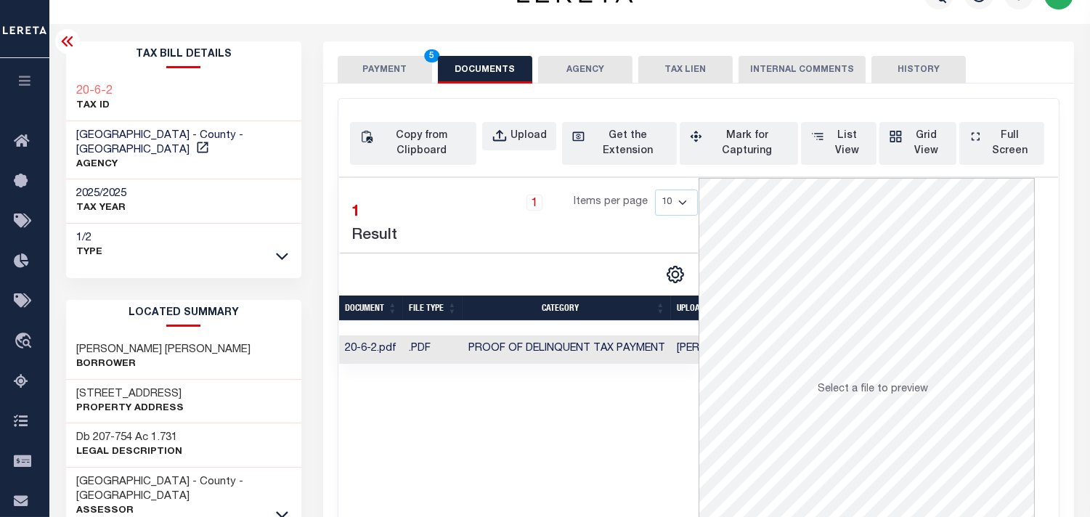
click at [358, 73] on button "PAYMENT 5" at bounding box center [385, 70] width 94 height 28
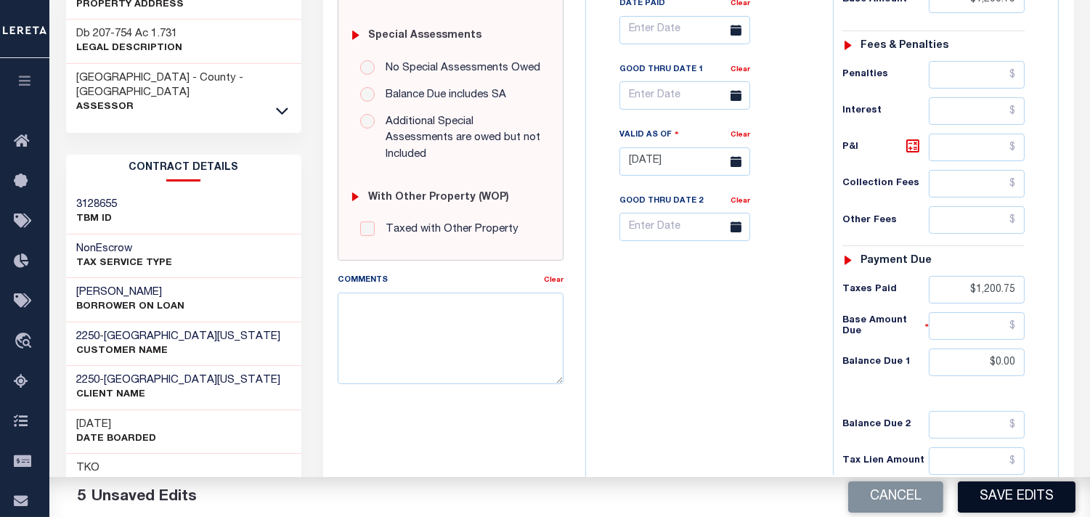
click at [1035, 490] on button "Save Edits" at bounding box center [1017, 496] width 118 height 31
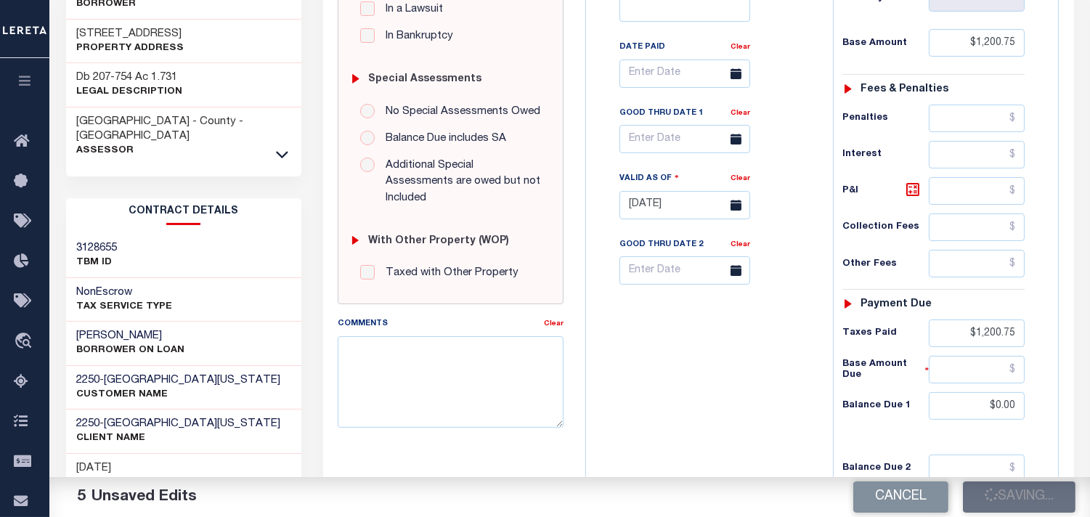
scroll to position [115, 0]
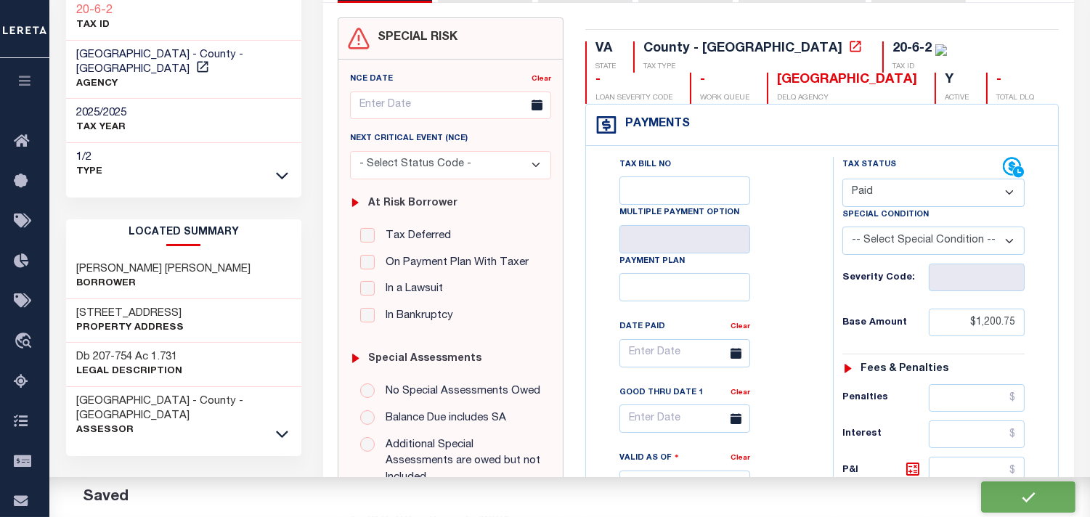
checkbox input "false"
type input "$1,200.75"
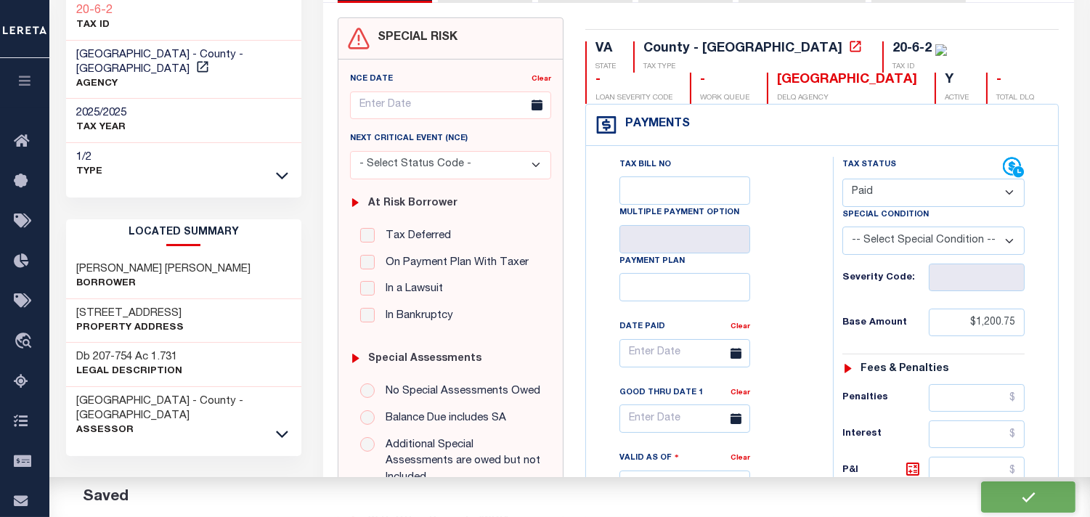
type input "$1,200.75"
type input "$0"
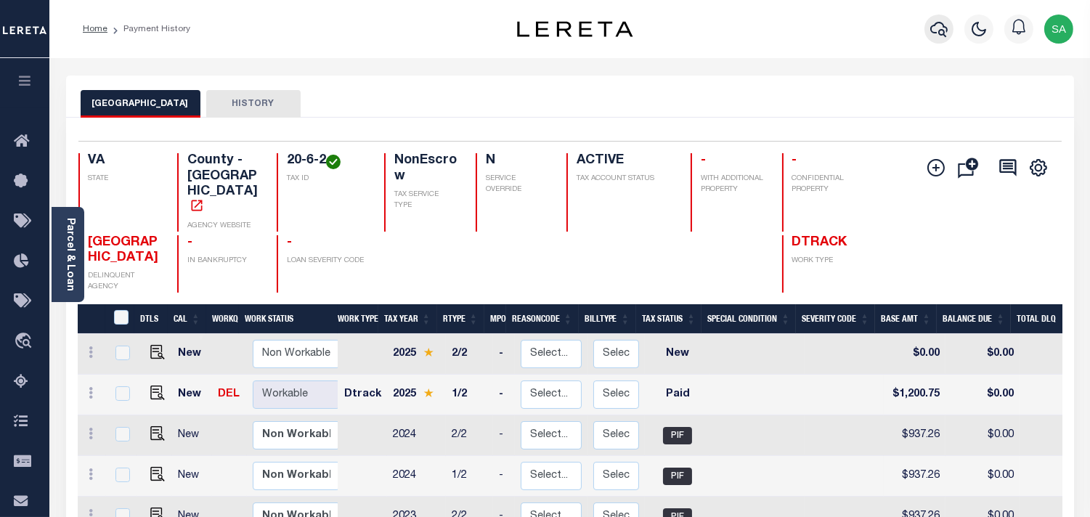
click at [932, 28] on icon "button" at bounding box center [938, 28] width 17 height 17
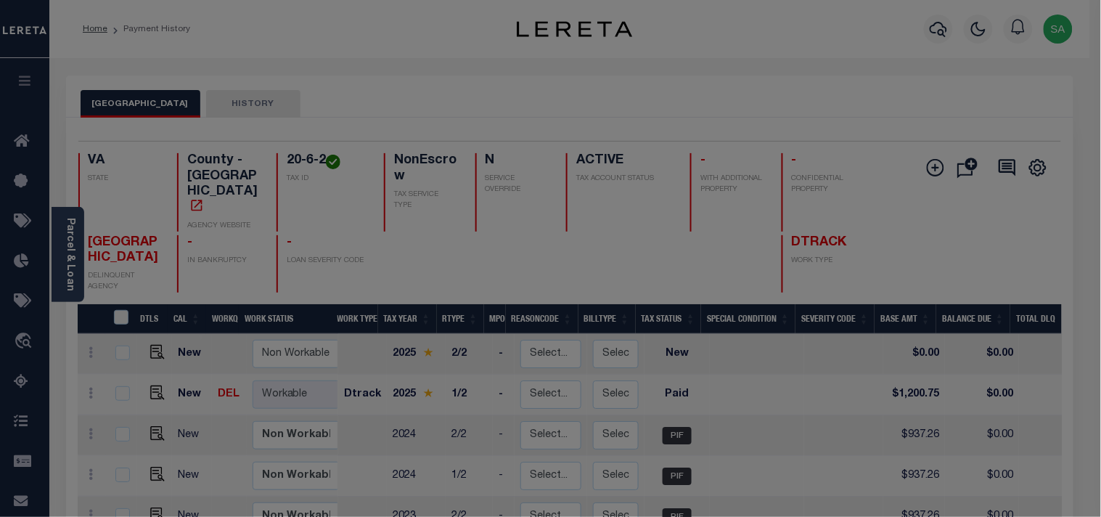
click at [0, 0] on input "text" at bounding box center [0, 0] width 0 height 0
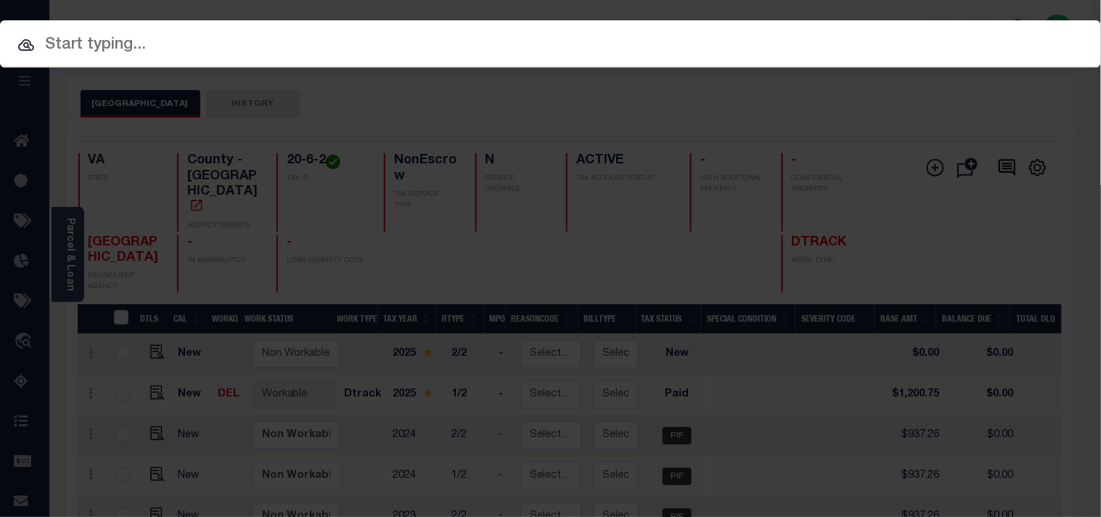
paste input "16225907"
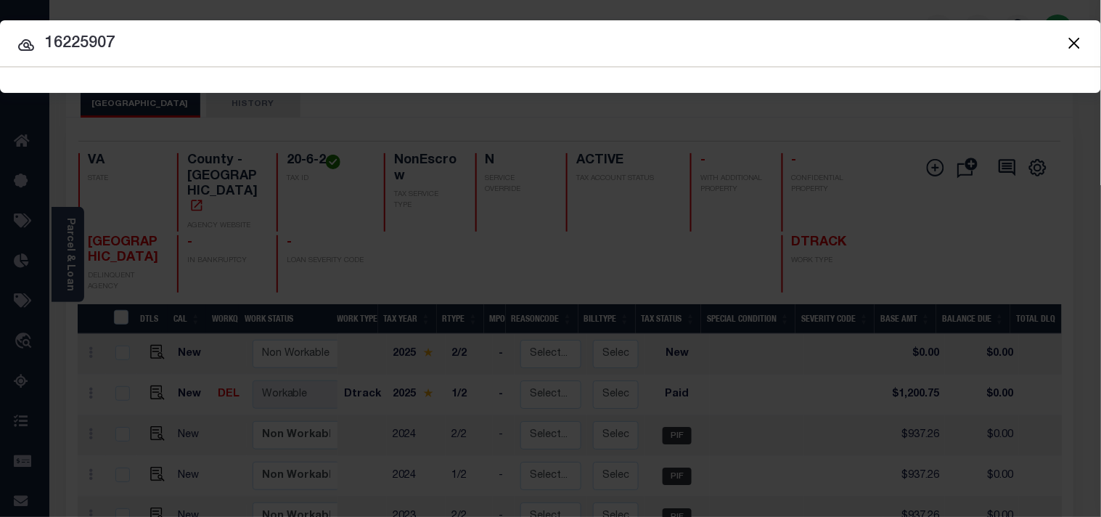
type input "16225907"
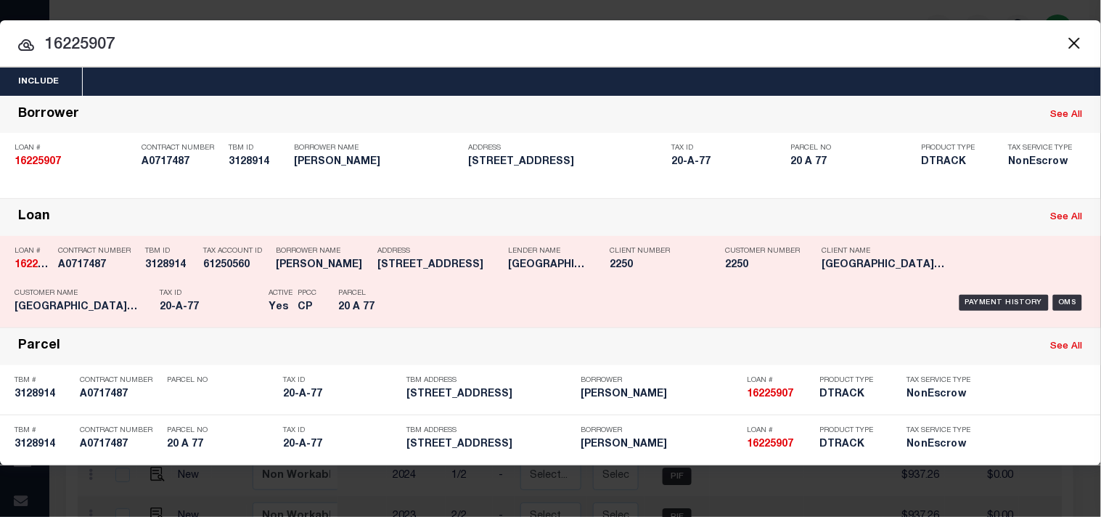
click at [447, 290] on div "Payment History OMS" at bounding box center [755, 303] width 661 height 42
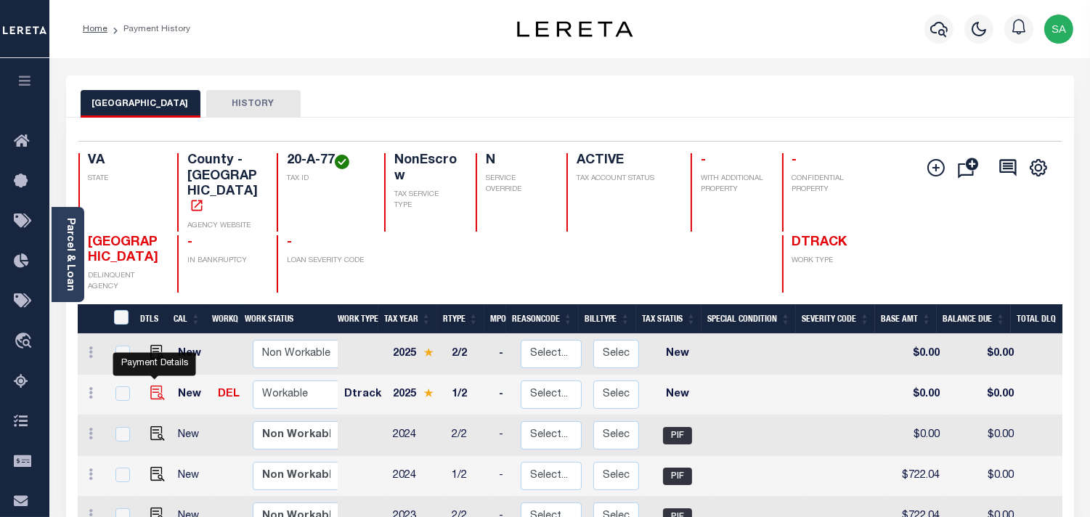
click at [152, 386] on img "" at bounding box center [157, 393] width 15 height 15
checkbox input "true"
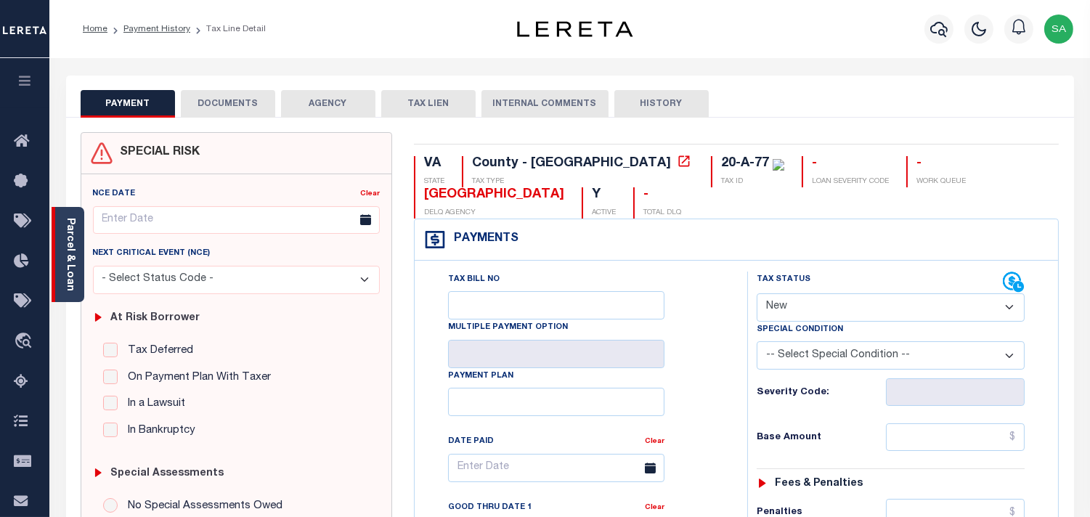
click at [73, 265] on link "Parcel & Loan" at bounding box center [70, 254] width 10 height 73
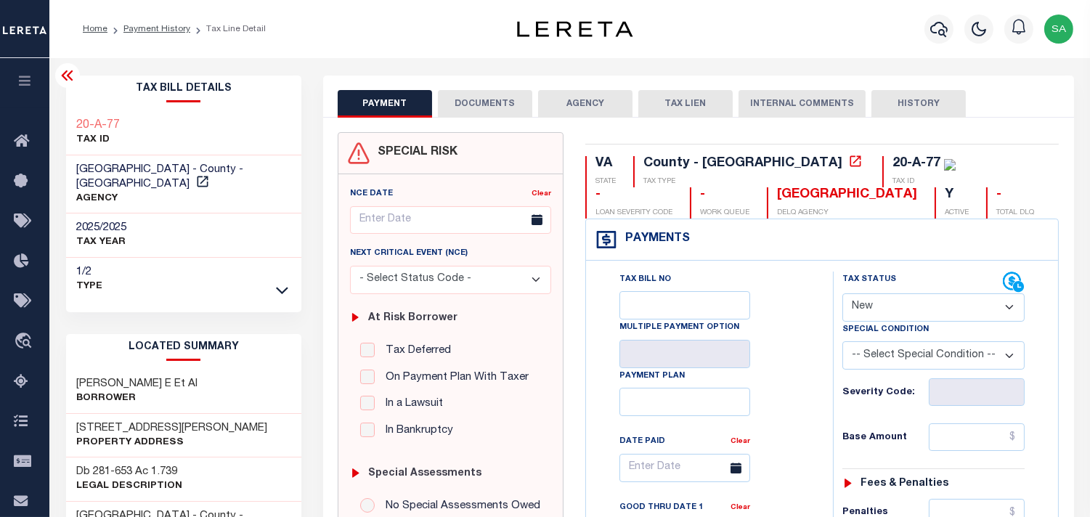
click at [889, 305] on select "- Select Status Code - Open Due/Unpaid Paid Incomplete No Tax Due Internal Refu…" at bounding box center [933, 307] width 182 height 28
select select "PYD"
click at [842, 294] on select "- Select Status Code - Open Due/Unpaid Paid Incomplete No Tax Due Internal Refu…" at bounding box center [933, 307] width 182 height 28
type input "[DATE]"
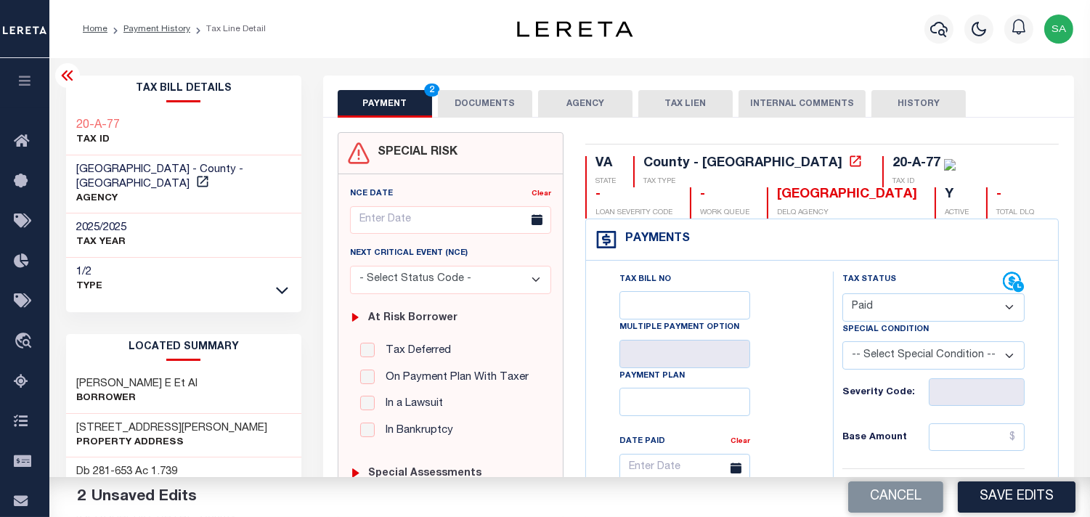
click at [484, 95] on button "DOCUMENTS" at bounding box center [485, 104] width 94 height 28
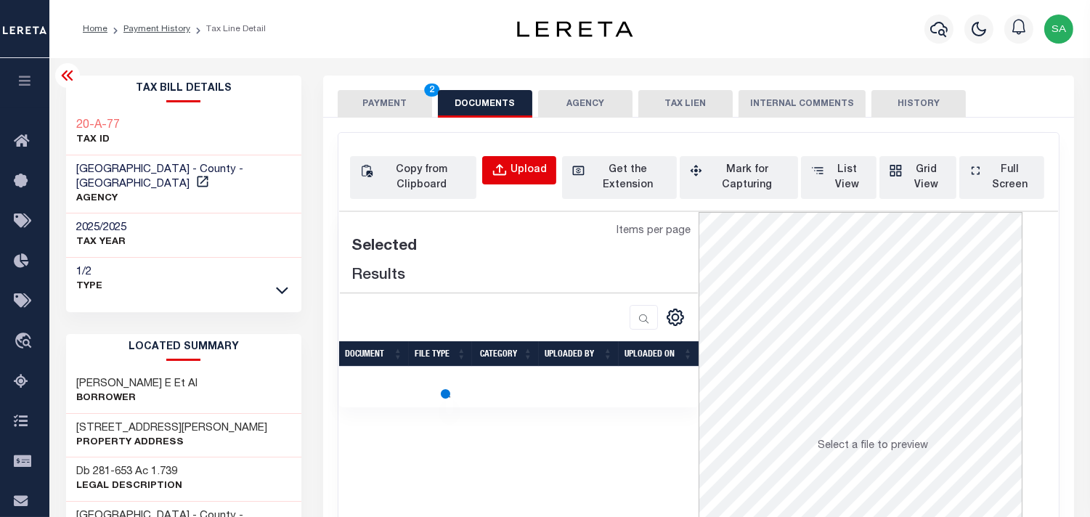
click at [534, 168] on div "Upload" at bounding box center [528, 171] width 36 height 16
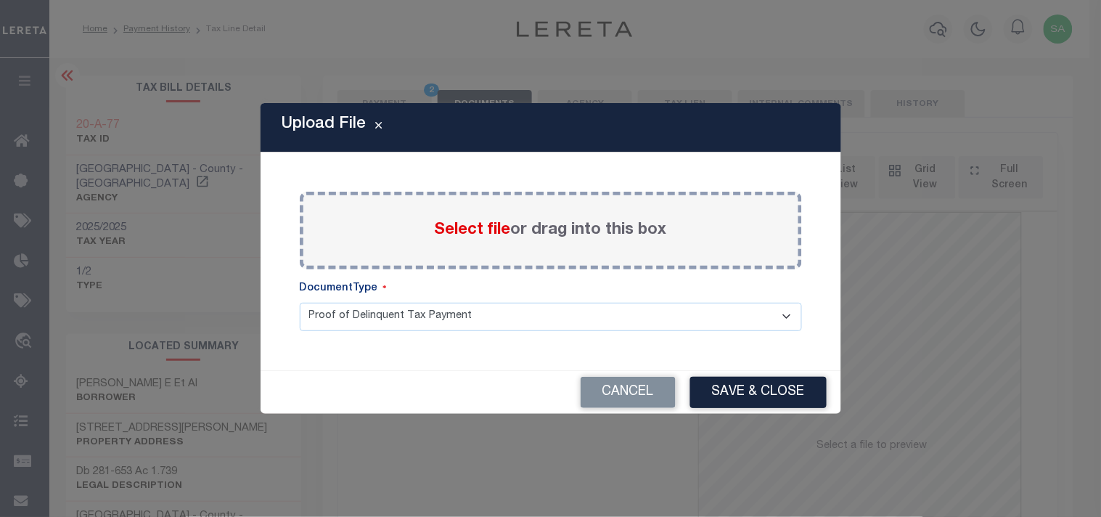
click at [496, 235] on span "Select file" at bounding box center [473, 230] width 76 height 16
click at [0, 0] on input "Select file or drag into this box" at bounding box center [0, 0] width 0 height 0
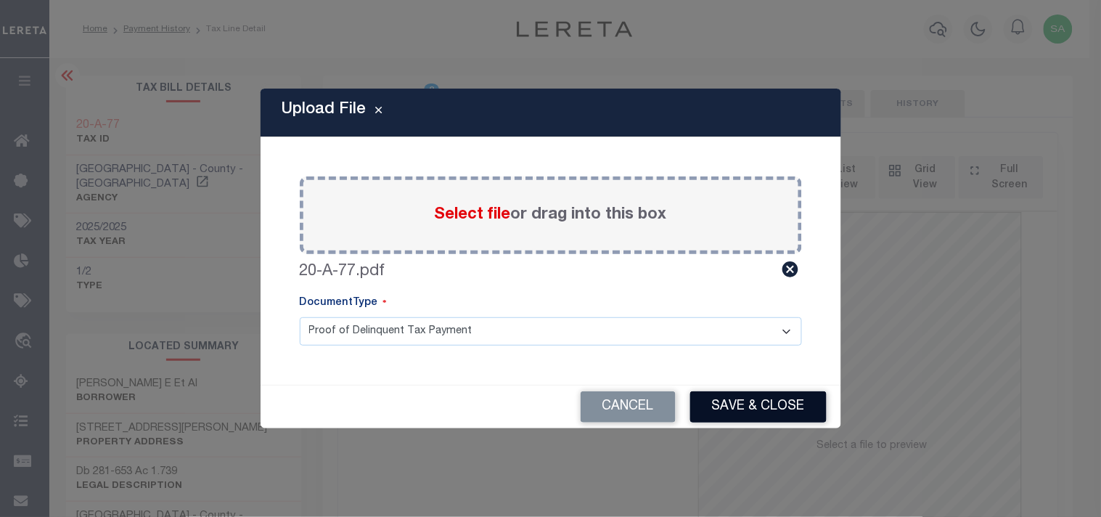
click at [772, 410] on button "Save & Close" at bounding box center [758, 406] width 136 height 31
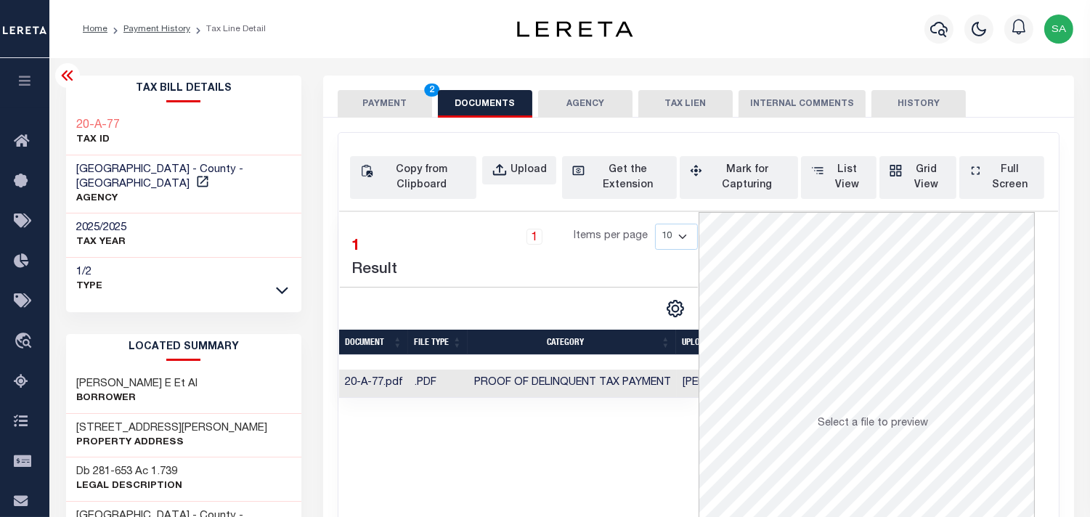
click at [401, 113] on button "PAYMENT 2" at bounding box center [385, 104] width 94 height 28
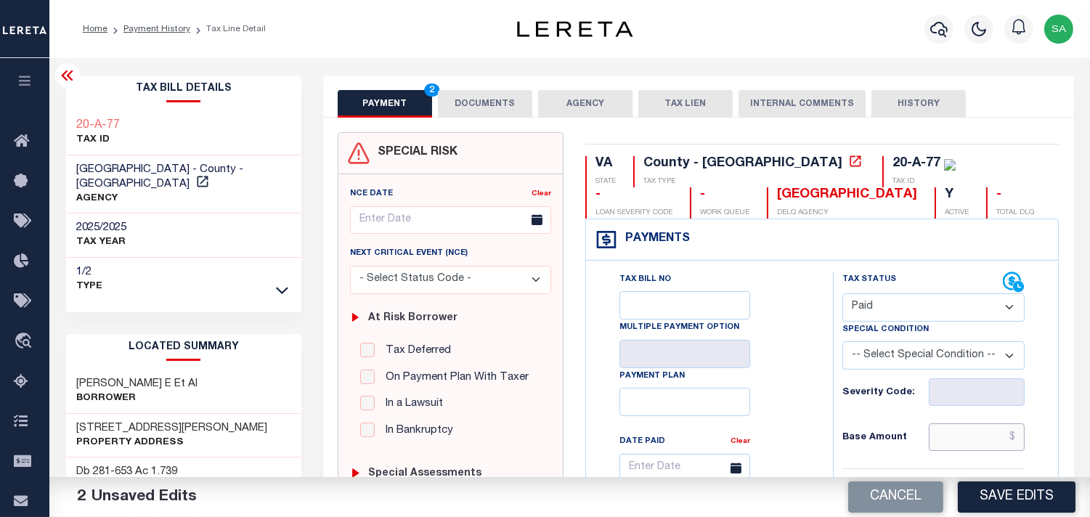
drag, startPoint x: 992, startPoint y: 434, endPoint x: 864, endPoint y: 417, distance: 129.0
click at [992, 434] on input "text" at bounding box center [977, 437] width 96 height 28
paste input "896.63"
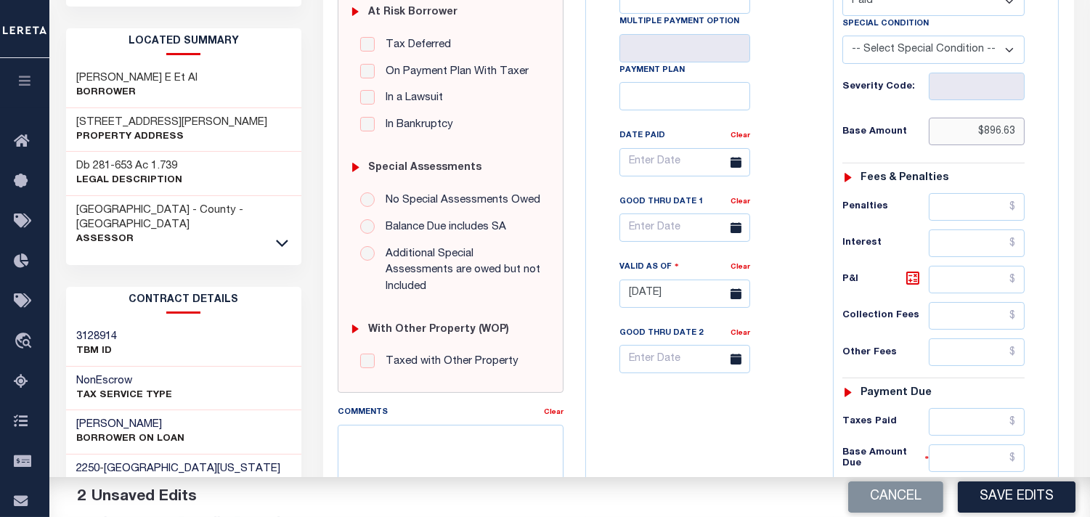
scroll to position [484, 0]
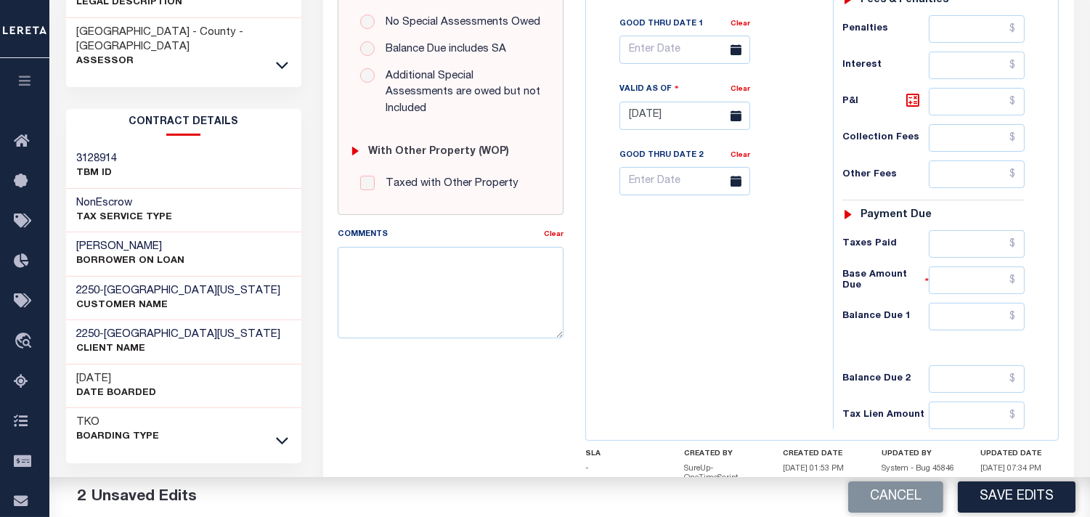
type input "$896.63"
click at [955, 314] on input "text" at bounding box center [977, 317] width 96 height 28
type input "$0.00"
click at [679, 319] on div "Tax Bill No Multiple Payment Option Payment Plan Clear" at bounding box center [706, 108] width 232 height 641
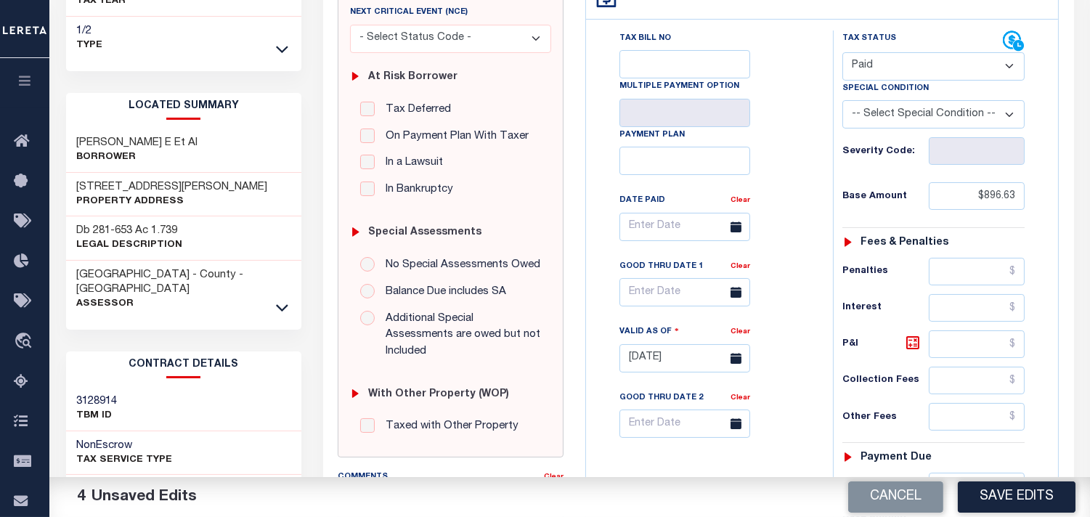
scroll to position [242, 0]
click at [988, 504] on button "Save Edits" at bounding box center [1017, 496] width 118 height 31
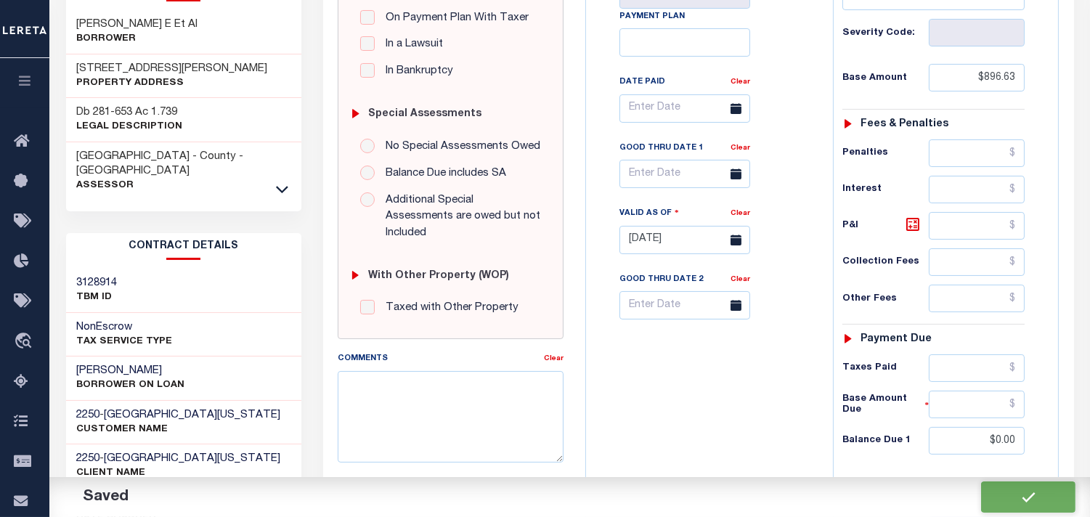
checkbox input "false"
type input "$896.63"
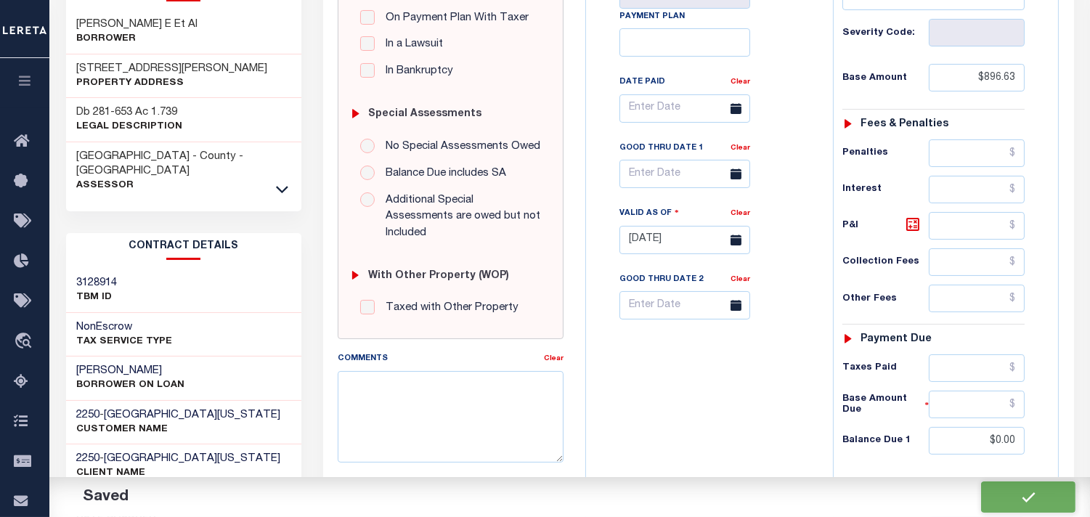
type input "$0"
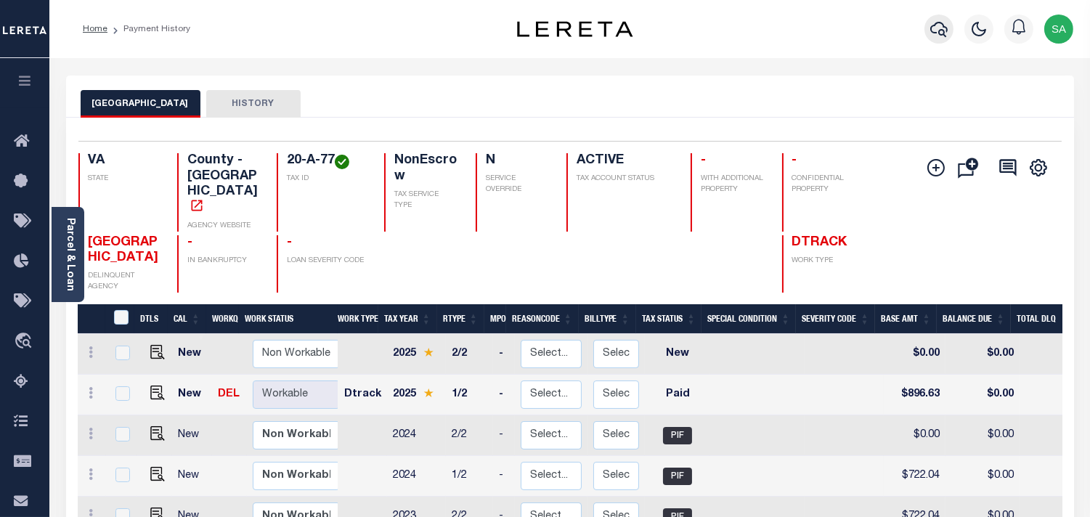
click at [942, 38] on button "button" at bounding box center [938, 29] width 29 height 29
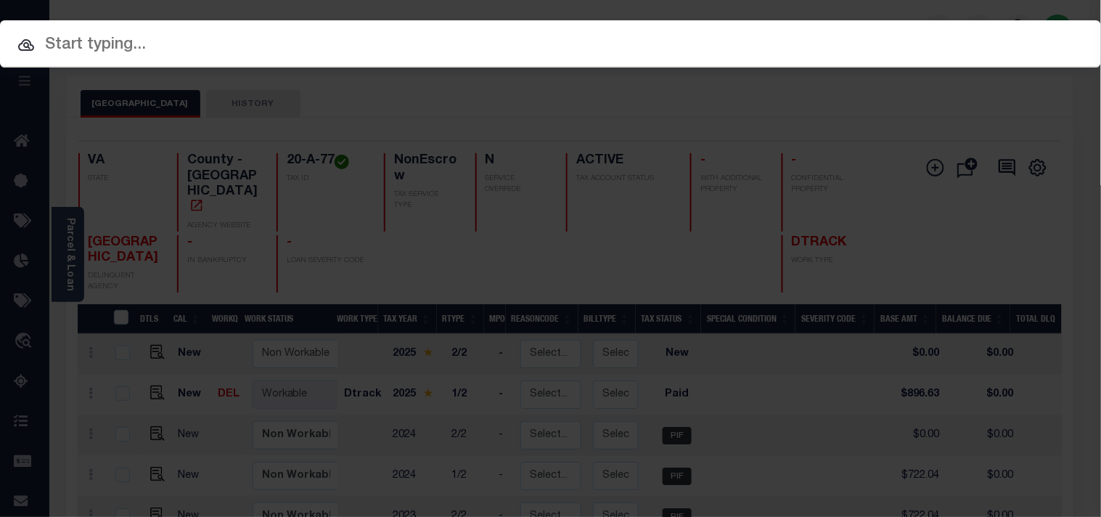
click at [869, 45] on div "Include Loans TBM Customers Borrowers Payments (Lender Non-Disb) Payments (Lend…" at bounding box center [550, 258] width 1101 height 517
paste input "15274011"
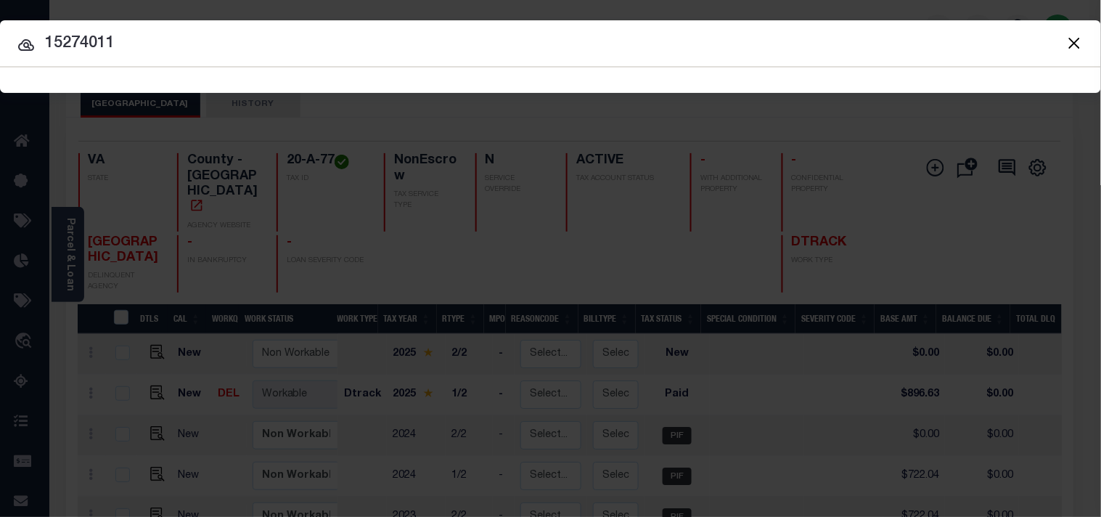
type input "15274011"
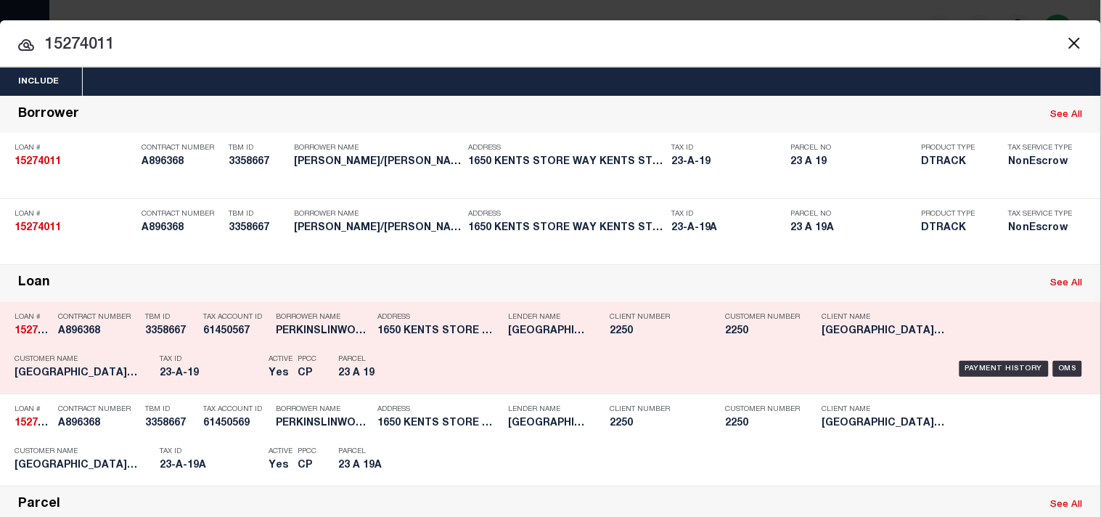
click at [396, 364] on p "Parcel" at bounding box center [370, 359] width 65 height 9
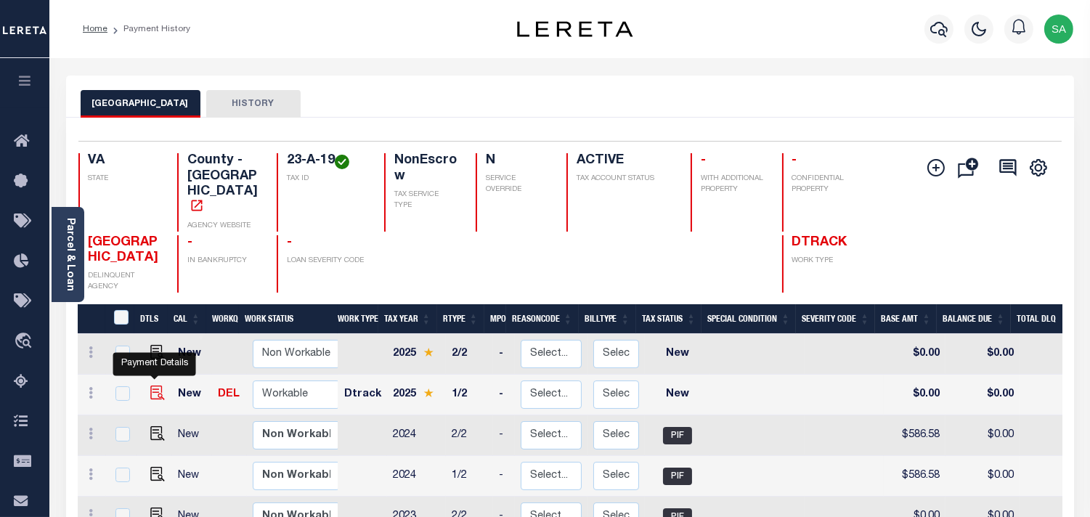
click at [158, 386] on img "" at bounding box center [157, 393] width 15 height 15
checkbox input "true"
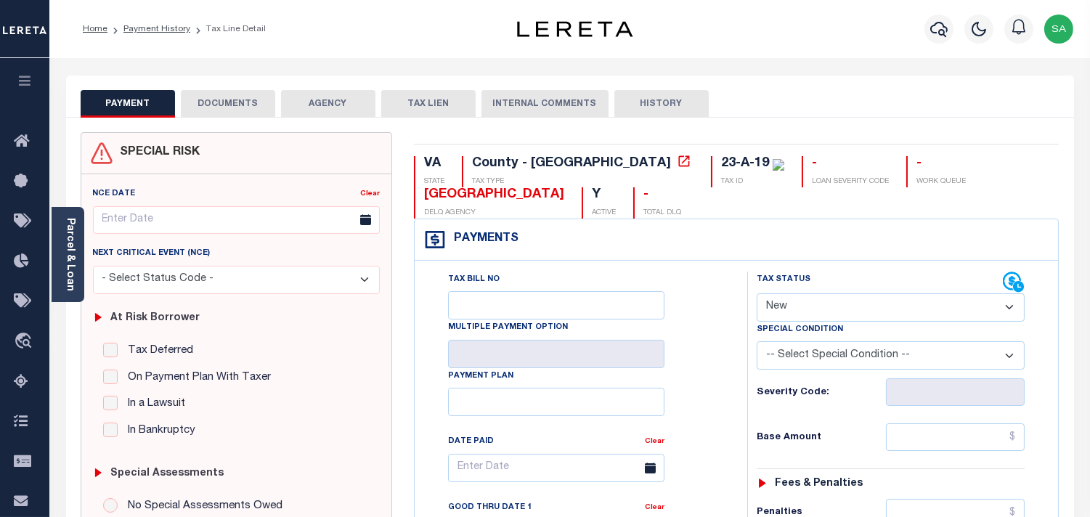
drag, startPoint x: 836, startPoint y: 309, endPoint x: 833, endPoint y: 320, distance: 11.5
click at [836, 312] on select "- Select Status Code - Open Due/Unpaid Paid Incomplete No Tax Due Internal Refu…" at bounding box center [891, 307] width 268 height 28
select select "PYD"
click at [757, 294] on select "- Select Status Code - Open Due/Unpaid Paid Incomplete No Tax Due Internal Refu…" at bounding box center [891, 307] width 268 height 28
type input "[DATE]"
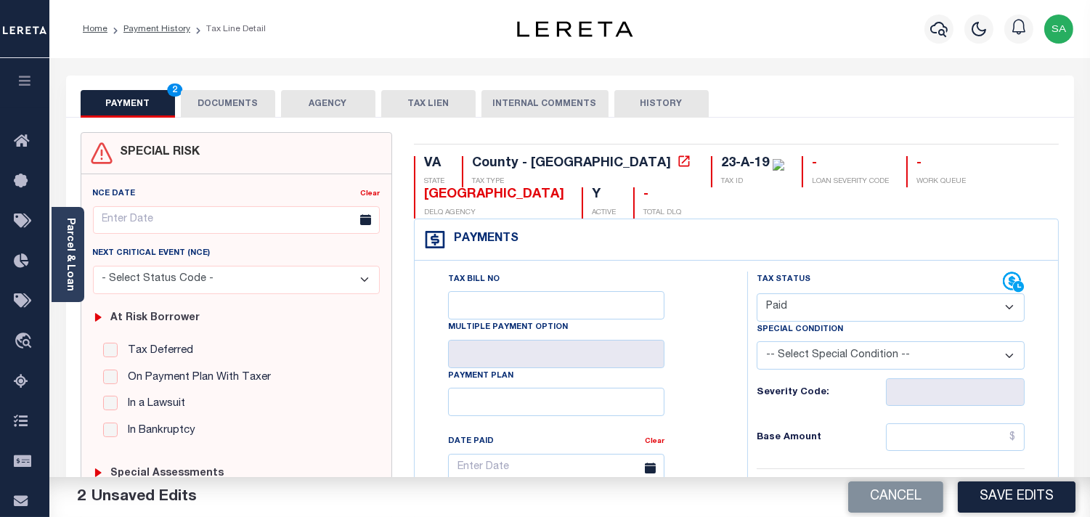
click at [221, 102] on button "DOCUMENTS" at bounding box center [228, 104] width 94 height 28
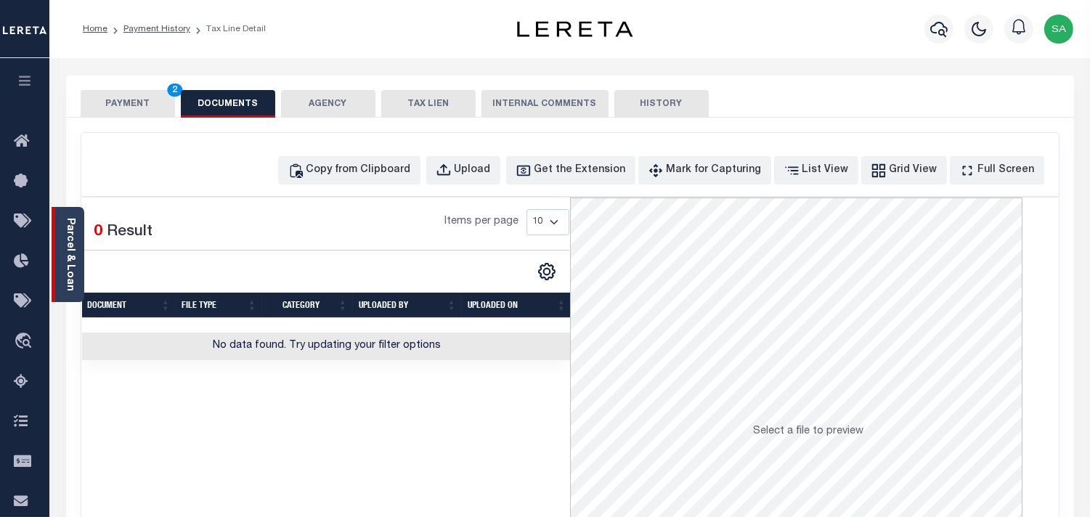
click at [70, 277] on link "Parcel & Loan" at bounding box center [70, 254] width 10 height 73
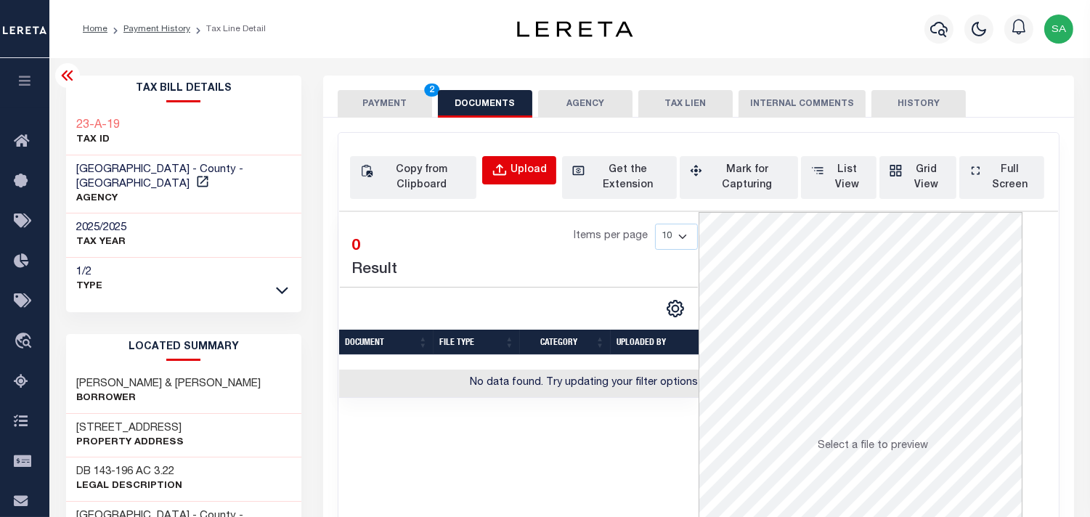
click at [517, 176] on div "Upload" at bounding box center [528, 171] width 36 height 16
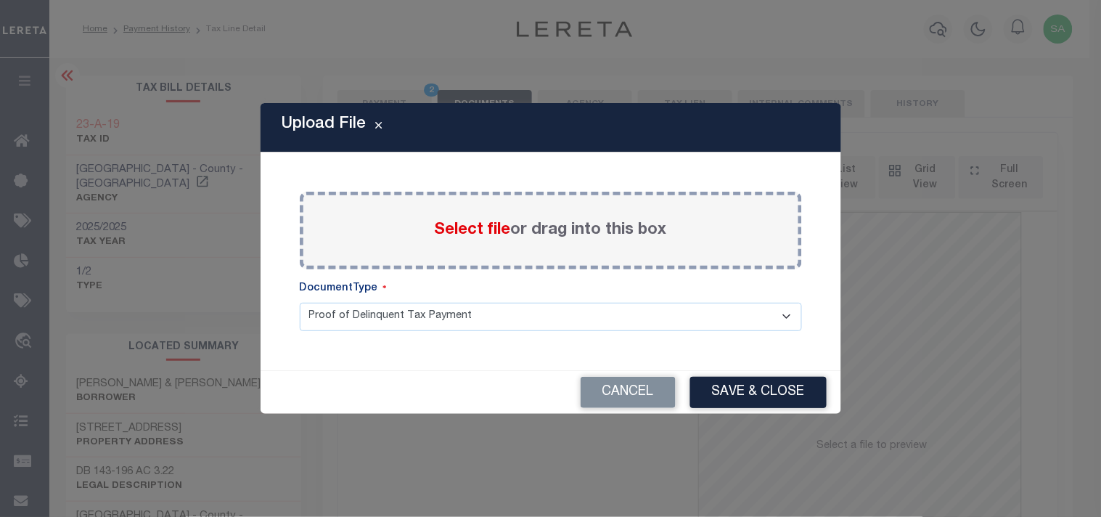
click at [479, 235] on span "Select file" at bounding box center [473, 230] width 76 height 16
click at [0, 0] on input "Select file or drag into this box" at bounding box center [0, 0] width 0 height 0
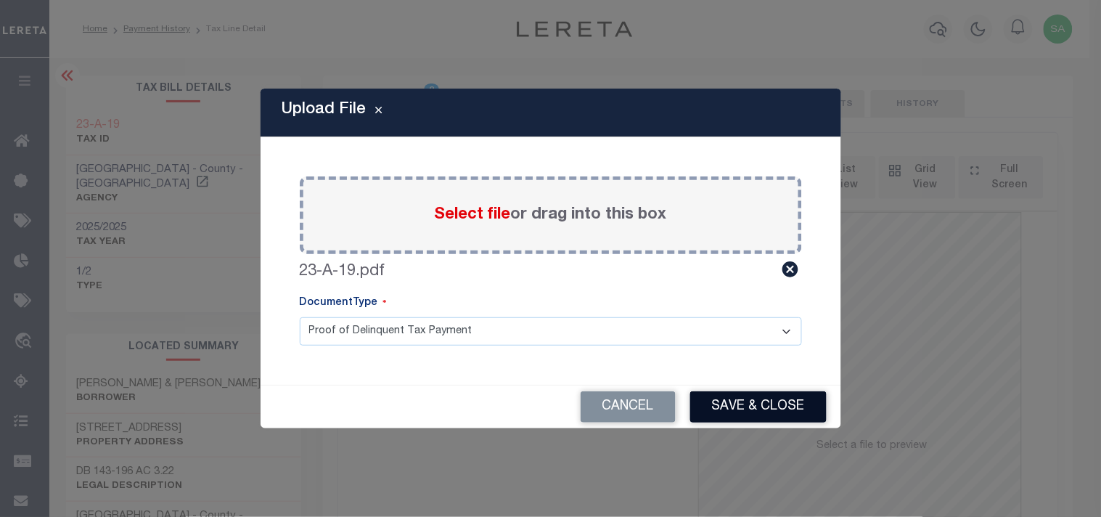
click at [794, 402] on button "Save & Close" at bounding box center [758, 406] width 136 height 31
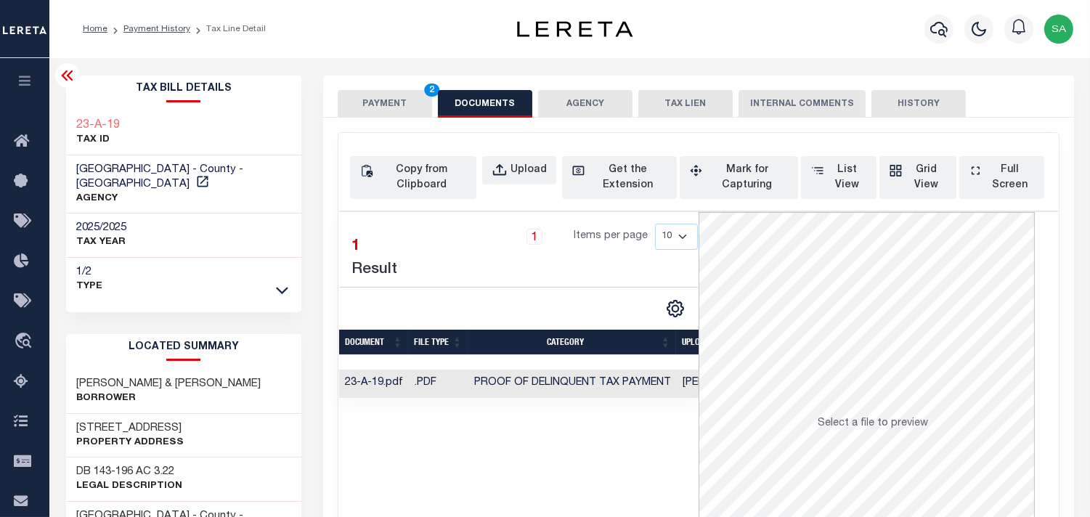
drag, startPoint x: 404, startPoint y: 99, endPoint x: 412, endPoint y: 113, distance: 15.7
click at [404, 99] on button "PAYMENT 2" at bounding box center [385, 104] width 94 height 28
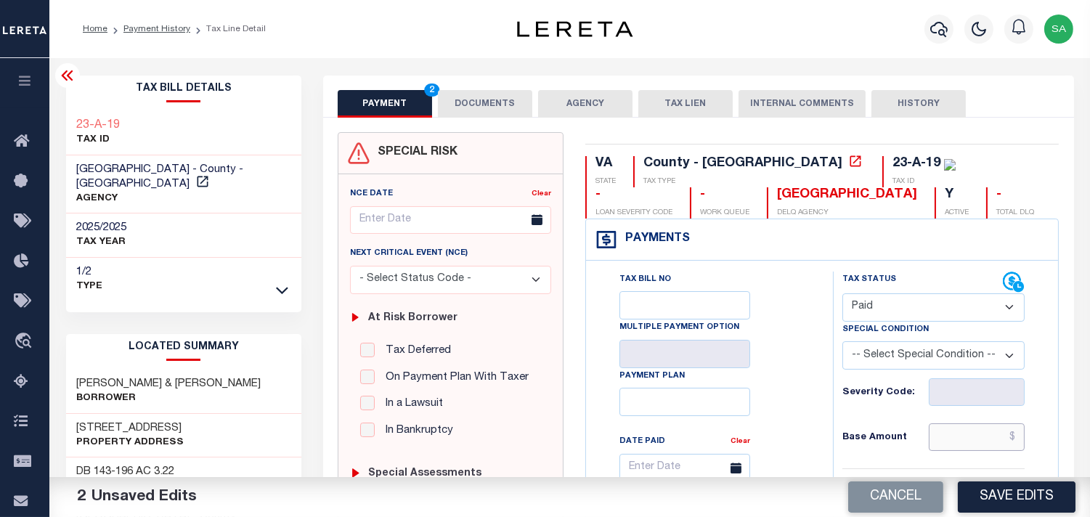
click at [983, 441] on input "text" at bounding box center [977, 437] width 96 height 28
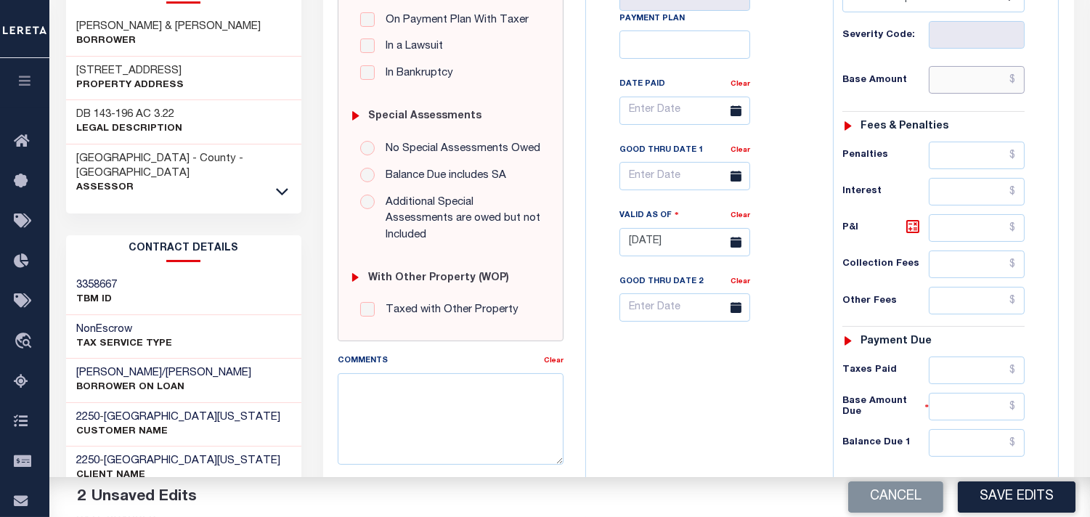
scroll to position [242, 0]
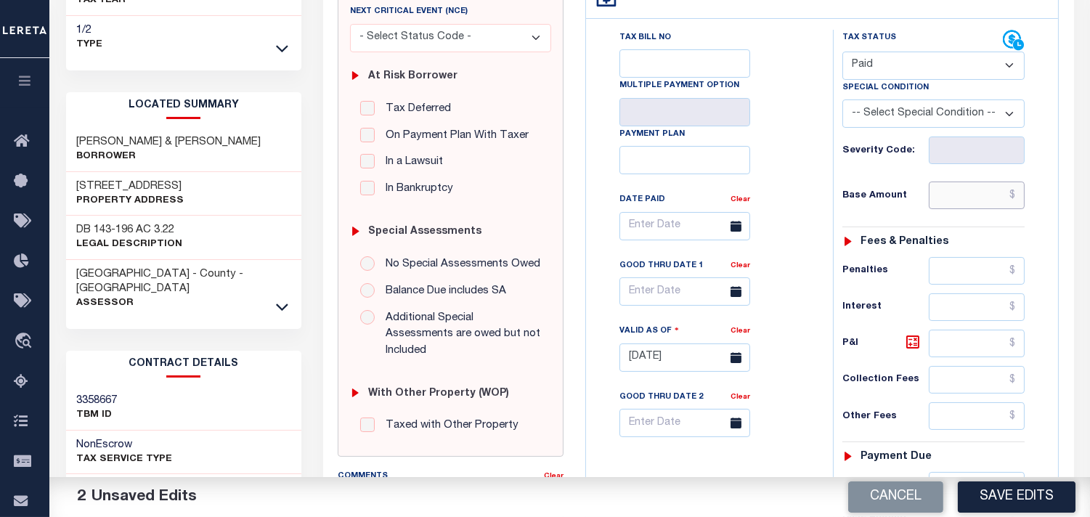
drag, startPoint x: 984, startPoint y: 196, endPoint x: 901, endPoint y: 198, distance: 82.8
click at [984, 196] on input "text" at bounding box center [977, 196] width 96 height 28
paste input "634.73"
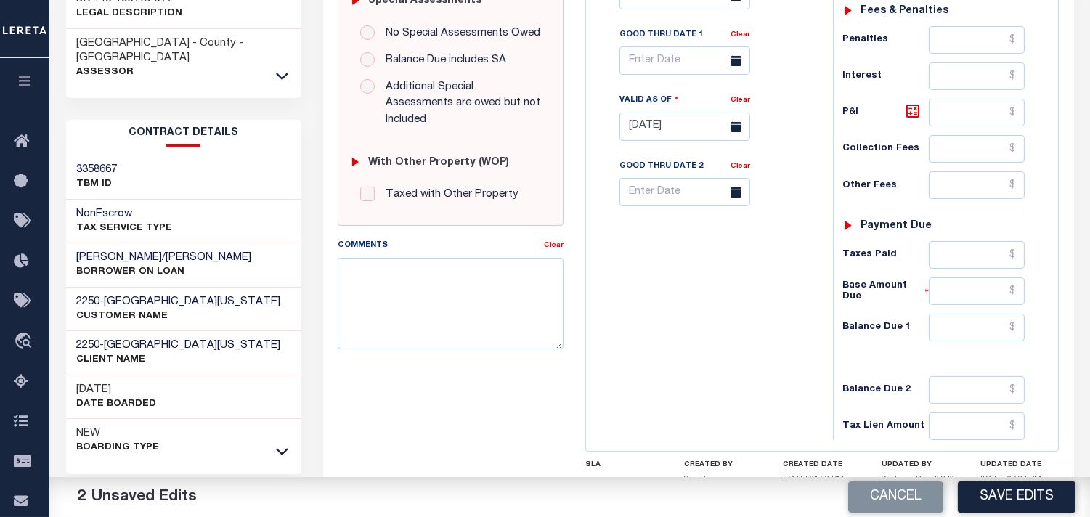
scroll to position [599, 0]
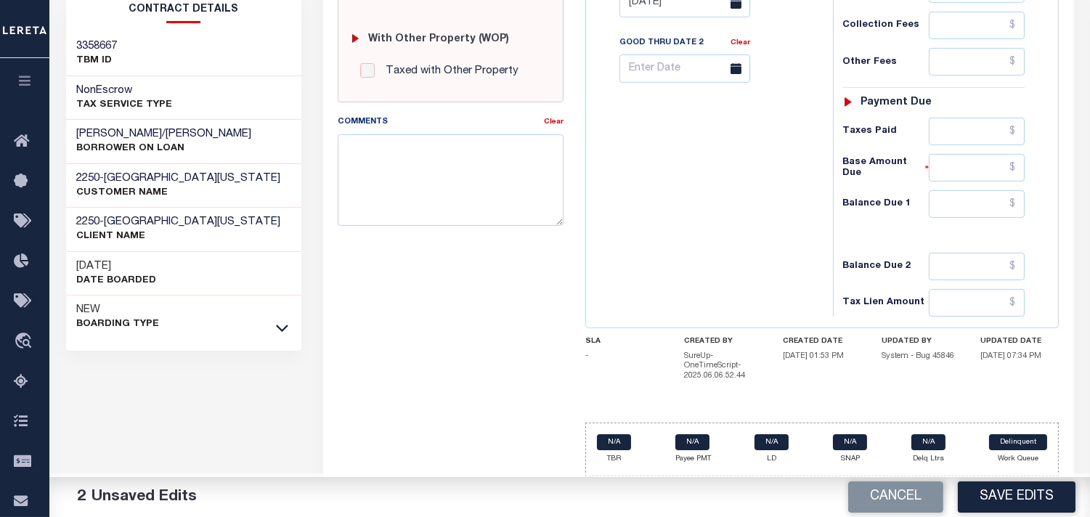
type input "$634.73"
drag, startPoint x: 978, startPoint y: 200, endPoint x: 897, endPoint y: 213, distance: 81.5
click at [978, 200] on input "text" at bounding box center [977, 204] width 96 height 28
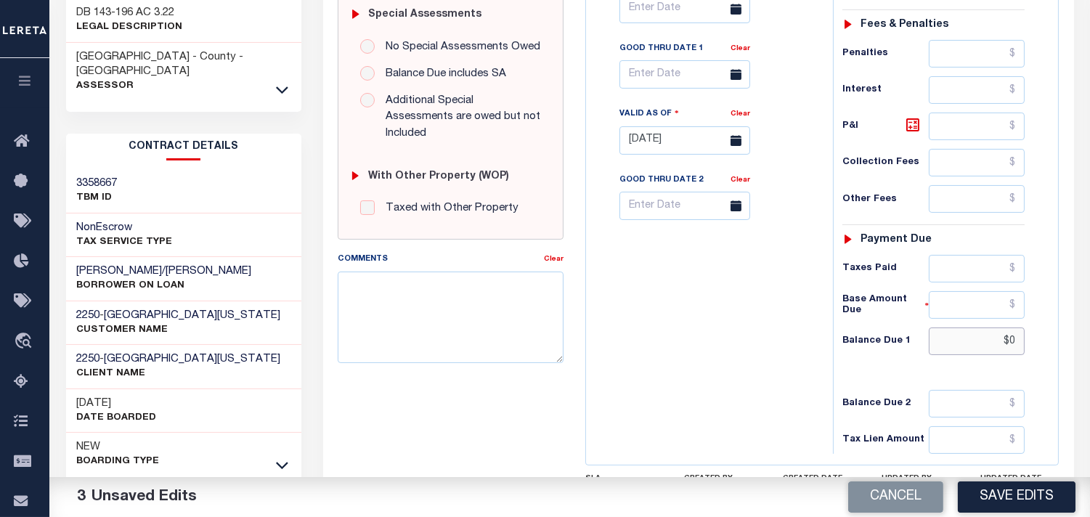
scroll to position [277, 0]
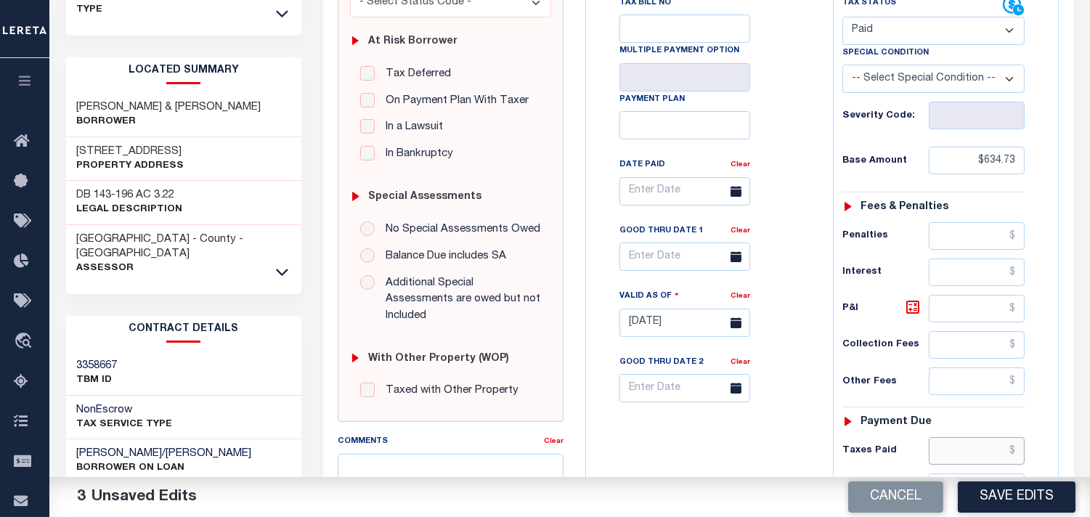
type input "$0.00"
drag, startPoint x: 963, startPoint y: 460, endPoint x: 924, endPoint y: 459, distance: 39.2
click at [964, 460] on input "text" at bounding box center [977, 451] width 96 height 28
paste input "634.73"
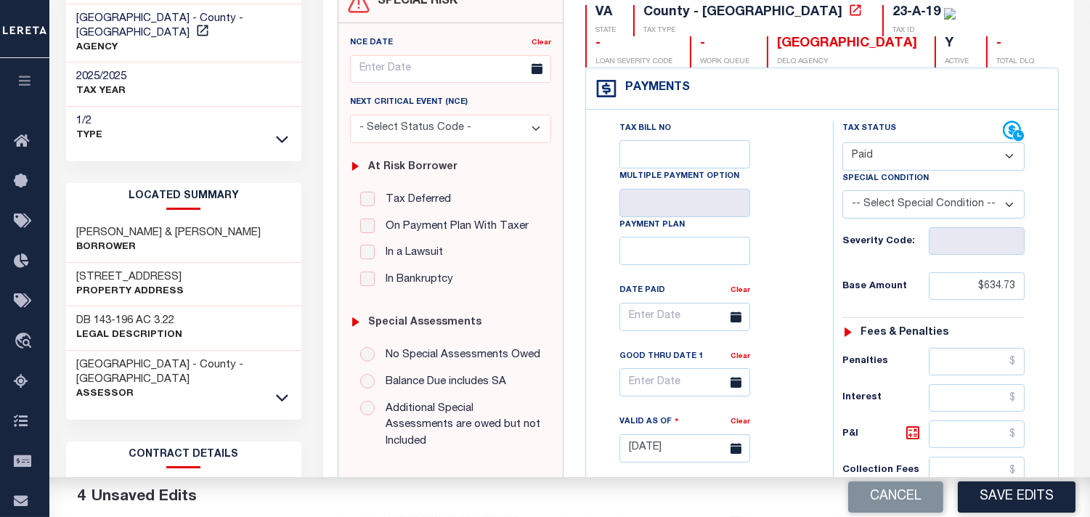
scroll to position [0, 0]
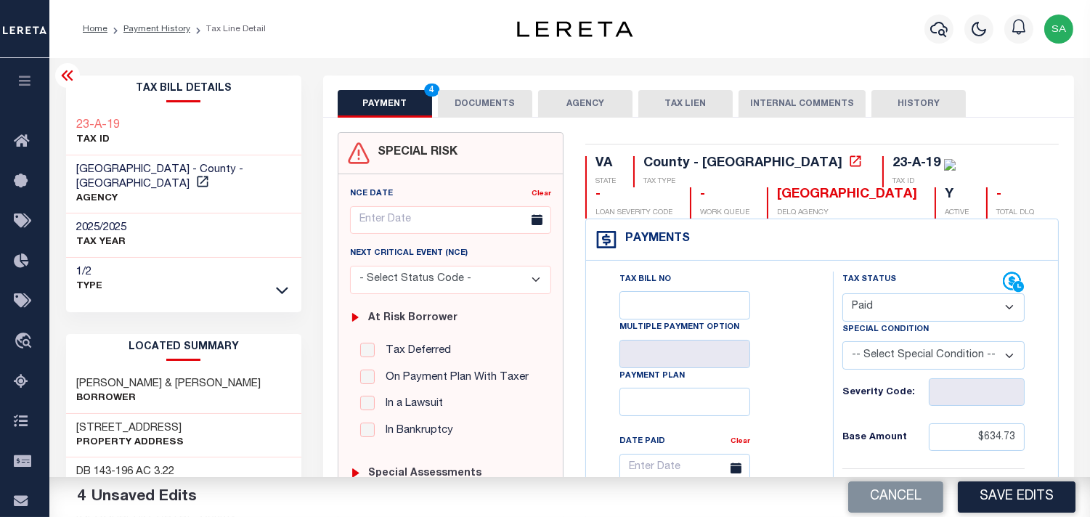
type input "$634.73"
click at [455, 94] on button "DOCUMENTS" at bounding box center [485, 104] width 94 height 28
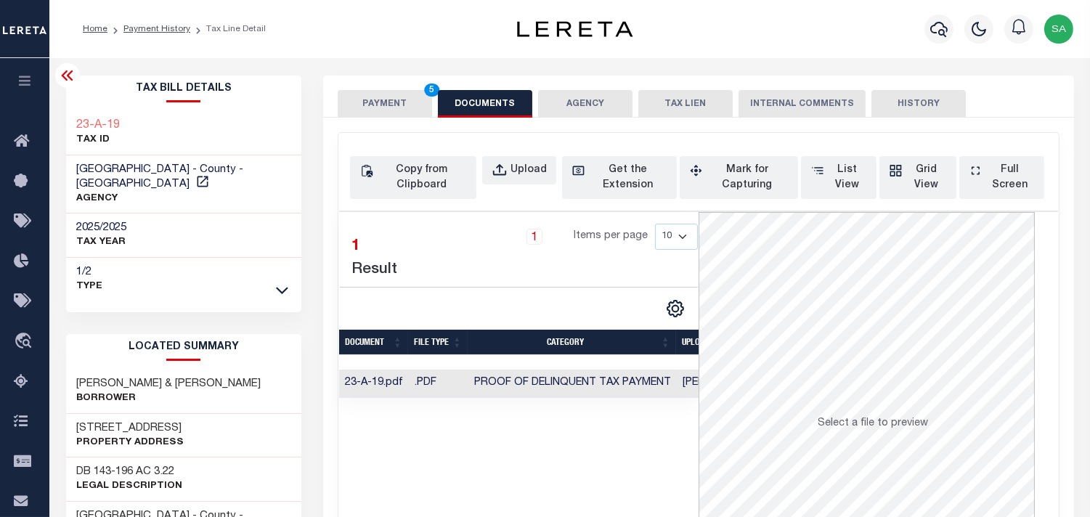
click at [404, 105] on button "PAYMENT 5" at bounding box center [385, 104] width 94 height 28
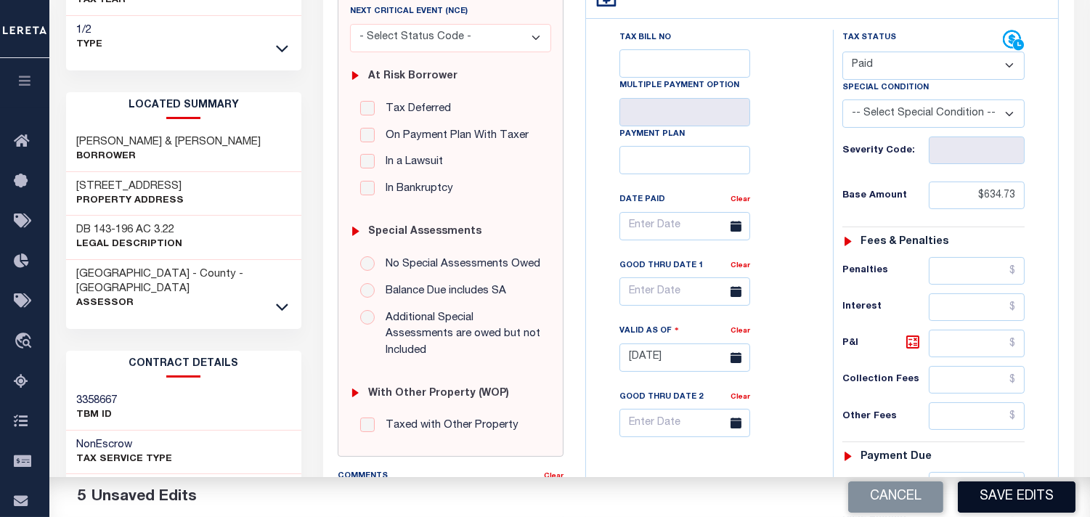
click at [1002, 494] on button "Save Edits" at bounding box center [1017, 496] width 118 height 31
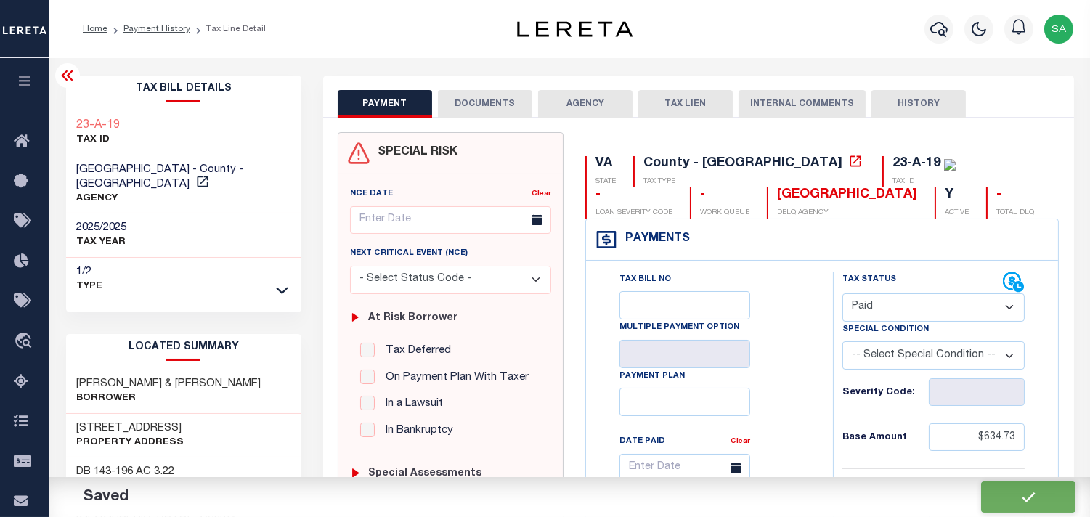
checkbox input "false"
type input "$634.73"
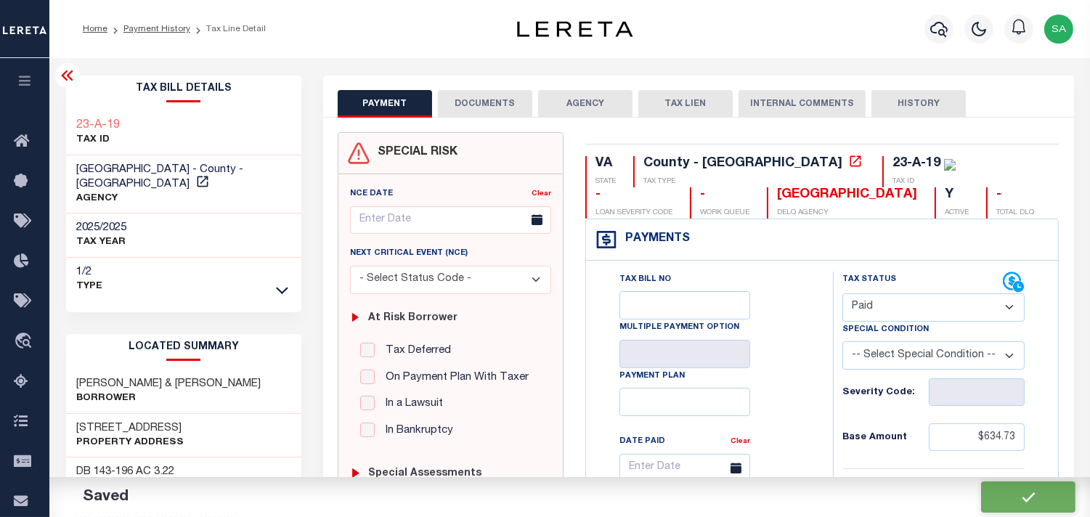
type input "$634.73"
type input "$0"
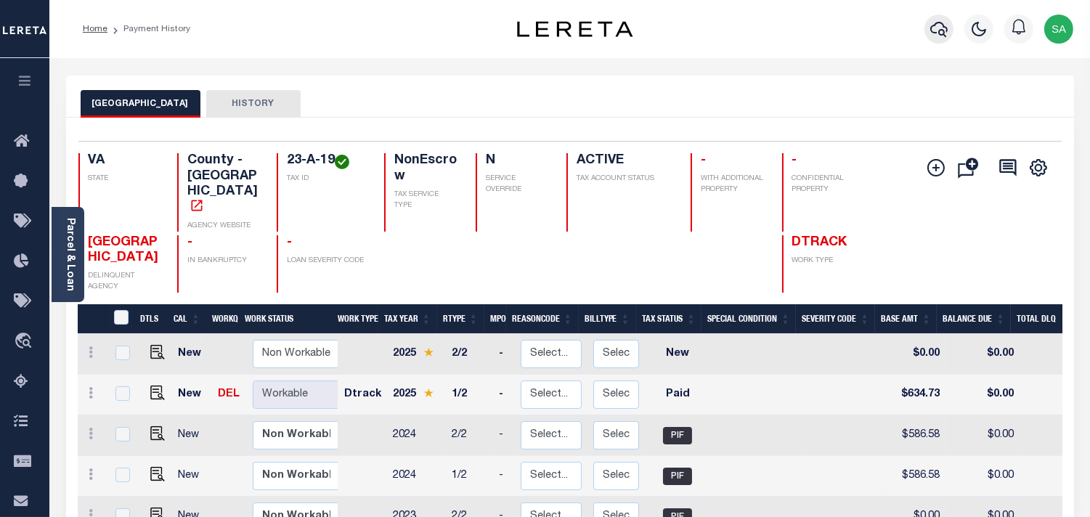
click at [942, 23] on icon "button" at bounding box center [938, 28] width 17 height 17
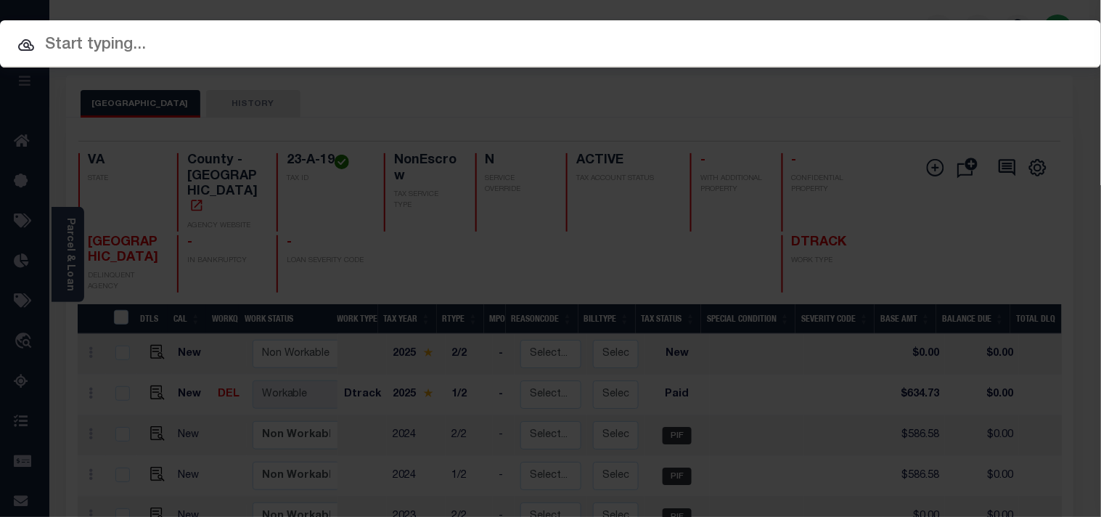
click at [821, 33] on input "text" at bounding box center [550, 45] width 1101 height 25
paste input "15274011"
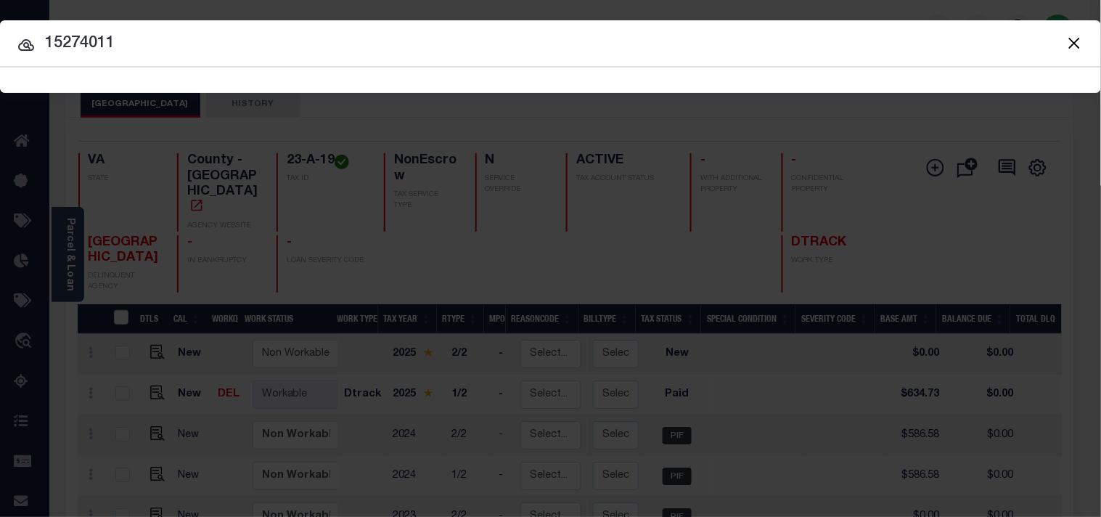
type input "15274011"
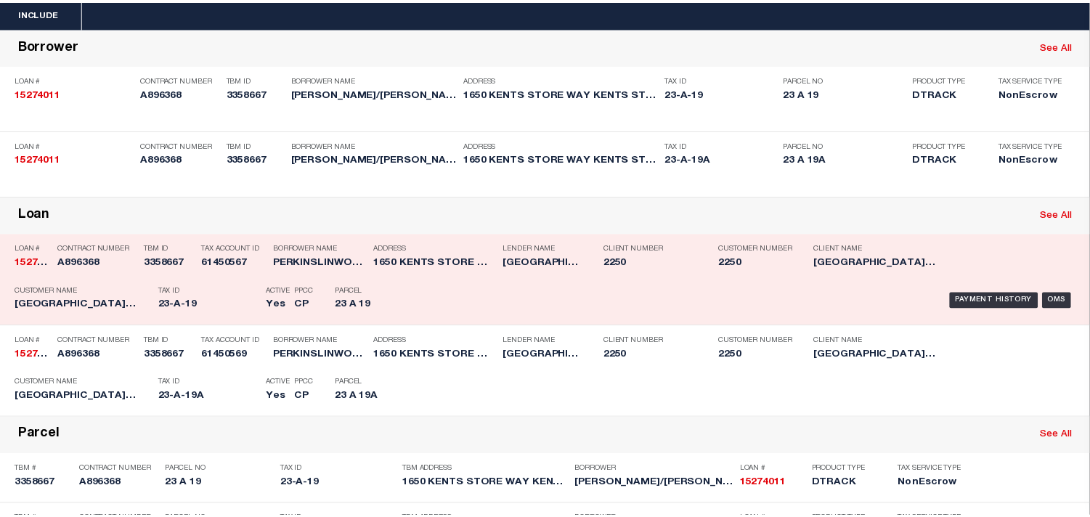
scroll to position [161, 0]
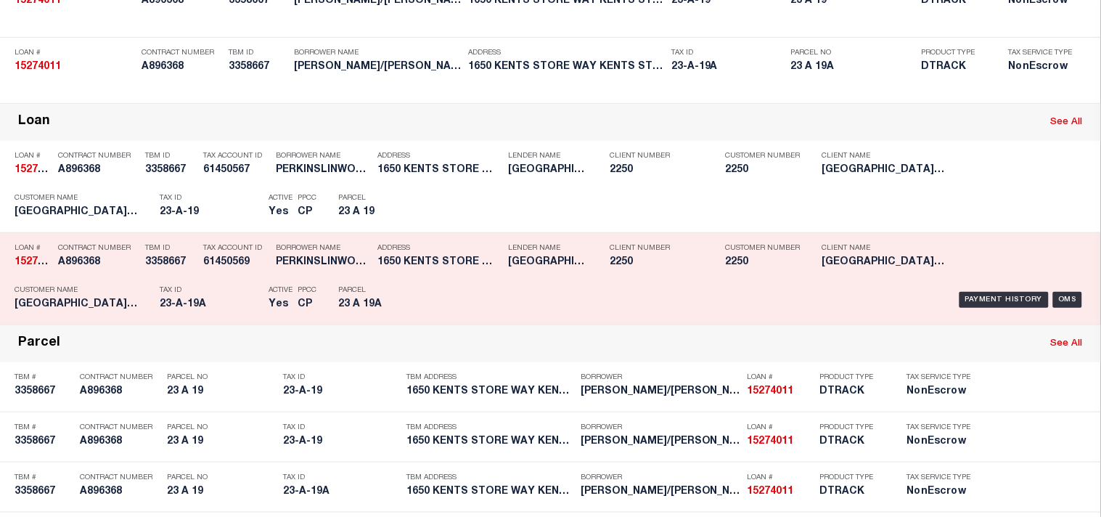
click at [216, 321] on div "Tax ID 23-A-19A" at bounding box center [211, 300] width 102 height 42
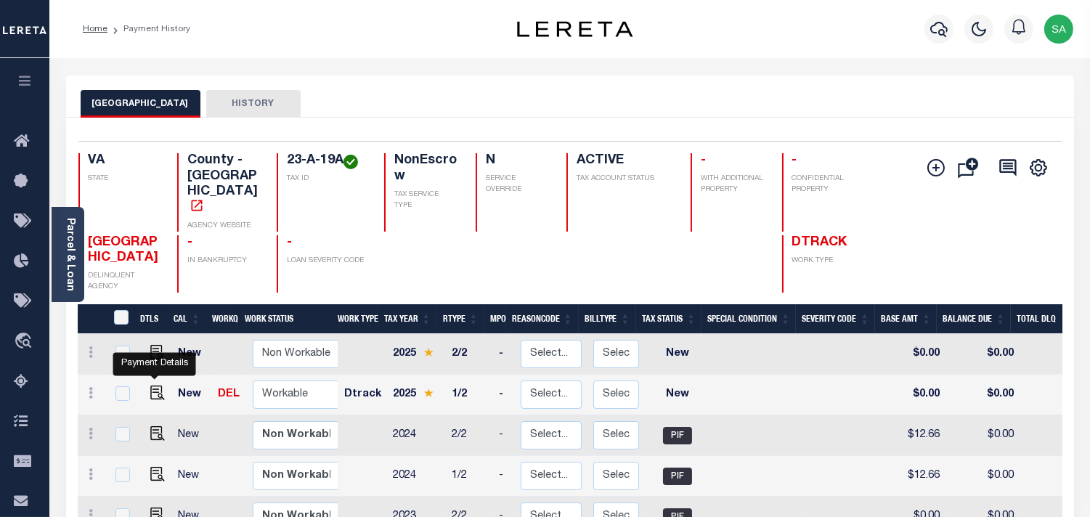
drag, startPoint x: 154, startPoint y: 374, endPoint x: 199, endPoint y: 359, distance: 47.3
click at [154, 386] on img "" at bounding box center [157, 393] width 15 height 15
checkbox input "true"
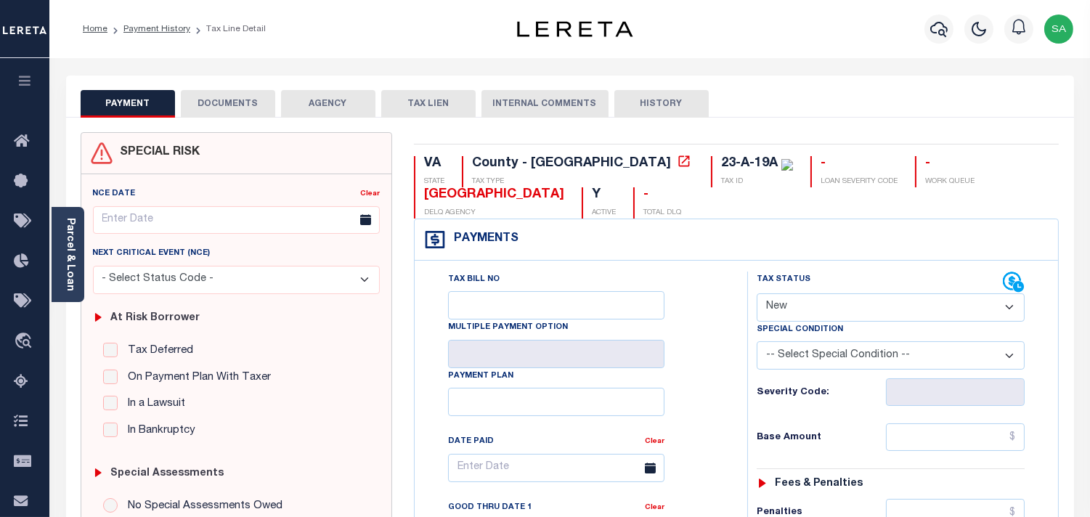
click at [807, 315] on select "- Select Status Code - Open Due/Unpaid Paid Incomplete No Tax Due Internal Refu…" at bounding box center [891, 307] width 268 height 28
select select "INC"
click at [757, 294] on select "- Select Status Code - Open Due/Unpaid Paid Incomplete No Tax Due Internal Refu…" at bounding box center [891, 307] width 268 height 28
type input "[DATE]"
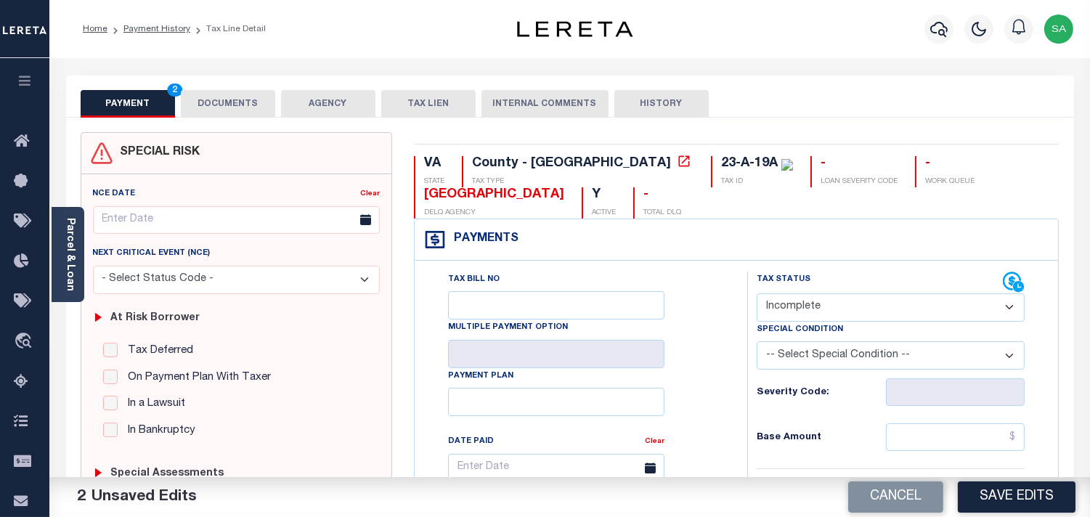
drag, startPoint x: 796, startPoint y: 307, endPoint x: 792, endPoint y: 320, distance: 13.8
click at [796, 307] on select "- Select Status Code - Open Due/Unpaid Paid Incomplete No Tax Due Internal Refu…" at bounding box center [891, 307] width 268 height 28
select select "PYD"
click at [757, 294] on select "- Select Status Code - Open Due/Unpaid Paid Incomplete No Tax Due Internal Refu…" at bounding box center [891, 307] width 268 height 28
click at [241, 107] on button "DOCUMENTS" at bounding box center [228, 104] width 94 height 28
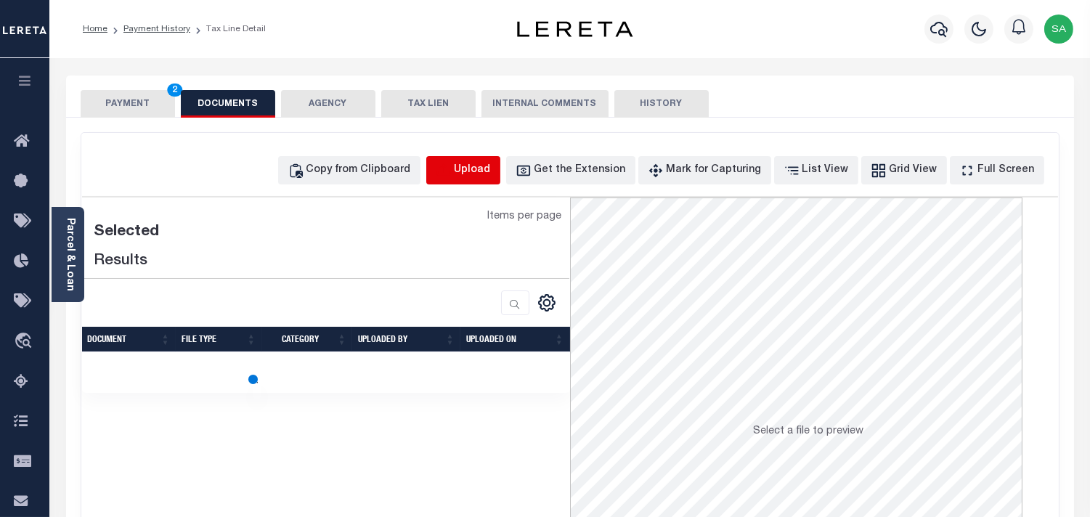
click at [452, 164] on icon "button" at bounding box center [444, 171] width 16 height 16
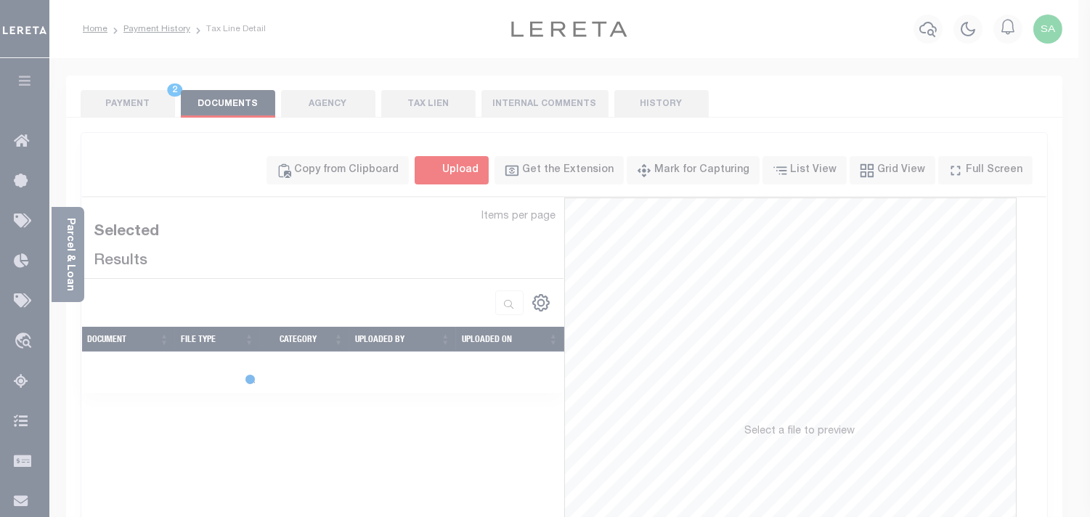
select select "POP"
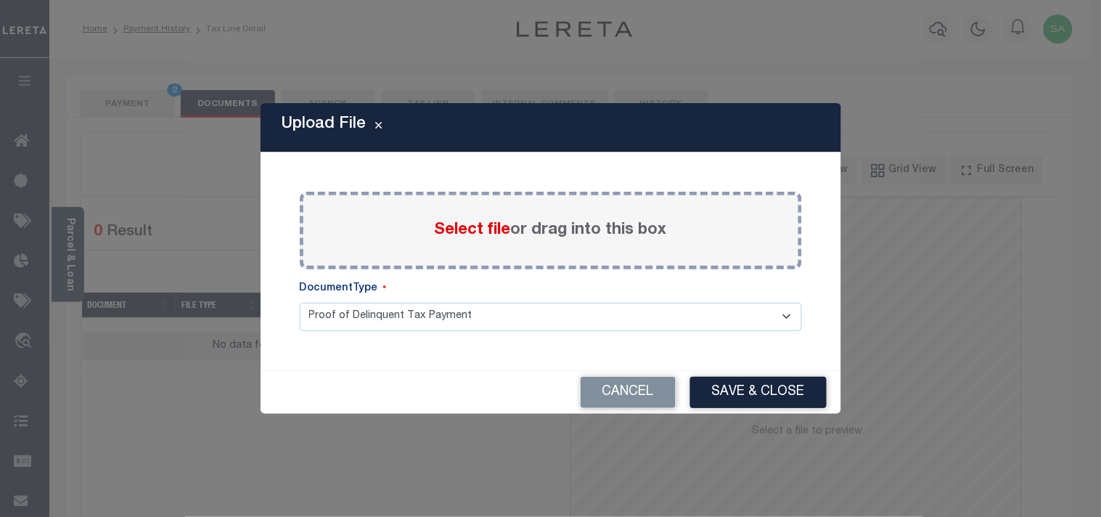
click at [476, 235] on span "Select file" at bounding box center [473, 230] width 76 height 16
click at [0, 0] on input "Select file or drag into this box" at bounding box center [0, 0] width 0 height 0
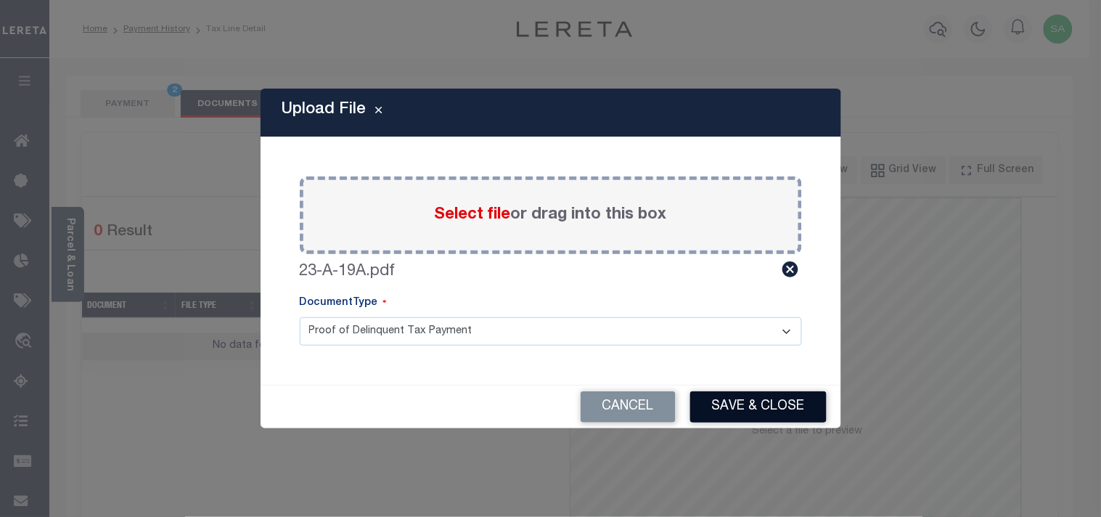
click at [785, 397] on button "Save & Close" at bounding box center [758, 406] width 136 height 31
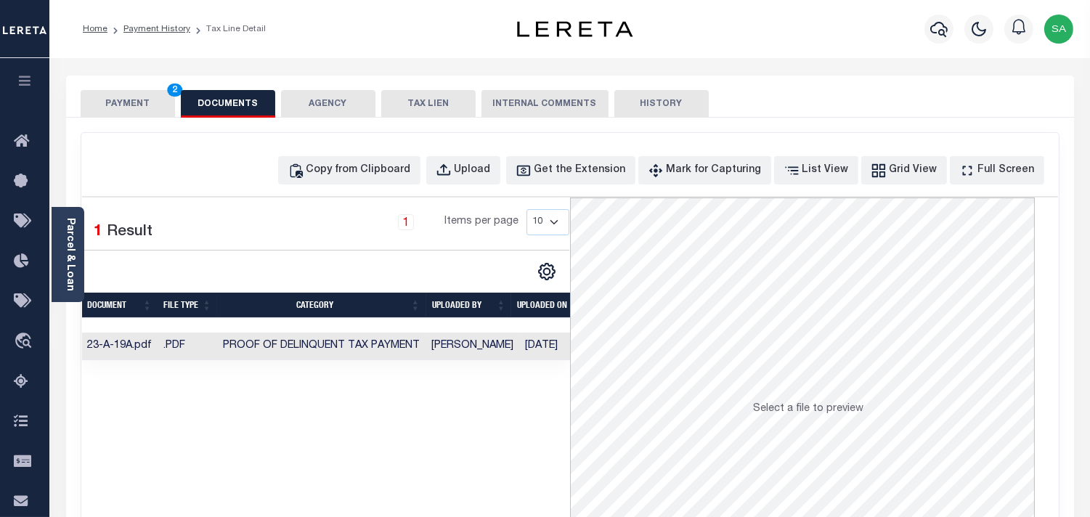
click at [114, 97] on button "PAYMENT 2" at bounding box center [128, 104] width 94 height 28
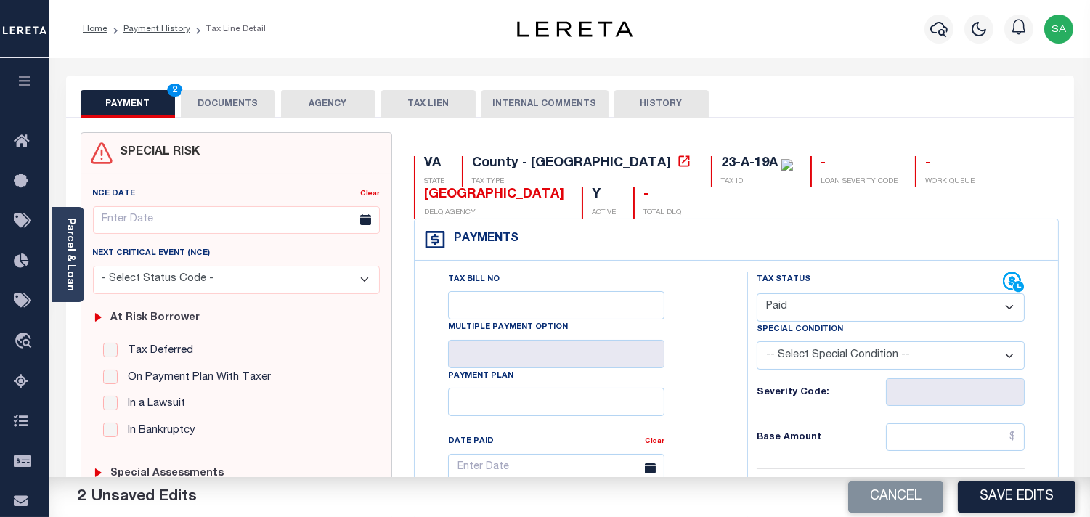
drag, startPoint x: 955, startPoint y: 432, endPoint x: 865, endPoint y: 423, distance: 90.4
click at [955, 432] on input "text" at bounding box center [955, 437] width 139 height 28
paste input "11.25"
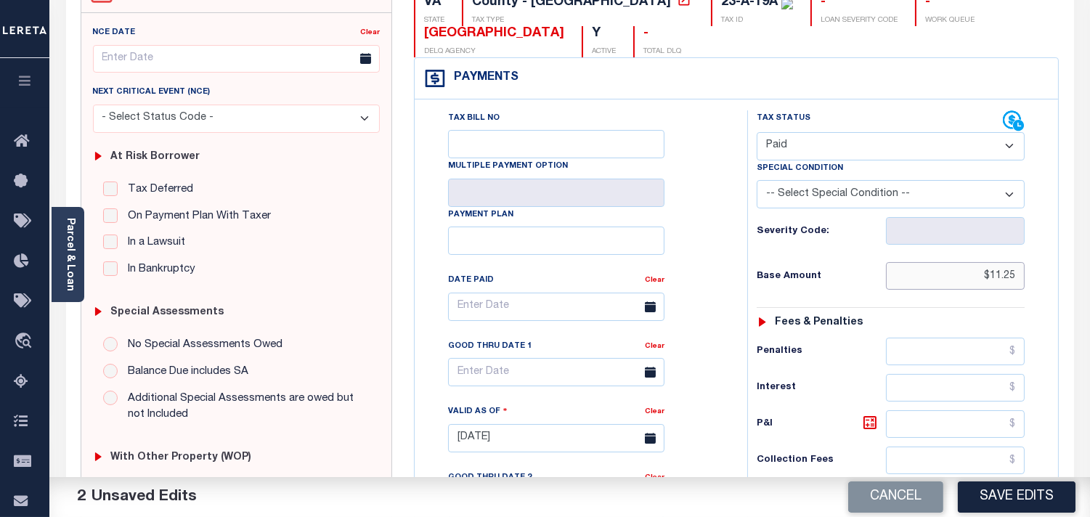
scroll to position [484, 0]
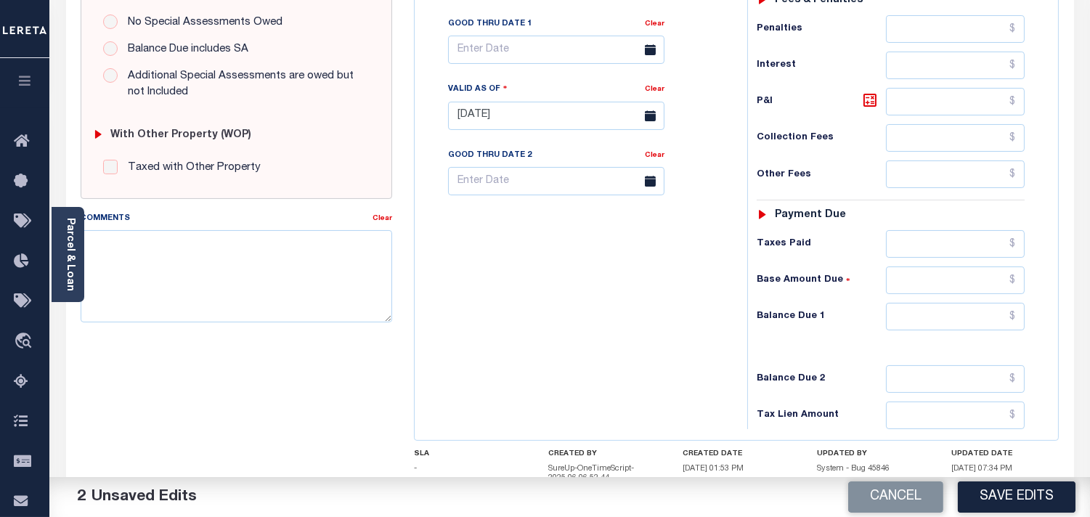
type input "$11.25"
drag, startPoint x: 966, startPoint y: 250, endPoint x: 942, endPoint y: 253, distance: 24.1
click at [966, 250] on input "text" at bounding box center [955, 244] width 139 height 28
paste input "11.25"
type input "$11.25"
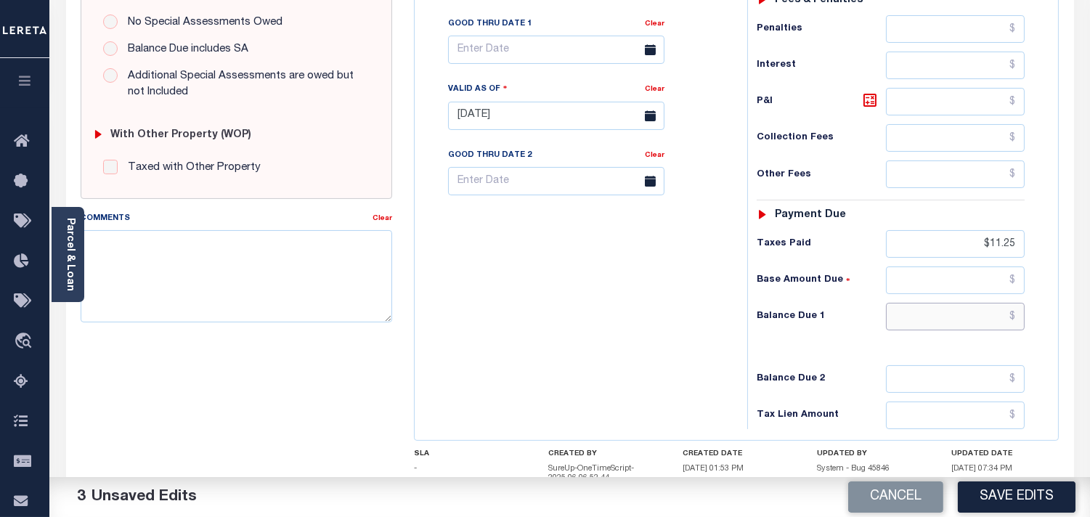
click at [968, 320] on input "text" at bounding box center [955, 317] width 139 height 28
type input "$0.00"
drag, startPoint x: 712, startPoint y: 316, endPoint x: 701, endPoint y: 314, distance: 11.8
click at [712, 316] on div "Tax Bill No Multiple Payment Option Payment Plan Clear" at bounding box center [577, 108] width 318 height 641
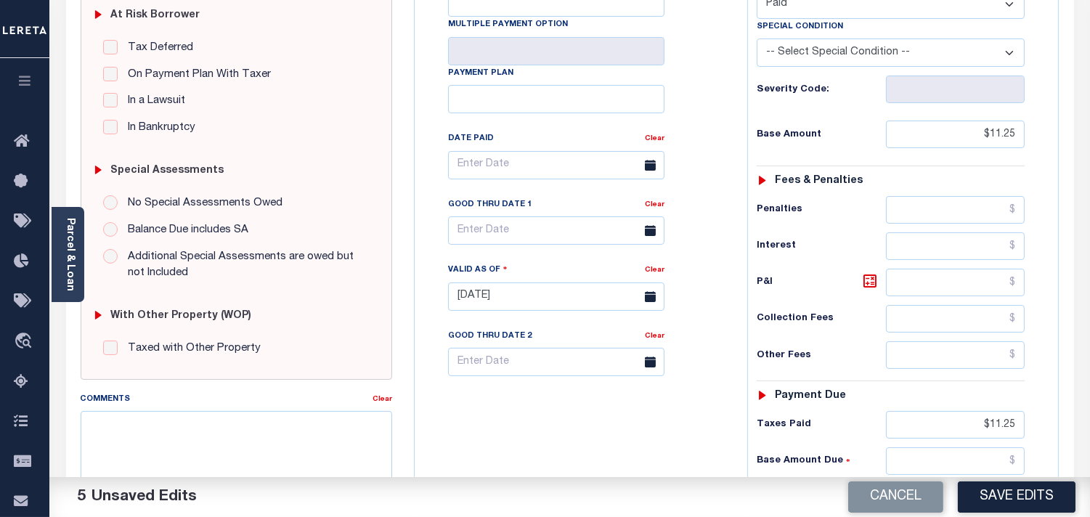
scroll to position [81, 0]
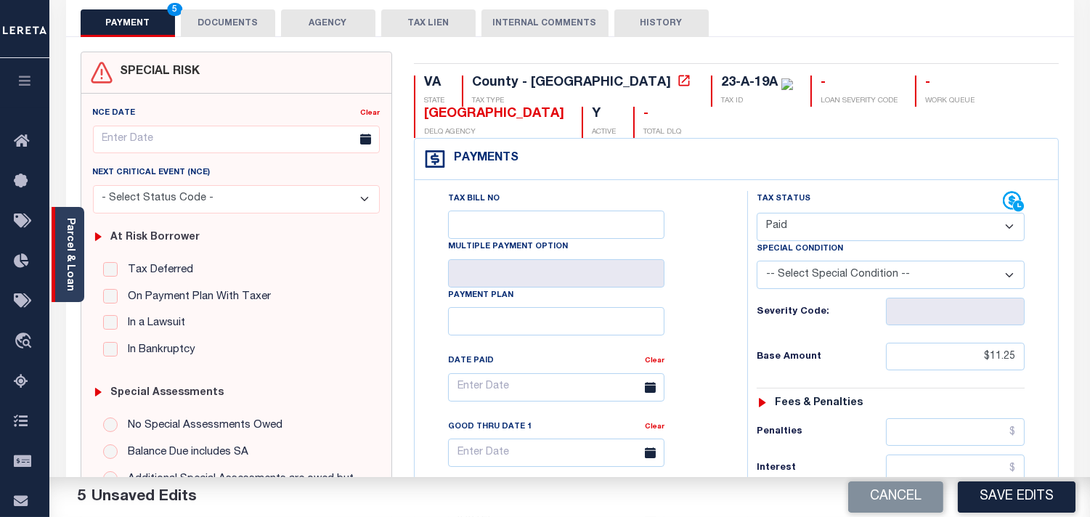
click at [52, 278] on div "Parcel & Loan" at bounding box center [68, 254] width 33 height 95
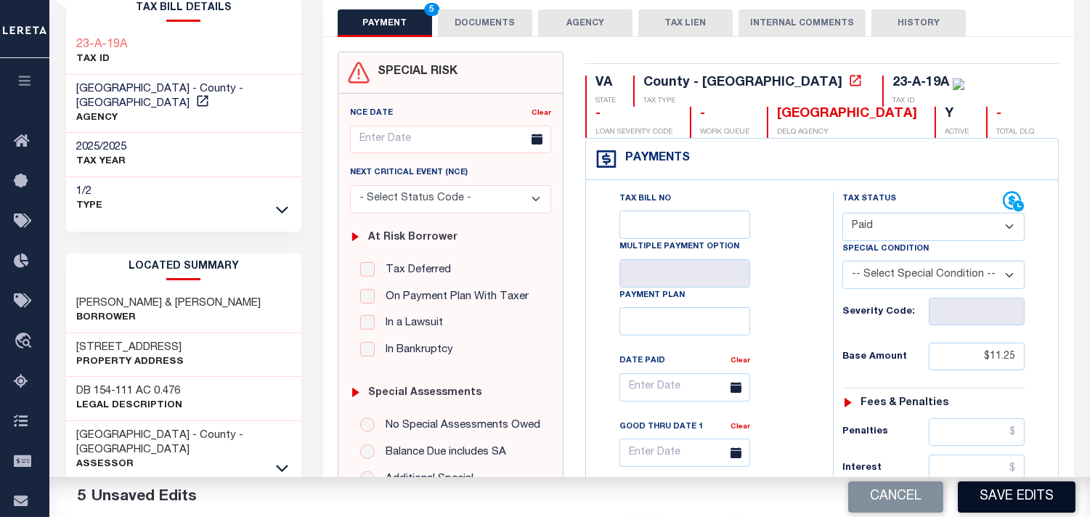
click at [999, 500] on button "Save Edits" at bounding box center [1017, 496] width 118 height 31
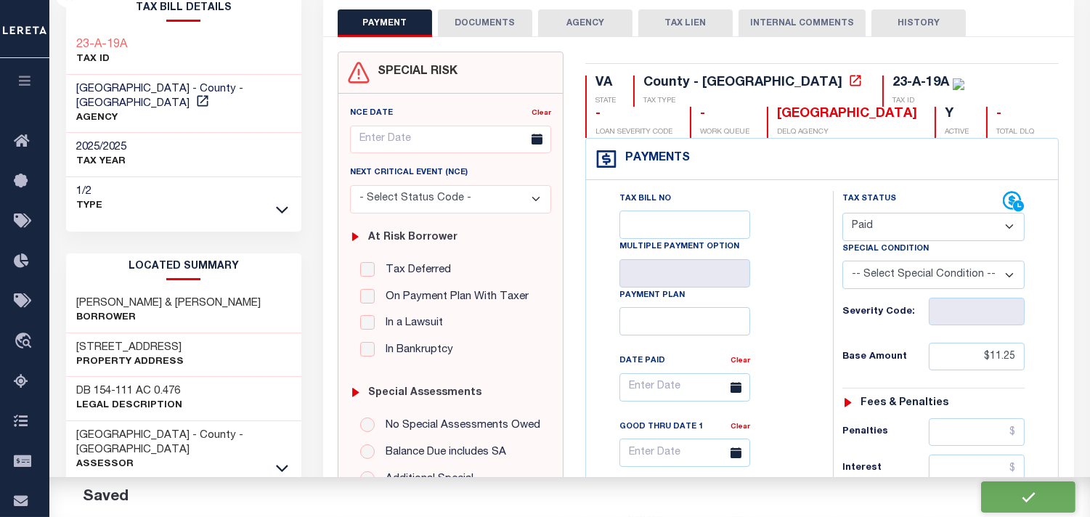
checkbox input "false"
type input "$11.25"
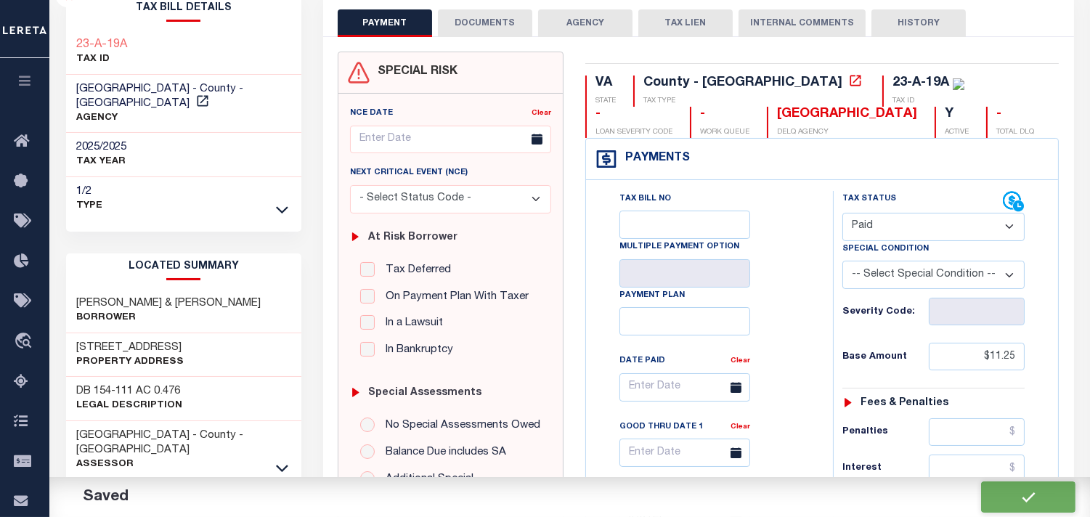
type input "$11.25"
type input "$0"
